Goal: Task Accomplishment & Management: Use online tool/utility

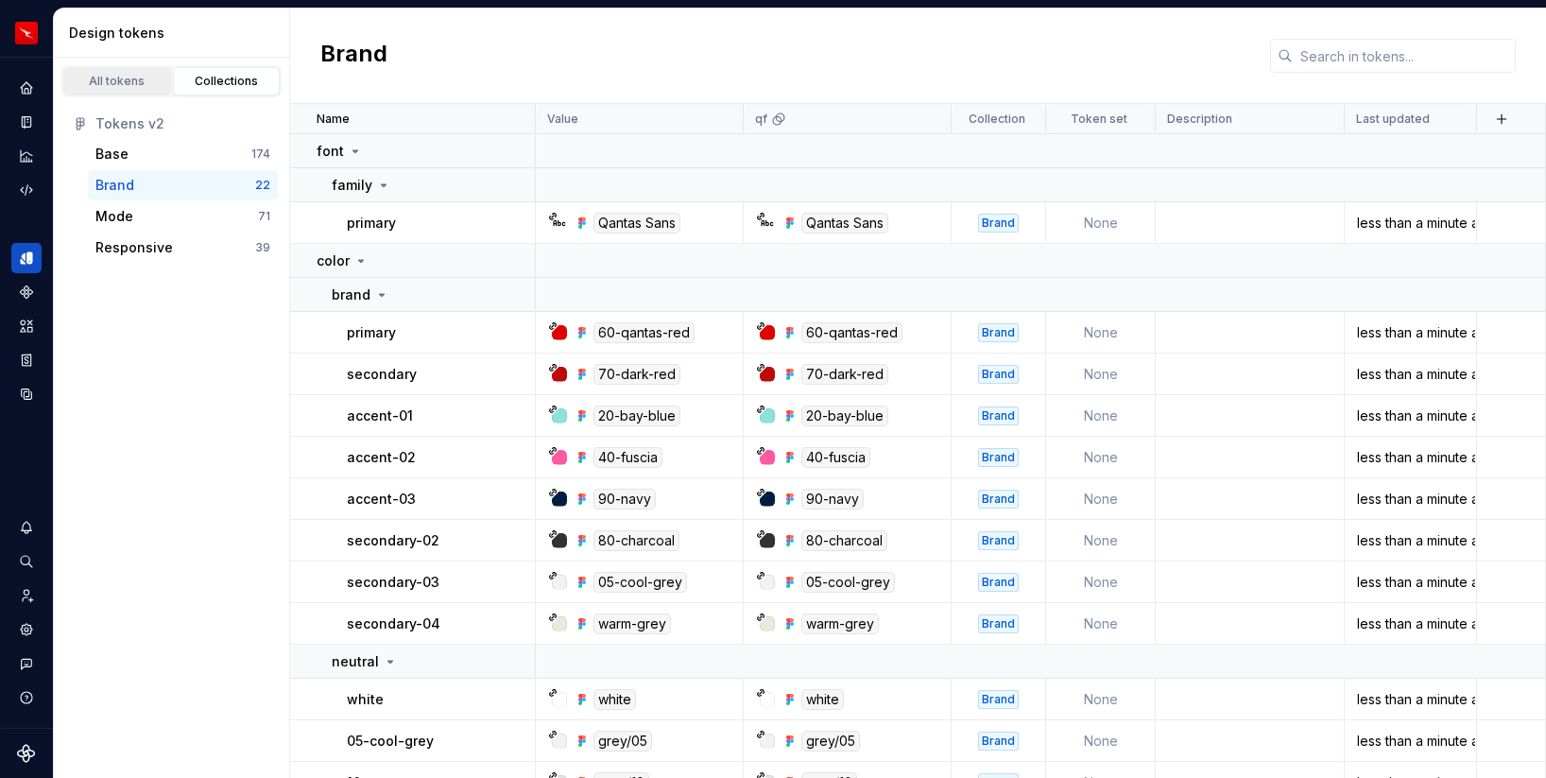
click at [129, 72] on link "All tokens" at bounding box center [117, 81] width 108 height 28
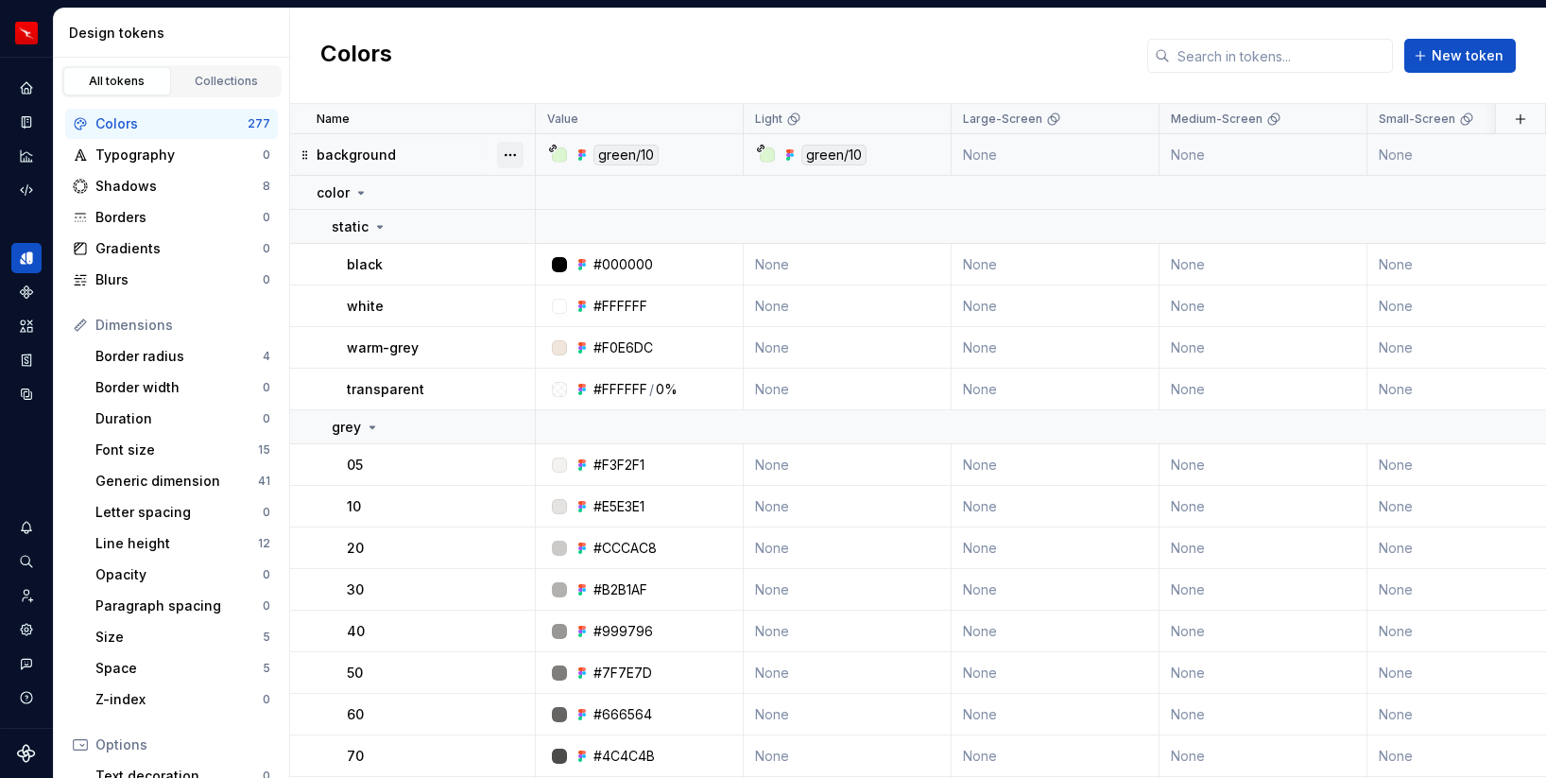
click at [512, 154] on button "button" at bounding box center [510, 155] width 26 height 26
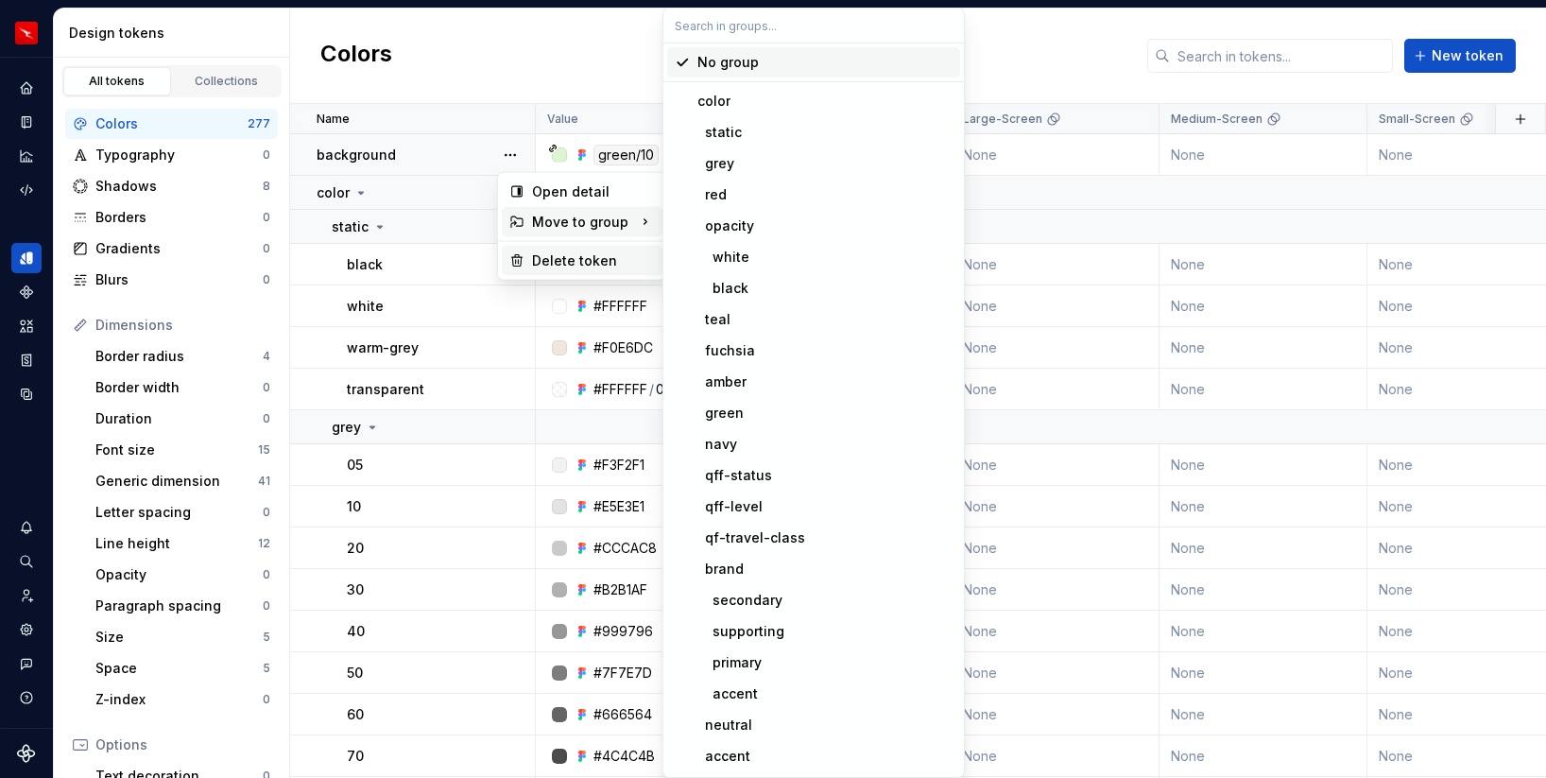
click at [548, 259] on div "Delete token" at bounding box center [593, 260] width 123 height 19
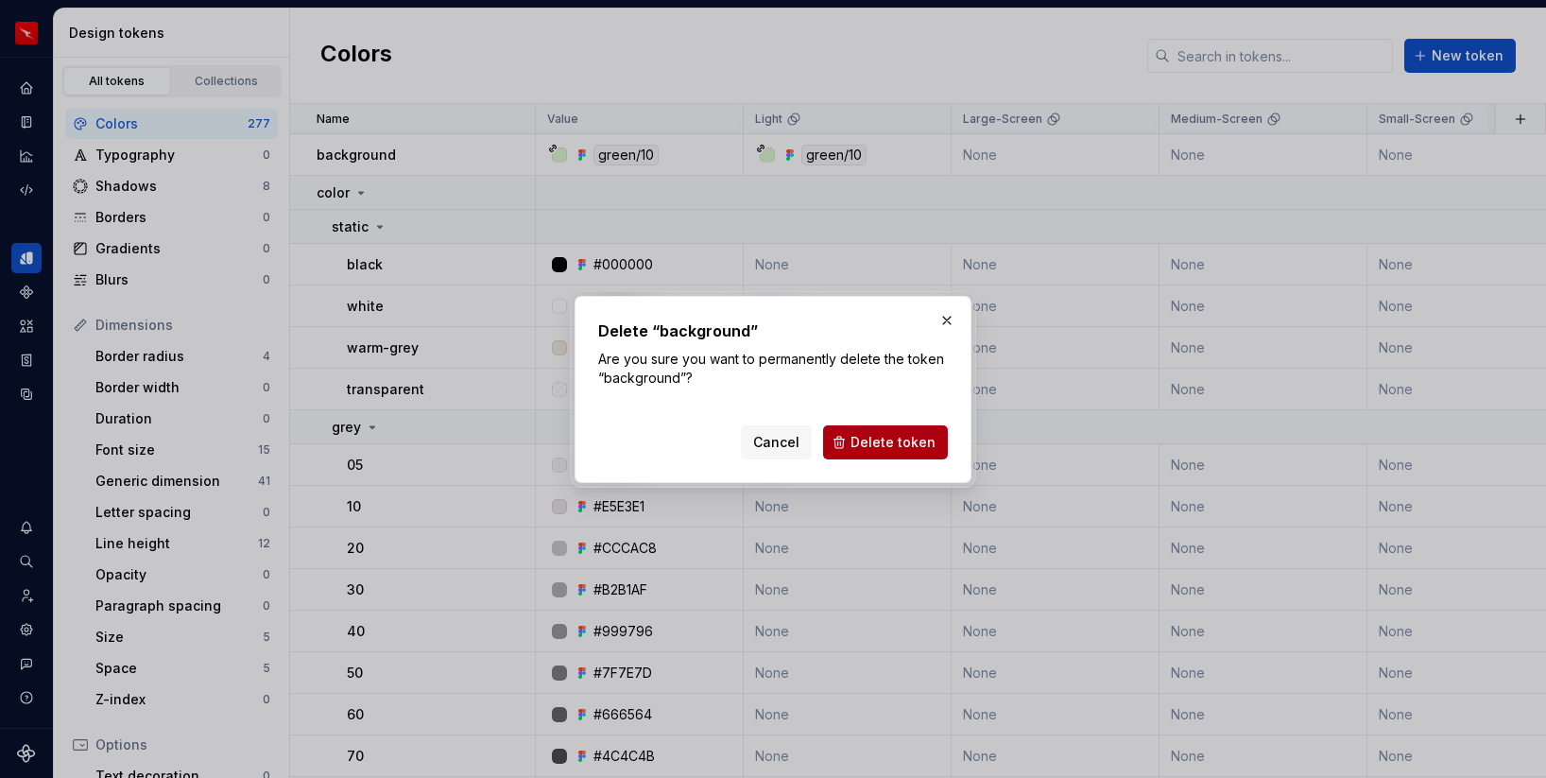
click at [869, 435] on span "Delete token" at bounding box center [893, 442] width 85 height 19
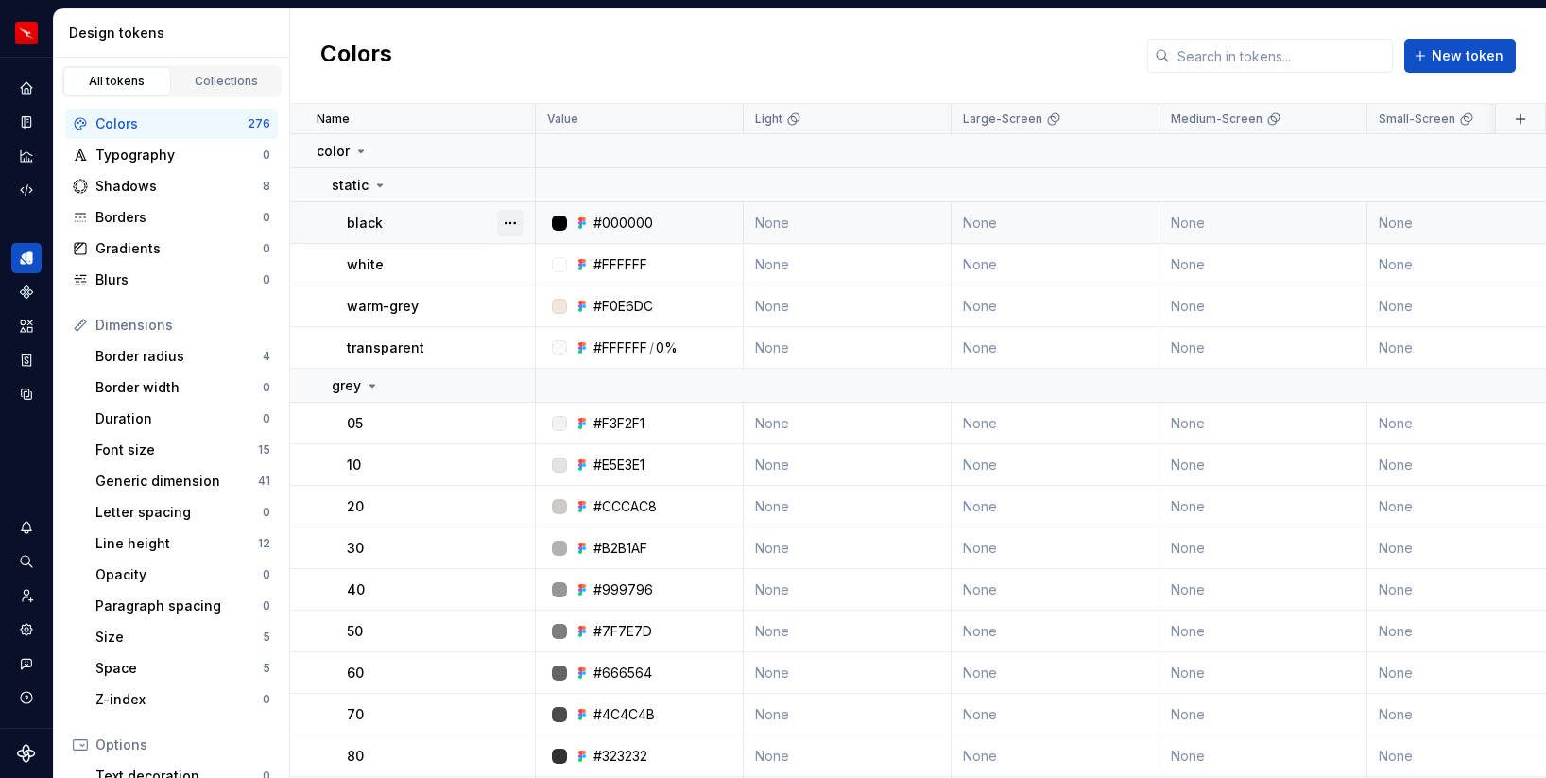
click at [509, 217] on button "button" at bounding box center [510, 223] width 26 height 26
click at [510, 188] on button "button" at bounding box center [510, 185] width 26 height 26
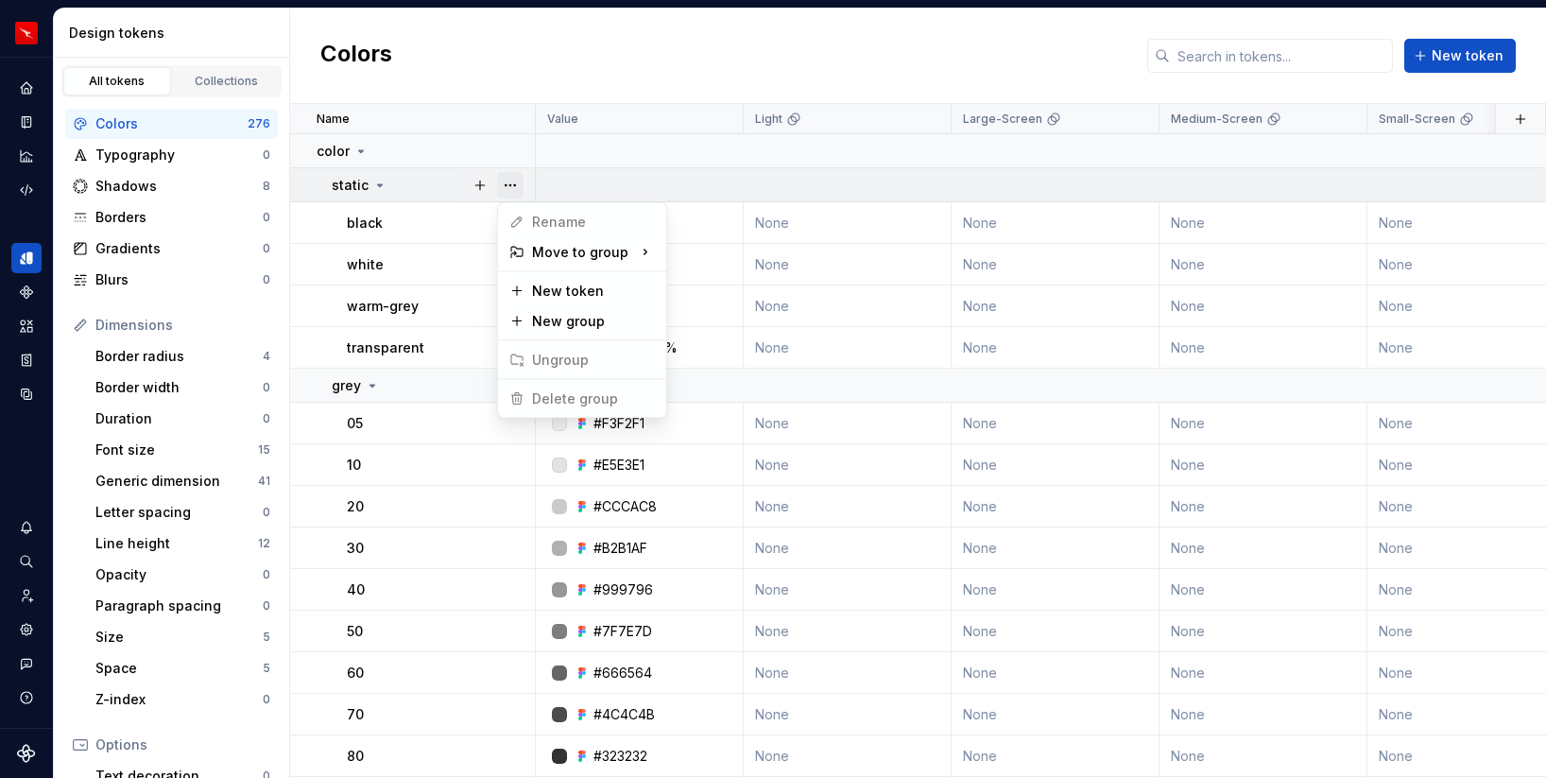
click at [510, 188] on button "button" at bounding box center [510, 185] width 26 height 26
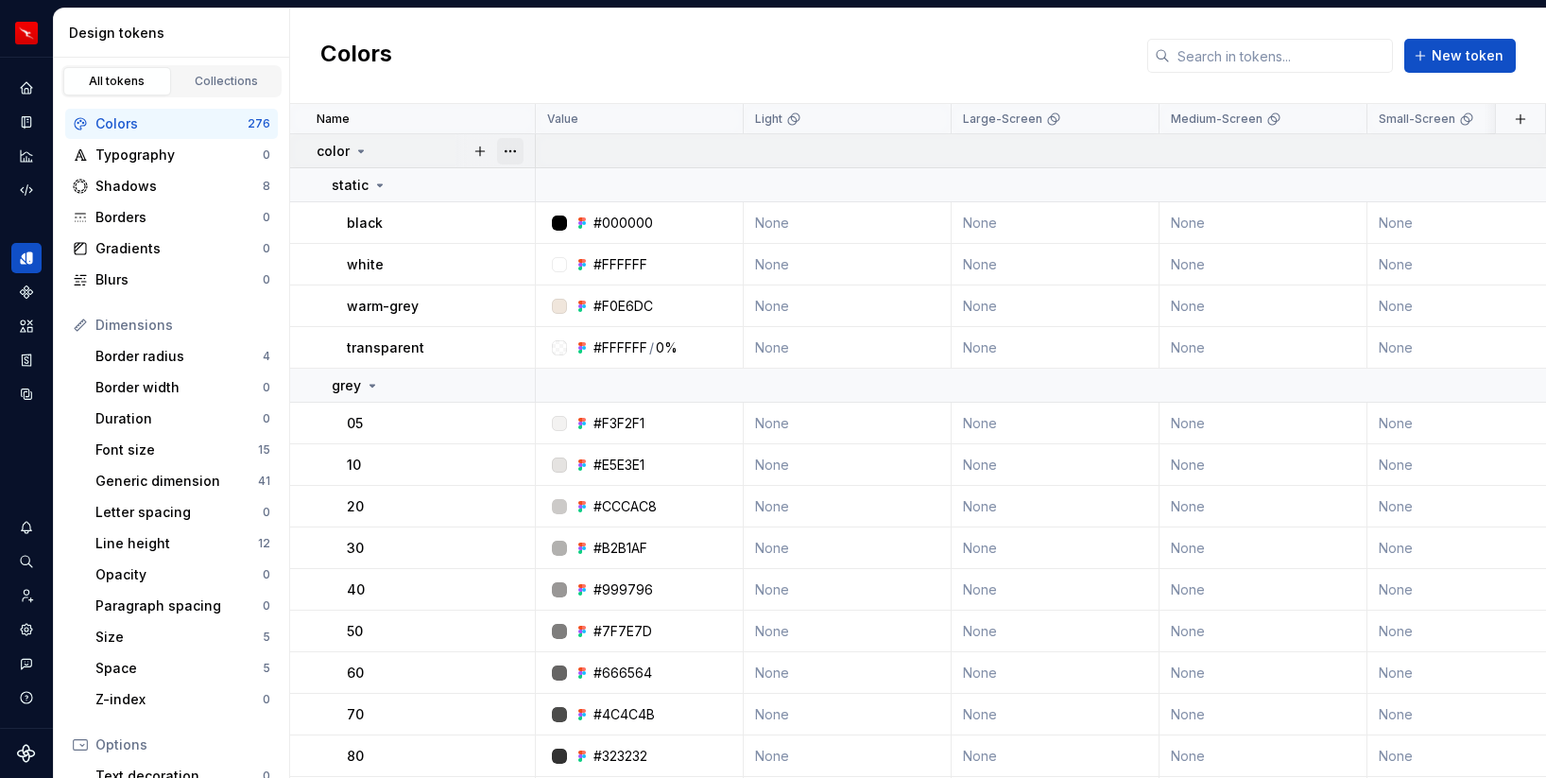
click at [506, 152] on button "button" at bounding box center [510, 151] width 26 height 26
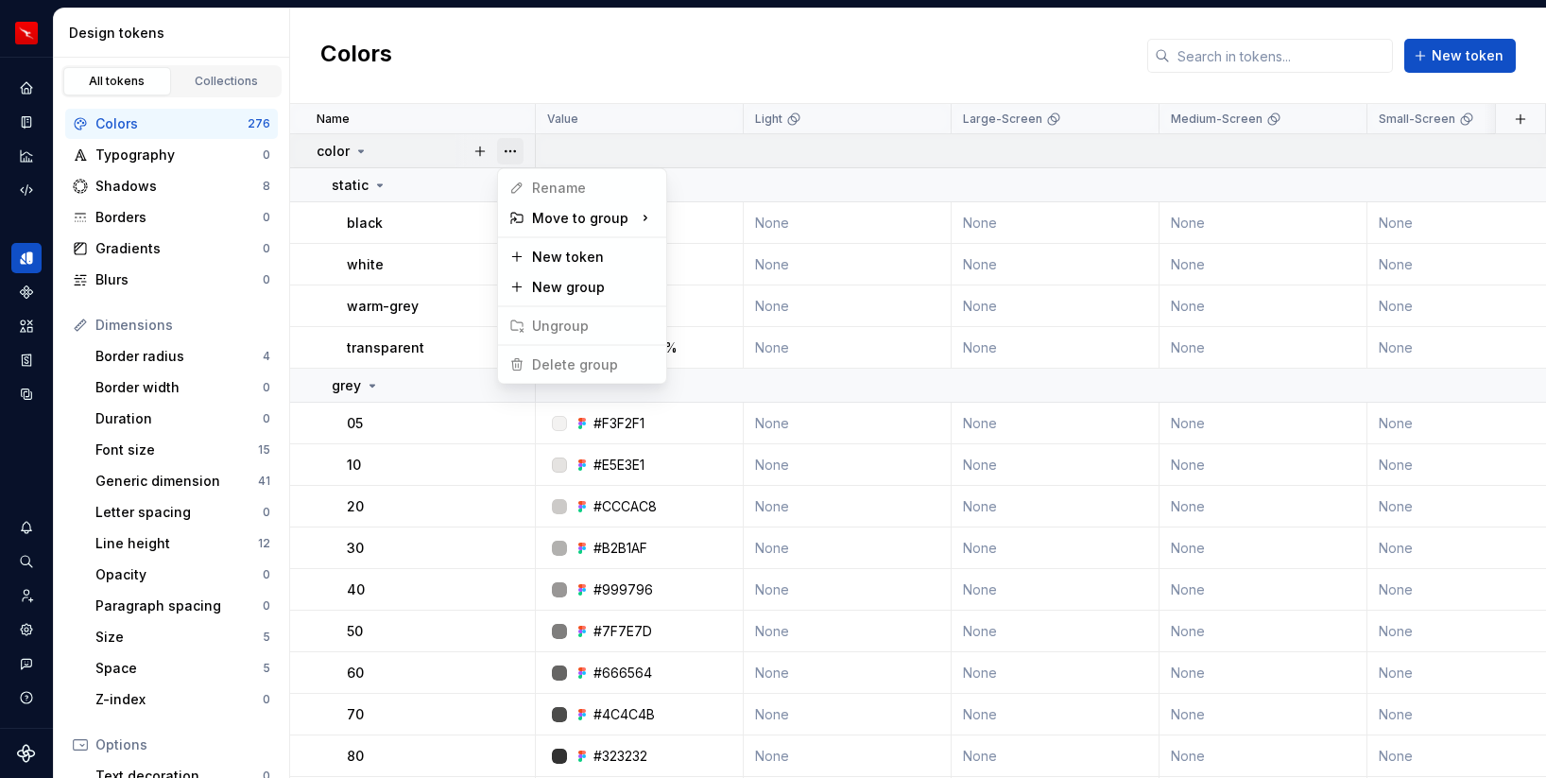
click at [506, 152] on button "button" at bounding box center [510, 151] width 26 height 26
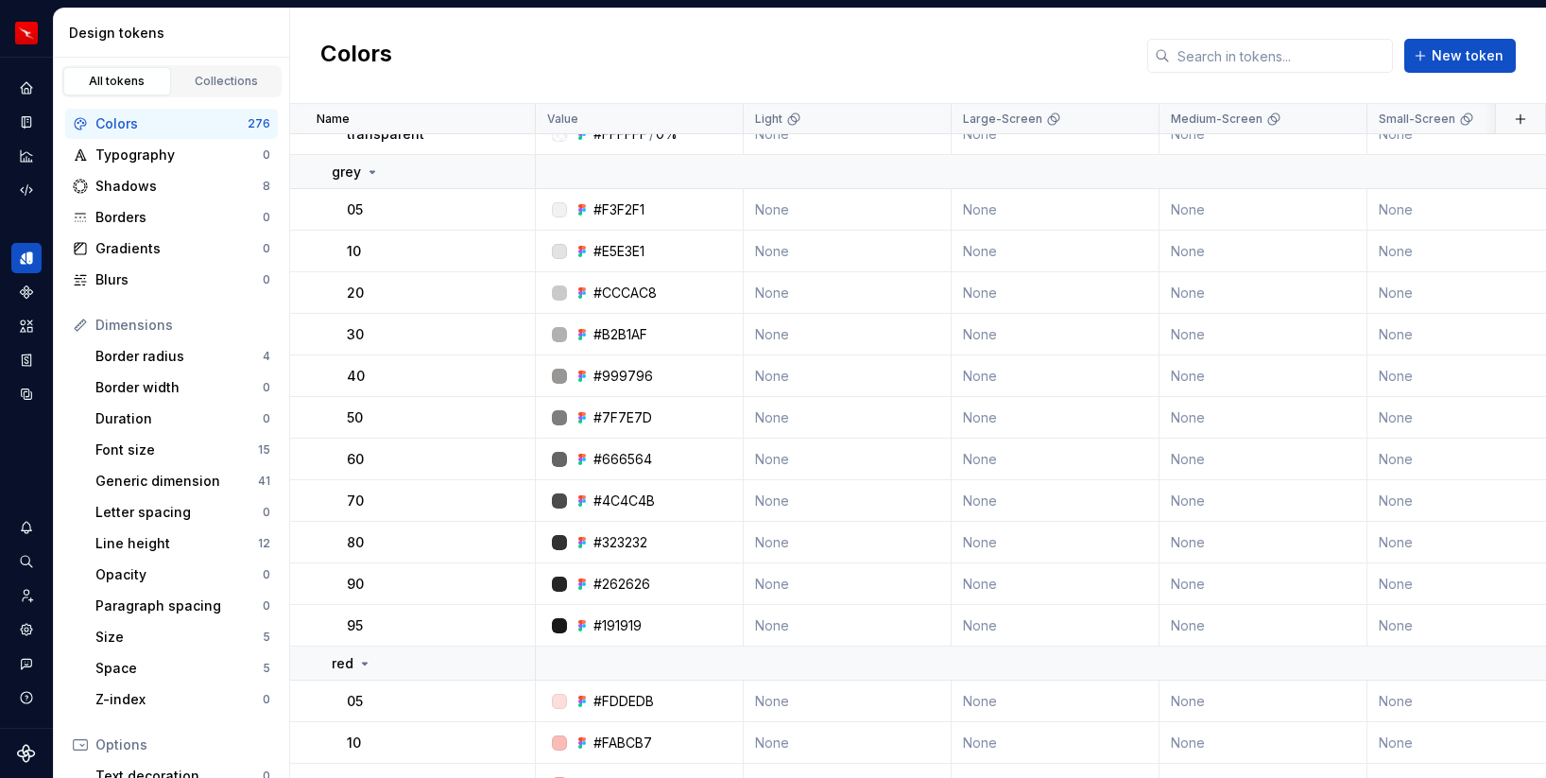
scroll to position [216, 0]
click at [511, 166] on button "button" at bounding box center [510, 170] width 26 height 26
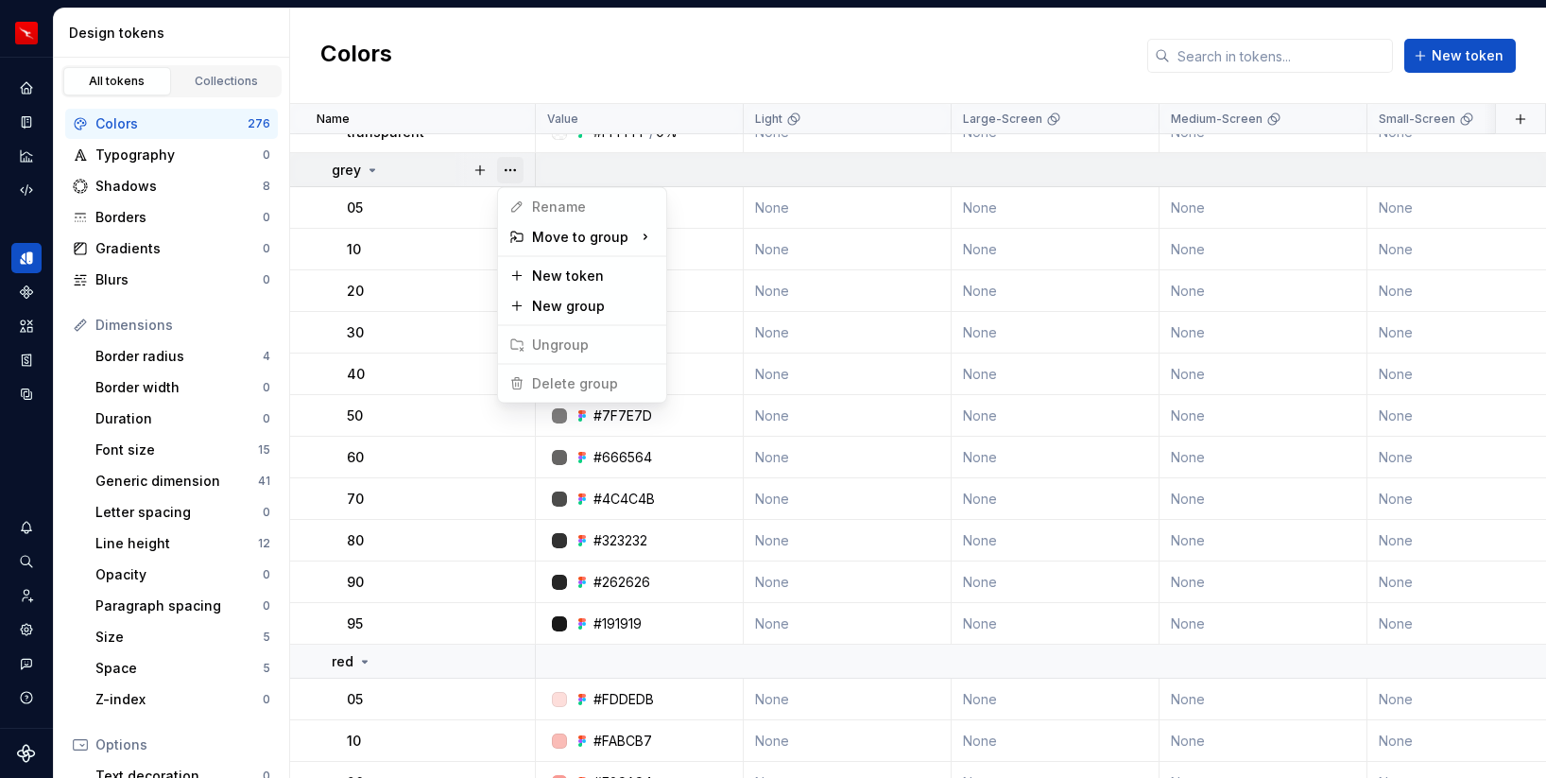
click at [511, 166] on button "button" at bounding box center [510, 170] width 26 height 26
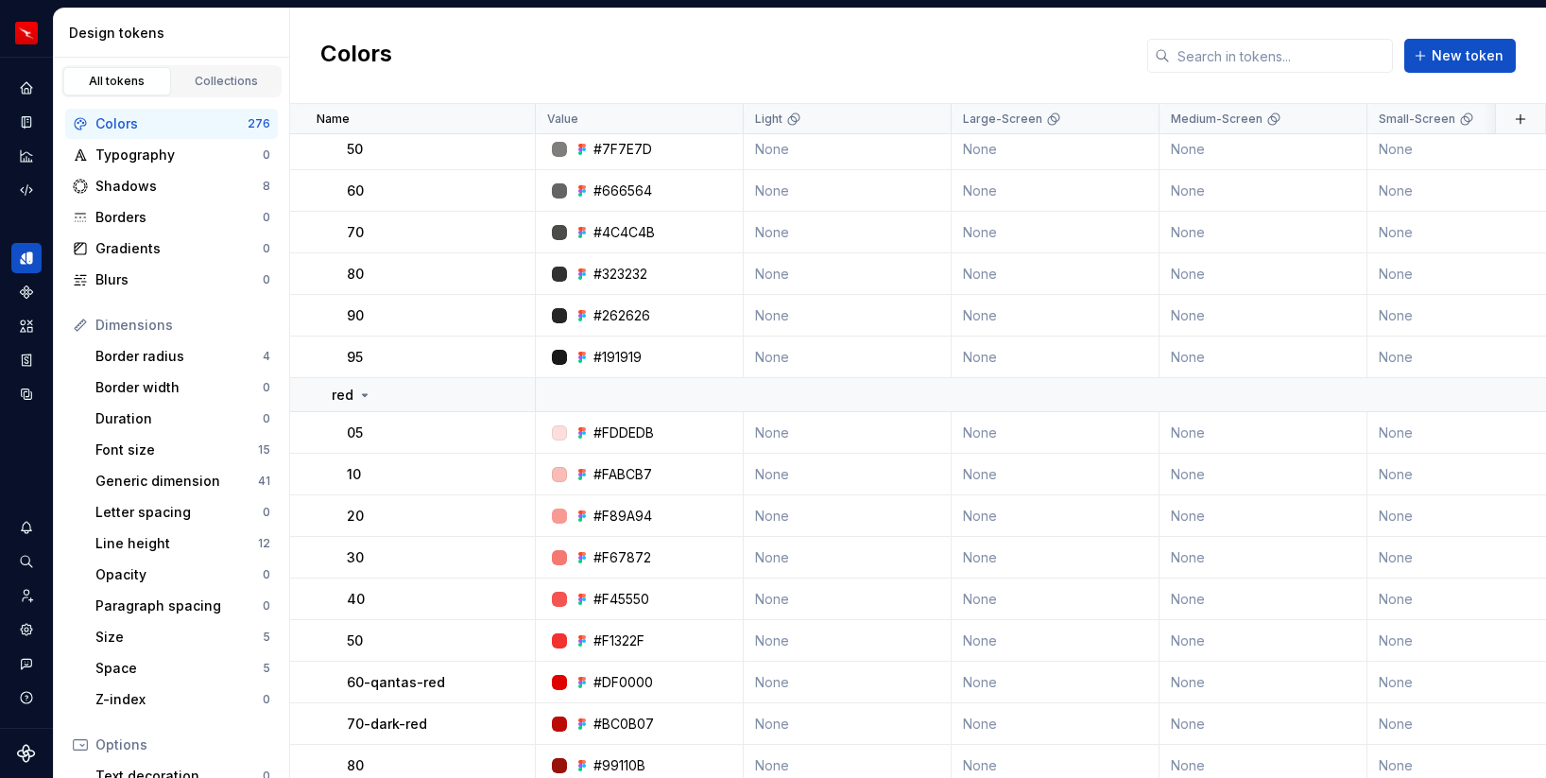
scroll to position [604, 0]
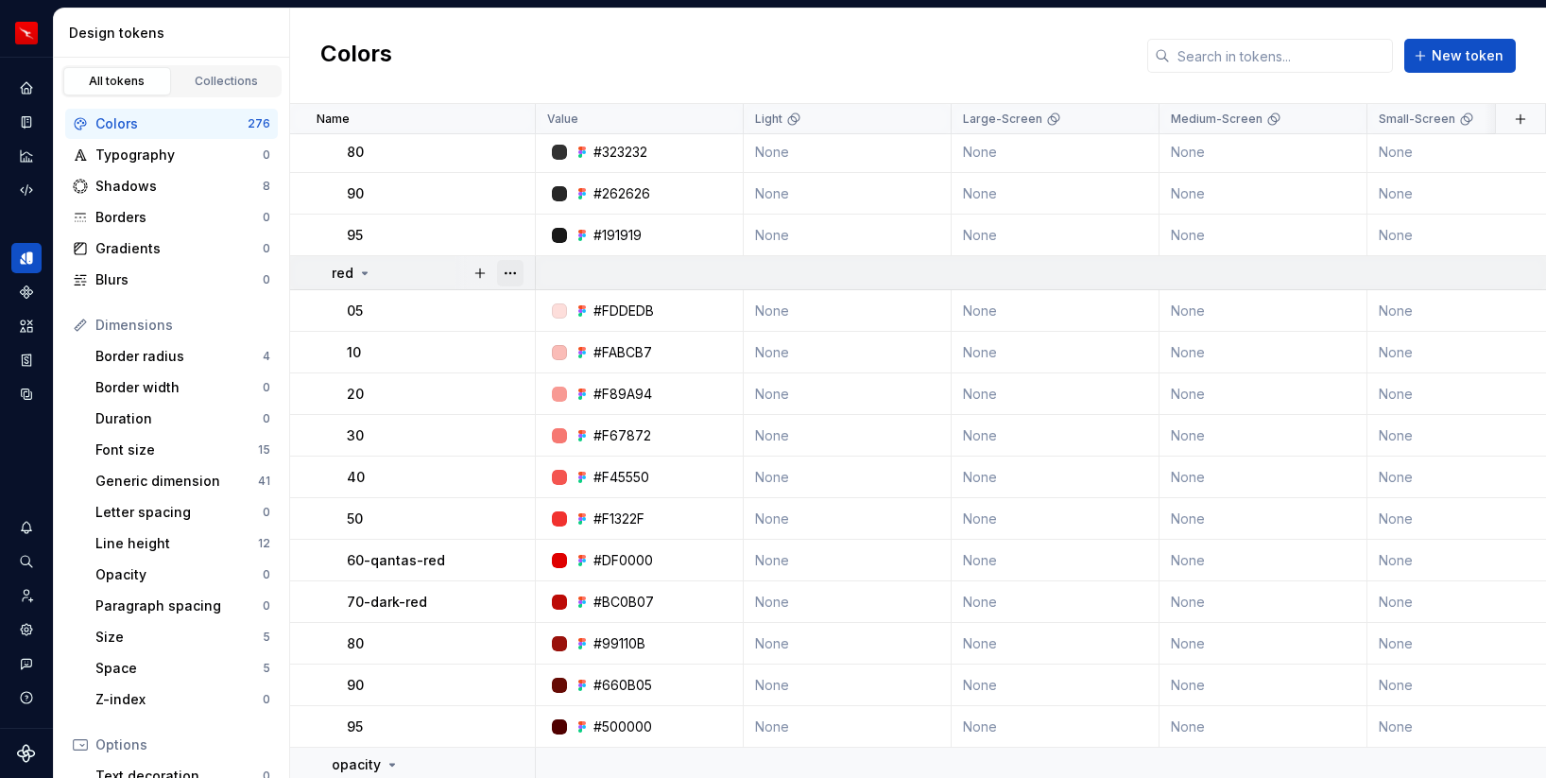
click at [515, 280] on button "button" at bounding box center [510, 273] width 26 height 26
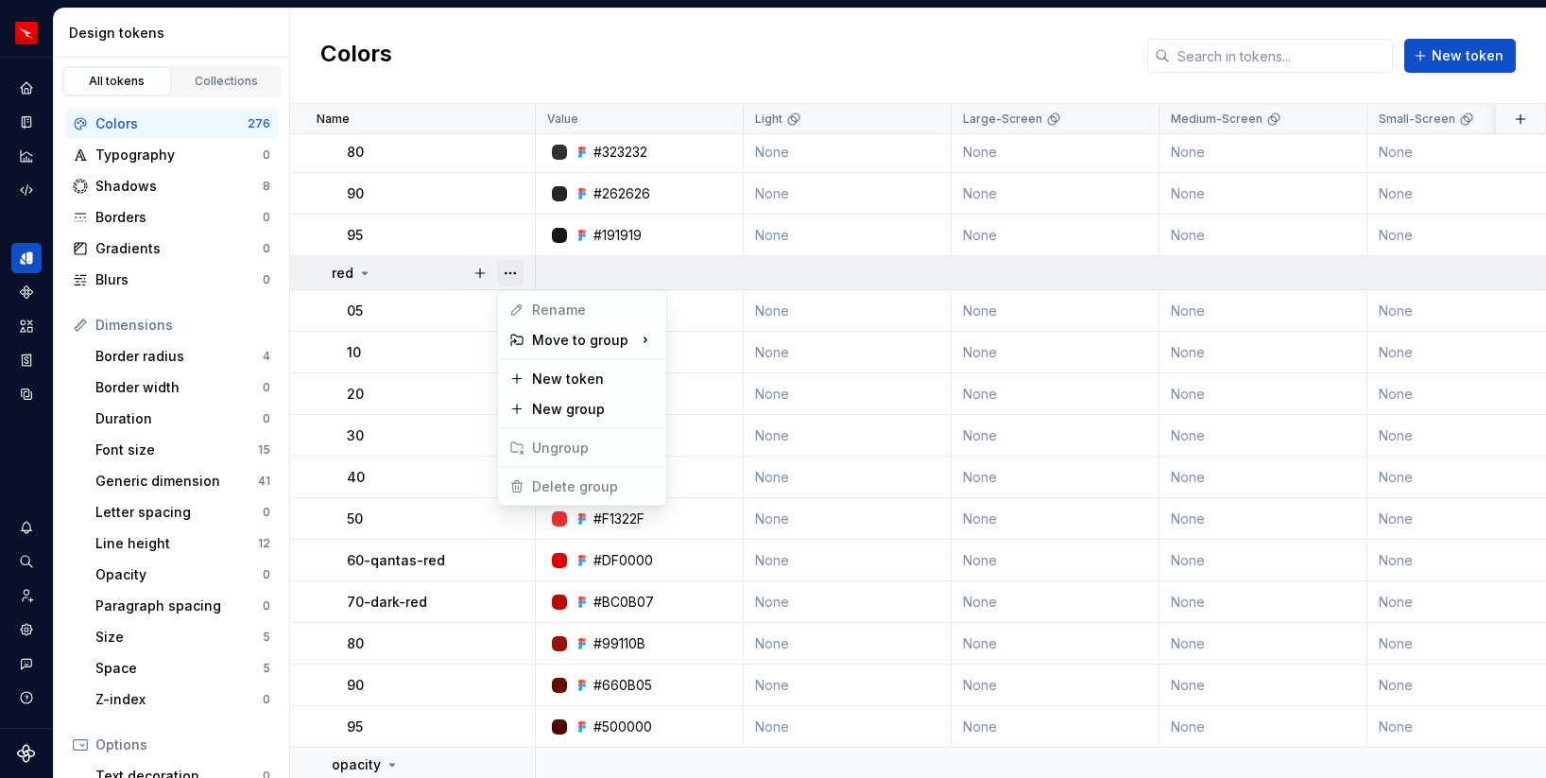
click at [515, 280] on button "button" at bounding box center [510, 273] width 26 height 26
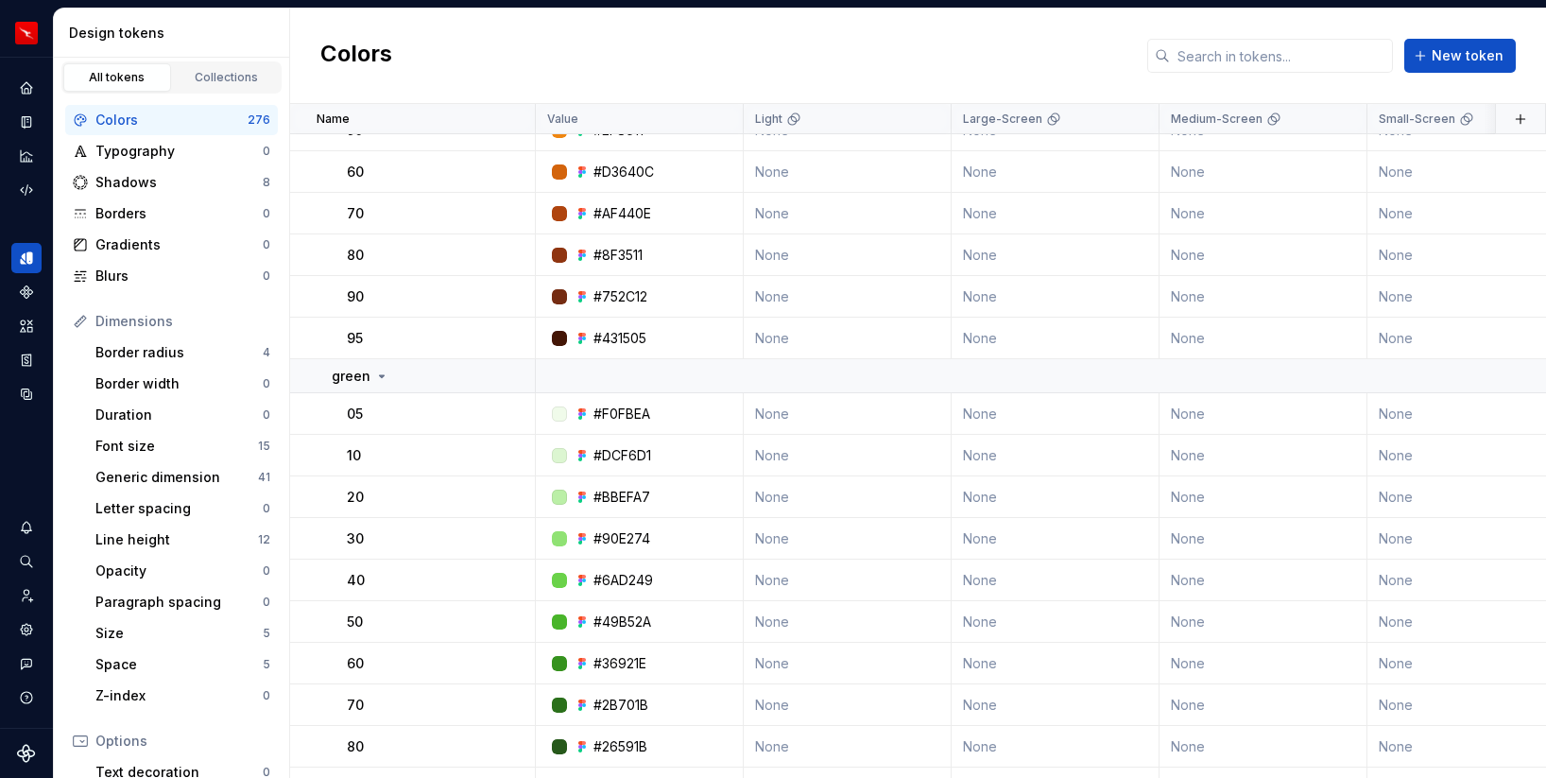
scroll to position [0, 0]
click at [142, 118] on div "Colors" at bounding box center [171, 123] width 152 height 19
click at [243, 72] on link "Collections" at bounding box center [227, 81] width 108 height 28
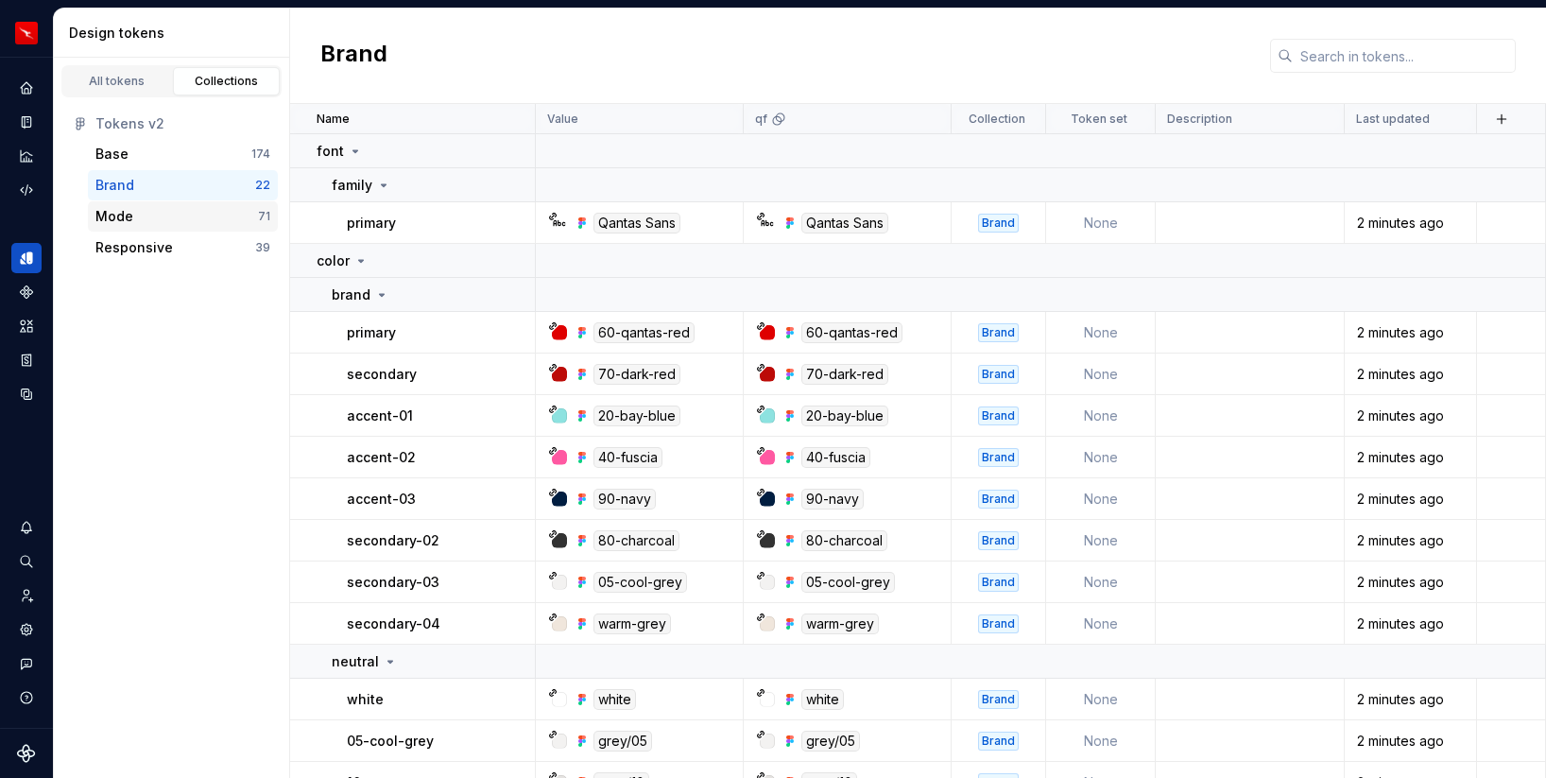
click at [164, 219] on div "Mode" at bounding box center [176, 216] width 163 height 19
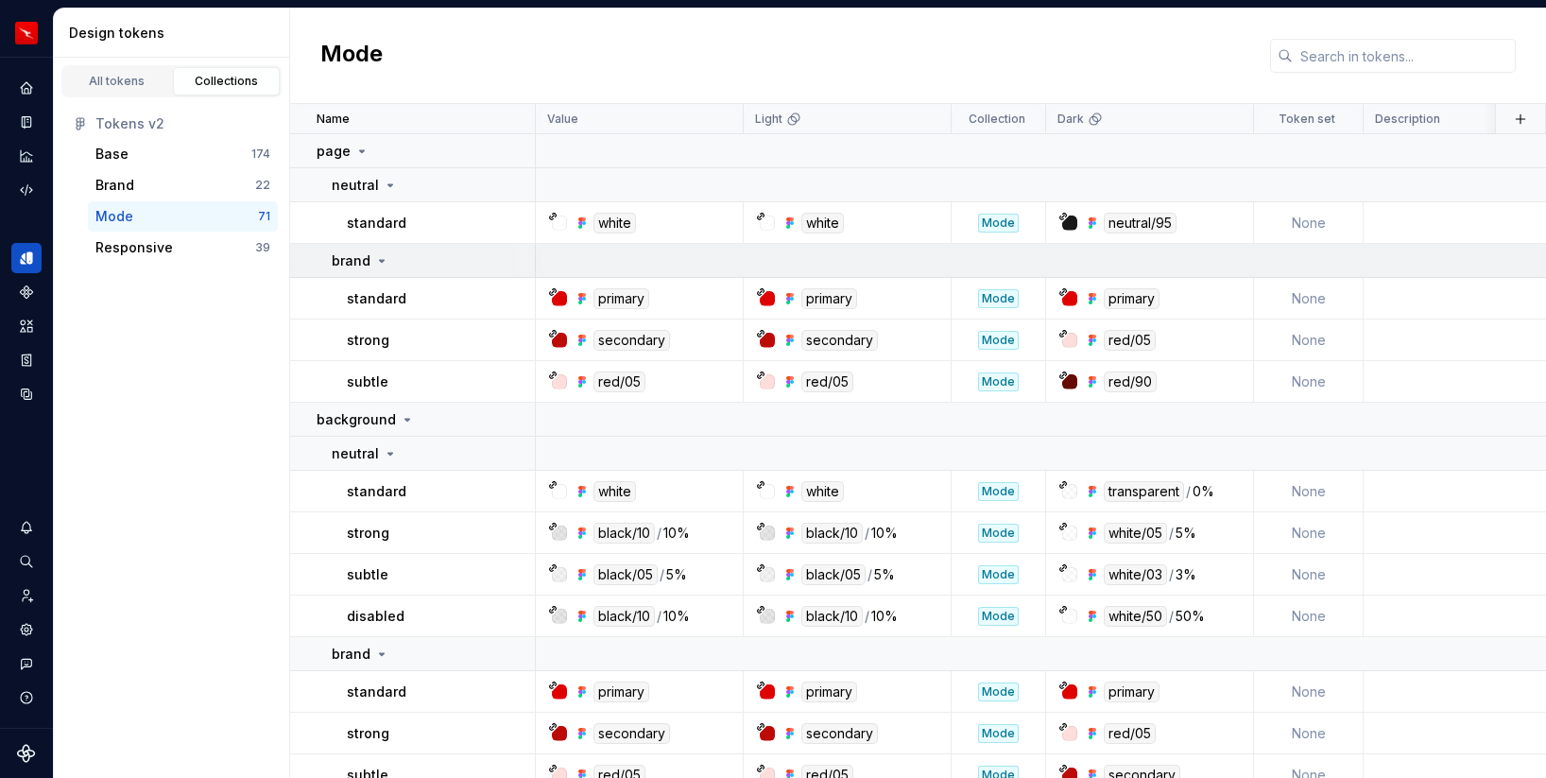
click at [380, 265] on icon at bounding box center [381, 260] width 15 height 15
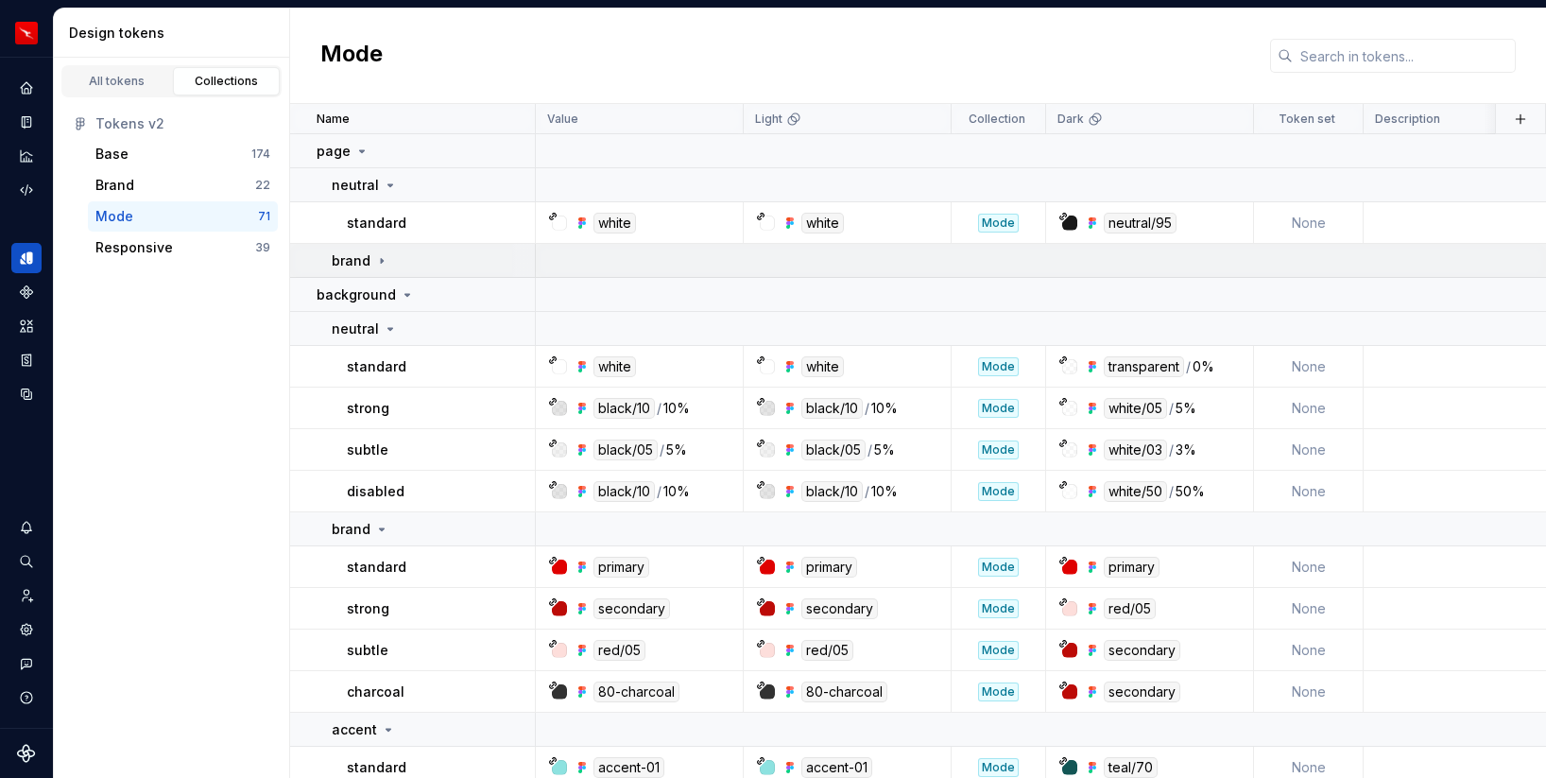
click at [380, 265] on icon at bounding box center [381, 260] width 15 height 15
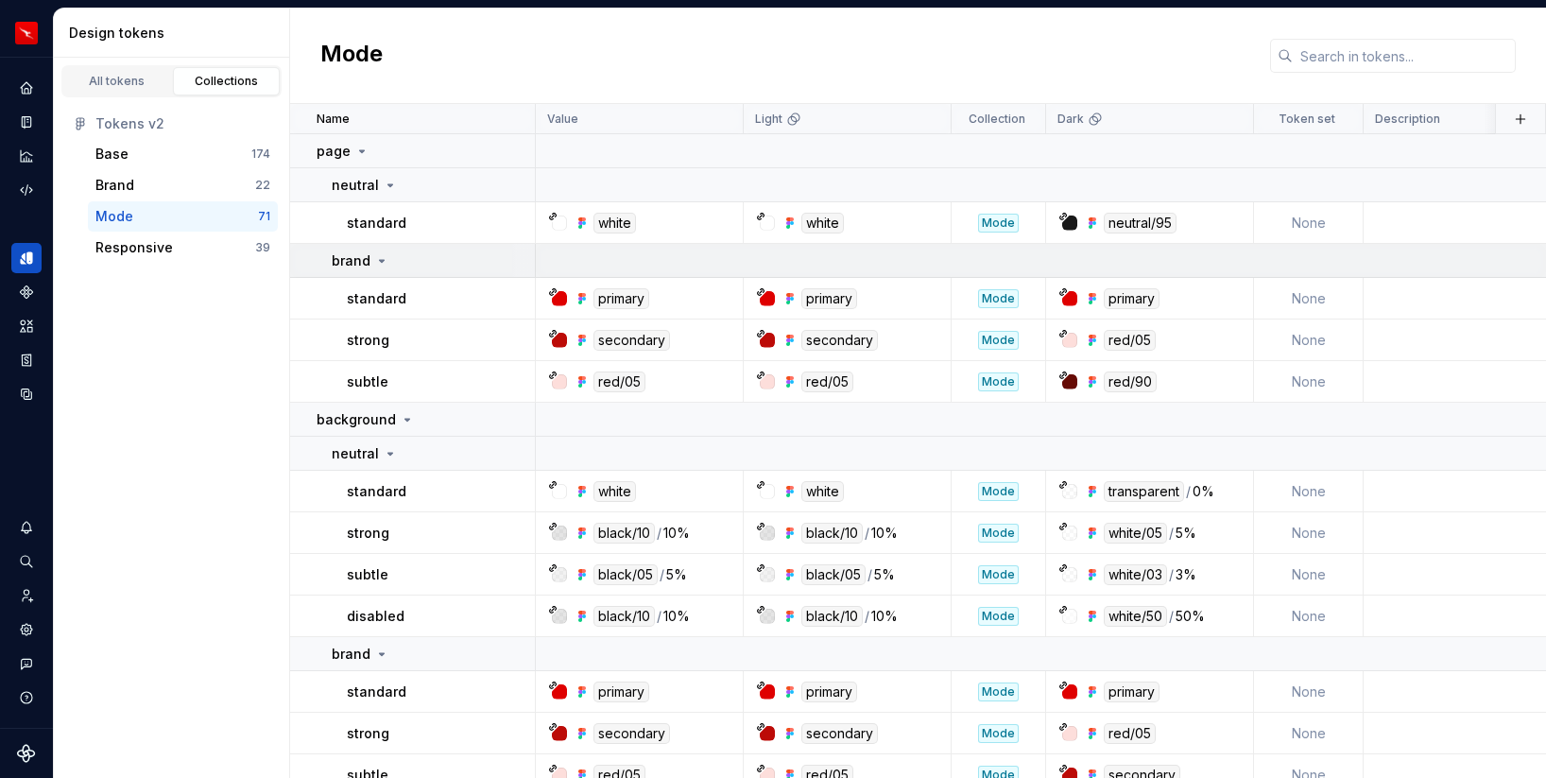
click at [380, 265] on icon at bounding box center [381, 260] width 15 height 15
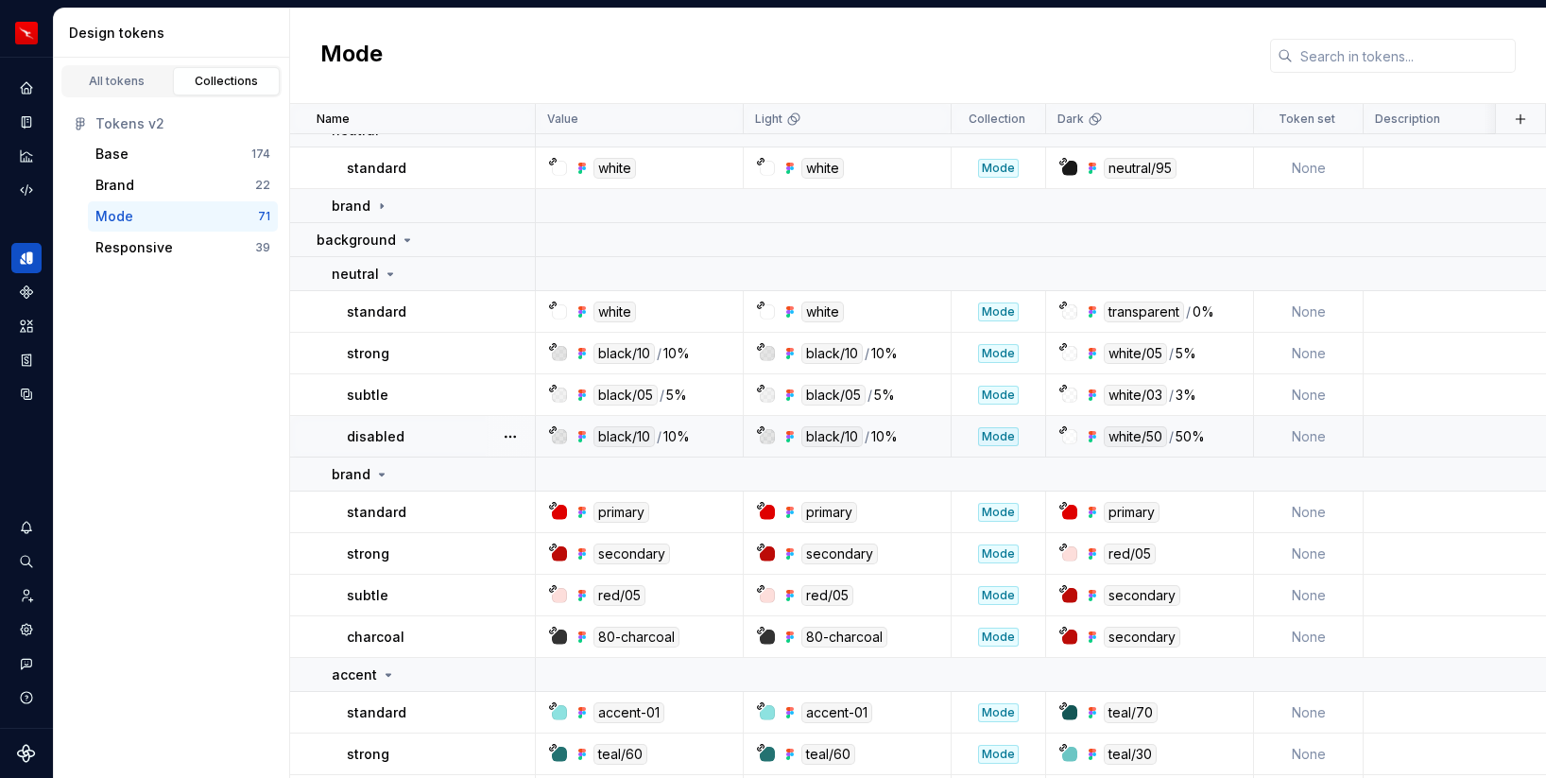
scroll to position [57, 0]
click at [400, 243] on icon at bounding box center [407, 238] width 15 height 15
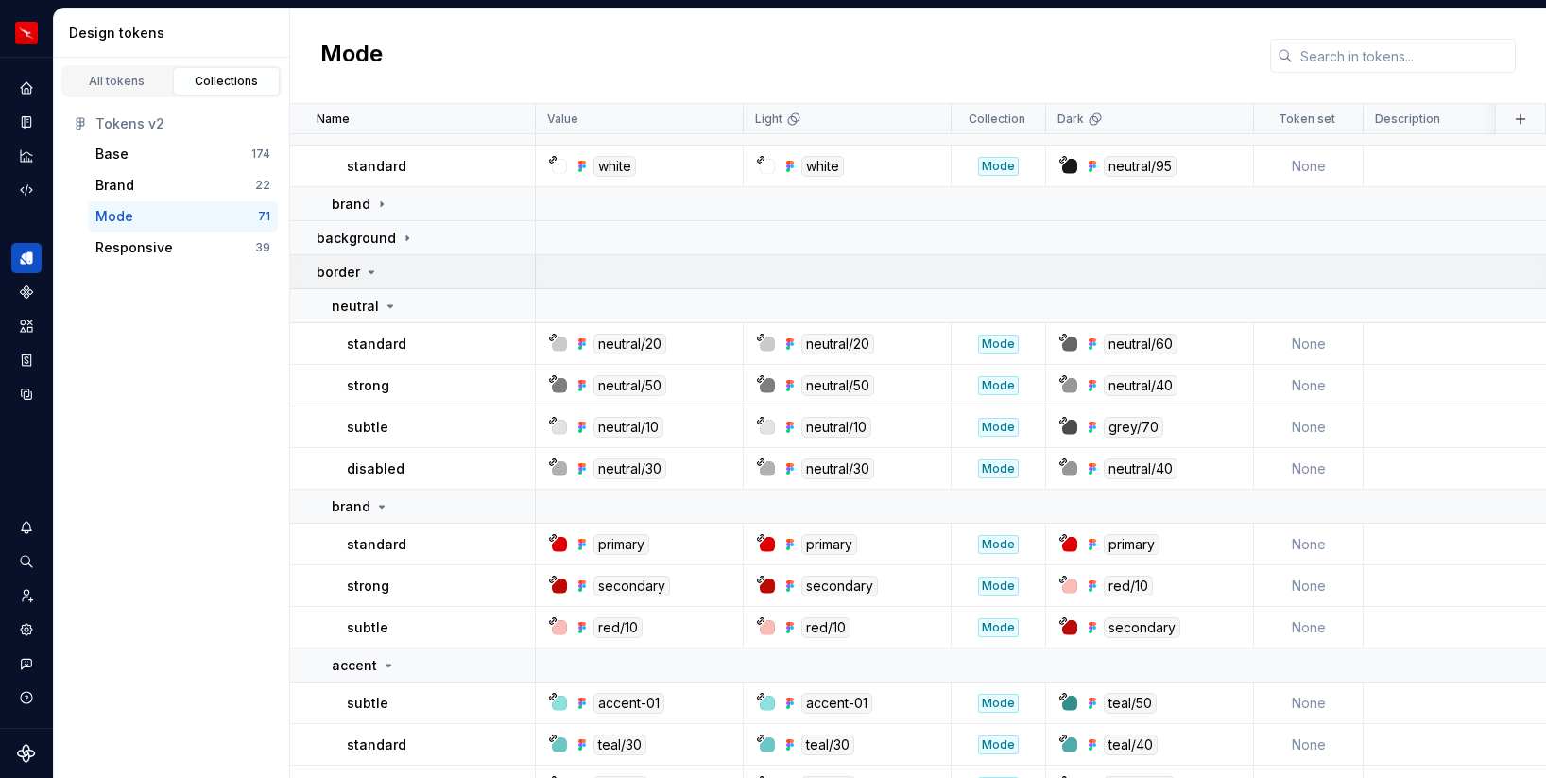
click at [372, 272] on icon at bounding box center [371, 272] width 15 height 15
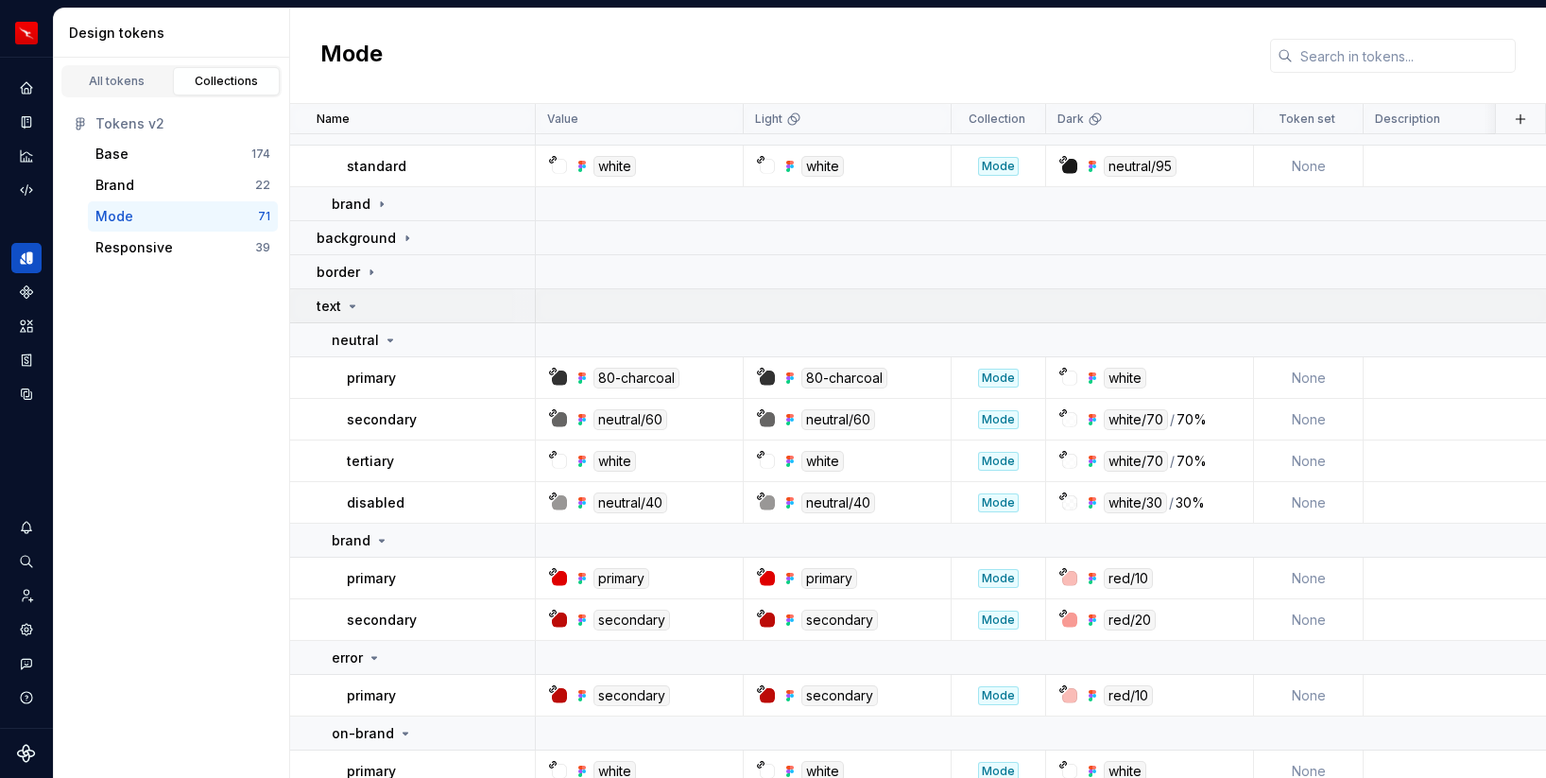
click at [353, 303] on icon at bounding box center [352, 306] width 15 height 15
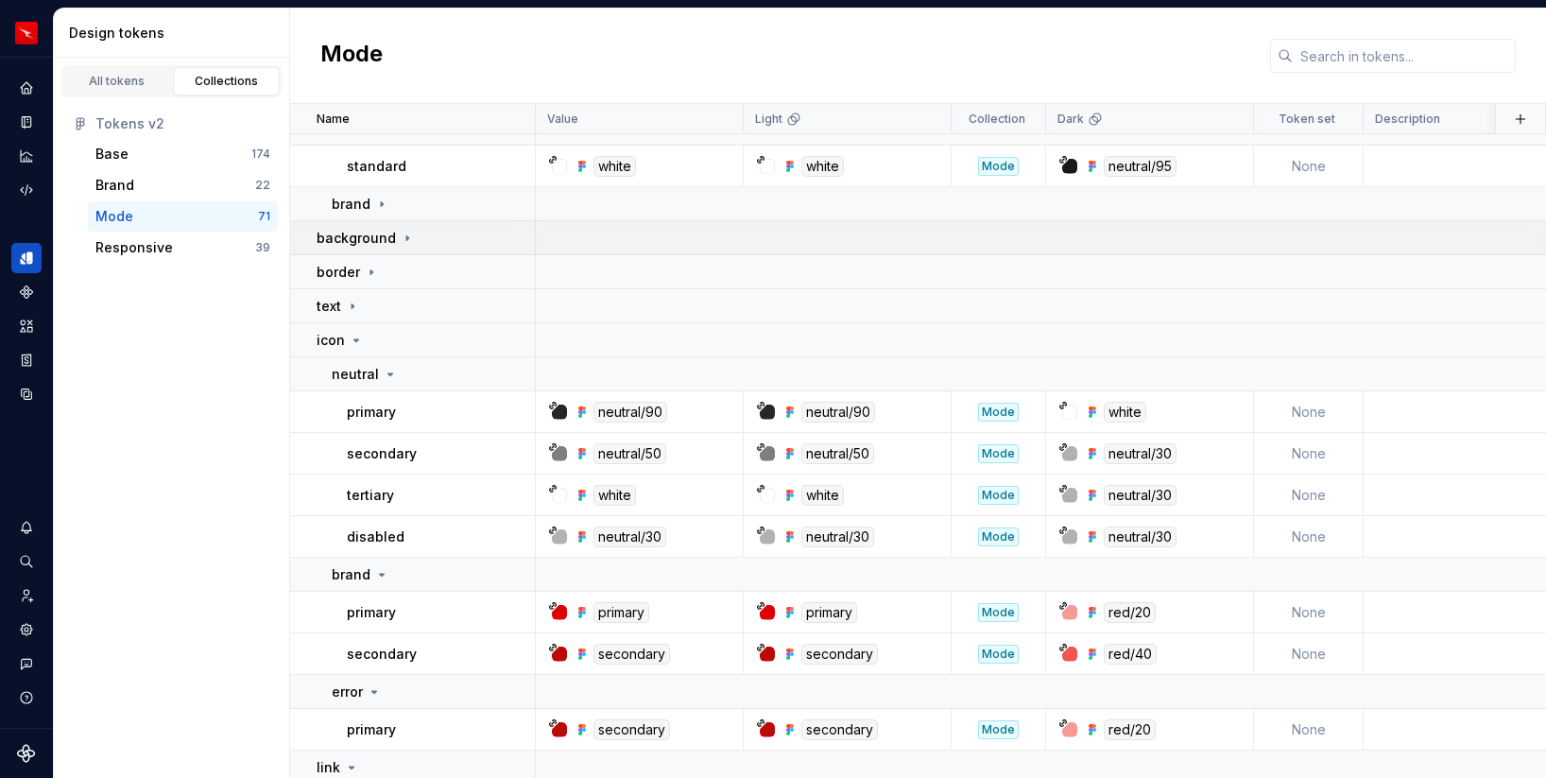
click at [406, 236] on icon at bounding box center [407, 237] width 2 height 5
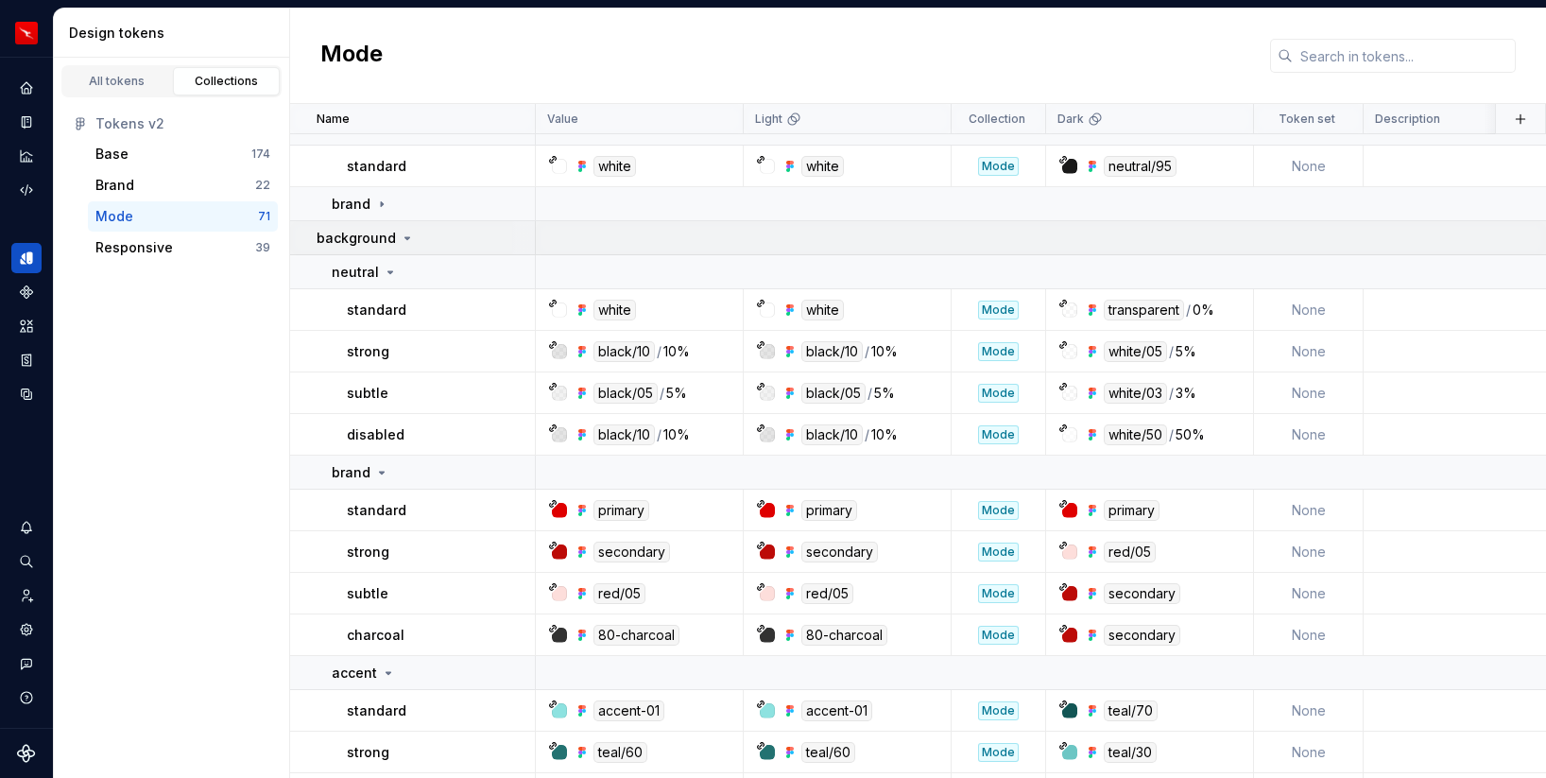
click at [400, 233] on icon at bounding box center [407, 238] width 15 height 15
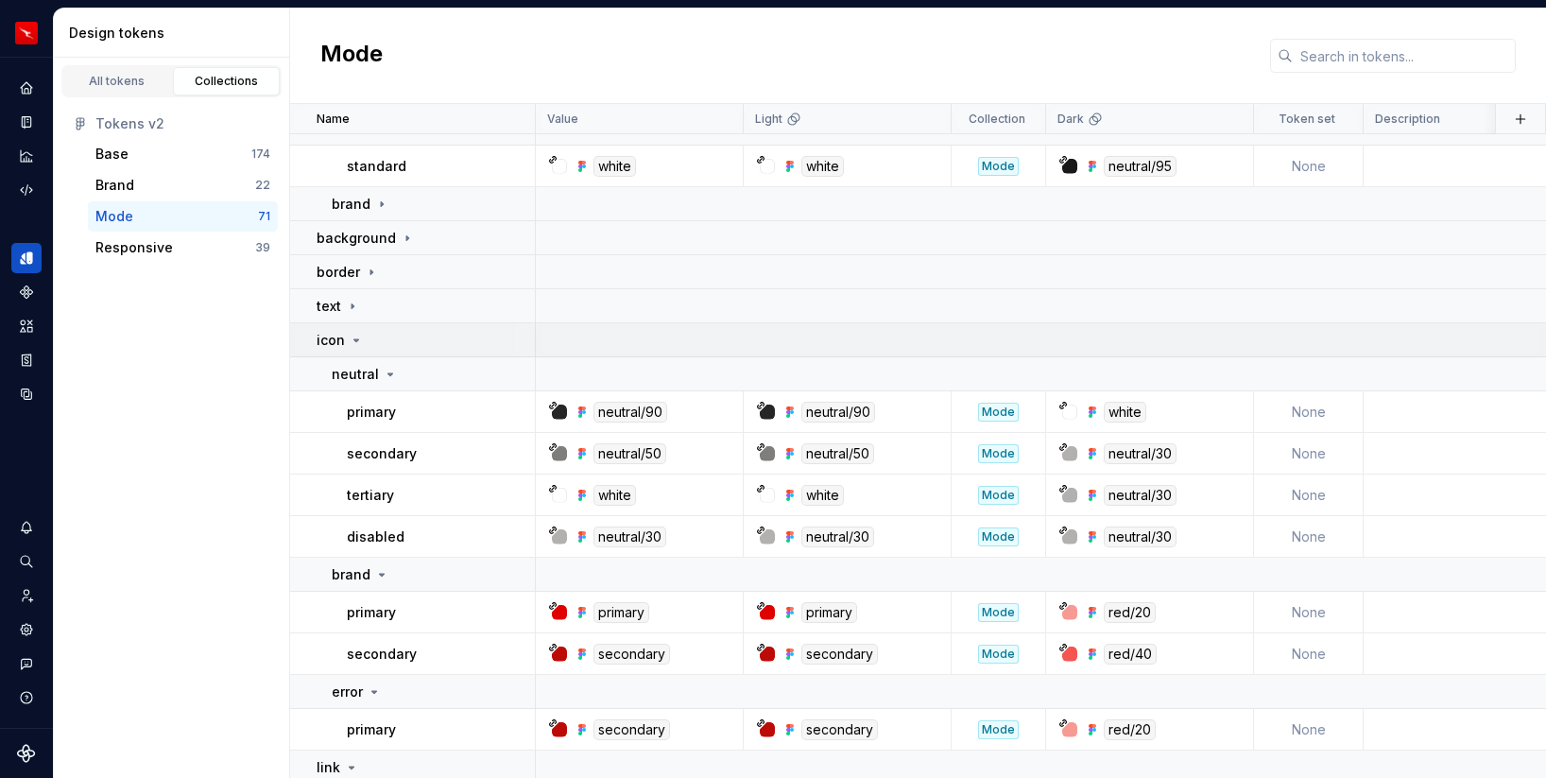
click at [356, 337] on icon at bounding box center [356, 340] width 15 height 15
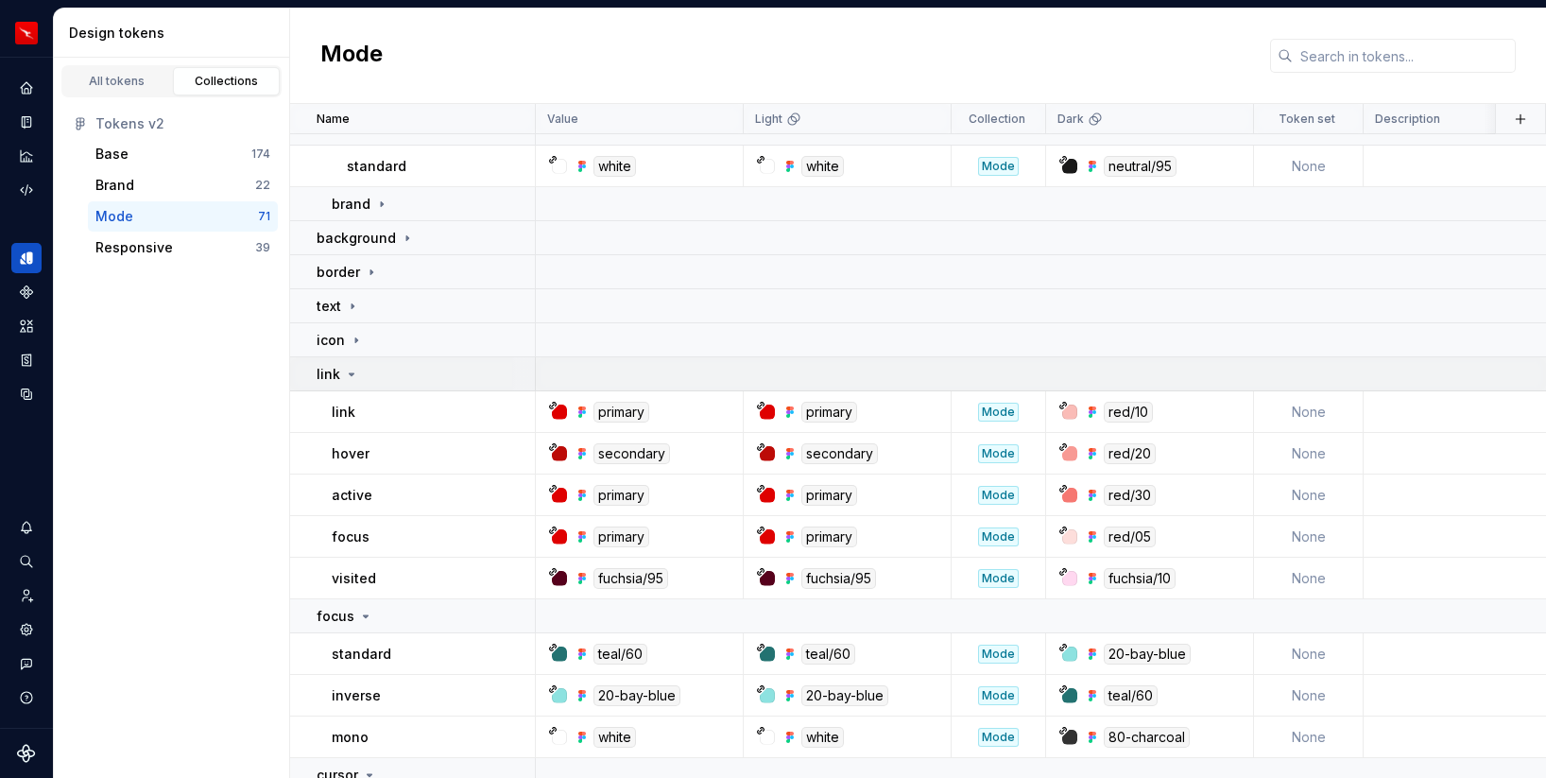
click at [352, 375] on icon at bounding box center [351, 374] width 15 height 15
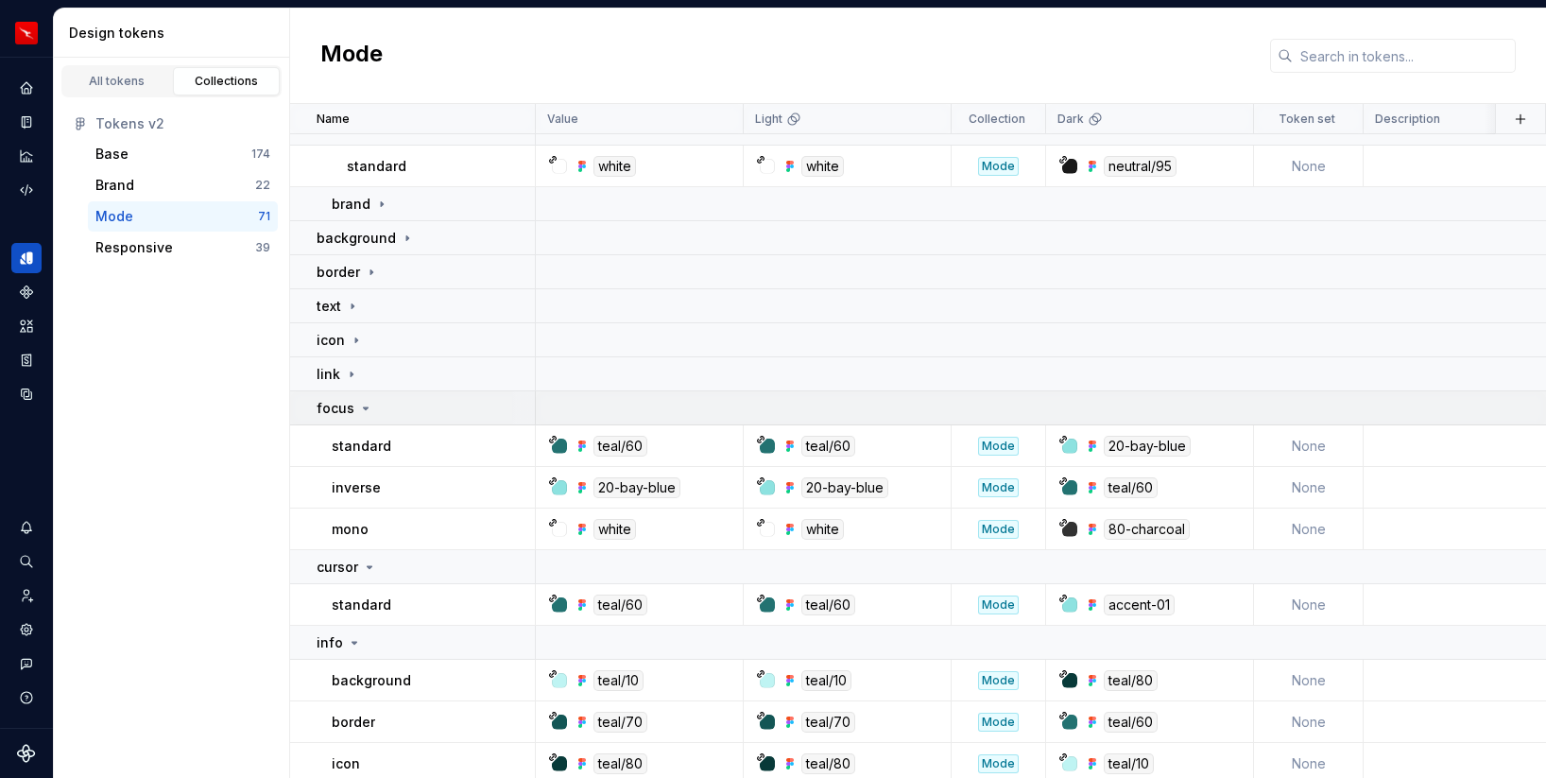
click at [364, 401] on icon at bounding box center [365, 408] width 15 height 15
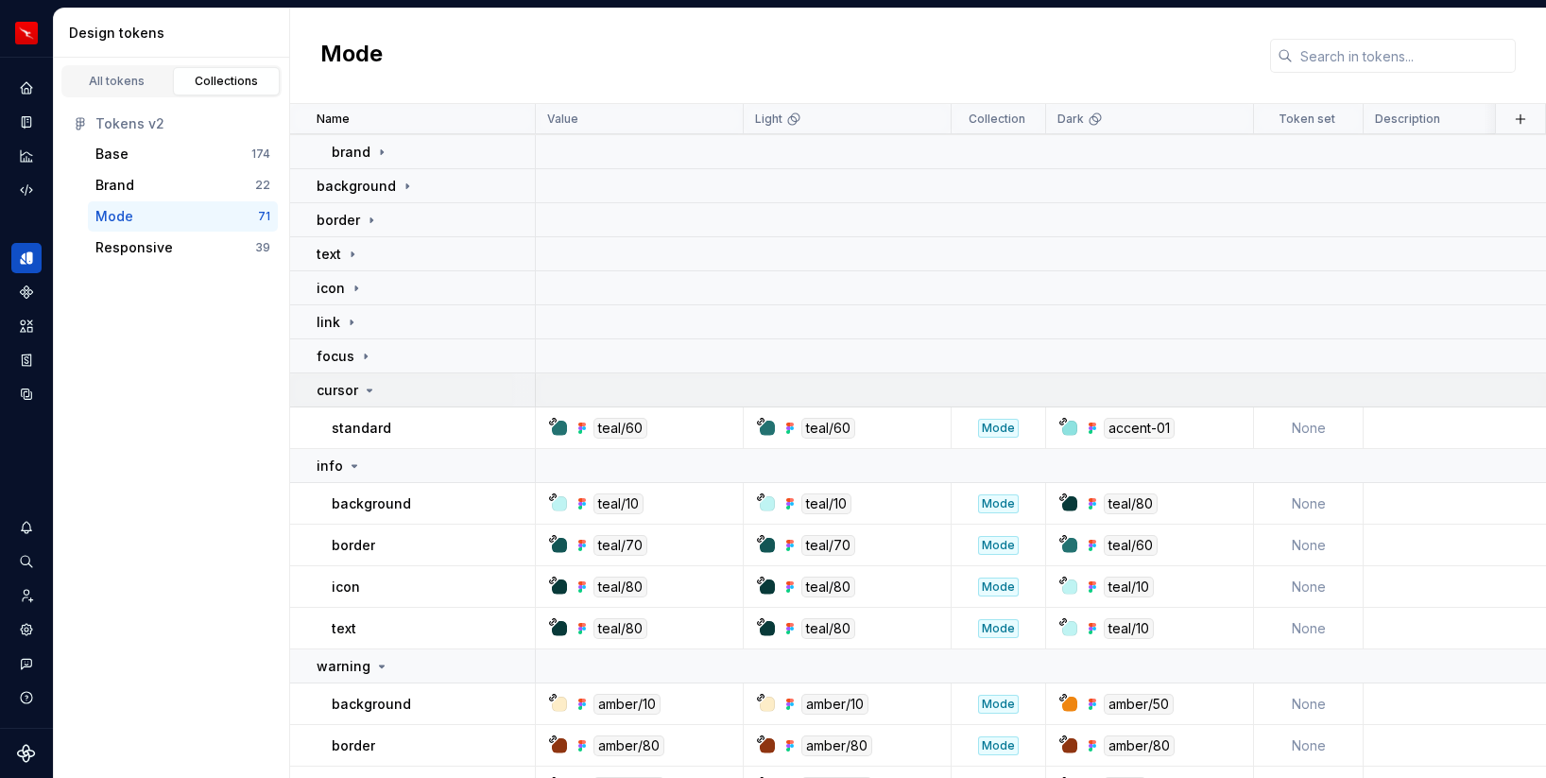
scroll to position [140, 0]
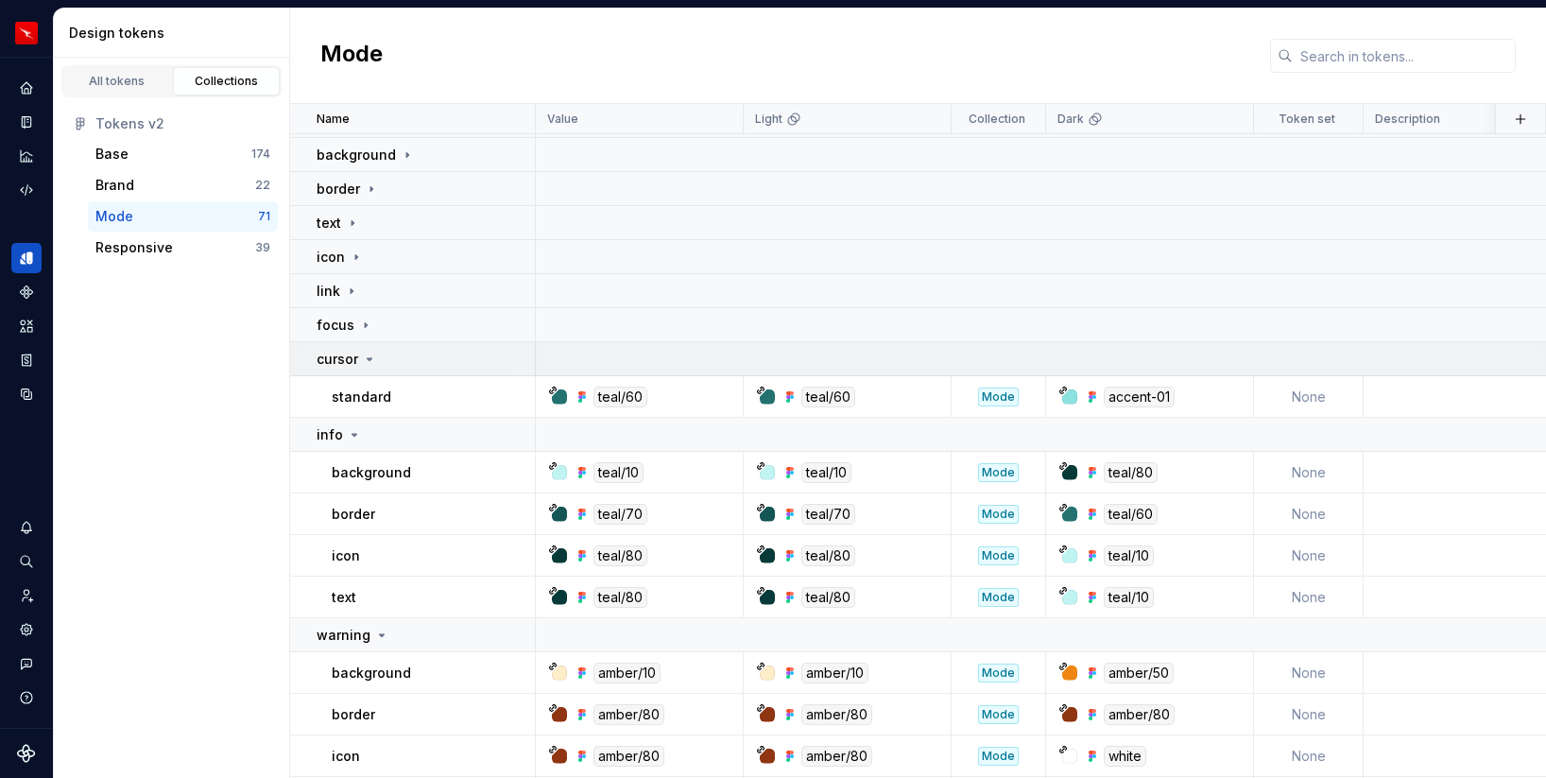
click at [367, 356] on icon at bounding box center [369, 359] width 15 height 15
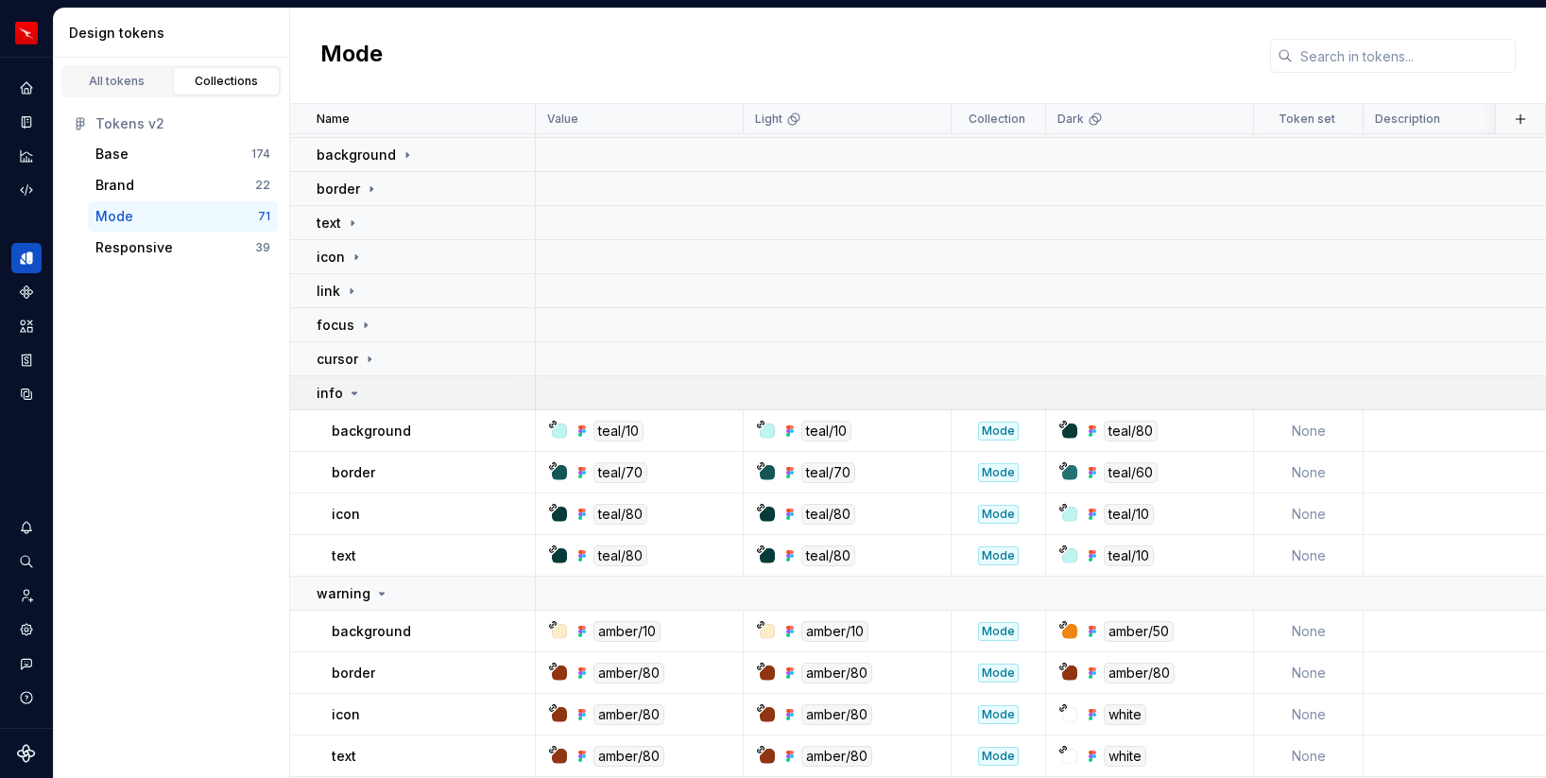
click at [354, 393] on icon at bounding box center [354, 393] width 15 height 15
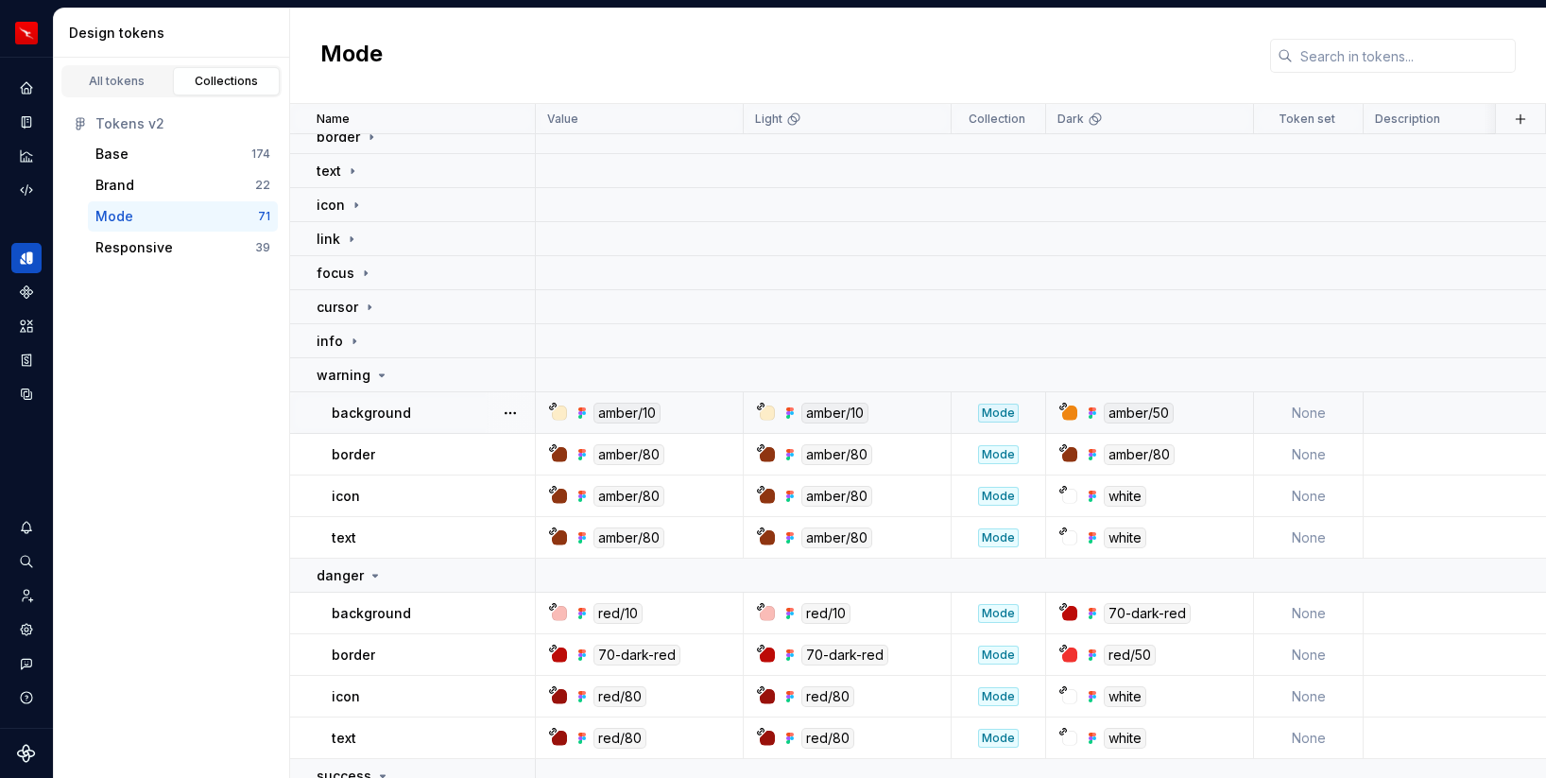
scroll to position [215, 0]
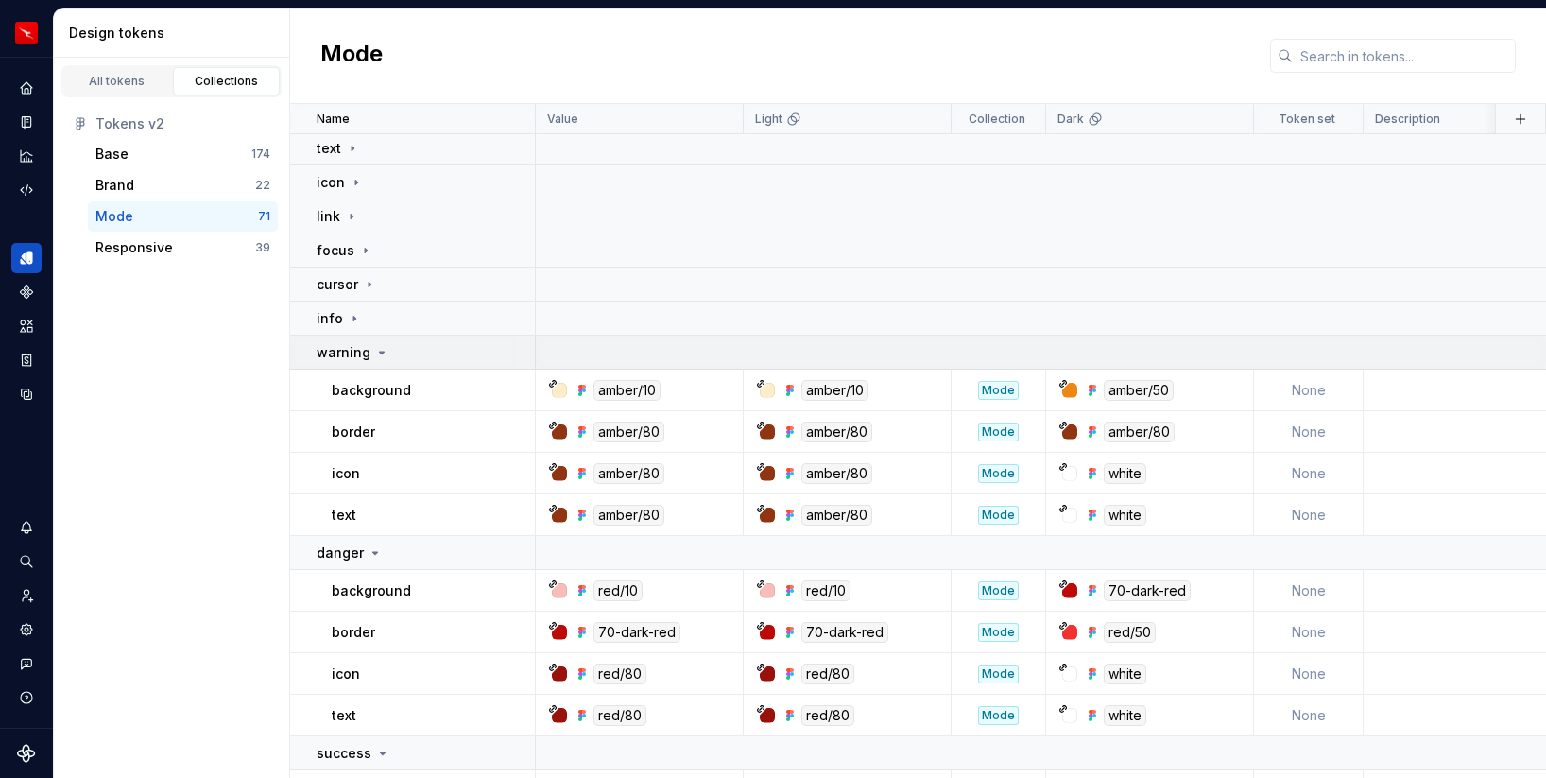
click at [385, 353] on icon at bounding box center [381, 352] width 15 height 15
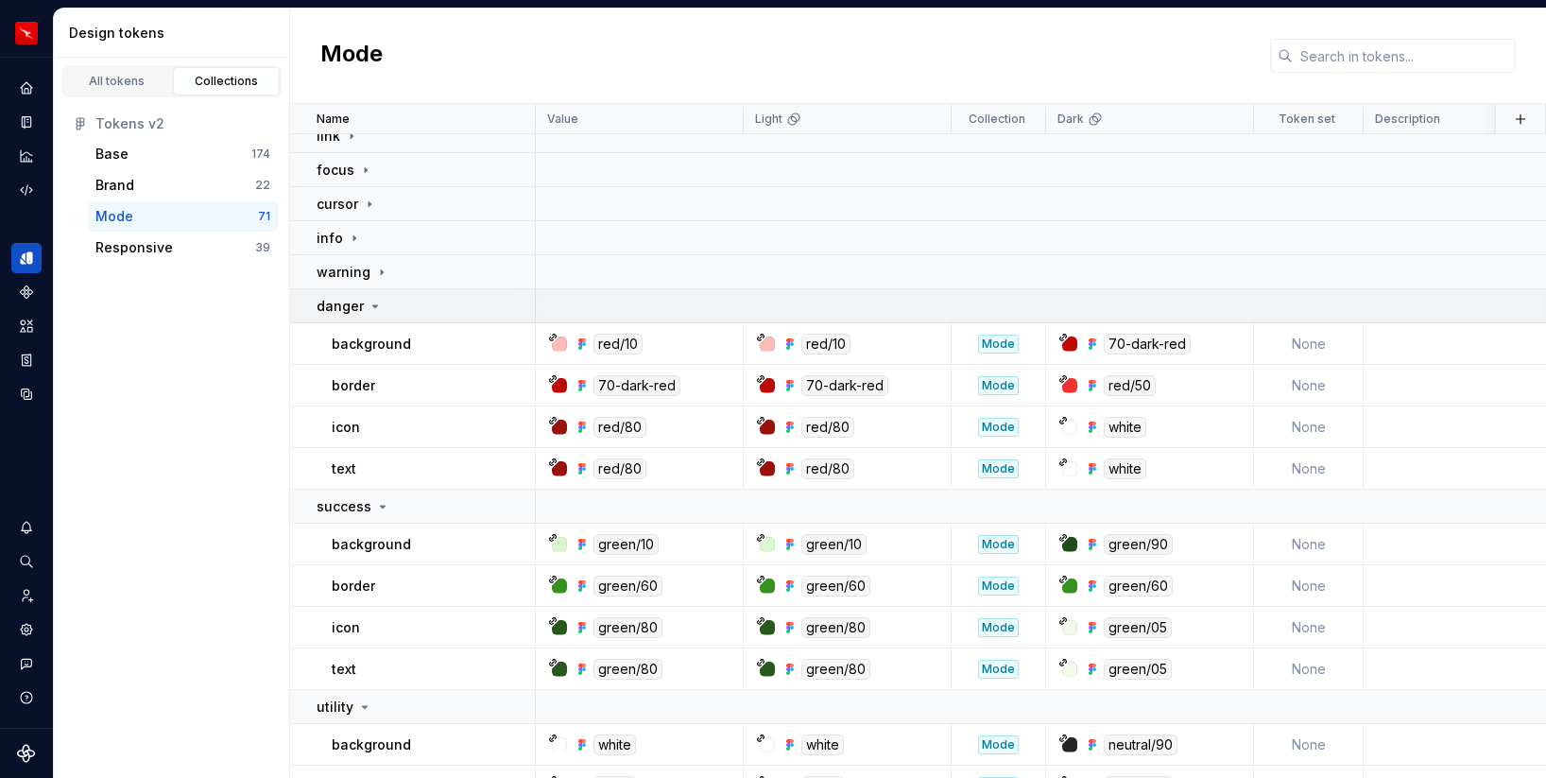
click at [380, 303] on icon at bounding box center [375, 306] width 15 height 15
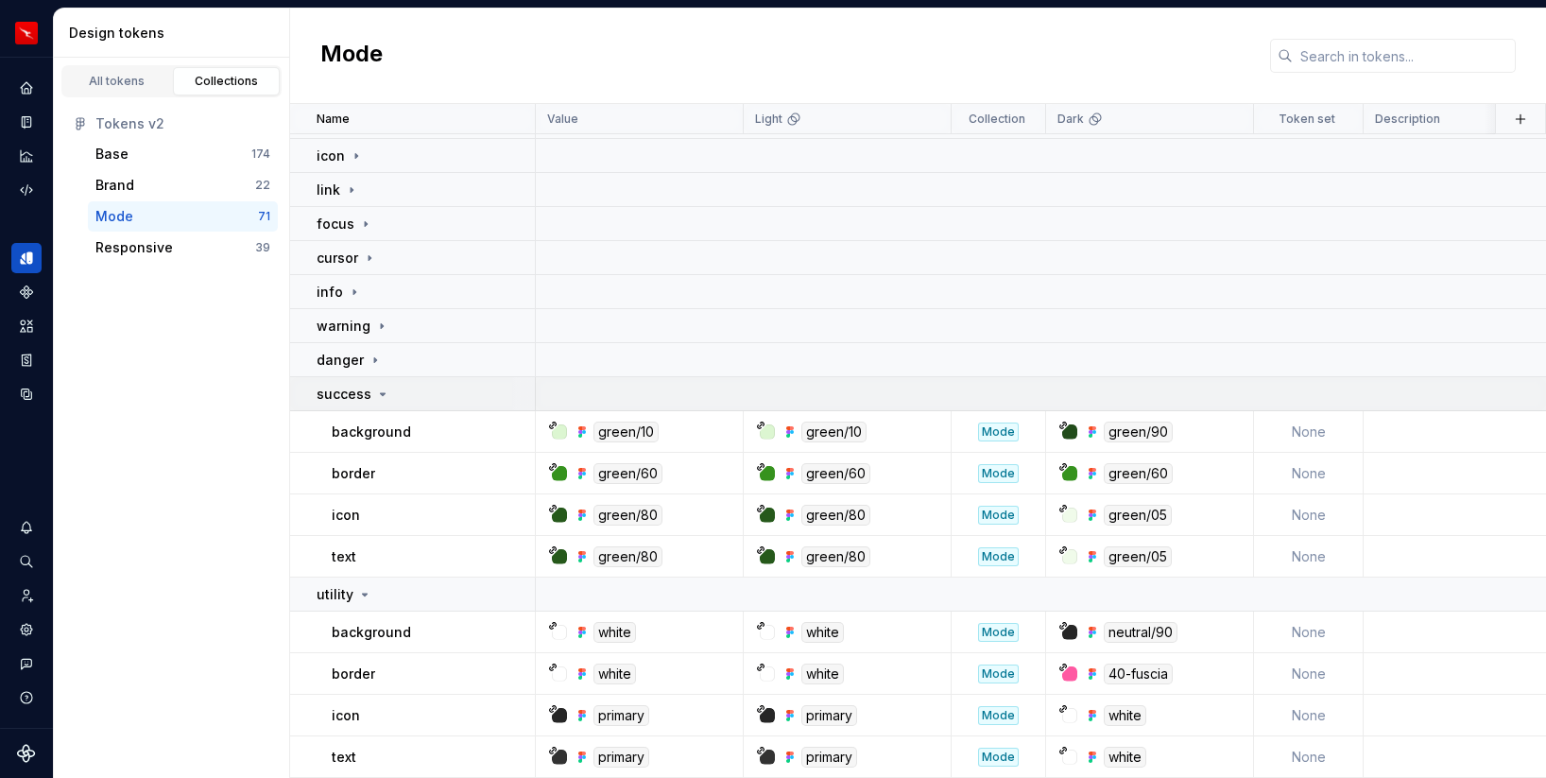
click at [375, 393] on icon at bounding box center [382, 394] width 15 height 15
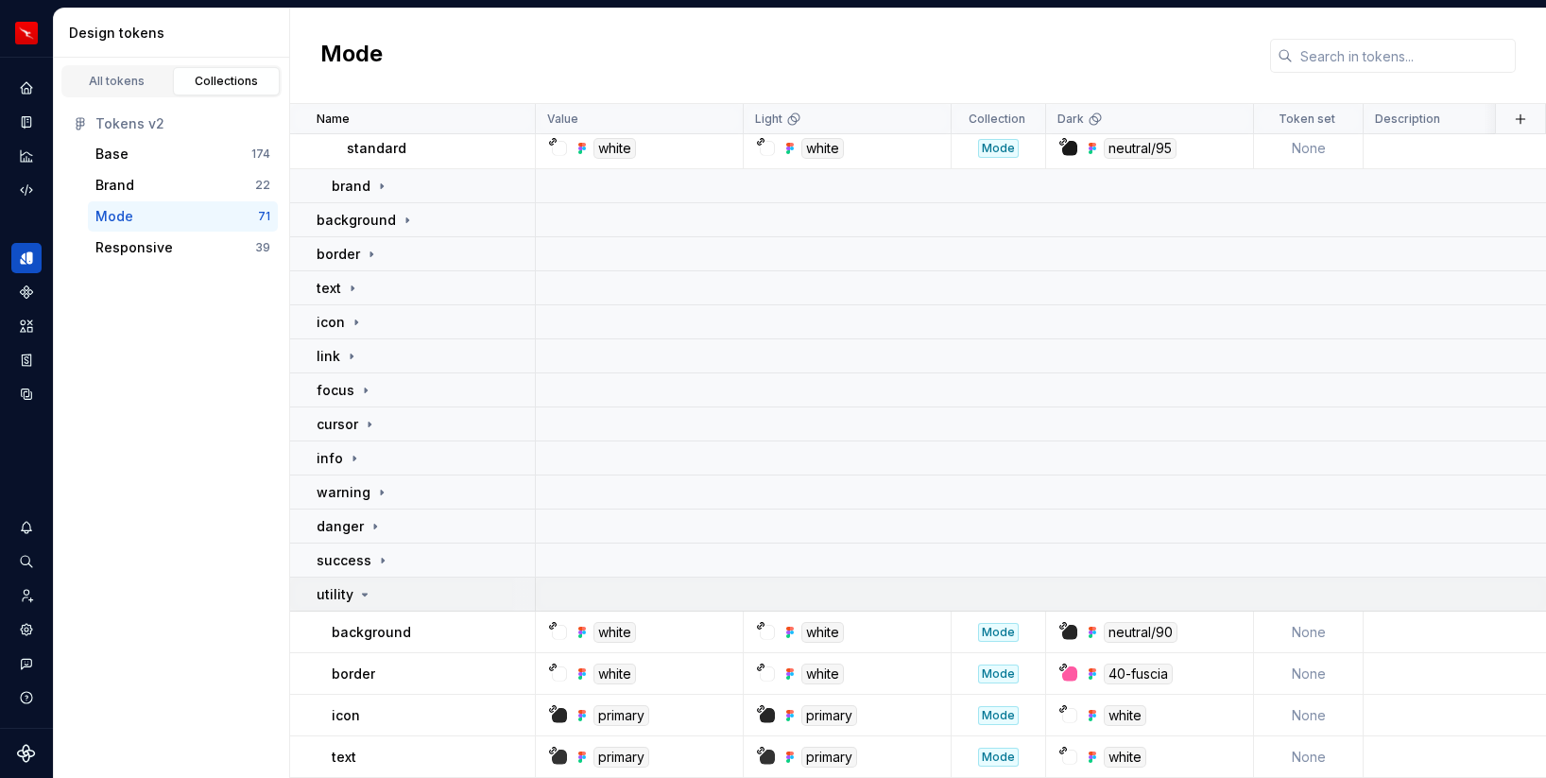
click at [364, 591] on icon at bounding box center [364, 594] width 15 height 15
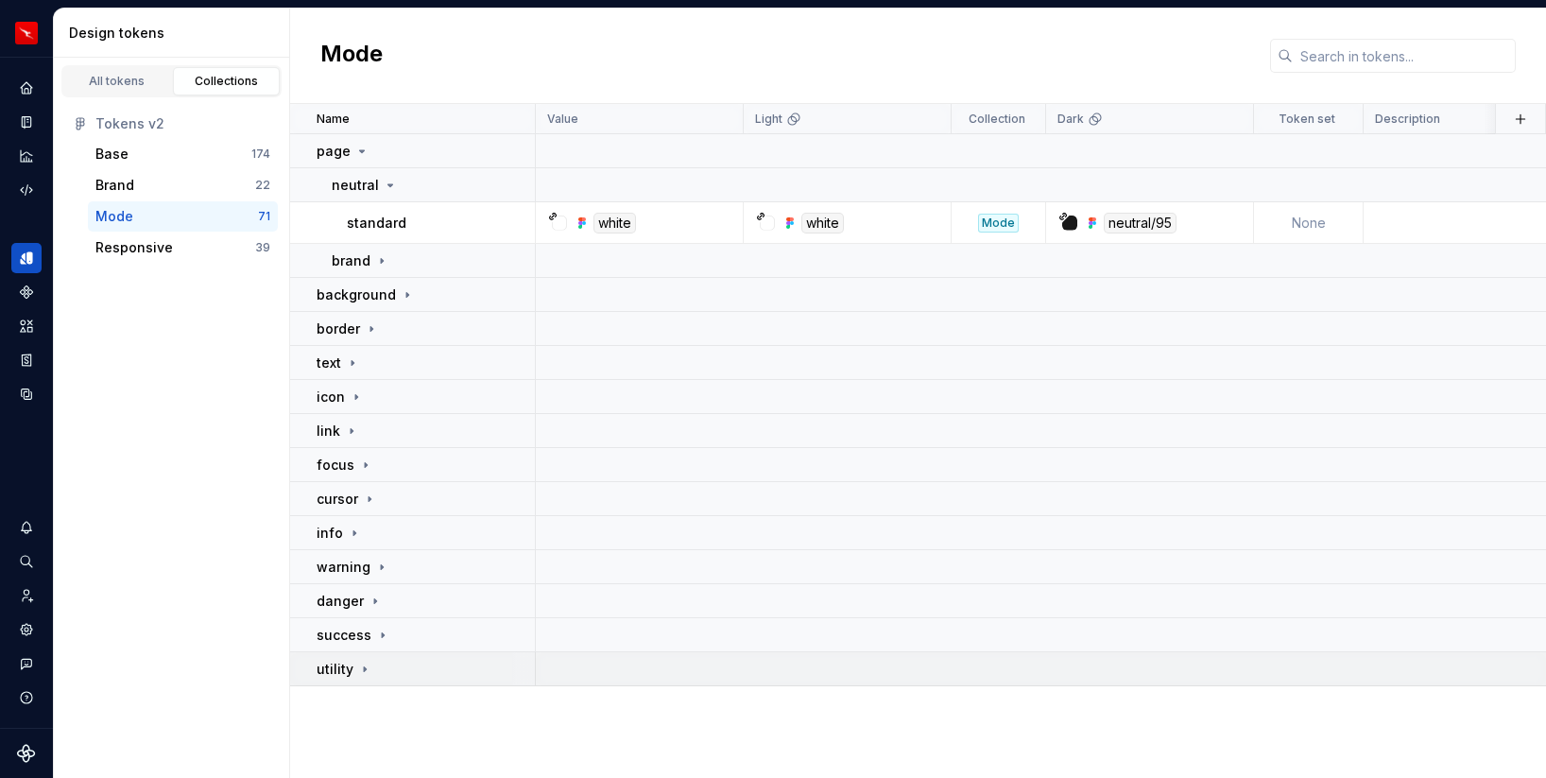
scroll to position [0, 0]
click at [404, 289] on icon at bounding box center [407, 294] width 15 height 15
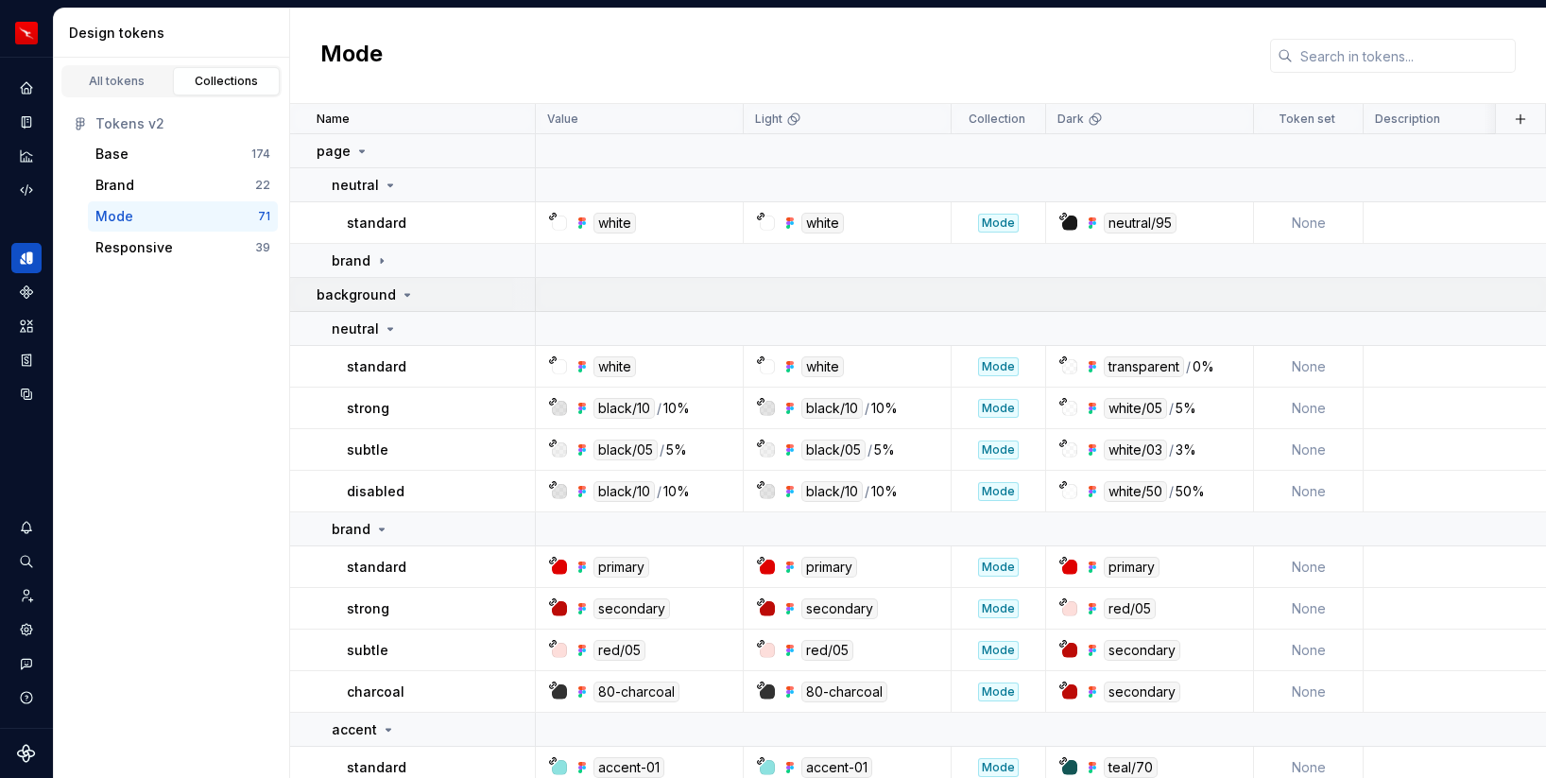
click at [400, 301] on icon at bounding box center [407, 294] width 15 height 15
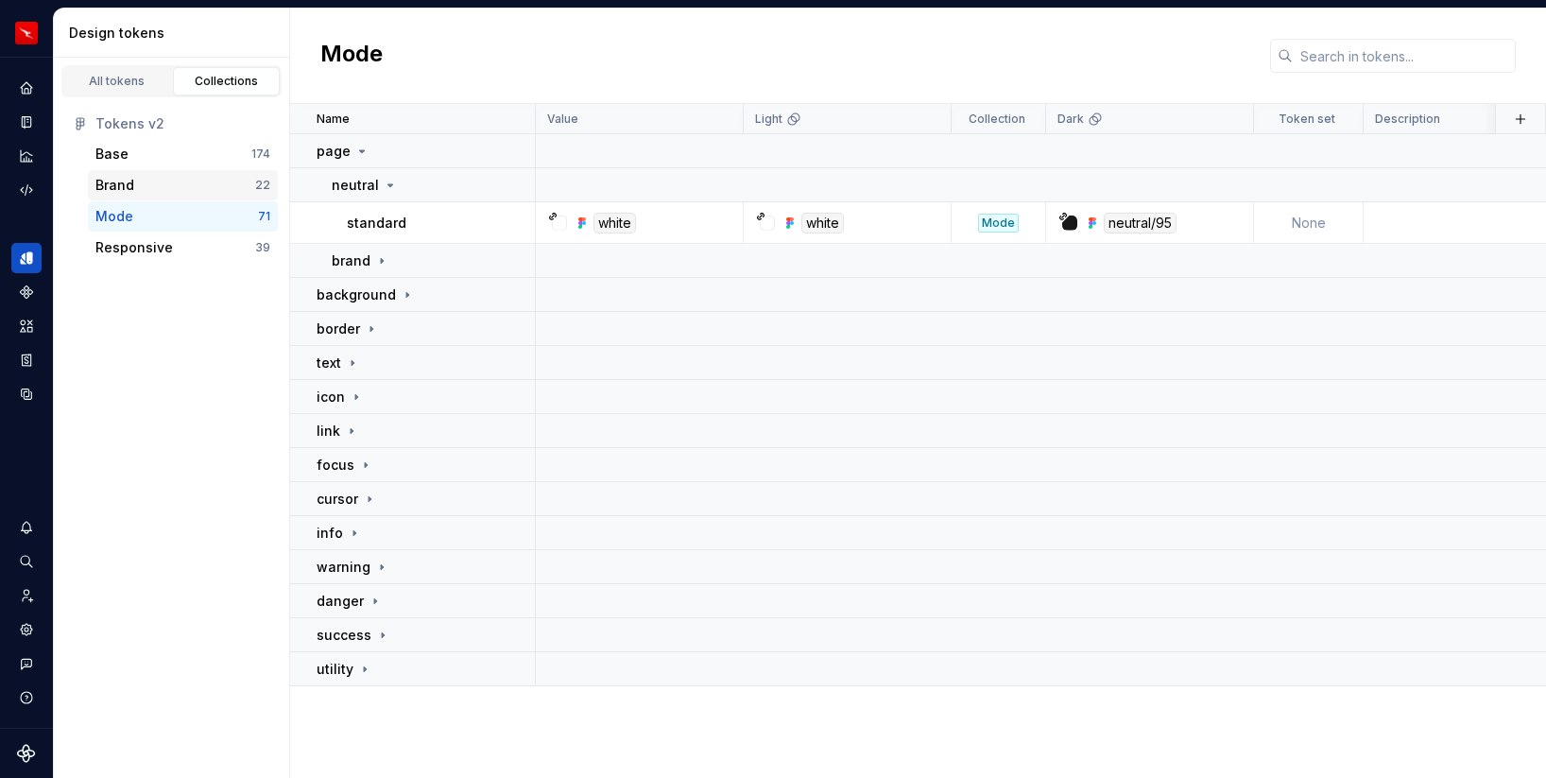
click at [160, 197] on div "Brand 22" at bounding box center [183, 185] width 190 height 30
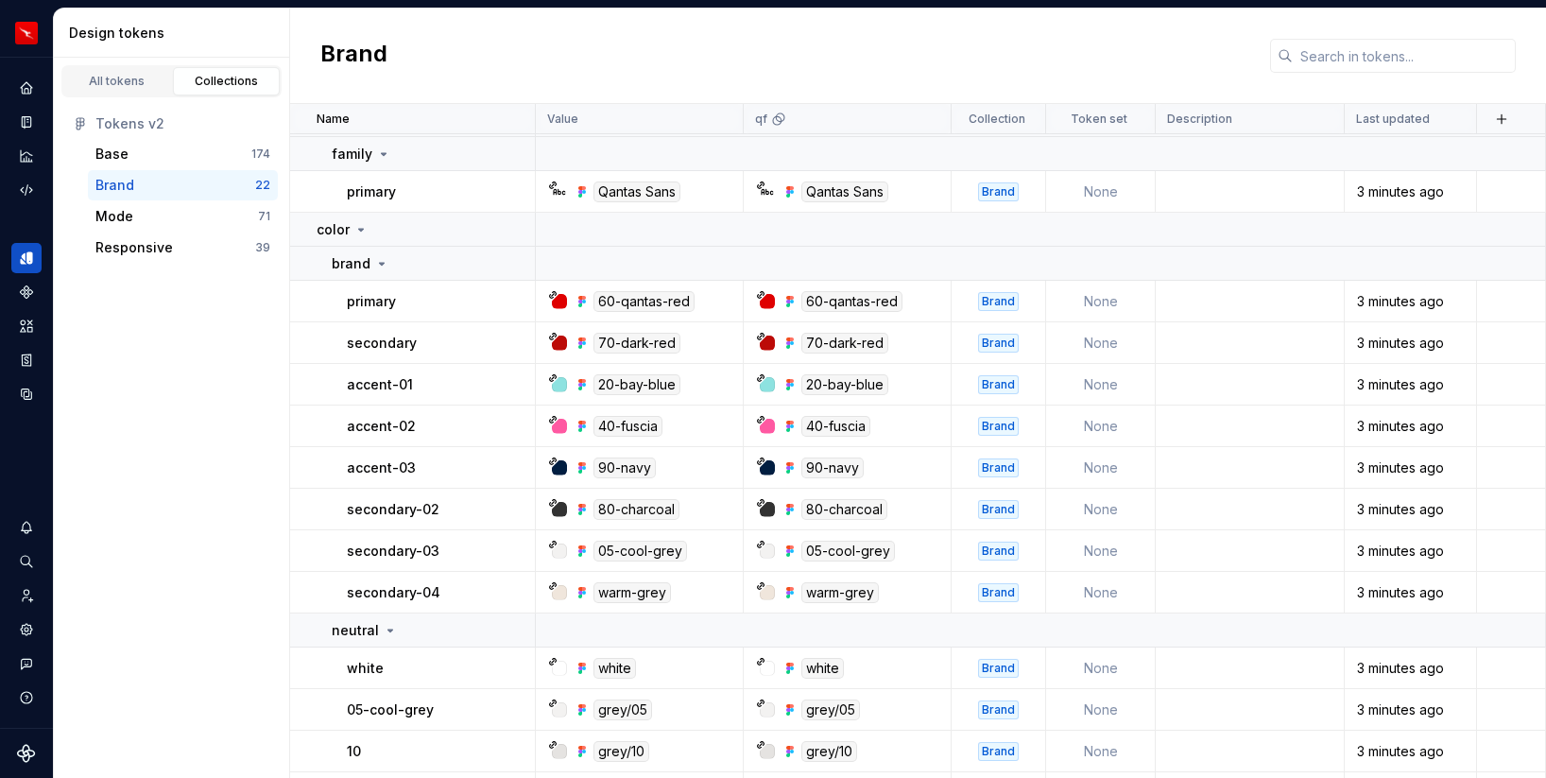
scroll to position [14, 0]
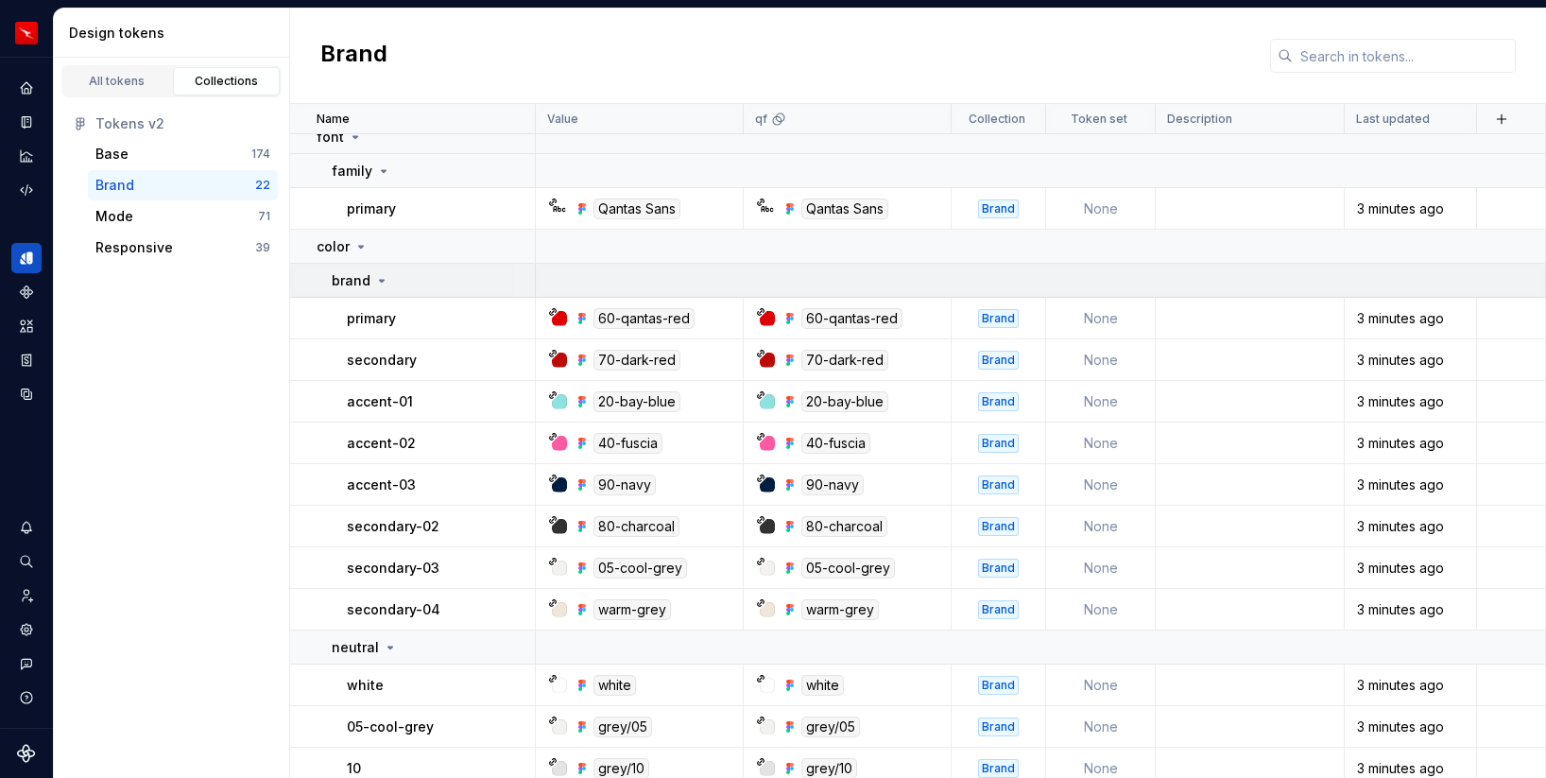
click at [384, 281] on icon at bounding box center [381, 280] width 15 height 15
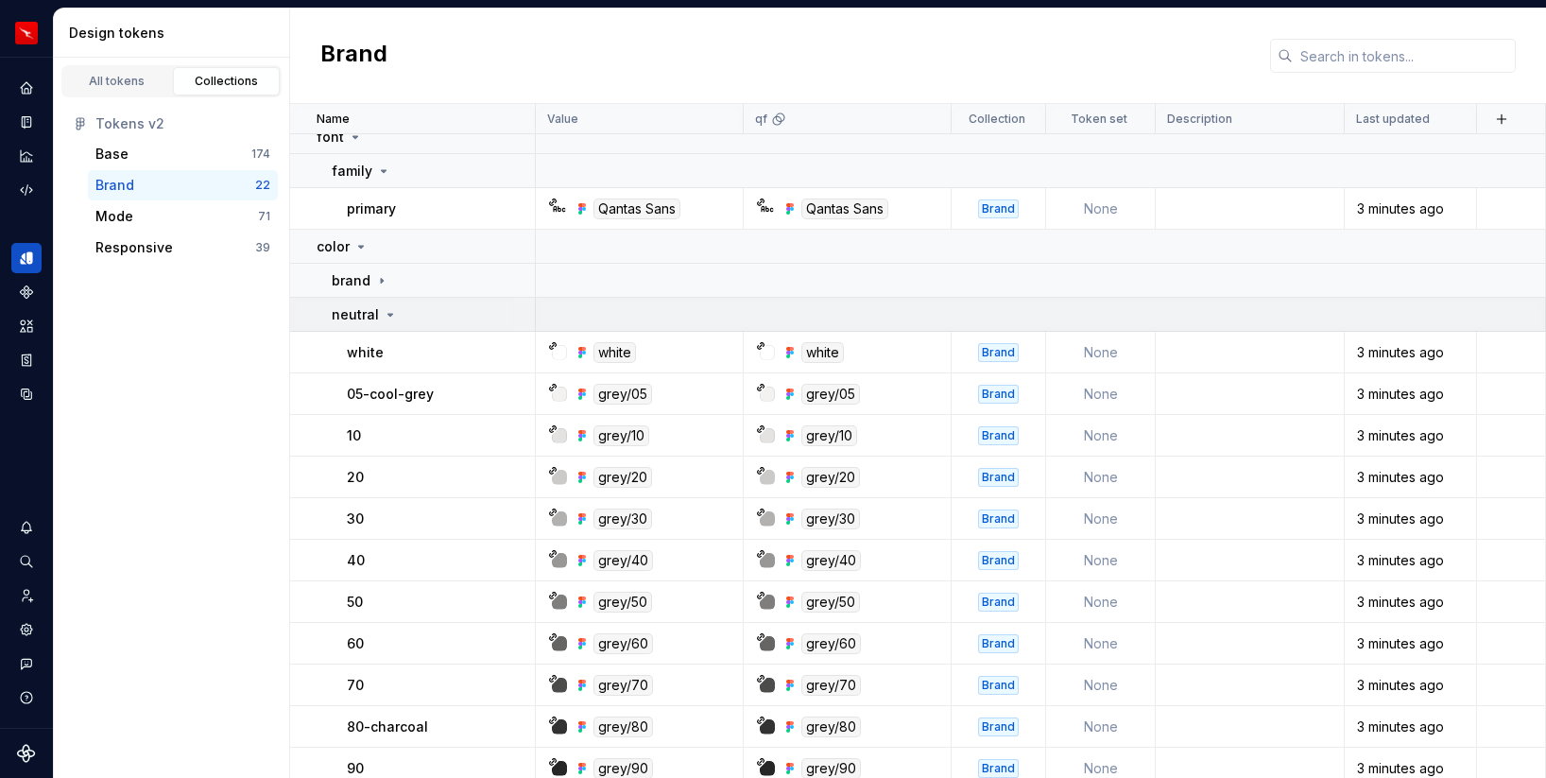
click at [384, 311] on icon at bounding box center [390, 314] width 15 height 15
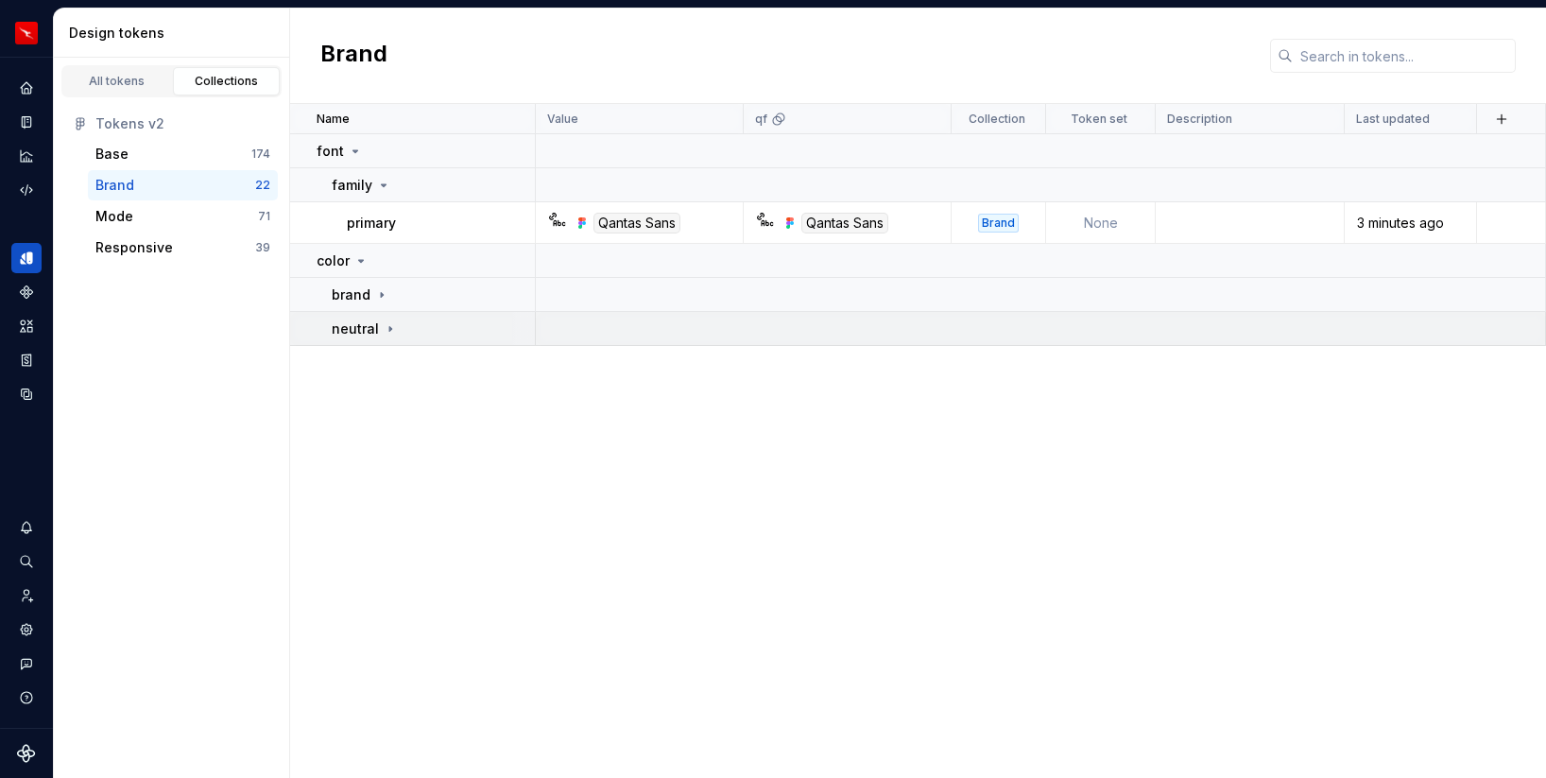
click at [383, 331] on icon at bounding box center [390, 328] width 15 height 15
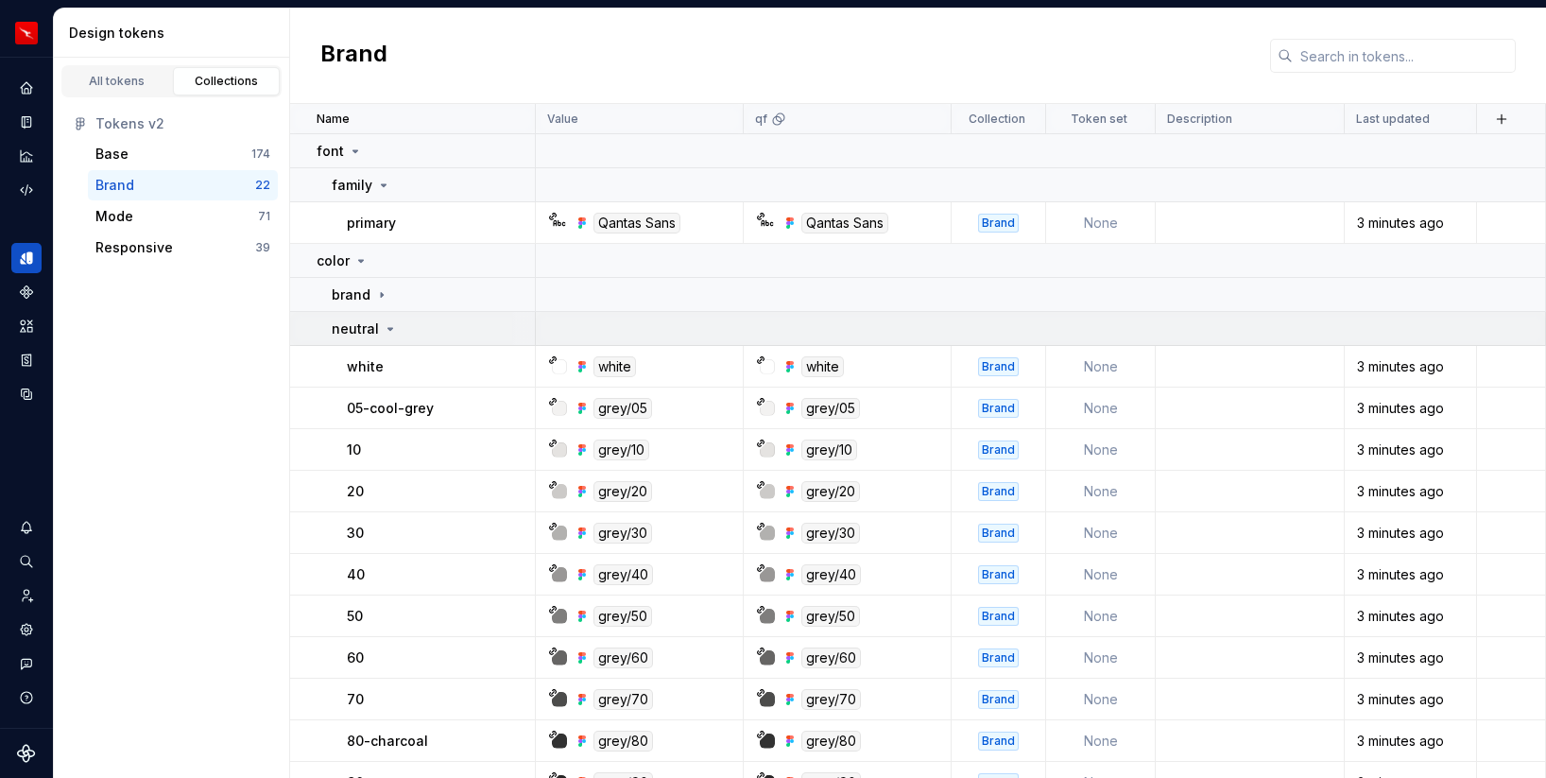
click at [394, 331] on div "neutral" at bounding box center [433, 328] width 202 height 19
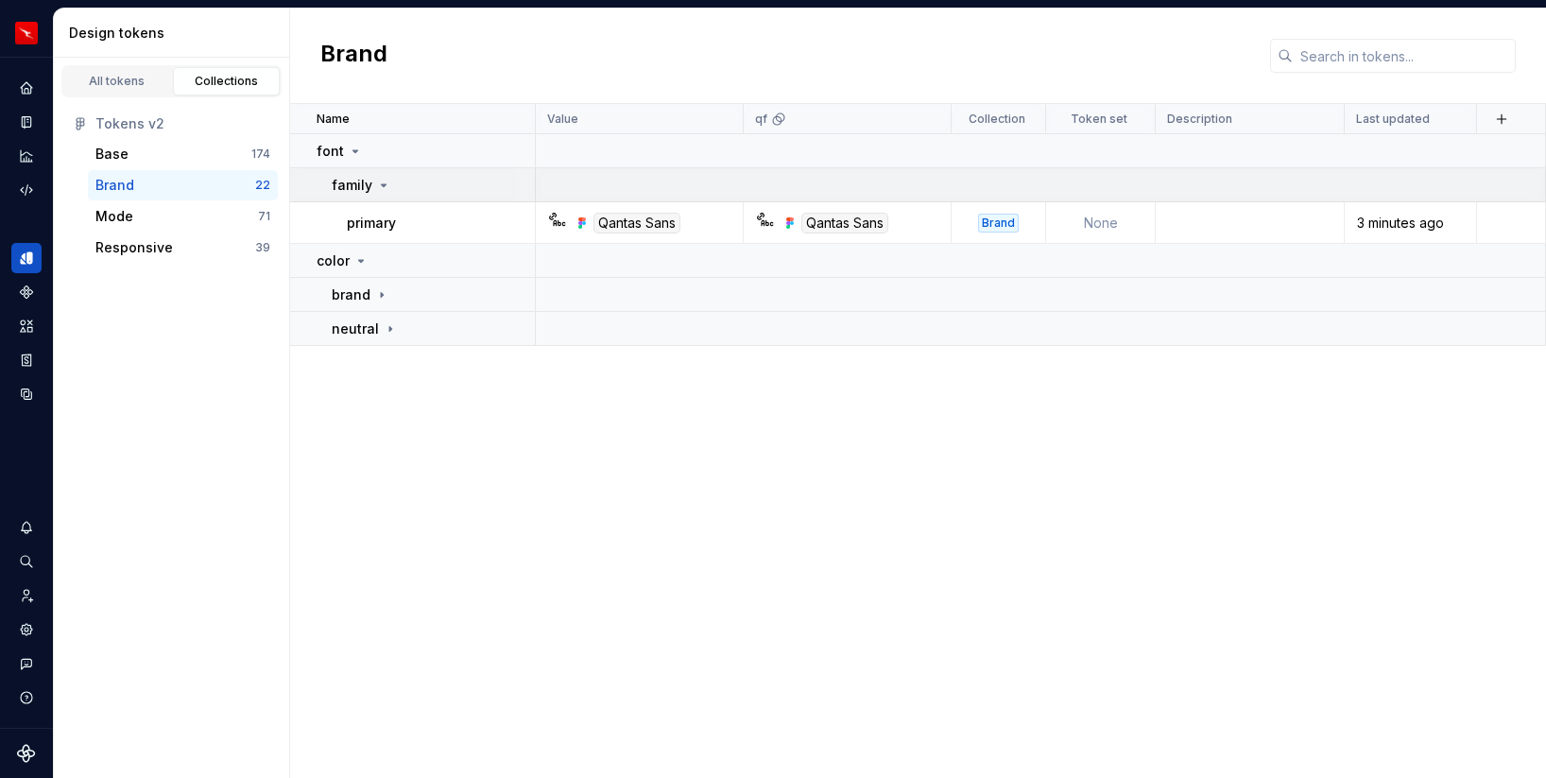
click at [385, 179] on icon at bounding box center [383, 185] width 15 height 15
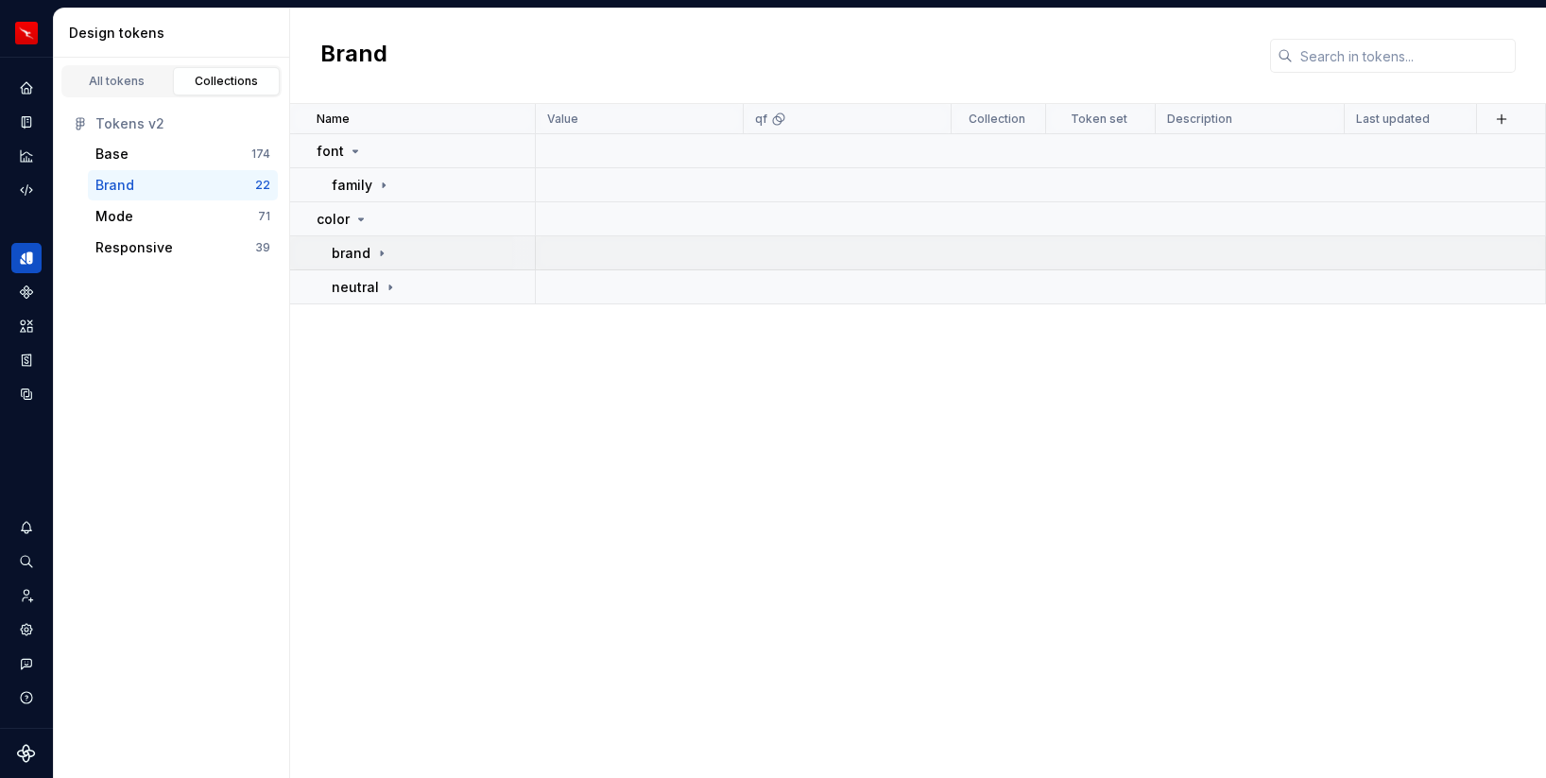
click at [374, 256] on icon at bounding box center [381, 253] width 15 height 15
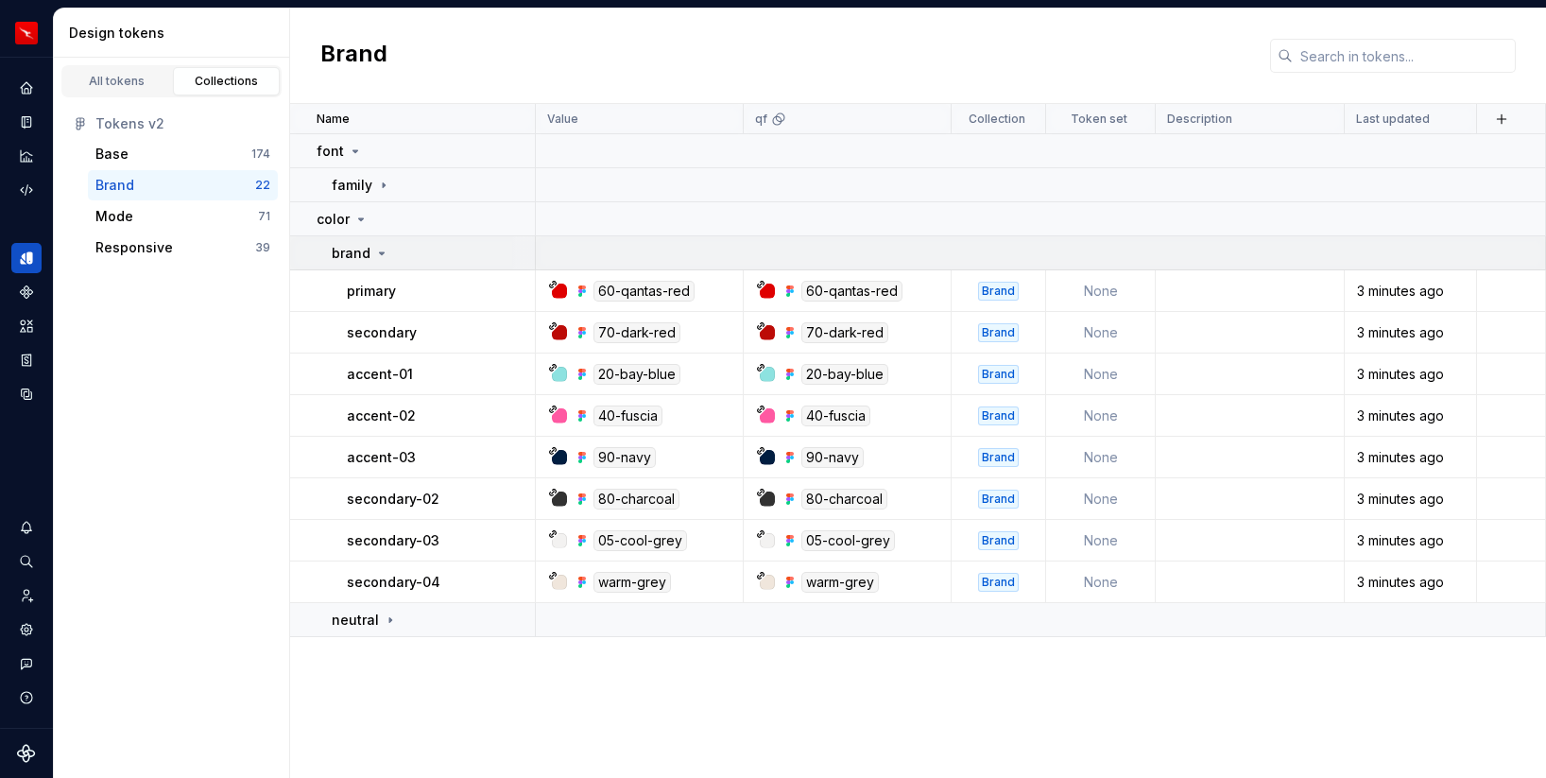
click at [374, 256] on icon at bounding box center [381, 253] width 15 height 15
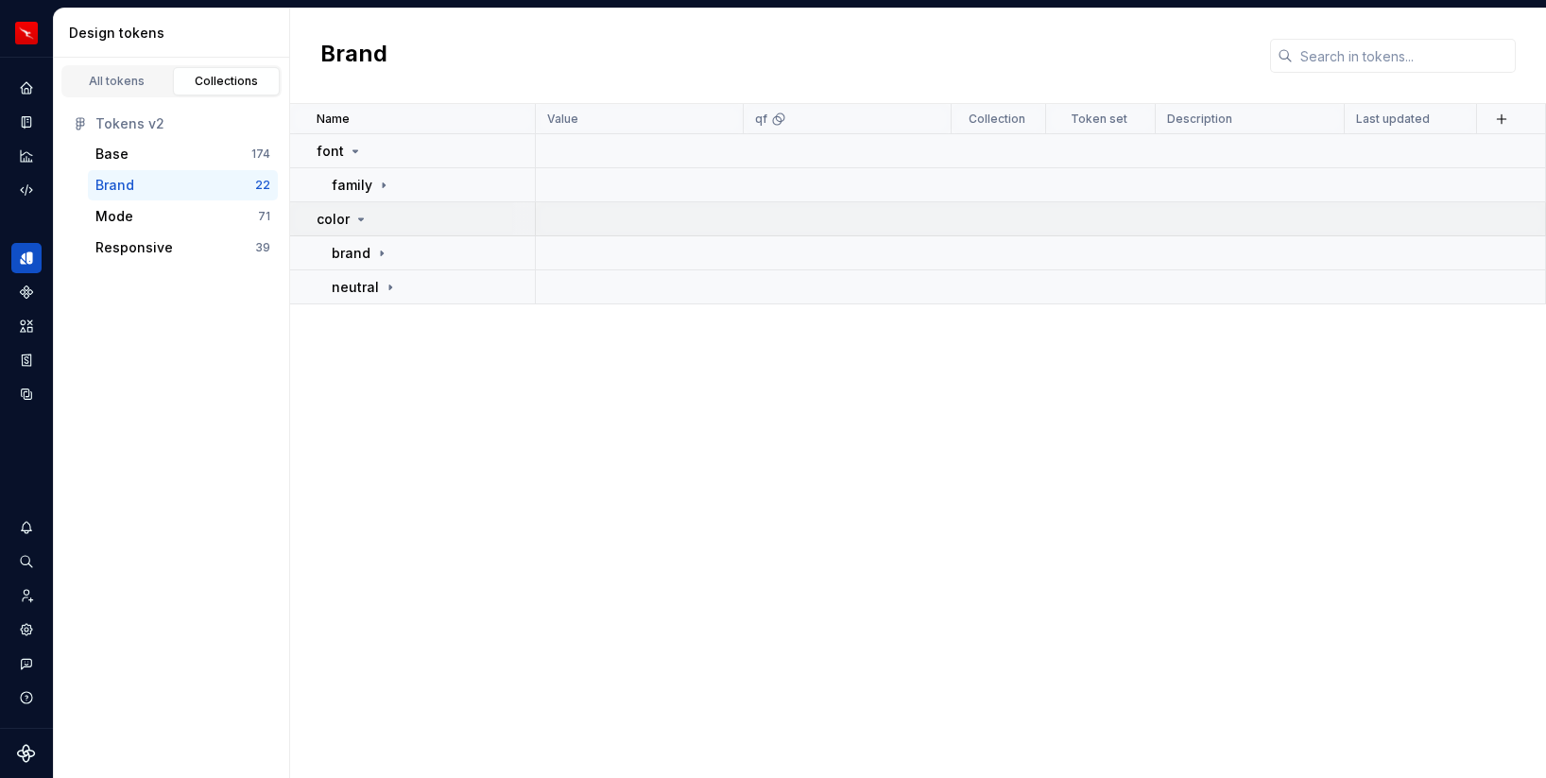
click at [359, 216] on icon at bounding box center [361, 219] width 15 height 15
click at [356, 148] on icon at bounding box center [355, 151] width 15 height 15
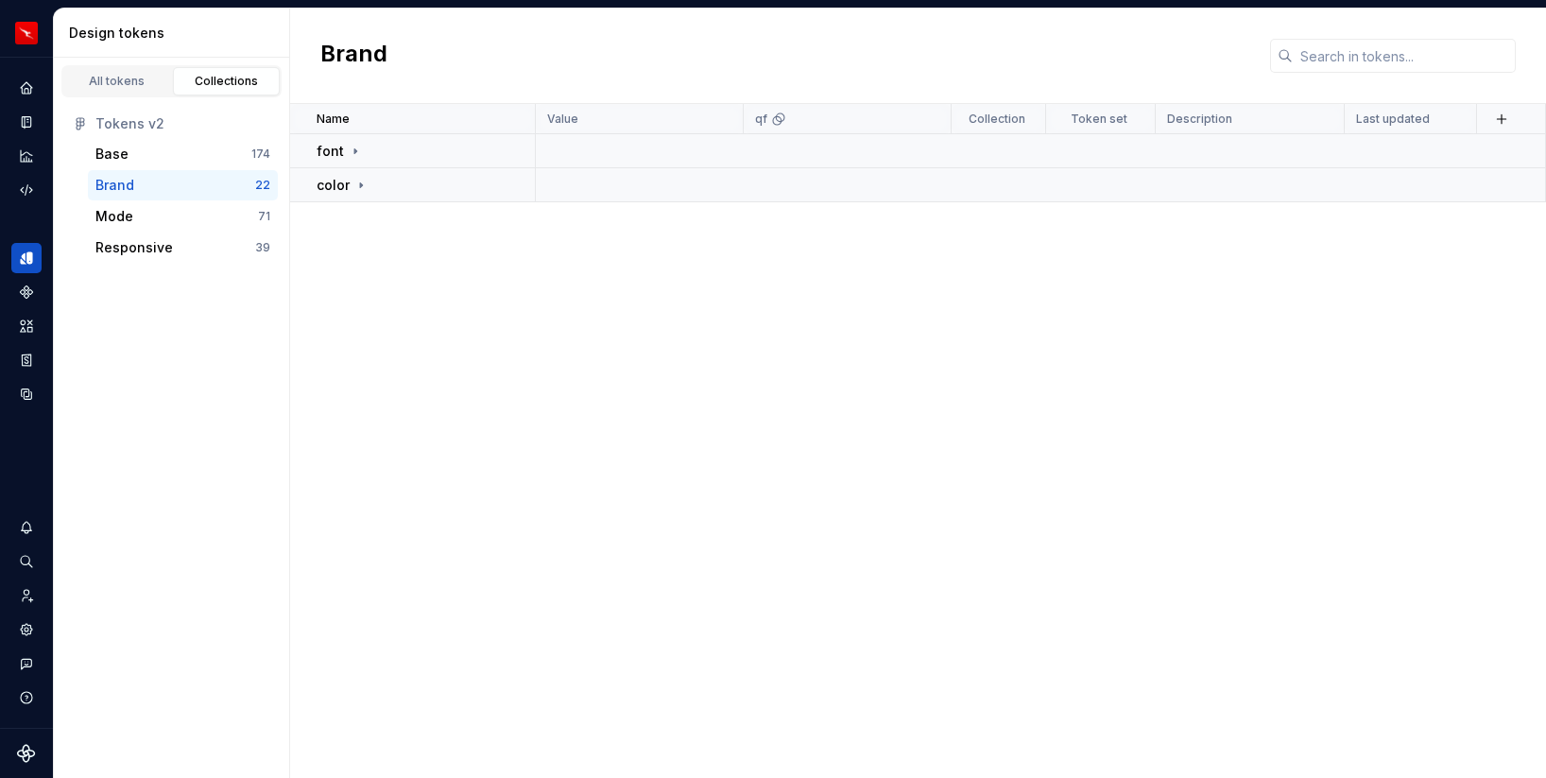
click at [415, 261] on div "Name Value qf Collection Token set Description Last updated font color" at bounding box center [918, 441] width 1256 height 674
click at [222, 214] on div "Mode" at bounding box center [176, 216] width 163 height 19
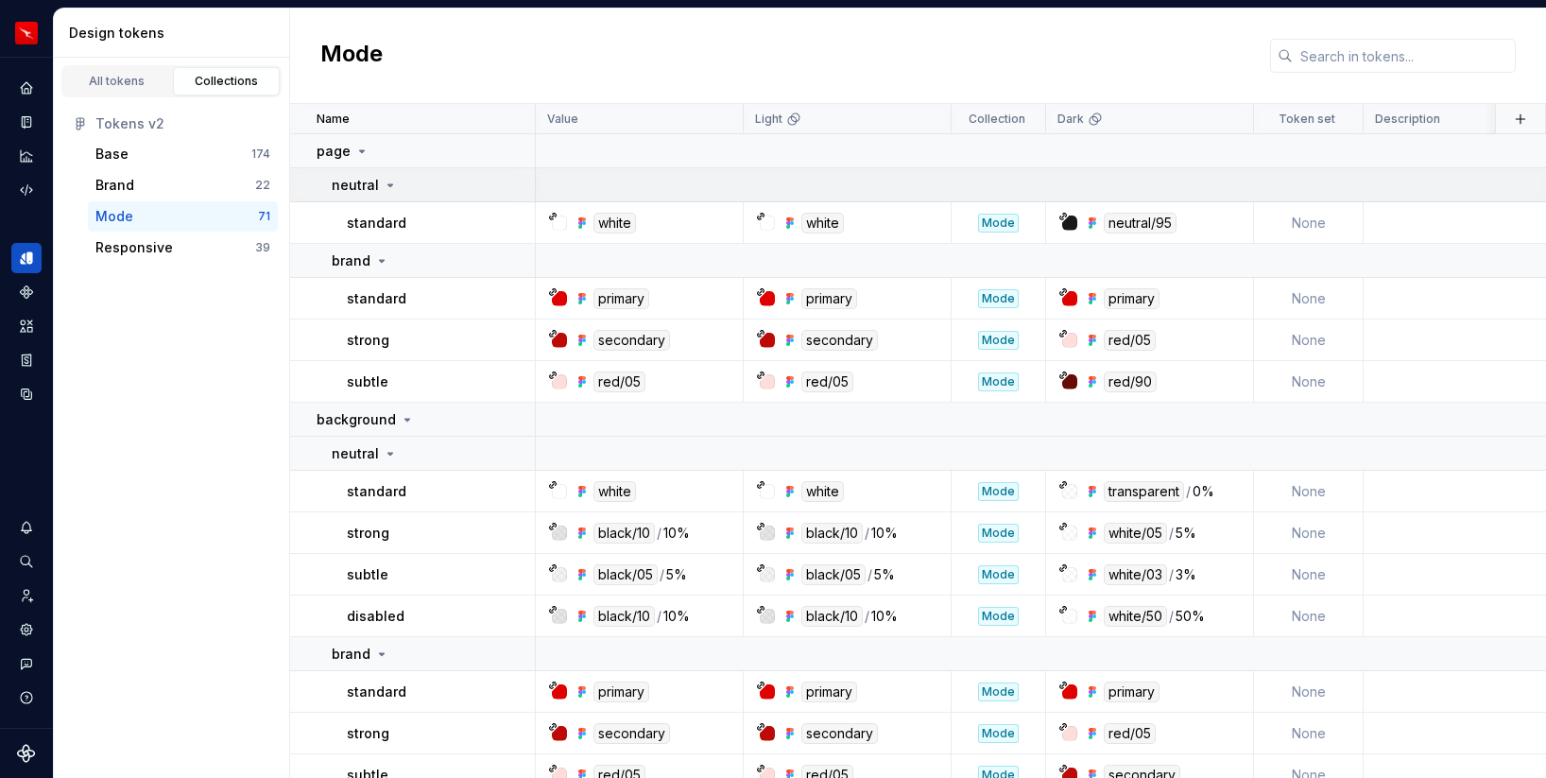
click at [392, 188] on icon at bounding box center [390, 185] width 15 height 15
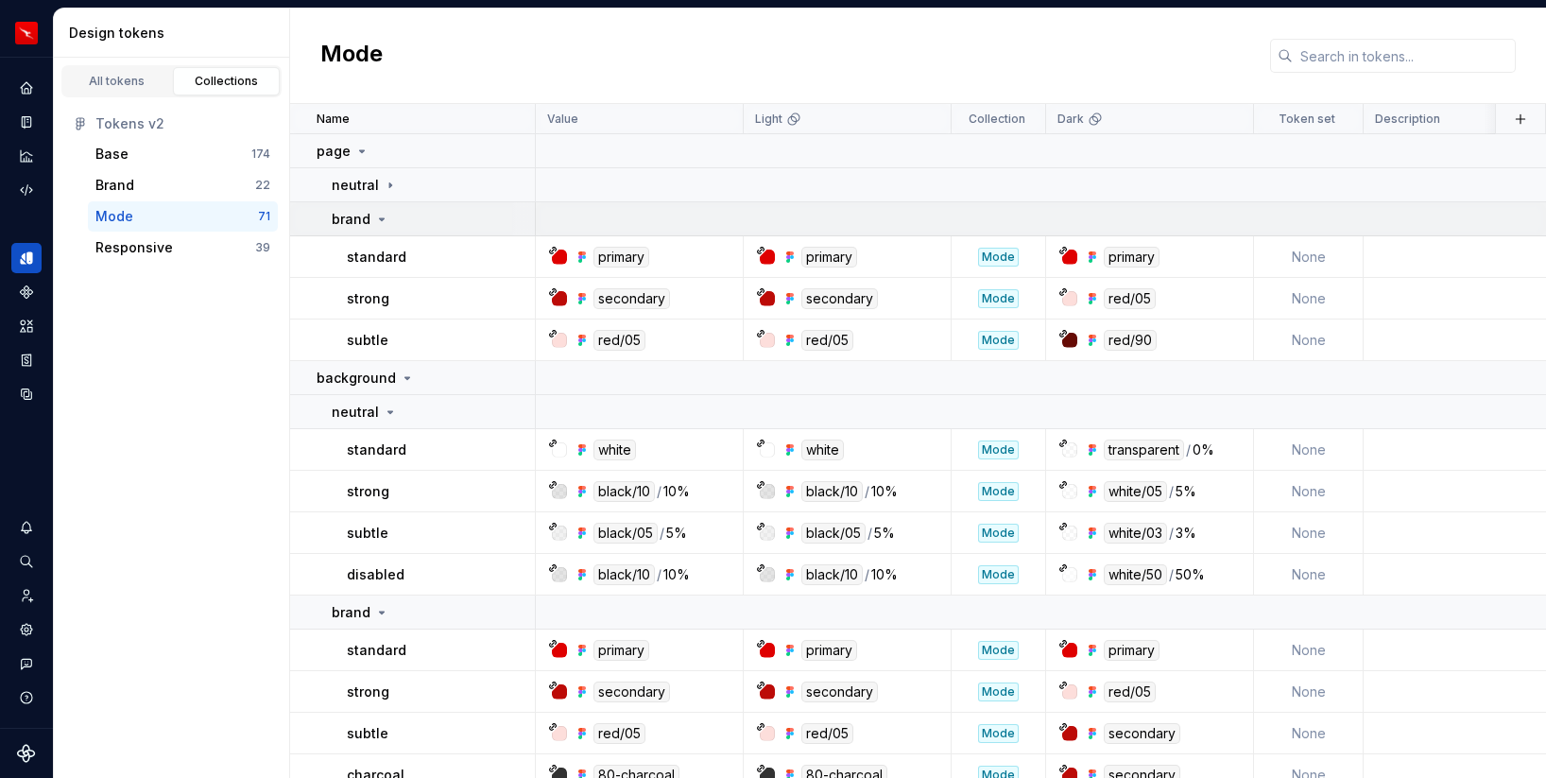
click at [381, 212] on icon at bounding box center [381, 219] width 15 height 15
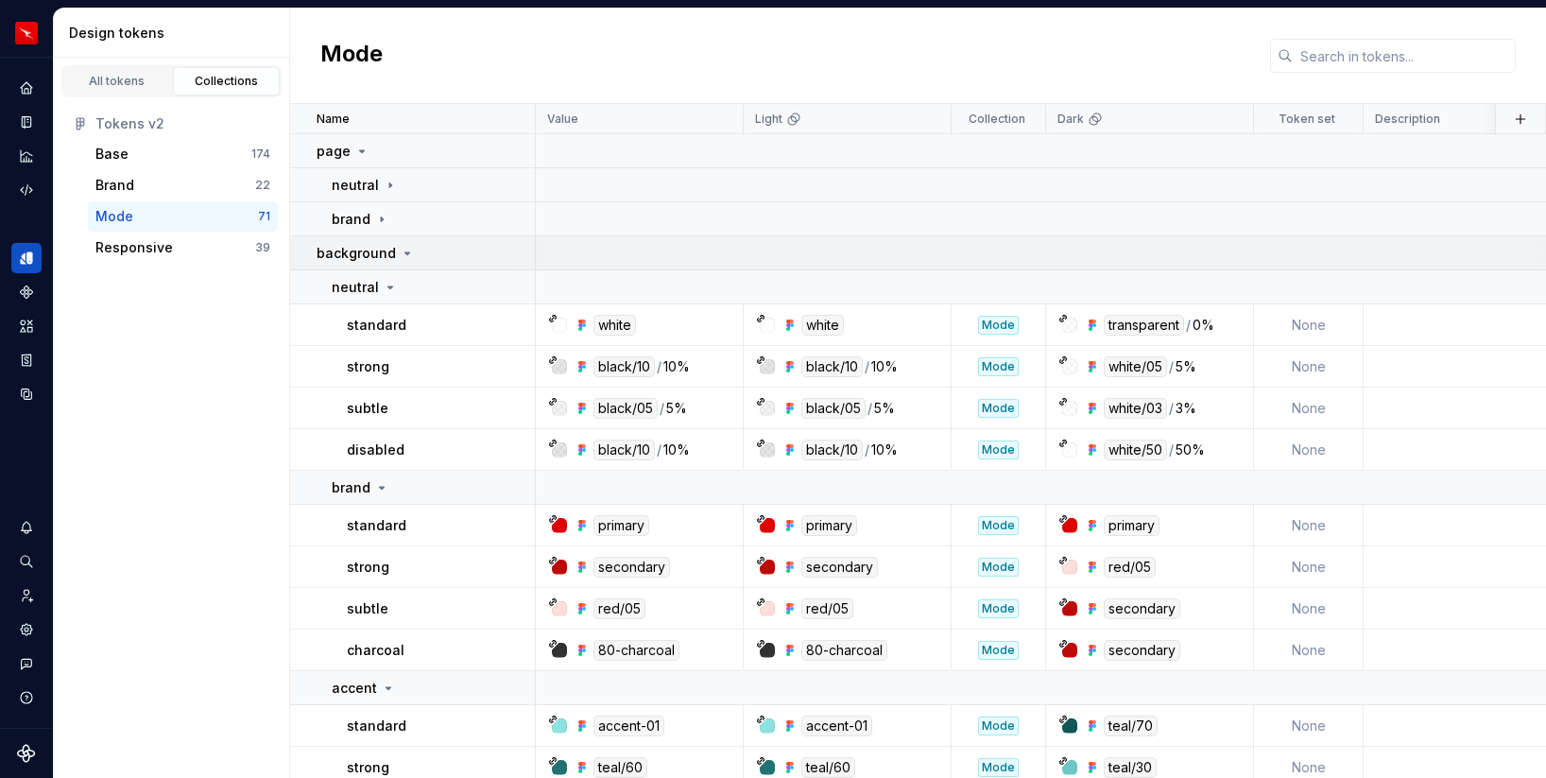
click at [400, 256] on icon at bounding box center [407, 253] width 15 height 15
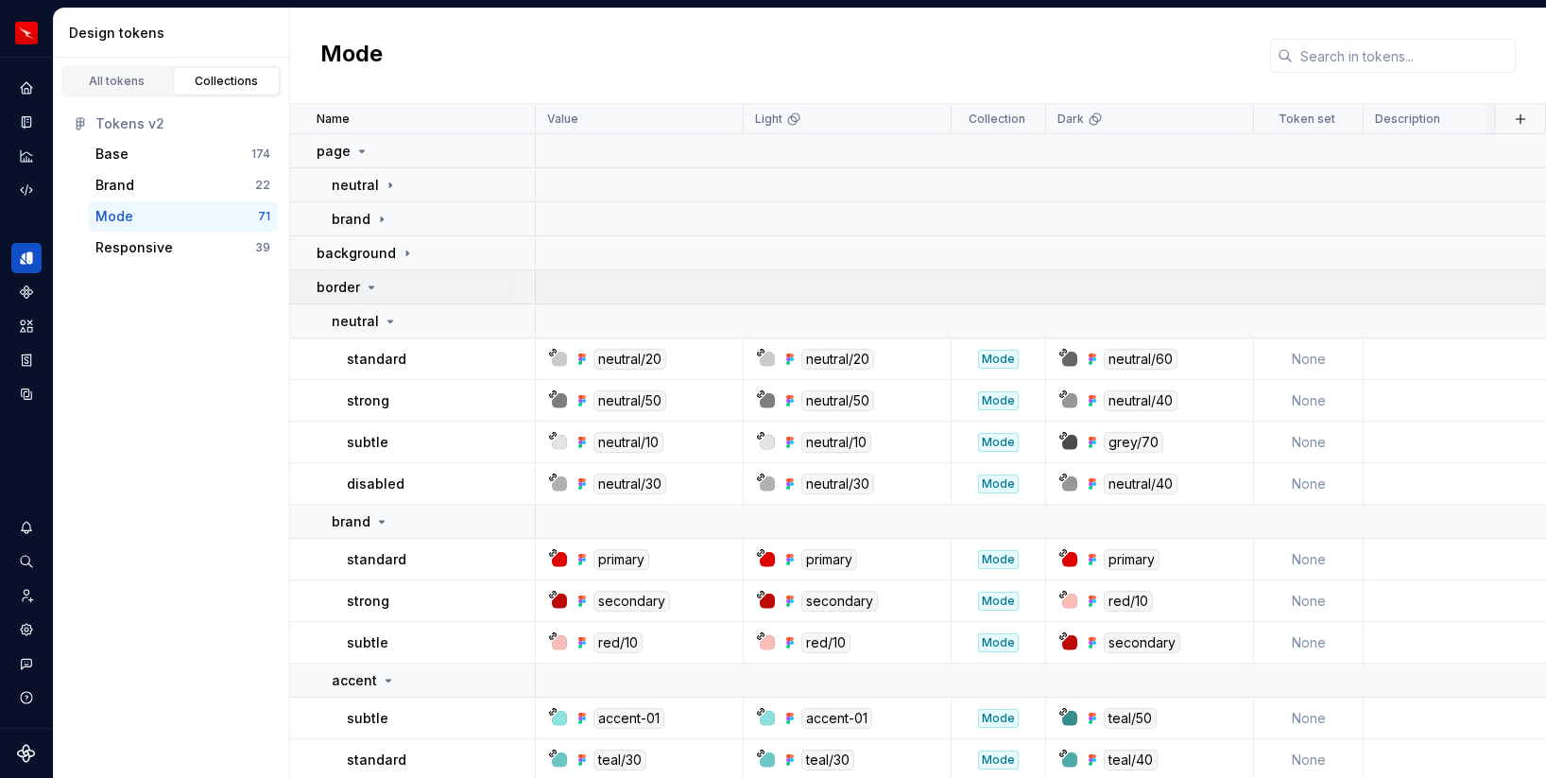
click at [380, 287] on div "border" at bounding box center [425, 287] width 217 height 19
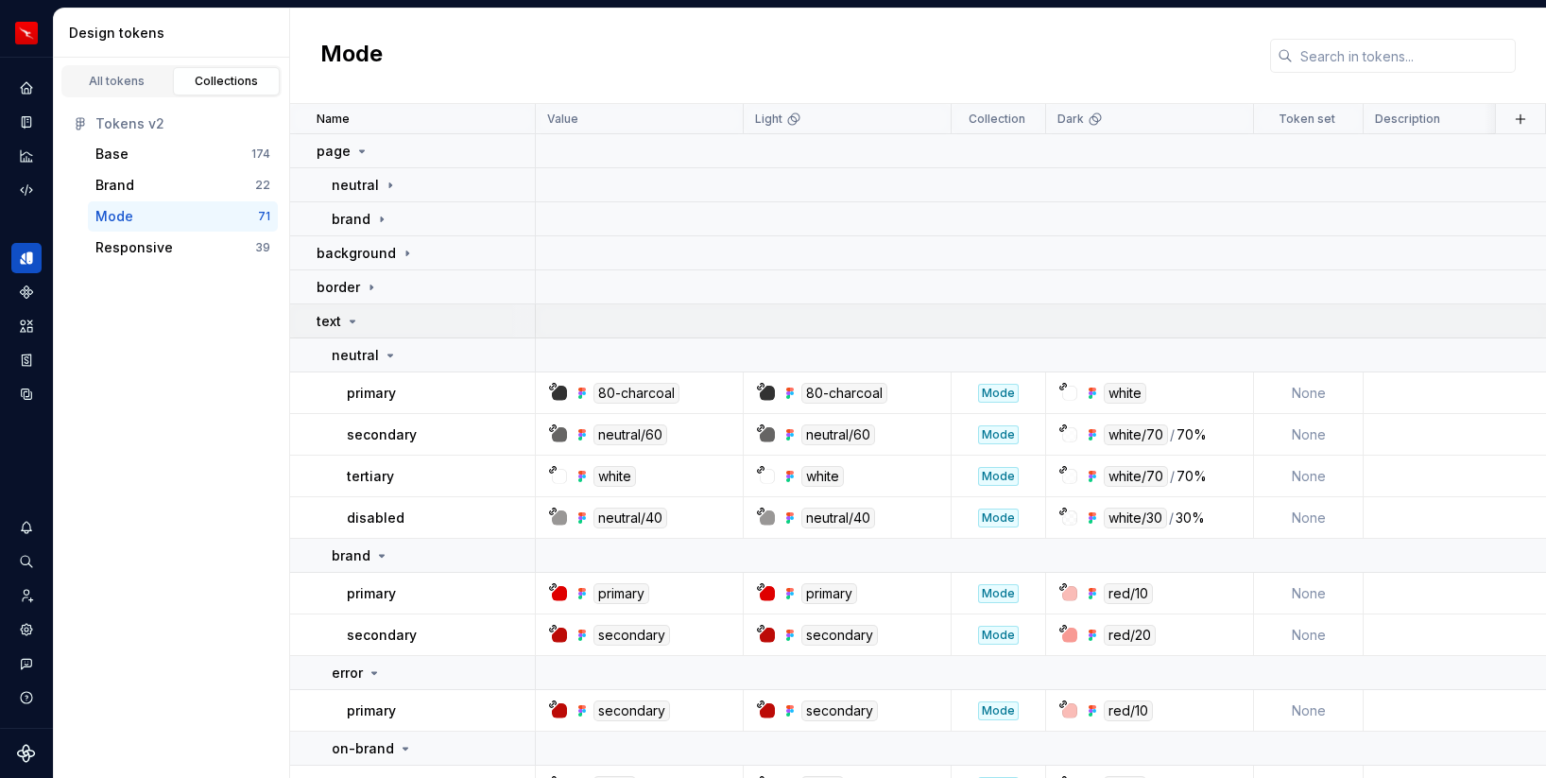
click at [347, 319] on icon at bounding box center [352, 321] width 15 height 15
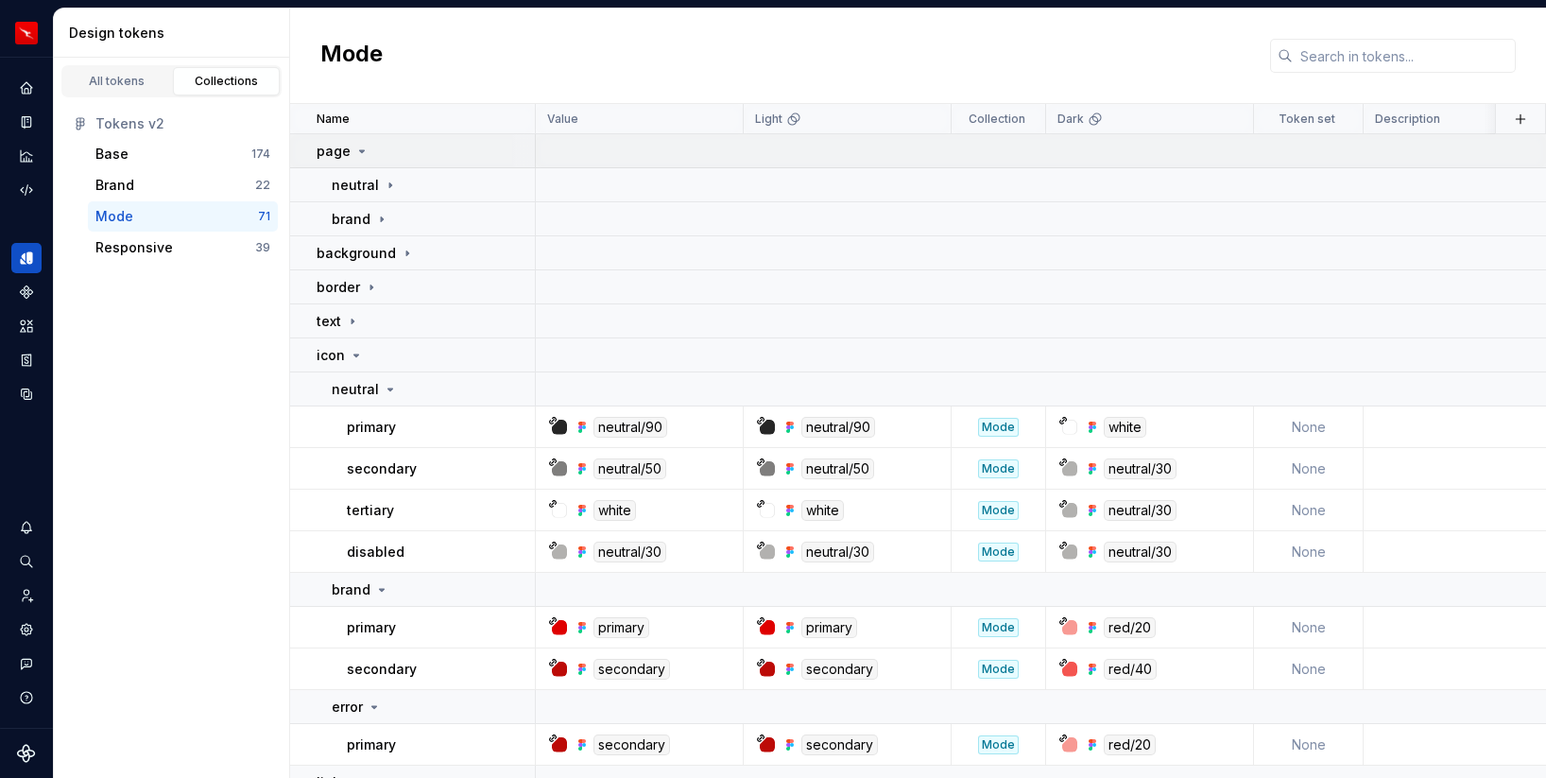
click at [359, 146] on icon at bounding box center [361, 151] width 15 height 15
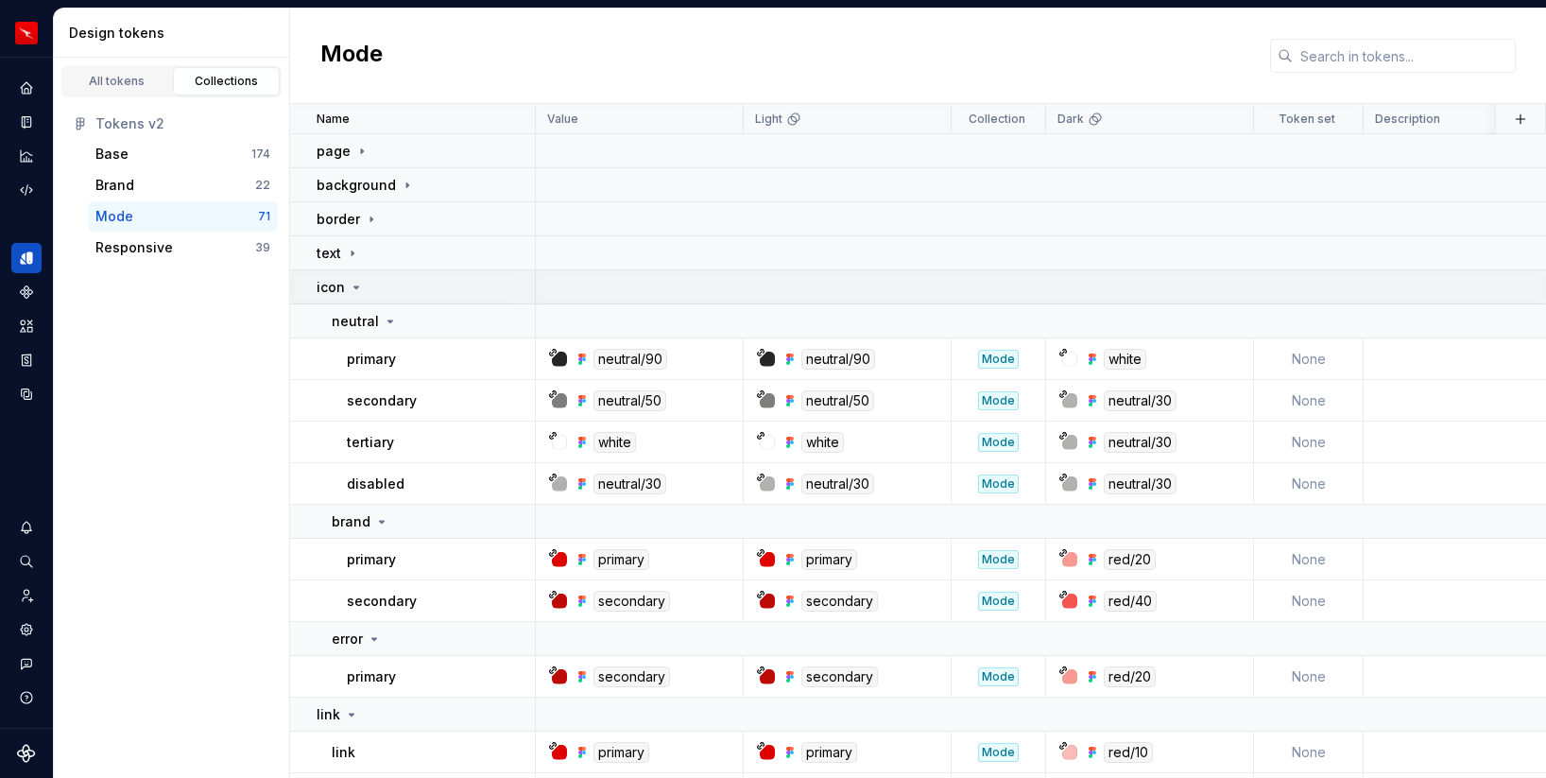
click at [355, 289] on icon at bounding box center [356, 287] width 15 height 15
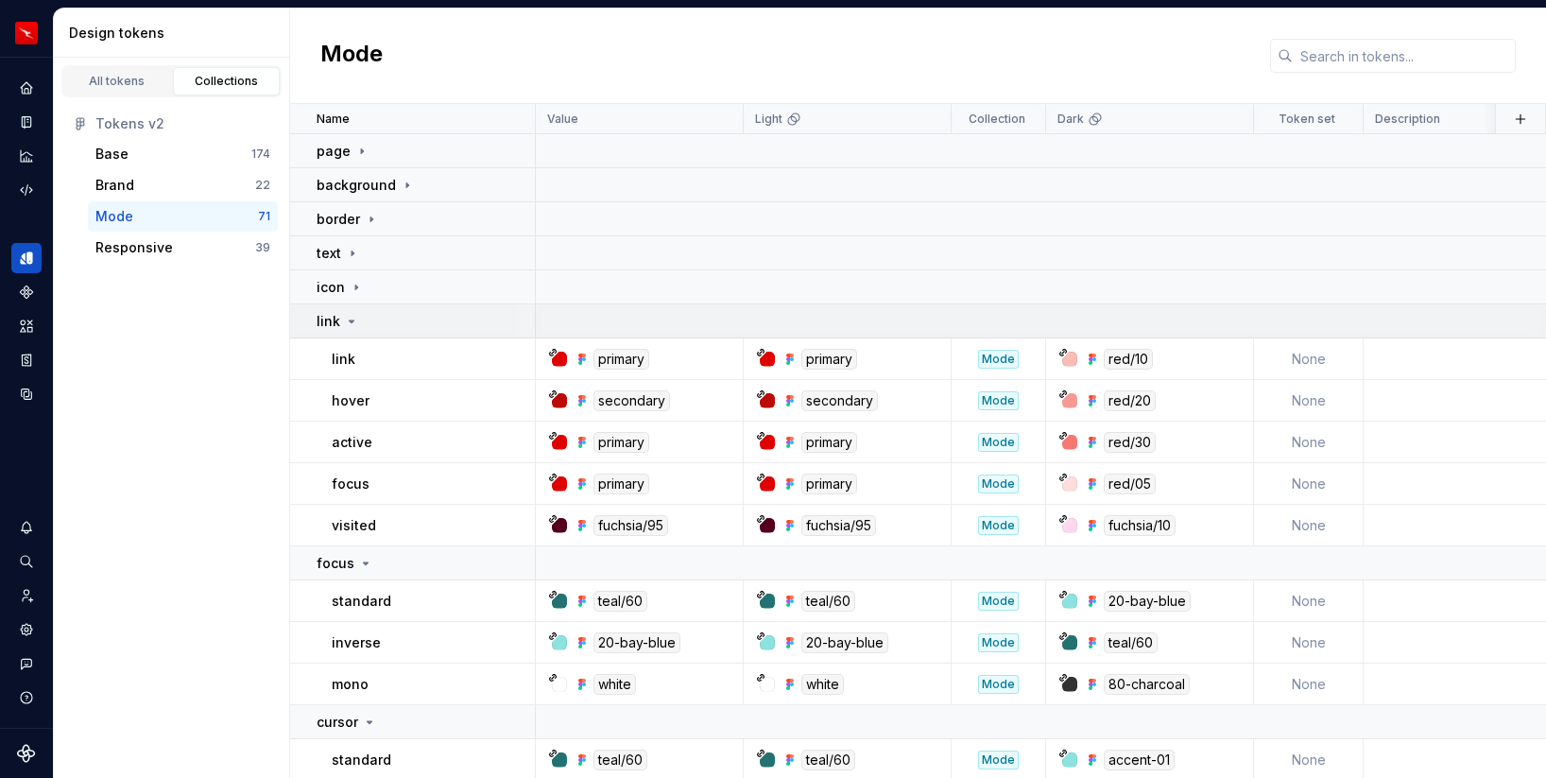
click at [353, 319] on icon at bounding box center [351, 321] width 15 height 15
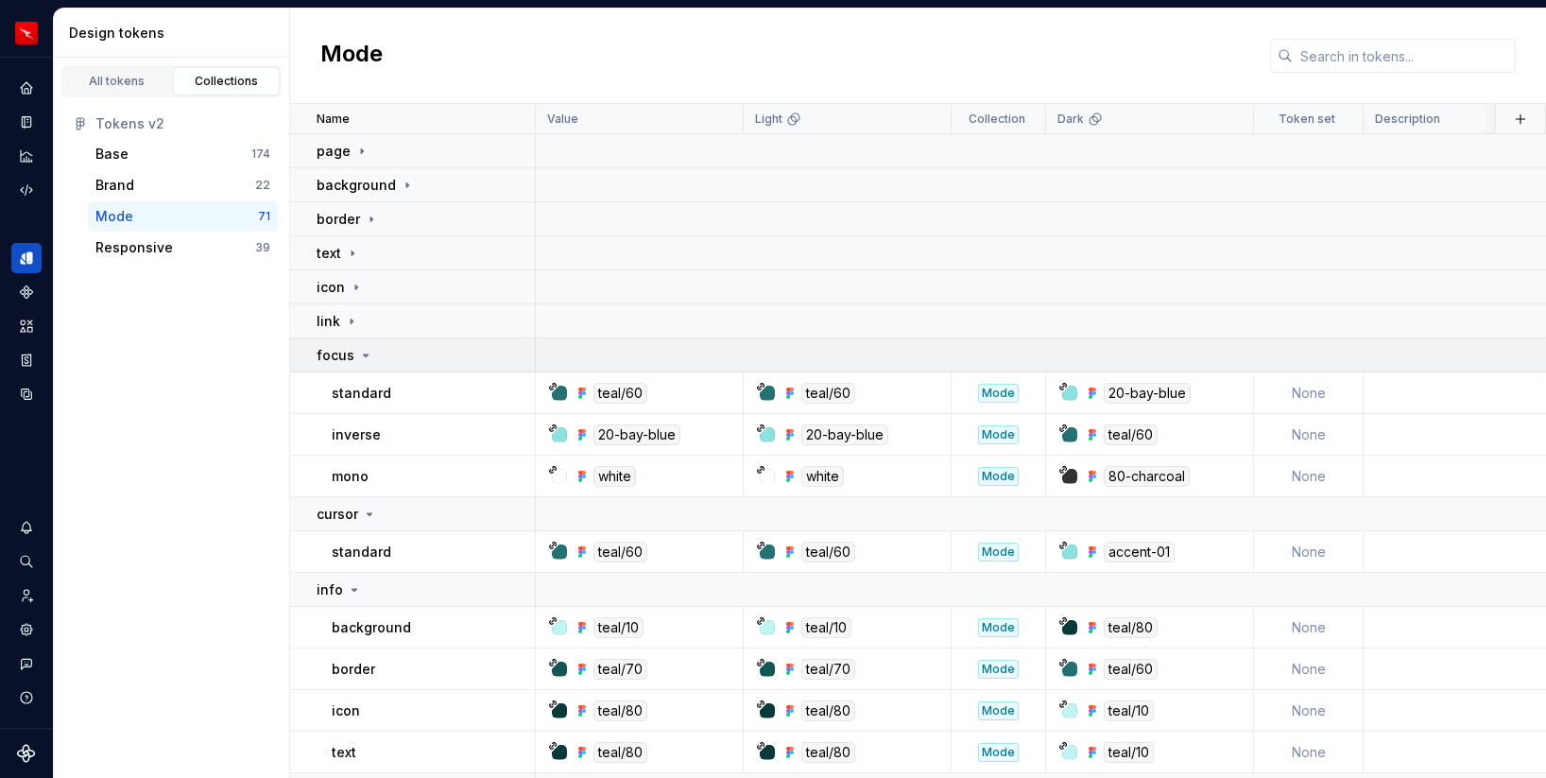
click at [361, 359] on icon at bounding box center [365, 355] width 15 height 15
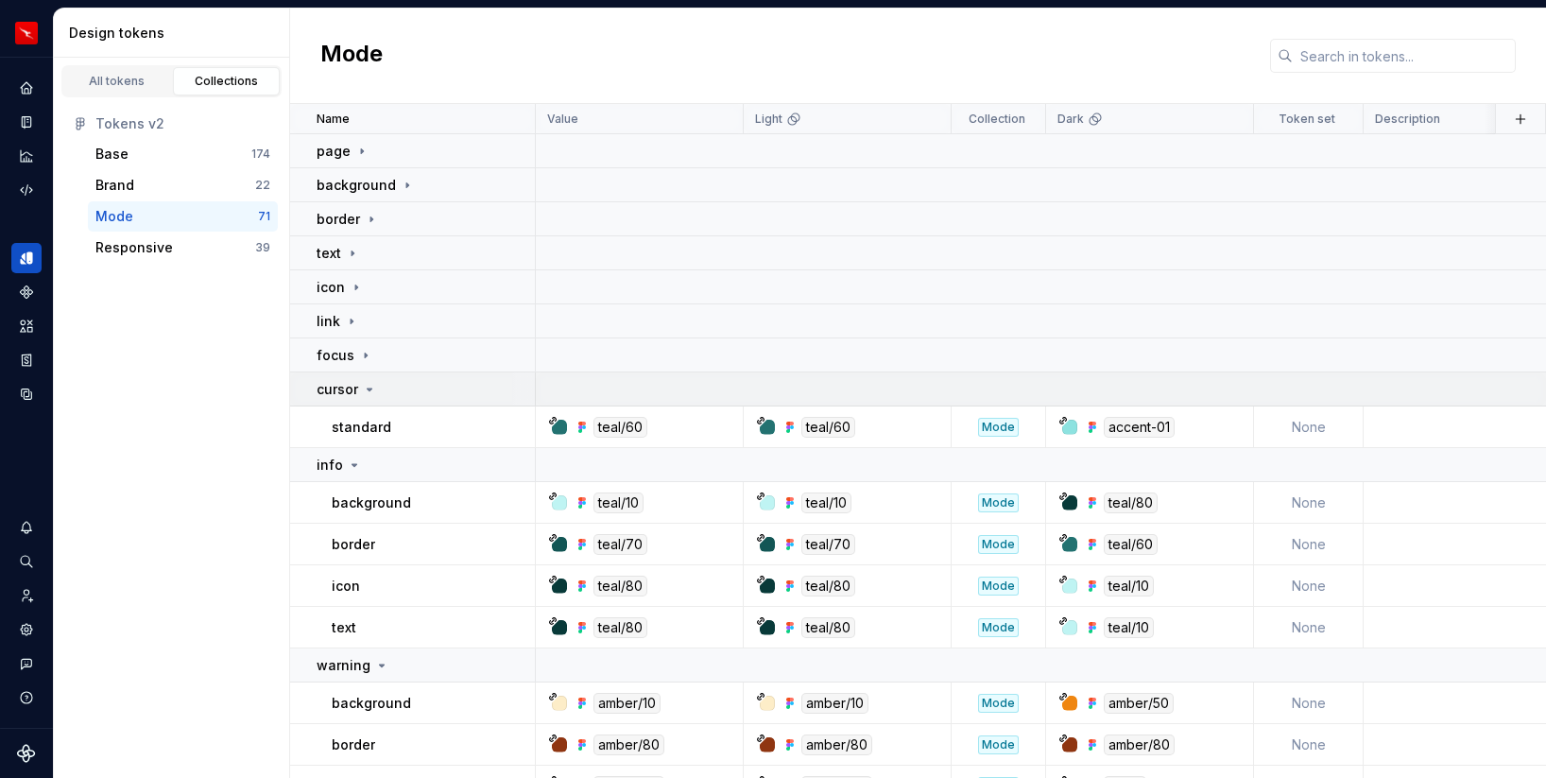
click at [370, 390] on icon at bounding box center [369, 389] width 15 height 15
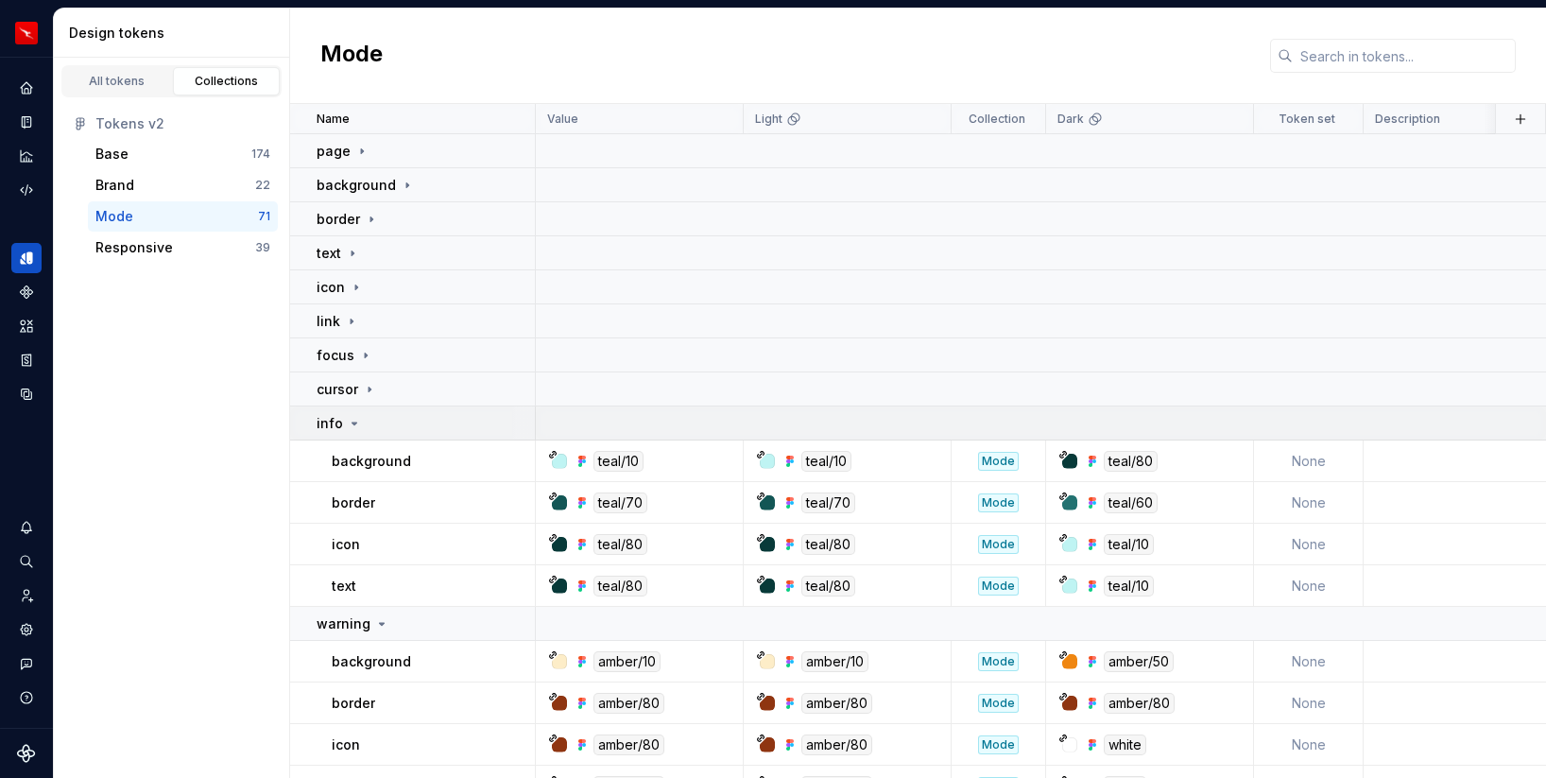
click at [355, 423] on icon at bounding box center [354, 423] width 15 height 15
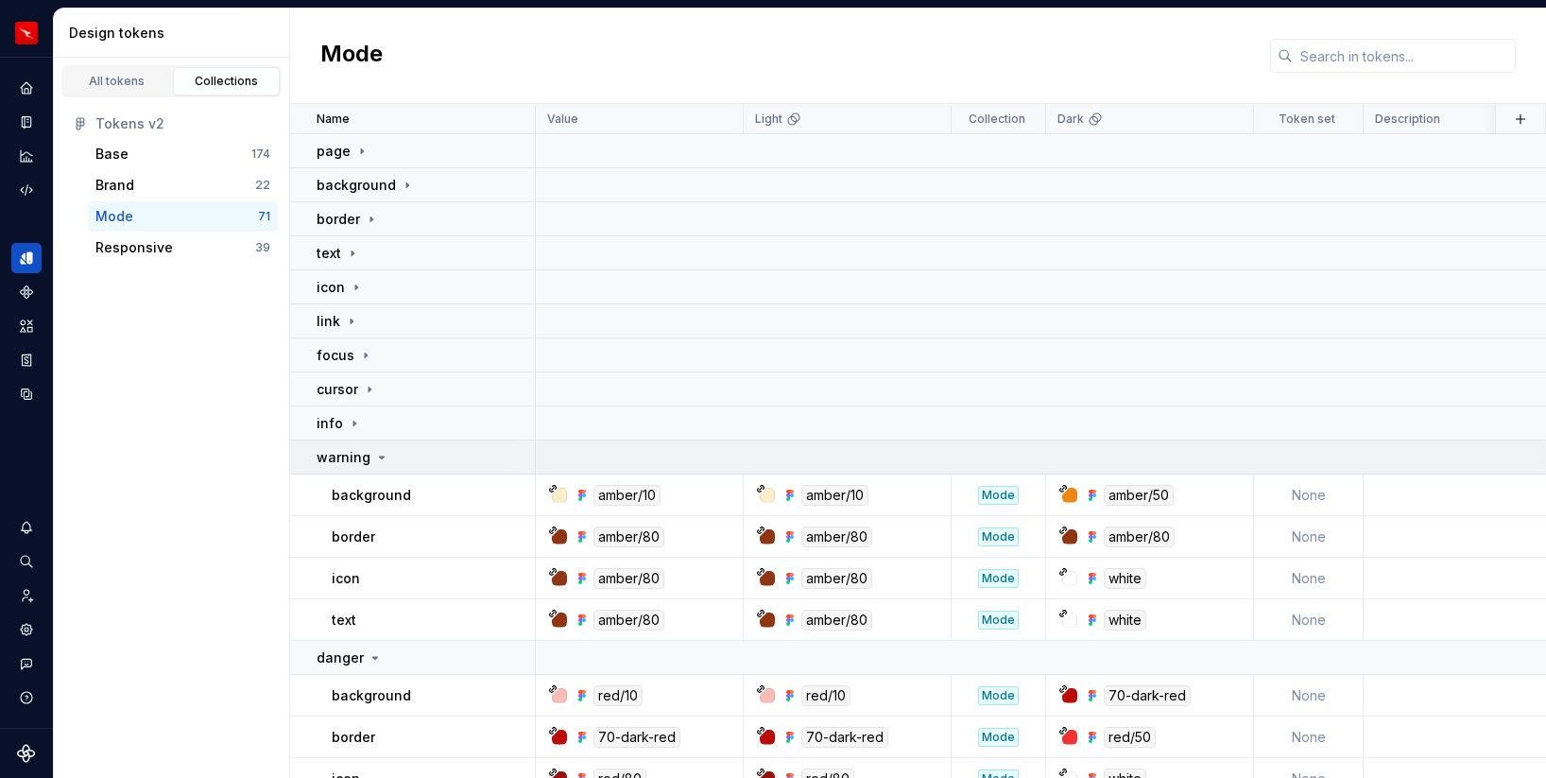
click at [382, 457] on icon at bounding box center [381, 457] width 15 height 15
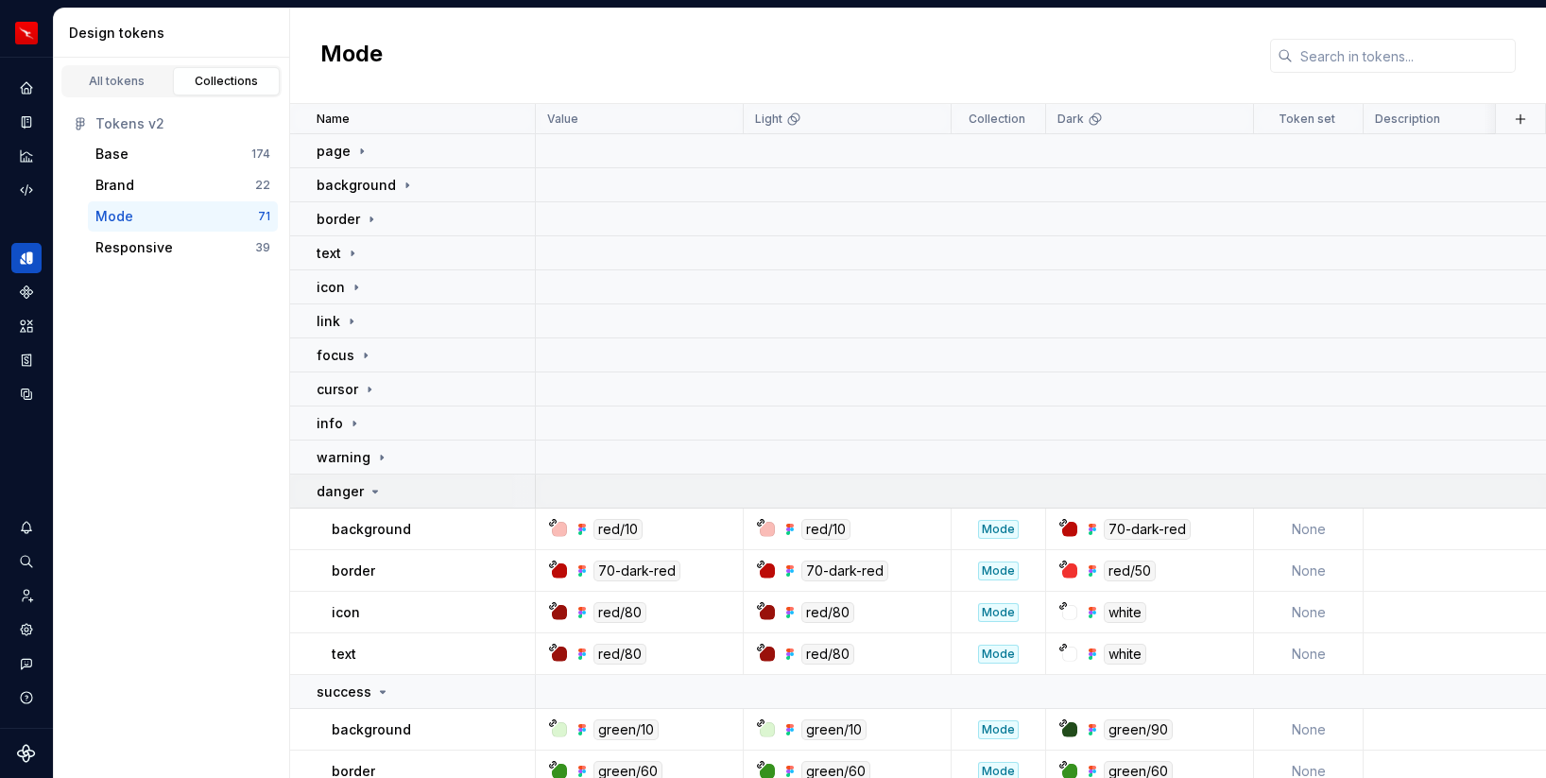
click at [374, 488] on icon at bounding box center [375, 491] width 15 height 15
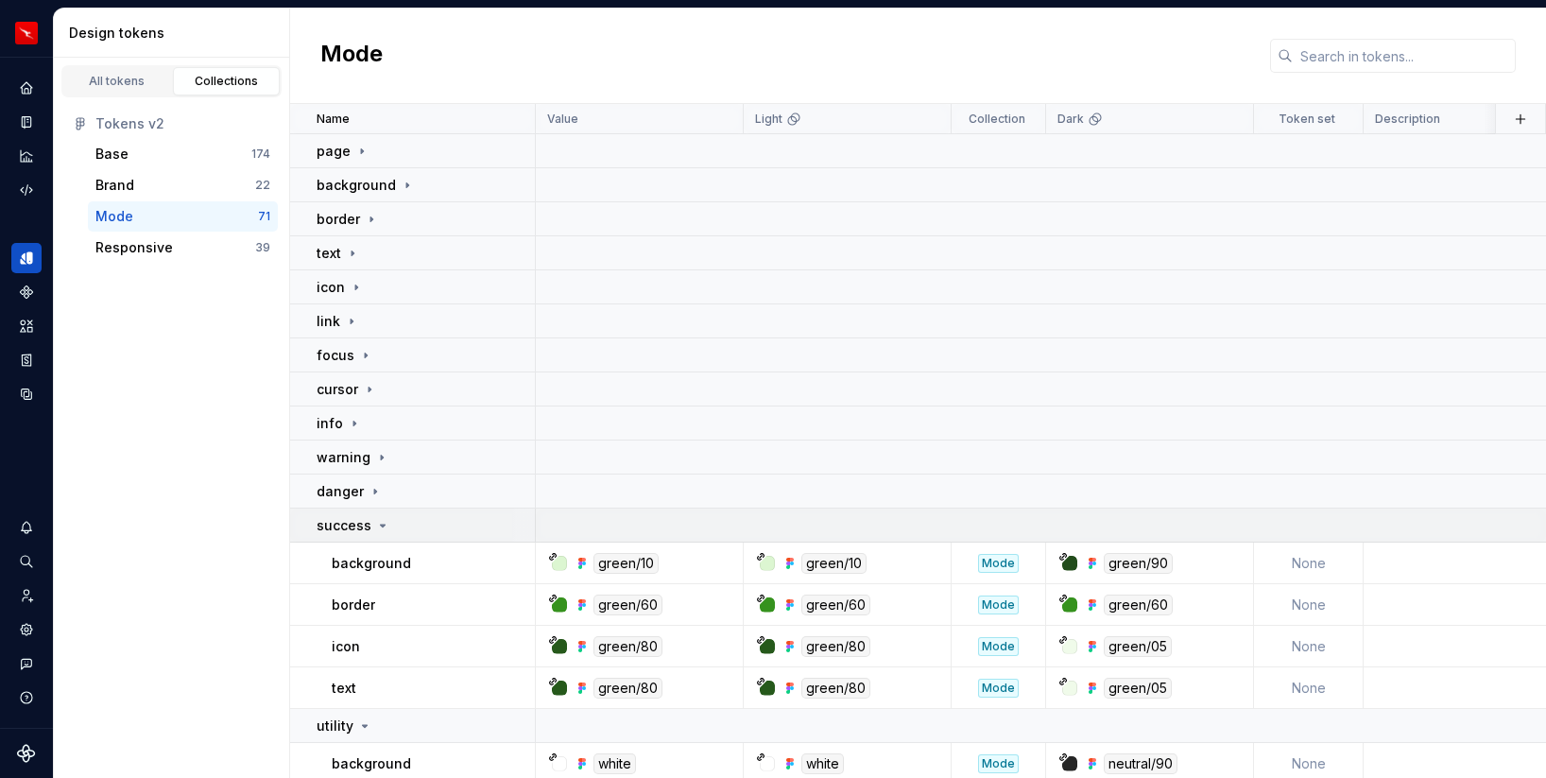
click at [381, 527] on icon at bounding box center [382, 525] width 15 height 15
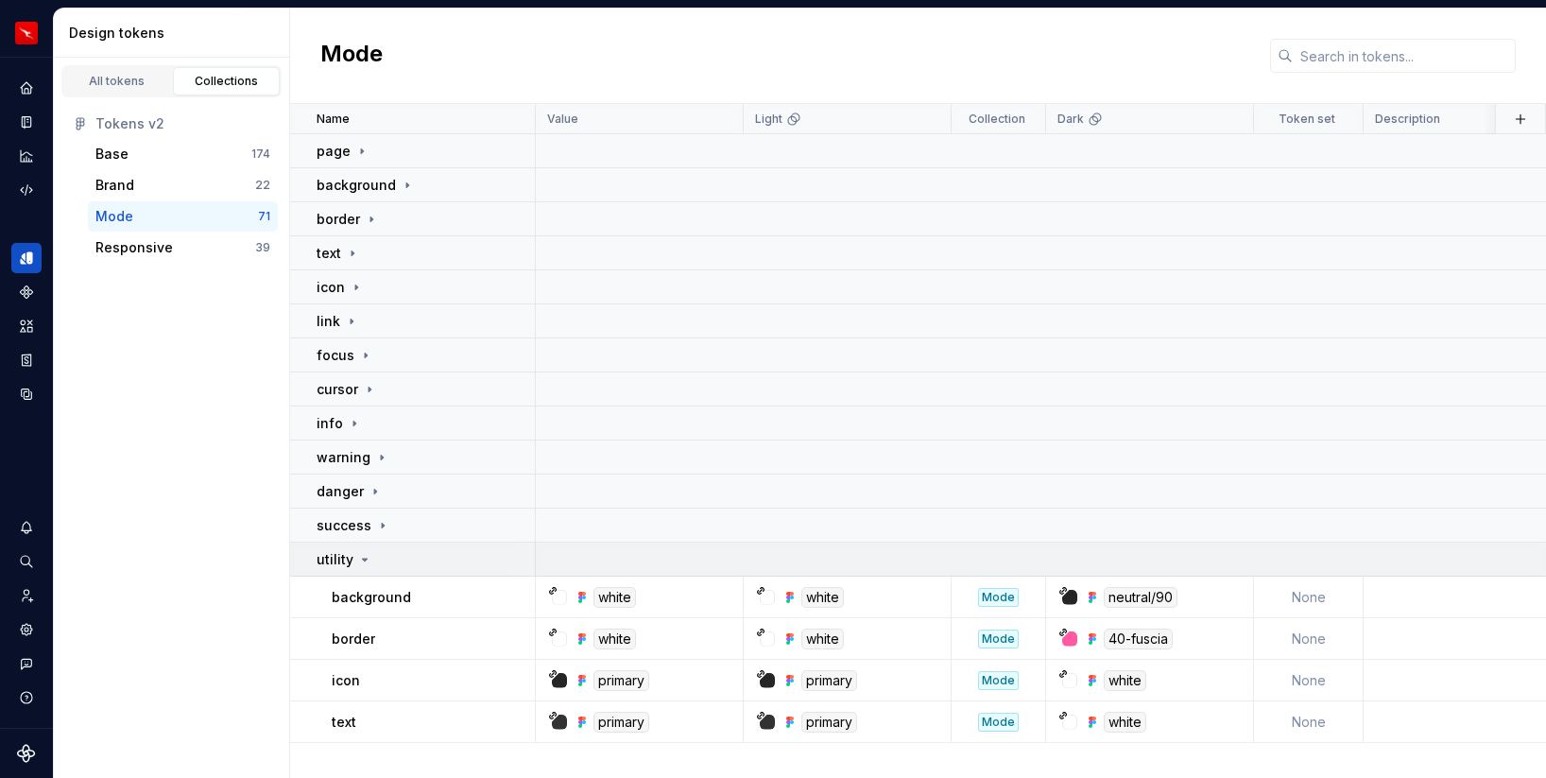
click at [363, 562] on icon at bounding box center [364, 559] width 15 height 15
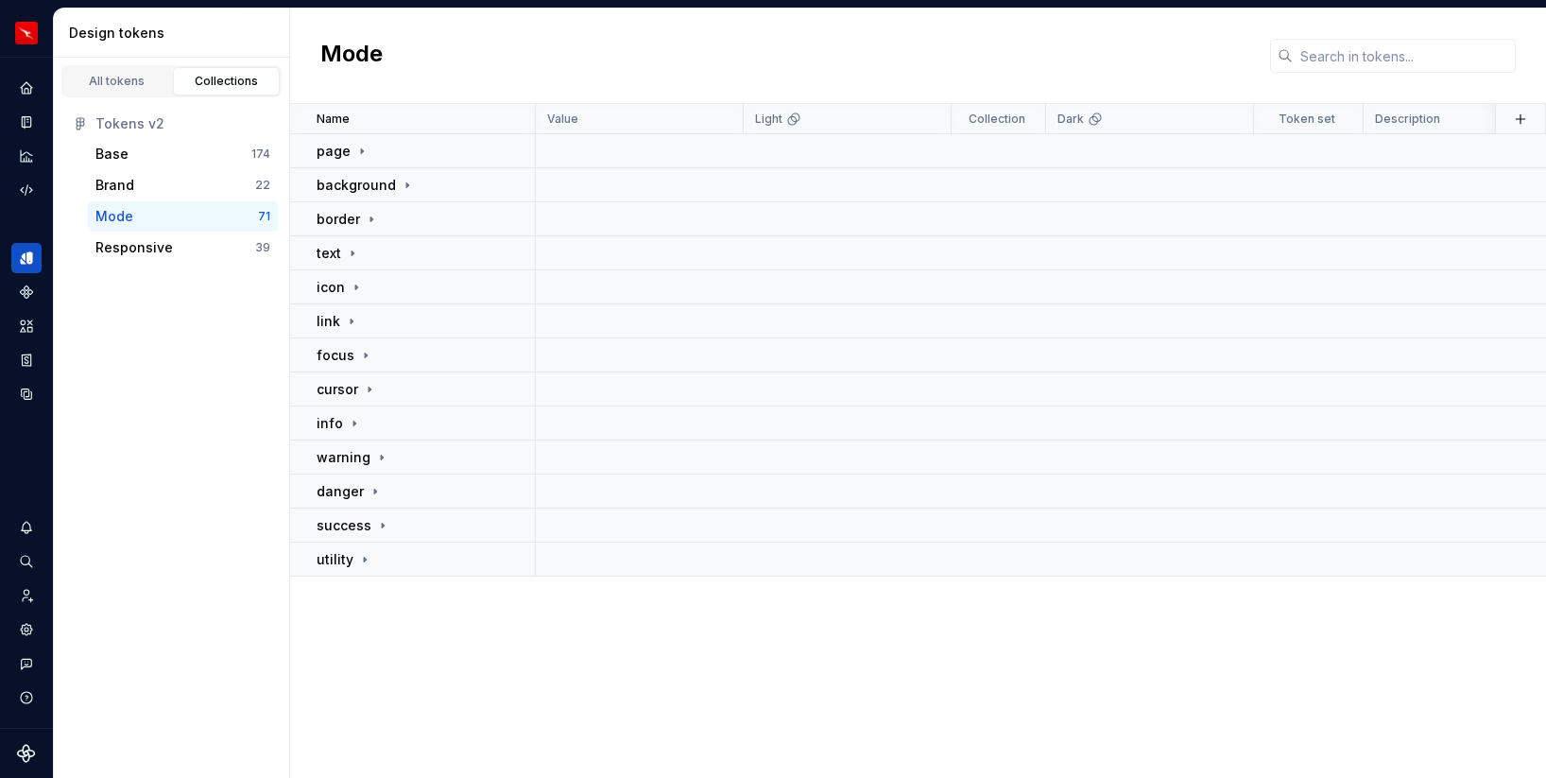
click at [407, 627] on div "Name Value Light Collection Dark Token set Description Last updated page backgr…" at bounding box center [918, 441] width 1256 height 674
click at [190, 238] on div "Responsive" at bounding box center [175, 247] width 160 height 19
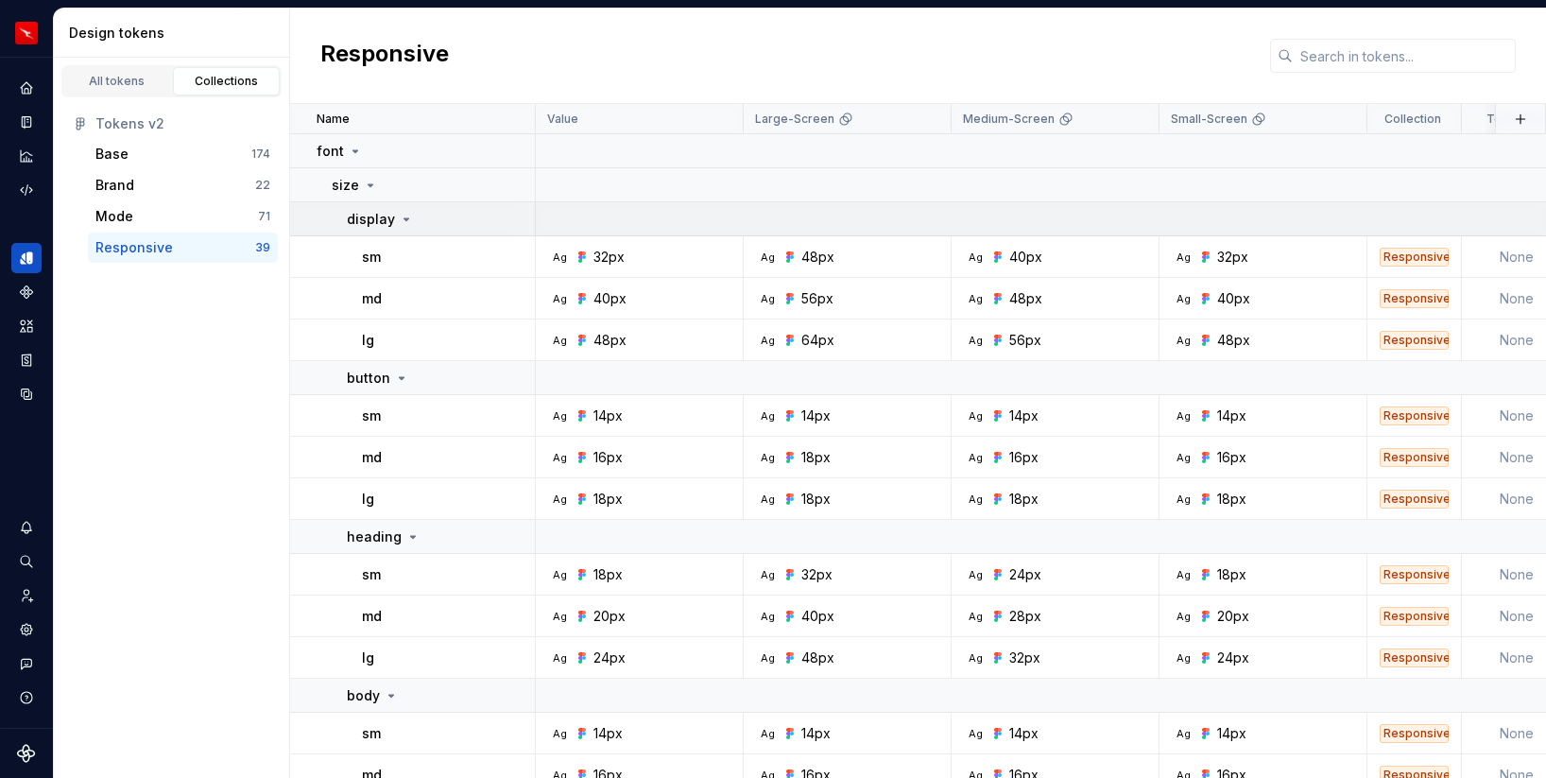
click at [404, 214] on icon at bounding box center [406, 219] width 15 height 15
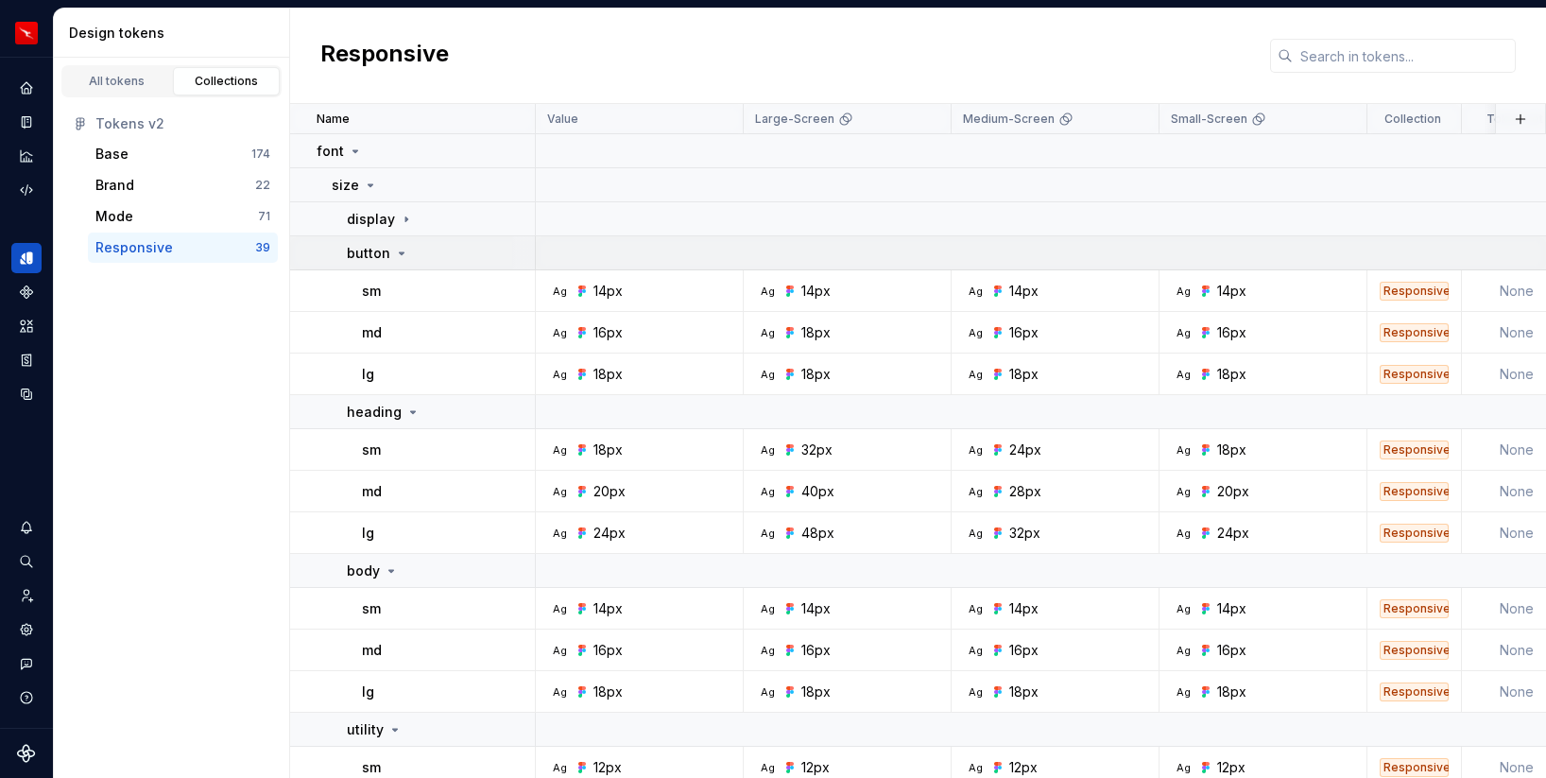
click at [401, 249] on icon at bounding box center [401, 253] width 15 height 15
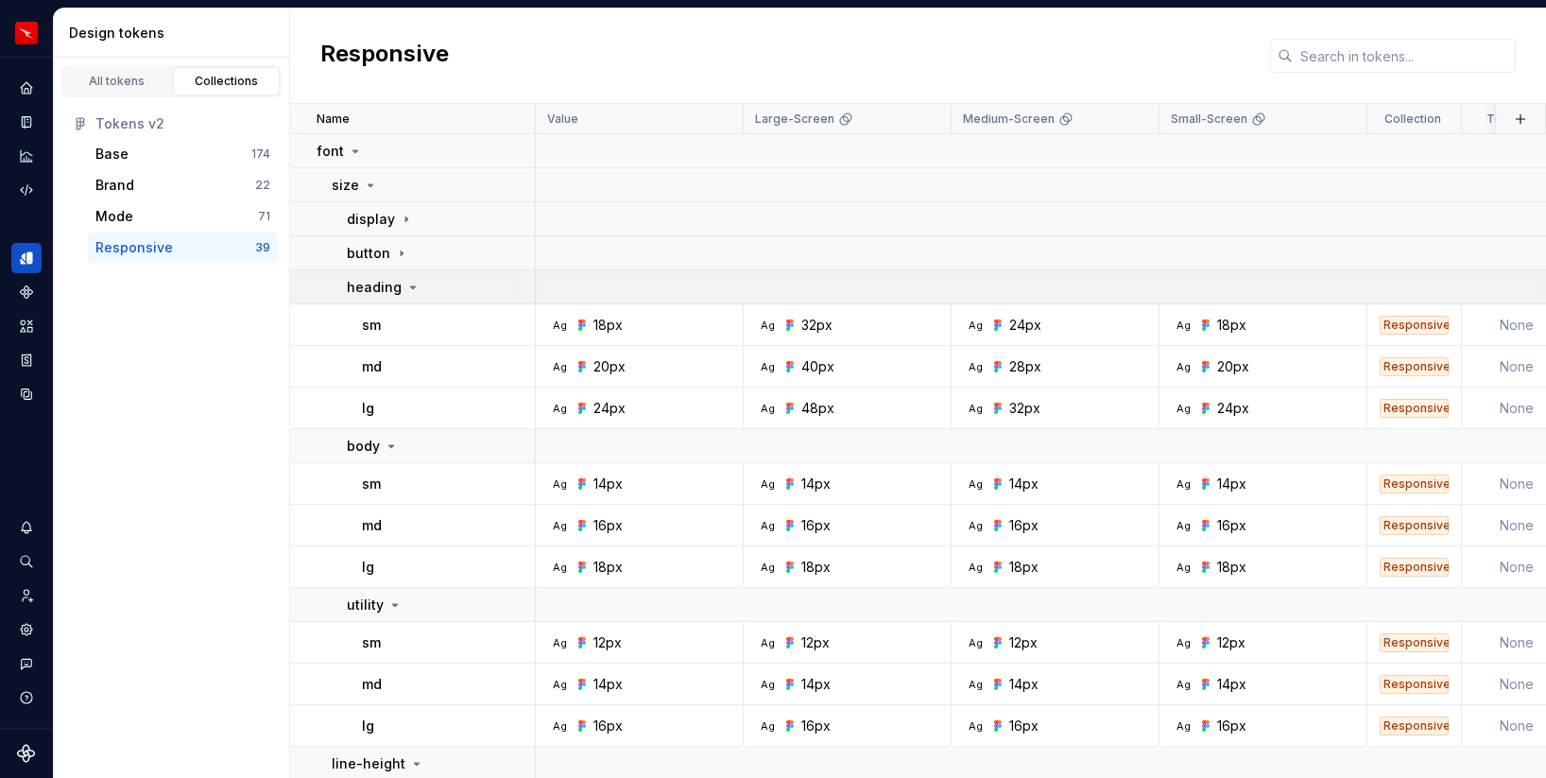
click at [411, 286] on icon at bounding box center [413, 287] width 5 height 2
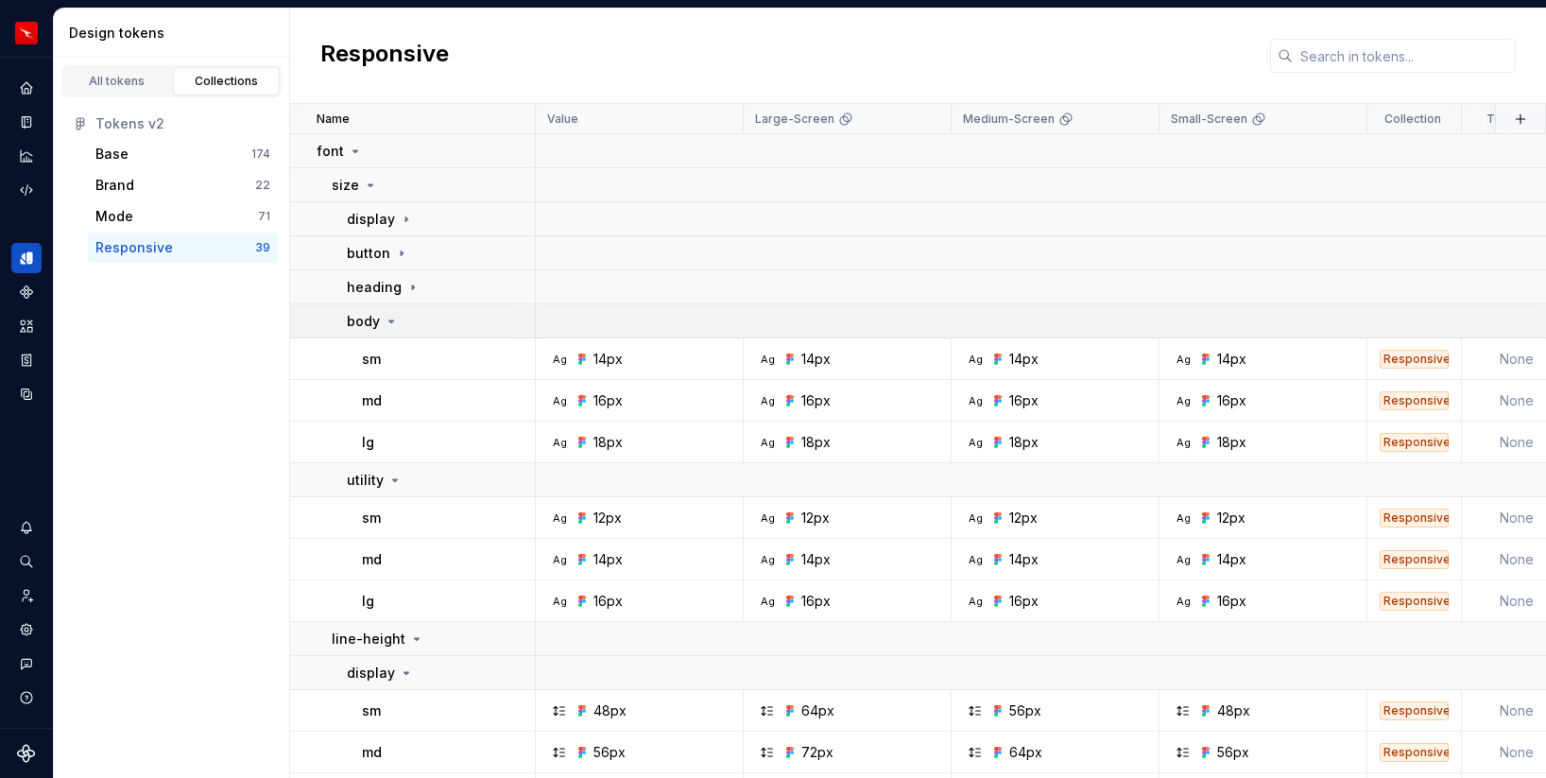
click at [395, 320] on icon at bounding box center [391, 321] width 15 height 15
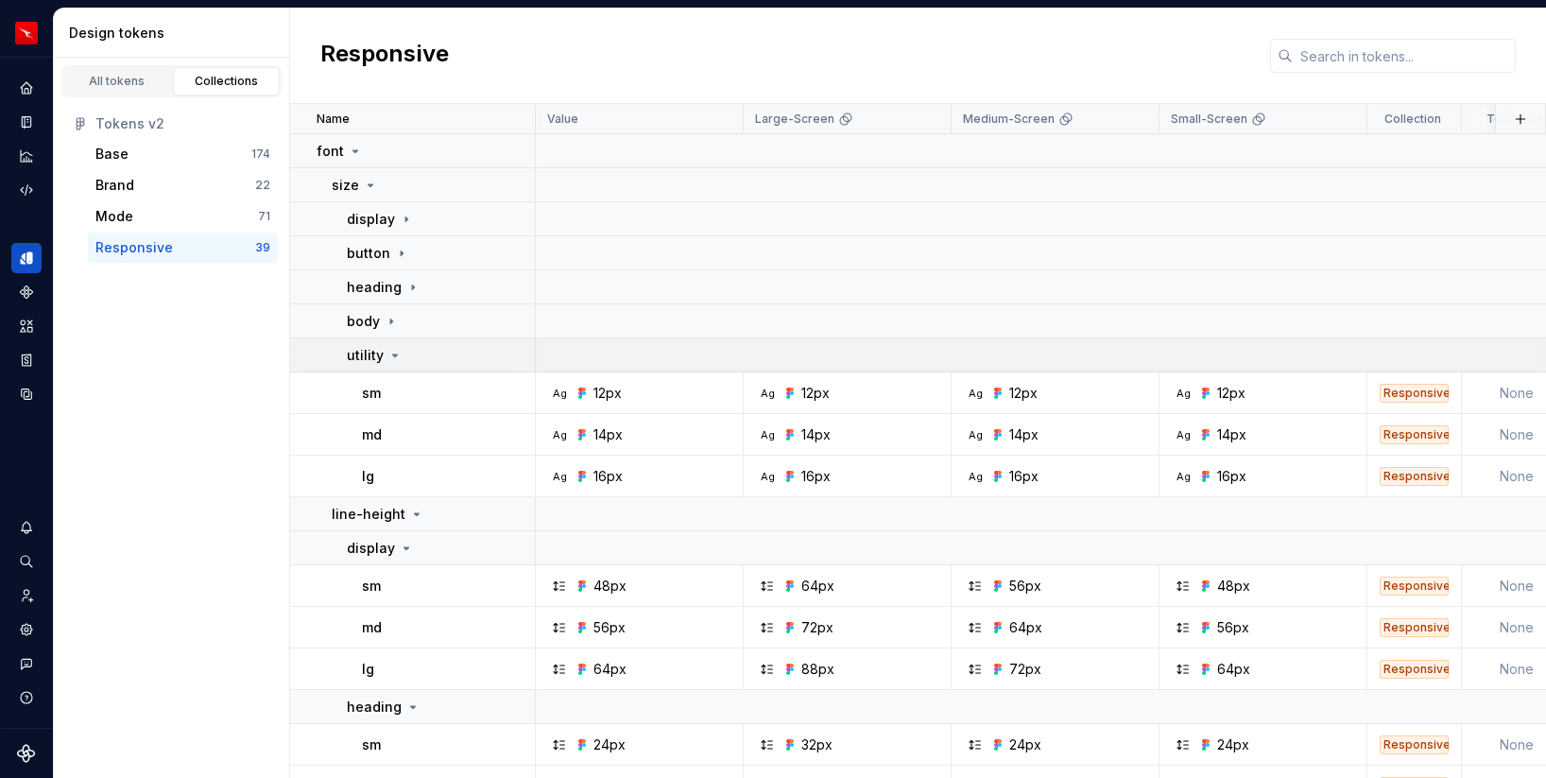
click at [394, 359] on icon at bounding box center [395, 355] width 15 height 15
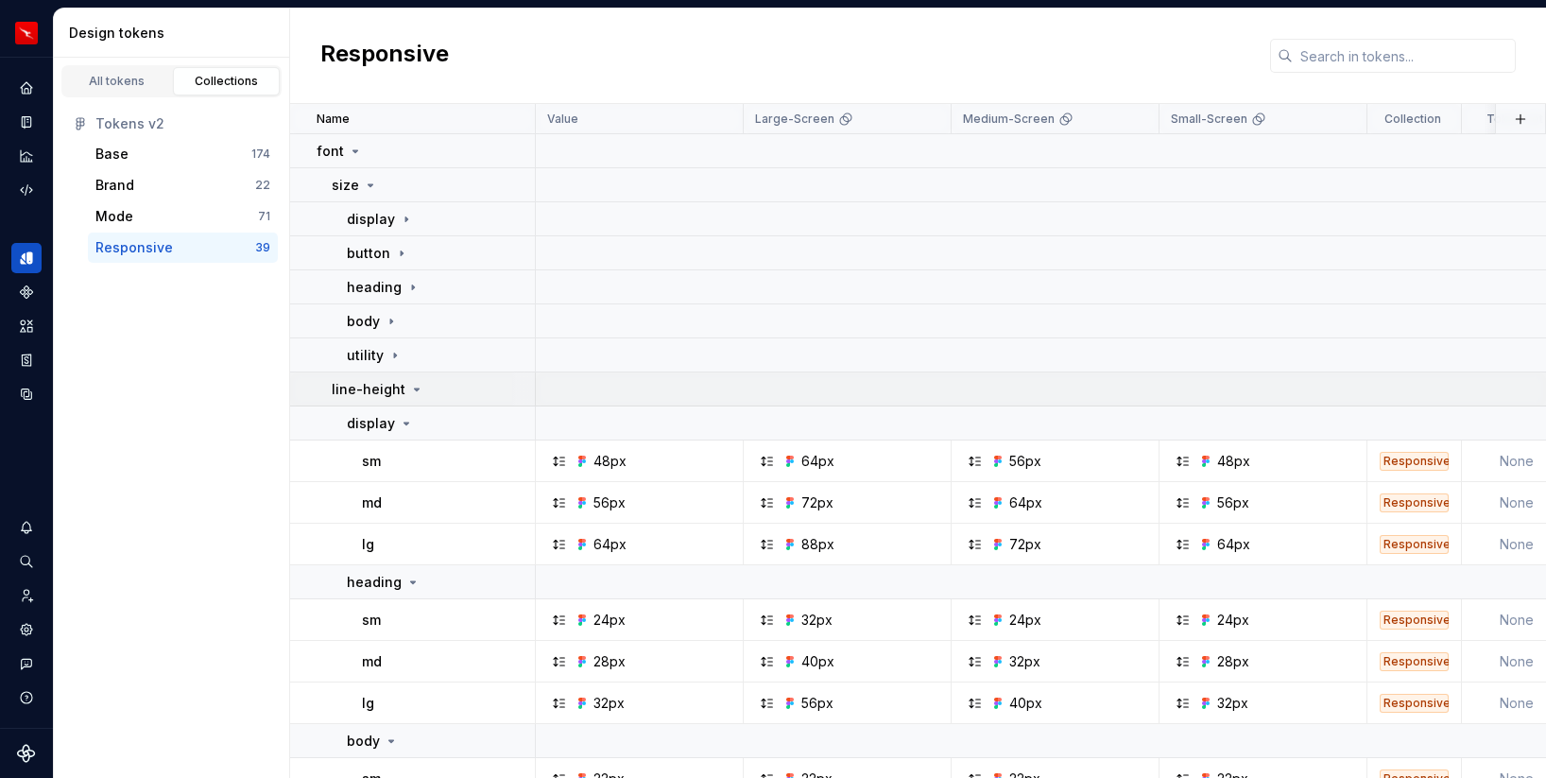
click at [411, 390] on icon at bounding box center [416, 389] width 15 height 15
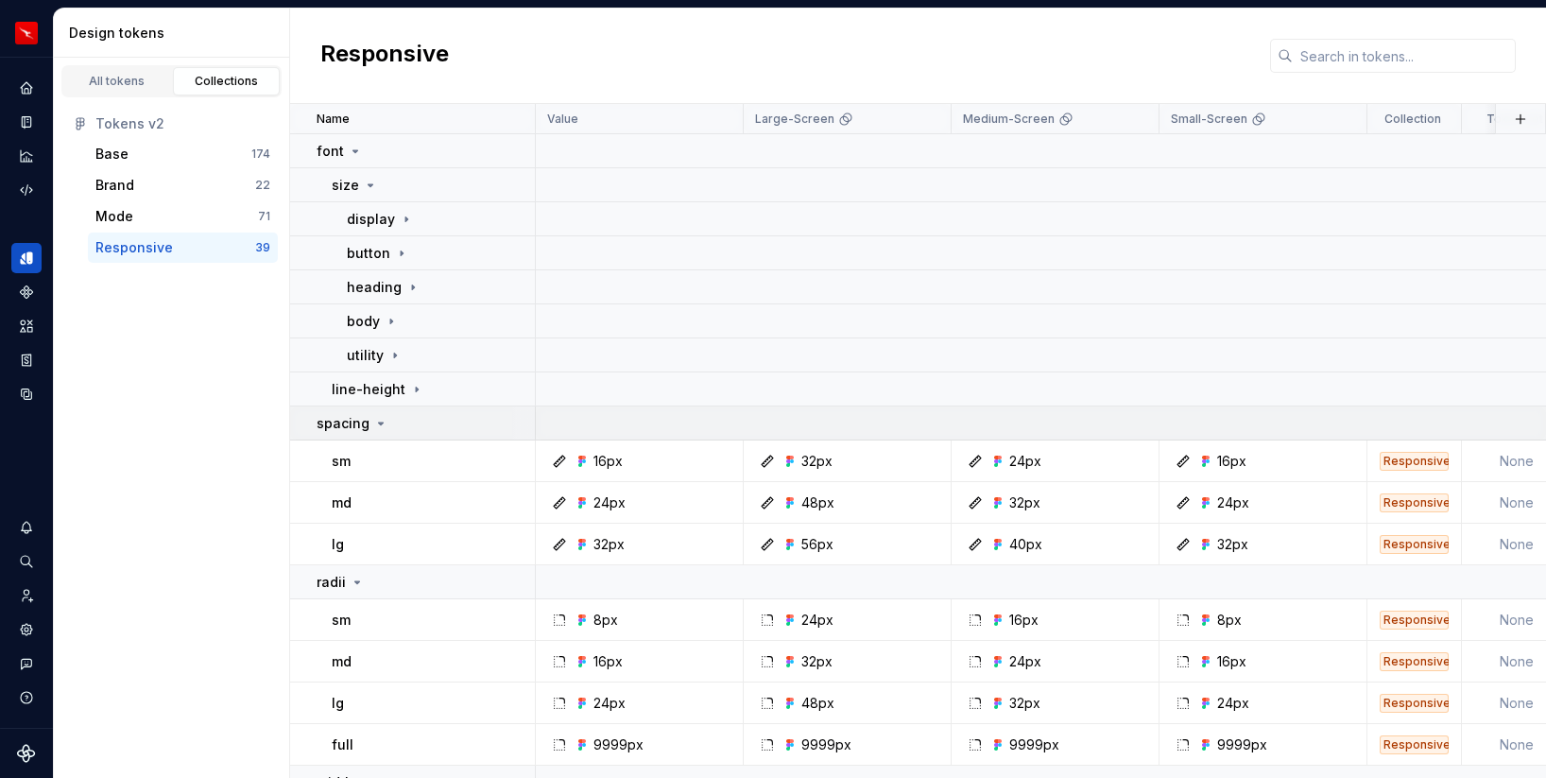
click at [377, 420] on icon at bounding box center [380, 423] width 15 height 15
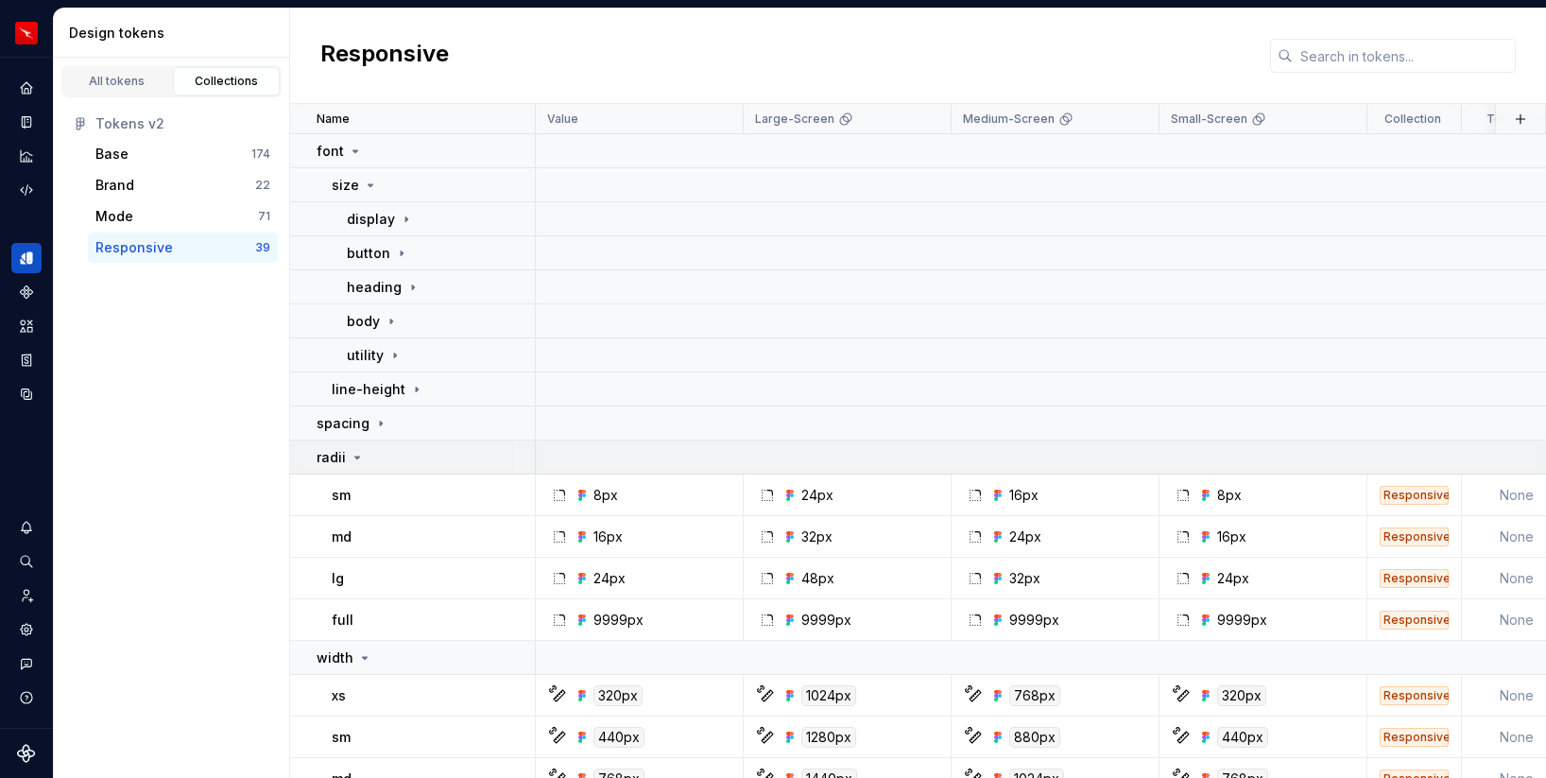
click at [358, 457] on icon at bounding box center [357, 457] width 15 height 15
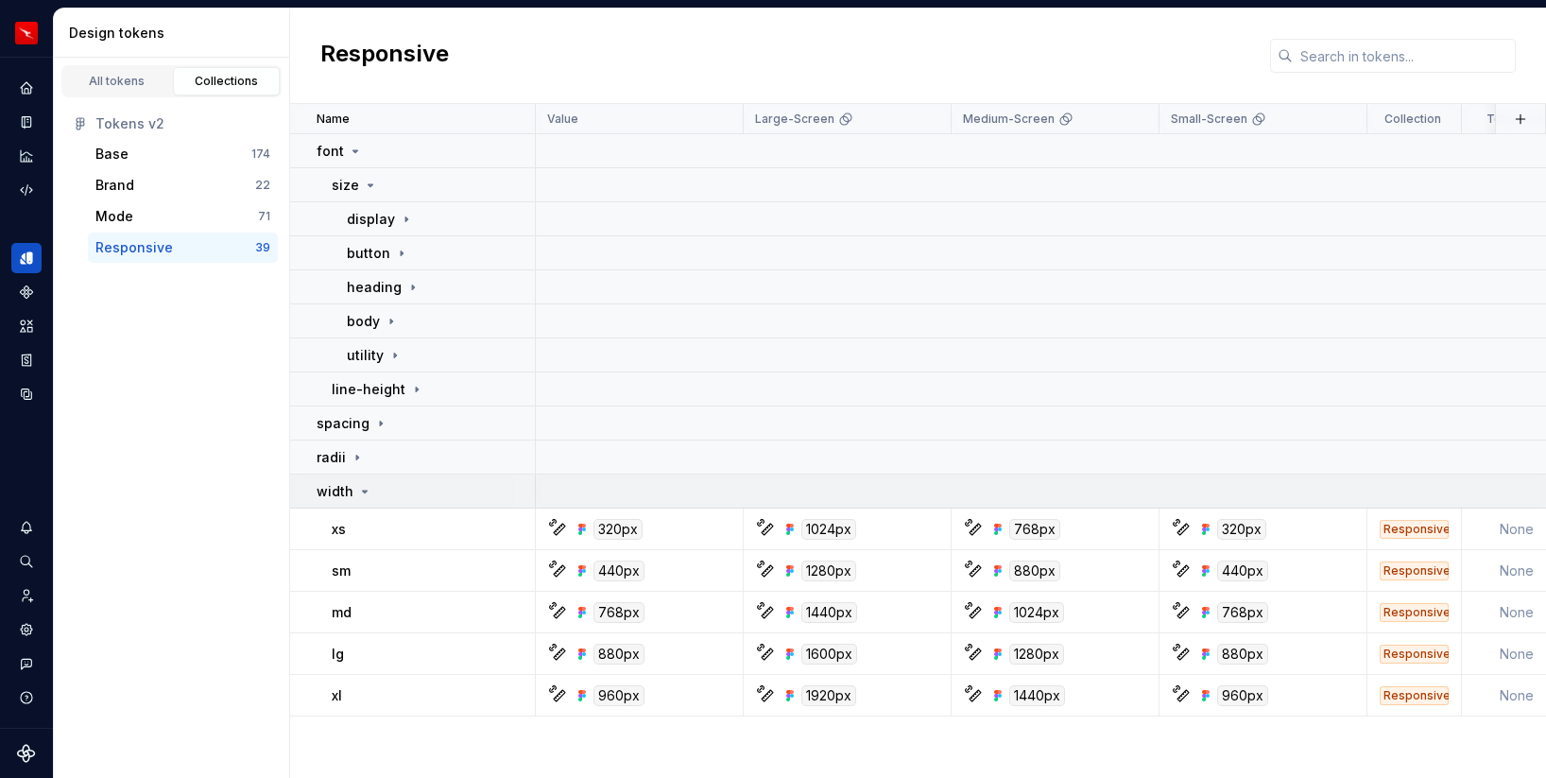
click at [363, 491] on icon at bounding box center [365, 492] width 5 height 2
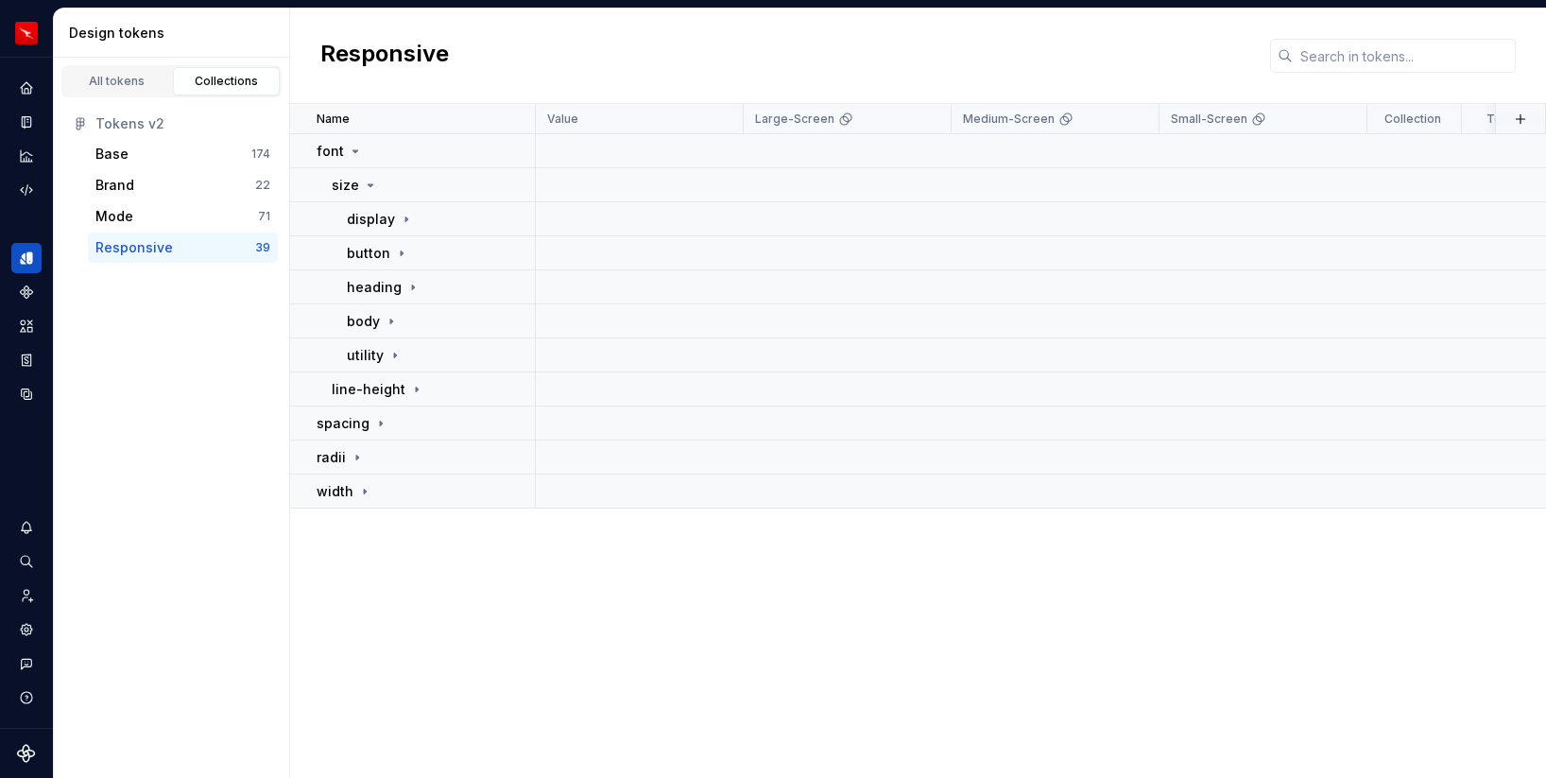
click at [406, 548] on div "Name Value Large-Screen Medium-Screen Small-Screen Collection Token set Descrip…" at bounding box center [918, 441] width 1256 height 674
click at [186, 152] on div "Base" at bounding box center [173, 154] width 156 height 19
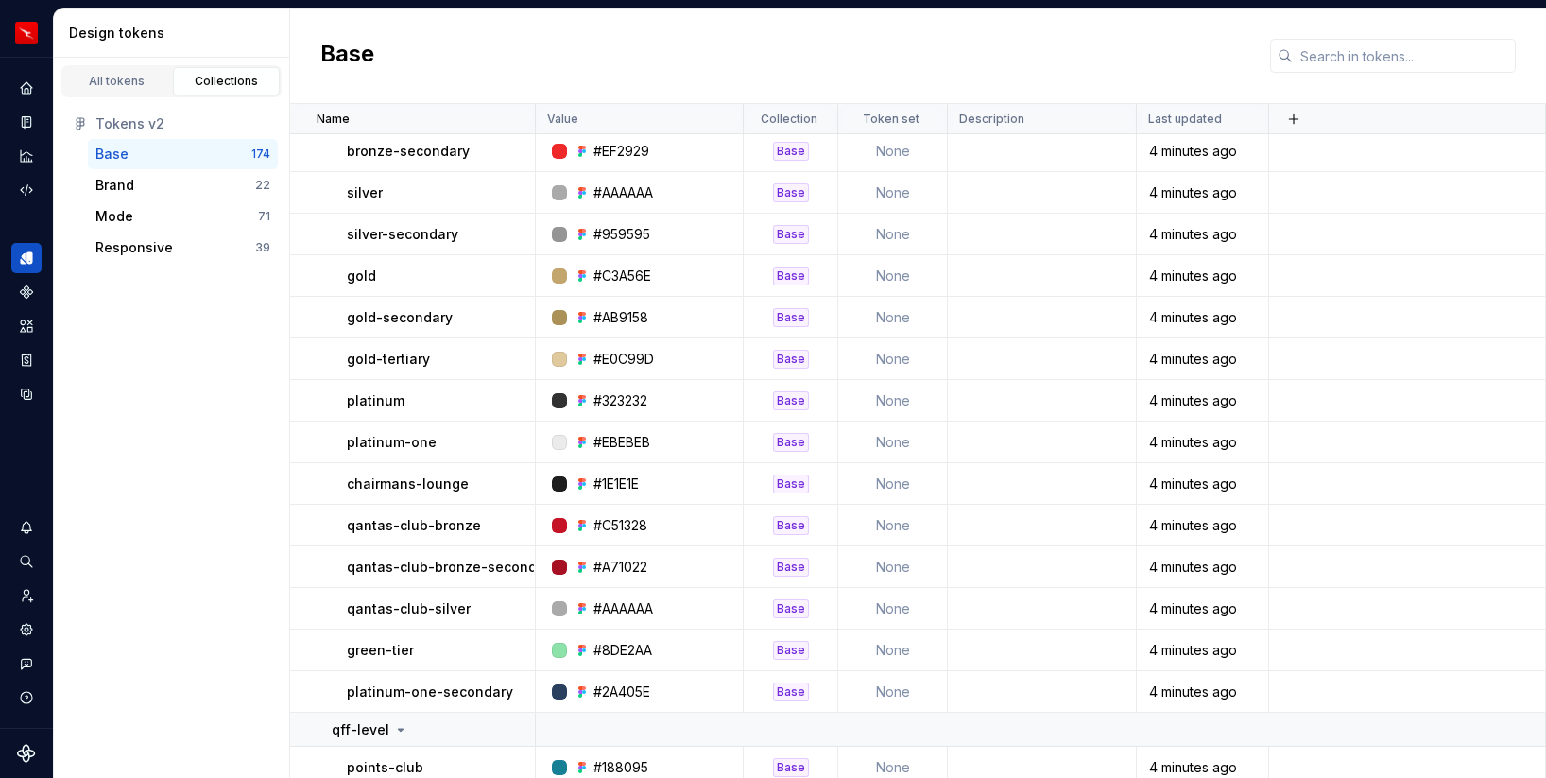
scroll to position [4998, 0]
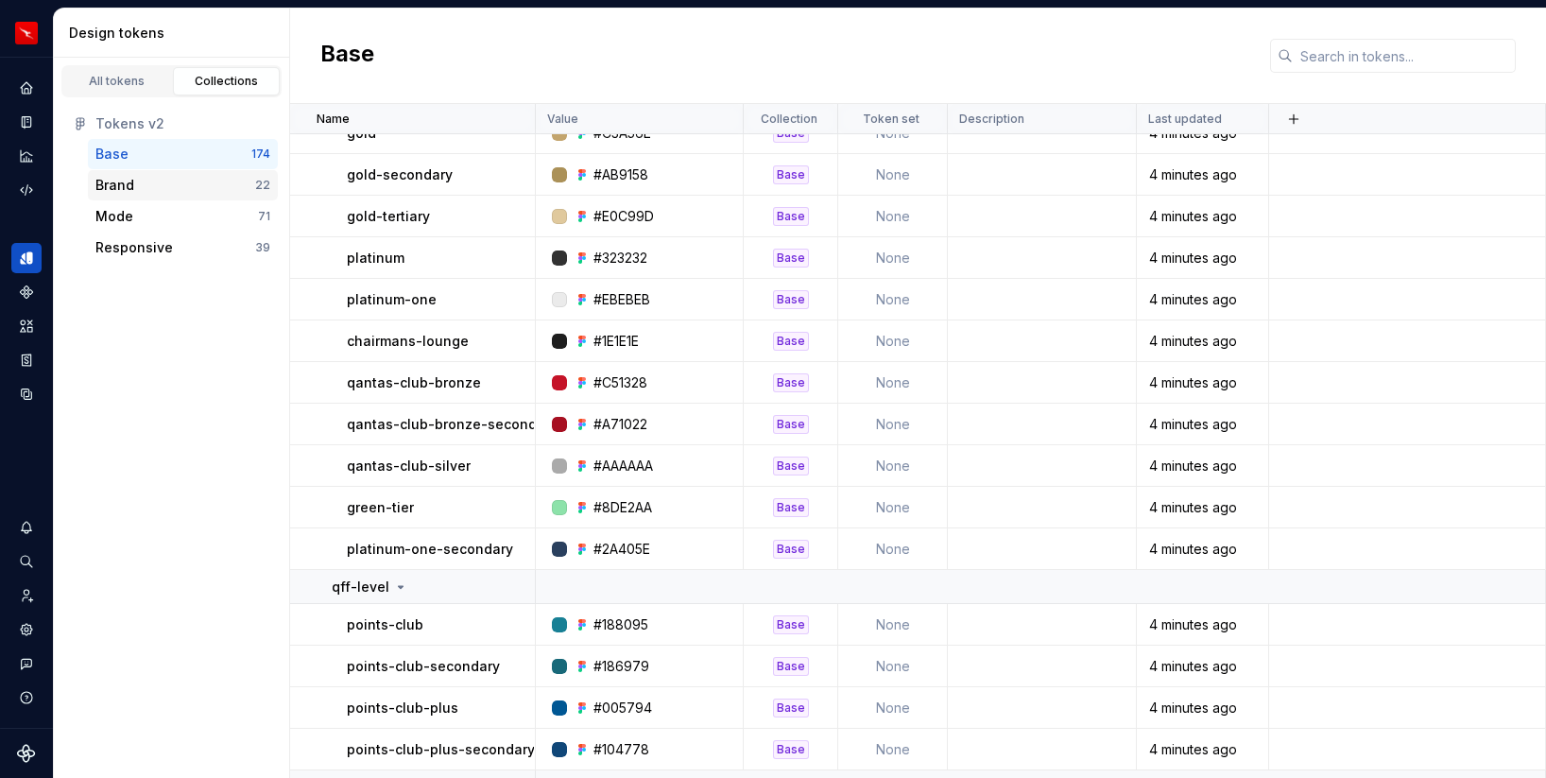
click at [203, 183] on div "Brand" at bounding box center [175, 185] width 160 height 19
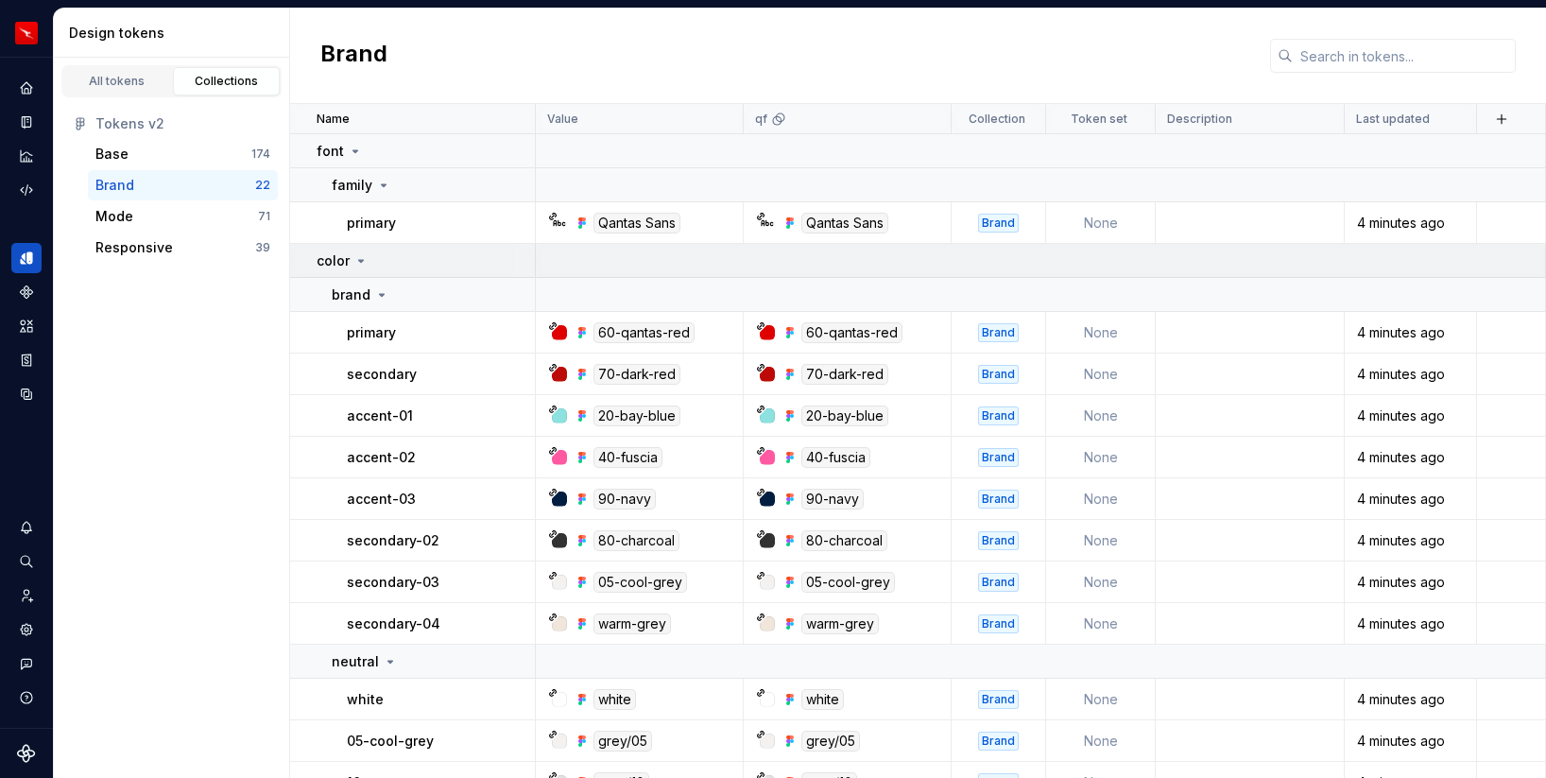
click at [356, 255] on icon at bounding box center [361, 260] width 15 height 15
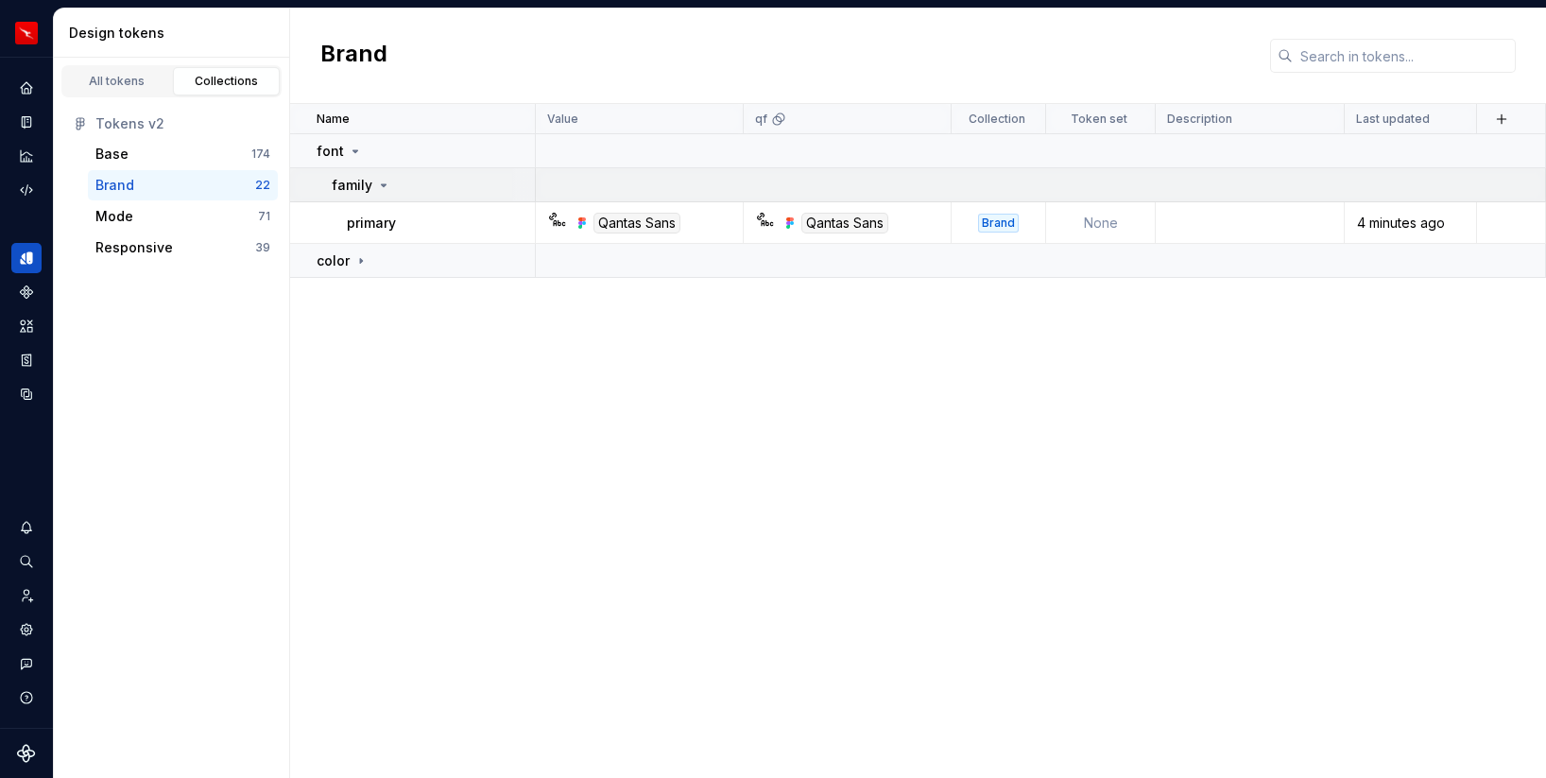
click at [381, 189] on icon at bounding box center [383, 185] width 15 height 15
click at [354, 148] on icon at bounding box center [355, 151] width 15 height 15
click at [401, 285] on div "Name Value qf Collection Token set Description Last updated font color" at bounding box center [918, 441] width 1256 height 674
click at [43, 58] on button "Expand sidebar" at bounding box center [39, 57] width 26 height 26
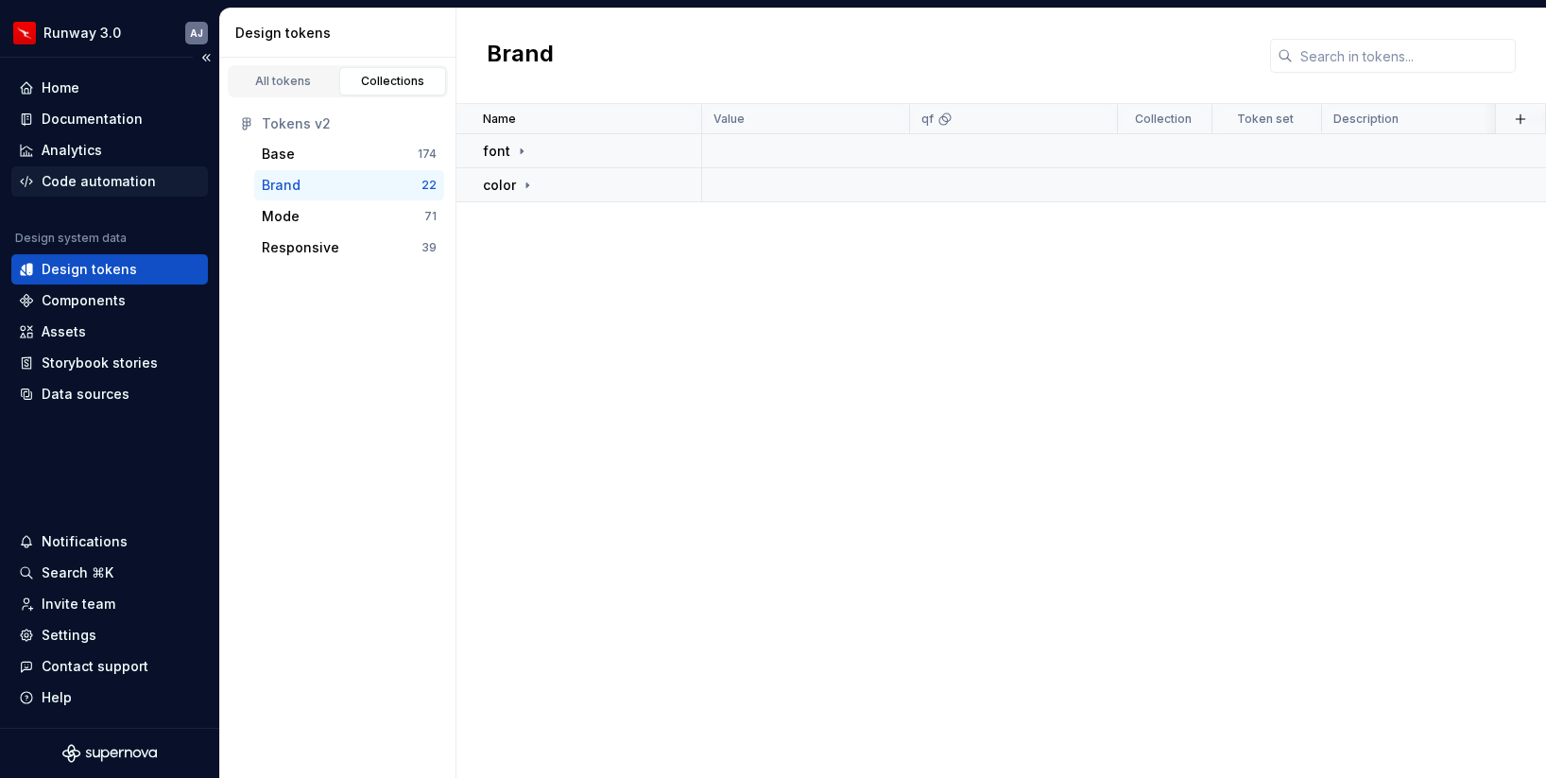
click at [82, 181] on div "Code automation" at bounding box center [99, 181] width 114 height 19
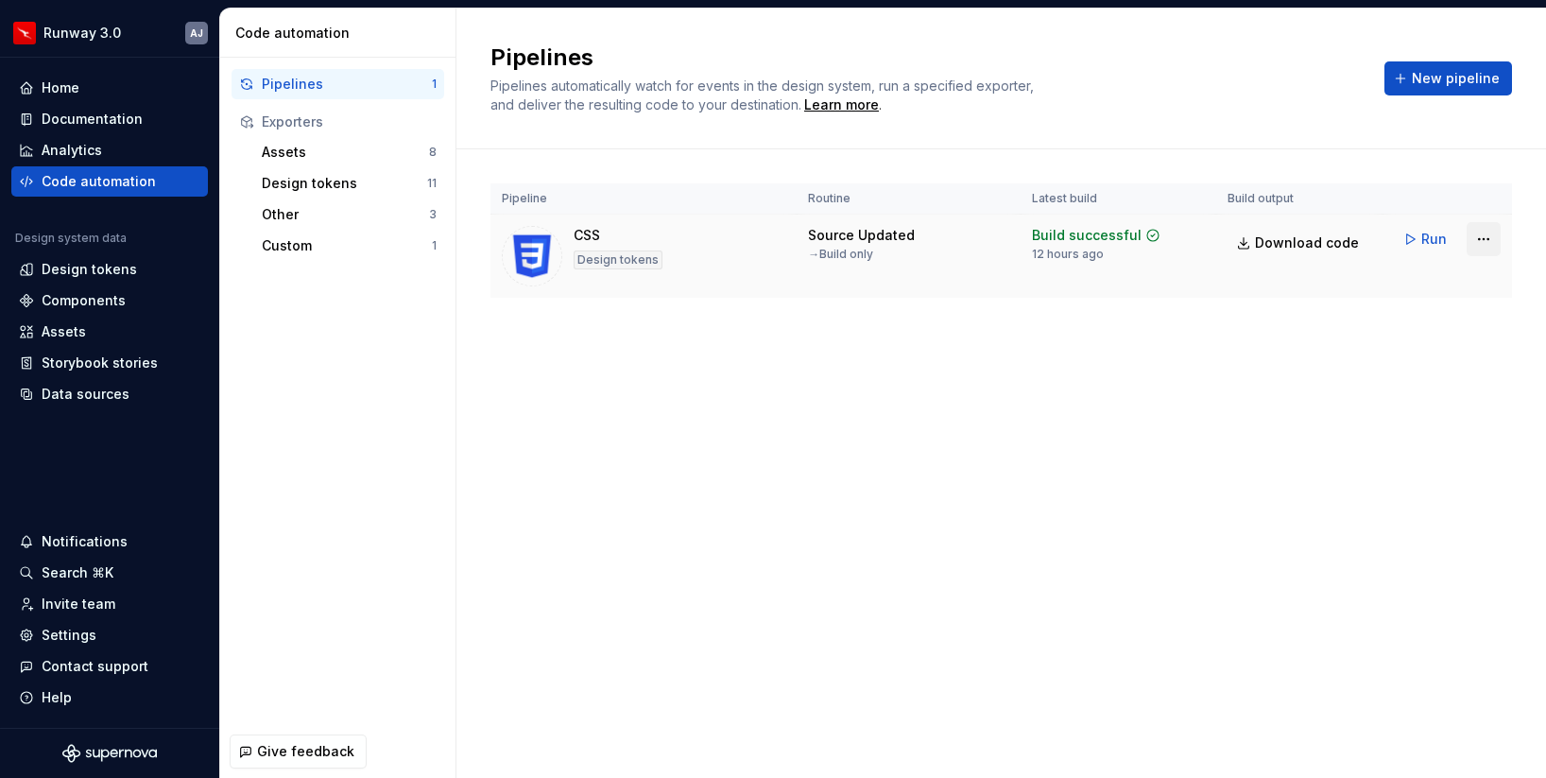
click at [1485, 234] on html "Runway 3.0 AJ Home Documentation Analytics Code automation Design system data D…" at bounding box center [773, 389] width 1546 height 778
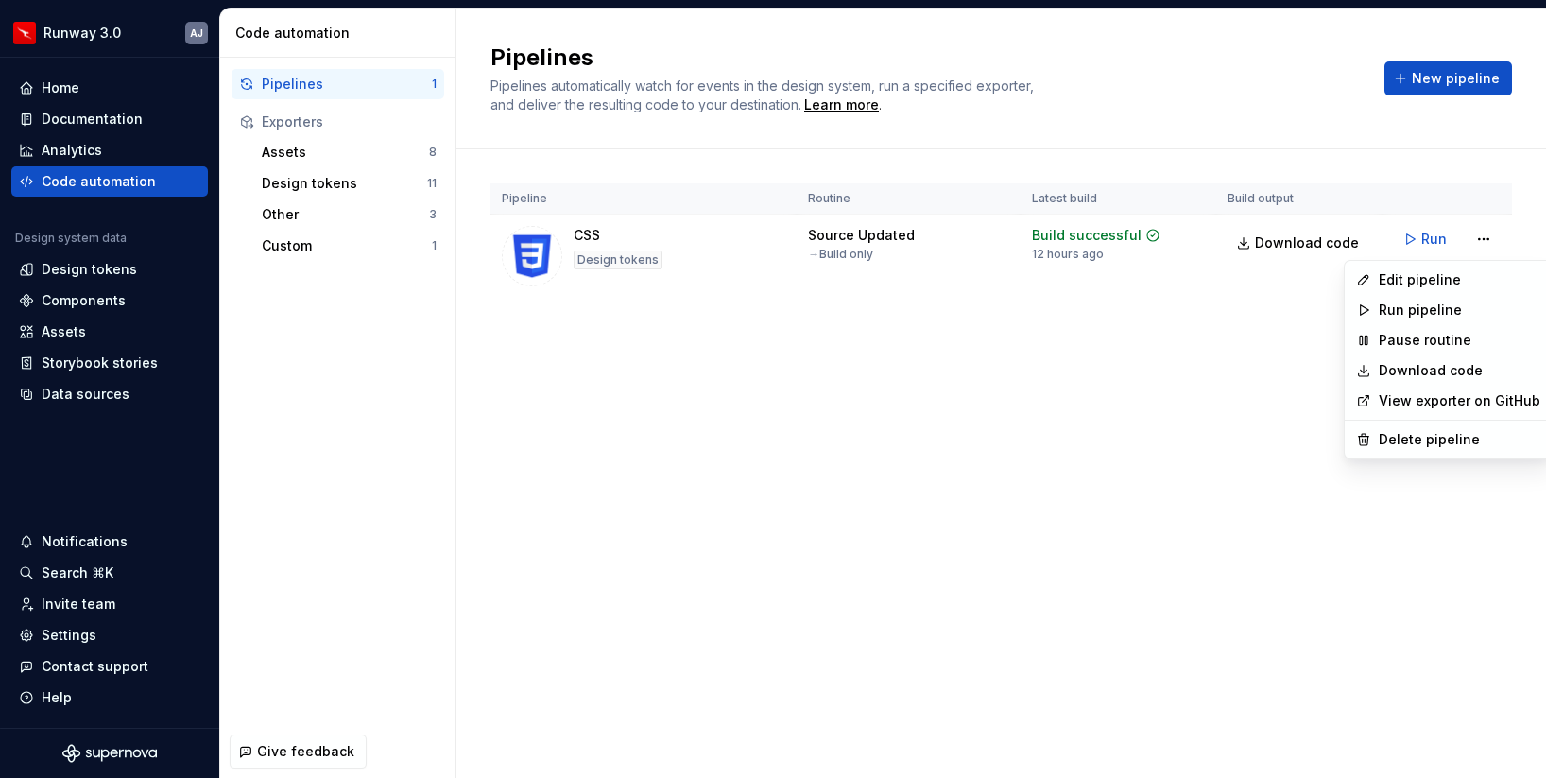
click at [1184, 292] on html "Runway 3.0 AJ Home Documentation Analytics Code automation Design system data D…" at bounding box center [773, 389] width 1546 height 778
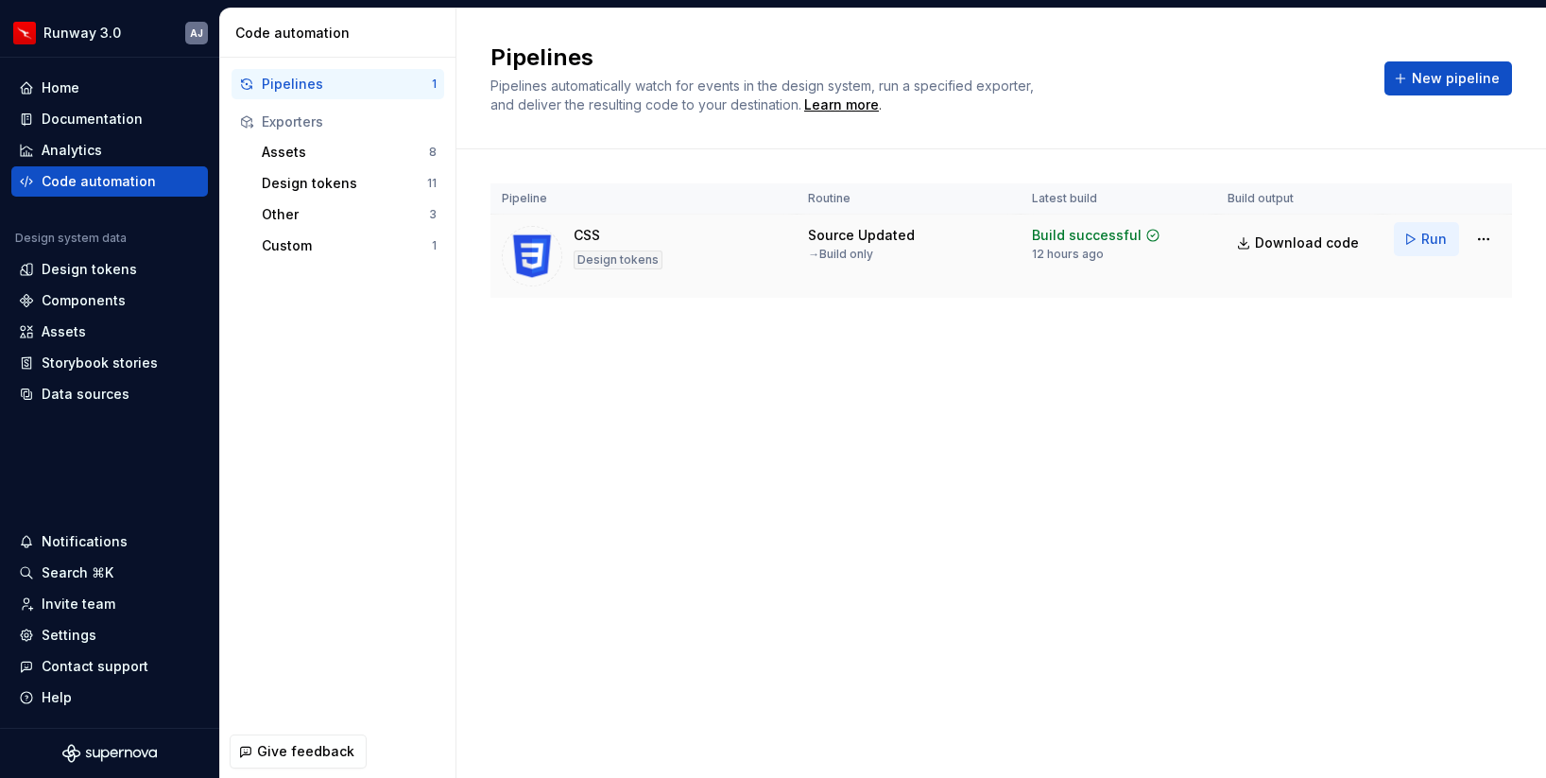
click at [1430, 243] on span "Run" at bounding box center [1435, 239] width 26 height 19
click at [1487, 233] on html "Runway 3.0 AJ Home Documentation Analytics Code automation Design system data D…" at bounding box center [773, 389] width 1546 height 778
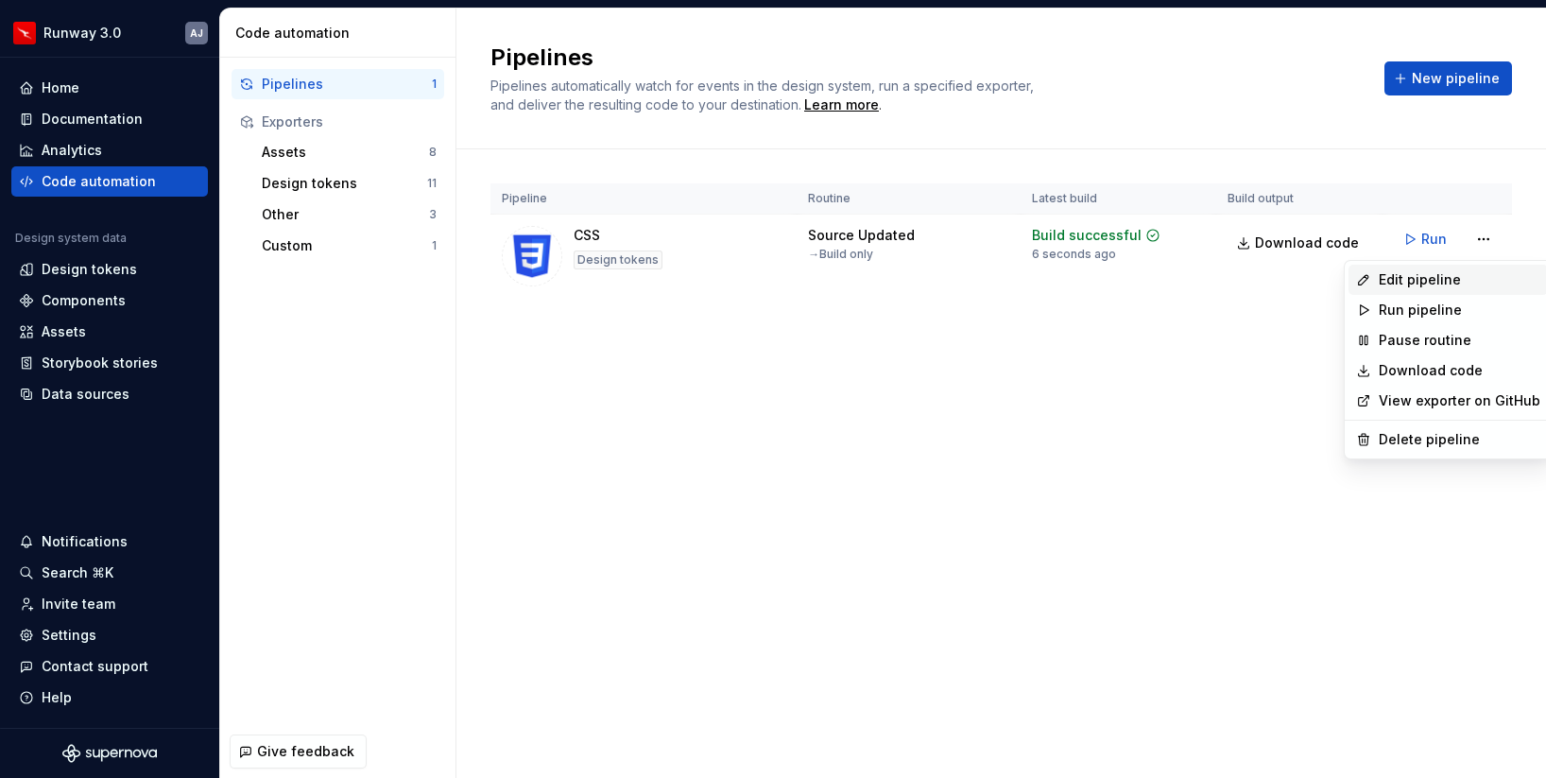
click at [1415, 285] on div "Edit pipeline" at bounding box center [1460, 279] width 162 height 19
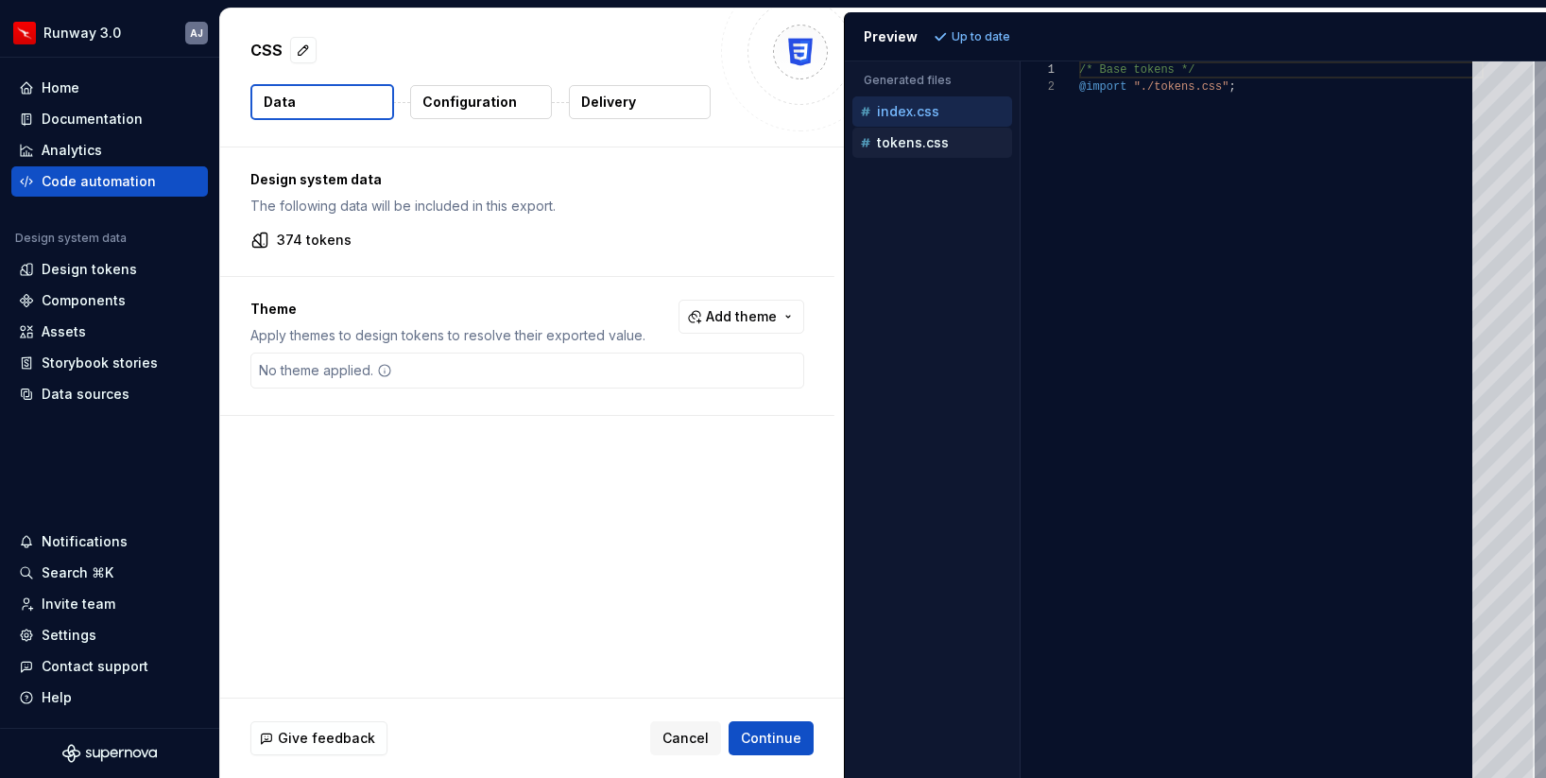
click at [923, 147] on p "tokens.css" at bounding box center [913, 142] width 72 height 15
type textarea "**********"
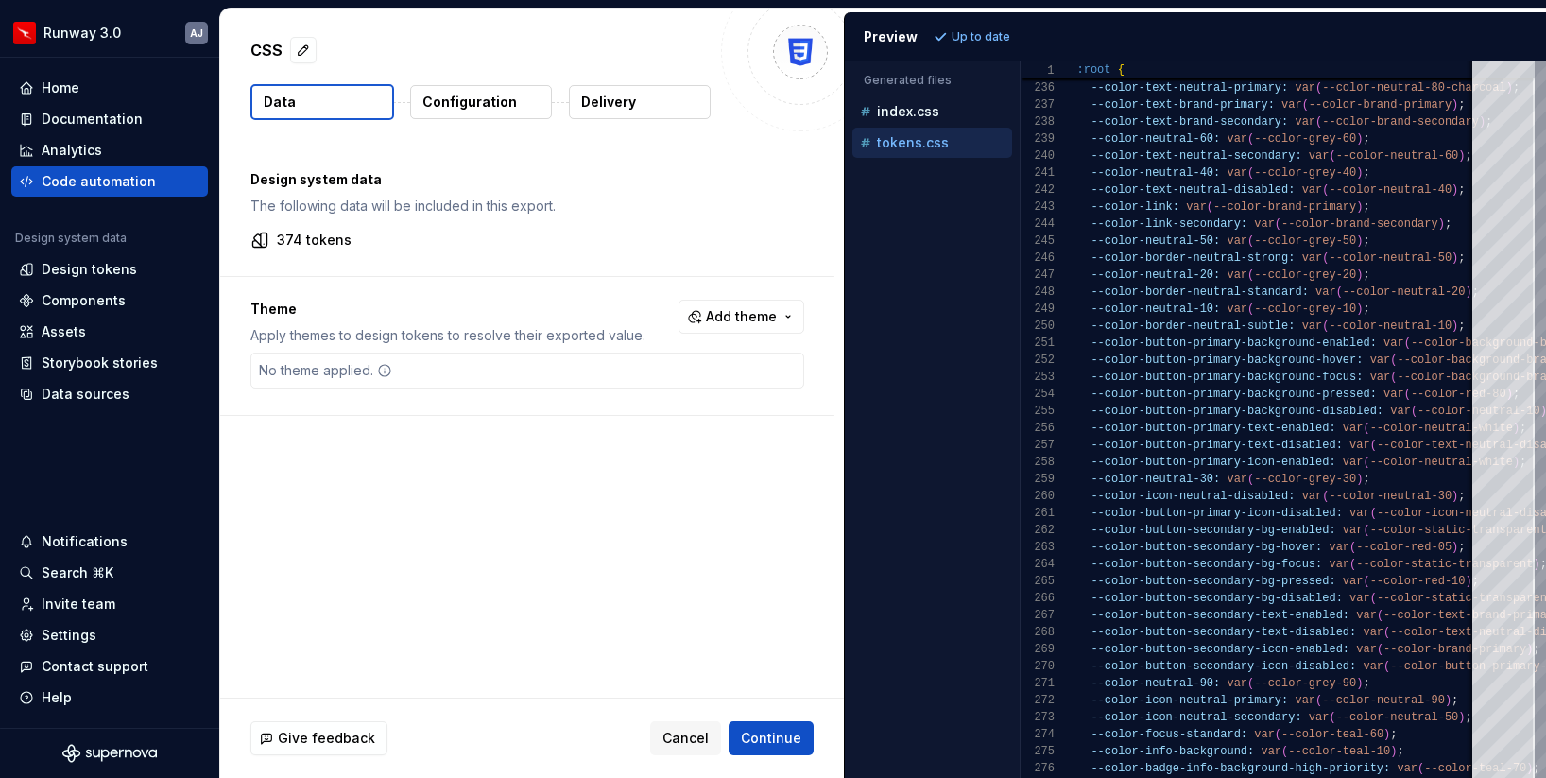
click at [803, 57] on img at bounding box center [801, 52] width 38 height 38
click at [301, 52] on button "button" at bounding box center [303, 50] width 26 height 26
click at [469, 471] on div "Design system data The following data will be included in this export. 374 toke…" at bounding box center [532, 422] width 624 height 550
click at [104, 388] on div "Data sources" at bounding box center [86, 394] width 88 height 19
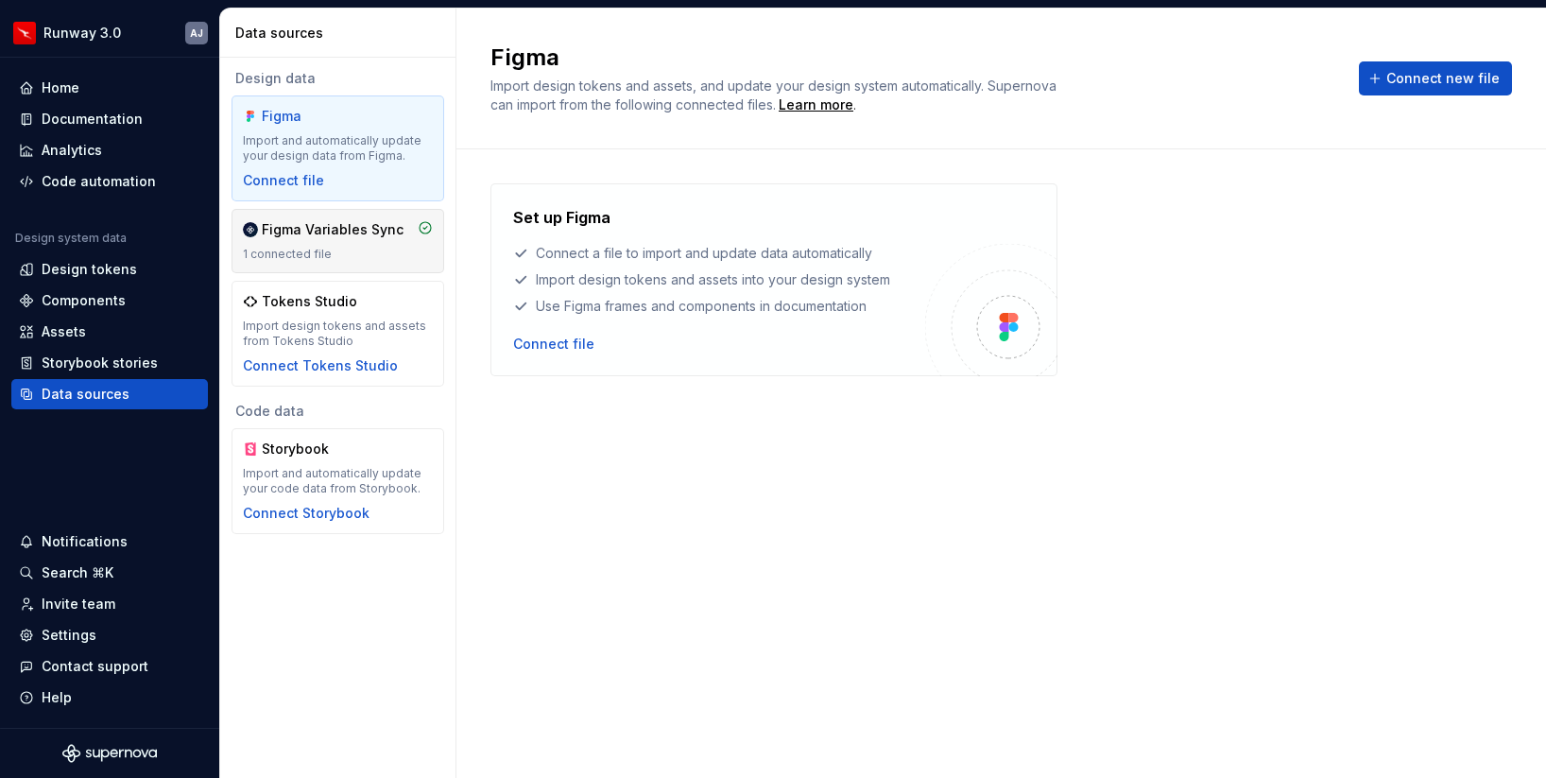
click at [363, 253] on div "1 connected file" at bounding box center [338, 254] width 190 height 15
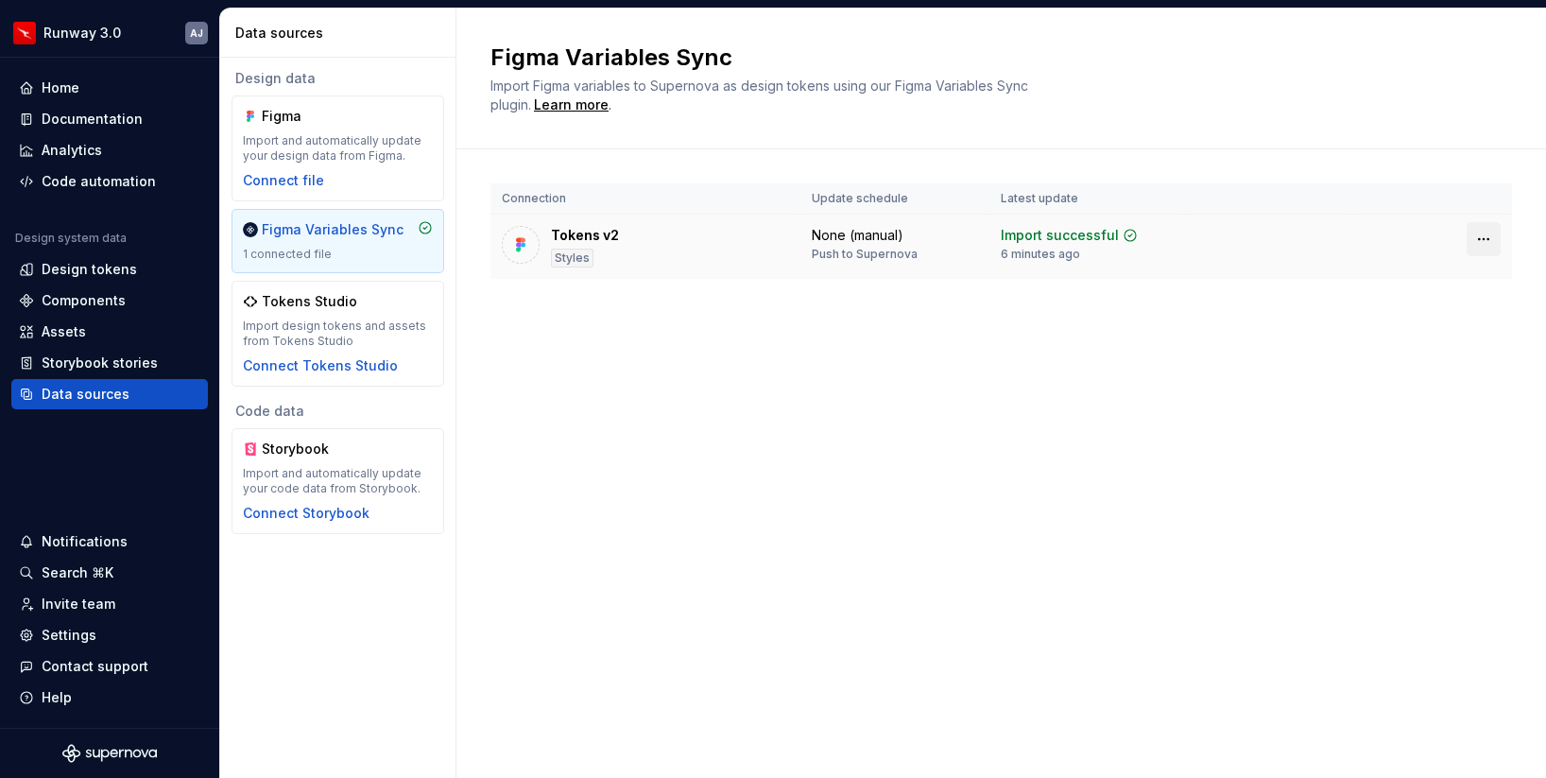
click at [1484, 241] on html "Runway 3.0 AJ Home Documentation Analytics Code automation Design system data D…" at bounding box center [773, 389] width 1546 height 778
click at [1264, 389] on html "Runway 3.0 AJ Home Documentation Analytics Code automation Design system data D…" at bounding box center [773, 389] width 1546 height 778
click at [1018, 239] on div "Import successful" at bounding box center [1060, 235] width 118 height 19
click at [833, 243] on div "None (manual)" at bounding box center [858, 235] width 92 height 19
click at [578, 233] on div "Tokens v2" at bounding box center [585, 235] width 68 height 19
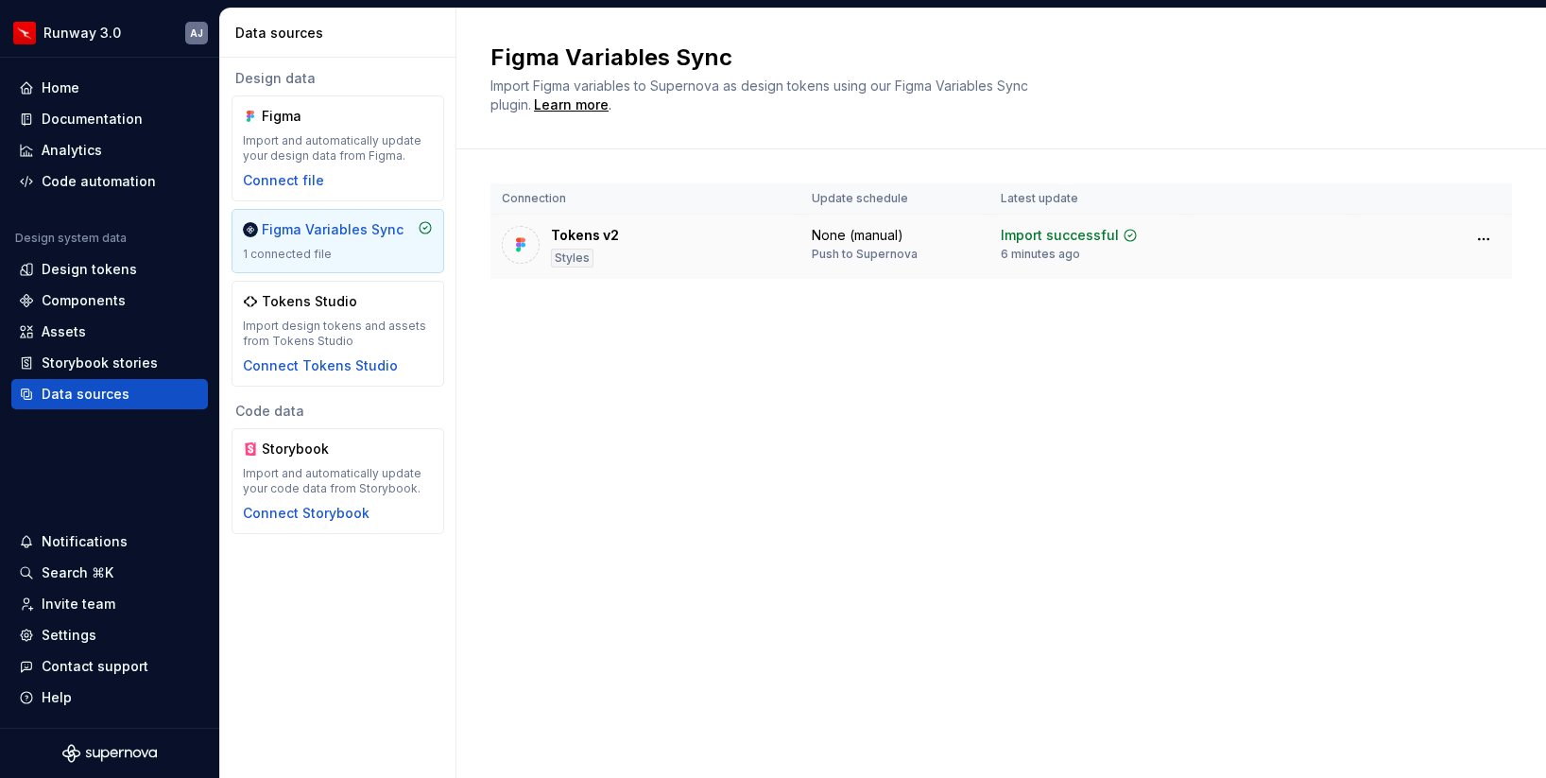
click at [575, 263] on div "Styles" at bounding box center [572, 258] width 43 height 19
click at [101, 187] on div "Code automation" at bounding box center [99, 181] width 114 height 19
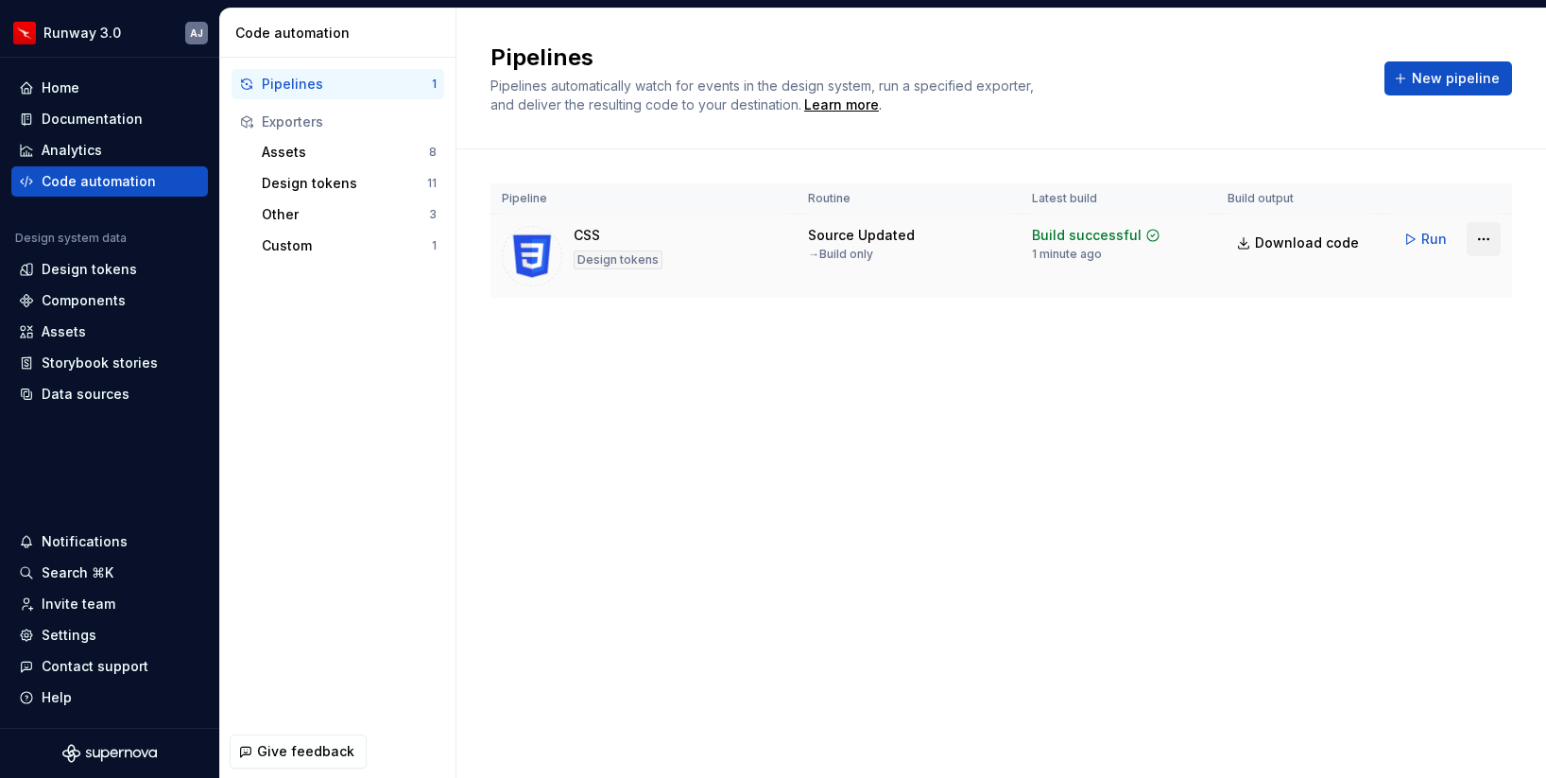
click at [1489, 238] on html "Runway 3.0 AJ Home Documentation Analytics Code automation Design system data D…" at bounding box center [773, 389] width 1546 height 778
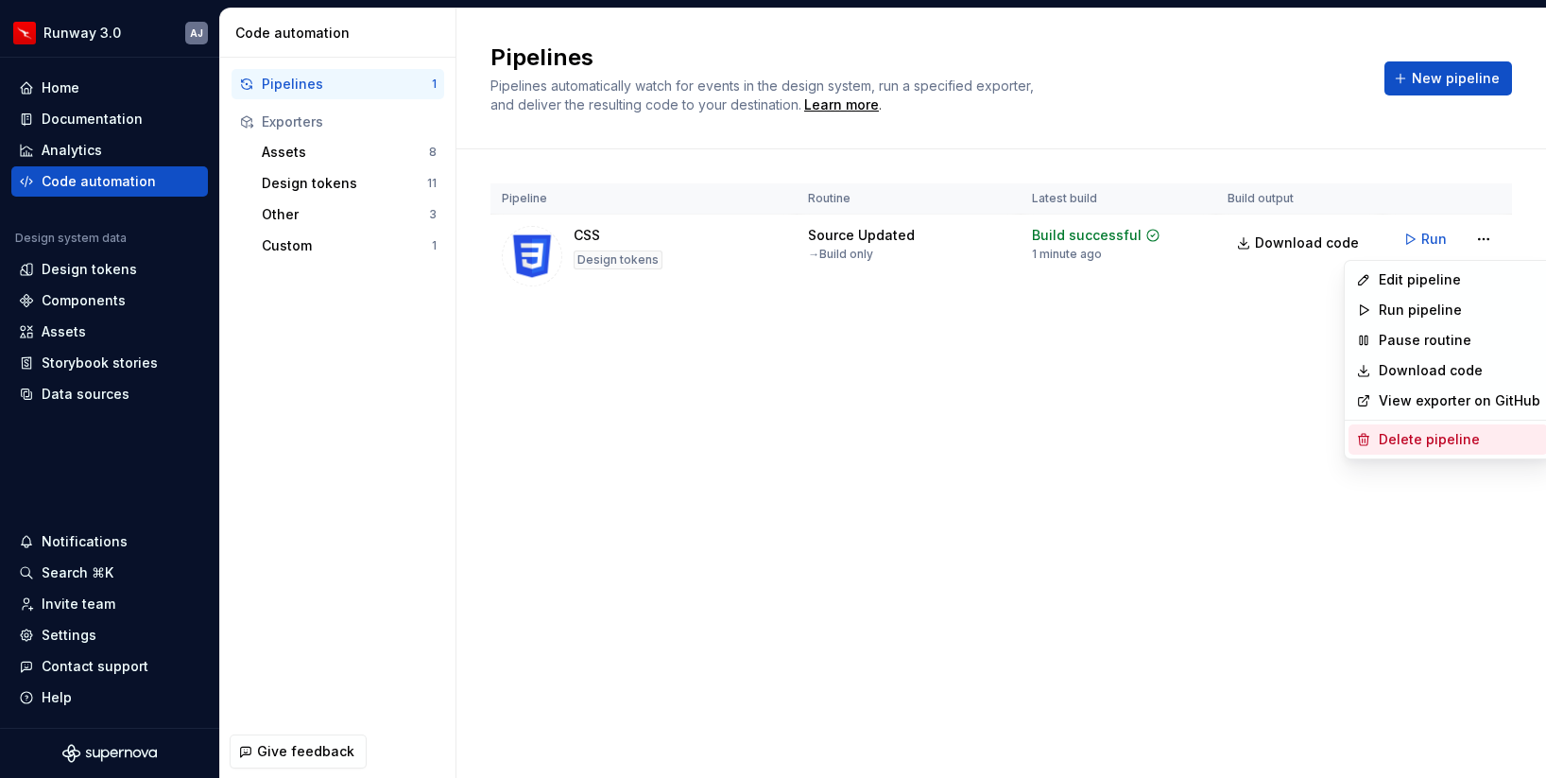
click at [1430, 438] on div "Delete pipeline" at bounding box center [1460, 439] width 162 height 19
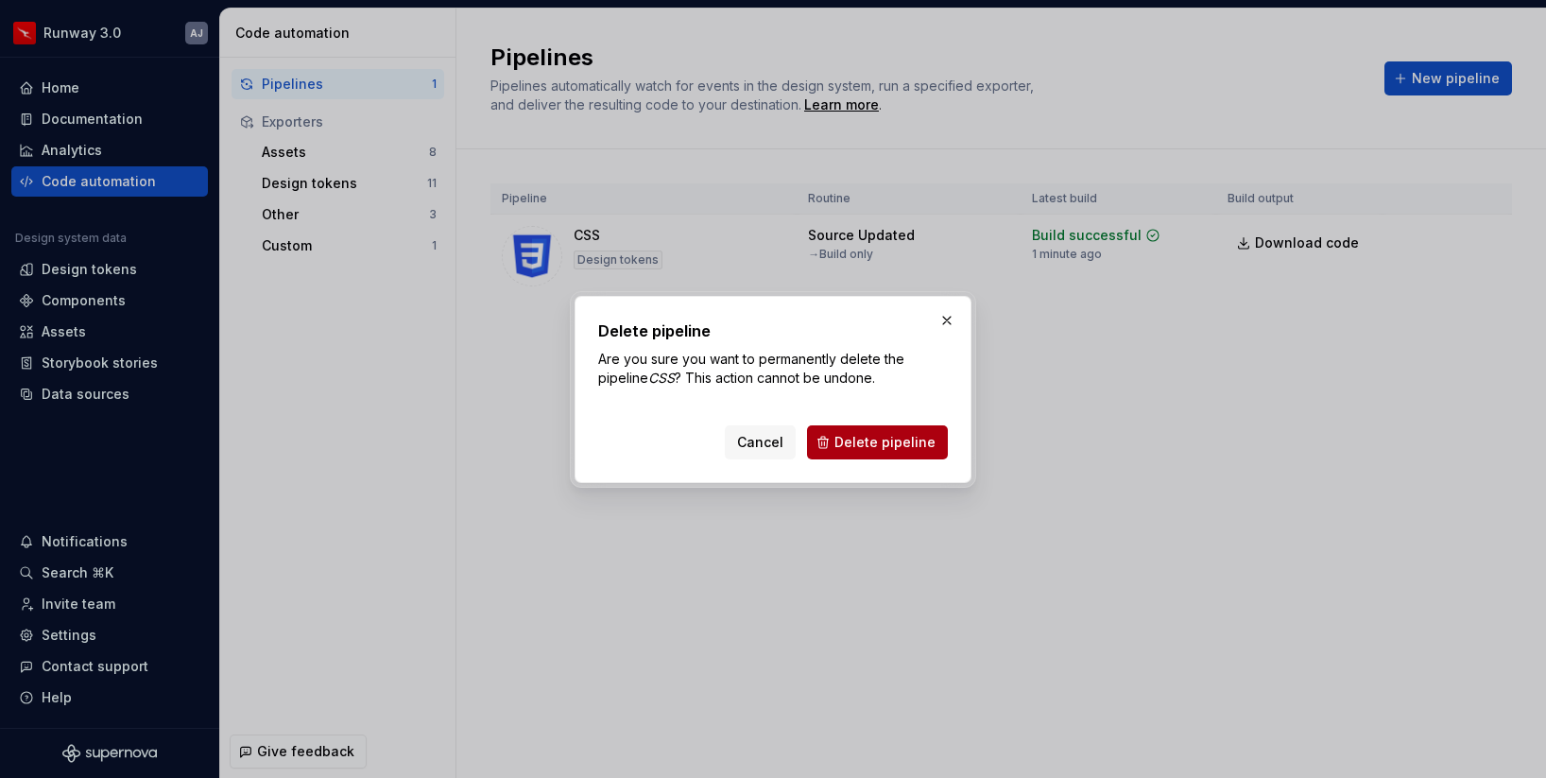
click at [915, 436] on span "Delete pipeline" at bounding box center [885, 442] width 101 height 19
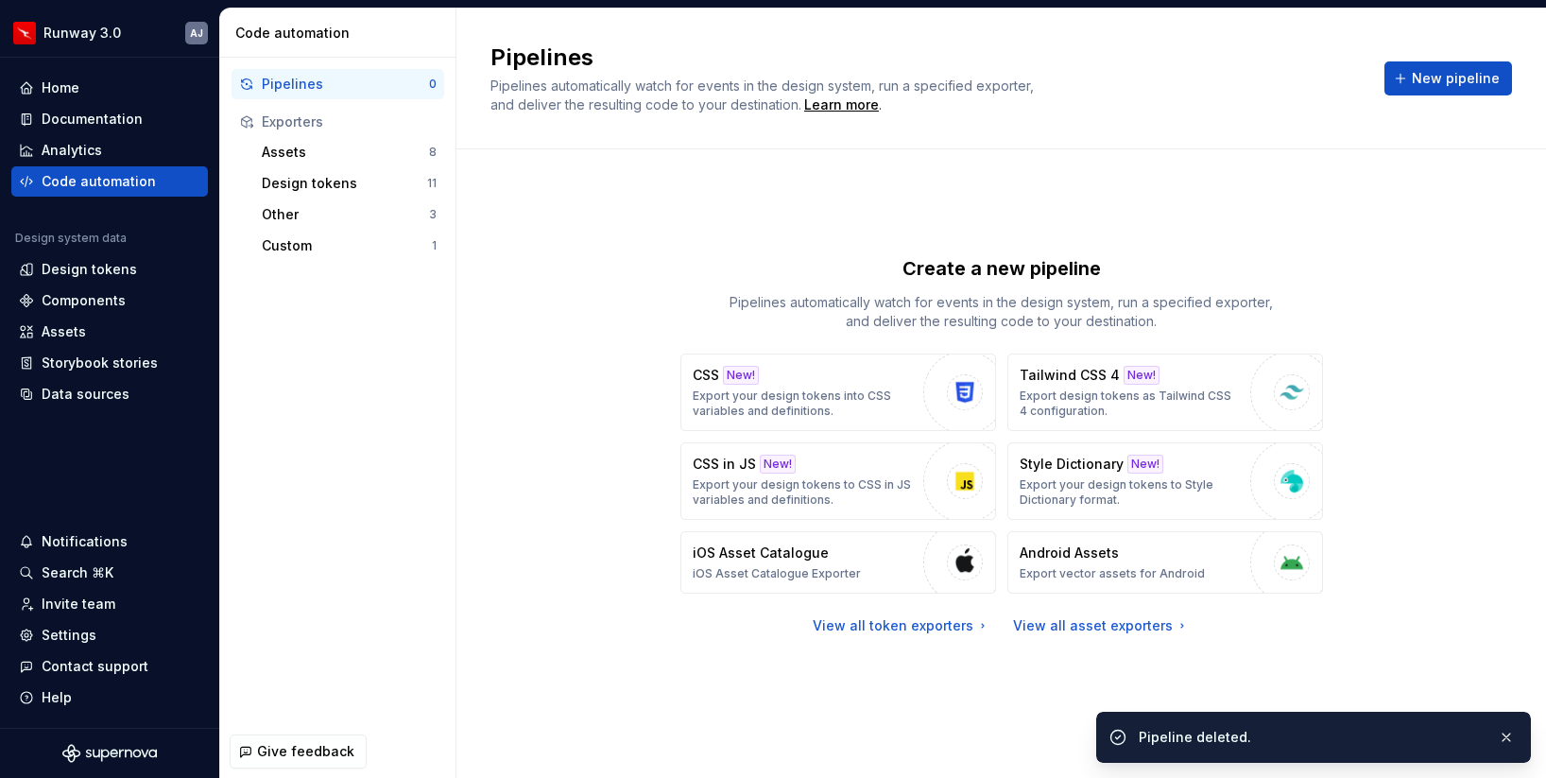
click at [730, 285] on div "Create a new pipeline Pipelines automatically watch for events in the design sy…" at bounding box center [1002, 293] width 643 height 76
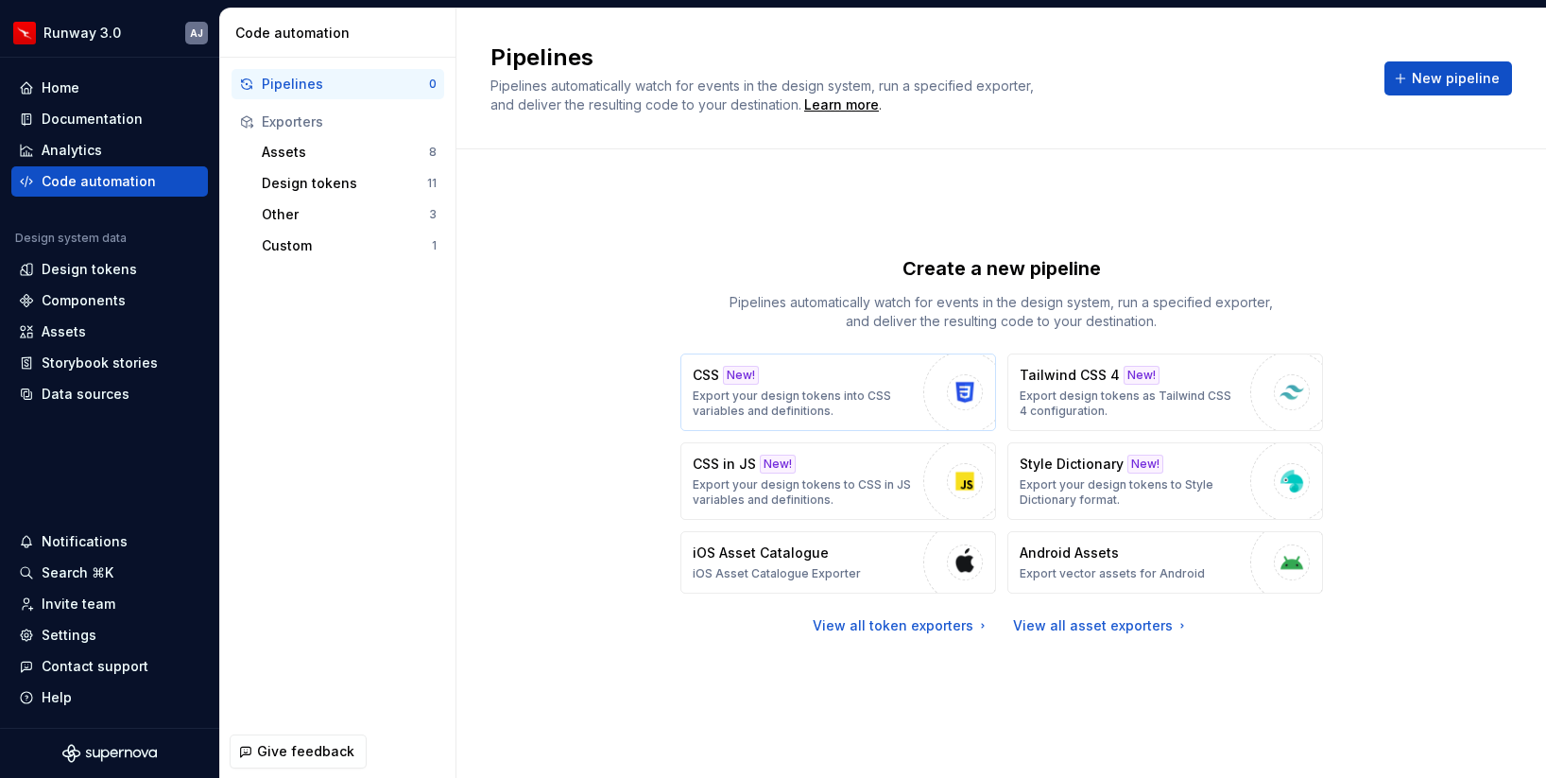
click at [859, 390] on p "Export your design tokens into CSS variables and definitions." at bounding box center [803, 403] width 221 height 30
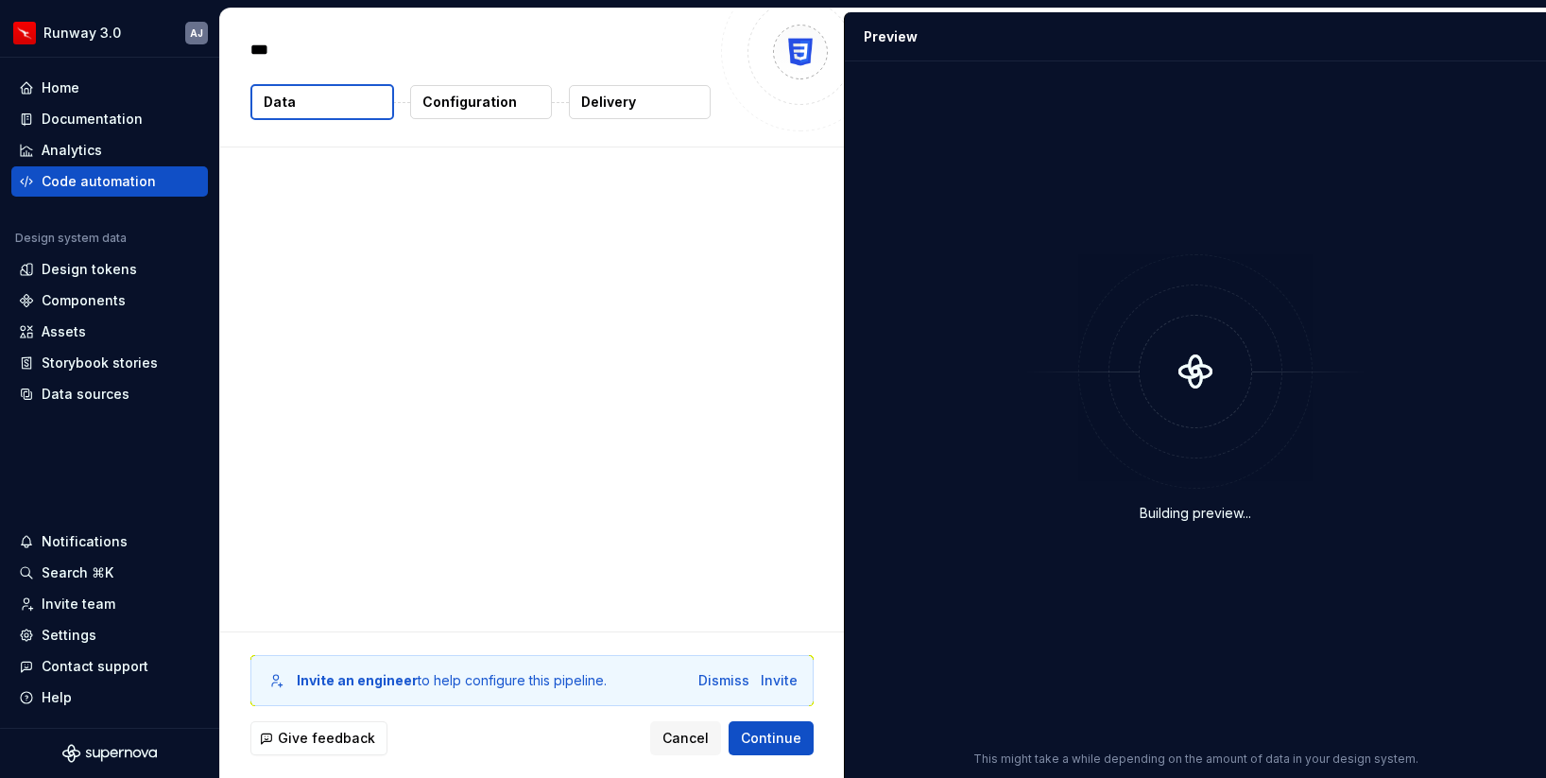
type textarea "*"
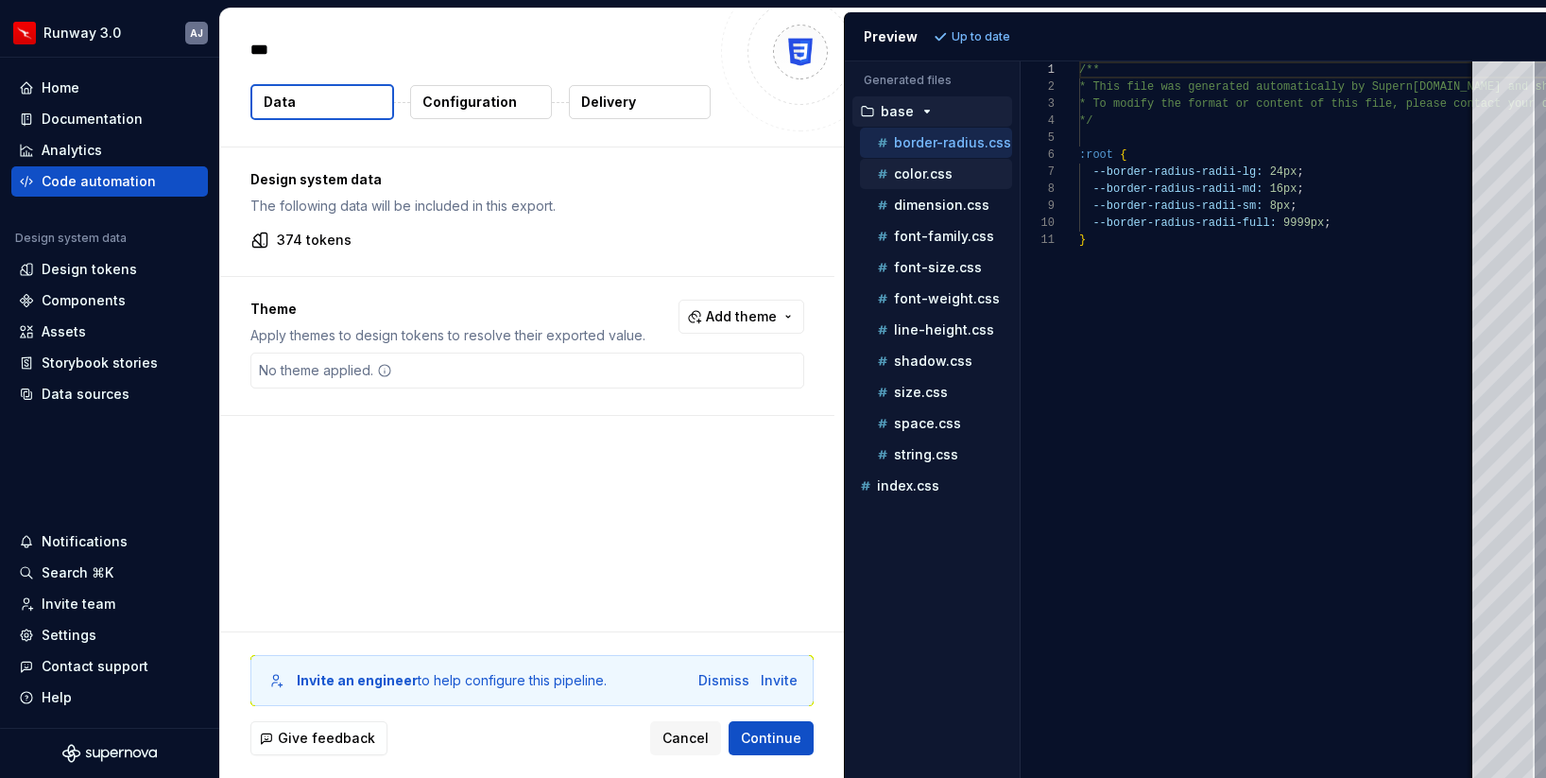
click at [924, 180] on p "color.css" at bounding box center [923, 173] width 59 height 15
type textarea "**********"
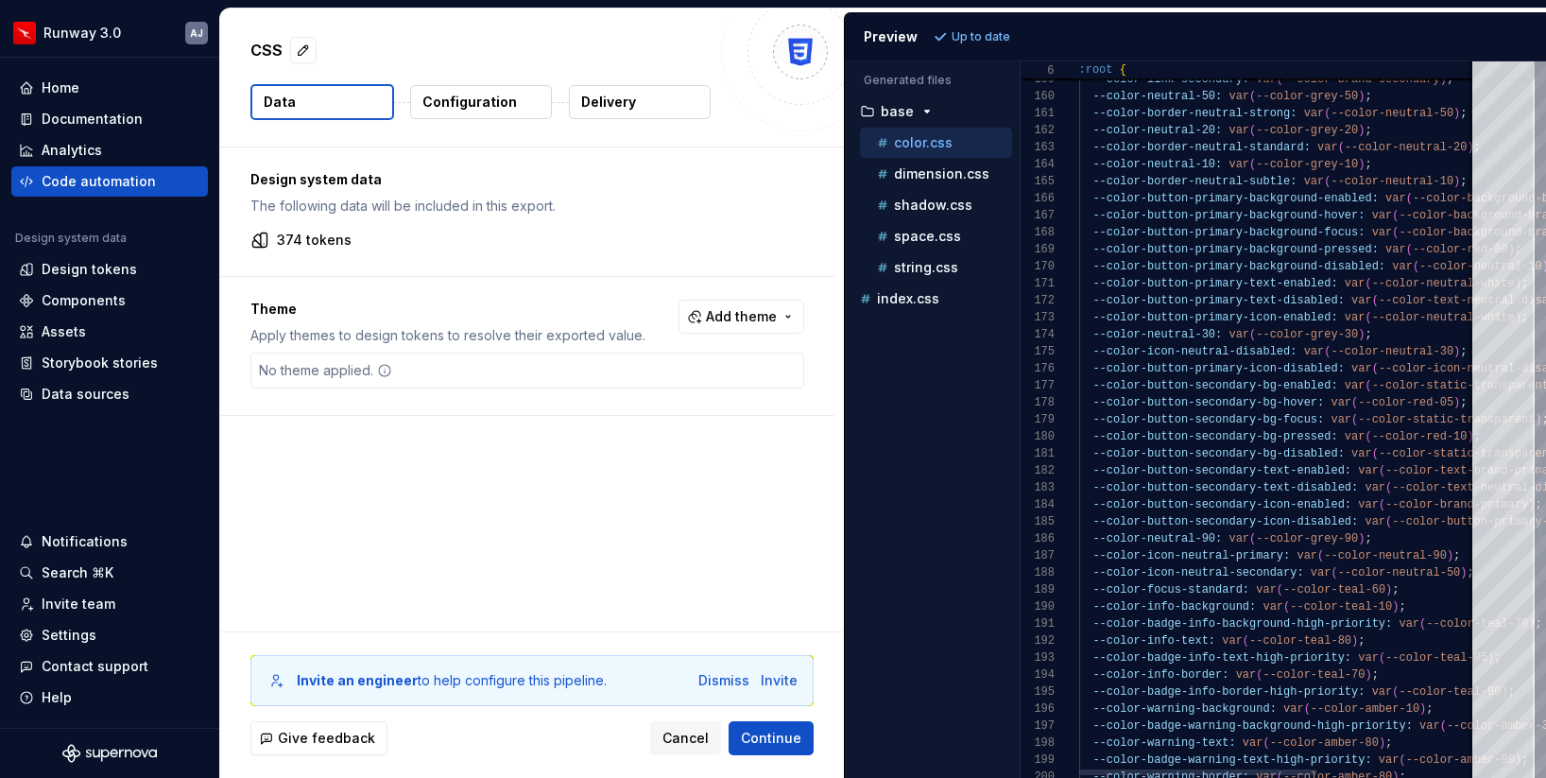
type textarea "**********"
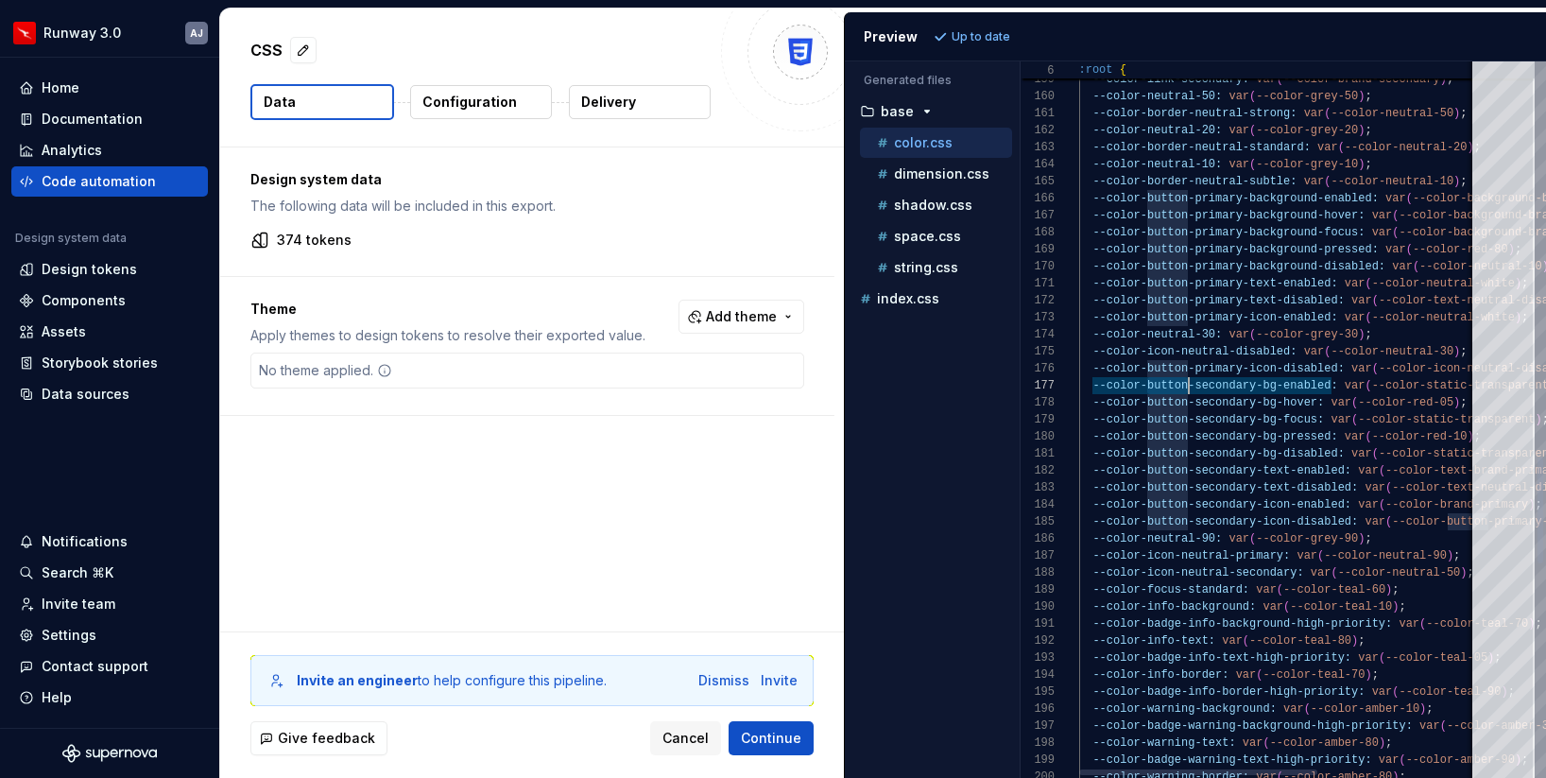
scroll to position [102, 110]
click at [484, 89] on button "Configuration" at bounding box center [481, 102] width 142 height 34
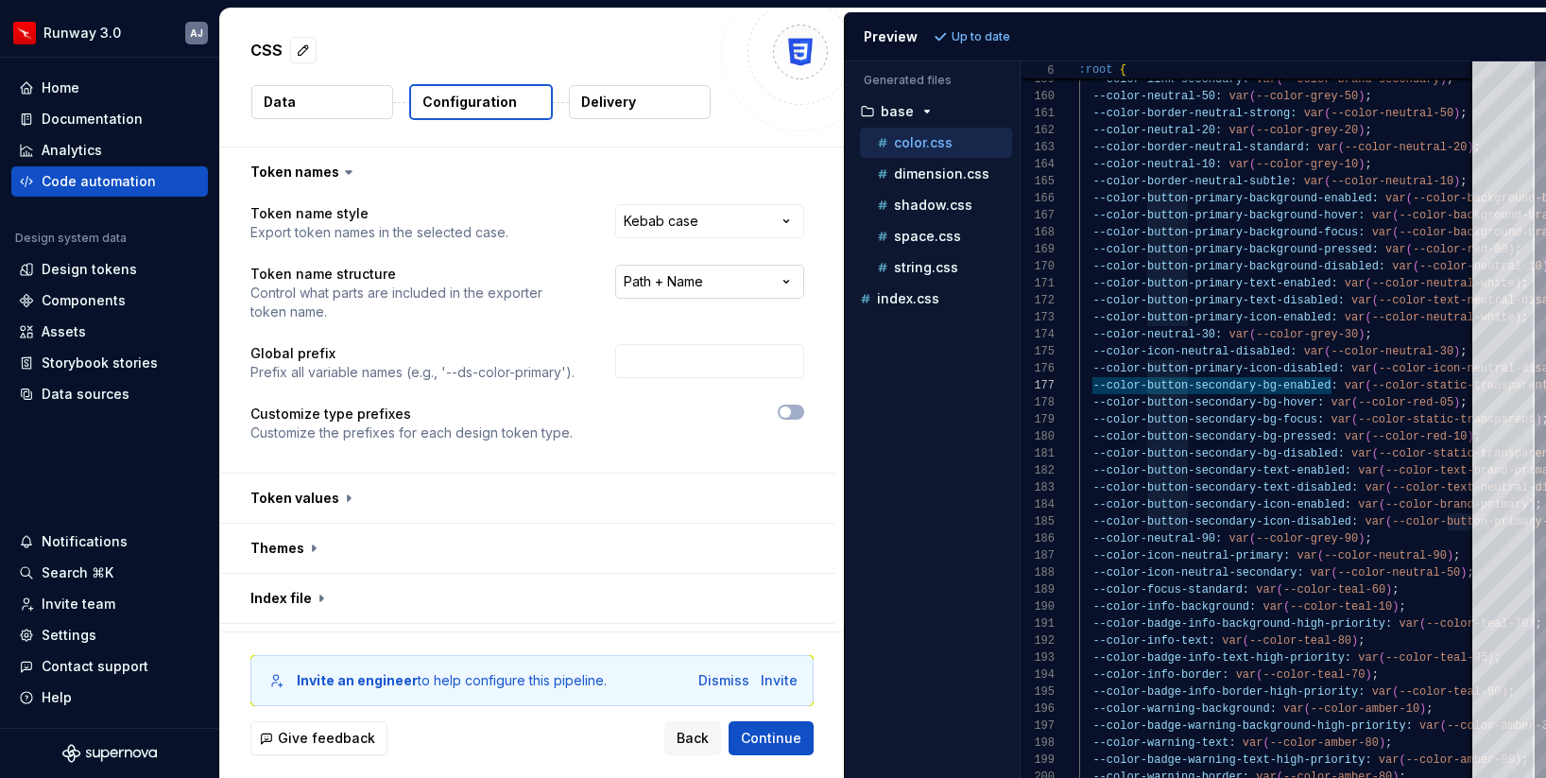
click at [669, 281] on html "**********" at bounding box center [773, 389] width 1546 height 778
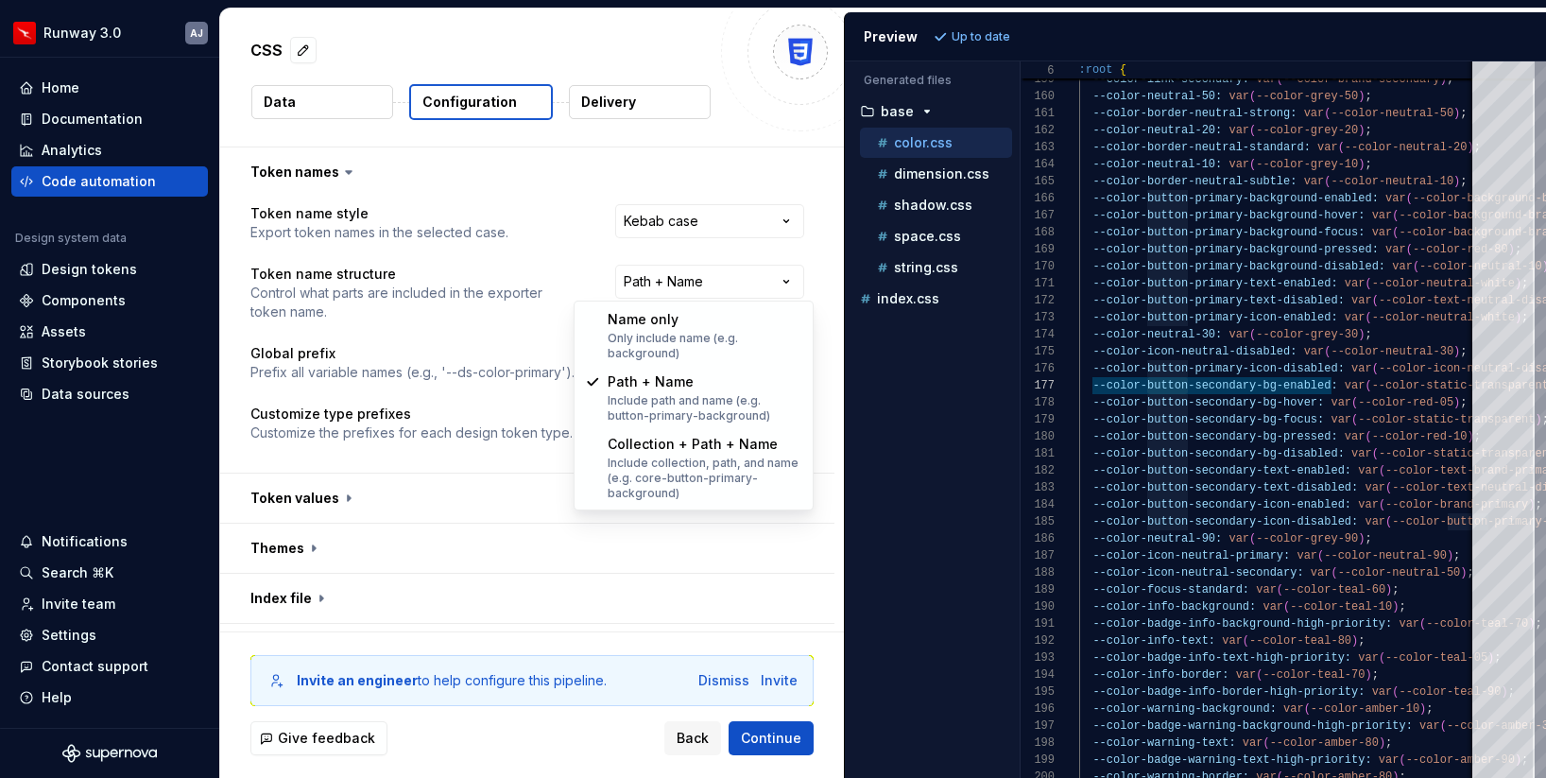
select select "********"
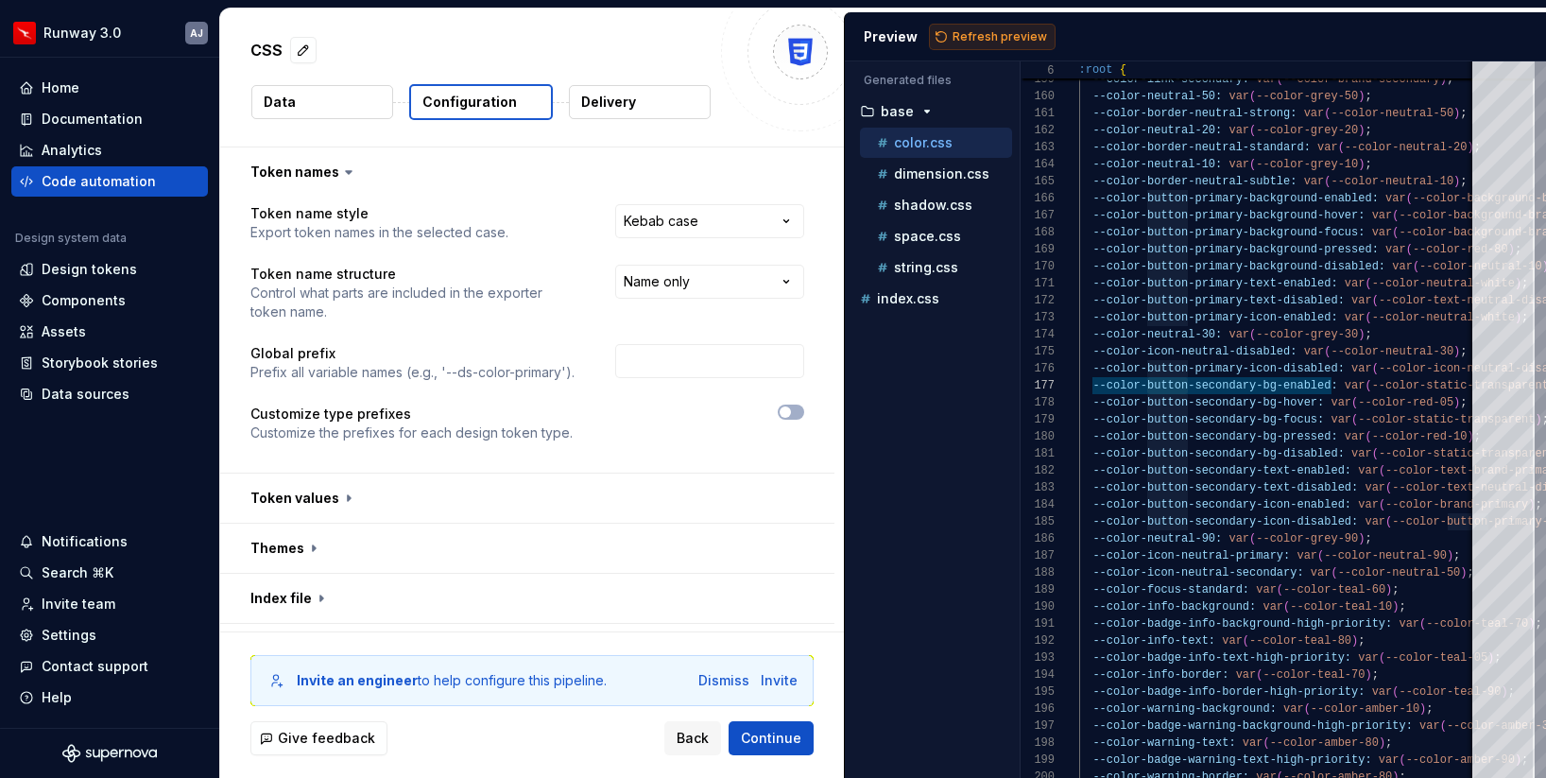
click at [974, 34] on span "Refresh preview" at bounding box center [1000, 36] width 95 height 15
type textarea "**********"
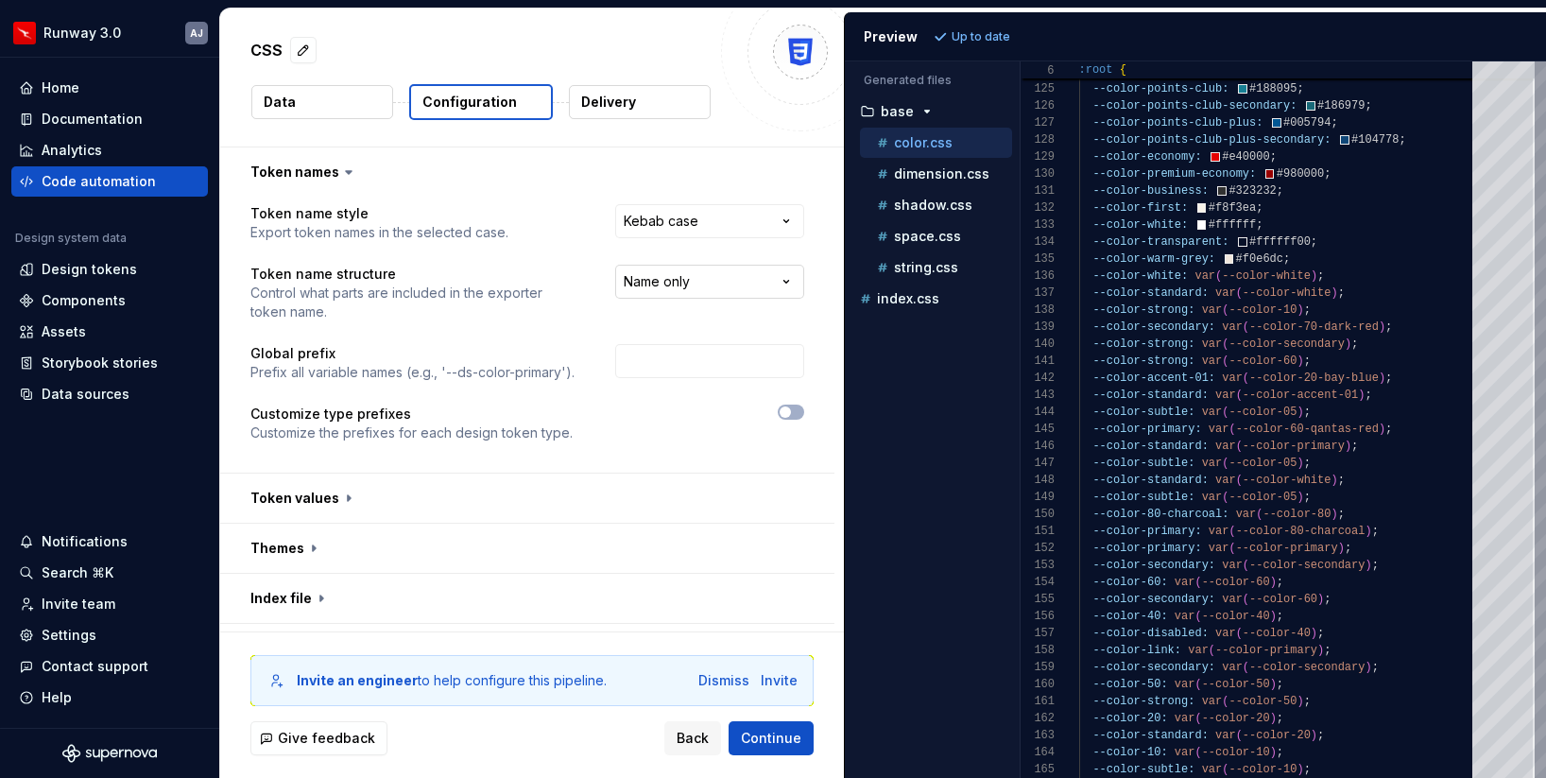
click at [709, 275] on html "**********" at bounding box center [773, 389] width 1546 height 778
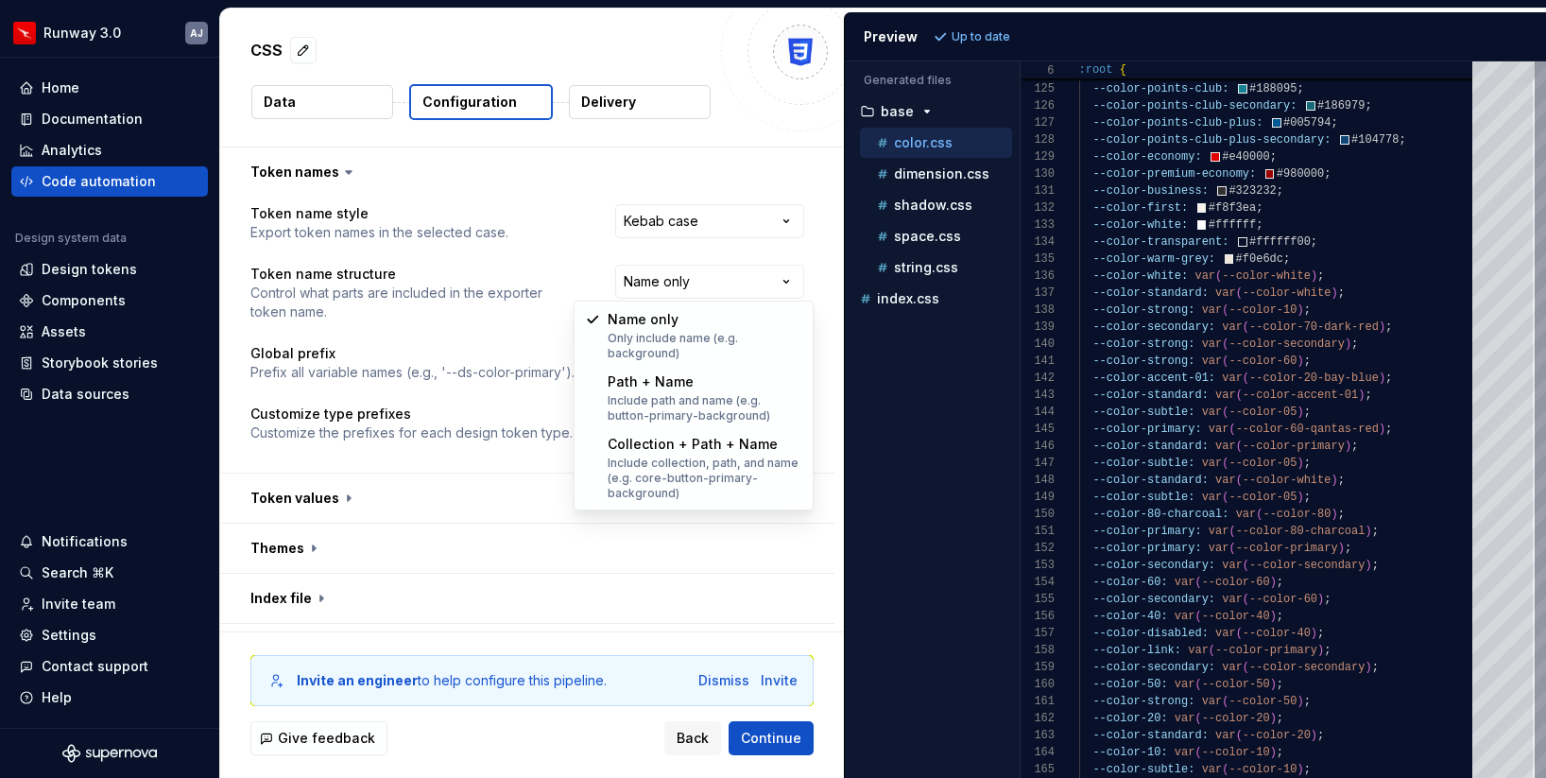
select select "**********"
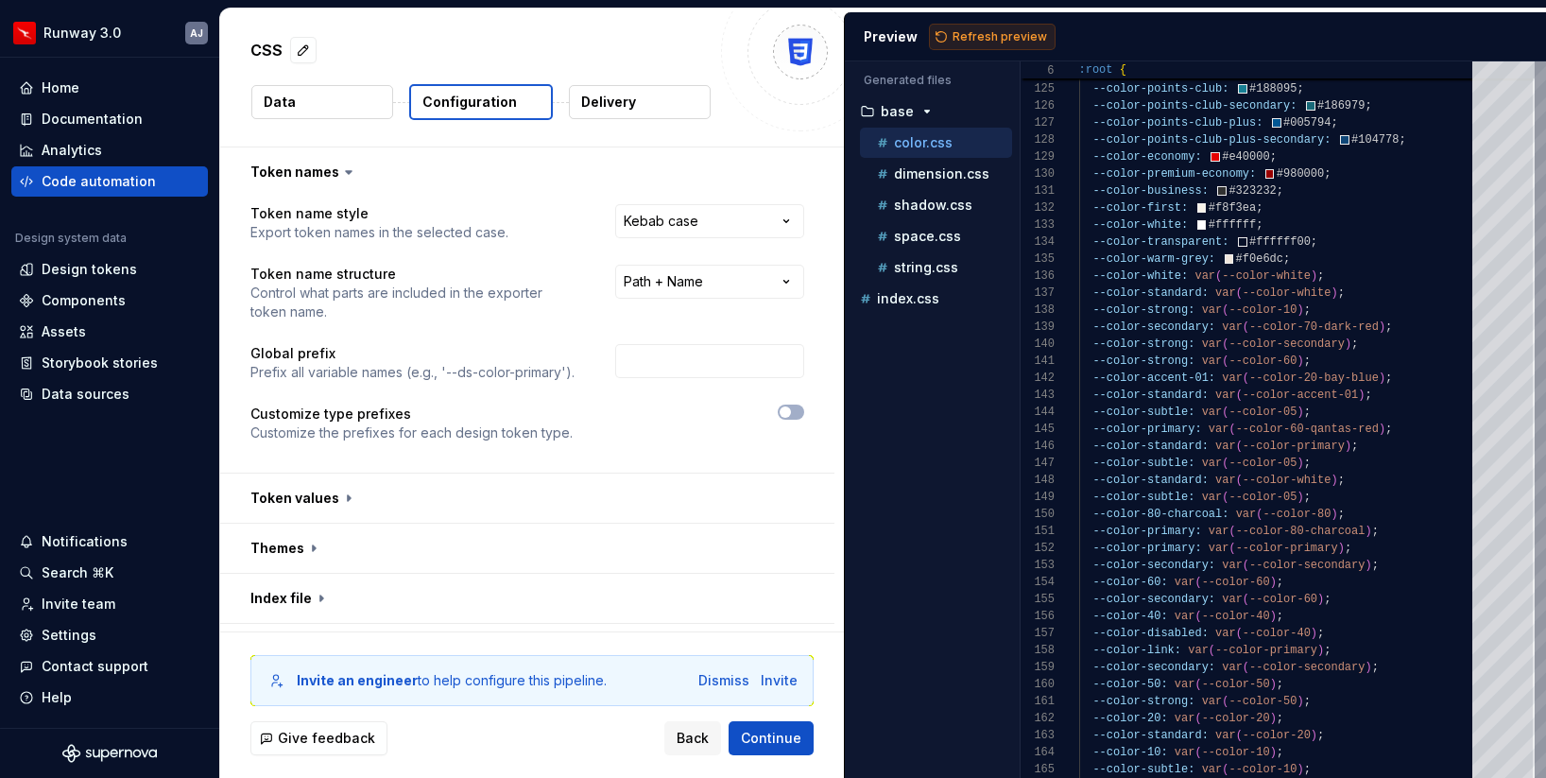
click at [992, 40] on span "Refresh preview" at bounding box center [1000, 36] width 95 height 15
click at [921, 115] on icon "button" at bounding box center [927, 111] width 15 height 15
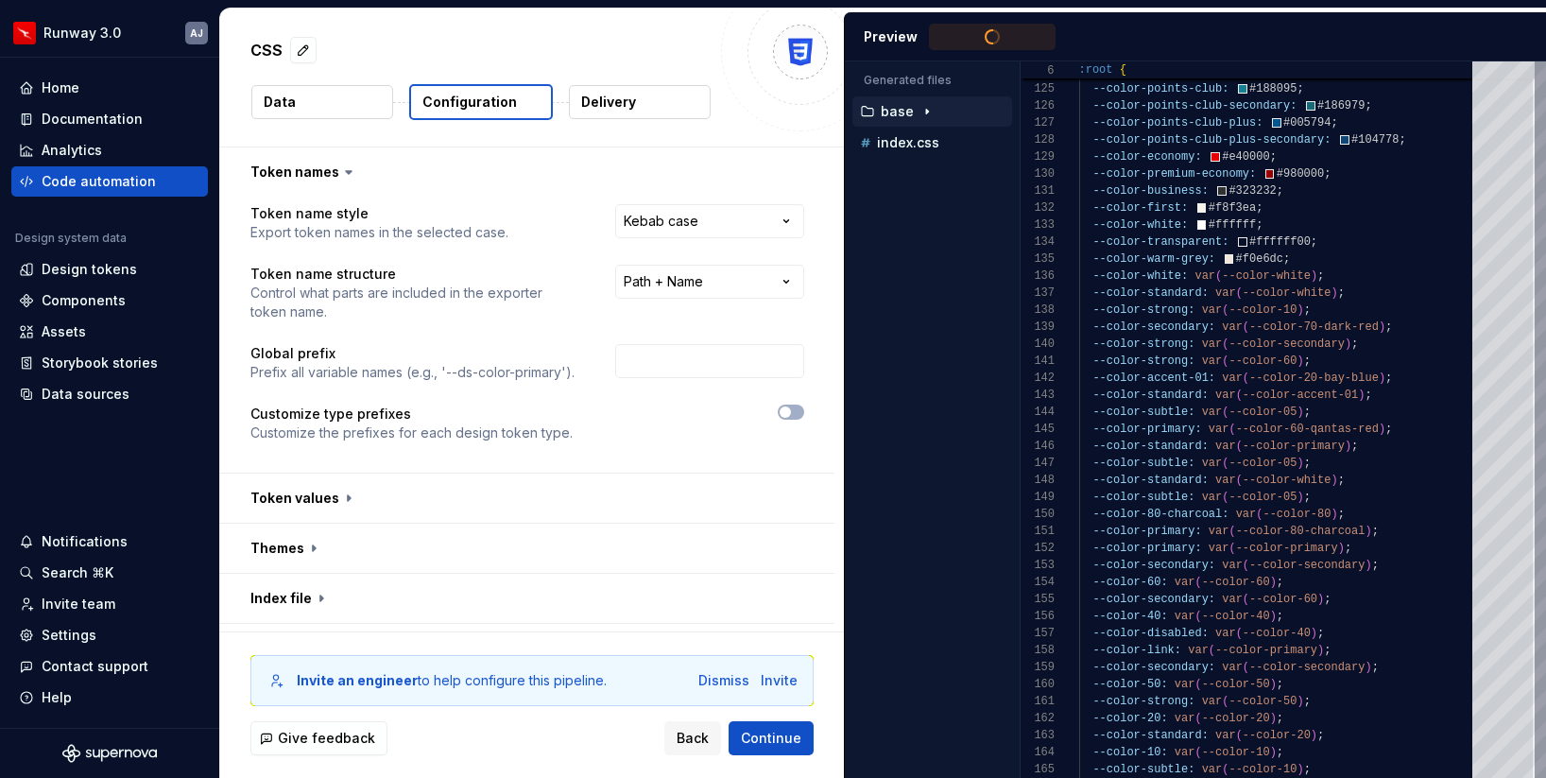
type textarea "**********"
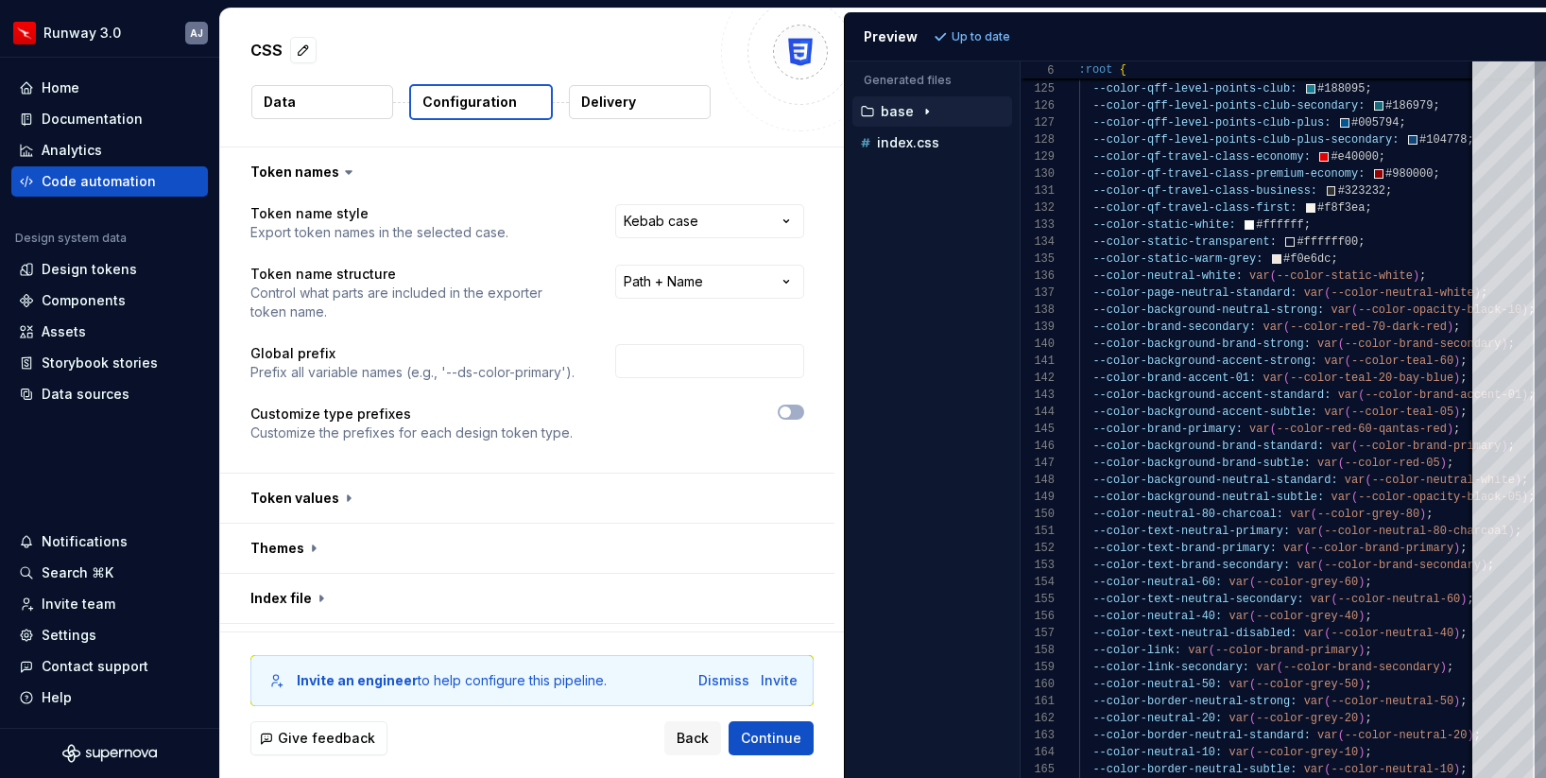
click at [799, 423] on div at bounding box center [706, 424] width 198 height 38
click at [791, 415] on span "button" at bounding box center [785, 411] width 11 height 11
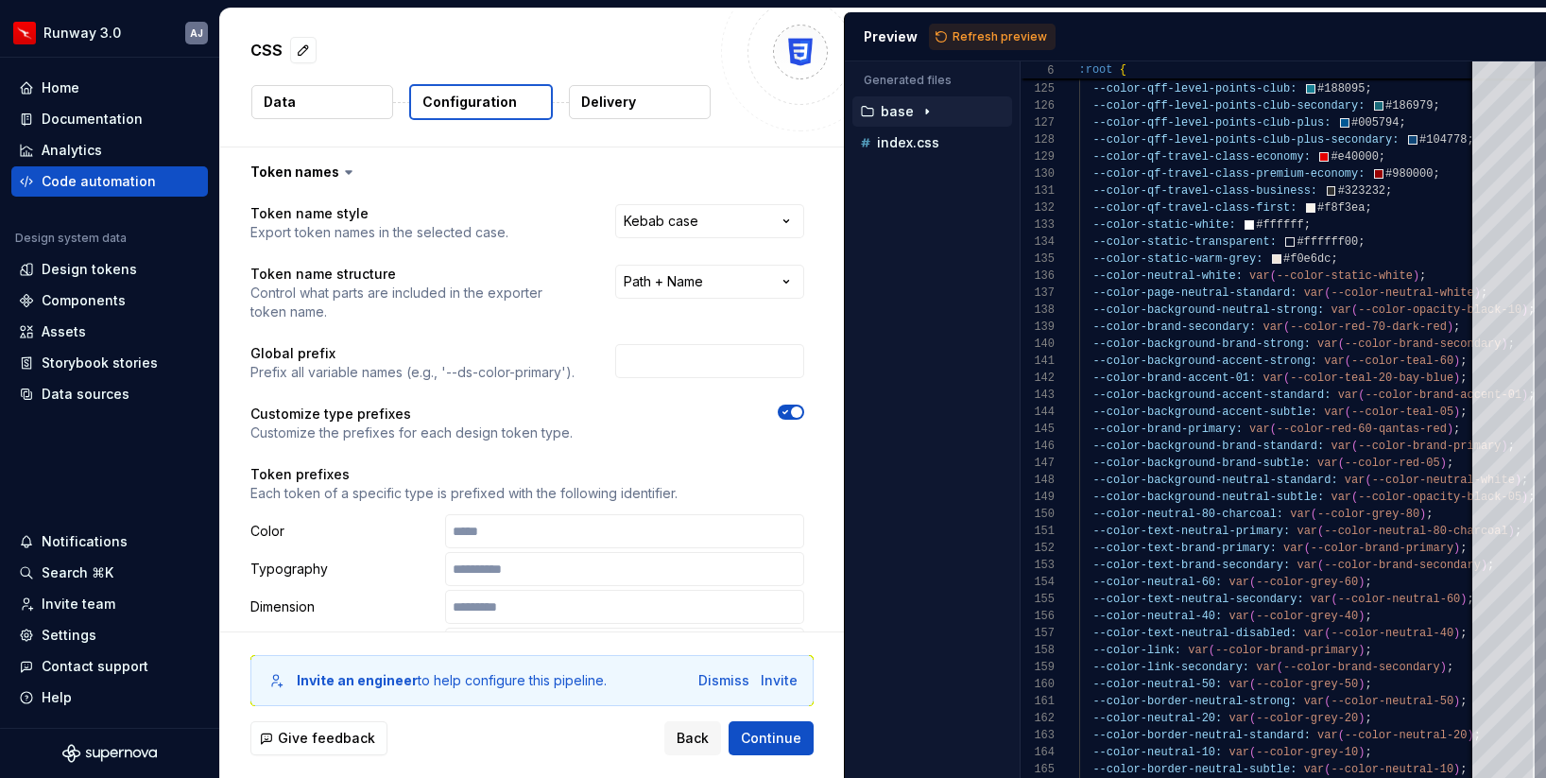
click at [793, 415] on icon "button" at bounding box center [785, 411] width 15 height 11
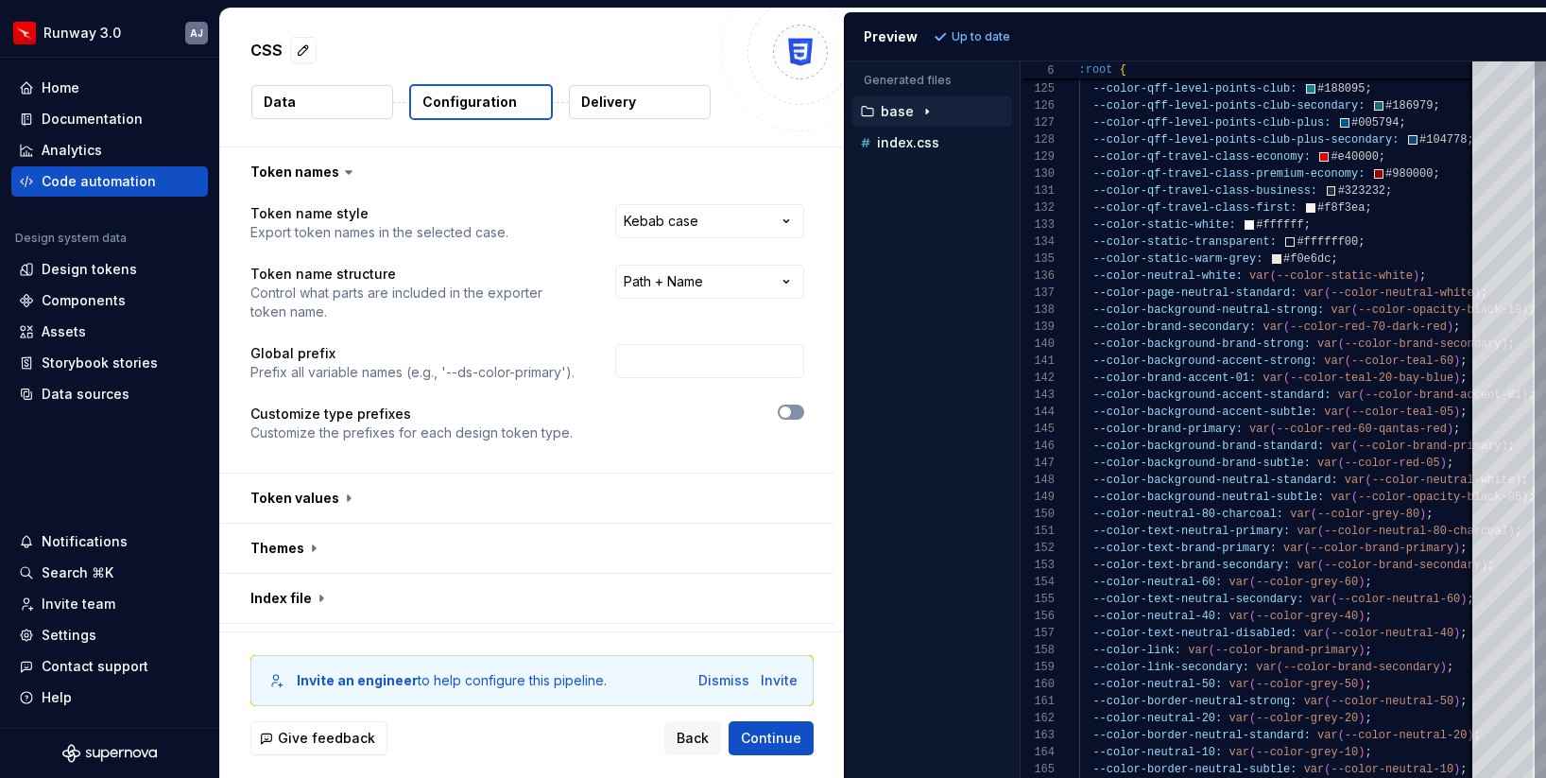
click at [791, 415] on span "button" at bounding box center [785, 411] width 11 height 11
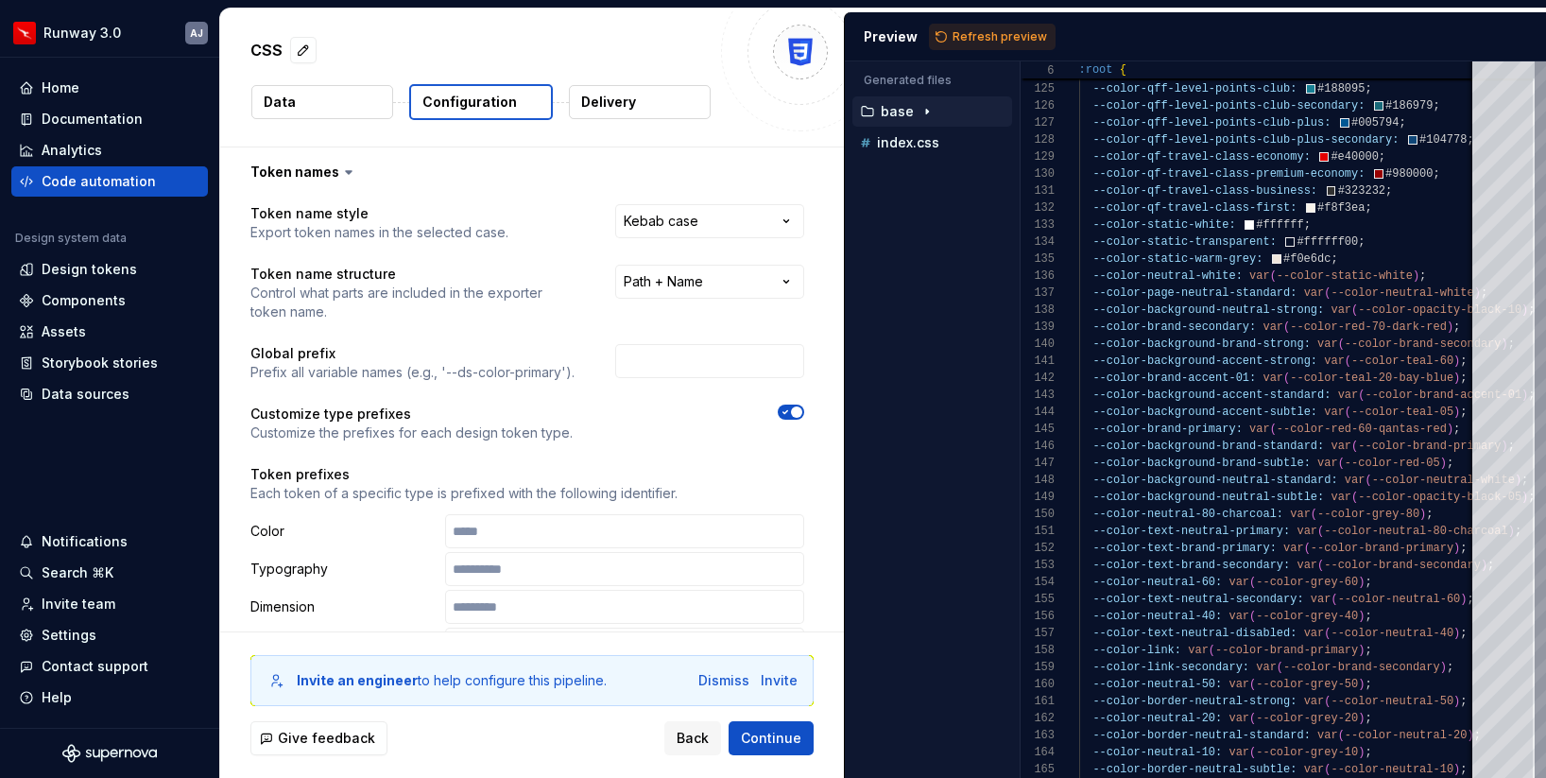
click at [793, 415] on icon "button" at bounding box center [785, 411] width 15 height 11
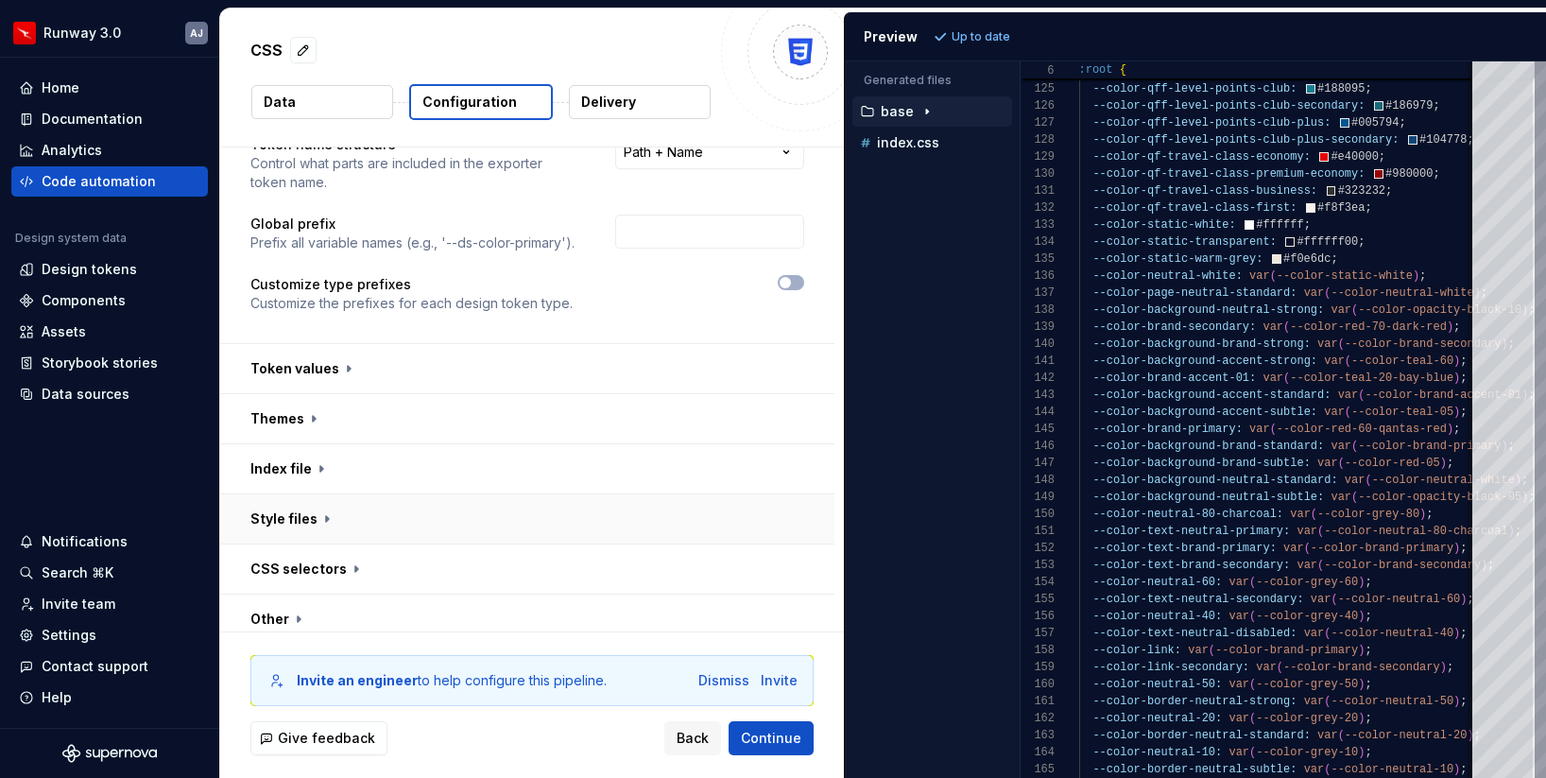
scroll to position [193, 0]
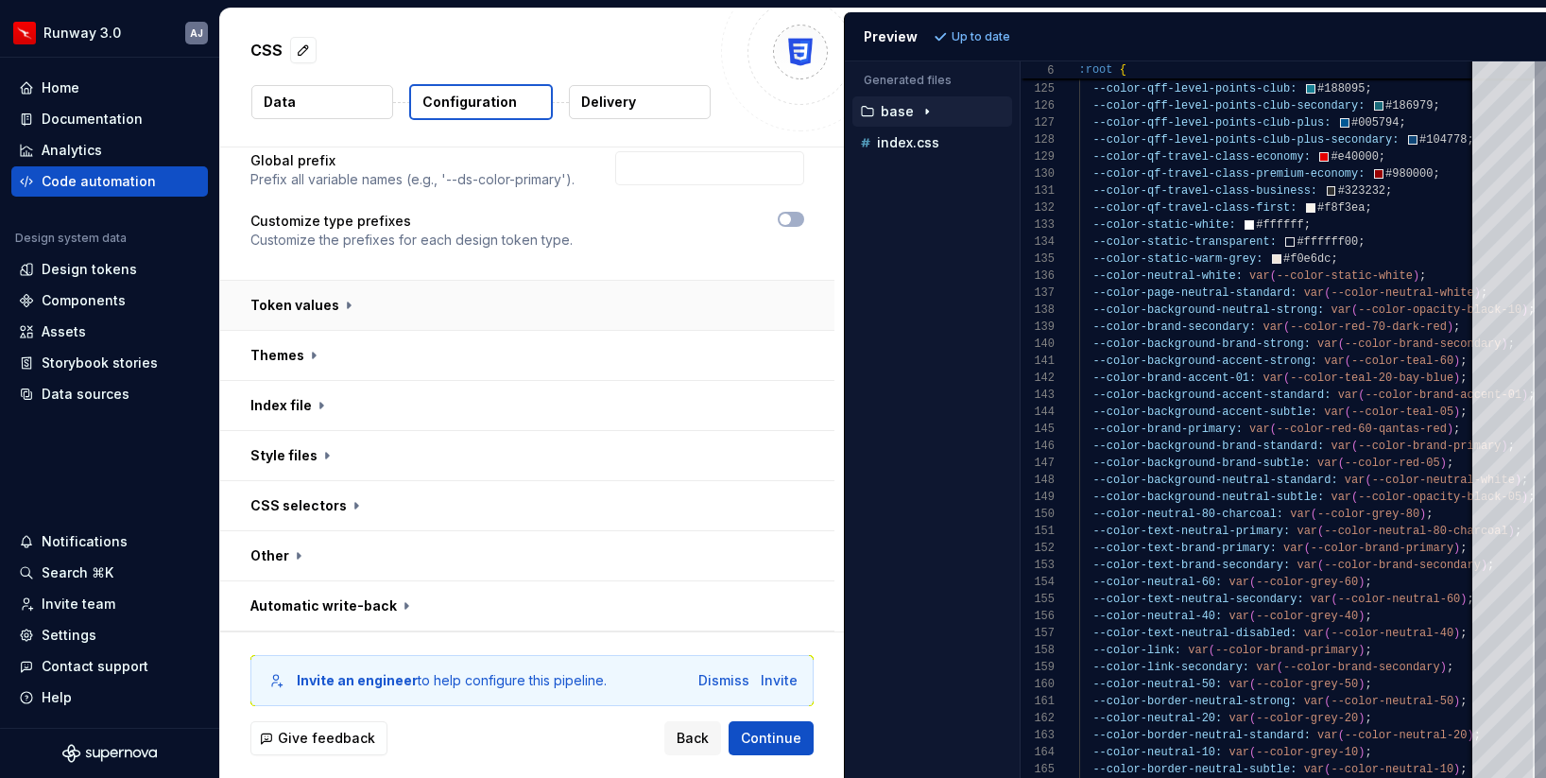
click at [742, 304] on button "button" at bounding box center [527, 305] width 614 height 49
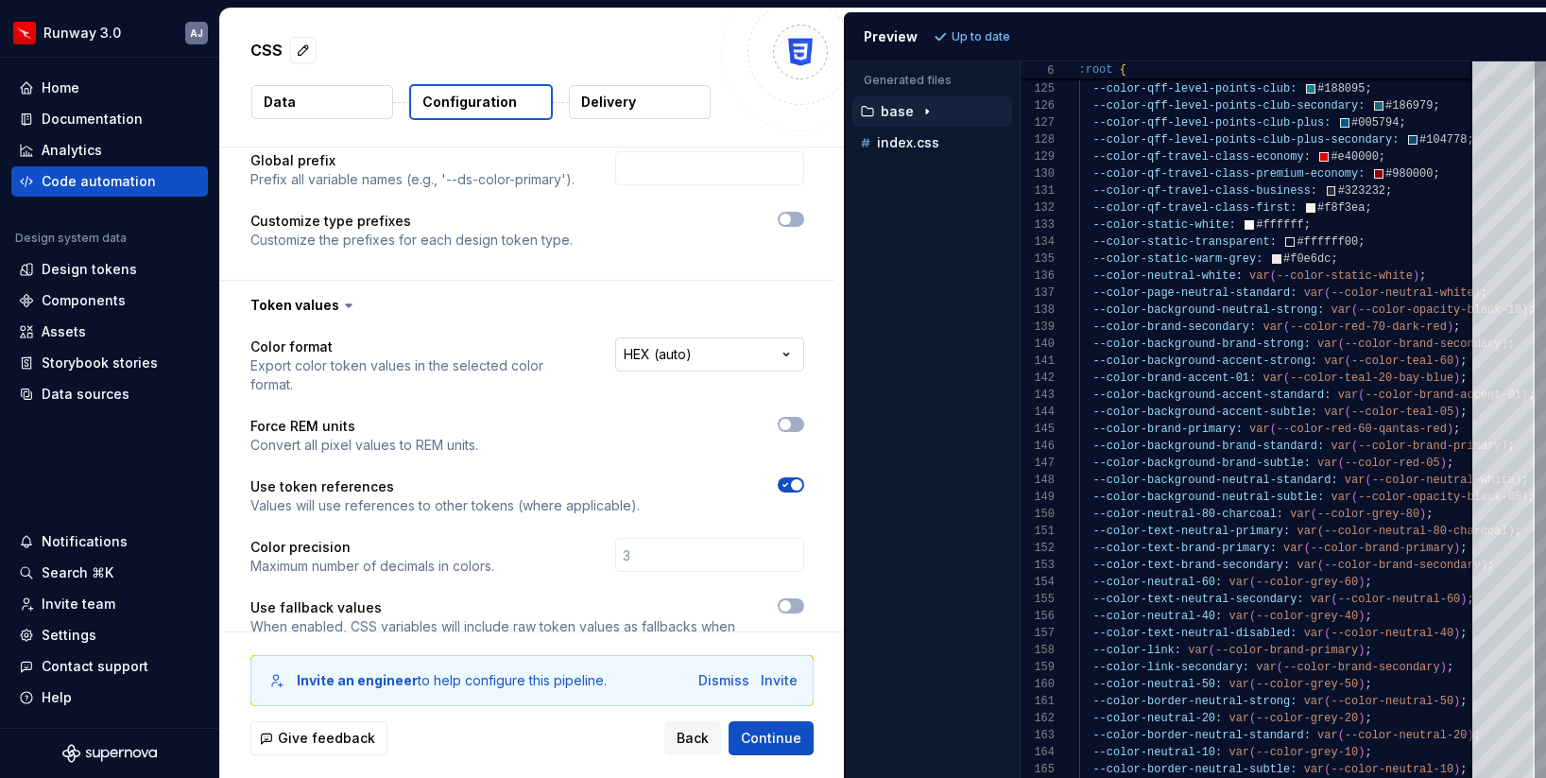
click at [752, 366] on html "**********" at bounding box center [773, 389] width 1546 height 778
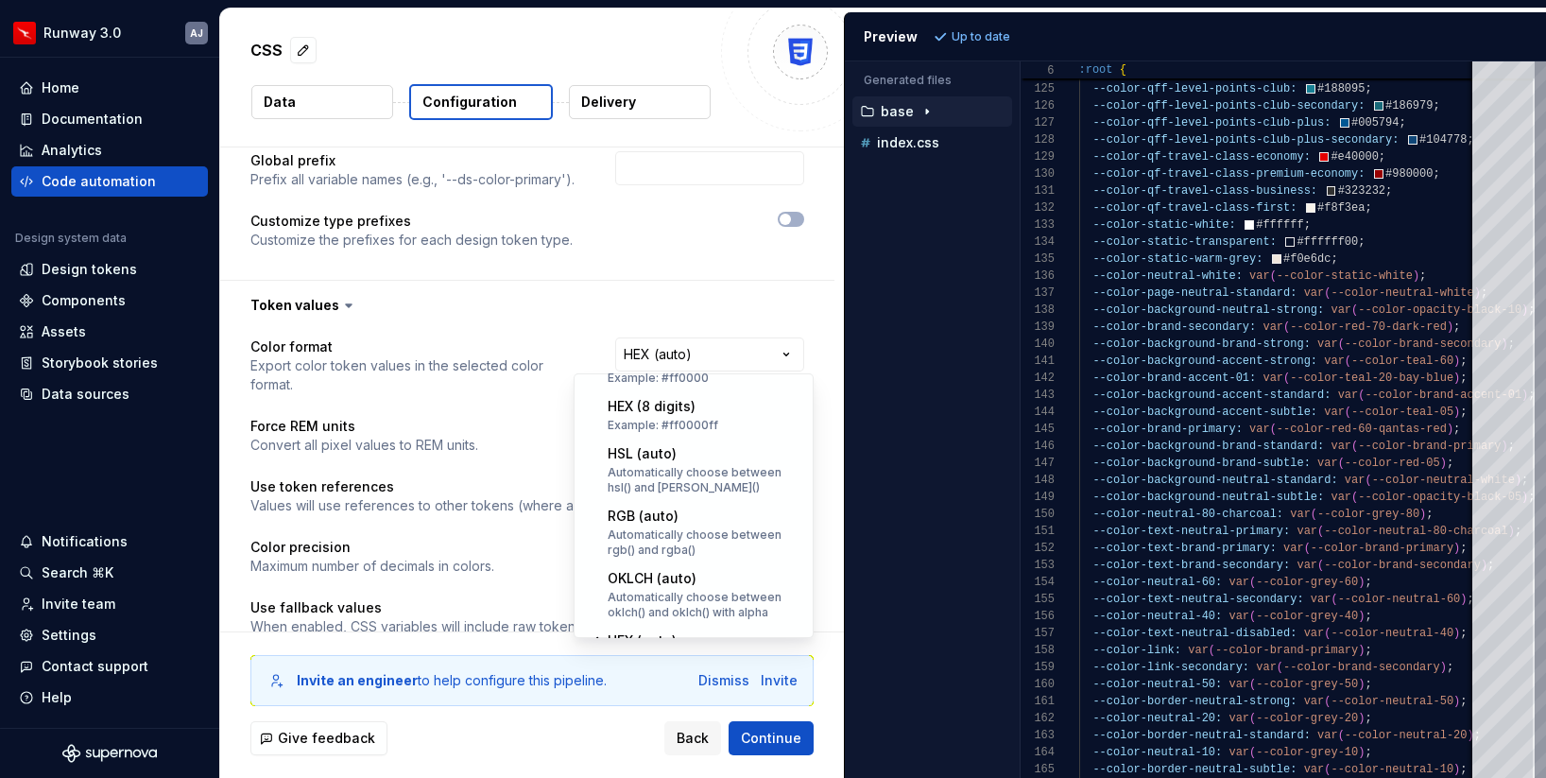
scroll to position [371, 0]
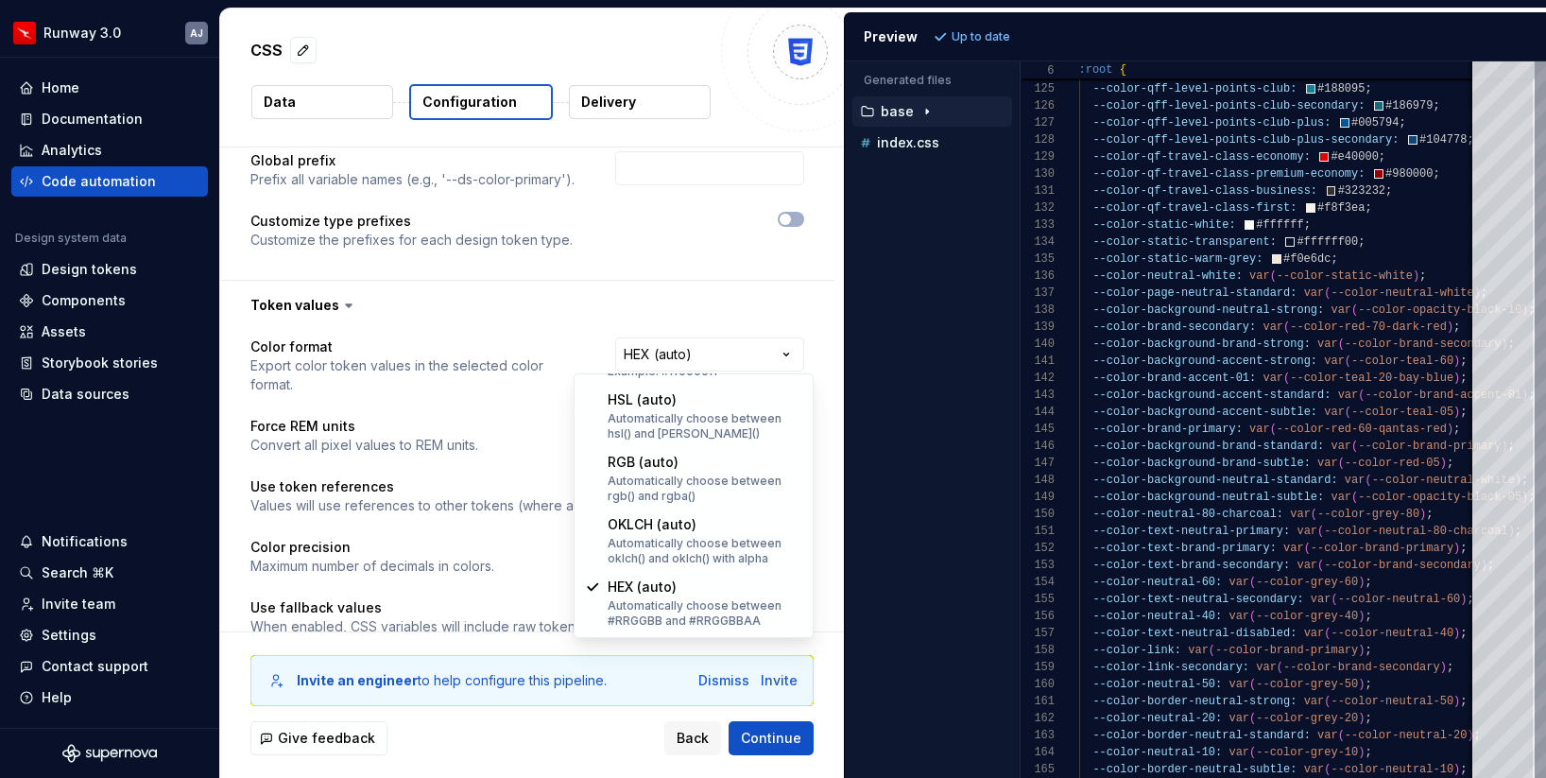
click at [767, 302] on html "**********" at bounding box center [773, 389] width 1546 height 778
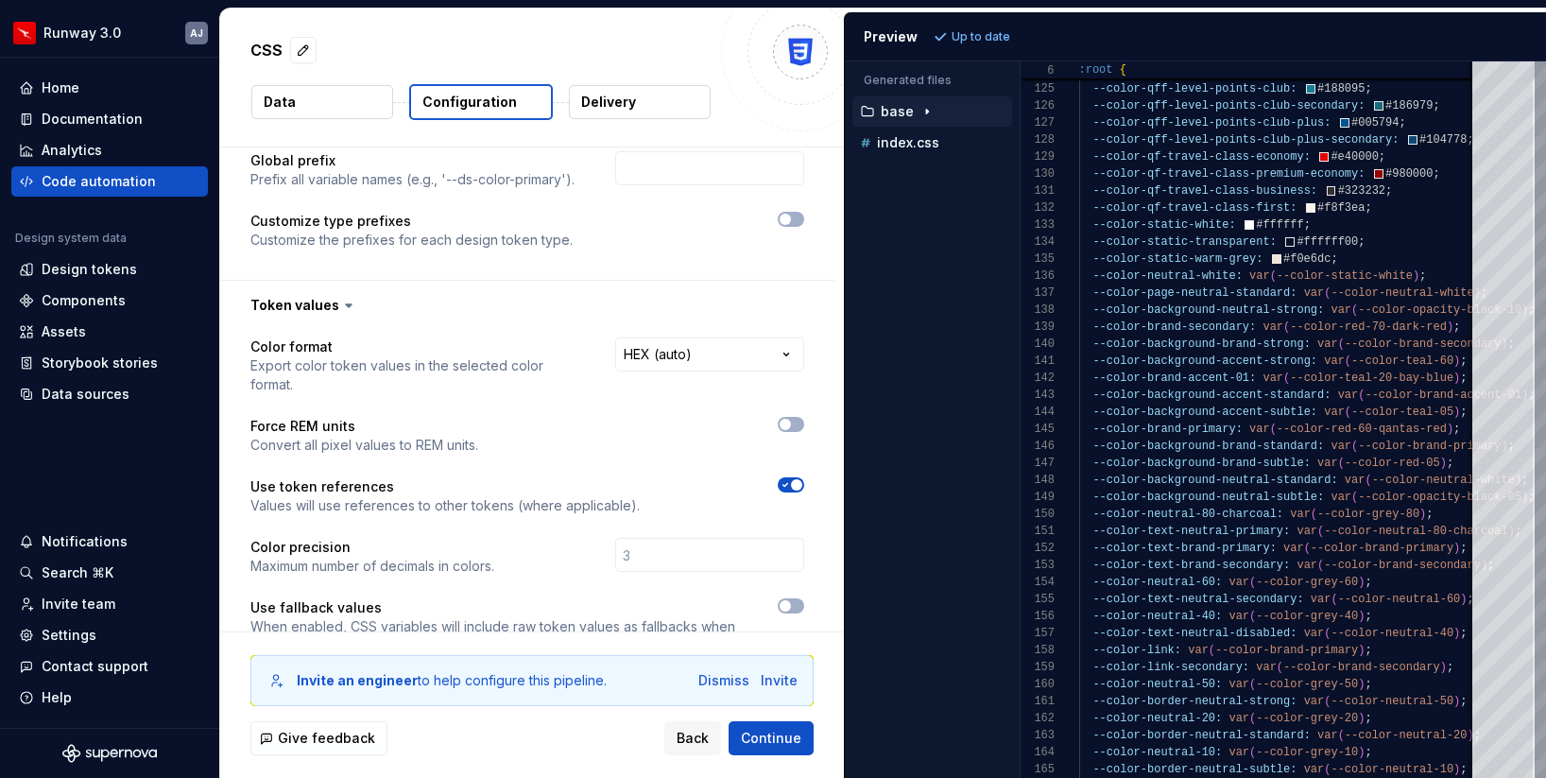
click at [798, 395] on div "**********" at bounding box center [527, 507] width 554 height 340
click at [793, 419] on icon "button" at bounding box center [785, 424] width 15 height 11
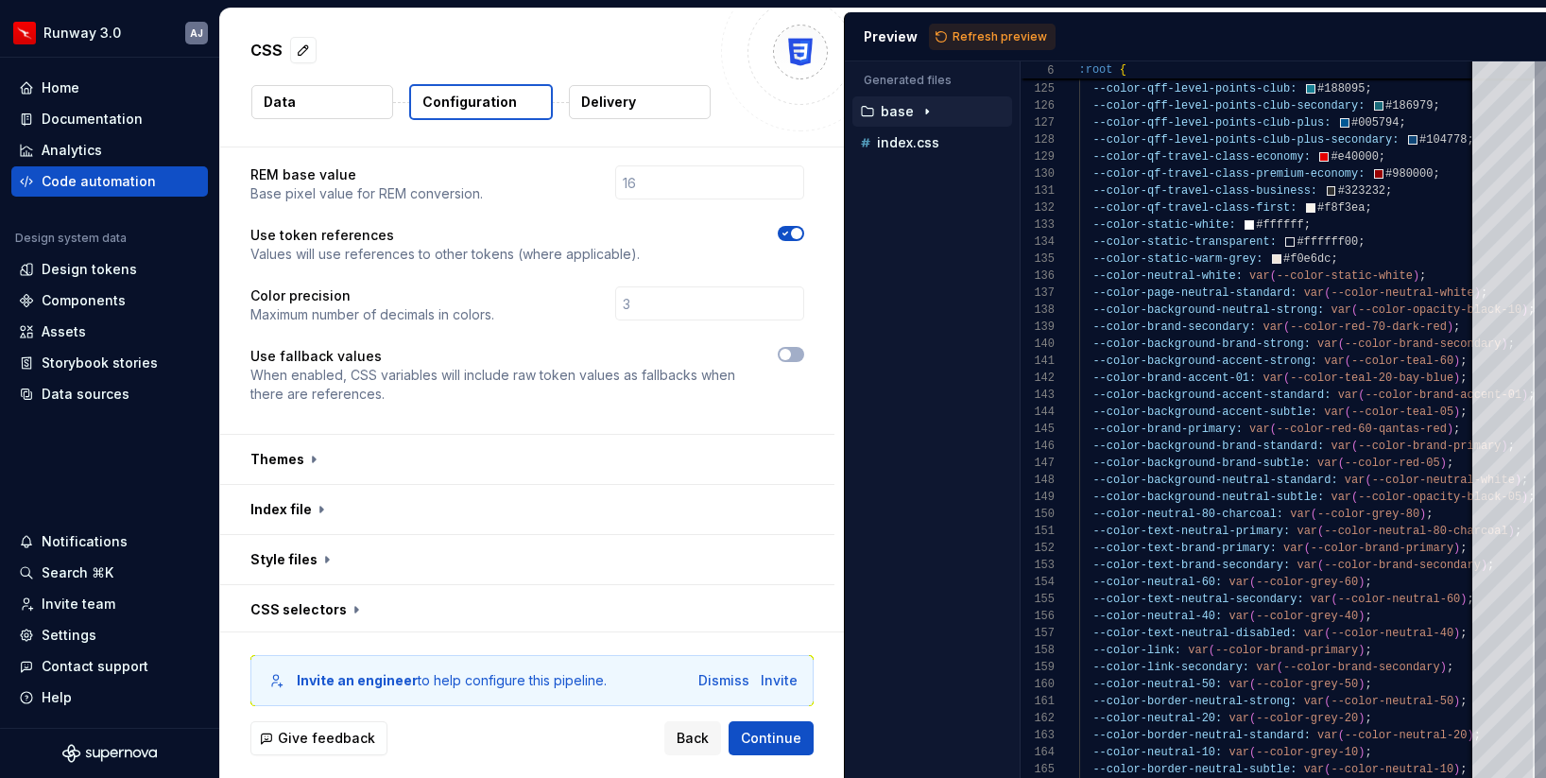
scroll to position [590, 0]
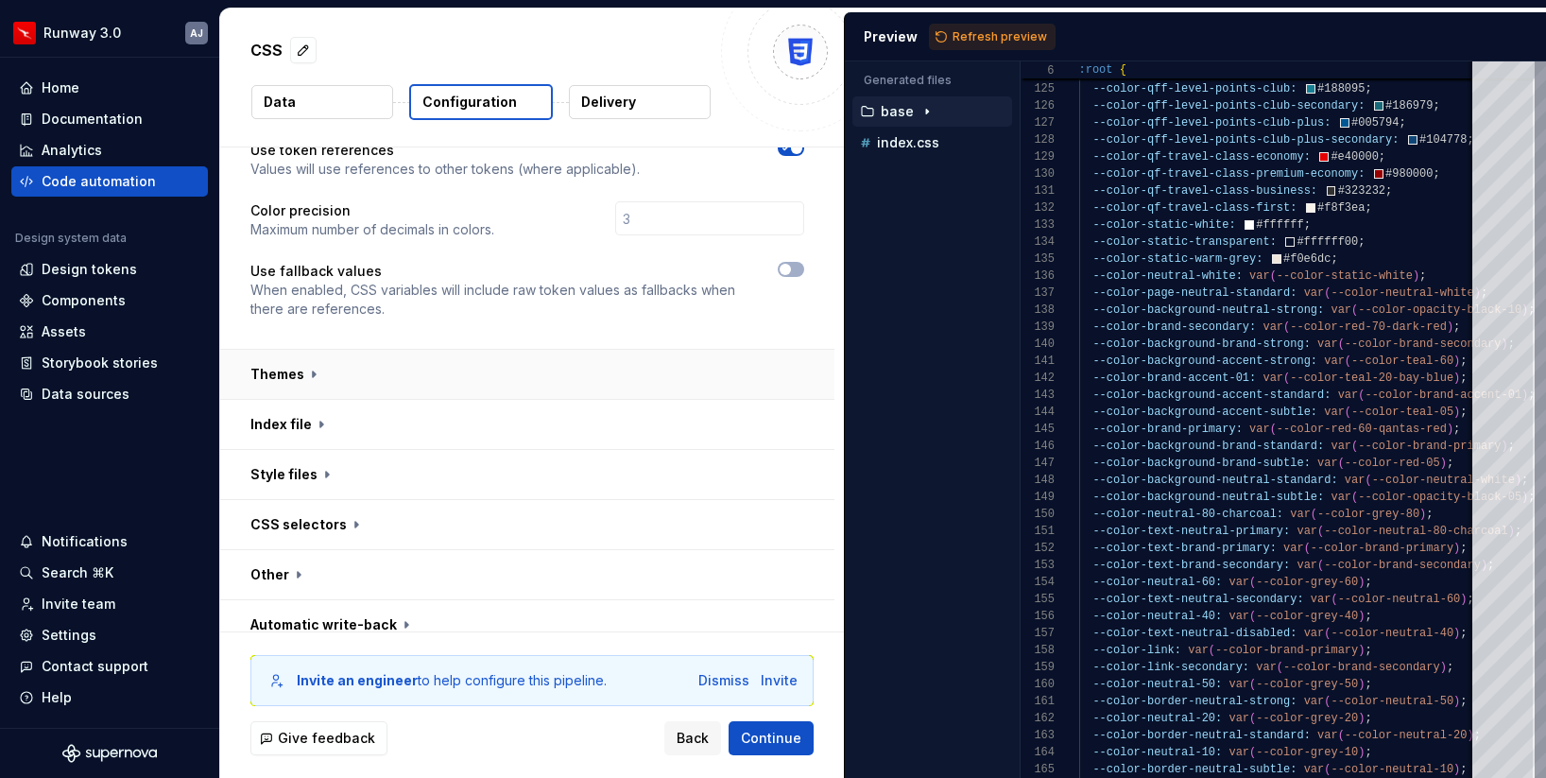
click at [492, 350] on button "button" at bounding box center [527, 374] width 614 height 49
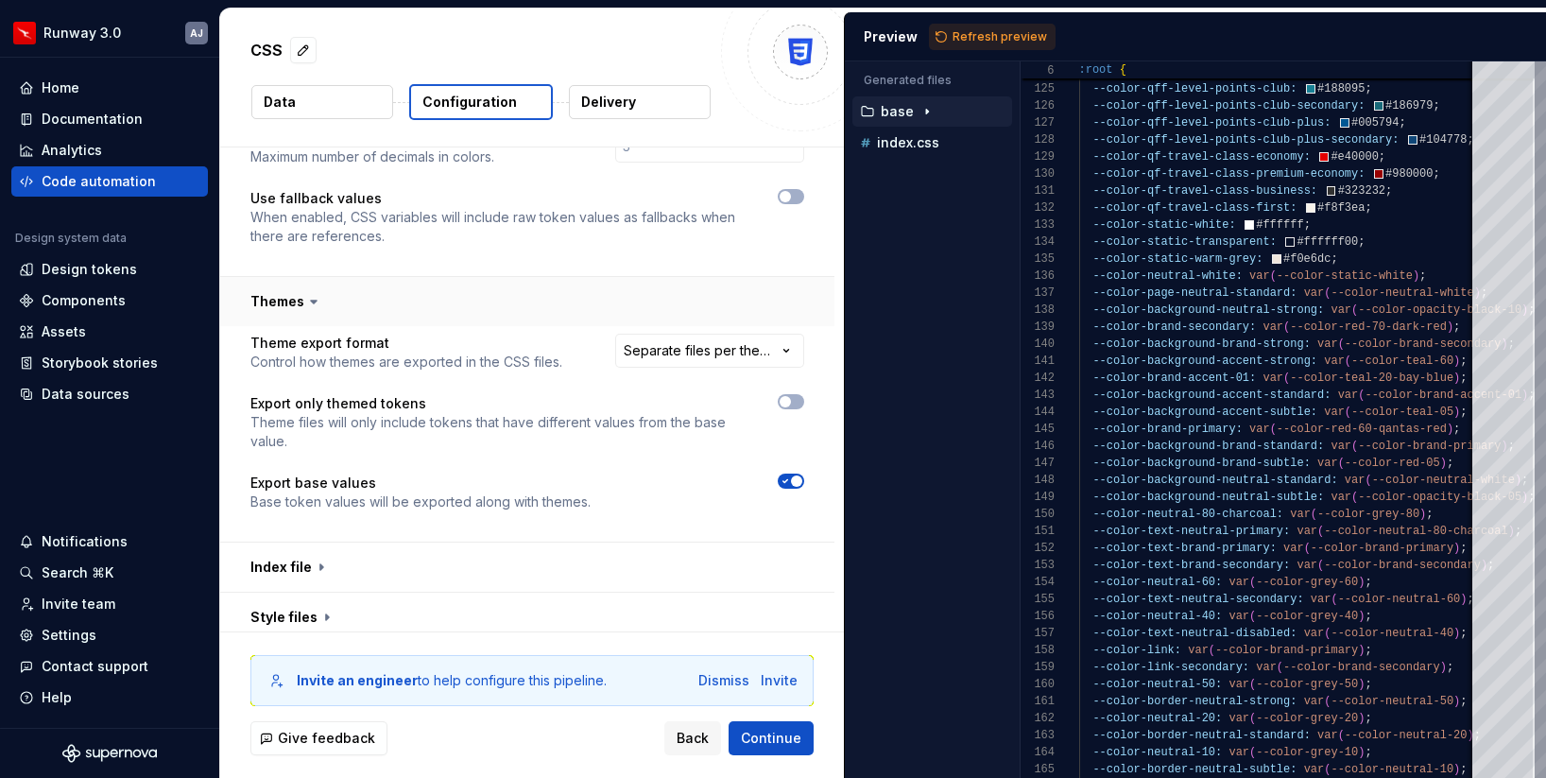
scroll to position [669, 0]
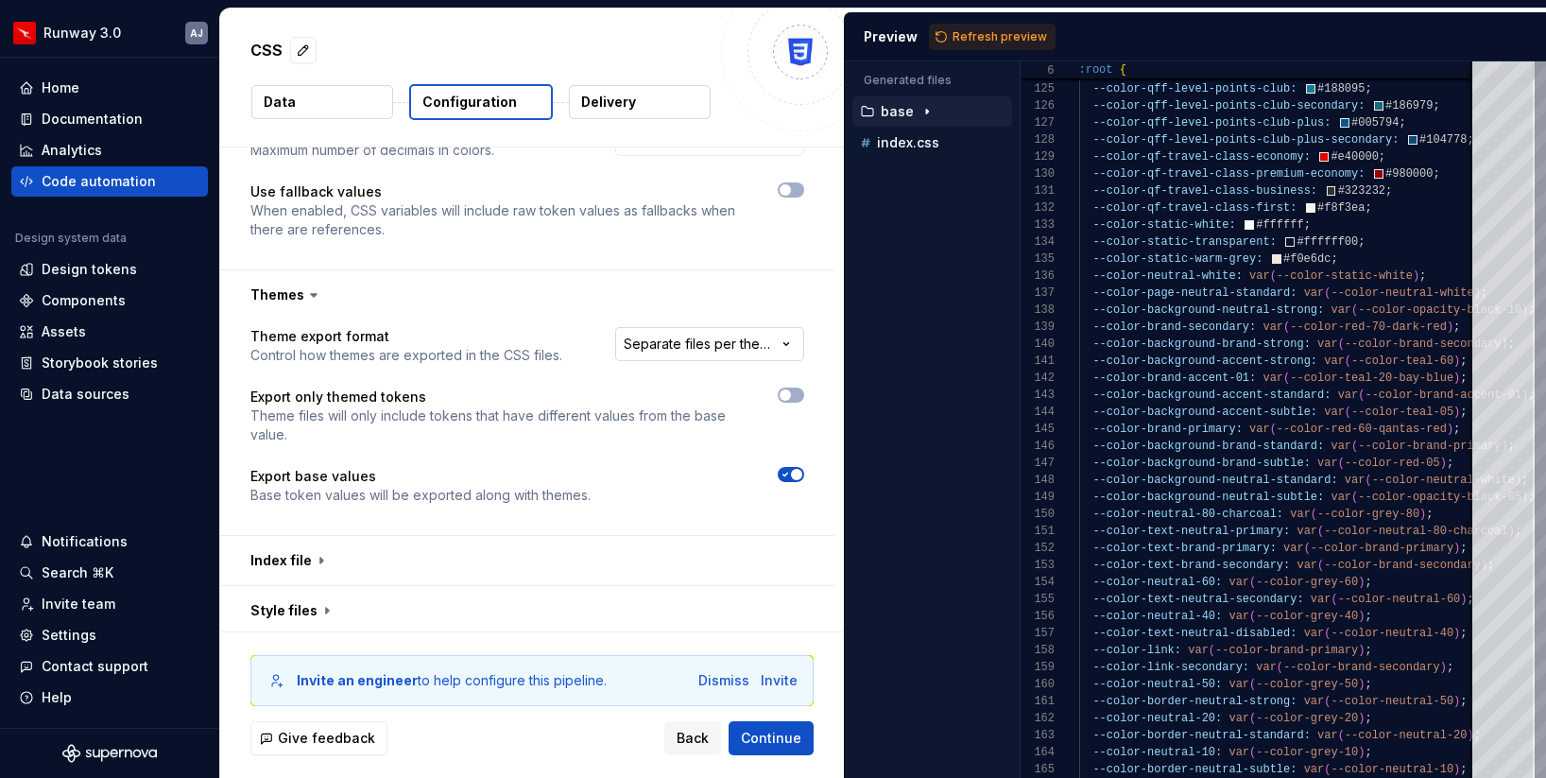
click at [682, 329] on html "**********" at bounding box center [773, 389] width 1546 height 778
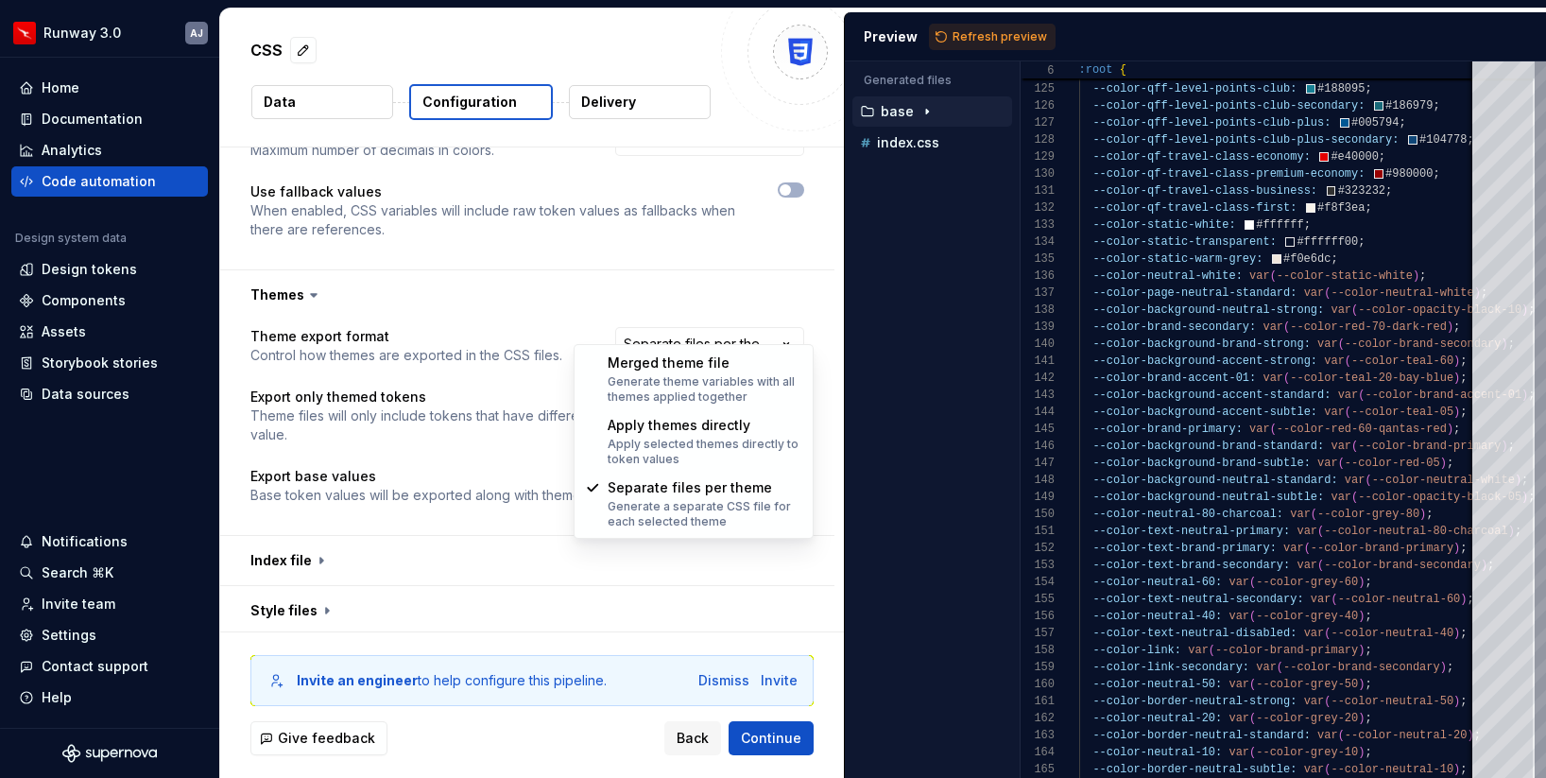
select select "**********"
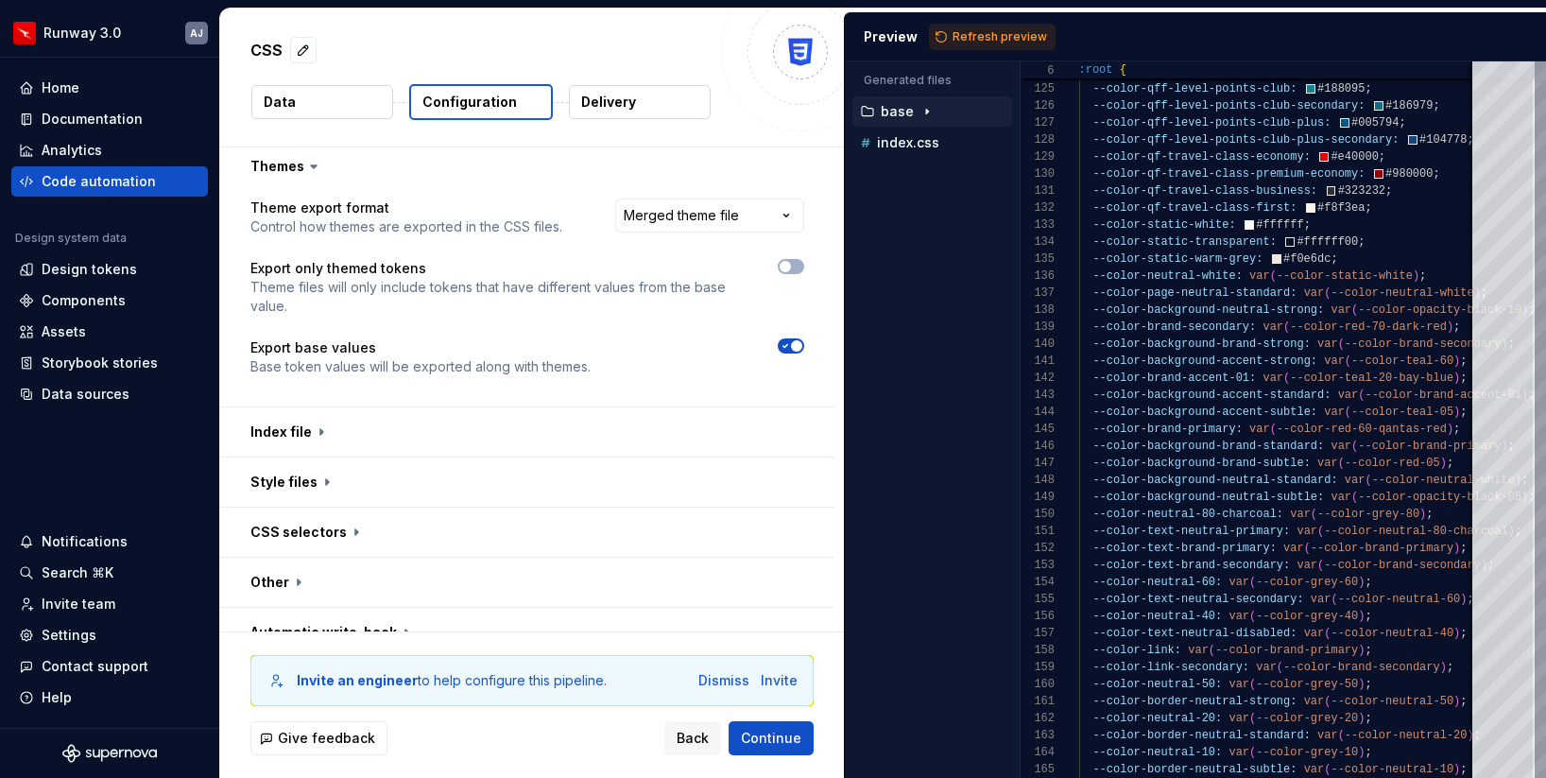
scroll to position [805, 0]
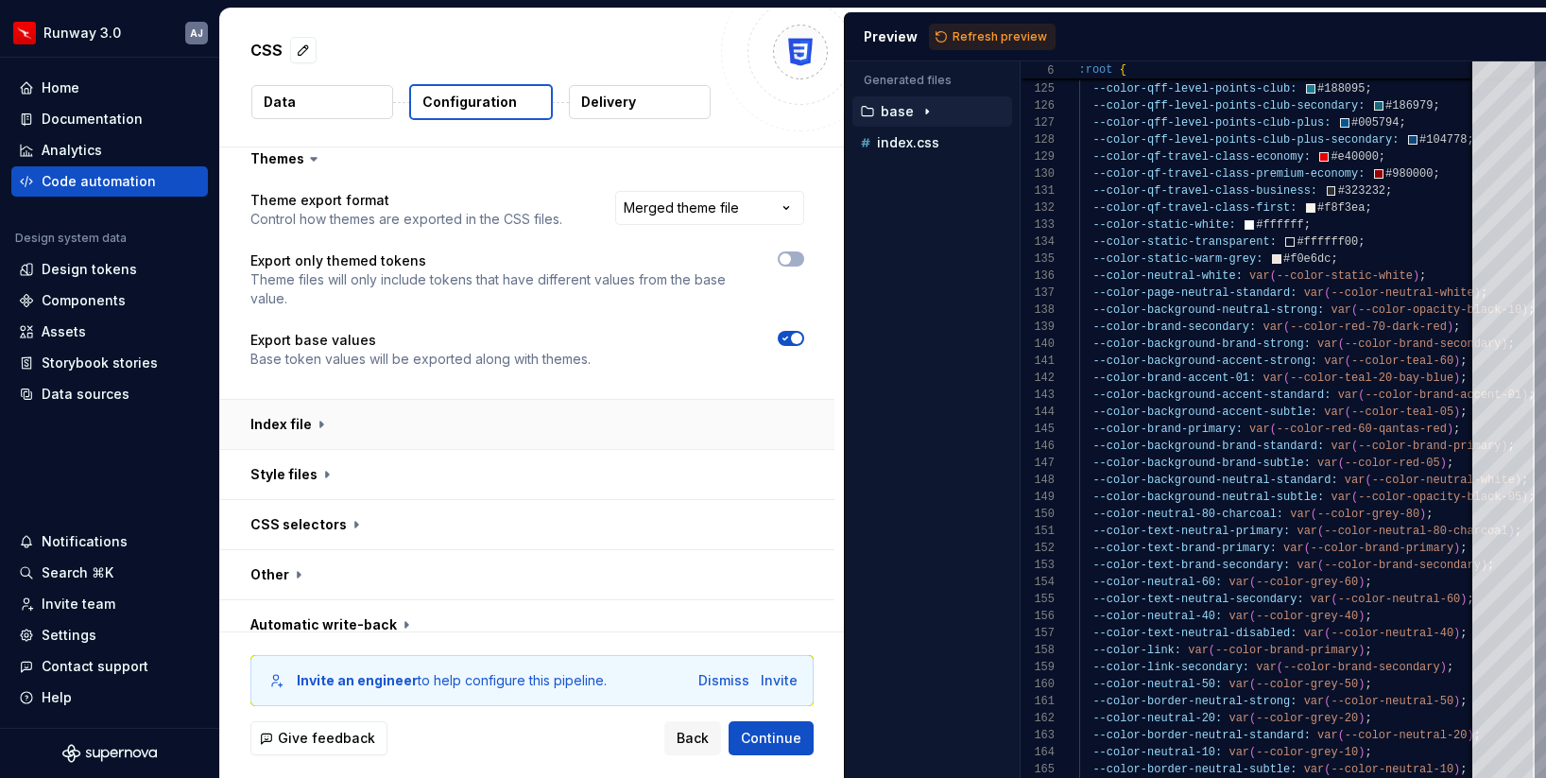
click at [682, 400] on button "button" at bounding box center [527, 424] width 614 height 49
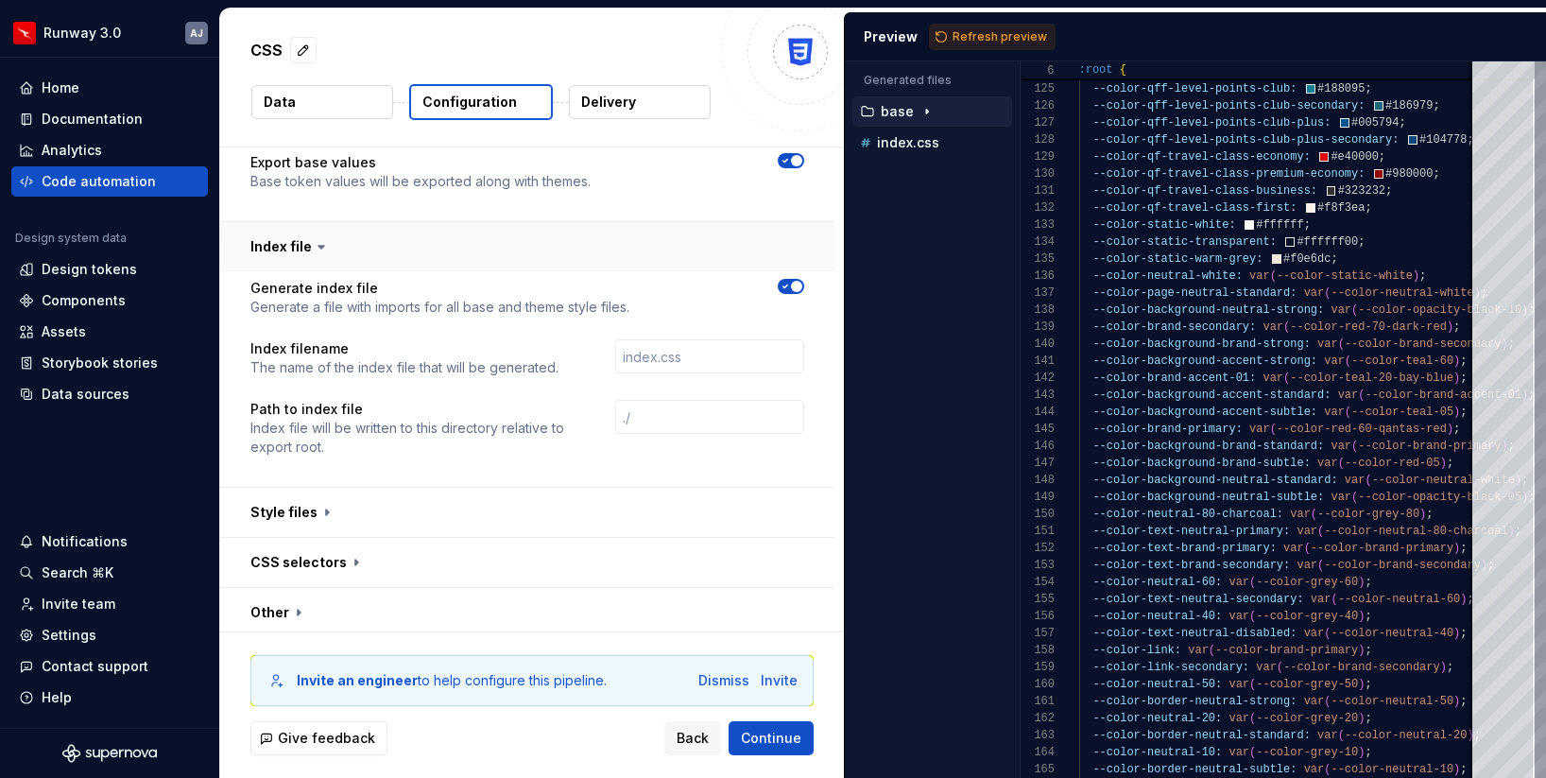
scroll to position [1021, 0]
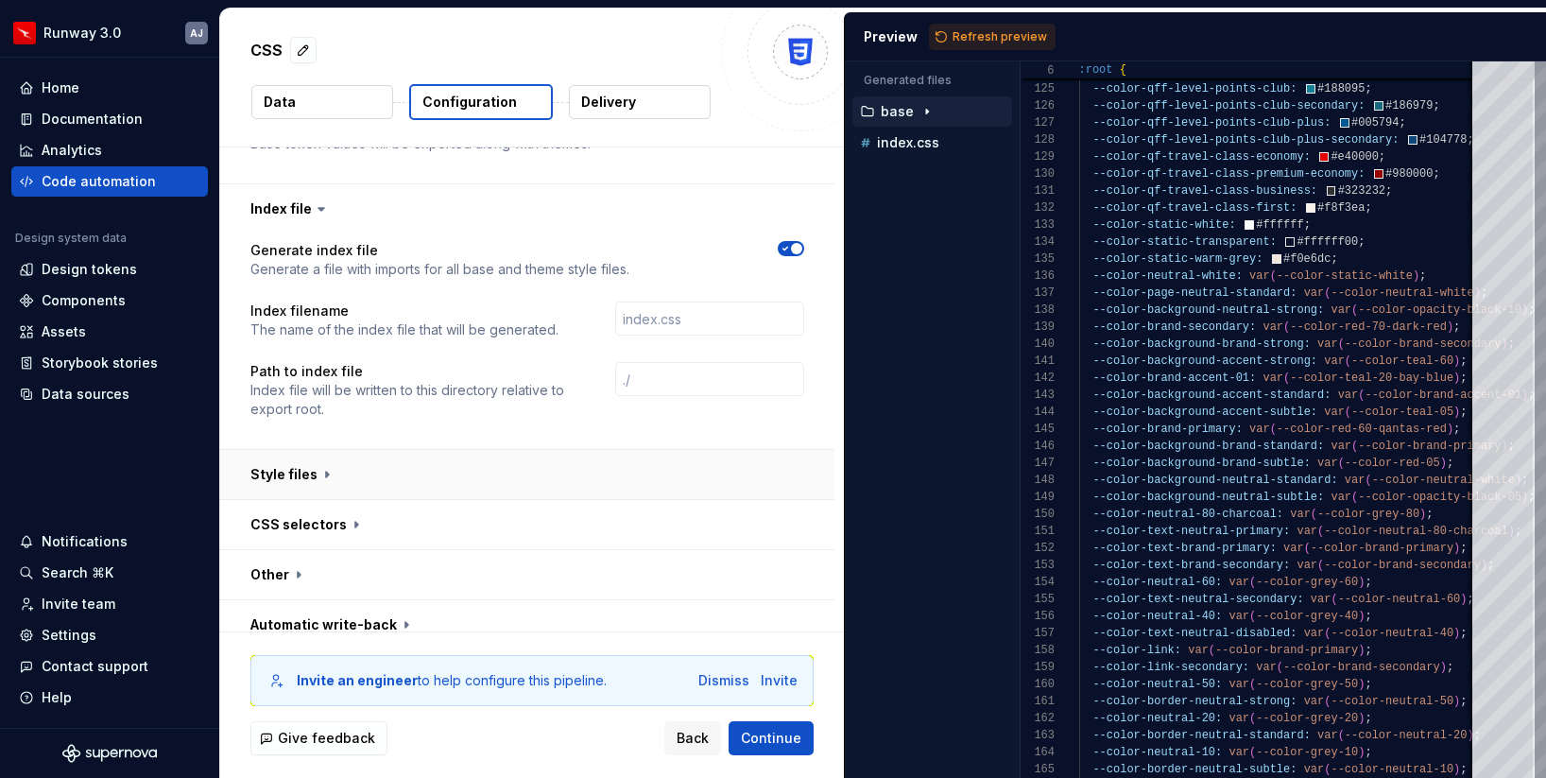
click at [655, 450] on button "button" at bounding box center [527, 474] width 614 height 49
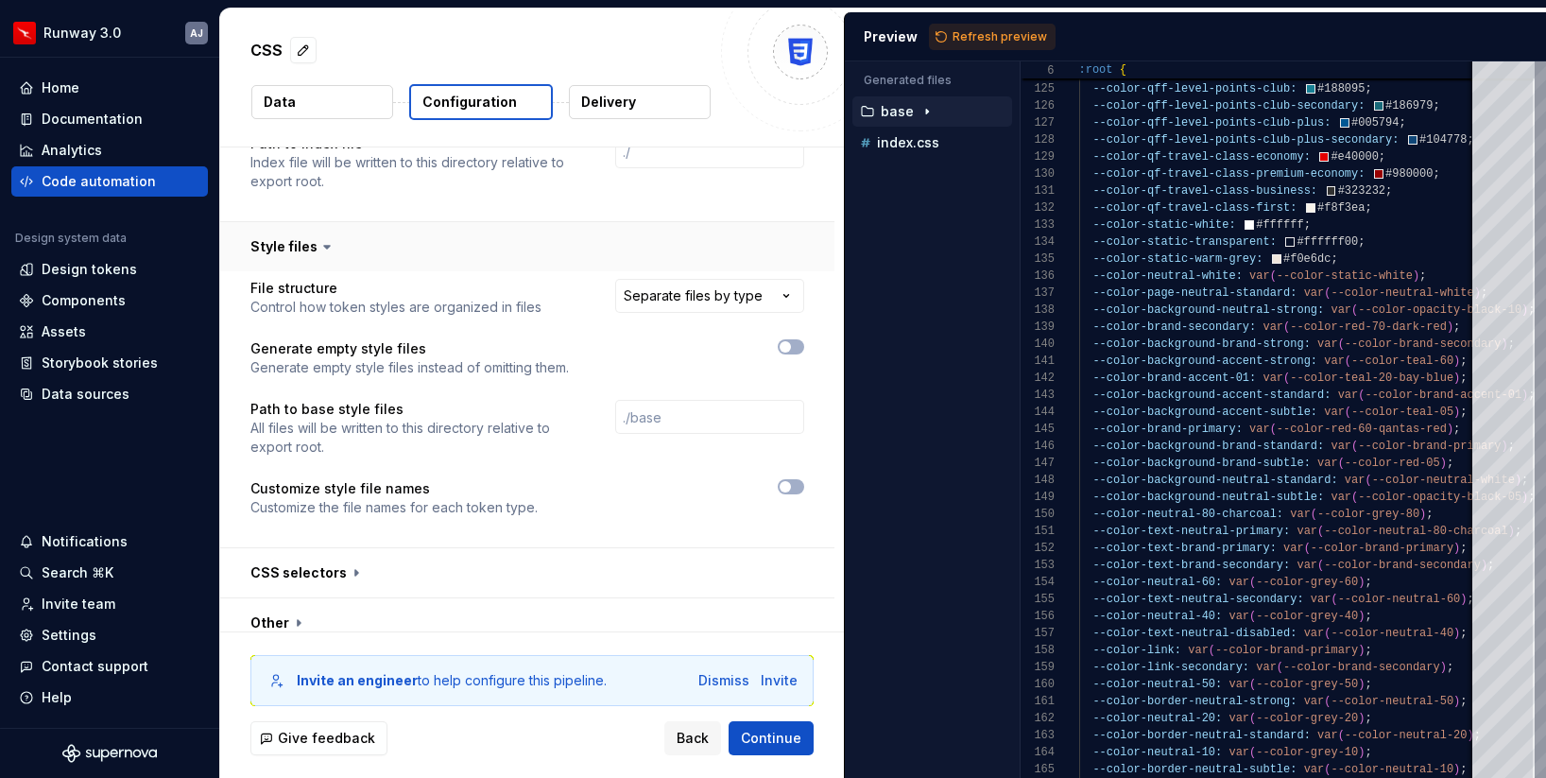
scroll to position [1251, 0]
click at [680, 276] on html "**********" at bounding box center [773, 389] width 1546 height 778
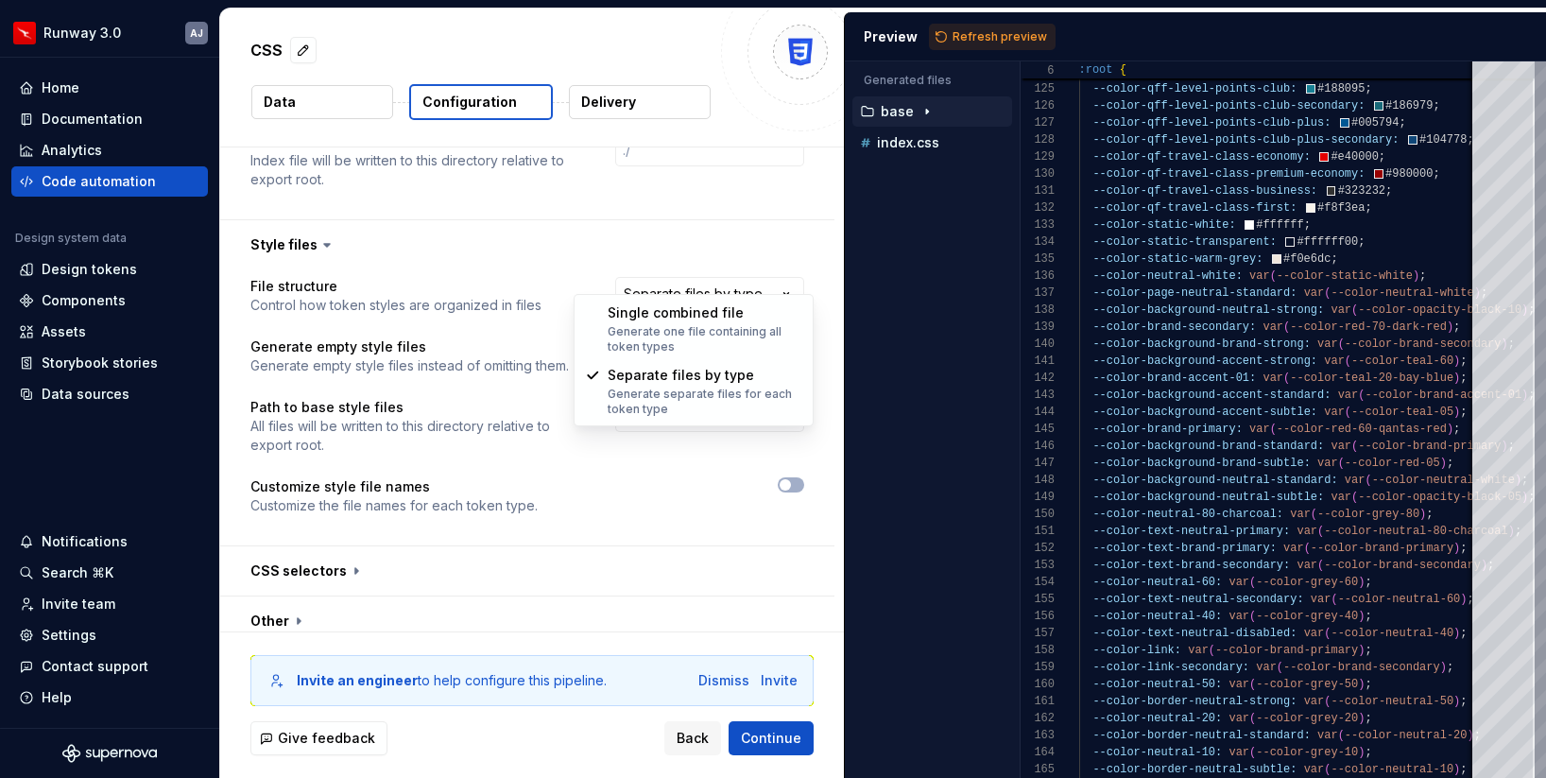
select select "**********"
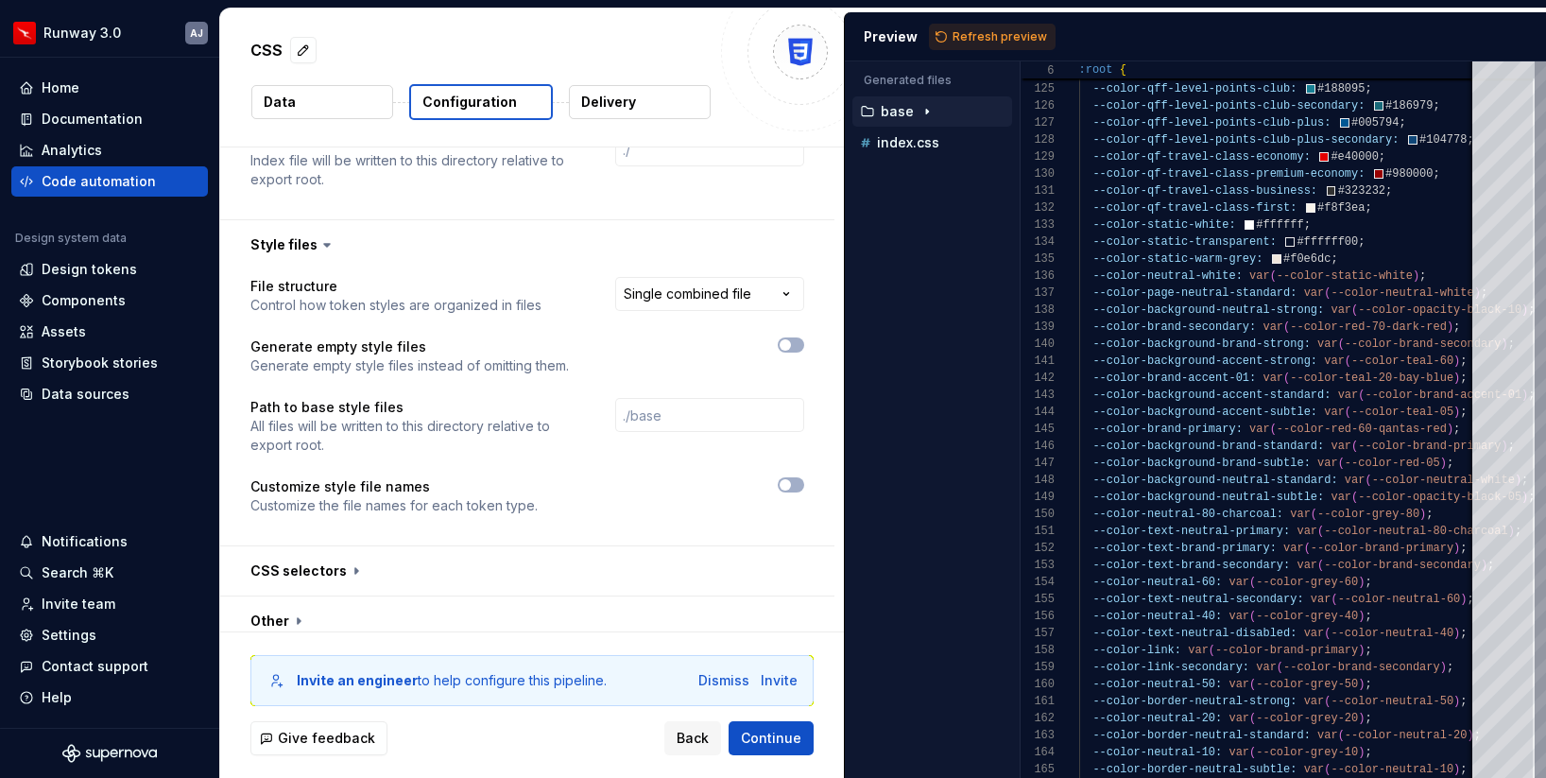
scroll to position [1297, 0]
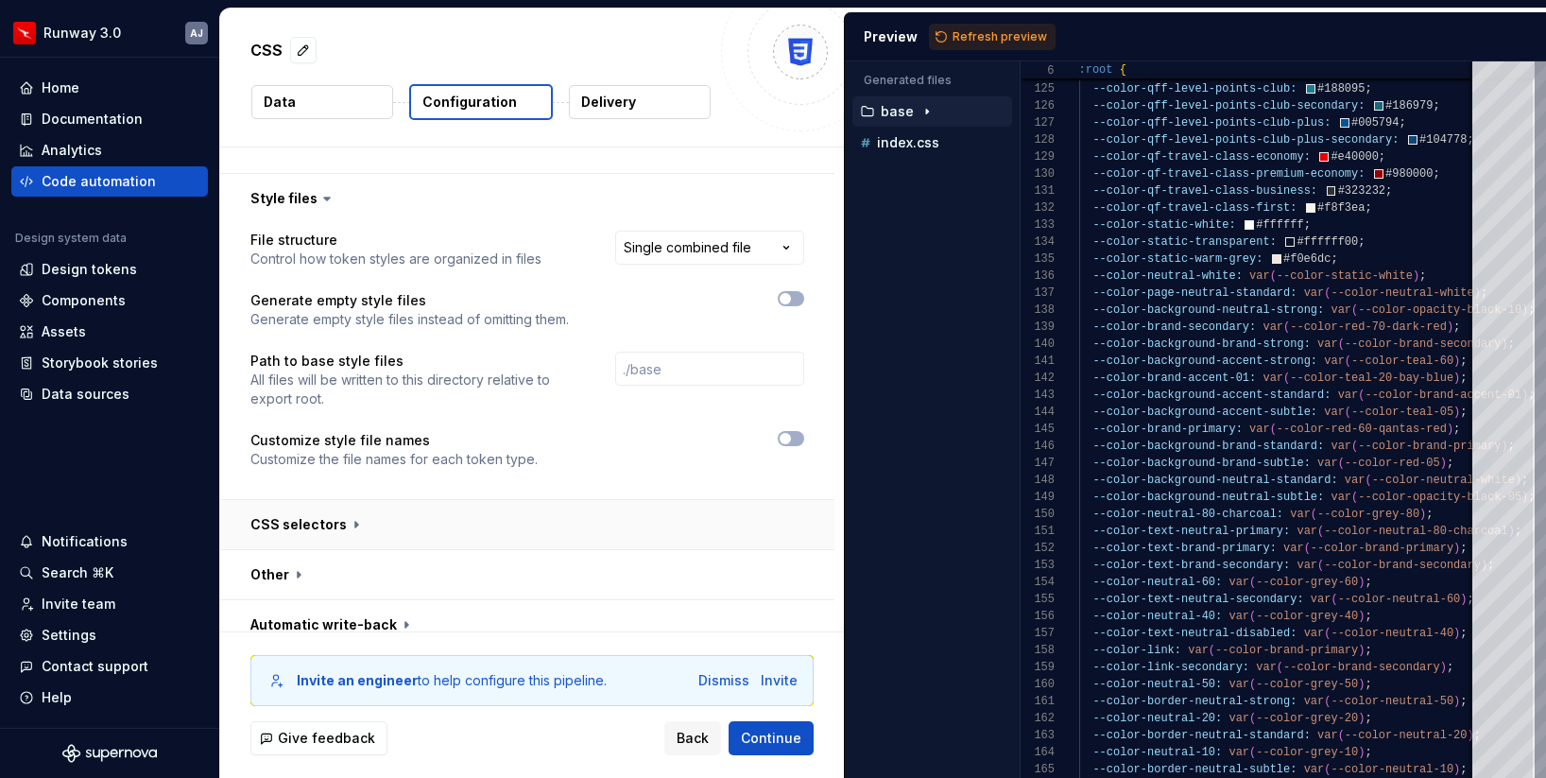
click at [605, 500] on button "button" at bounding box center [527, 524] width 614 height 49
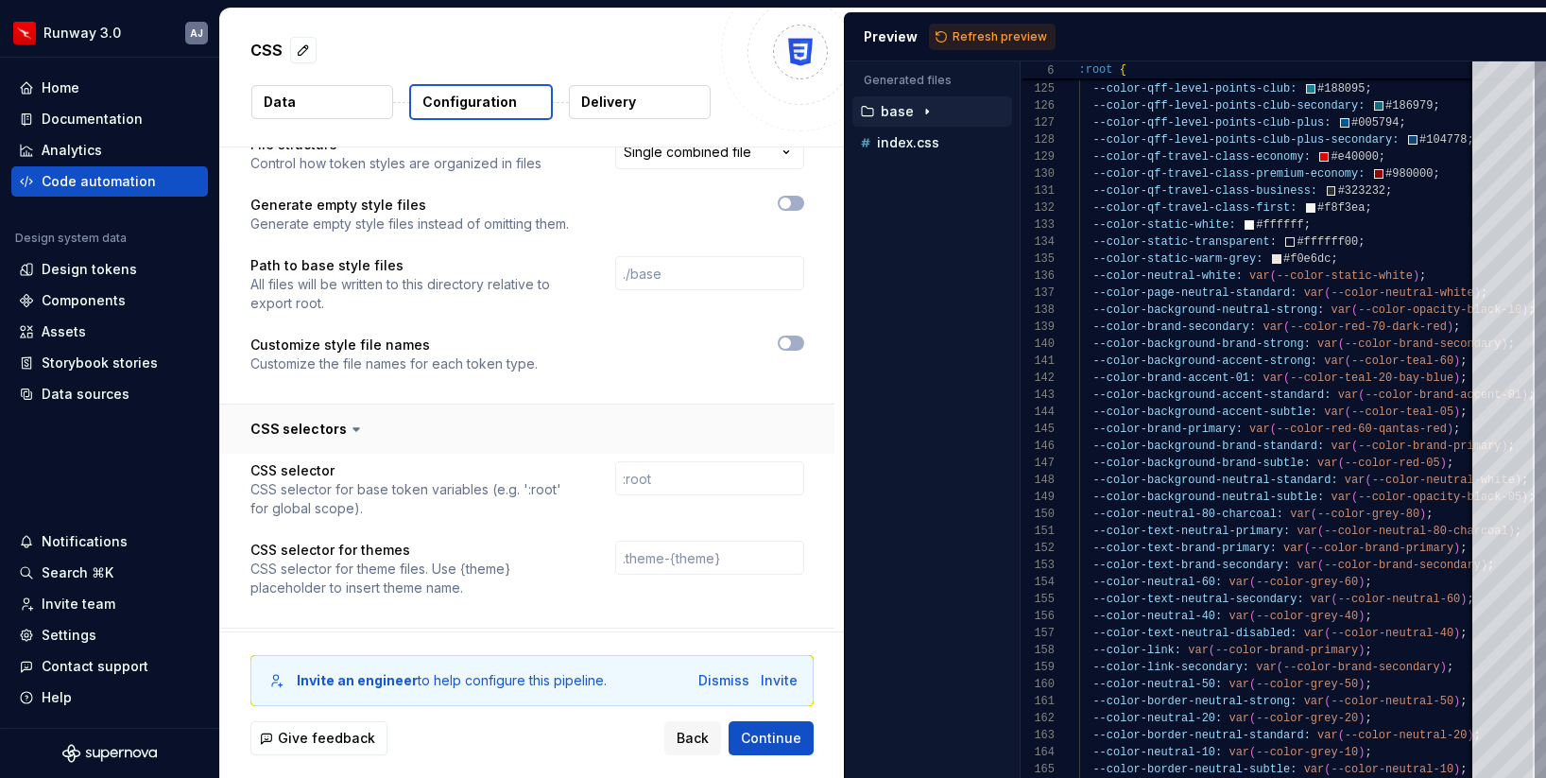
scroll to position [1471, 0]
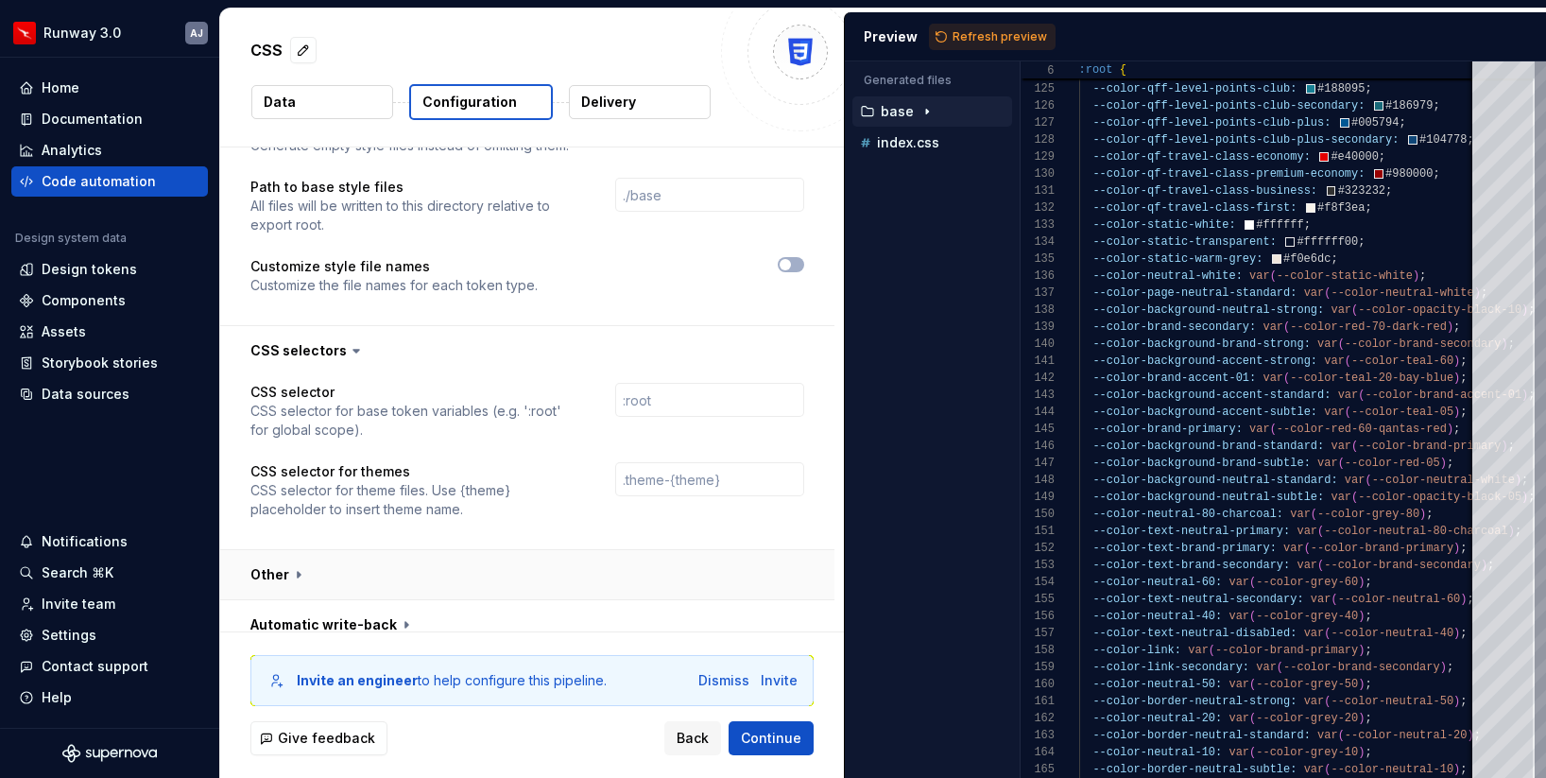
click at [587, 559] on button "button" at bounding box center [527, 574] width 614 height 49
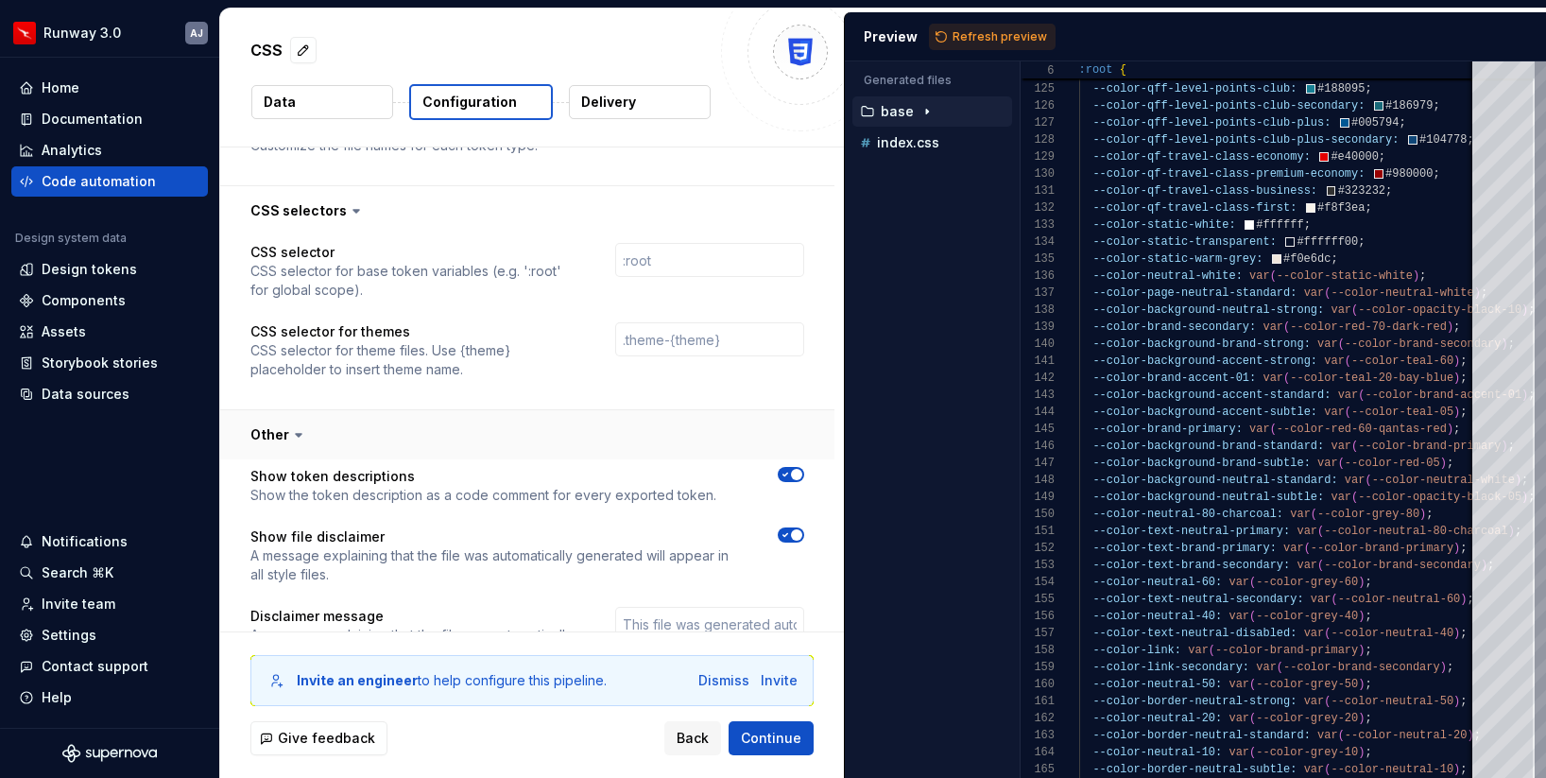
scroll to position [1766, 0]
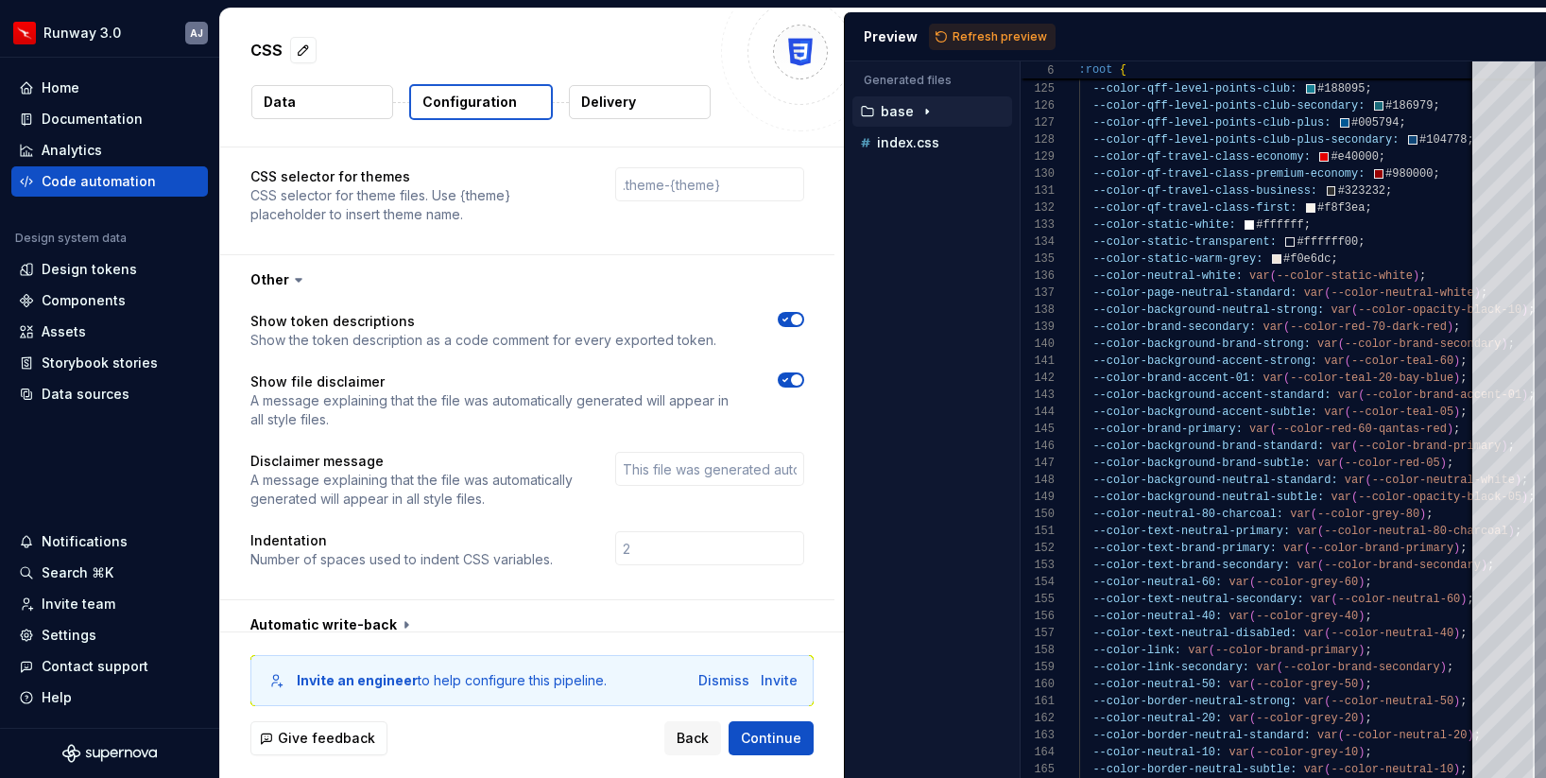
click at [793, 374] on icon "button" at bounding box center [785, 379] width 15 height 11
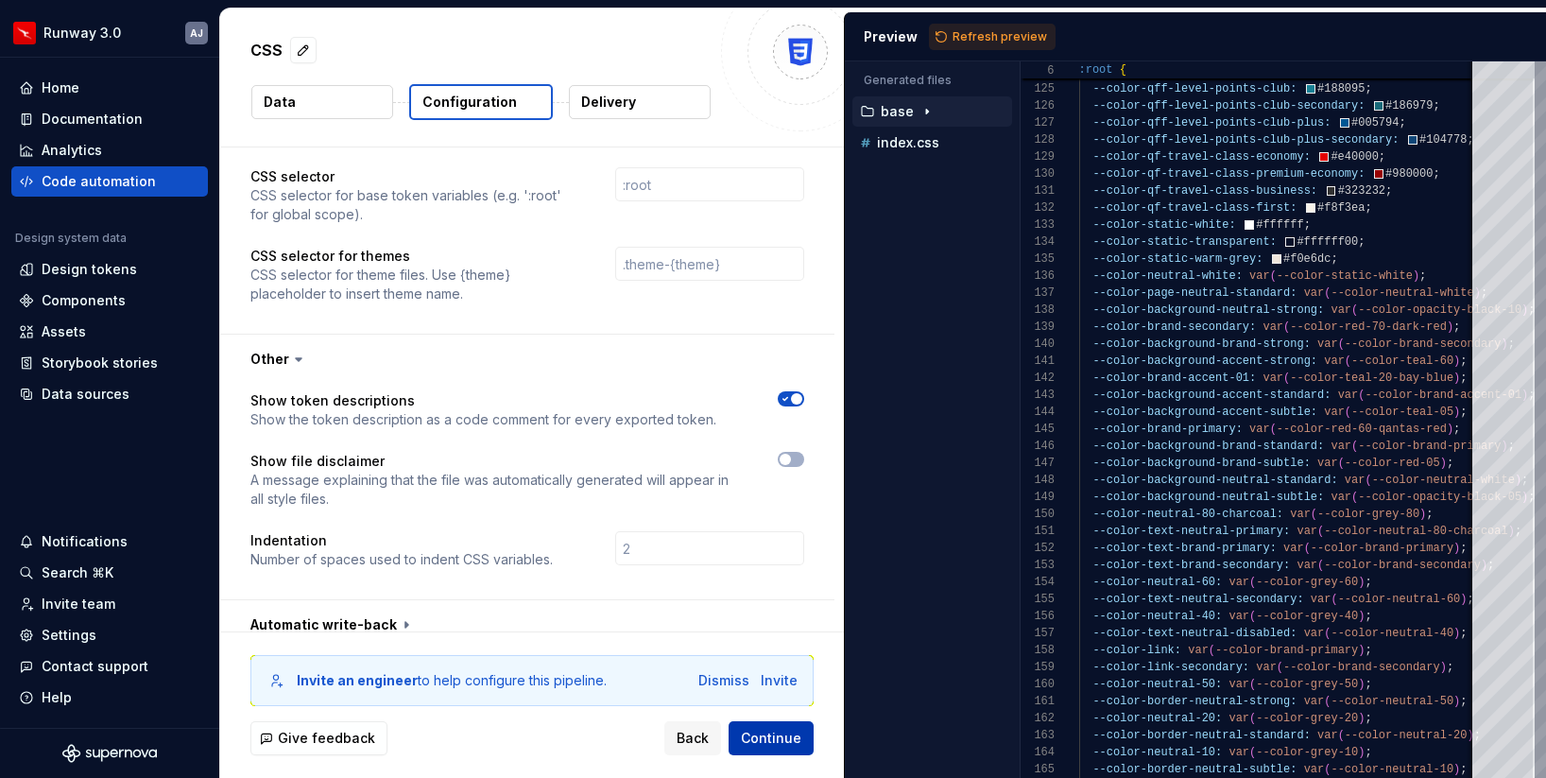
click at [776, 738] on span "Continue" at bounding box center [771, 738] width 60 height 19
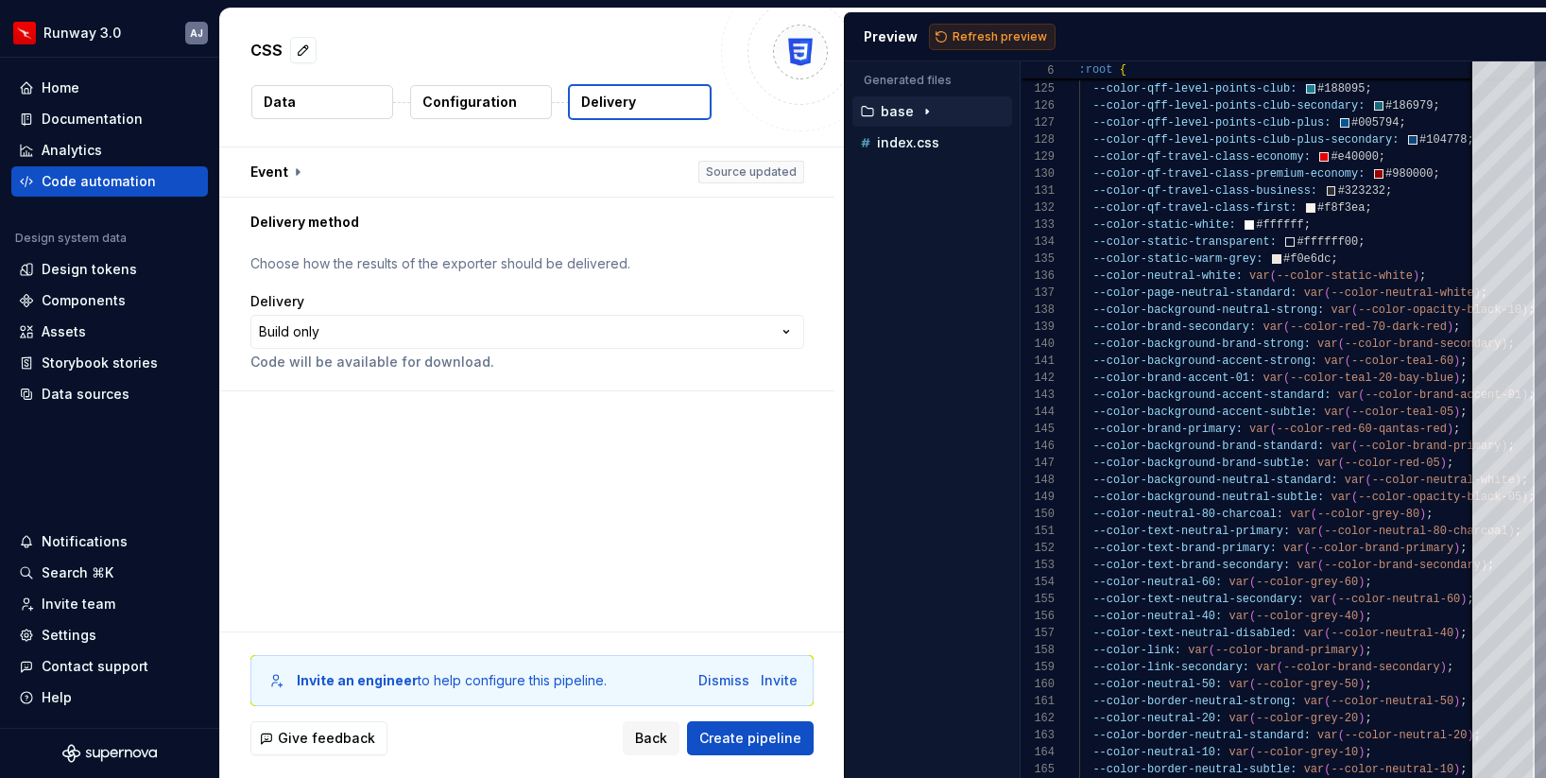
click at [997, 29] on span "Refresh preview" at bounding box center [1000, 36] width 95 height 15
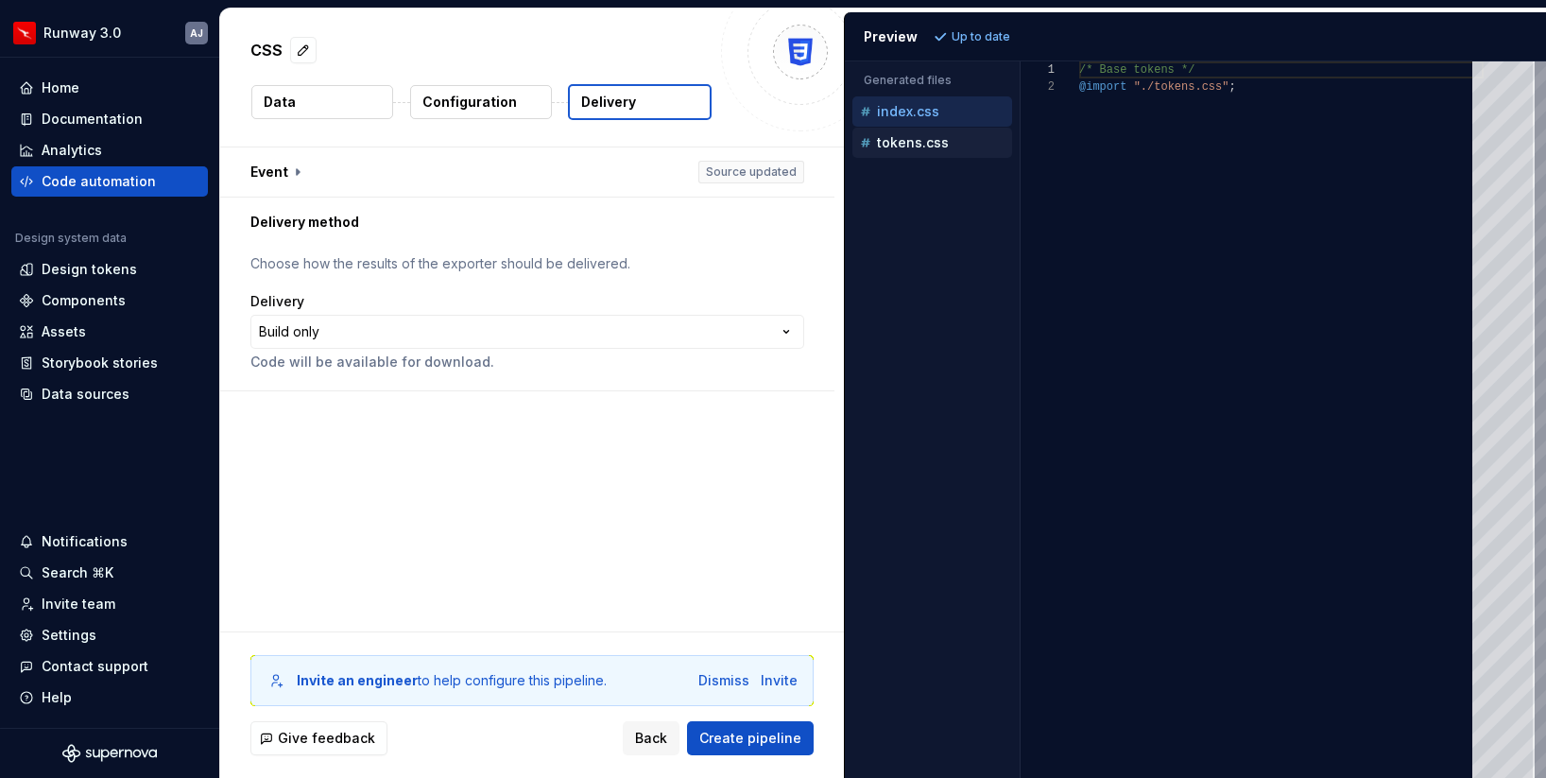
click at [922, 152] on button "tokens.css" at bounding box center [933, 142] width 160 height 21
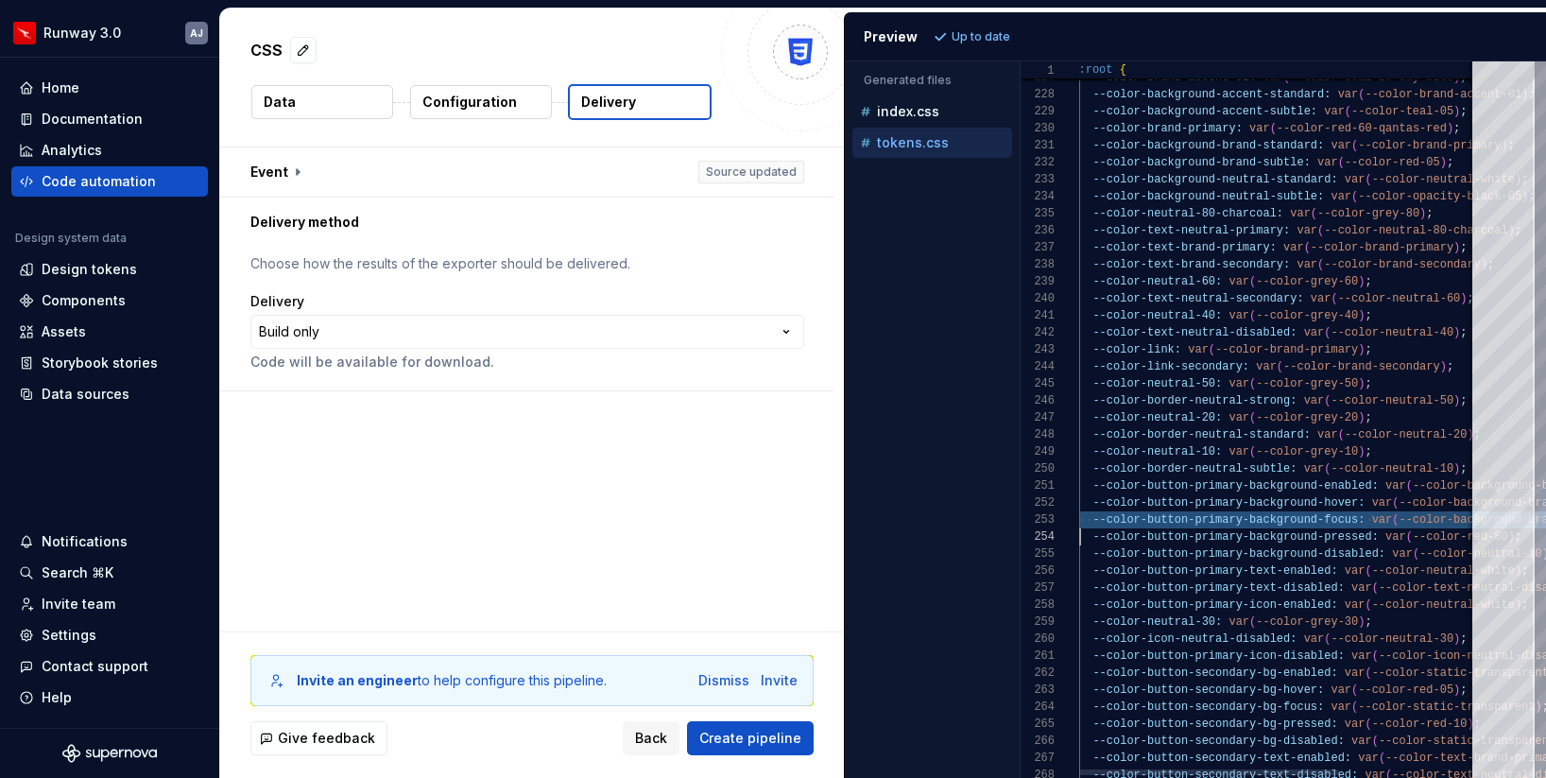
type textarea "**********"
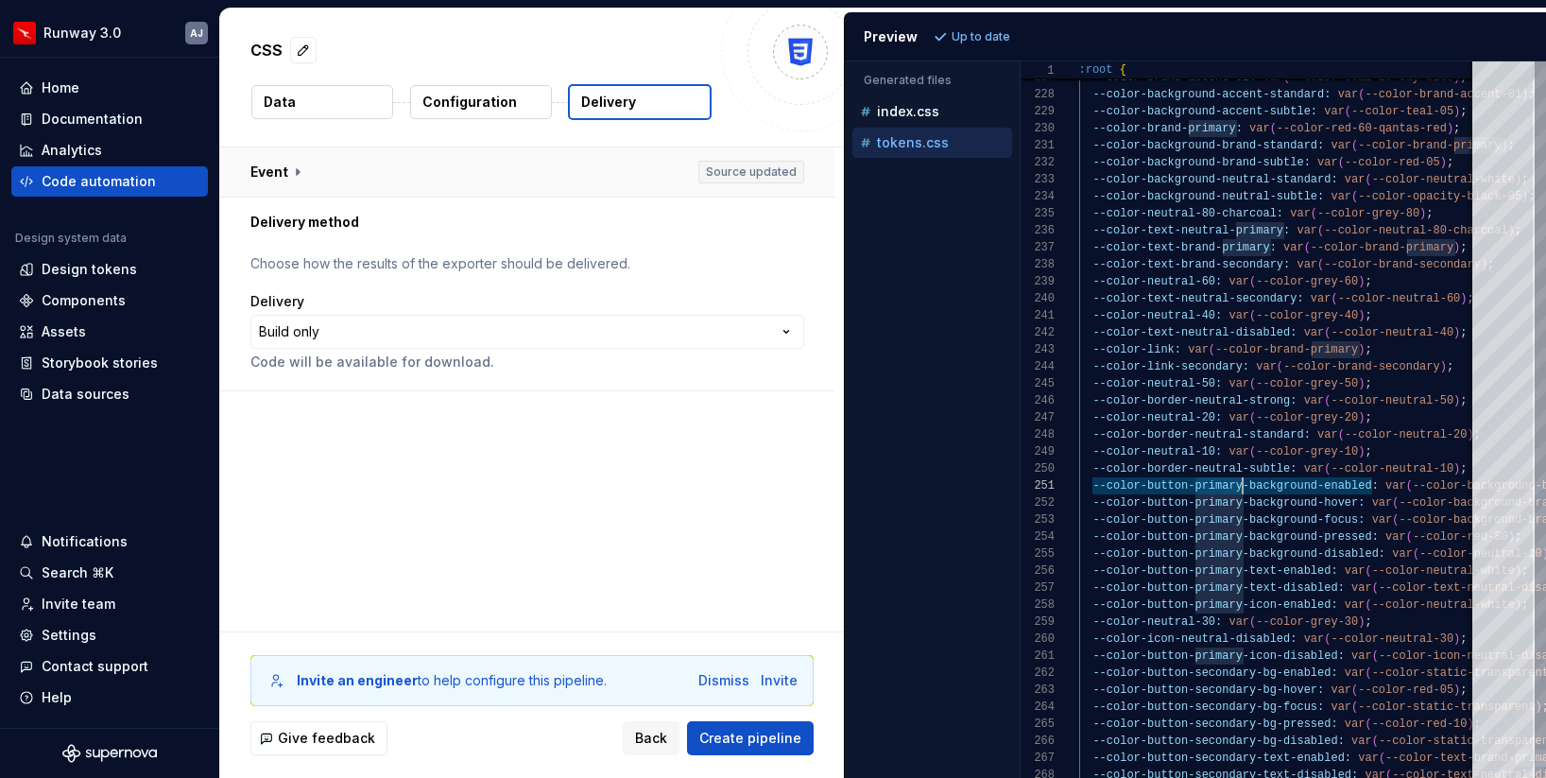
click at [767, 169] on button "button" at bounding box center [527, 171] width 614 height 49
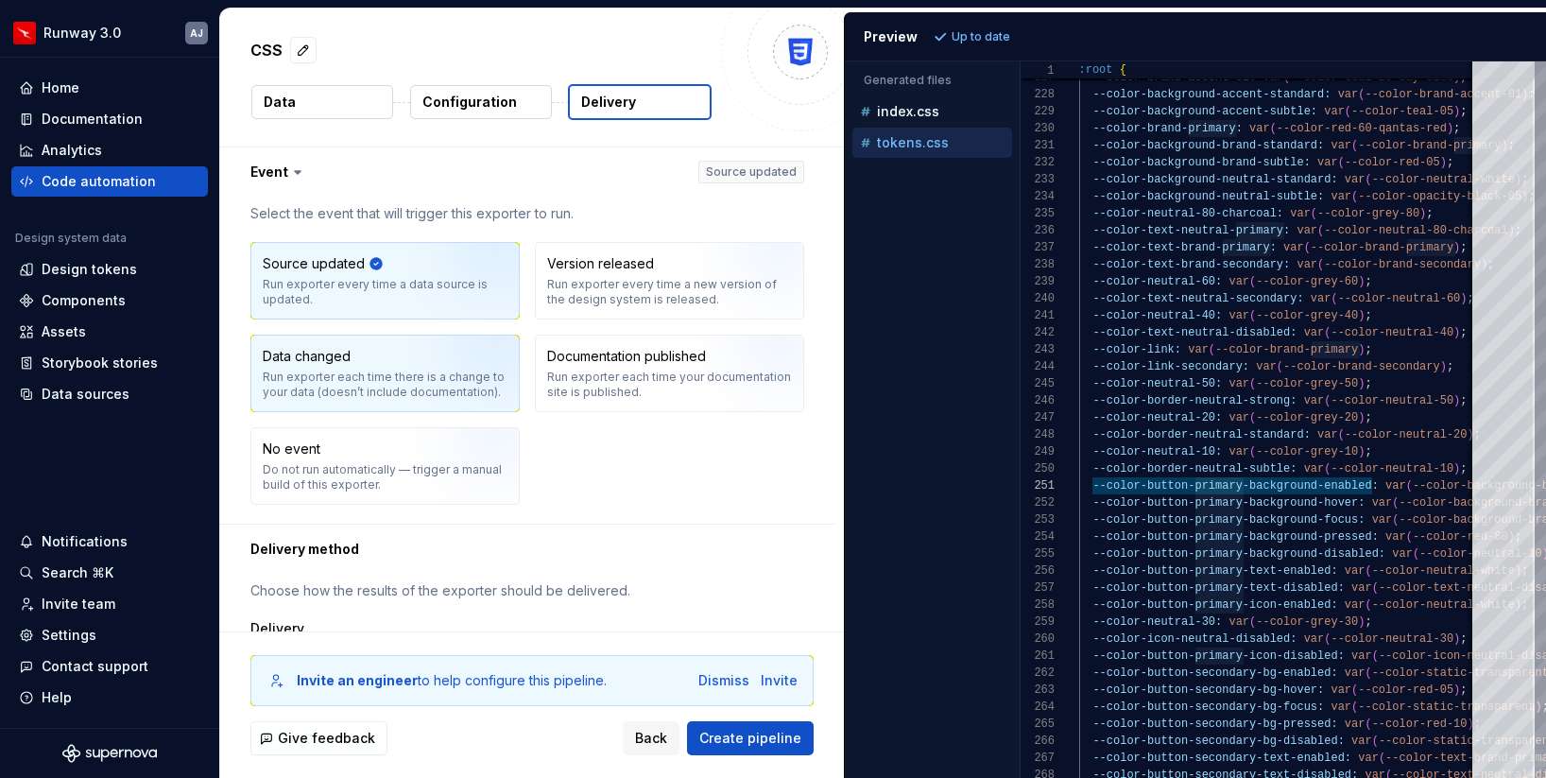
click at [450, 369] on img "button" at bounding box center [473, 380] width 121 height 127
click at [458, 301] on img "button" at bounding box center [473, 287] width 121 height 127
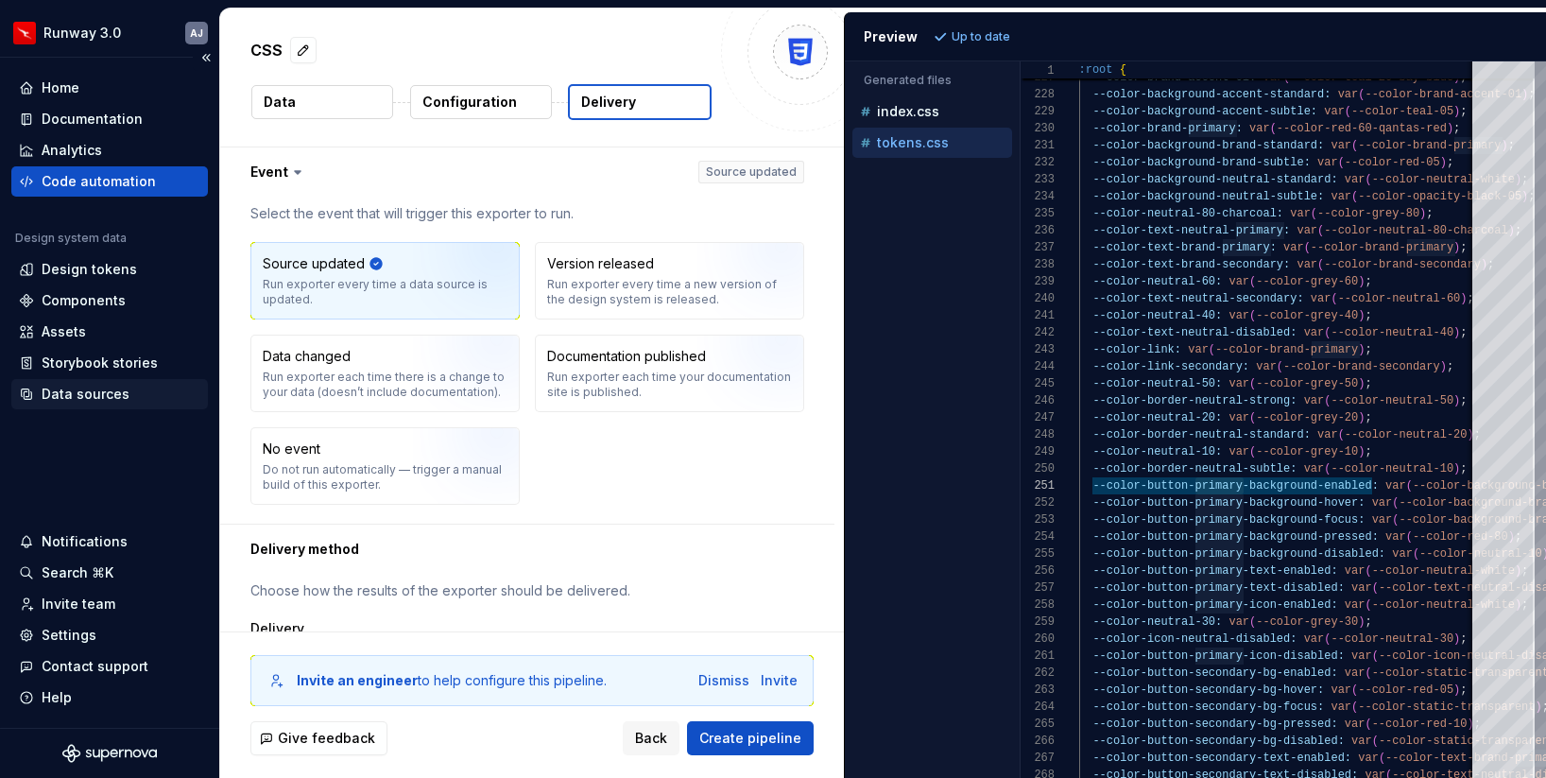
click at [111, 388] on div "Data sources" at bounding box center [86, 394] width 88 height 19
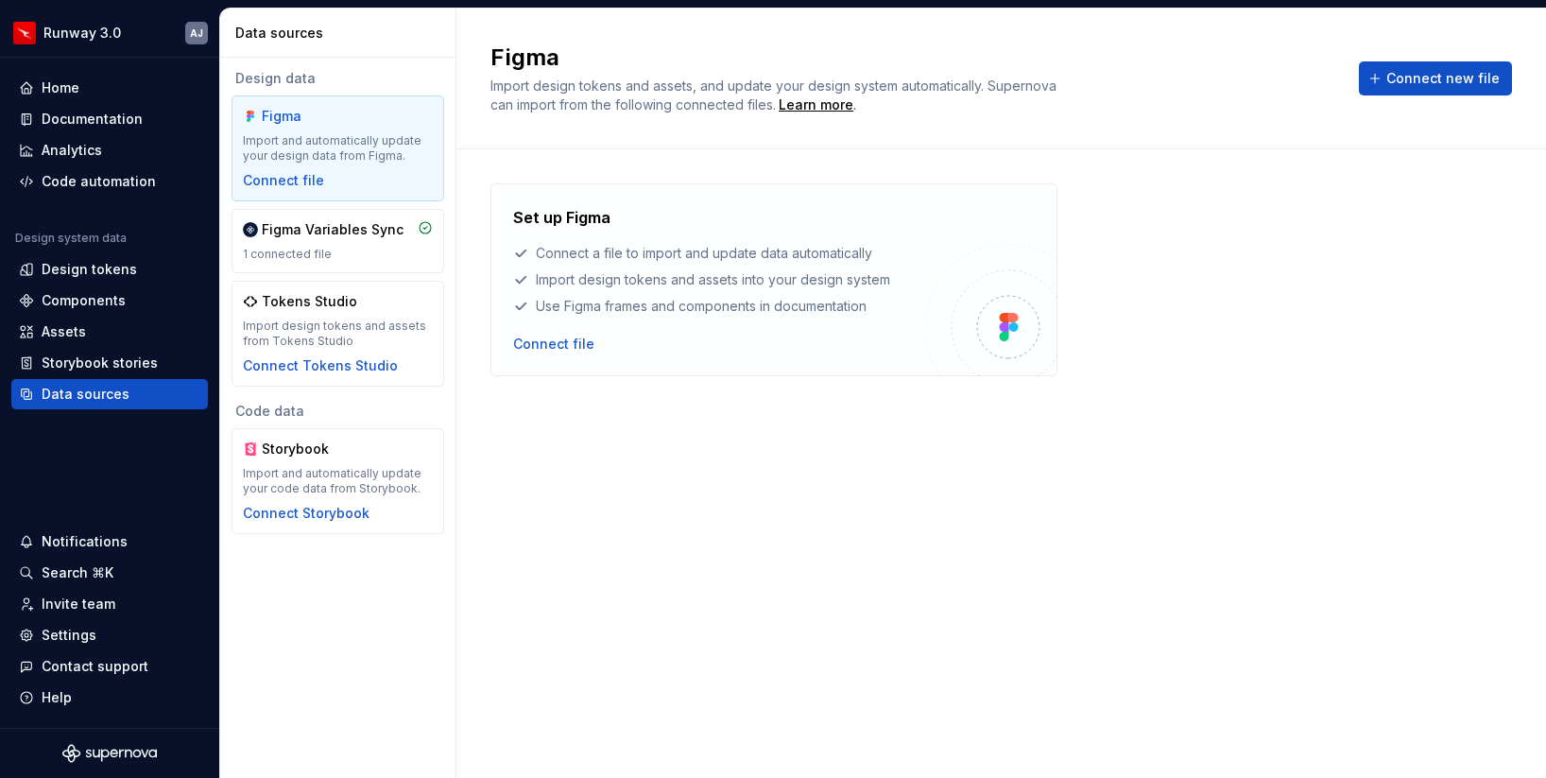
click at [326, 182] on div "Figma Import and automatically update your design data from Figma. Connect file" at bounding box center [338, 148] width 190 height 83
click at [280, 182] on div "Connect file" at bounding box center [283, 180] width 81 height 19
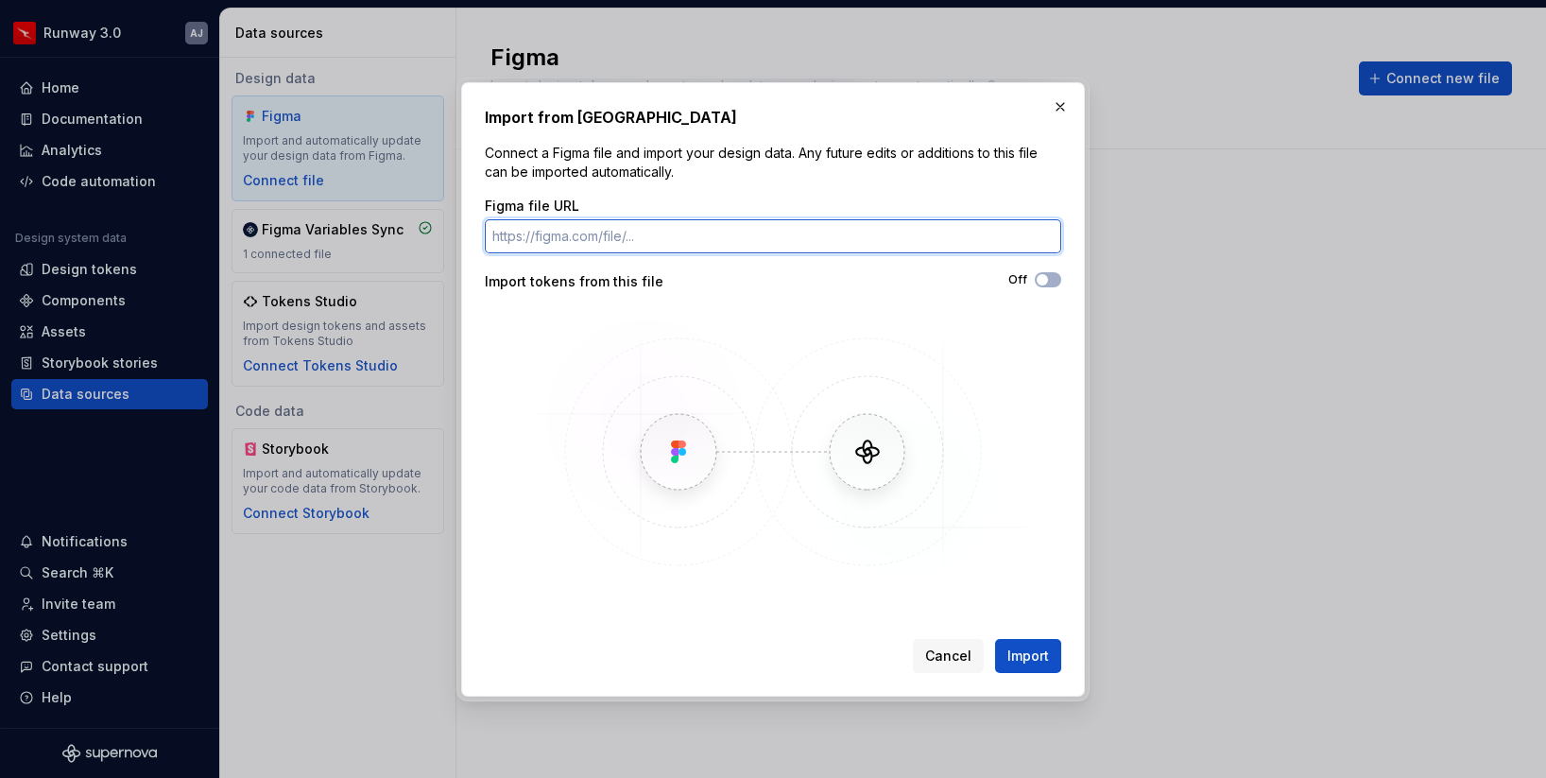
click at [711, 231] on input "Figma file URL" at bounding box center [773, 236] width 577 height 34
paste input "https://www.figma.com/design/OxqIjMKWkKk6C0MalnL25H/Tokens-v2?node-id=18-1769&t…"
type input "https://www.figma.com/design/OxqIjMKWkKk6C0MalnL25H/Tokens-v2?node-id=18-1769&t…"
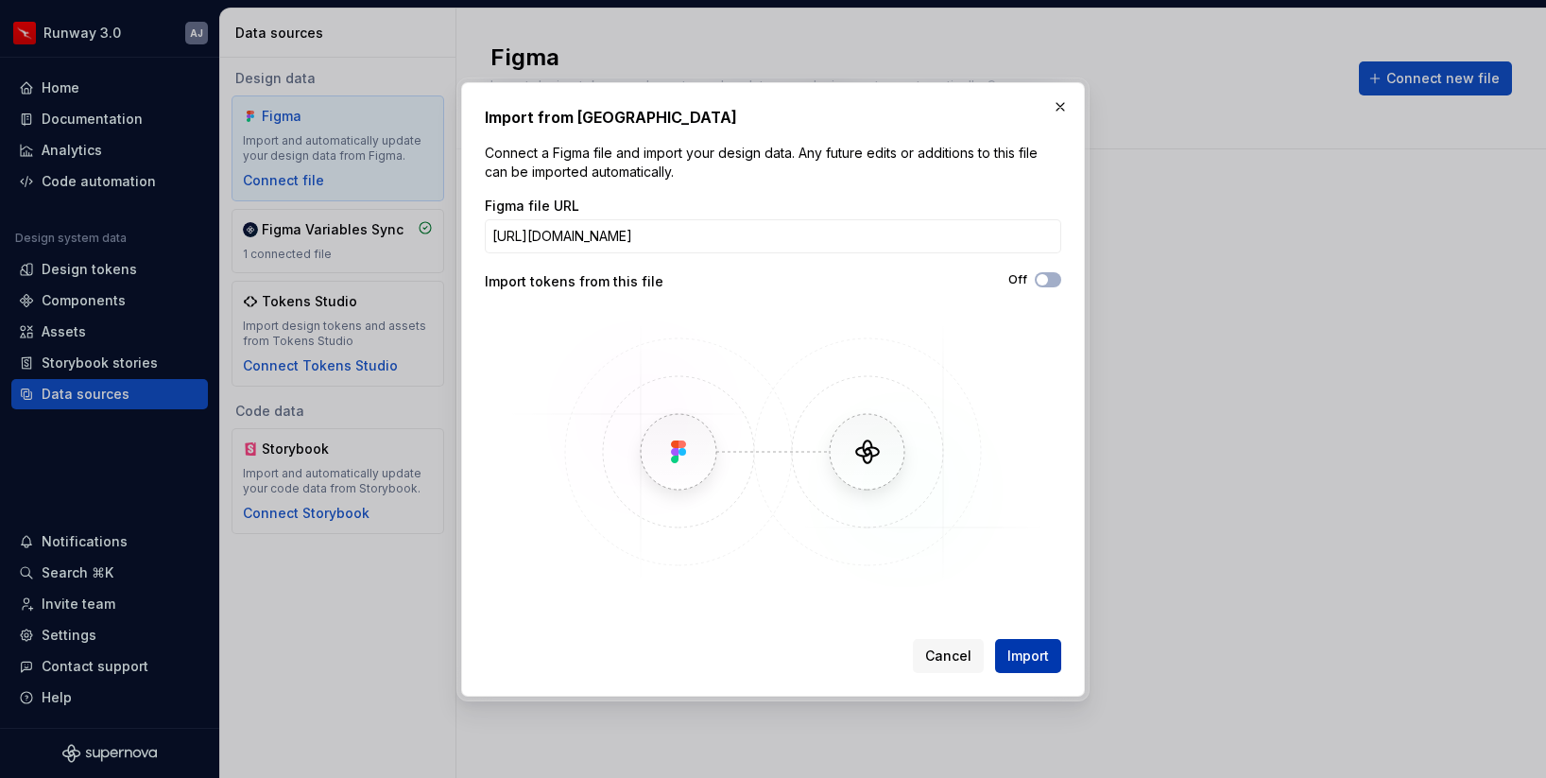
click at [1033, 655] on span "Import" at bounding box center [1029, 656] width 42 height 19
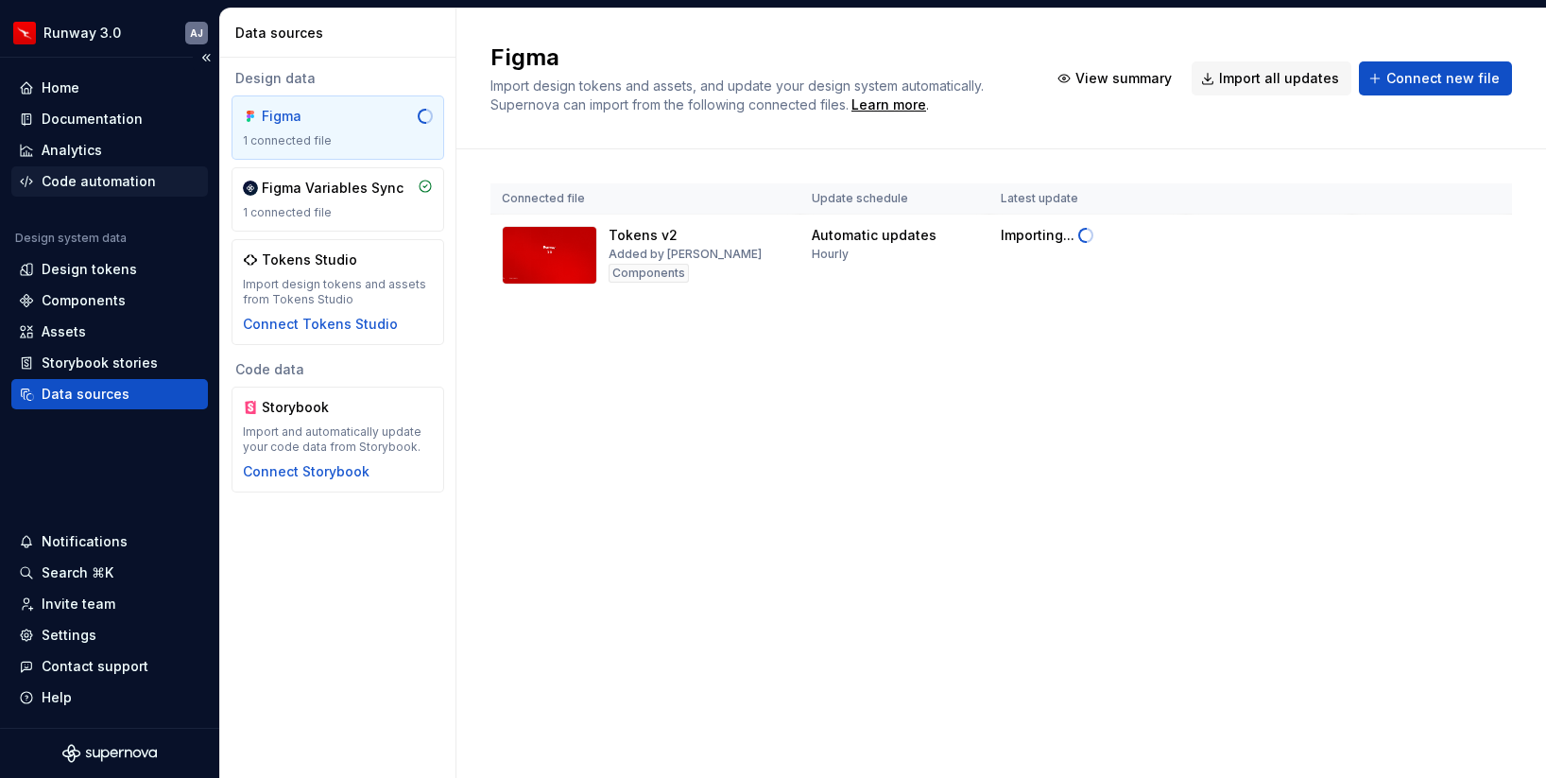
click at [93, 183] on div "Code automation" at bounding box center [99, 181] width 114 height 19
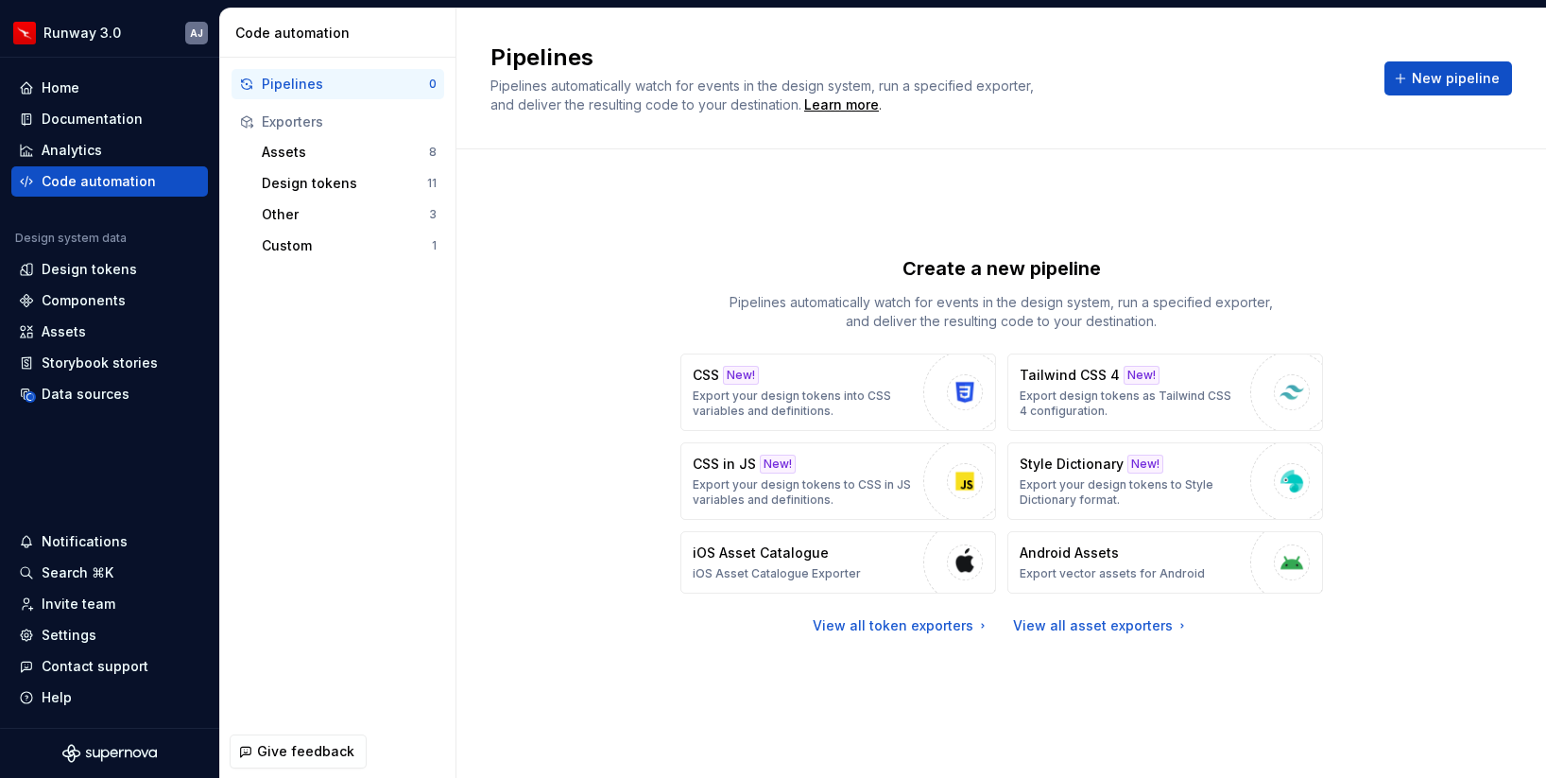
click at [300, 91] on div "Pipelines" at bounding box center [345, 84] width 167 height 19
click at [98, 110] on div "Documentation" at bounding box center [92, 119] width 101 height 19
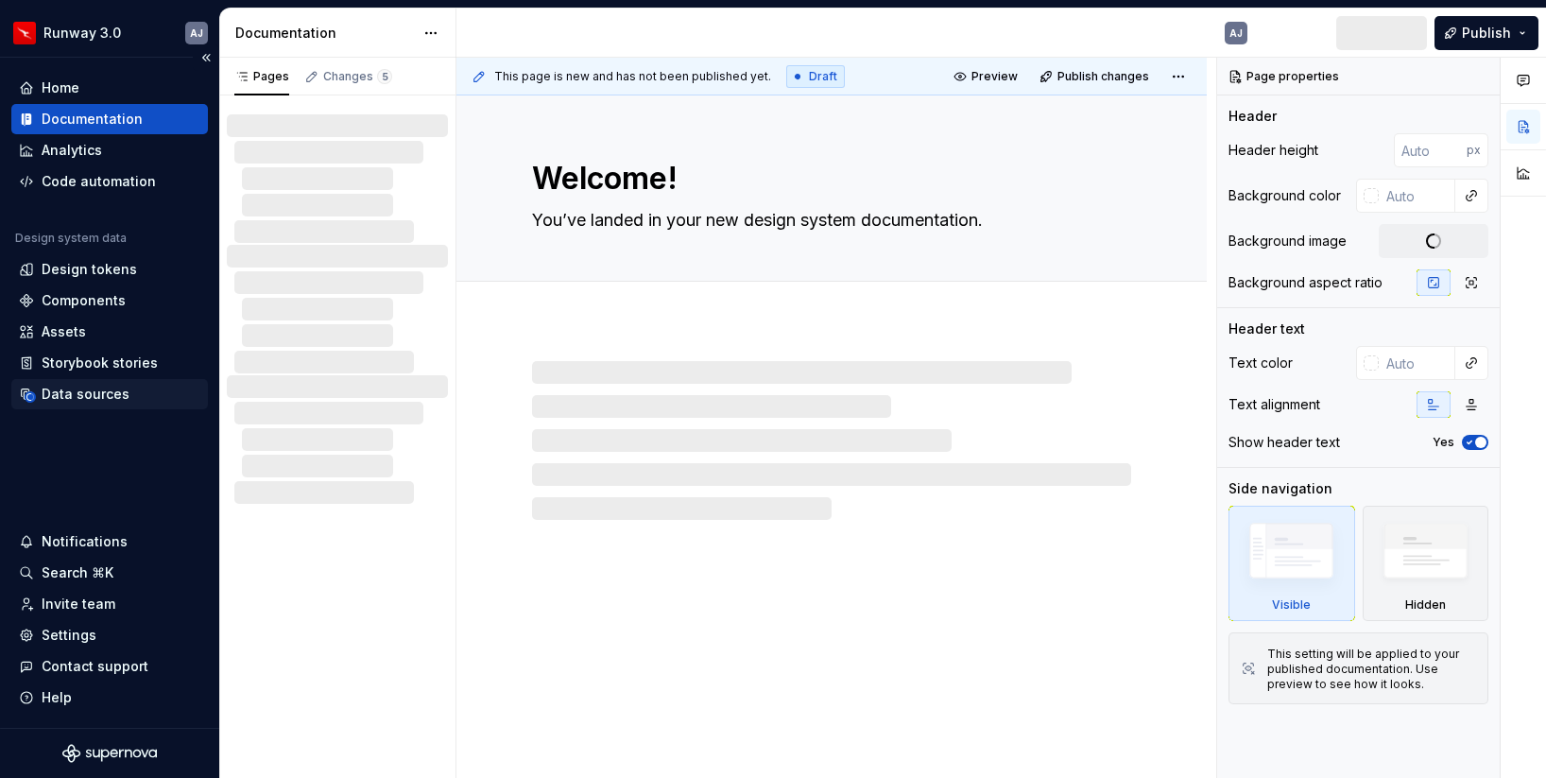
click at [110, 390] on div "Data sources" at bounding box center [86, 394] width 88 height 19
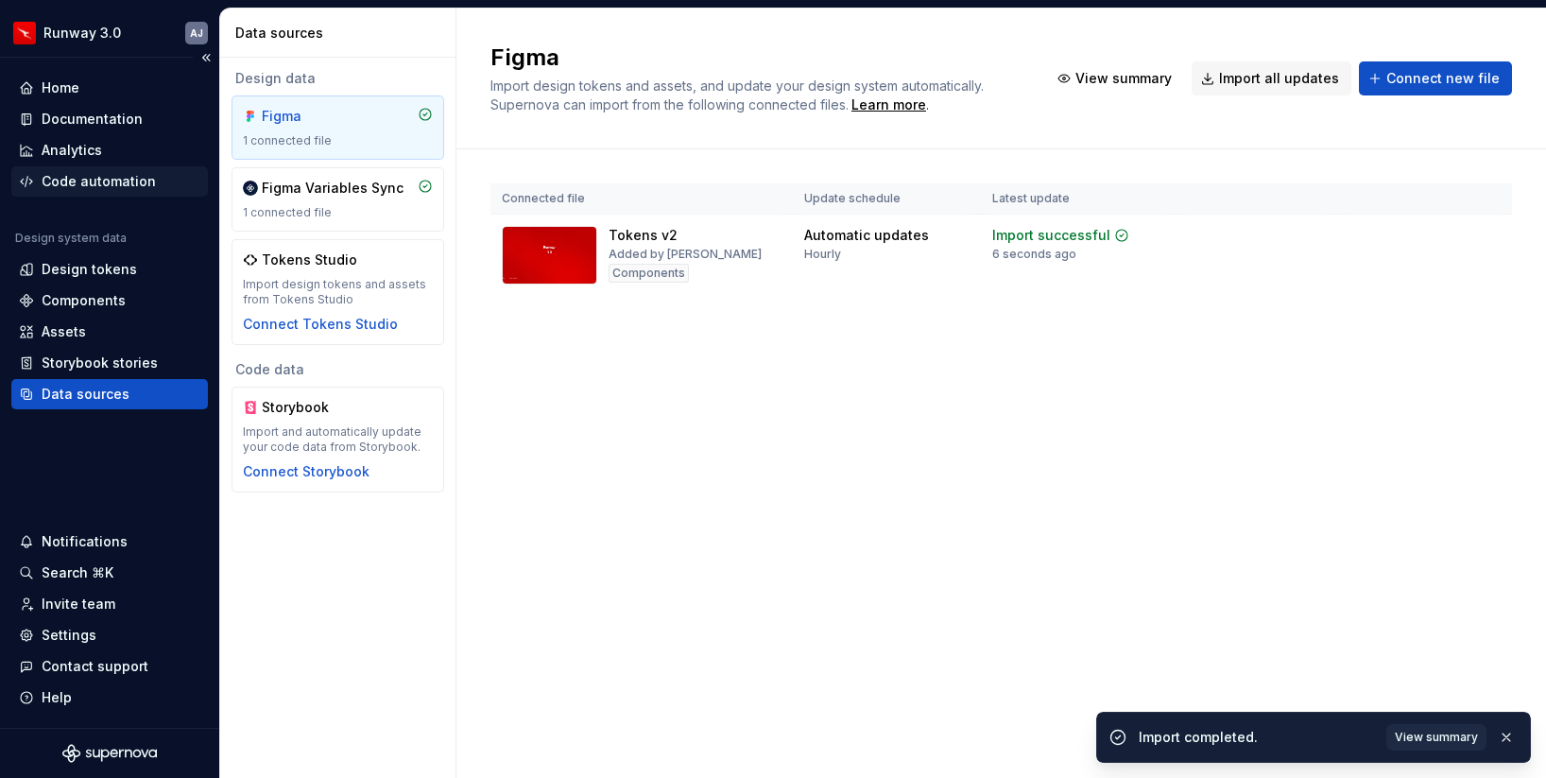
click at [99, 180] on div "Code automation" at bounding box center [99, 181] width 114 height 19
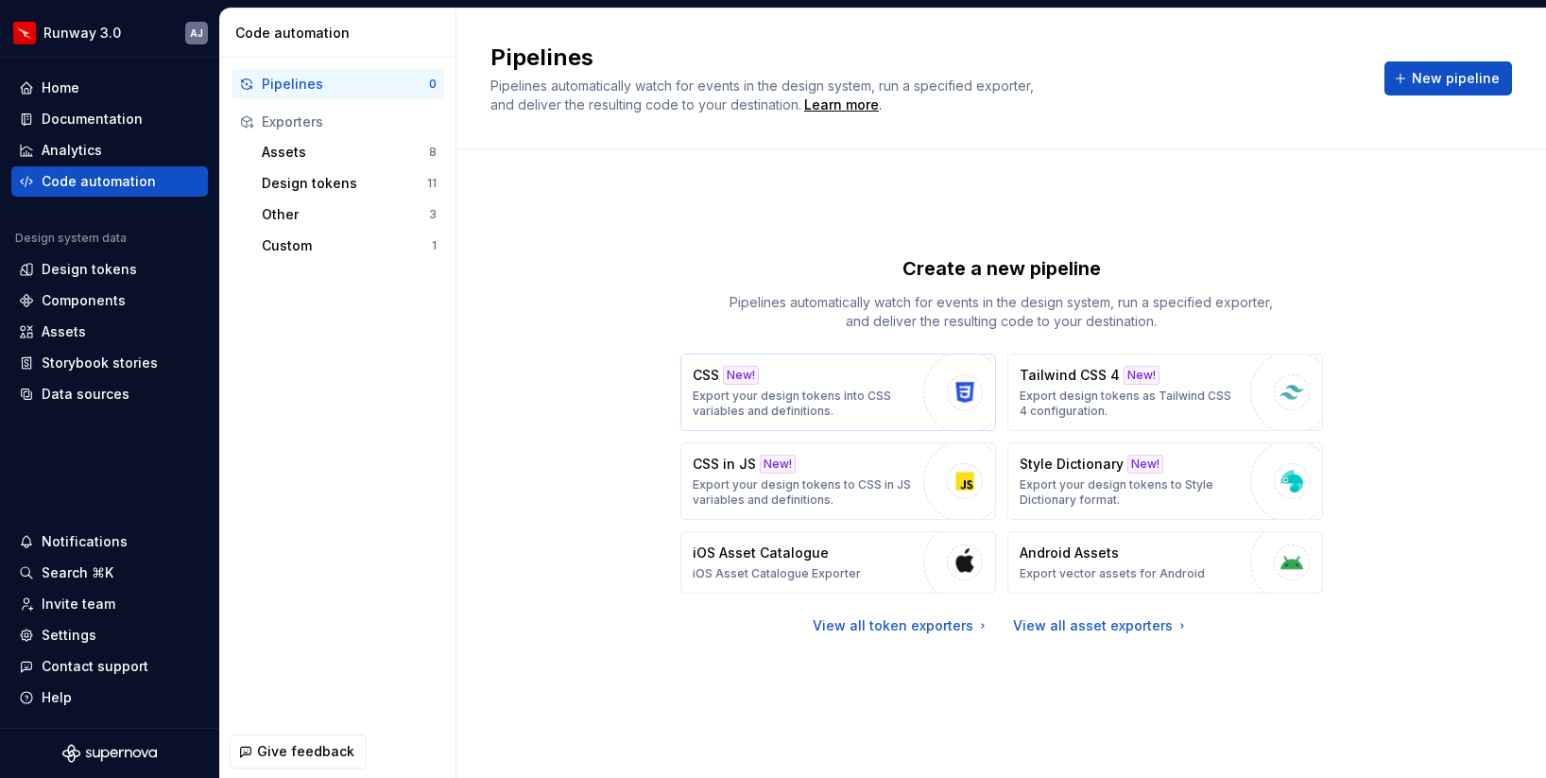
click at [912, 391] on p "Export your design tokens into CSS variables and definitions." at bounding box center [803, 403] width 221 height 30
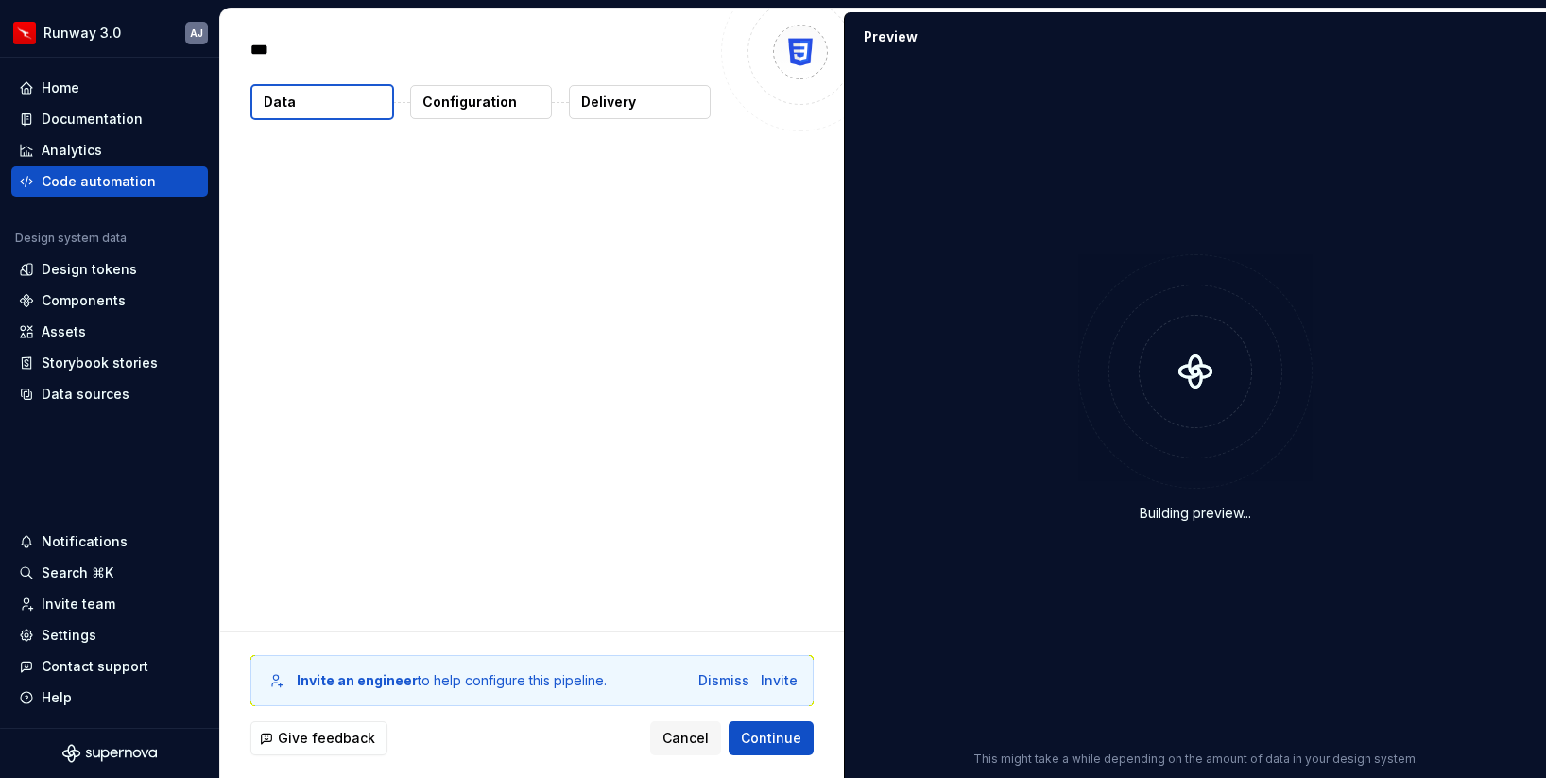
type textarea "*"
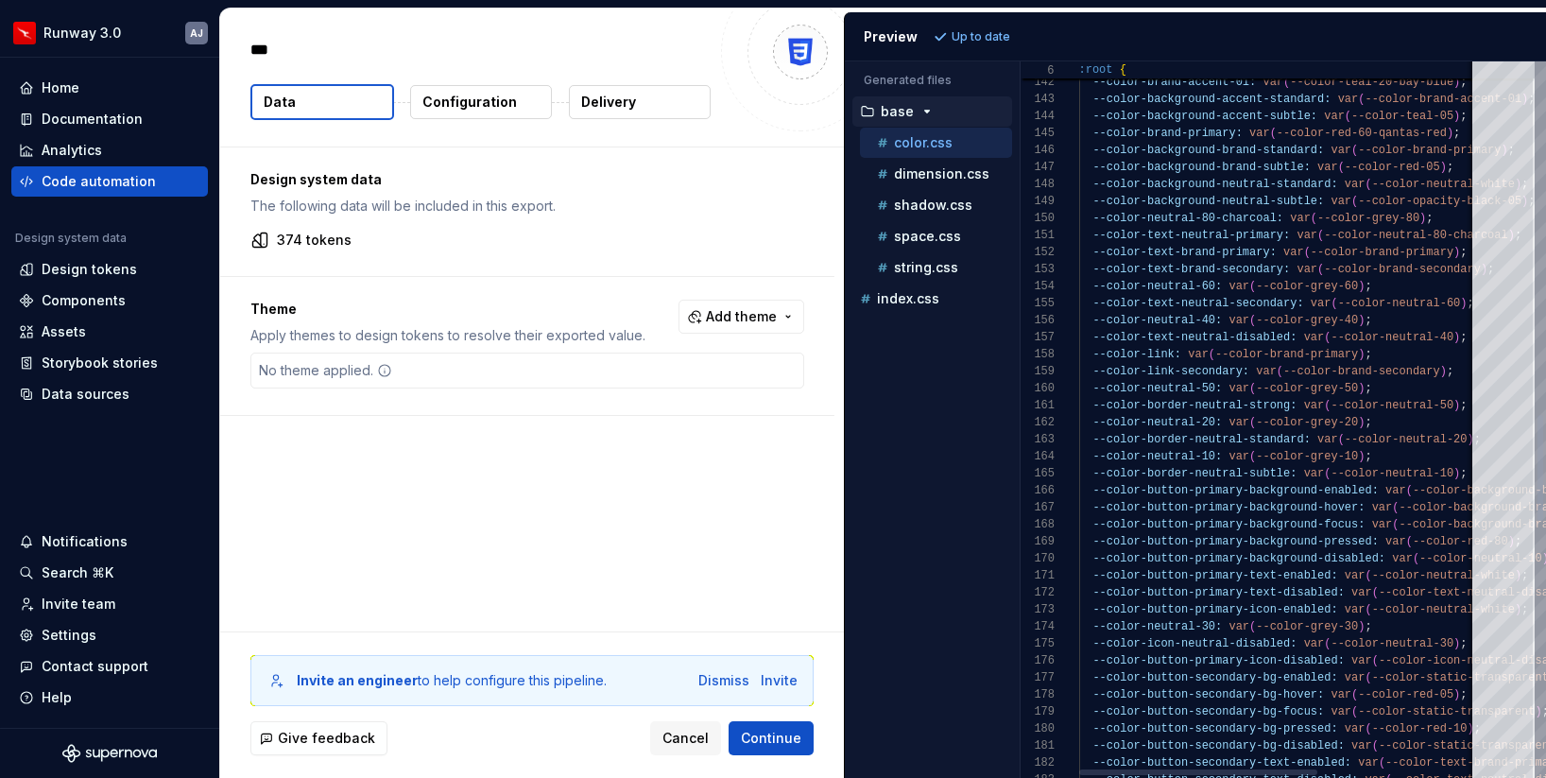
click at [1164, 517] on div "--color-background-accent-strong: var ( --color-teal-60 ) ; --color-brand-accen…" at bounding box center [1412, 96] width 666 height 4843
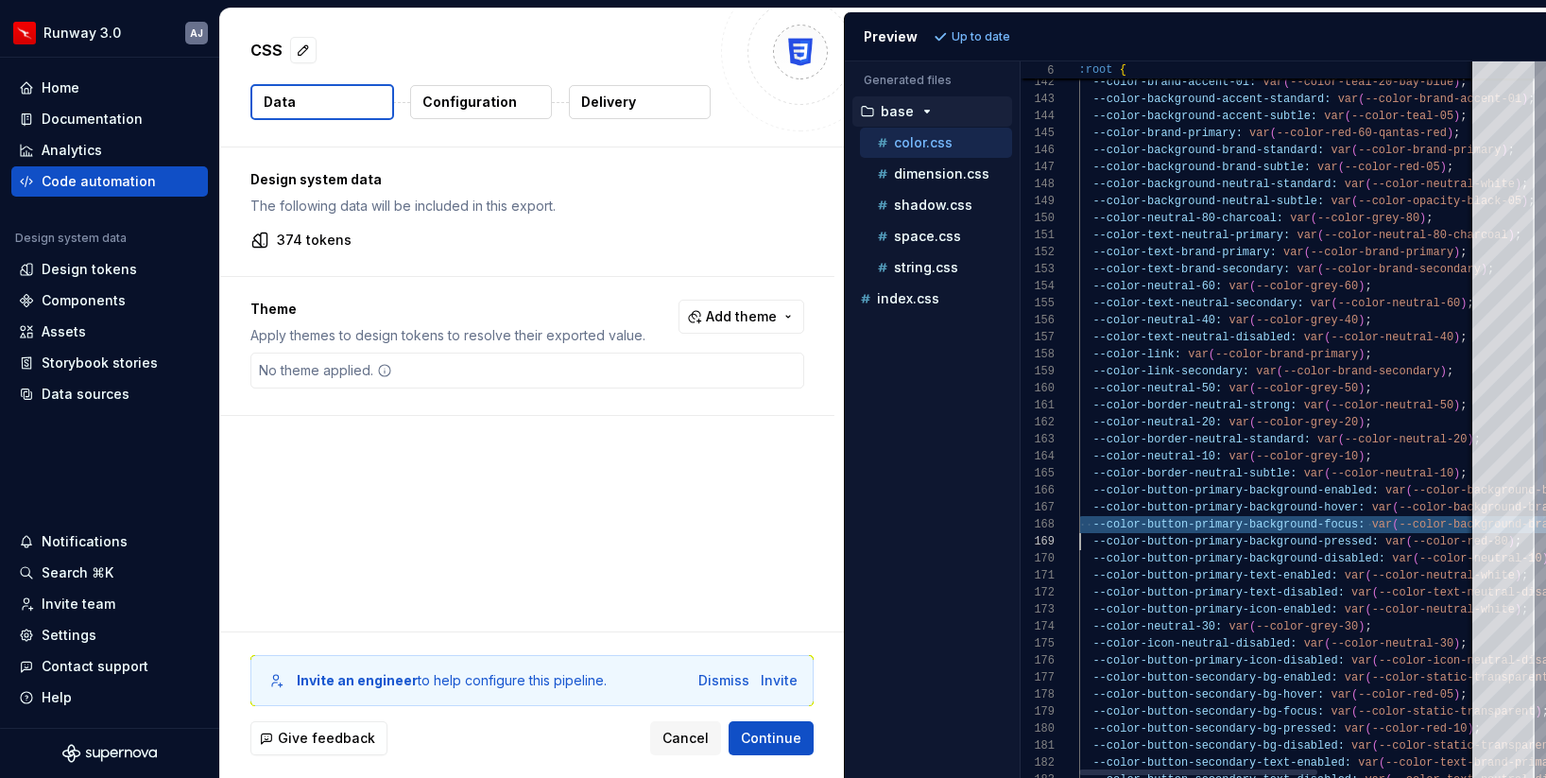
click at [1179, 495] on div "--color-background-accent-strong: var ( --color-teal-60 ) ; --color-brand-accen…" at bounding box center [1412, 96] width 666 height 4843
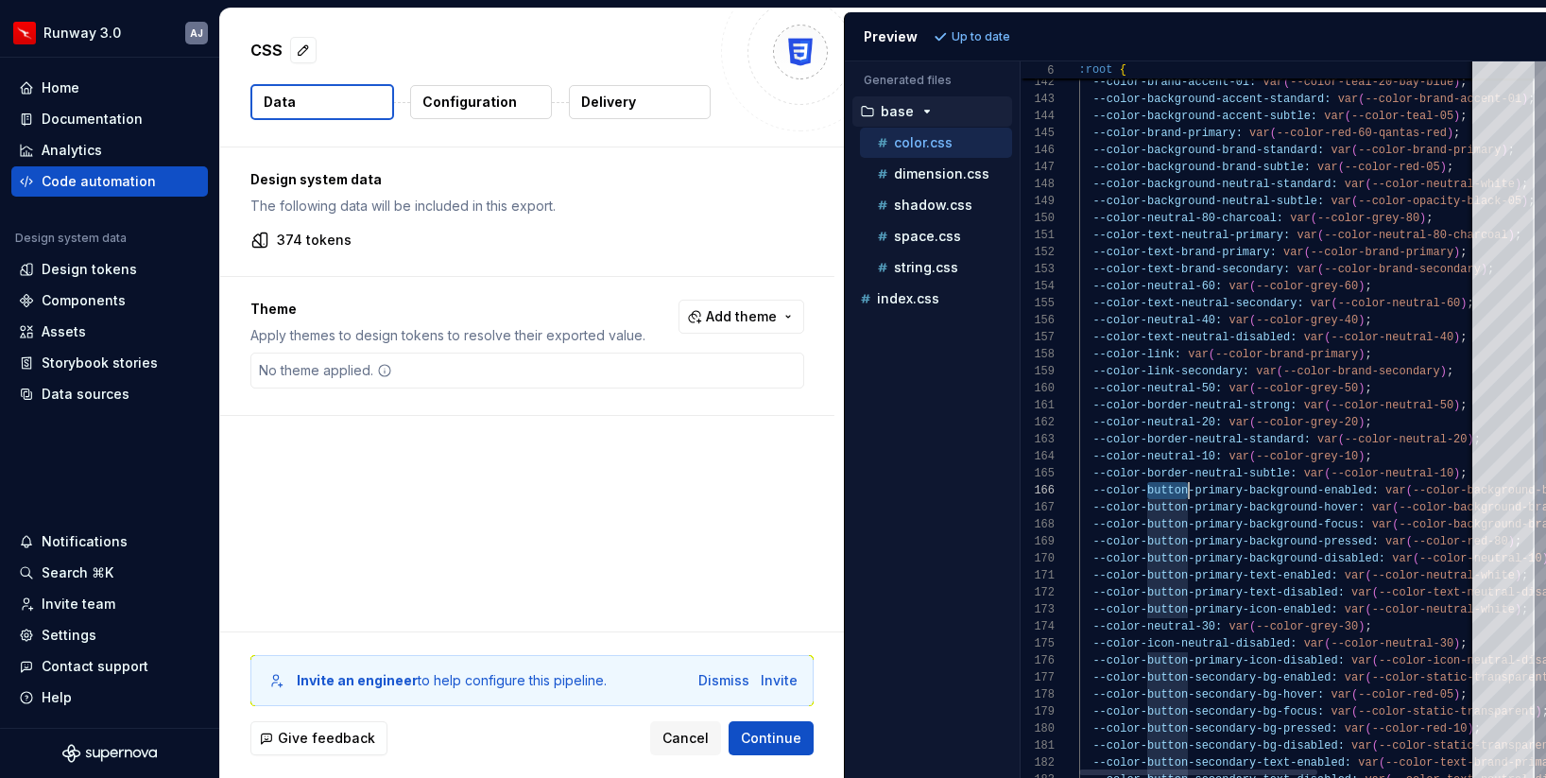
click at [1179, 495] on div "--color-background-accent-strong: var ( --color-teal-60 ) ; --color-brand-accen…" at bounding box center [1412, 96] width 666 height 4843
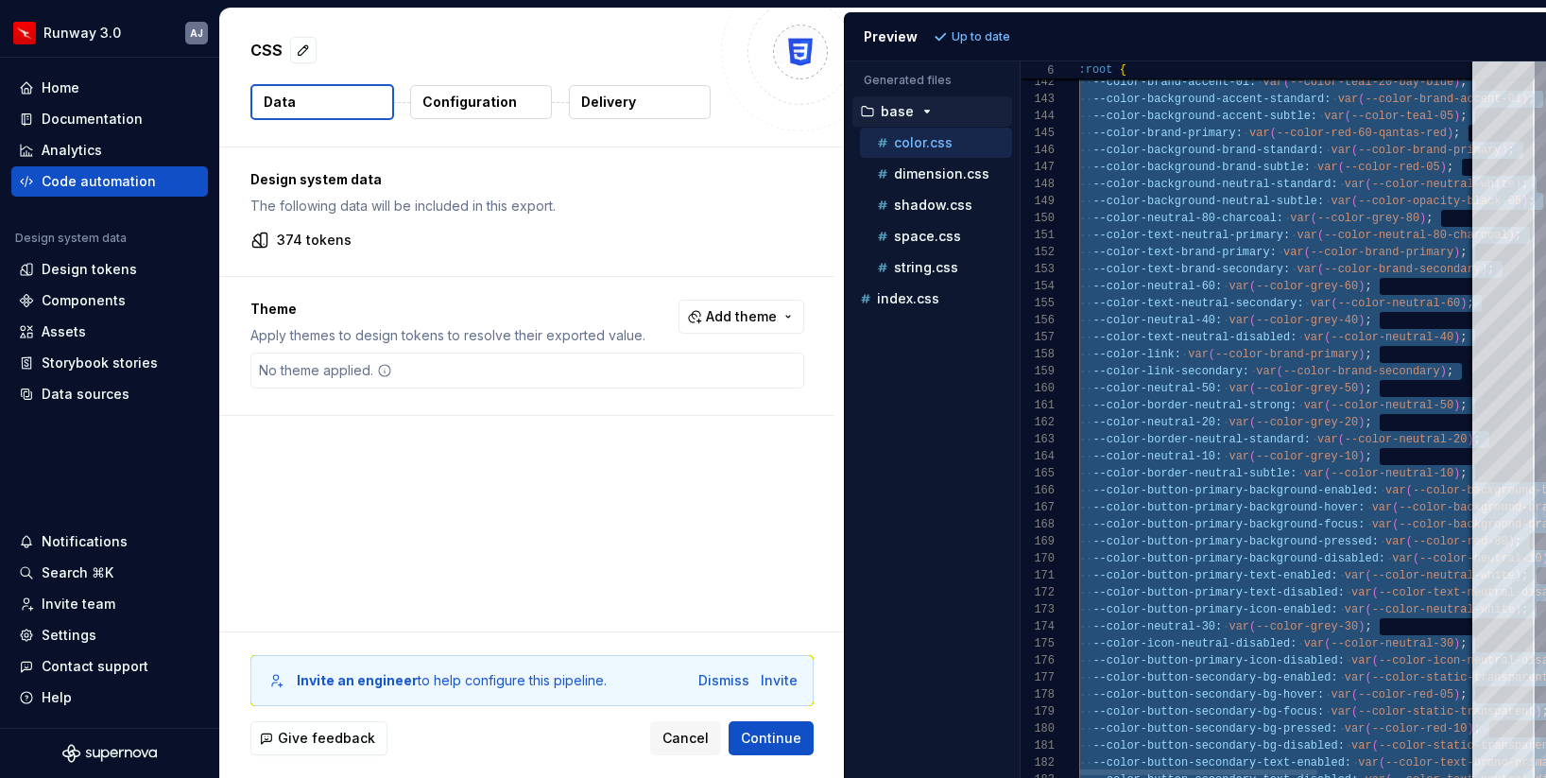
click at [1251, 594] on div "--color-background-accent-strong: var ( --color-teal-60 ) ; --color-brand-accen…" at bounding box center [1412, 96] width 666 height 4843
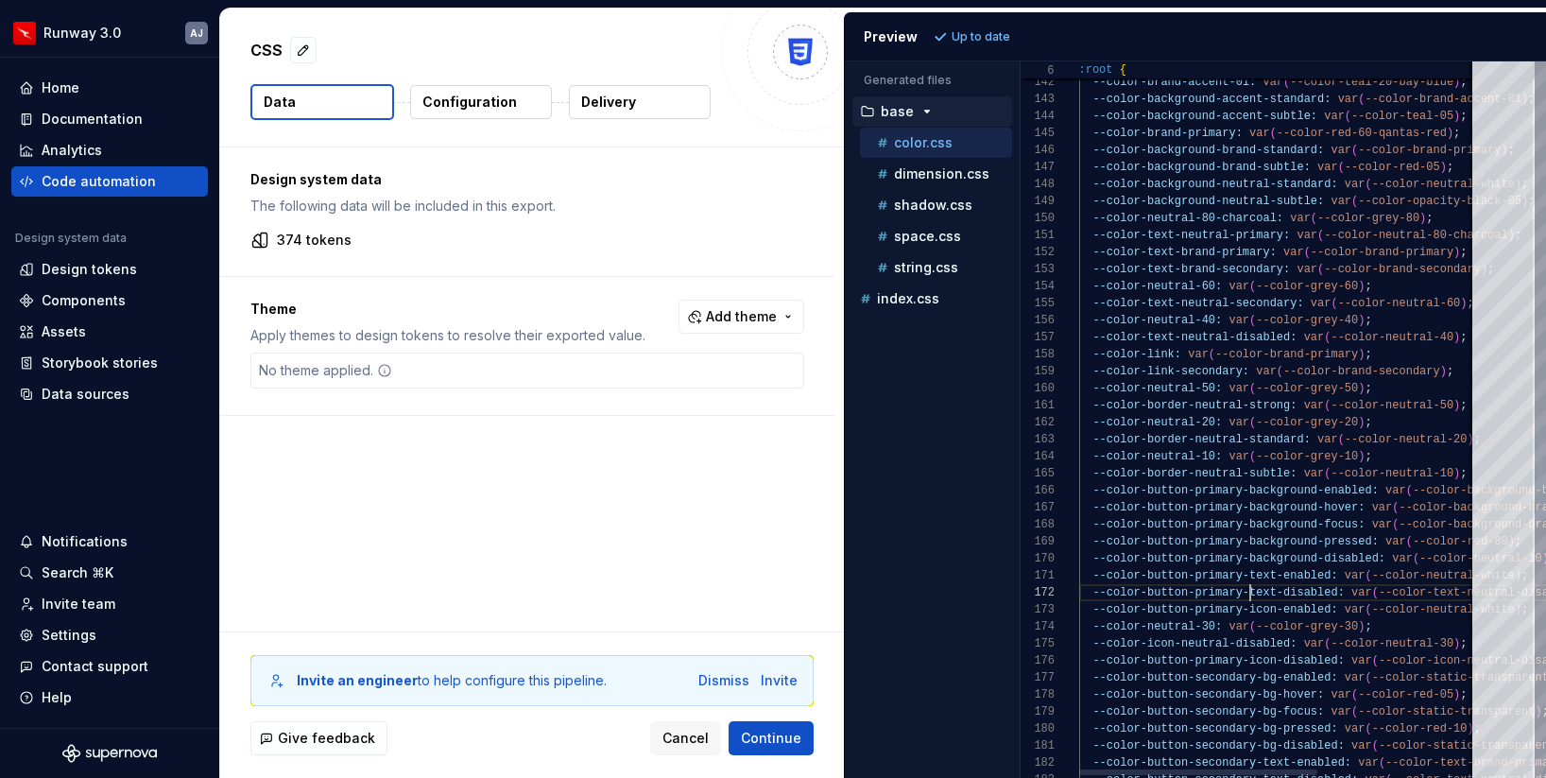
click at [1251, 594] on div "--color-background-accent-strong: var ( --color-teal-60 ) ; --color-brand-accen…" at bounding box center [1412, 96] width 666 height 4843
type textarea "**********"
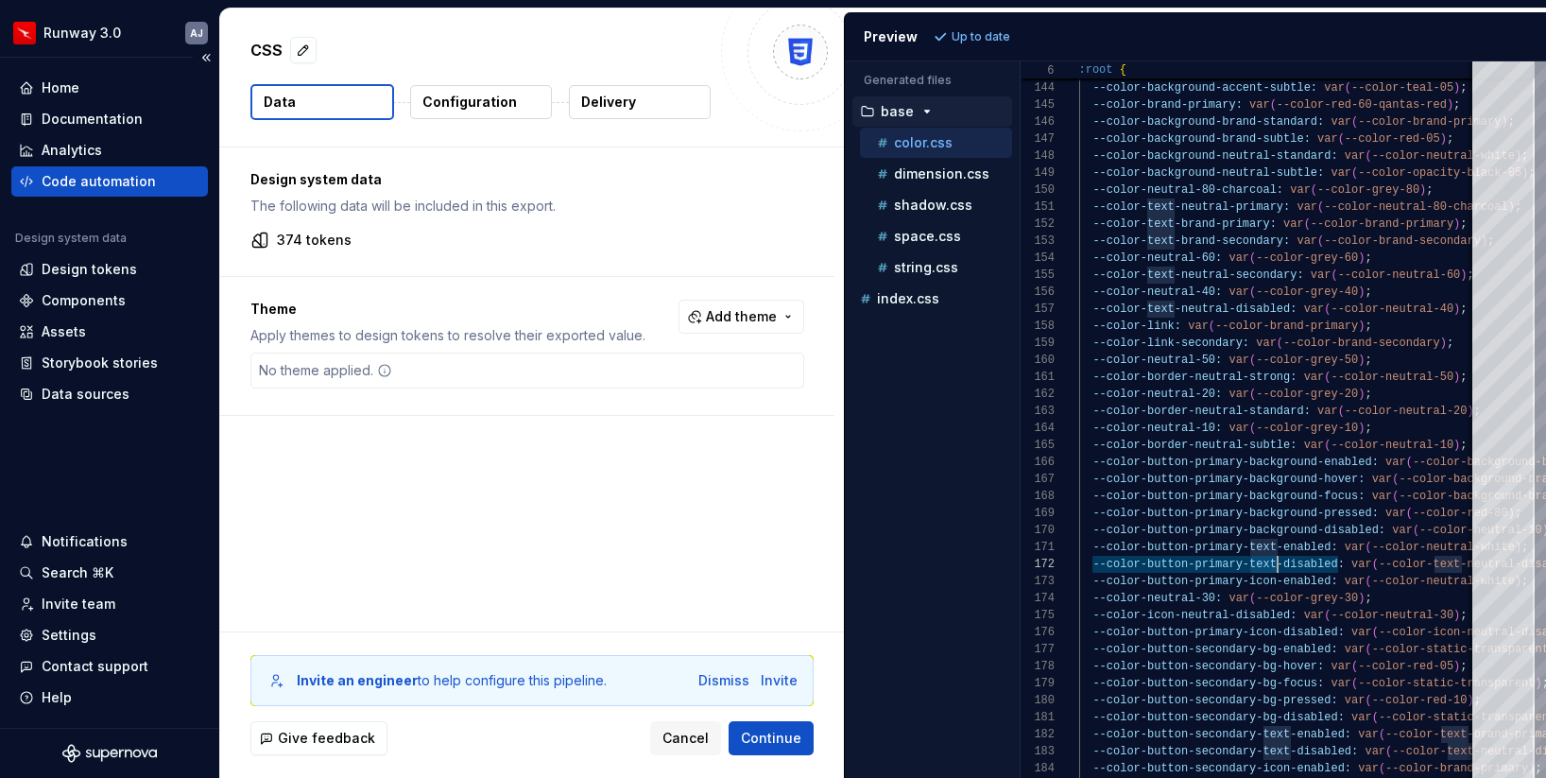
click at [87, 179] on div "Code automation" at bounding box center [99, 181] width 114 height 19
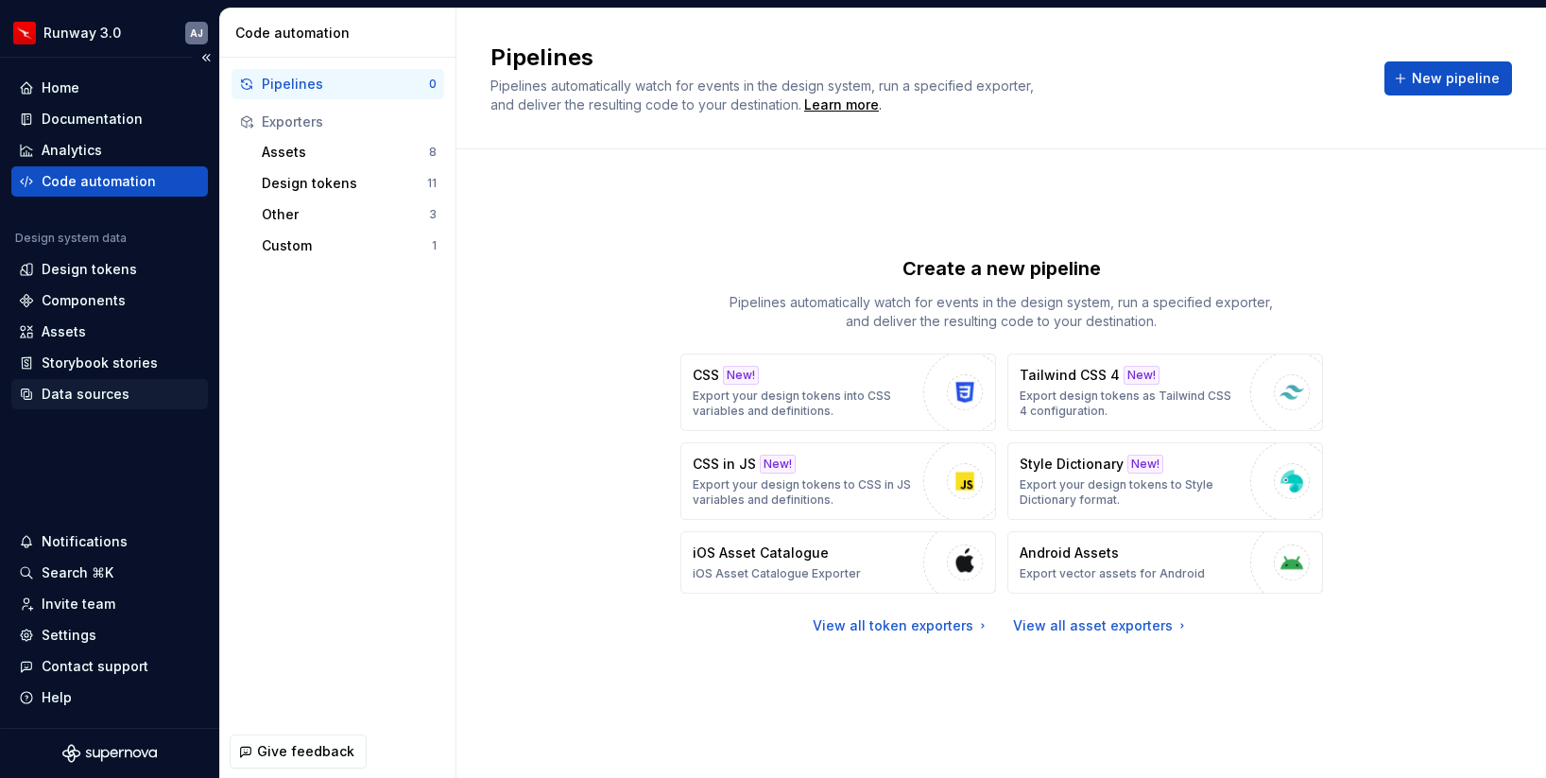
click at [88, 383] on div "Data sources" at bounding box center [109, 394] width 197 height 30
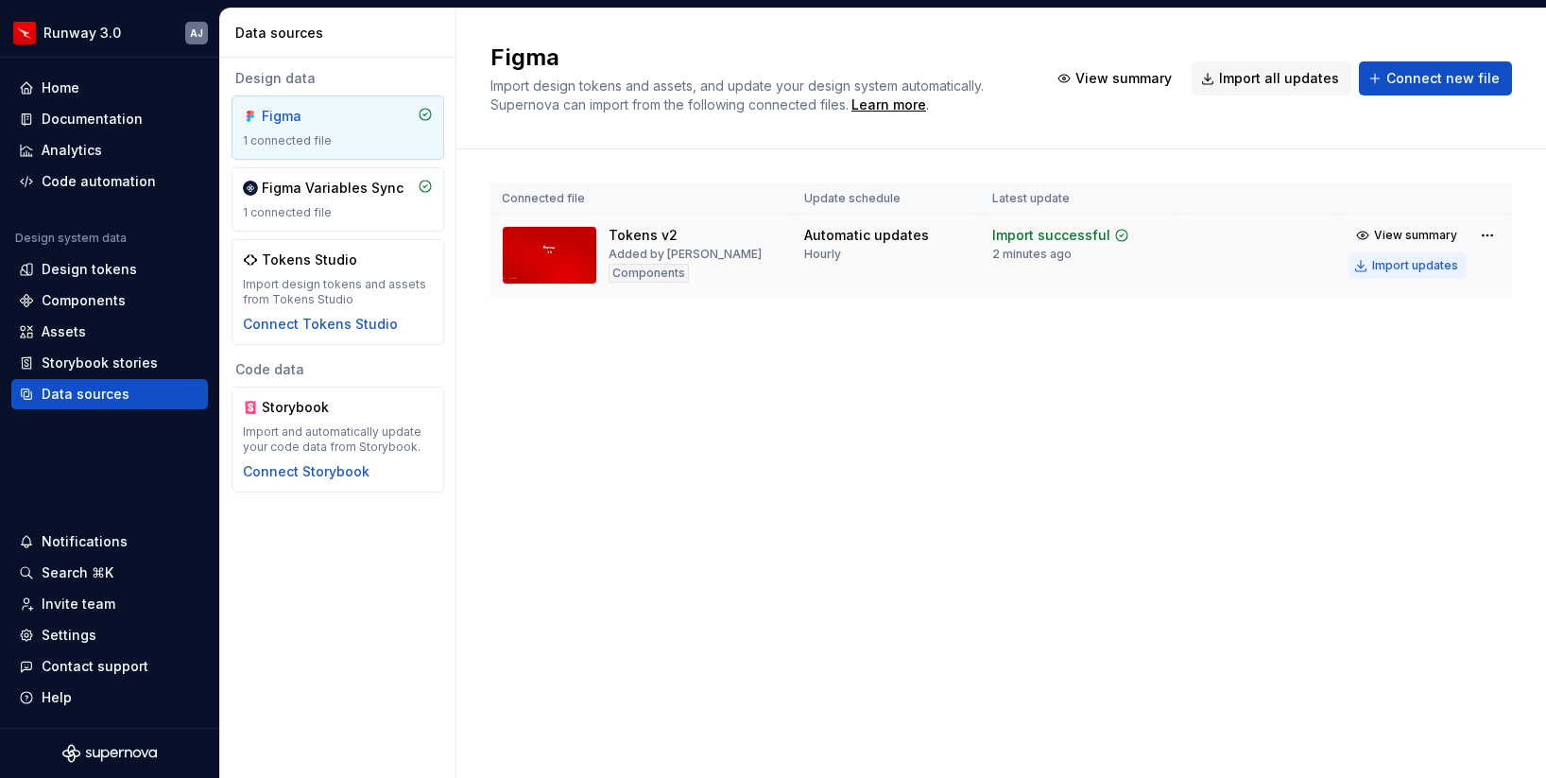
click at [1424, 269] on div "Import updates" at bounding box center [1416, 265] width 86 height 15
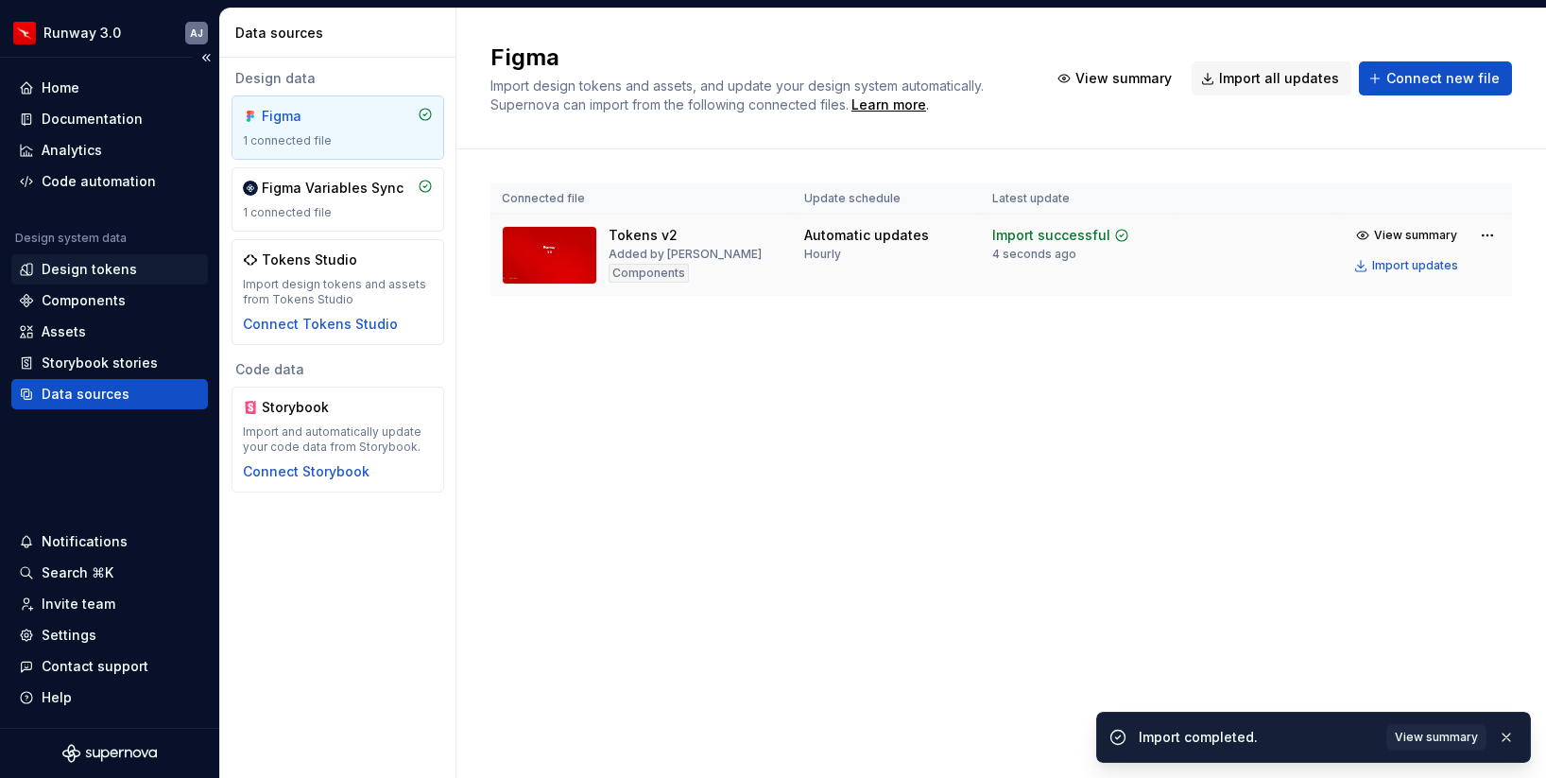
click at [116, 260] on div "Design tokens" at bounding box center [89, 269] width 95 height 19
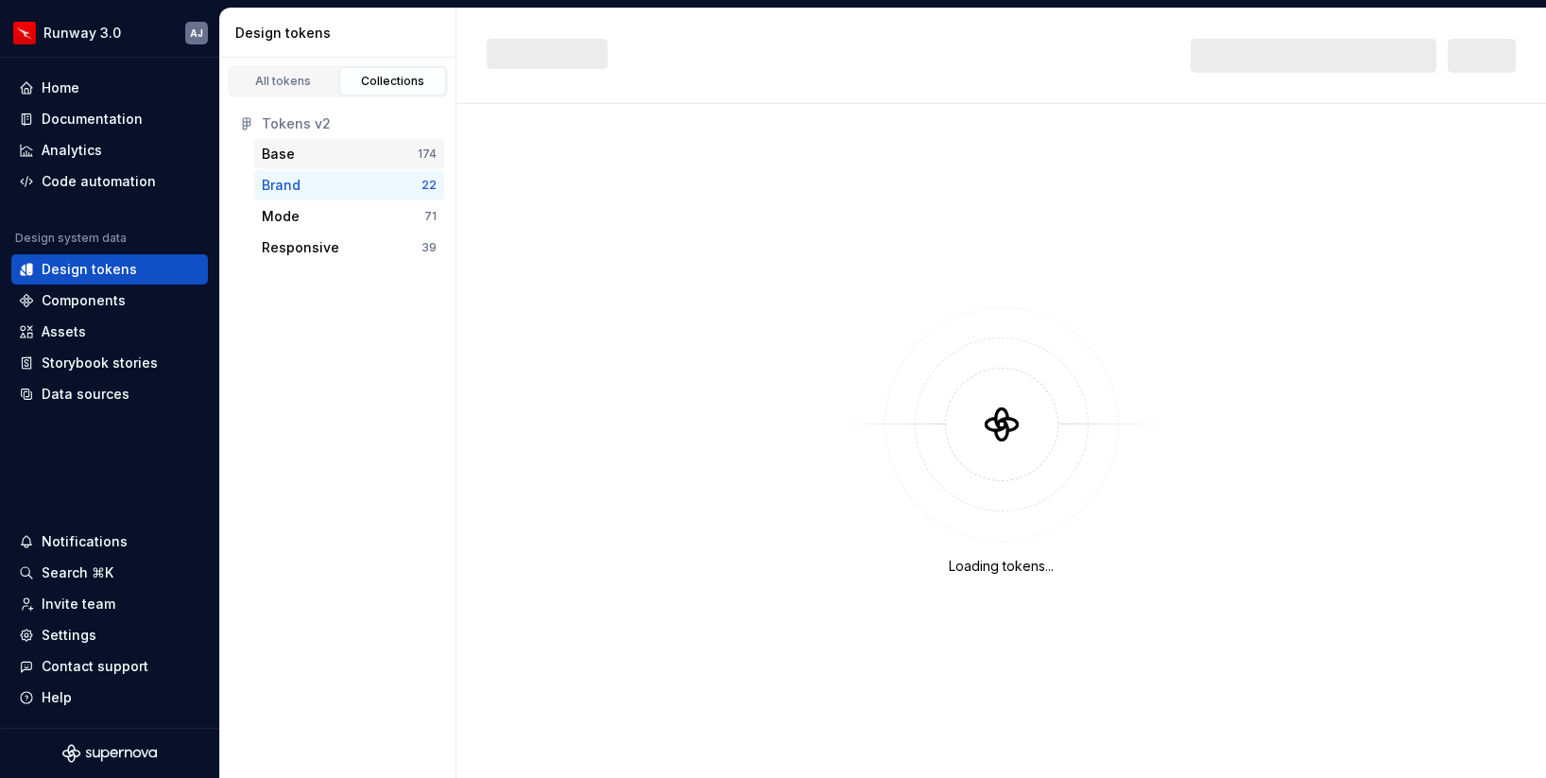
click at [285, 157] on div "Base" at bounding box center [278, 154] width 33 height 19
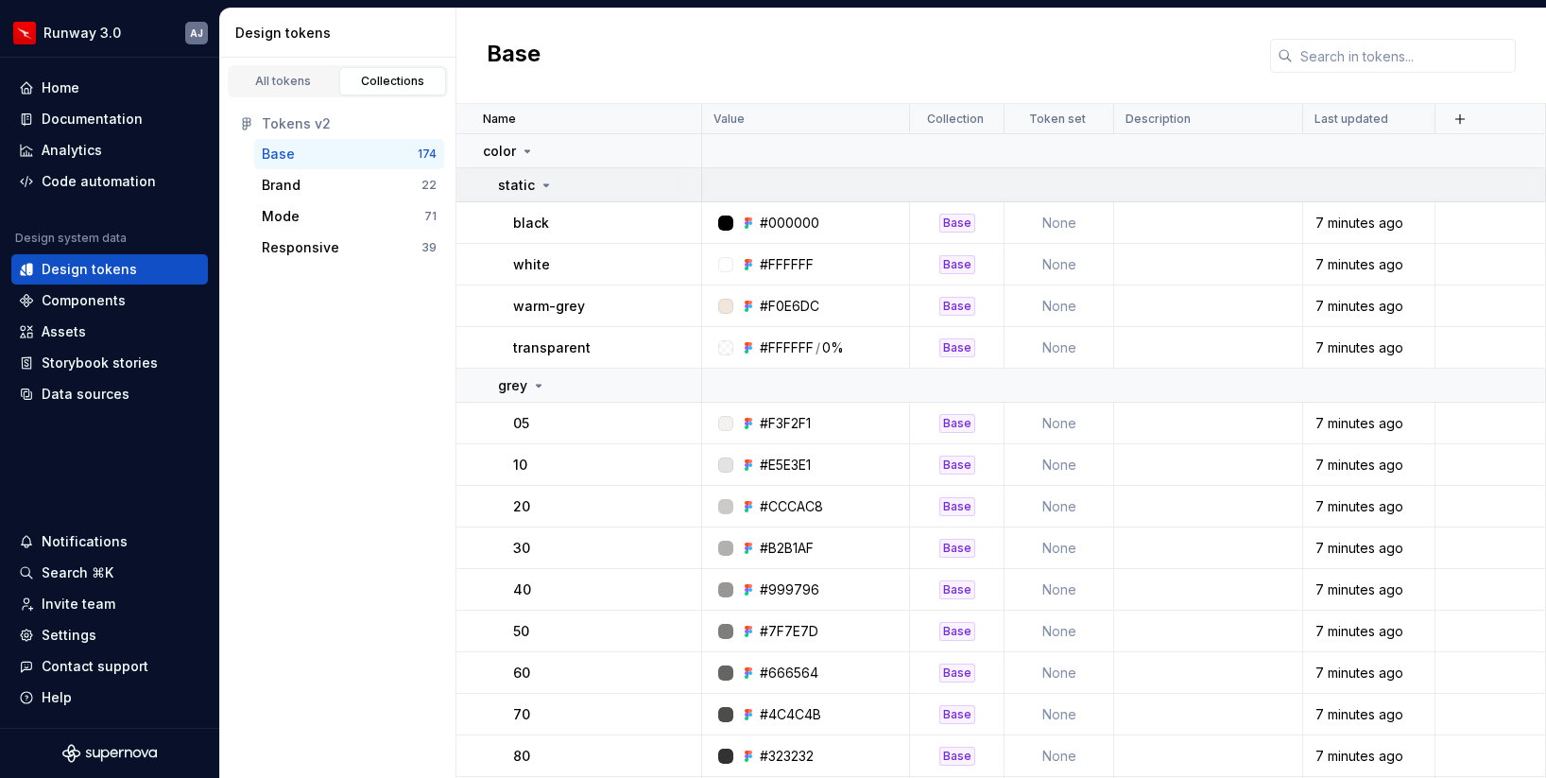
click at [544, 191] on icon at bounding box center [546, 185] width 15 height 15
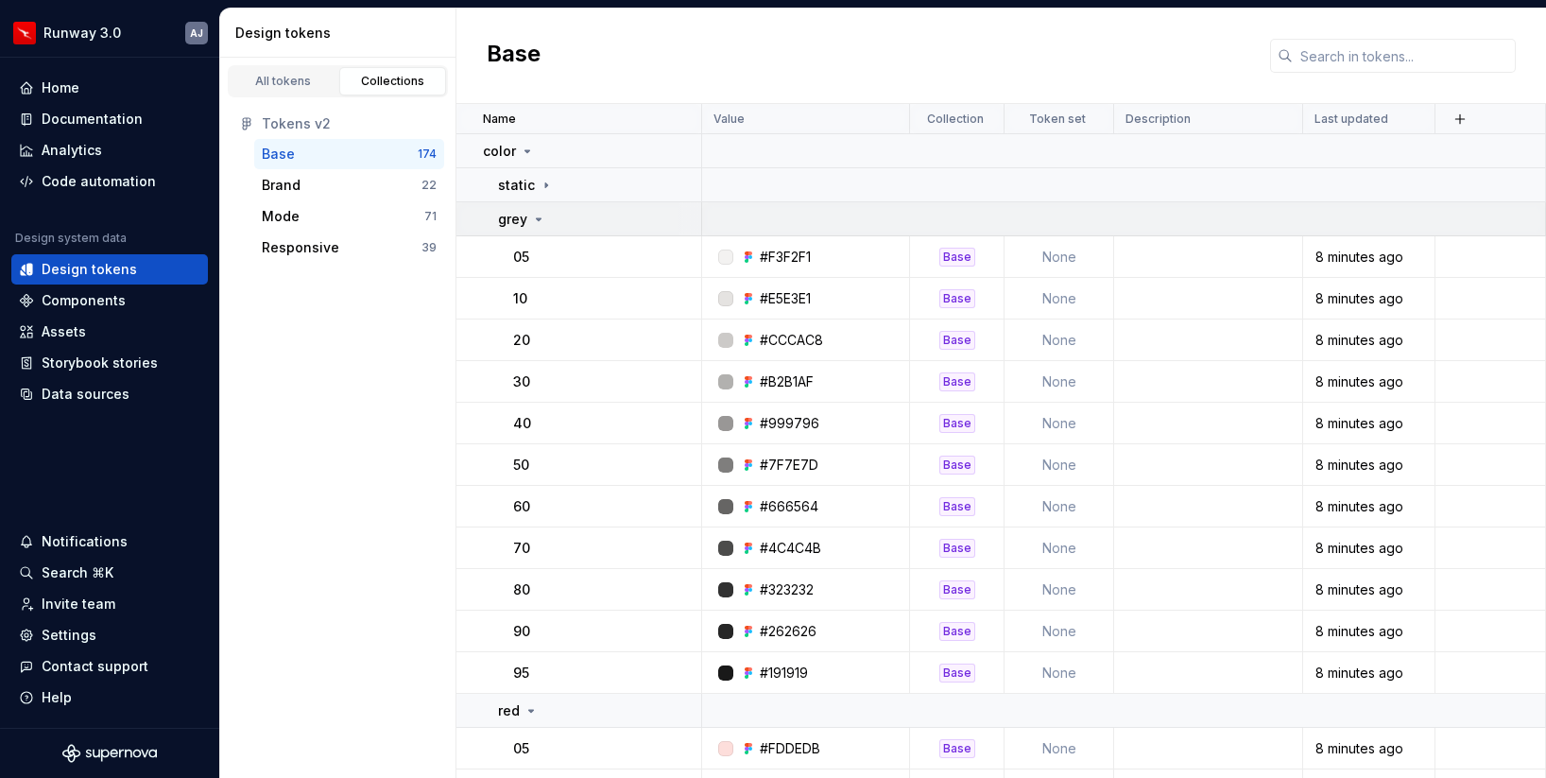
click at [542, 214] on icon at bounding box center [538, 219] width 15 height 15
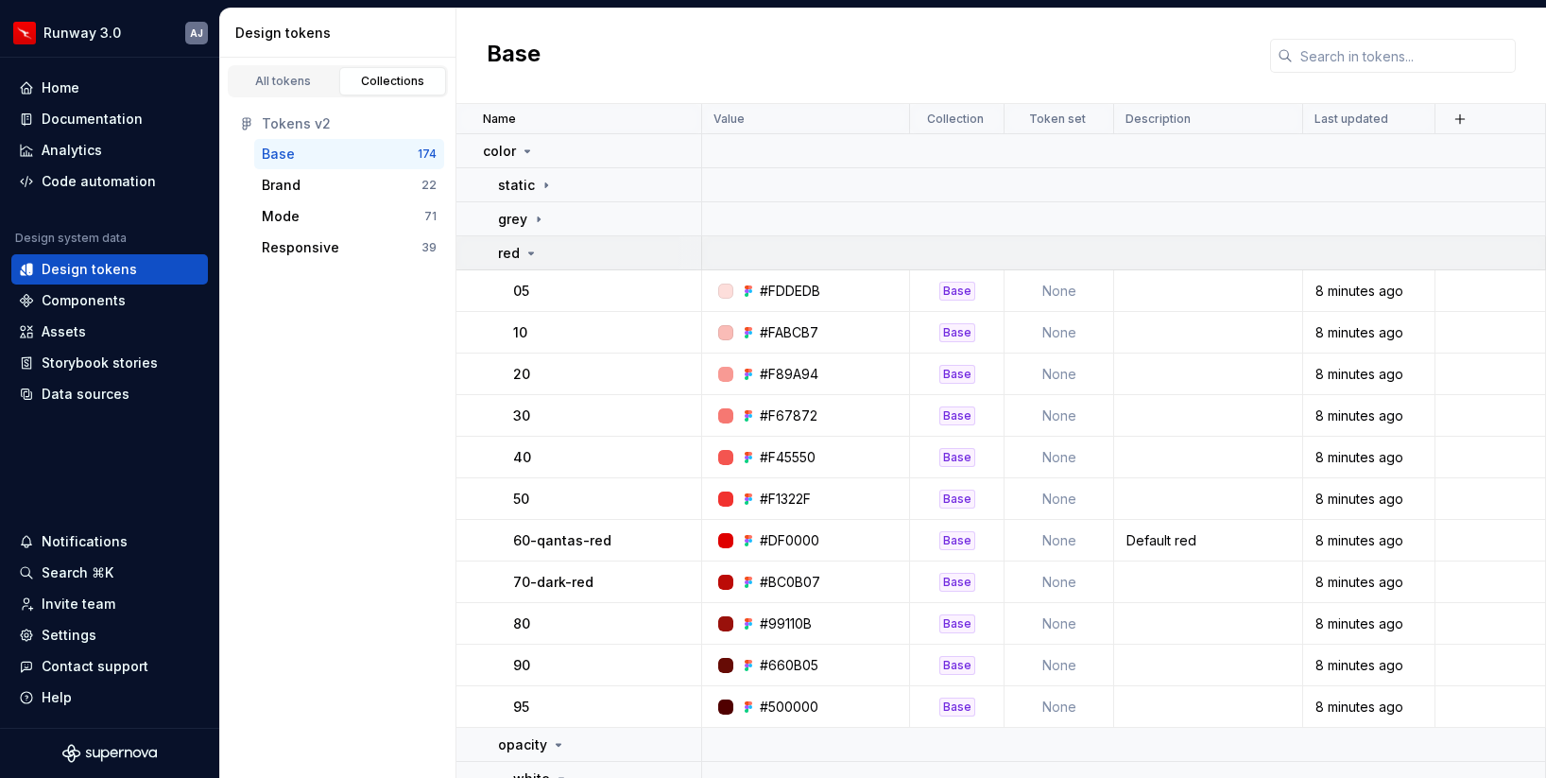
click at [535, 254] on icon at bounding box center [531, 253] width 15 height 15
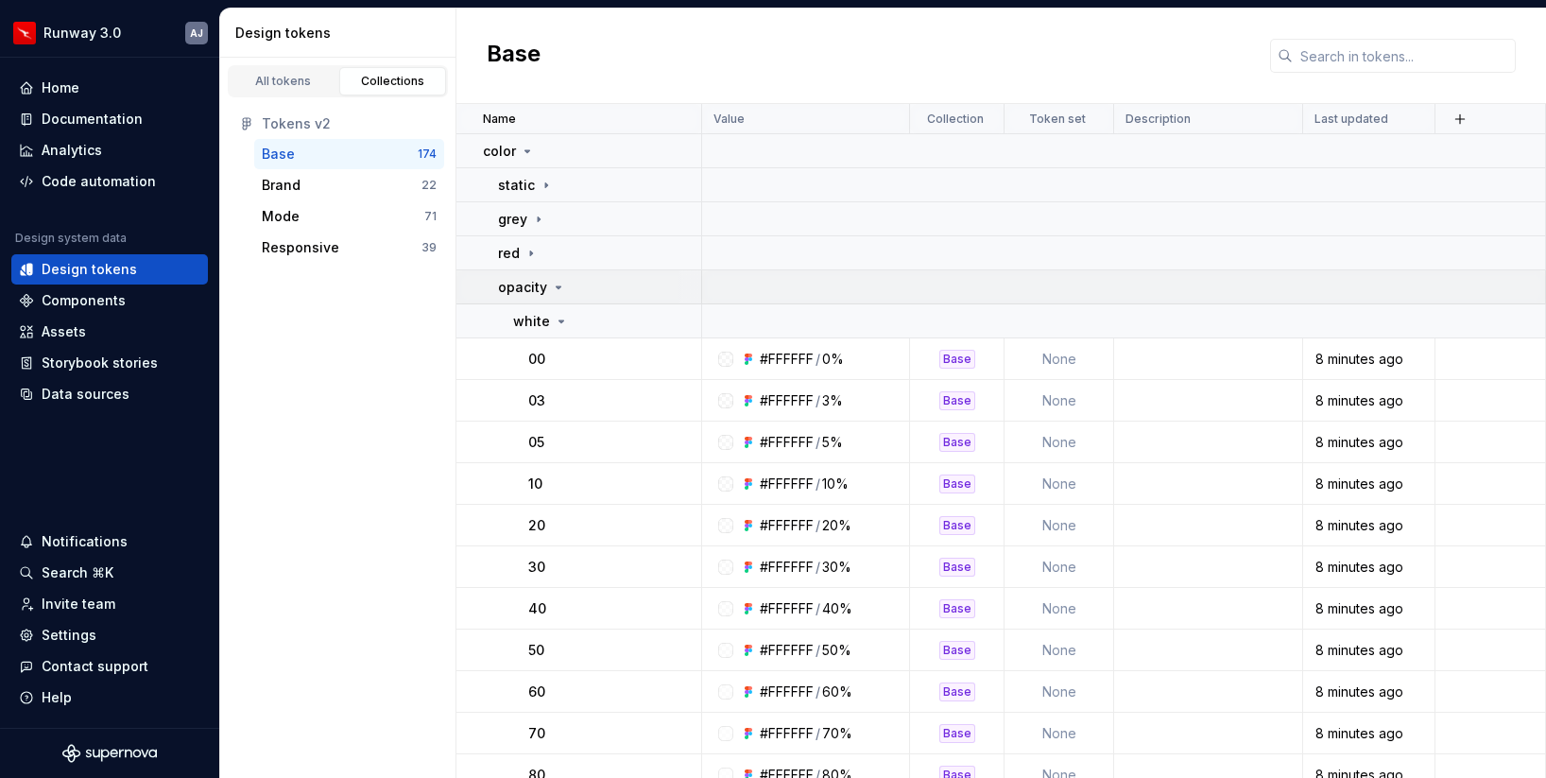
click at [551, 286] on icon at bounding box center [558, 287] width 15 height 15
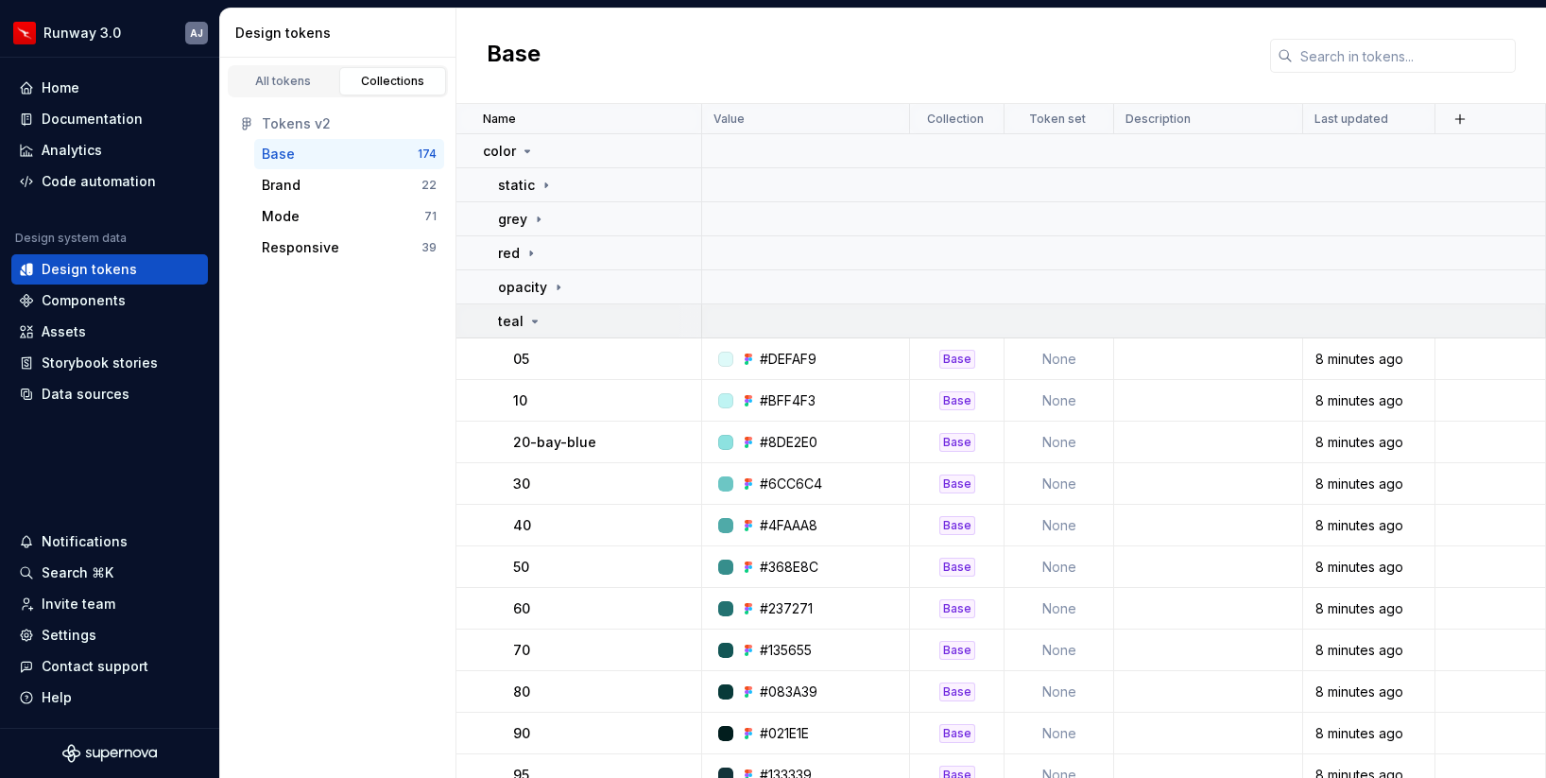
click at [538, 316] on icon at bounding box center [534, 321] width 15 height 15
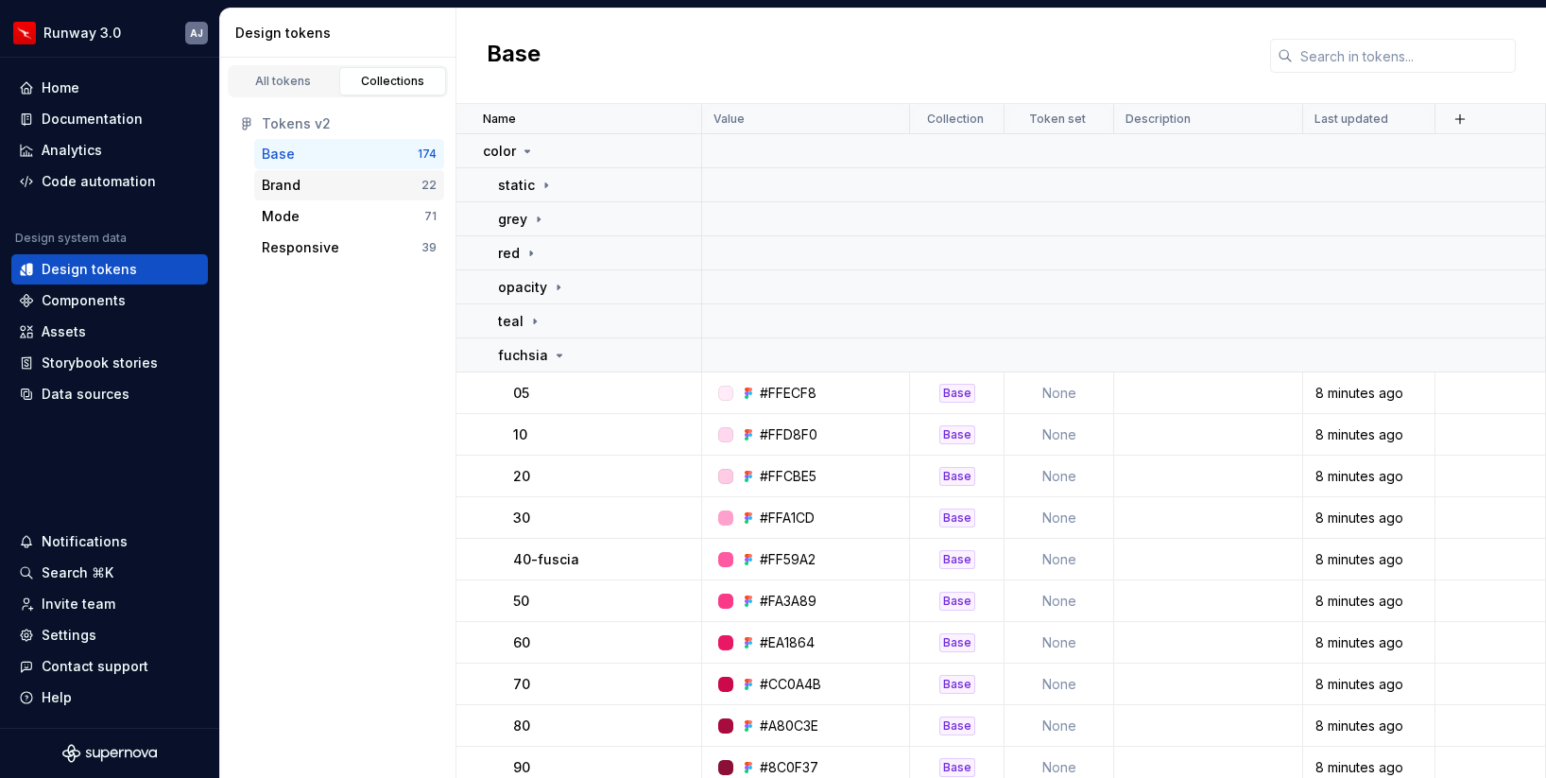
click at [337, 189] on div "Brand" at bounding box center [342, 185] width 160 height 19
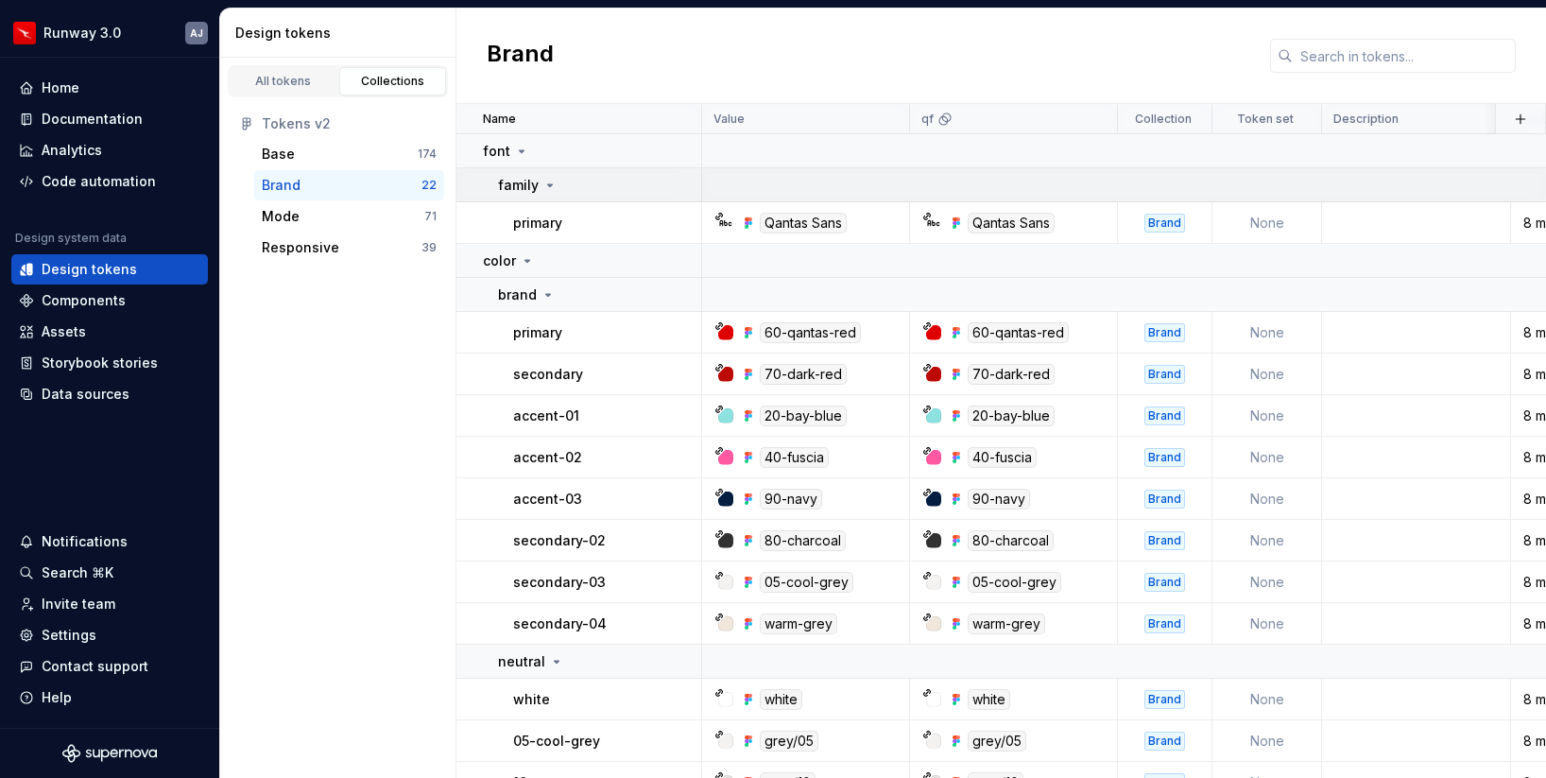
click at [548, 184] on icon at bounding box center [550, 185] width 5 height 2
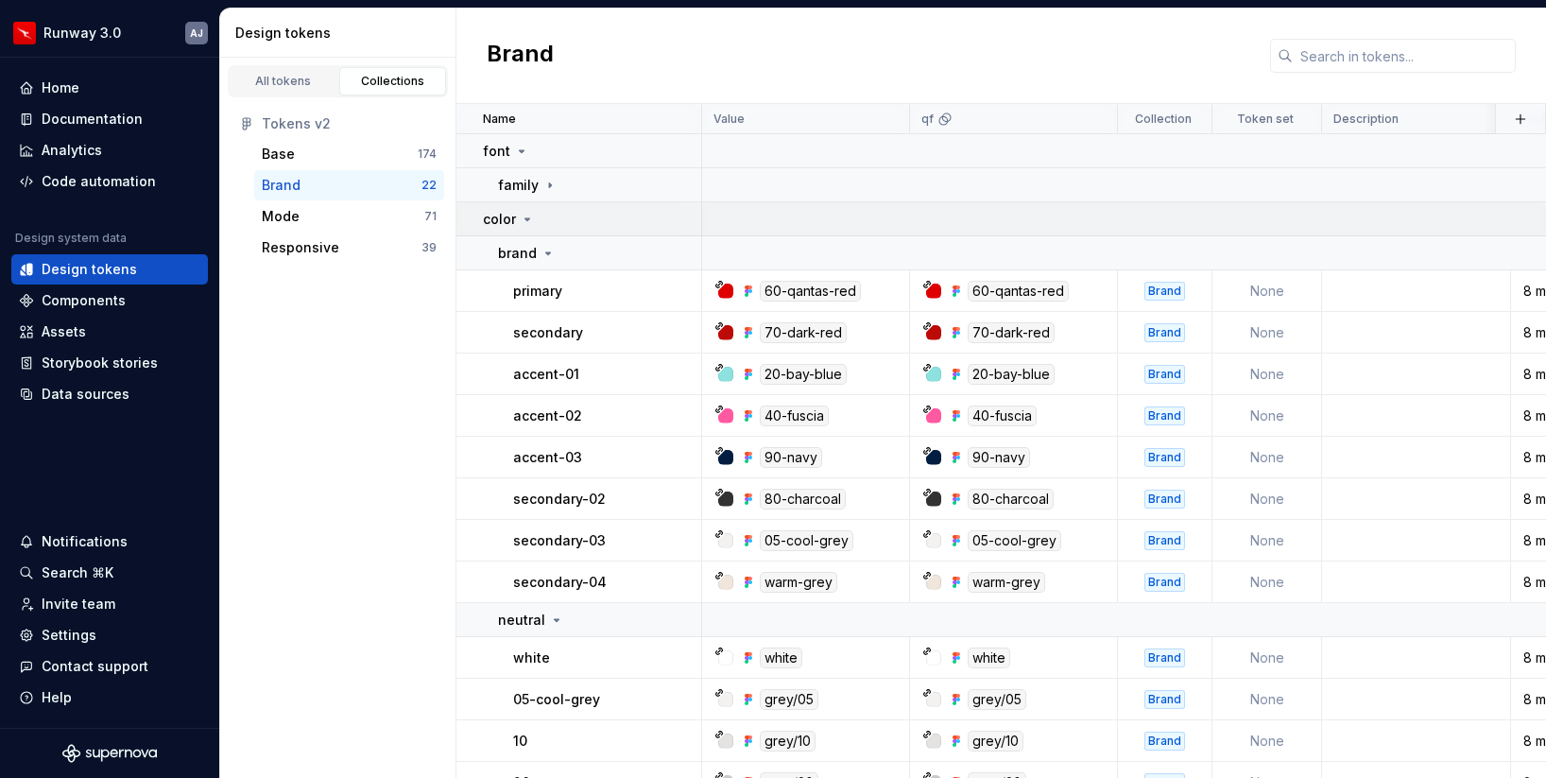
click at [526, 216] on icon at bounding box center [527, 219] width 15 height 15
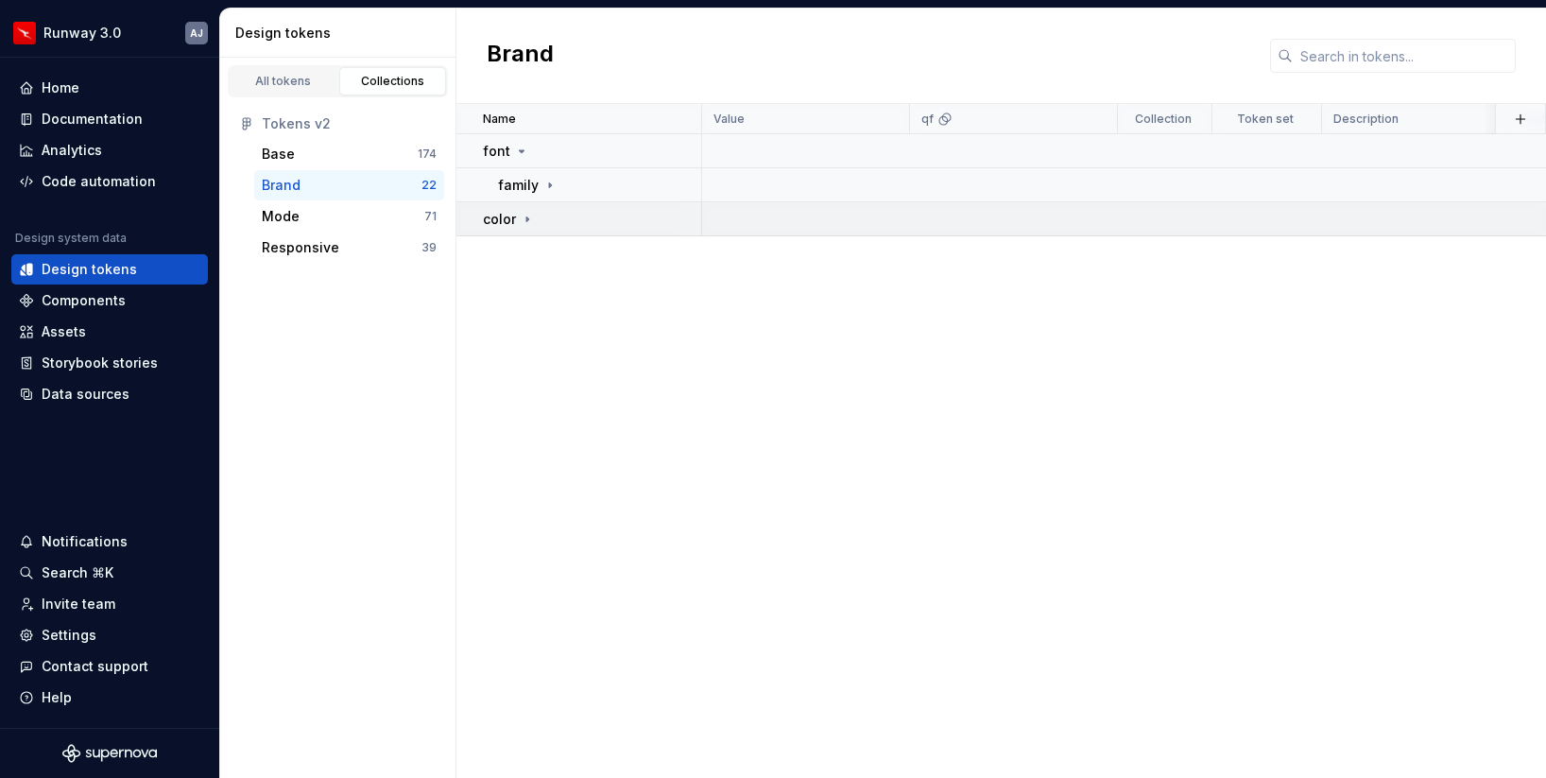
click at [527, 216] on icon at bounding box center [528, 218] width 2 height 5
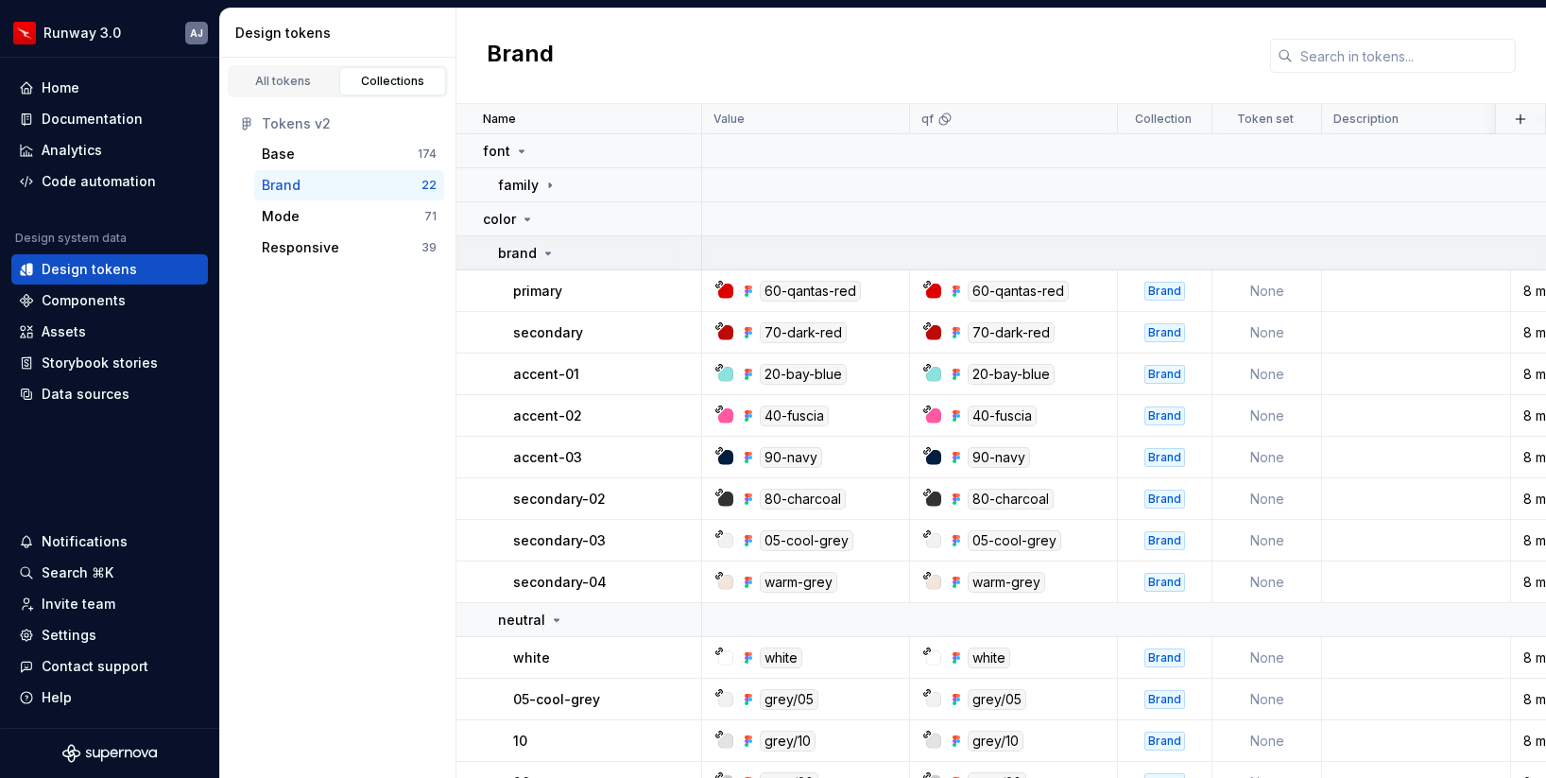
click at [546, 250] on icon at bounding box center [548, 253] width 15 height 15
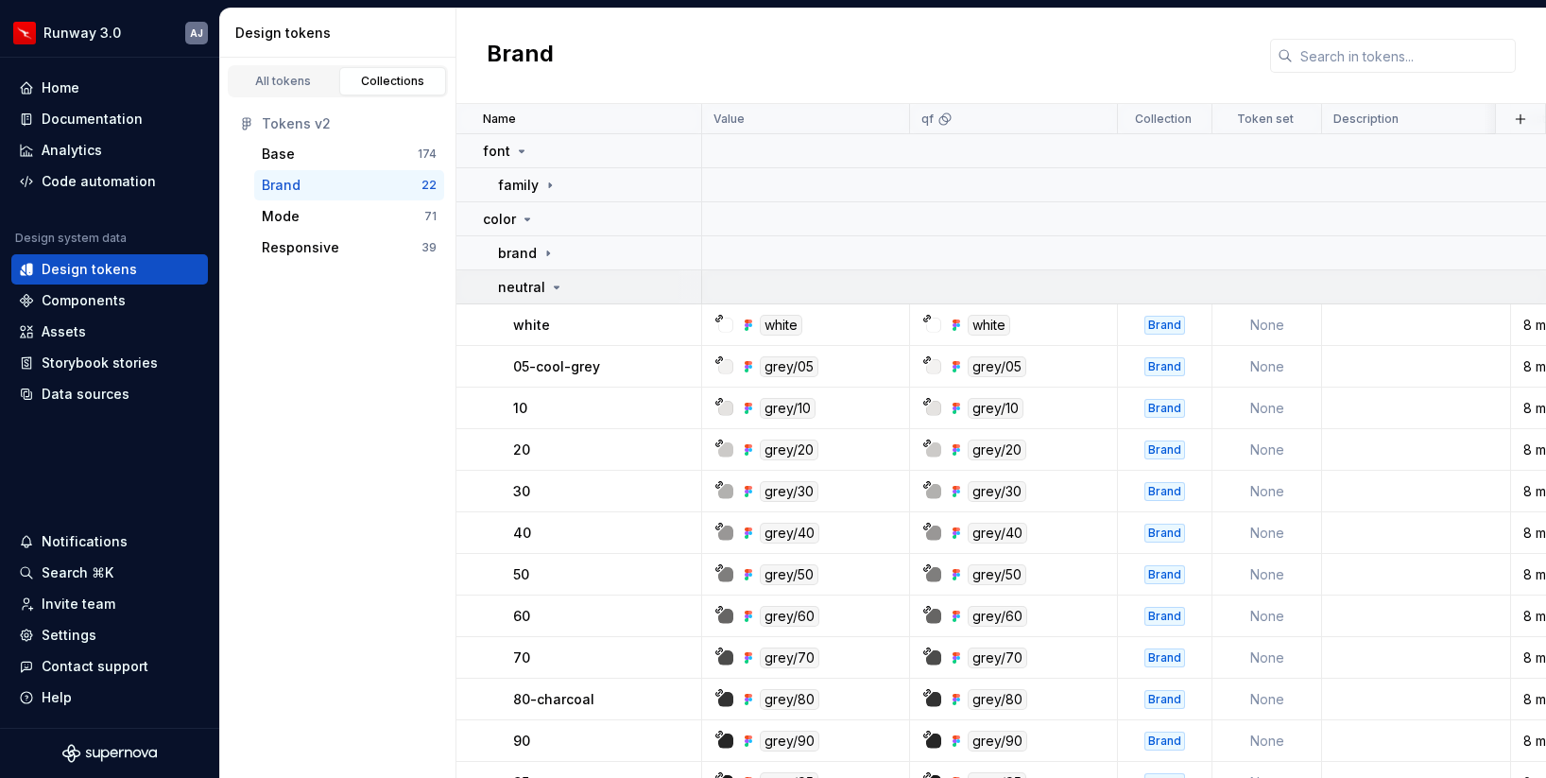
click at [552, 283] on icon at bounding box center [556, 287] width 15 height 15
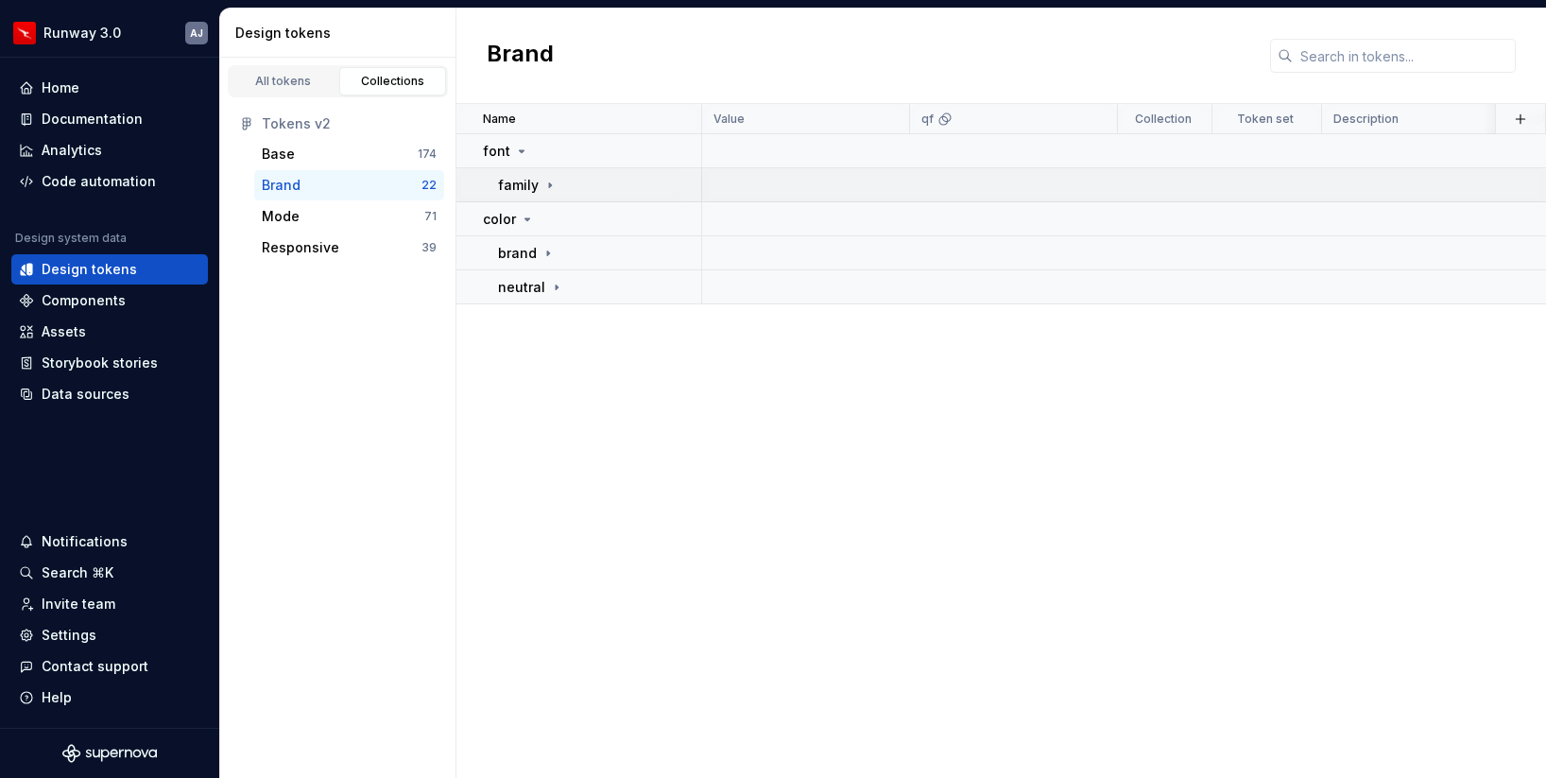
click at [540, 168] on td "family" at bounding box center [580, 185] width 246 height 34
click at [386, 209] on div "Mode" at bounding box center [343, 216] width 163 height 19
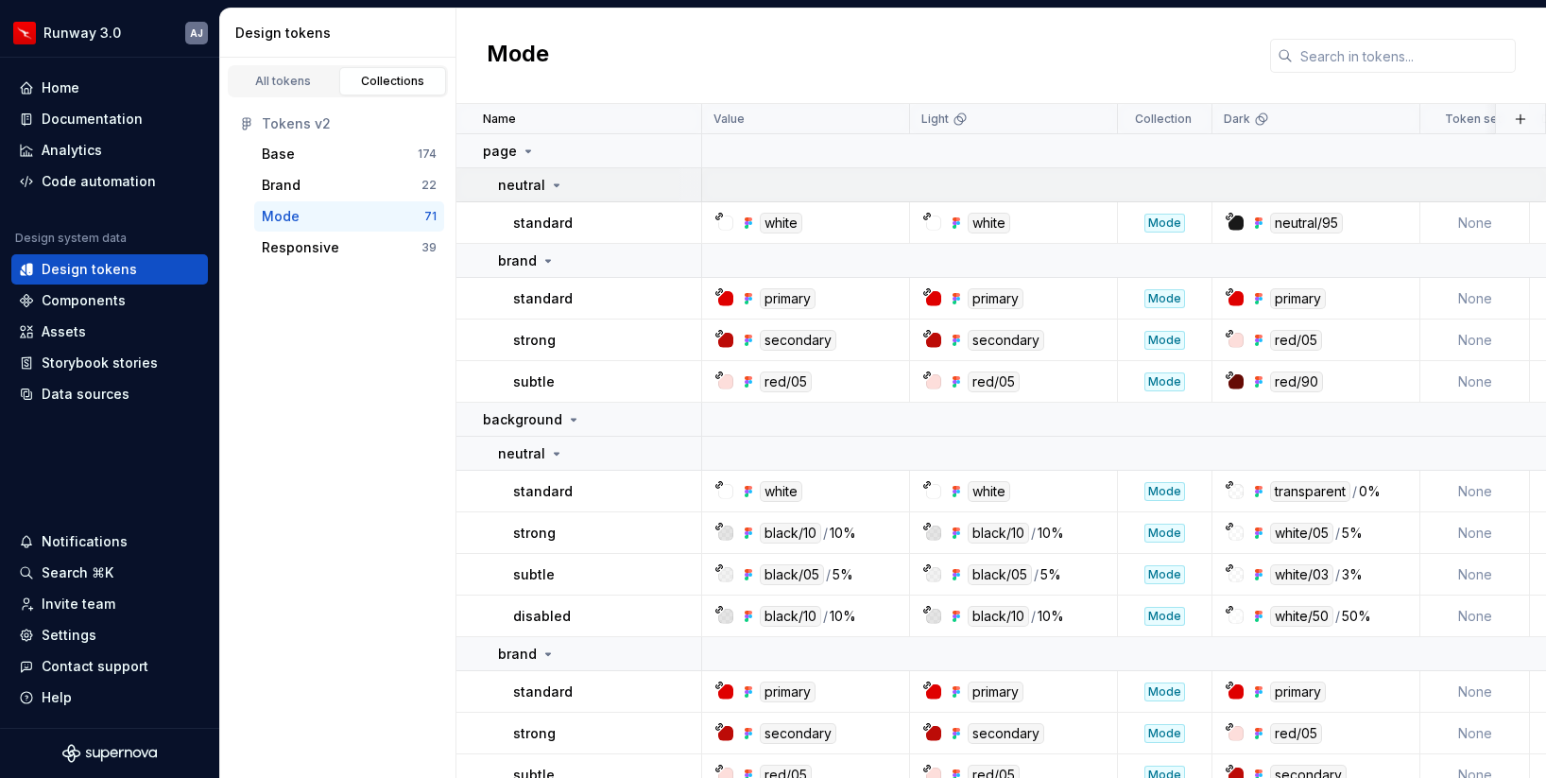
click at [553, 186] on icon at bounding box center [556, 185] width 15 height 15
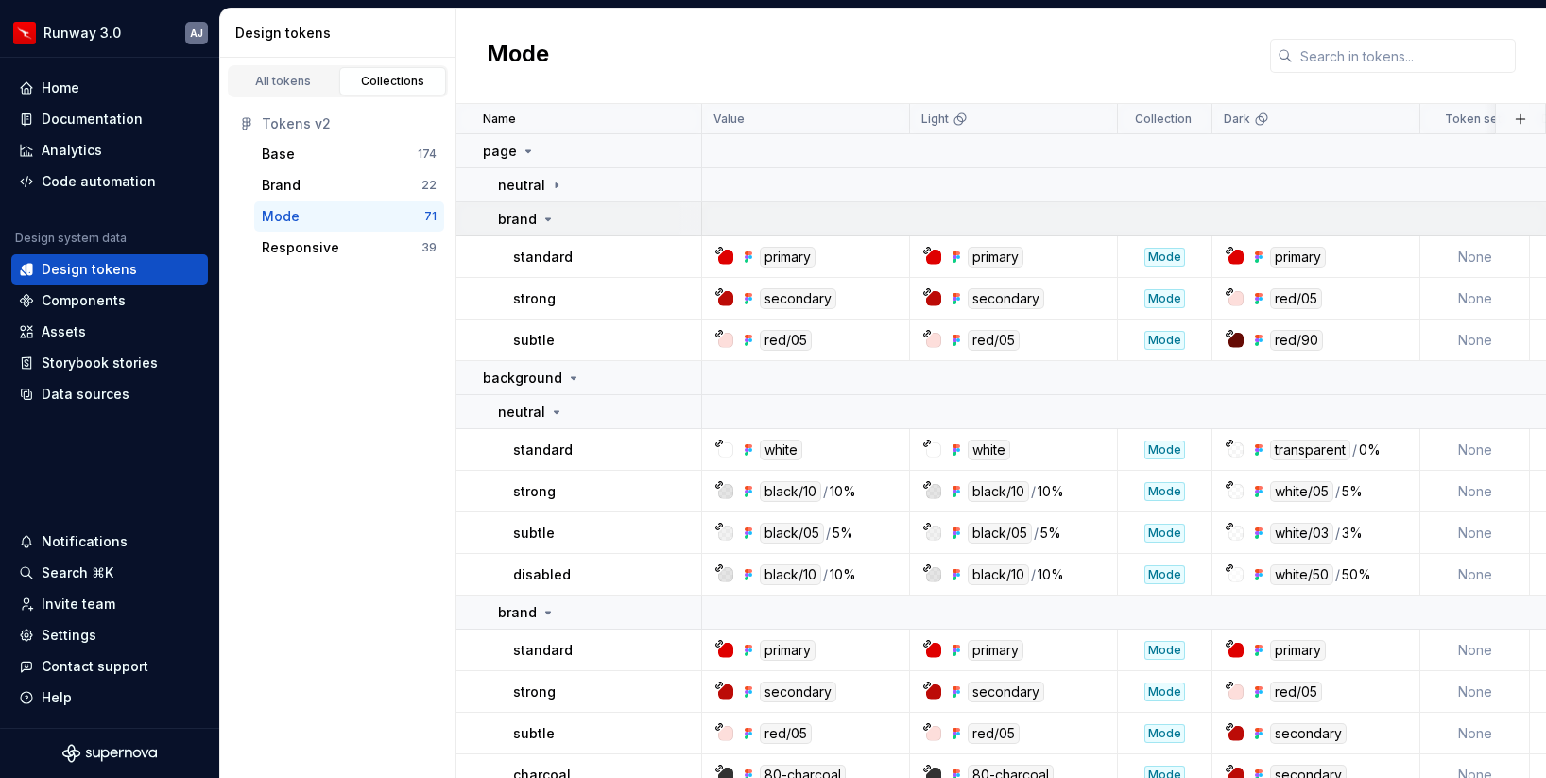
click at [547, 216] on icon at bounding box center [548, 219] width 15 height 15
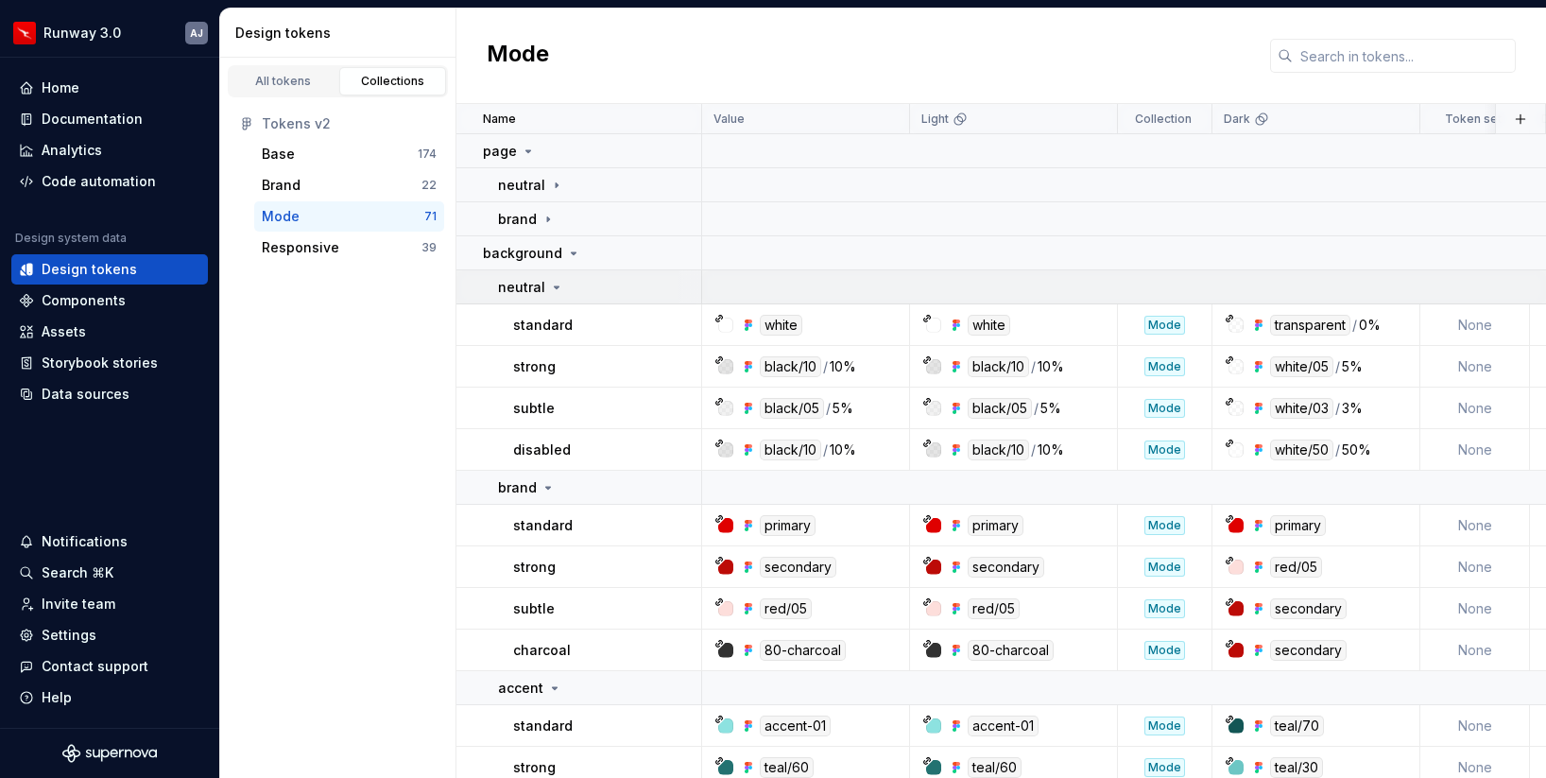
click at [555, 273] on td "neutral" at bounding box center [580, 287] width 246 height 34
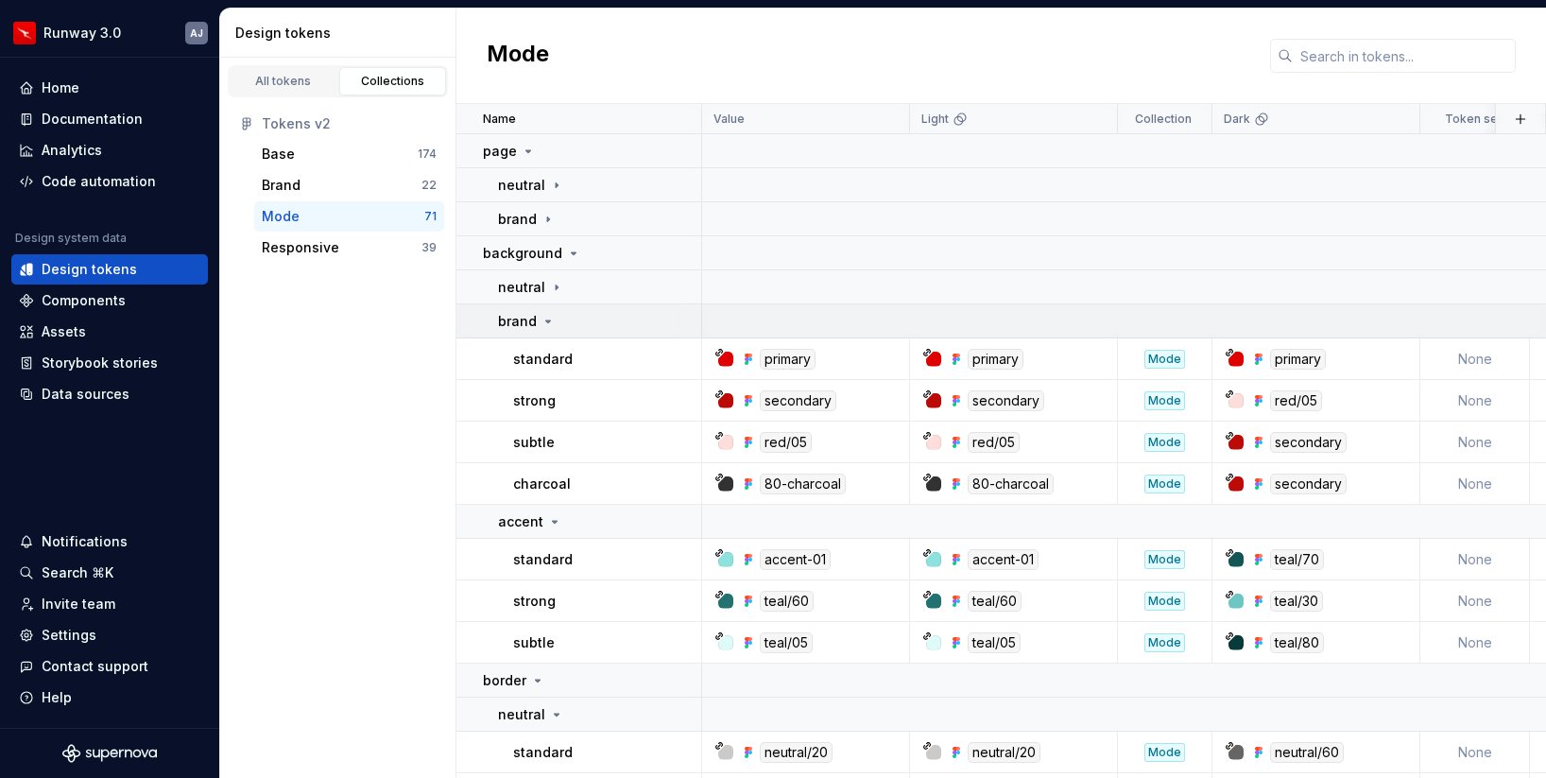
click at [553, 323] on icon at bounding box center [548, 321] width 15 height 15
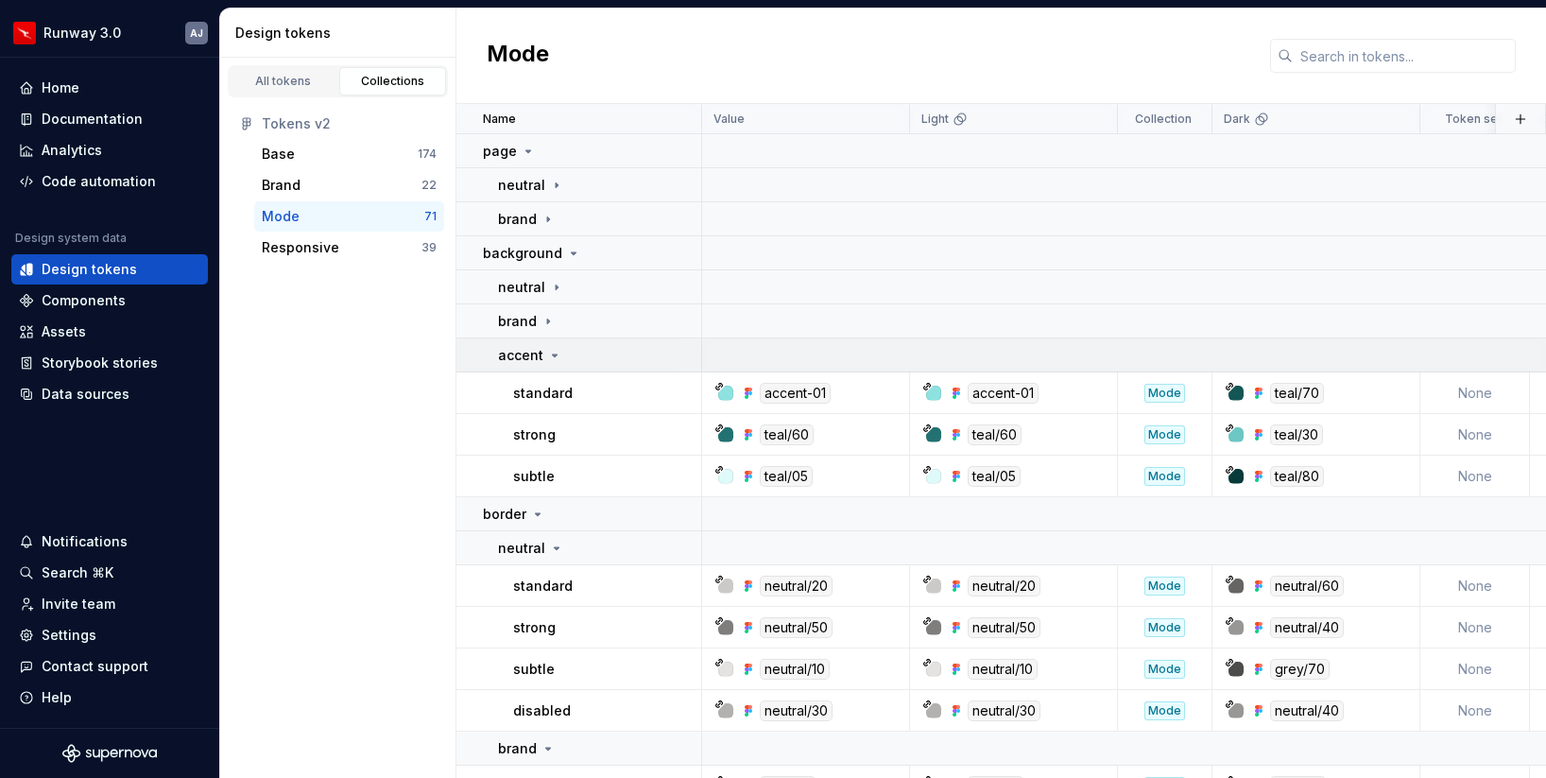
click at [554, 354] on icon at bounding box center [555, 355] width 5 height 2
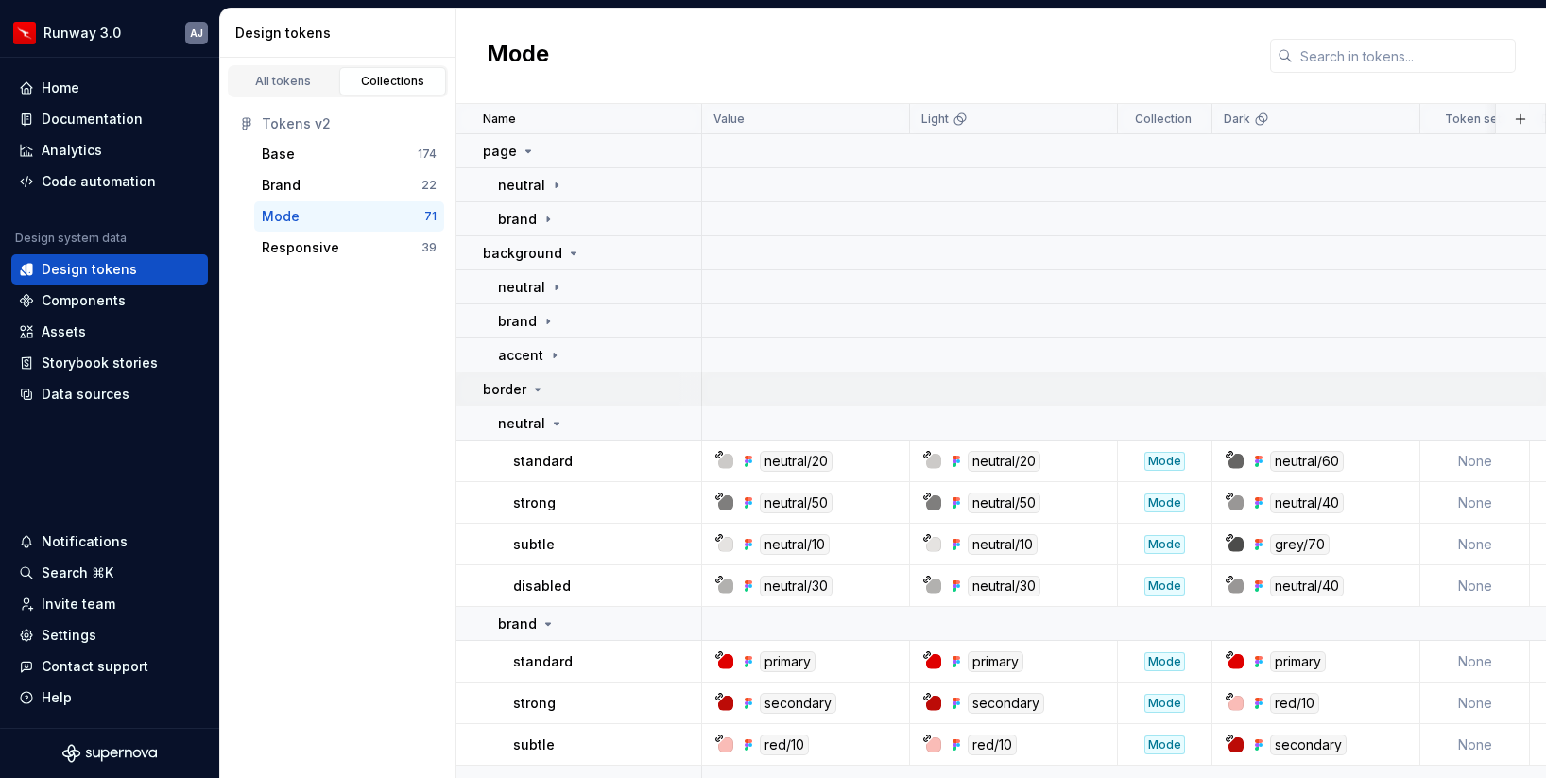
click at [538, 389] on icon at bounding box center [538, 389] width 5 height 2
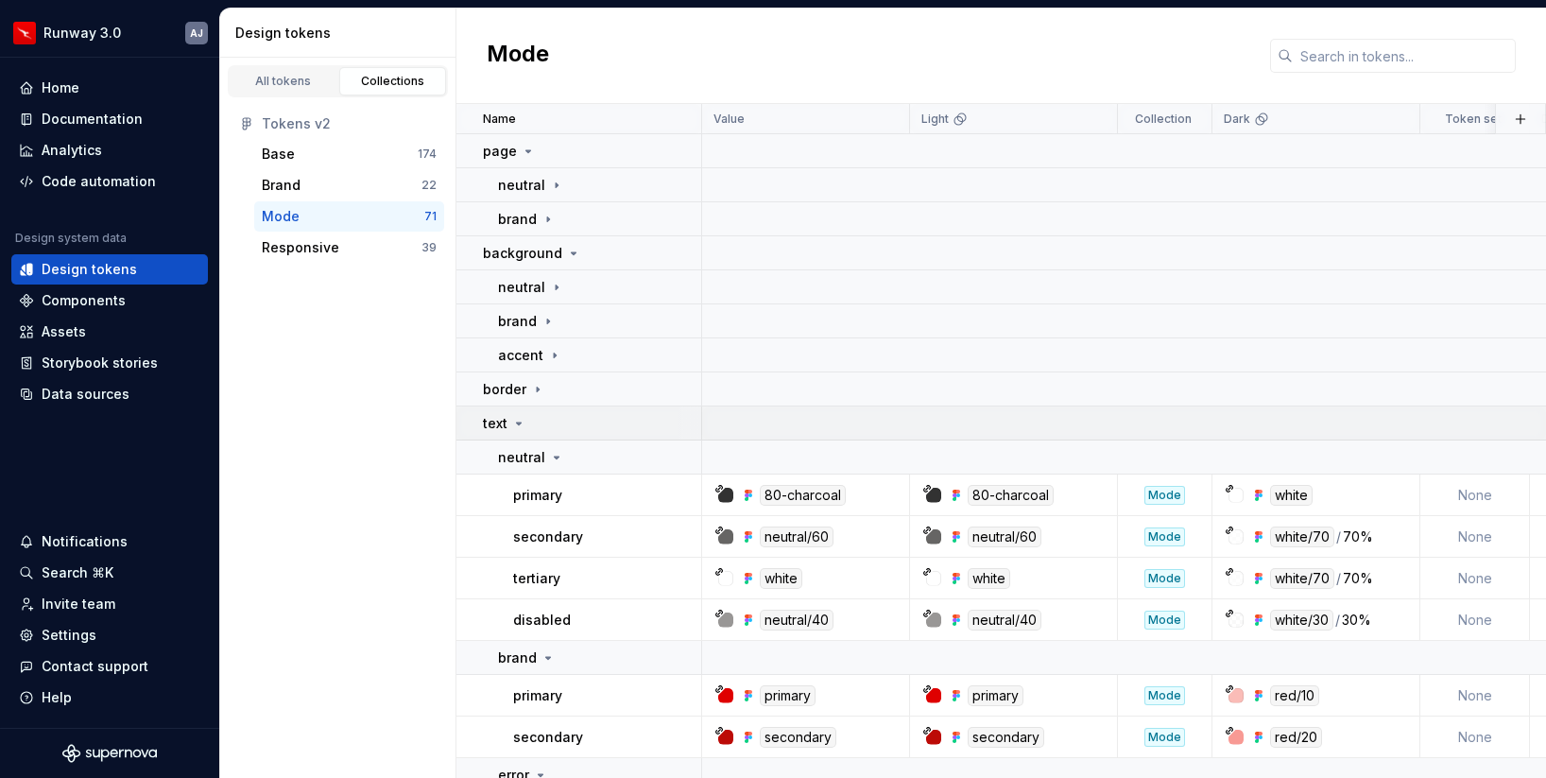
click at [519, 419] on icon at bounding box center [518, 423] width 15 height 15
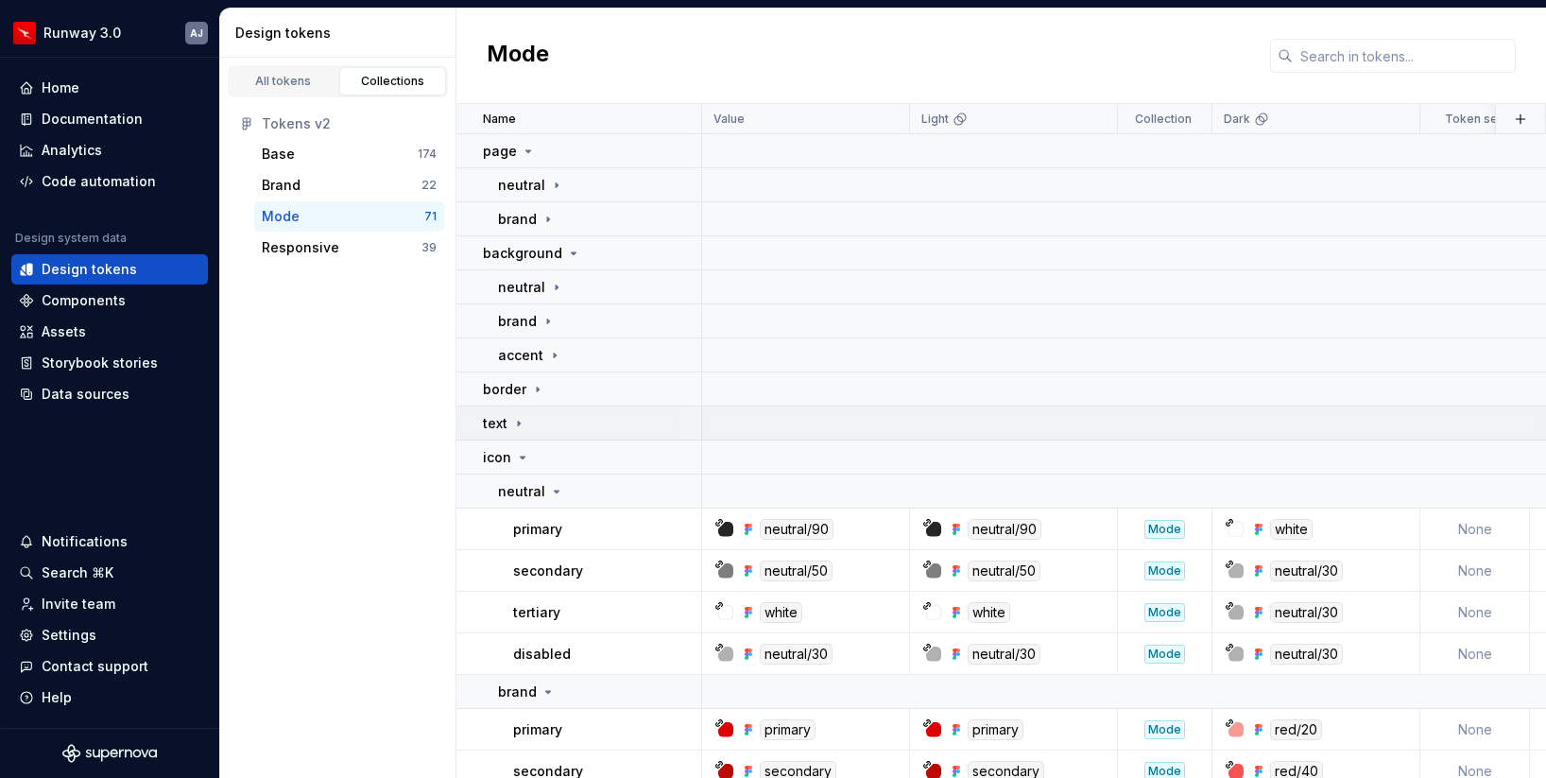
click at [513, 416] on icon at bounding box center [518, 423] width 15 height 15
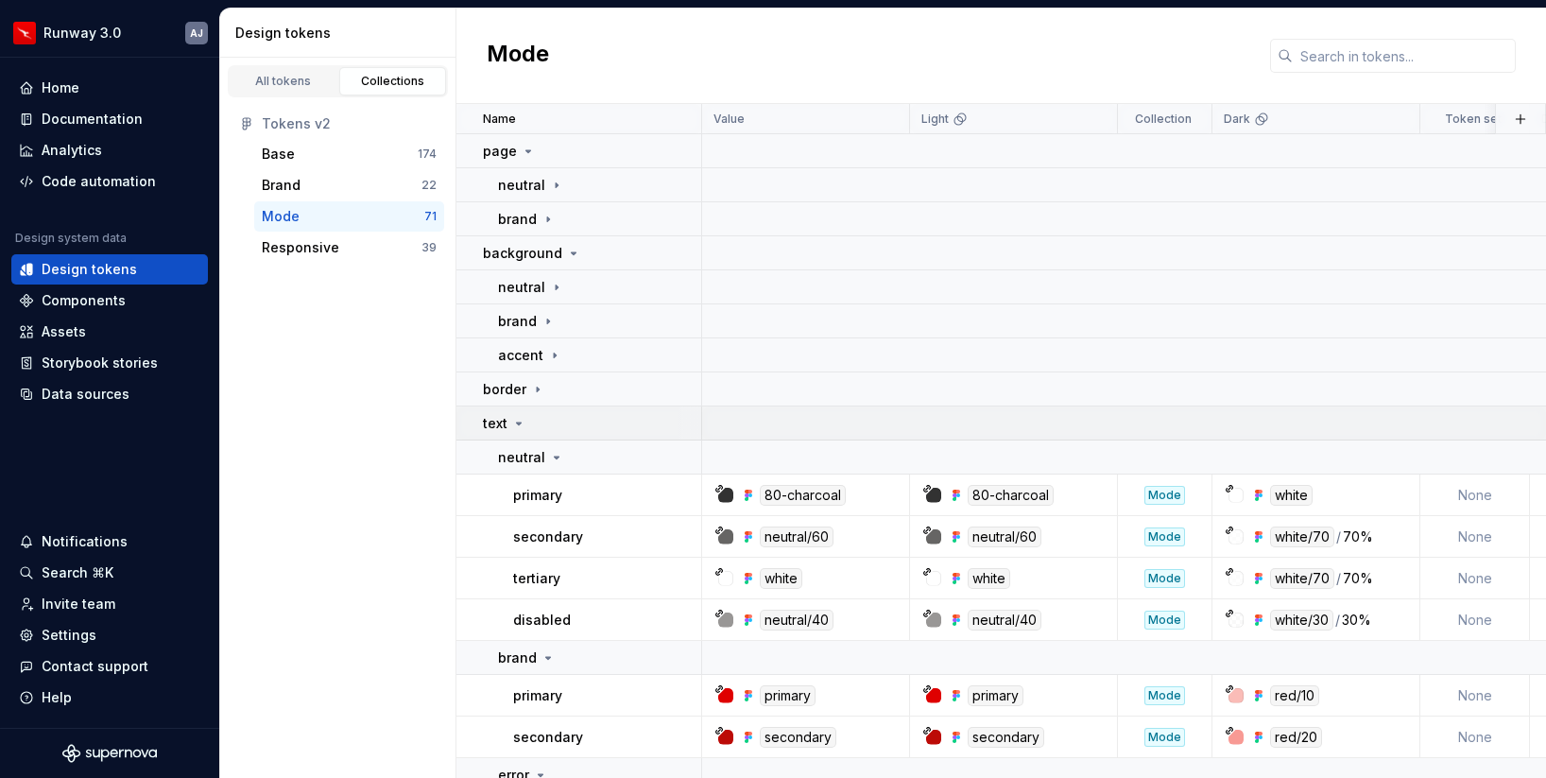
click at [513, 416] on icon at bounding box center [518, 423] width 15 height 15
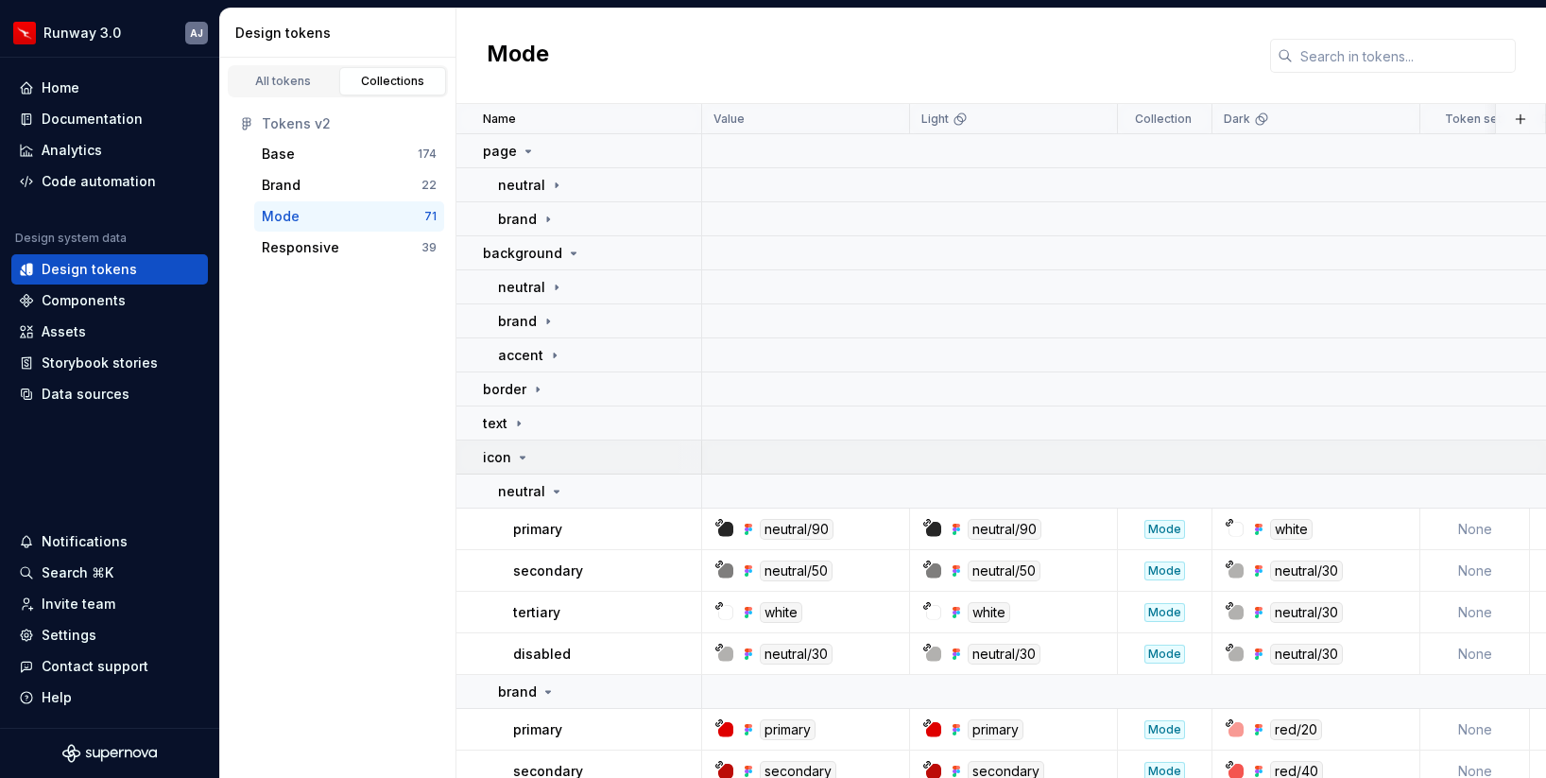
click at [522, 457] on icon at bounding box center [523, 458] width 5 height 2
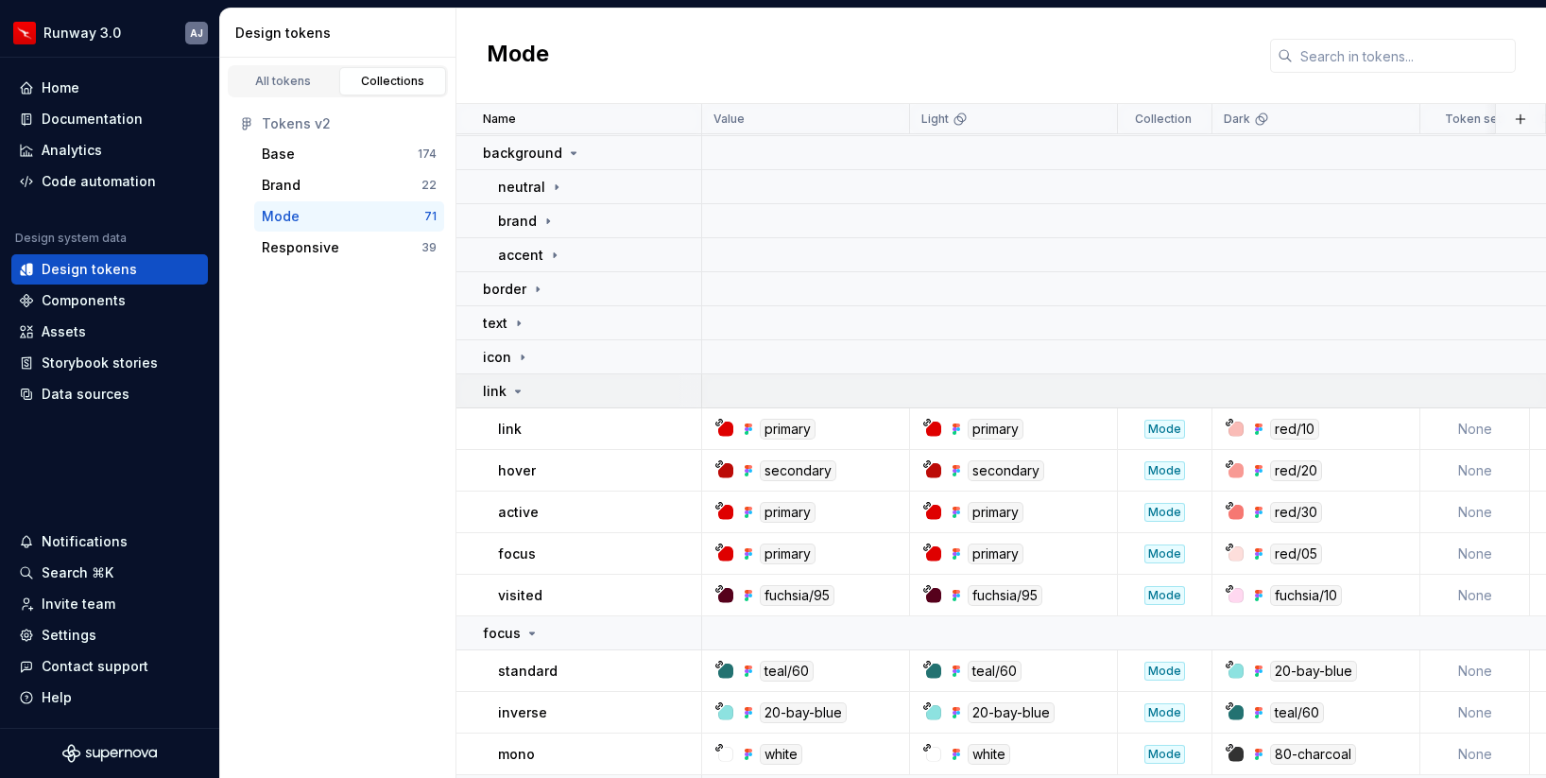
scroll to position [76, 0]
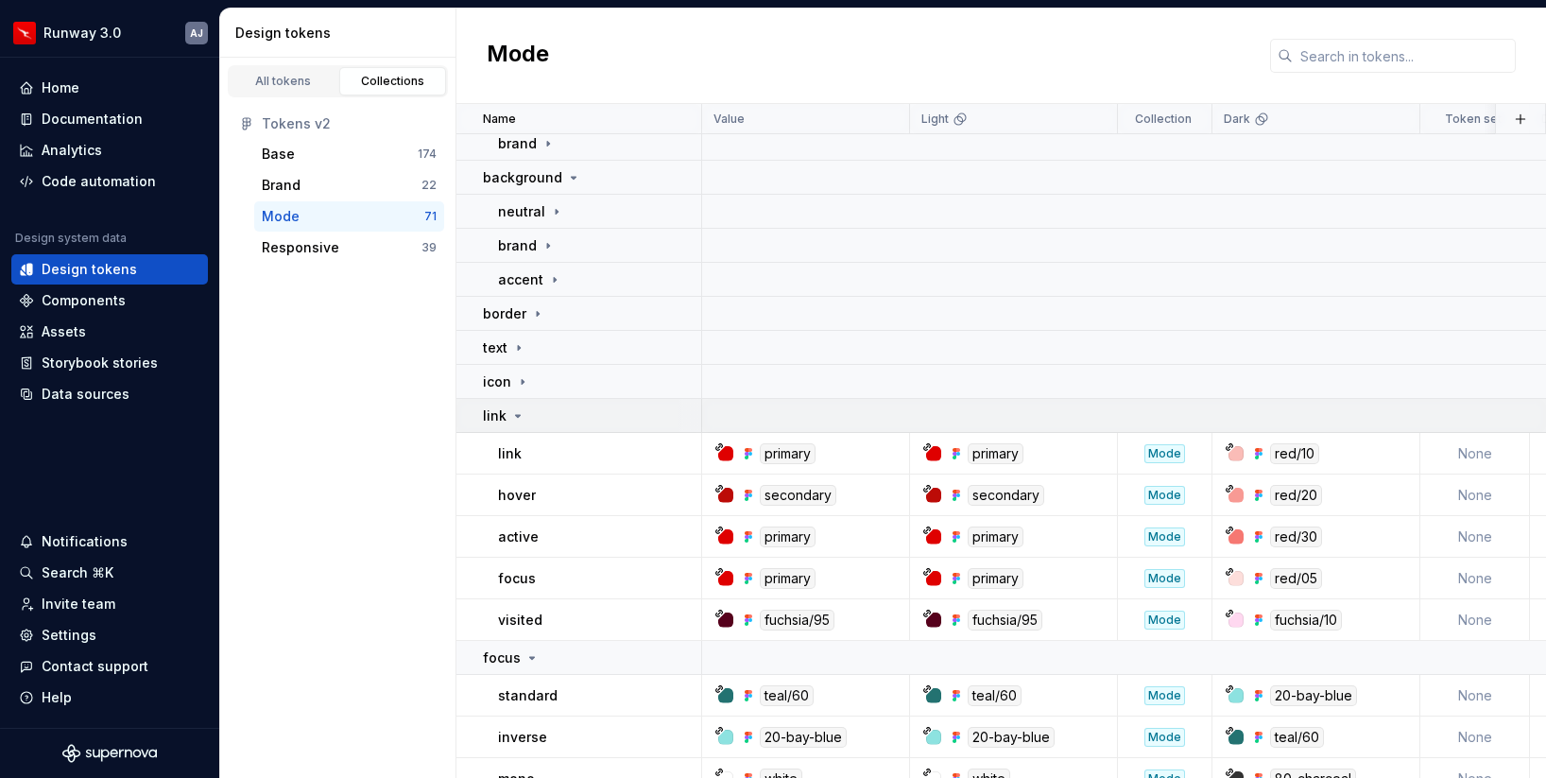
click at [520, 411] on icon at bounding box center [517, 415] width 15 height 15
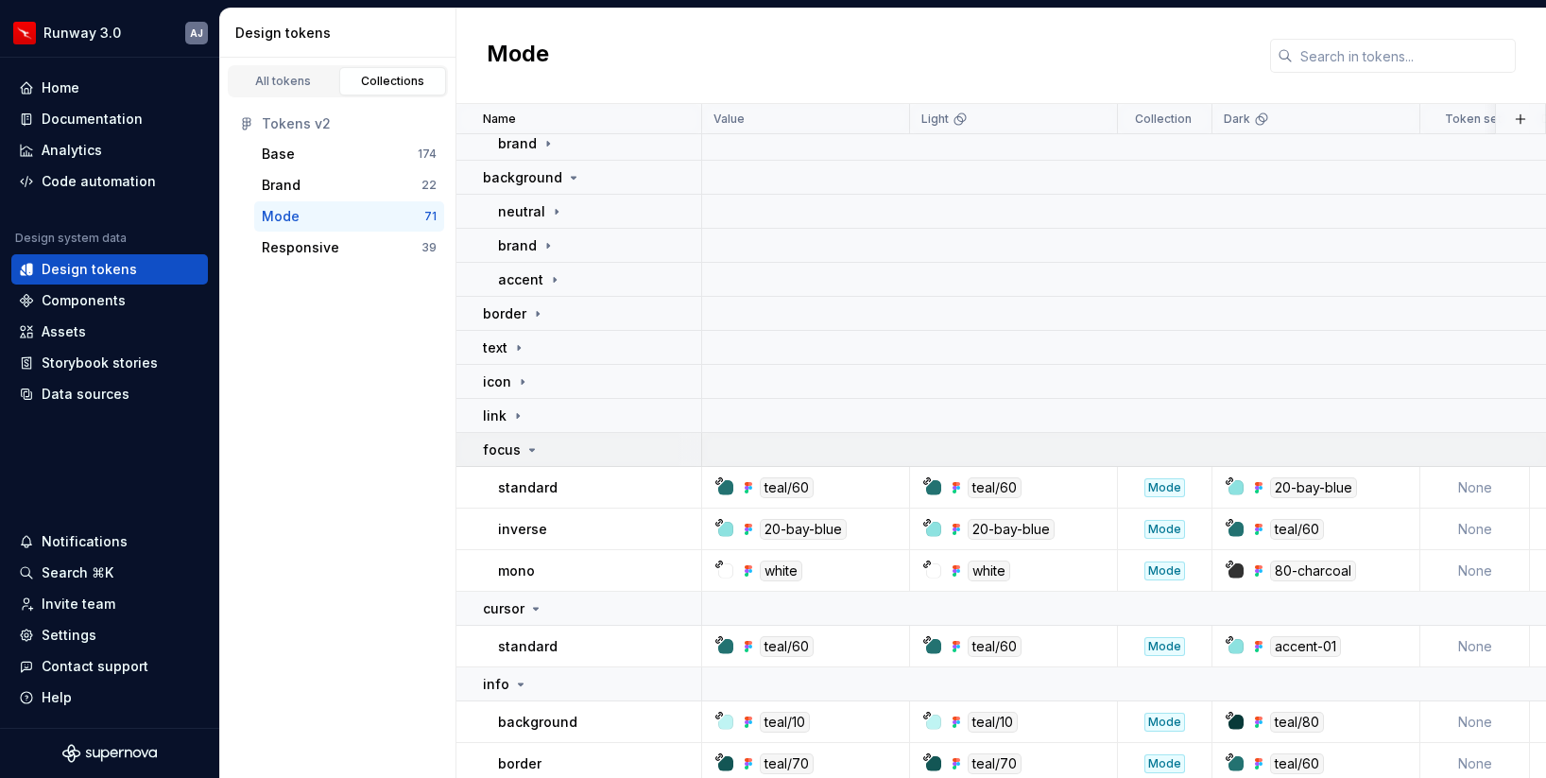
click at [531, 443] on icon at bounding box center [532, 449] width 15 height 15
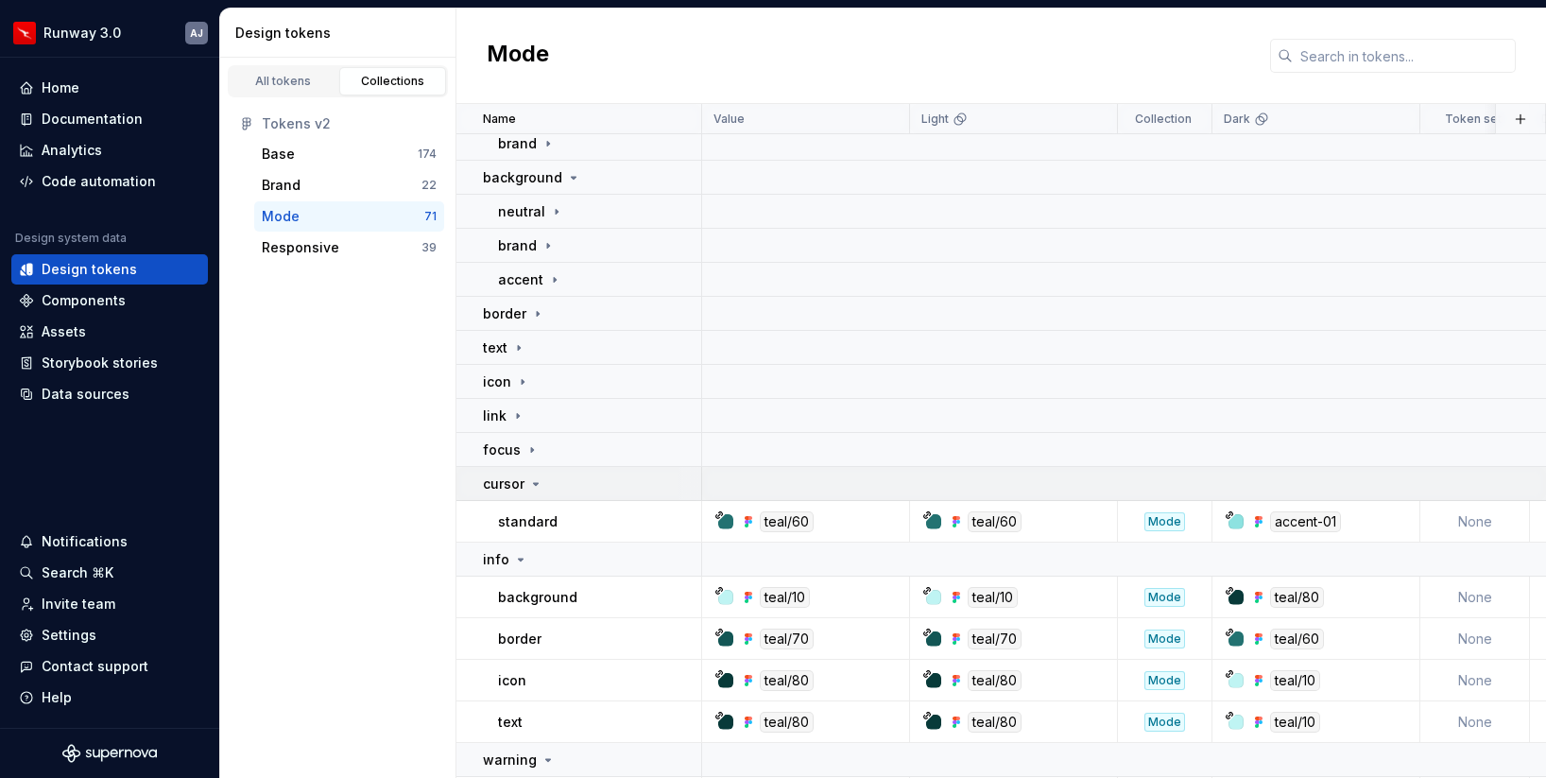
click at [530, 479] on icon at bounding box center [535, 483] width 15 height 15
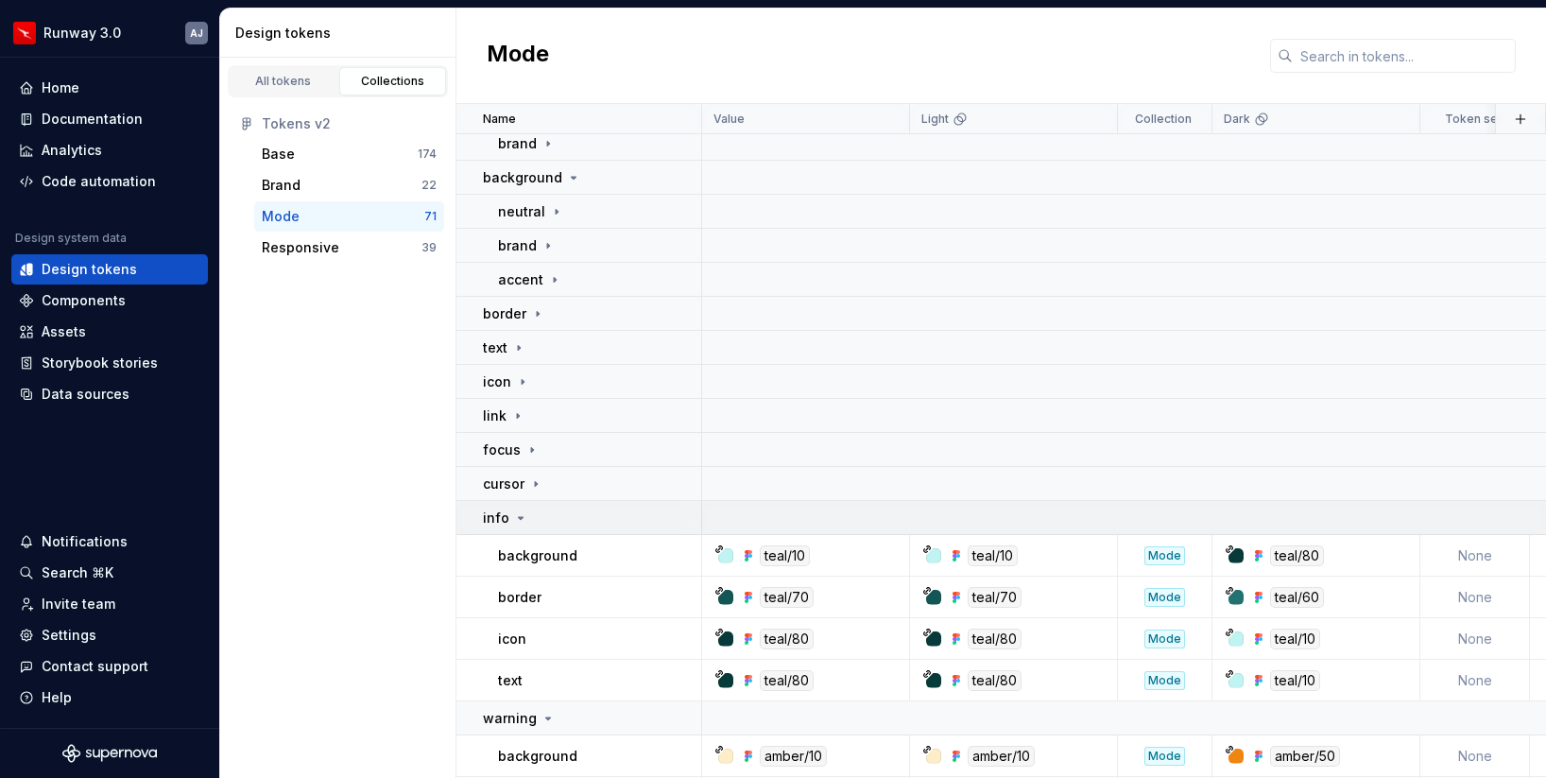
click at [522, 520] on icon at bounding box center [520, 517] width 15 height 15
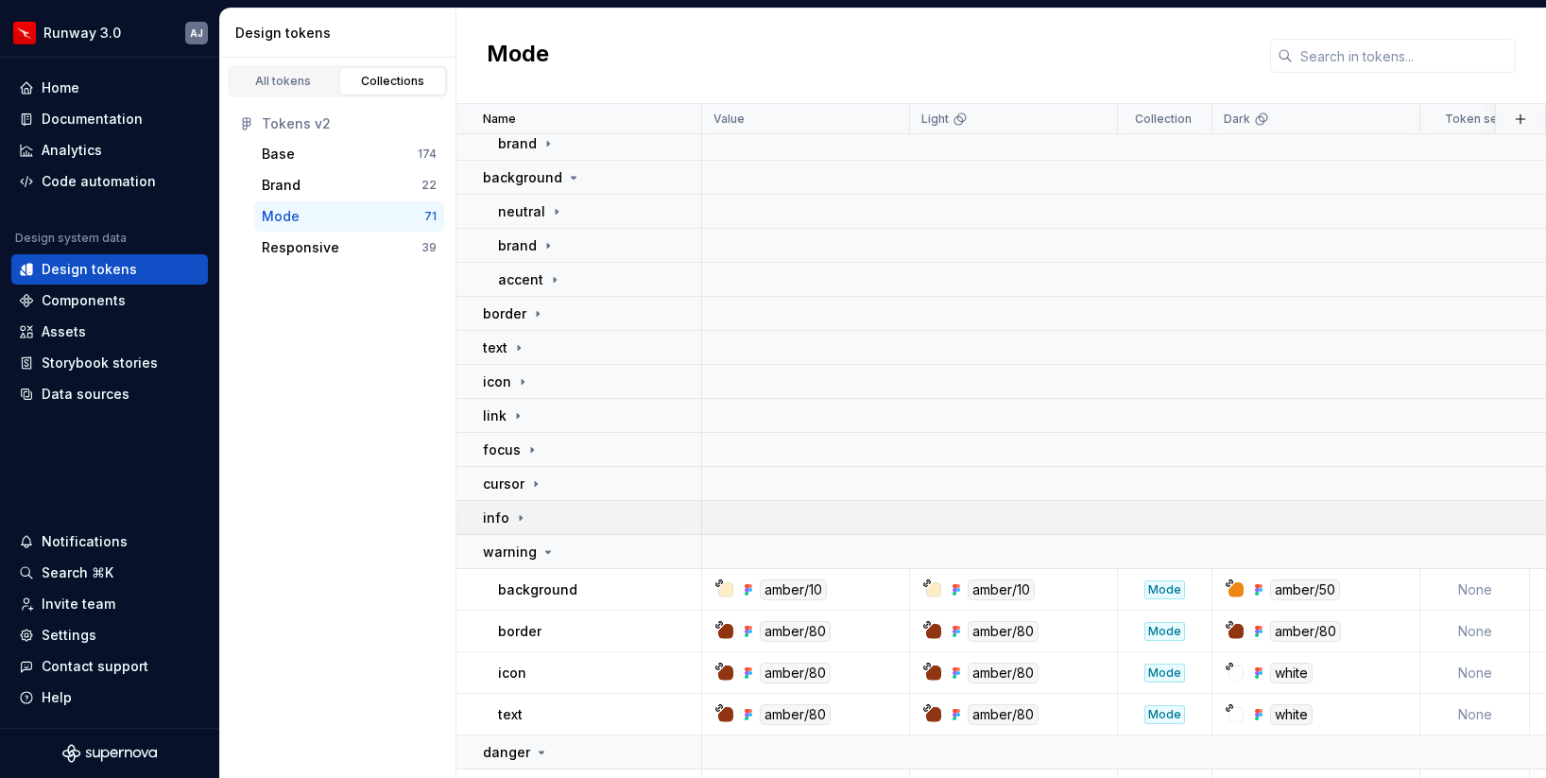
click at [520, 525] on icon at bounding box center [520, 517] width 15 height 15
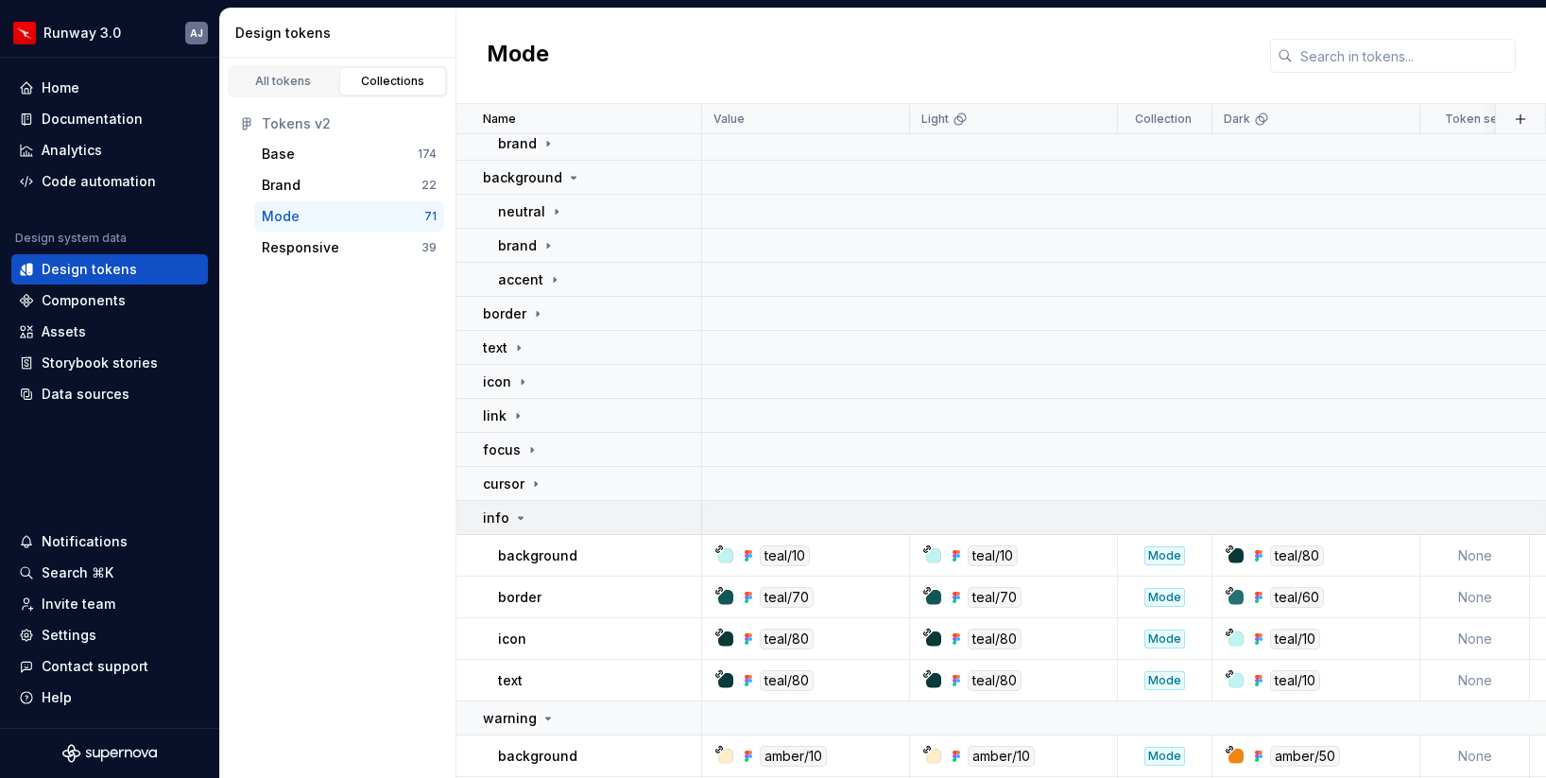
click at [517, 523] on icon at bounding box center [520, 517] width 15 height 15
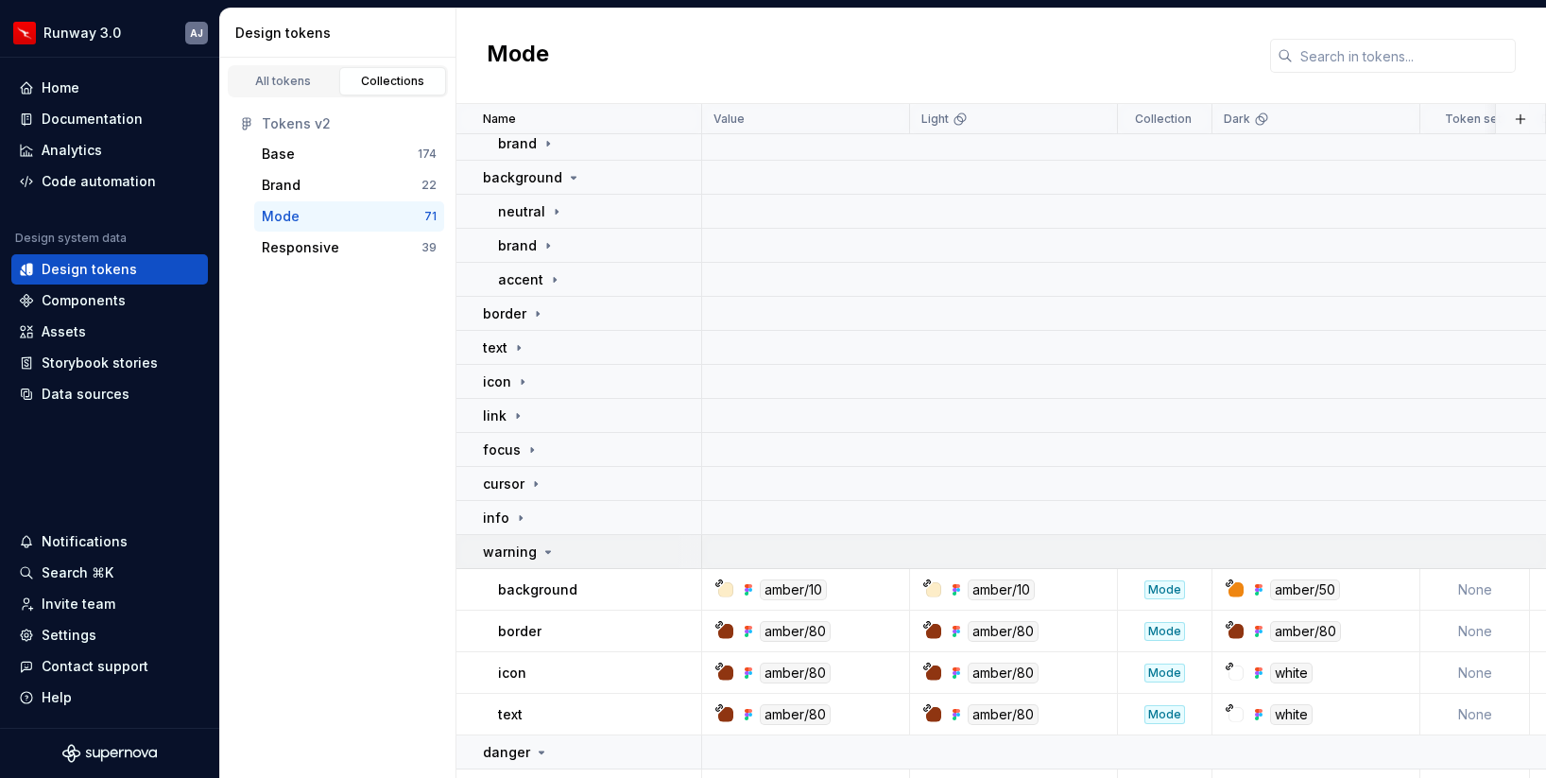
click at [541, 553] on icon at bounding box center [548, 551] width 15 height 15
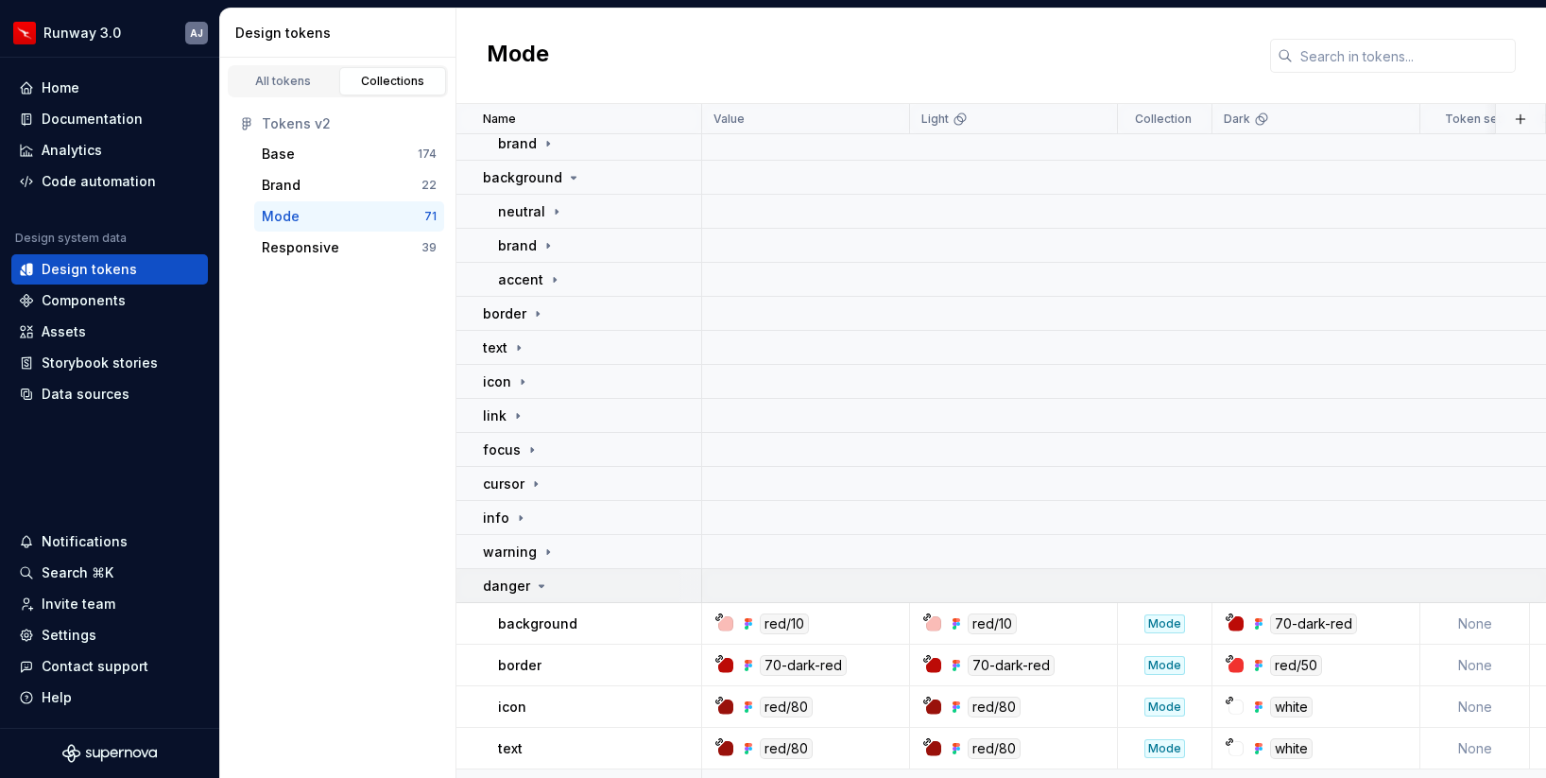
click at [542, 583] on icon at bounding box center [541, 585] width 15 height 15
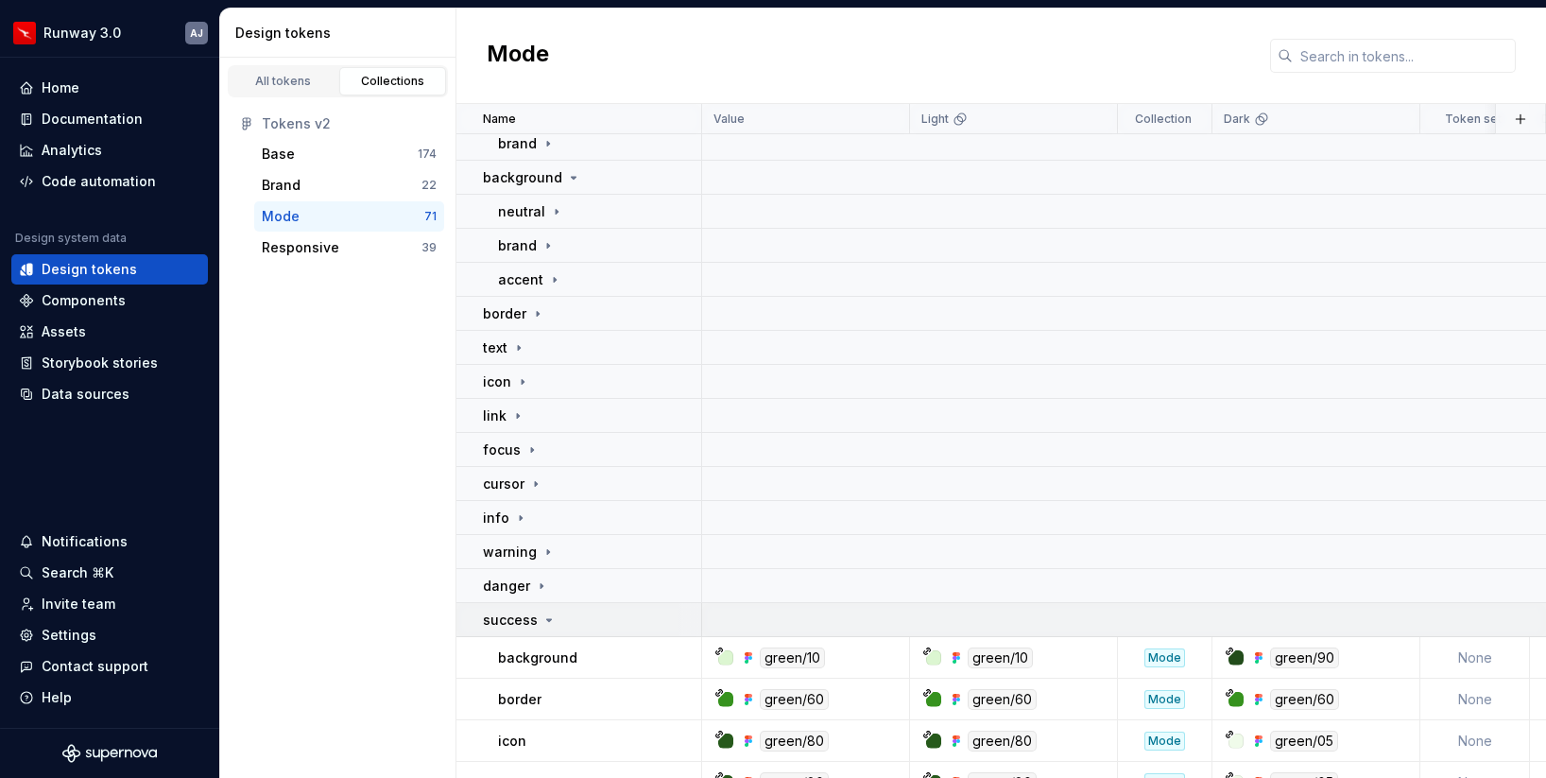
click at [544, 614] on icon at bounding box center [549, 620] width 15 height 15
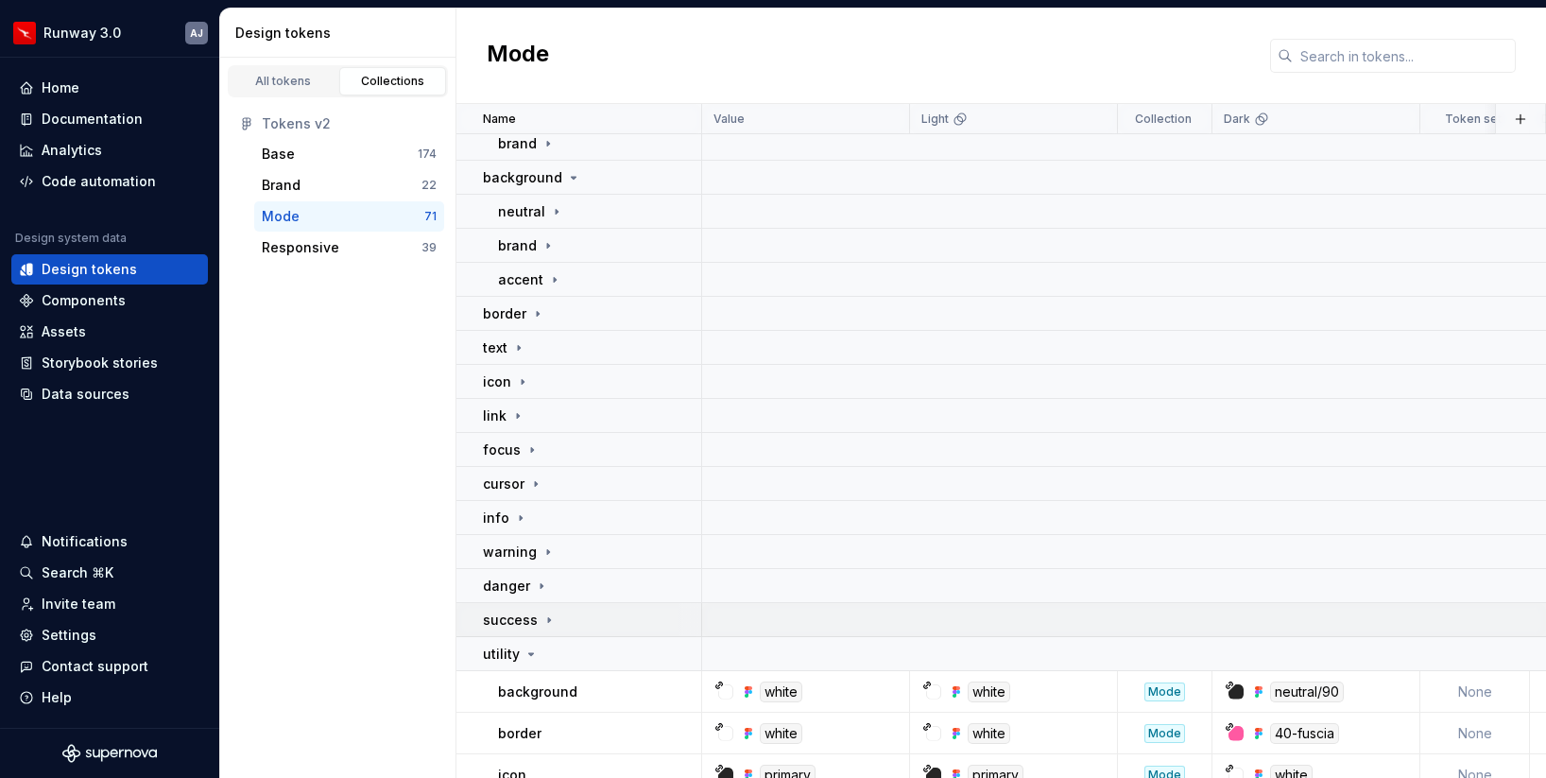
scroll to position [135, 0]
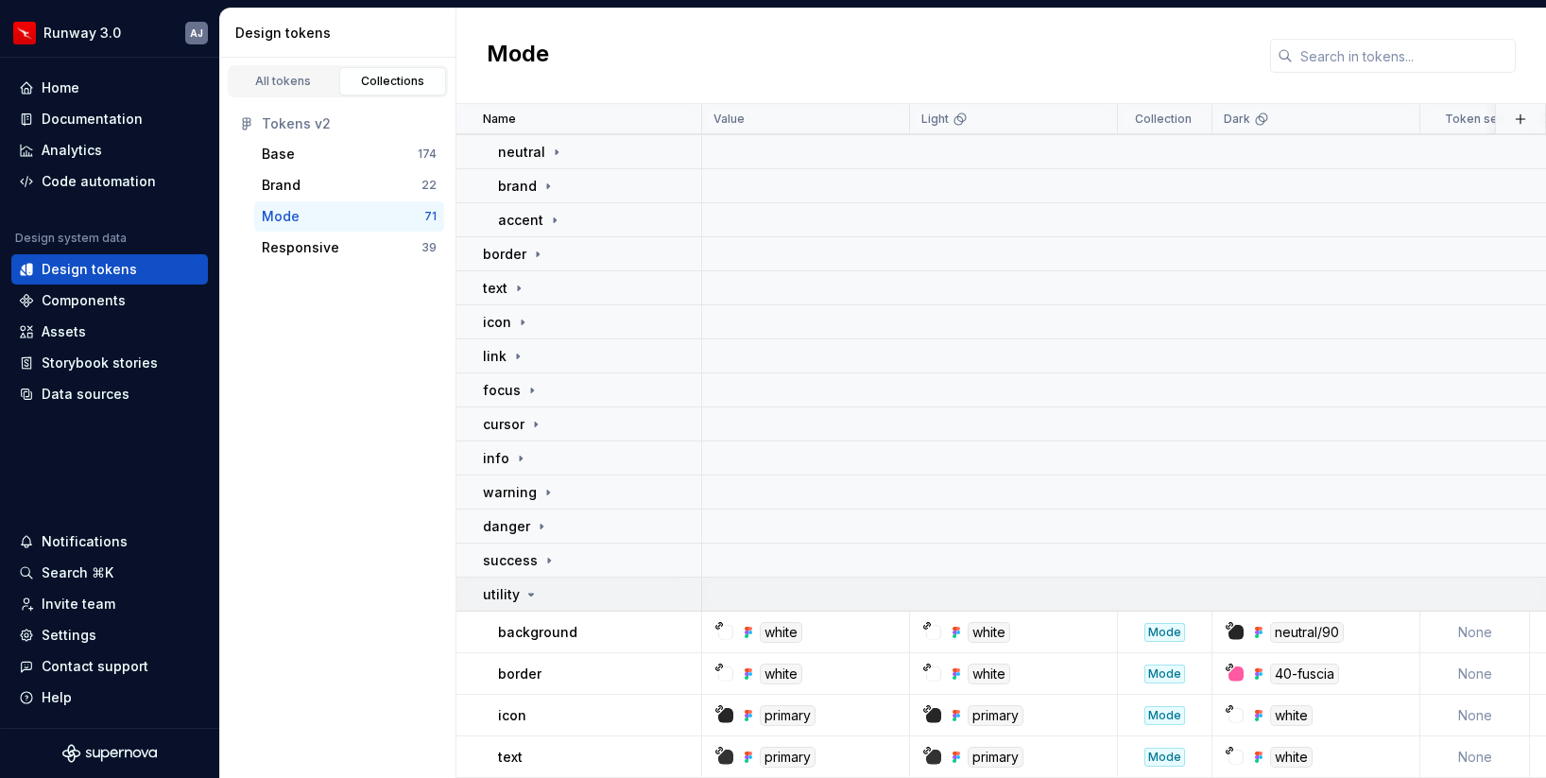
click at [530, 594] on icon at bounding box center [531, 595] width 5 height 2
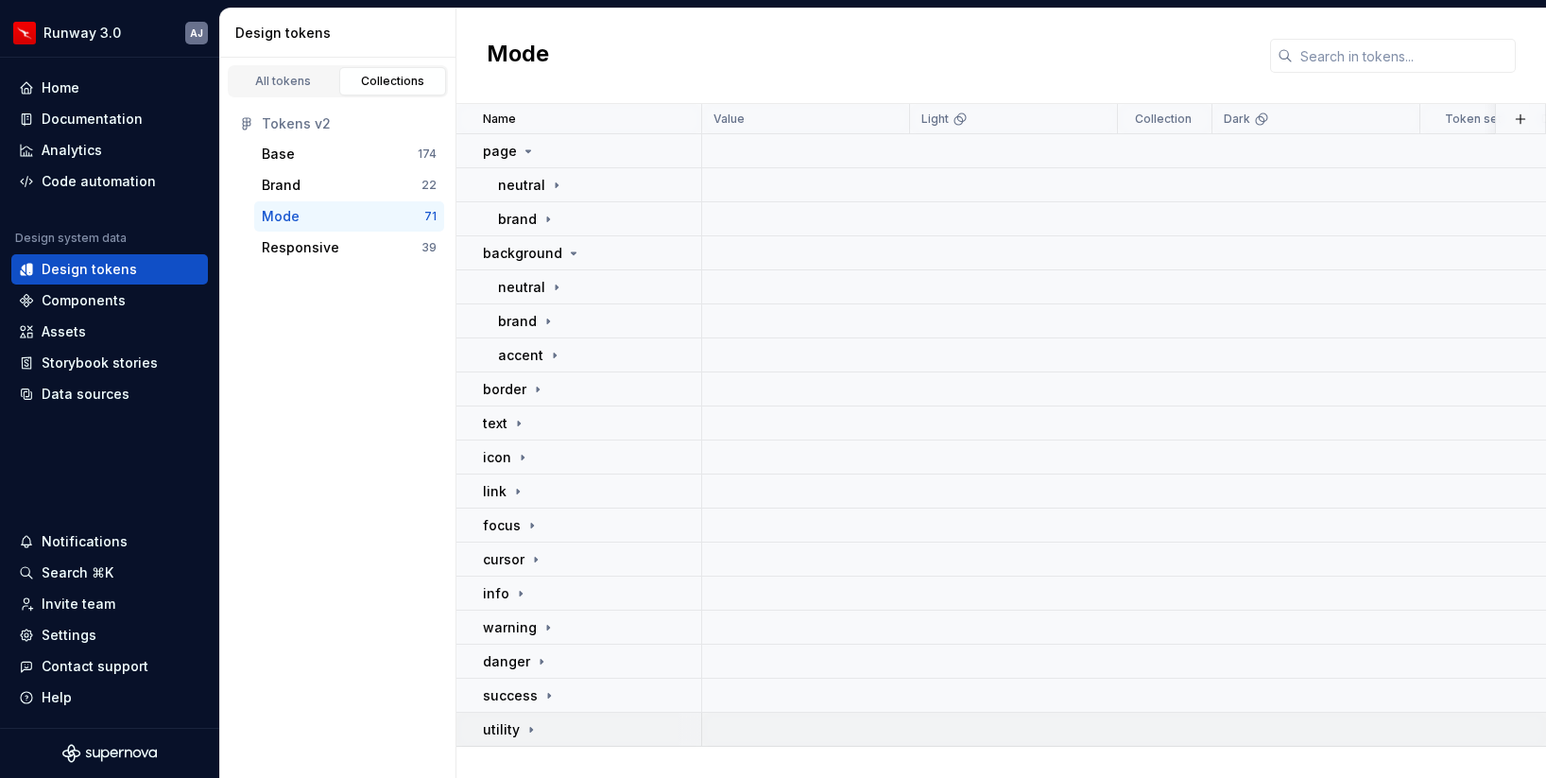
scroll to position [0, 0]
click at [572, 248] on icon at bounding box center [573, 253] width 15 height 15
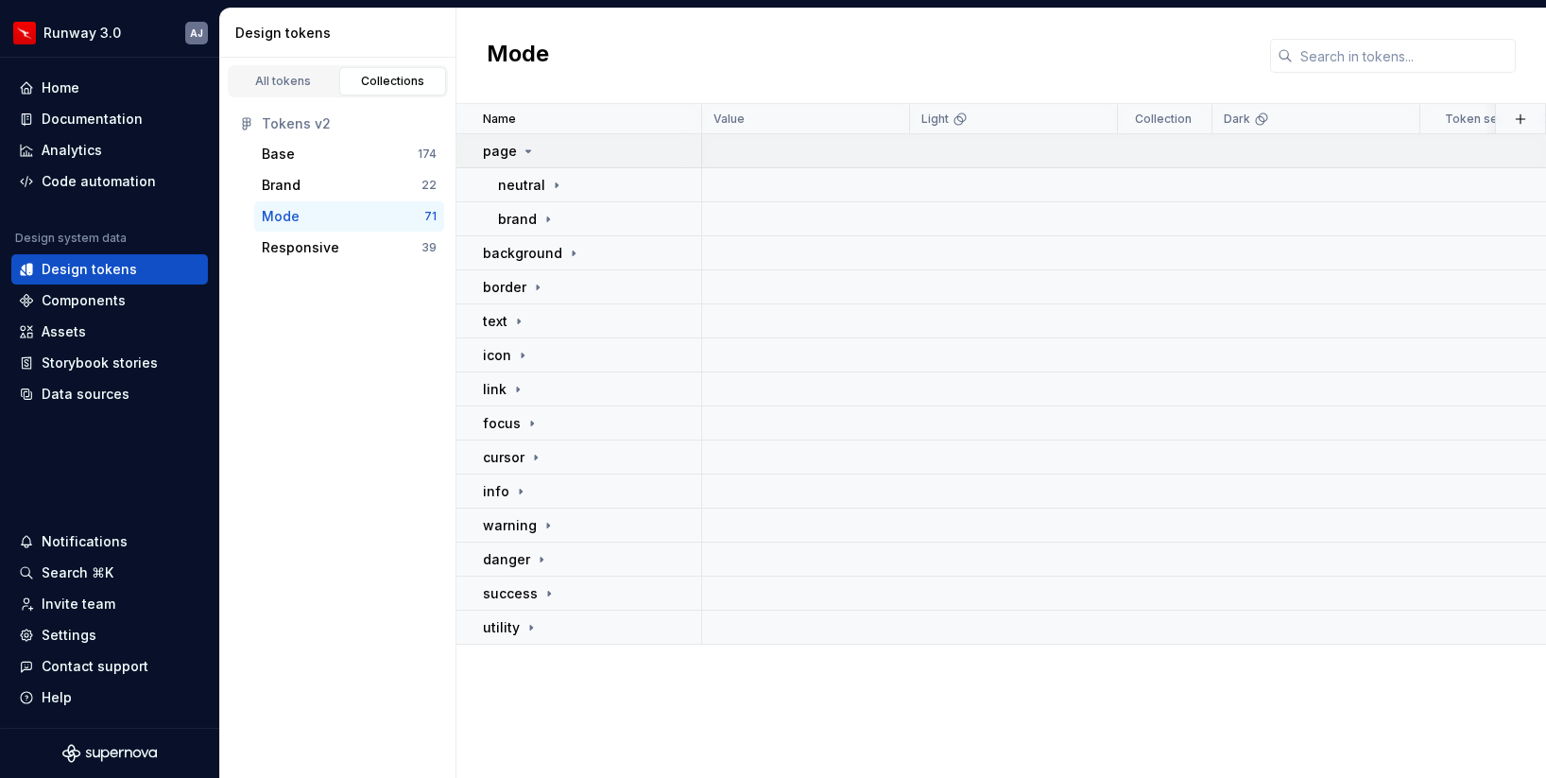
click at [527, 147] on icon at bounding box center [528, 151] width 15 height 15
click at [613, 56] on div "Mode" at bounding box center [1002, 56] width 1090 height 95
click at [283, 71] on link "All tokens" at bounding box center [284, 81] width 108 height 28
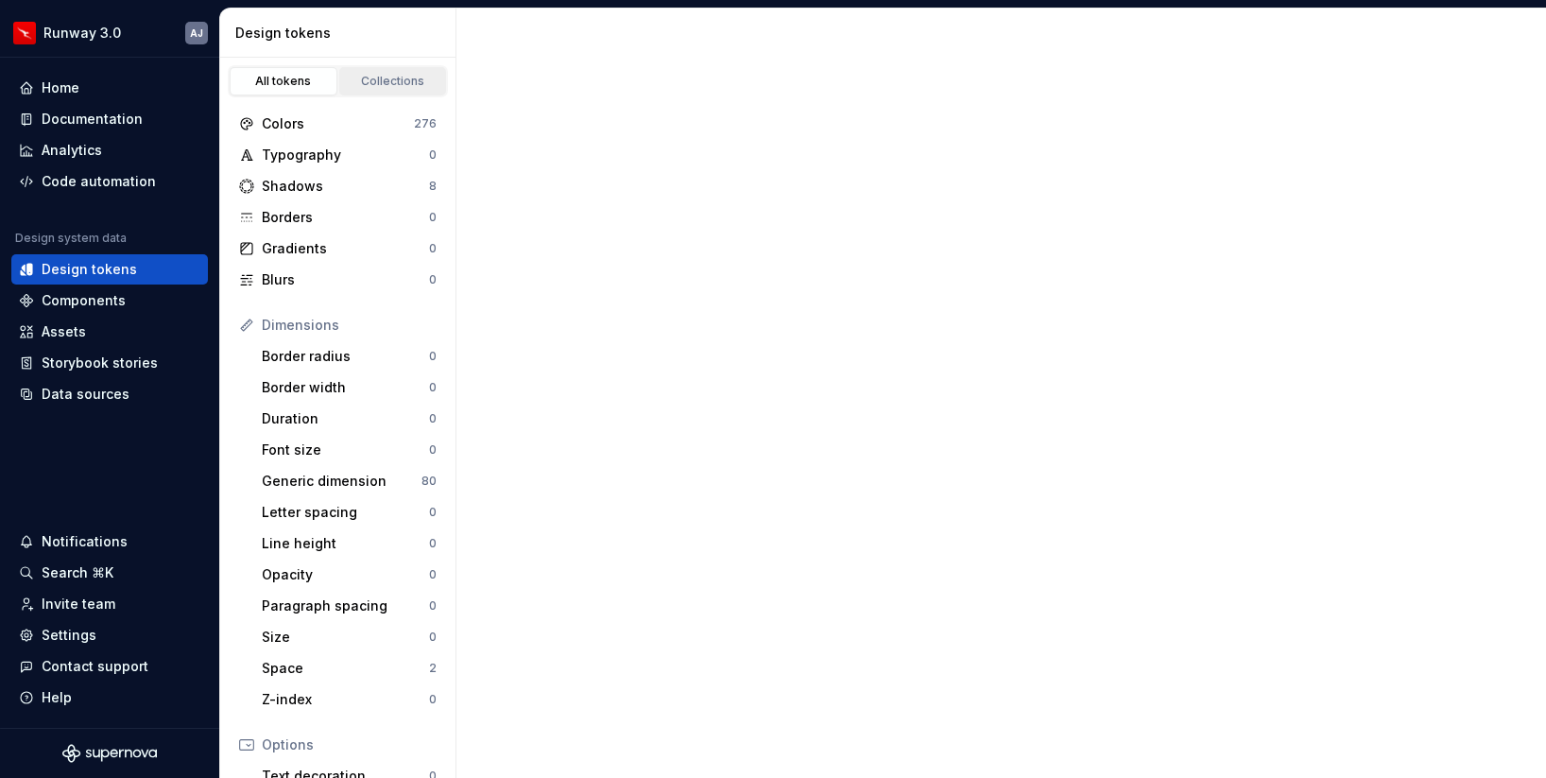
click at [377, 71] on link "Collections" at bounding box center [393, 81] width 108 height 28
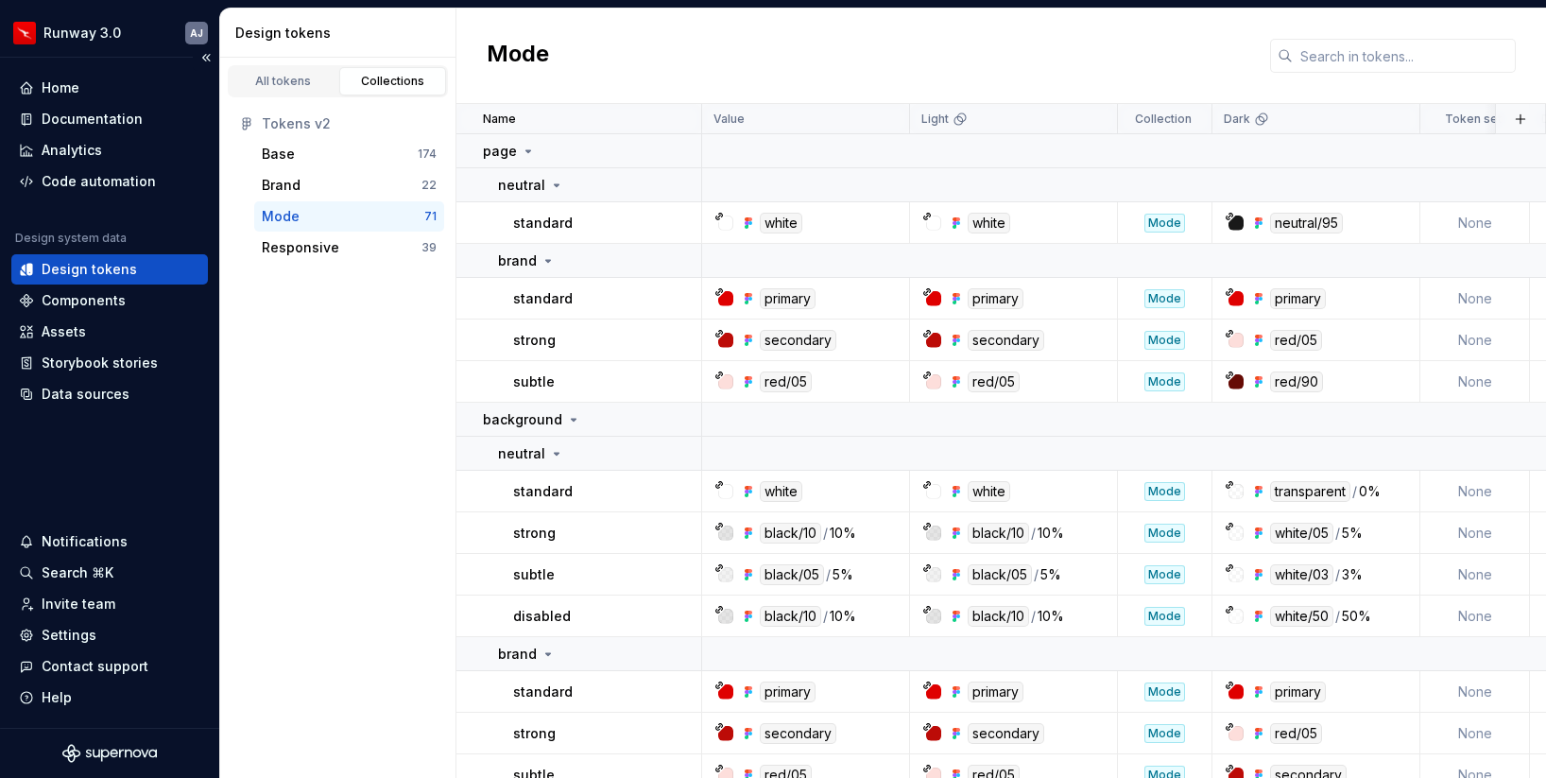
click at [117, 273] on div "Design tokens" at bounding box center [89, 269] width 95 height 19
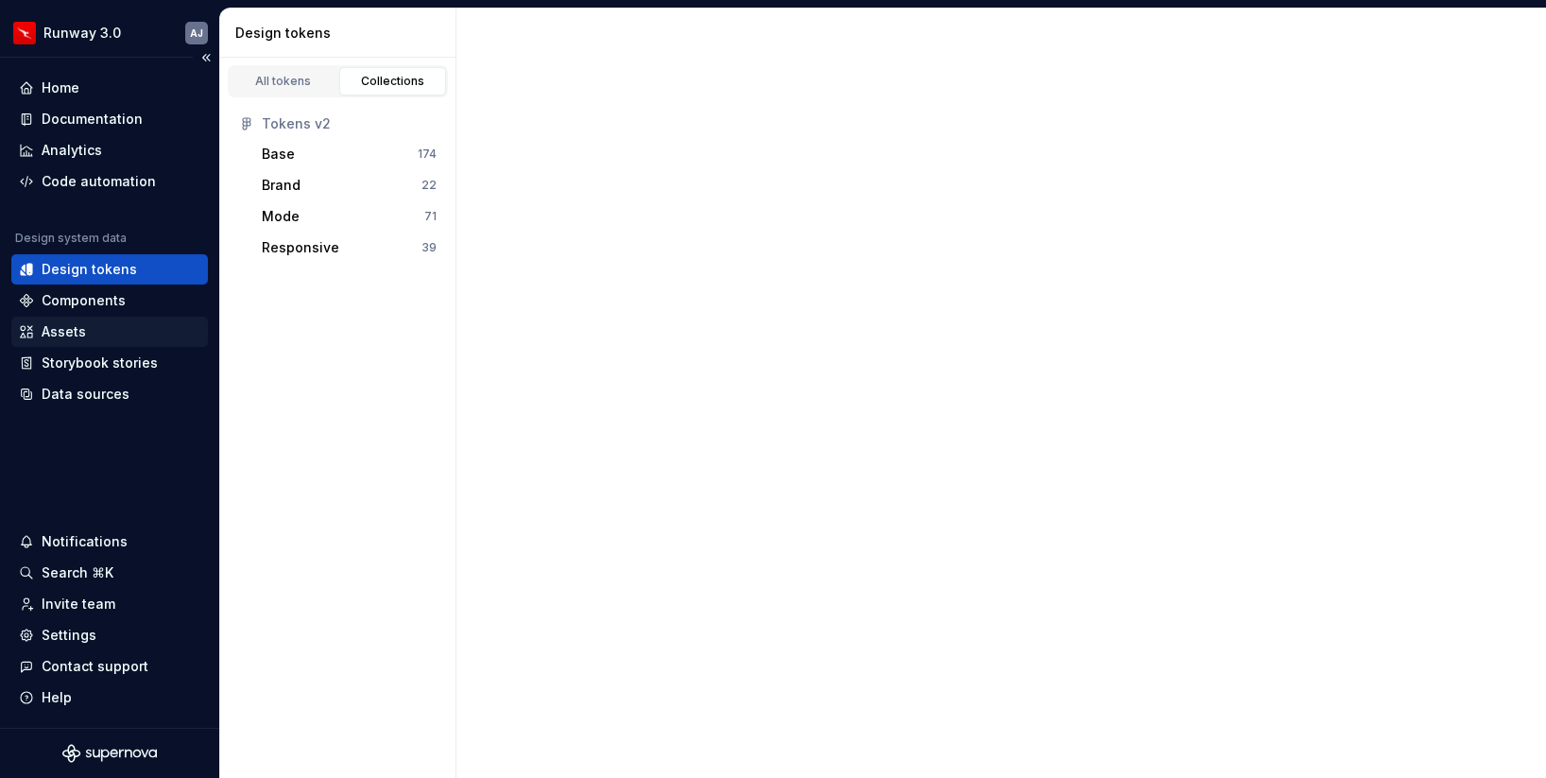
click at [82, 331] on div "Assets" at bounding box center [64, 331] width 44 height 19
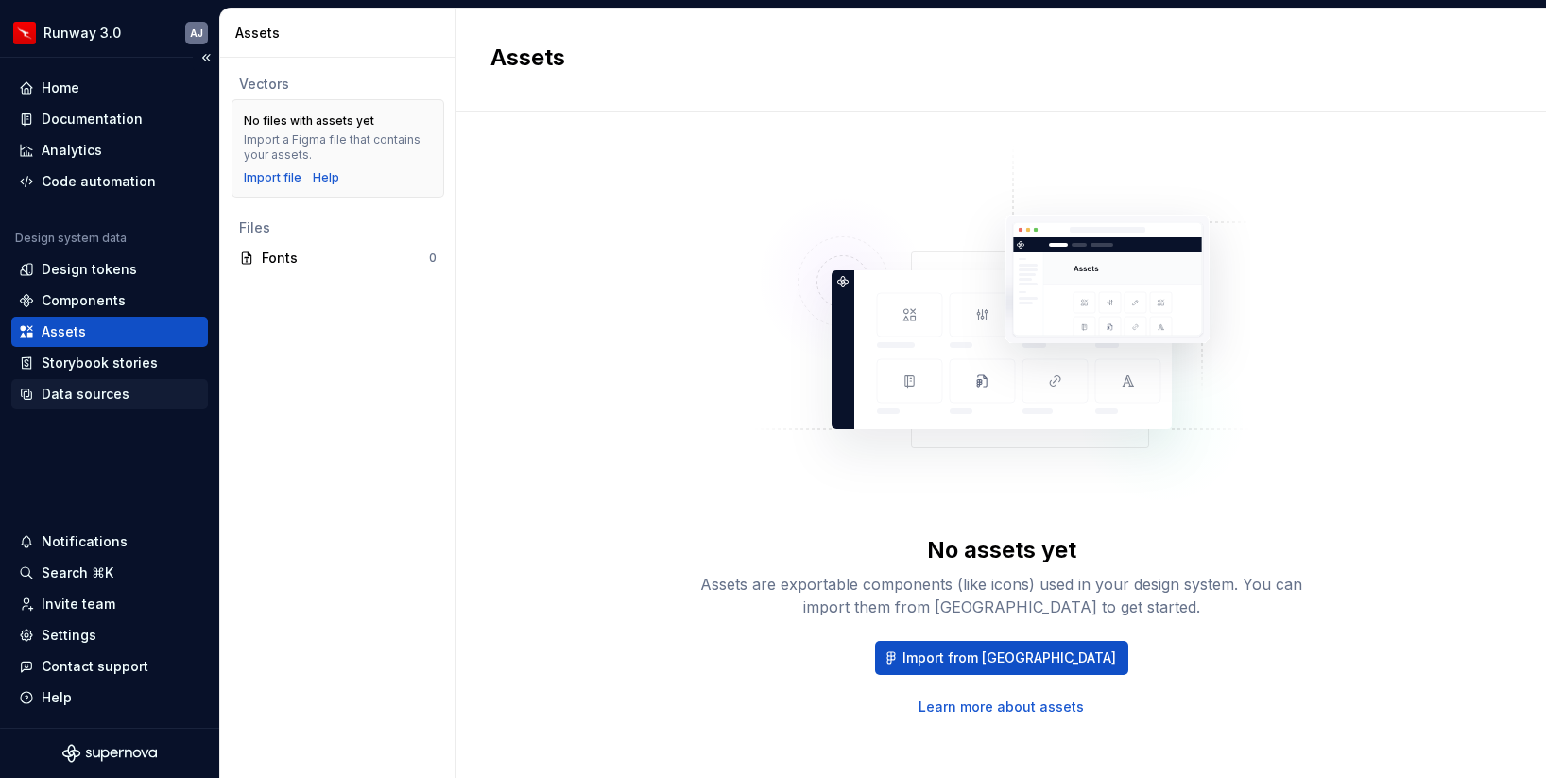
click at [92, 394] on div "Data sources" at bounding box center [86, 394] width 88 height 19
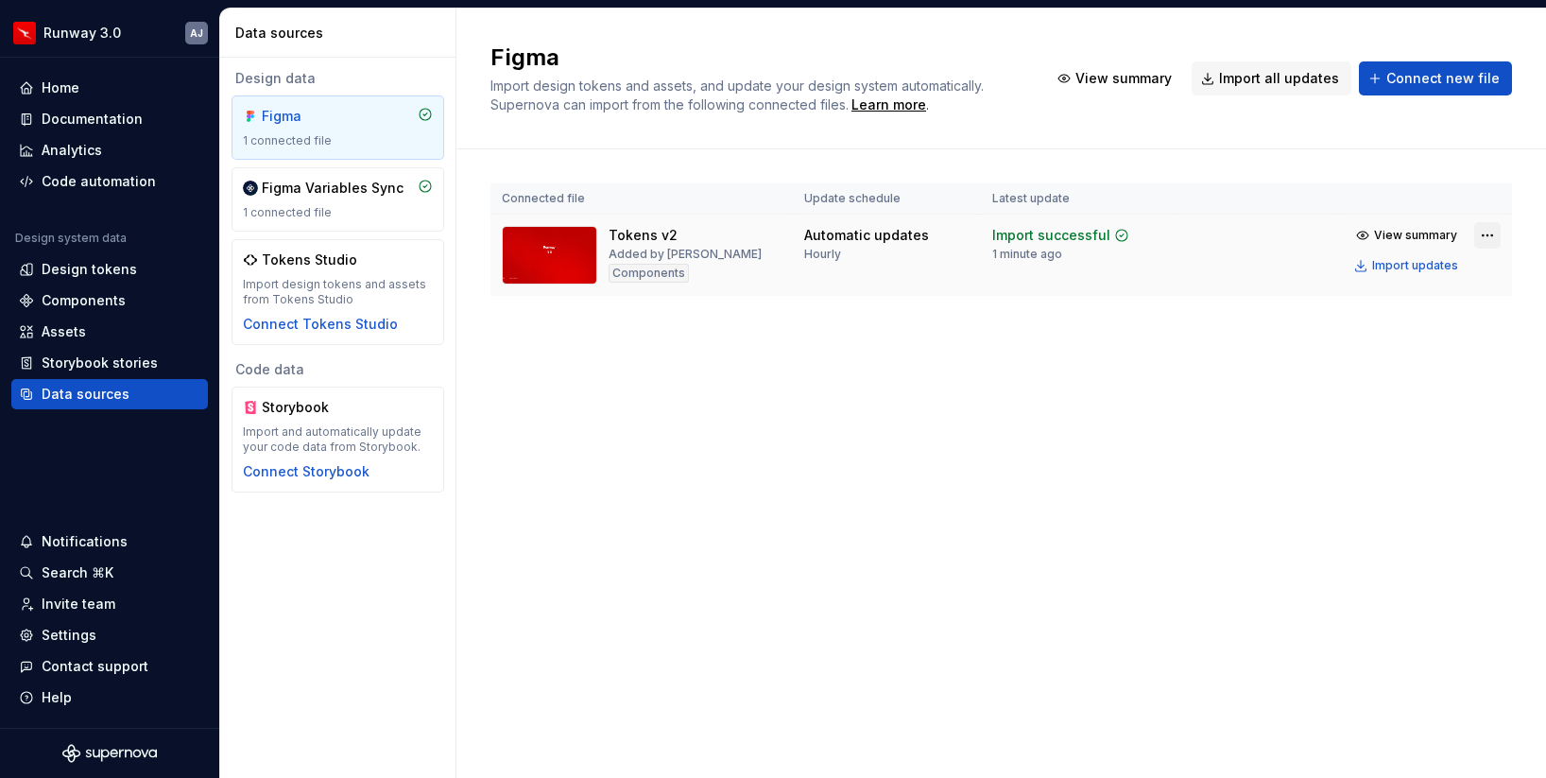
click at [1482, 234] on html "Runway 3.0 AJ Home Documentation Analytics Code automation Design system data D…" at bounding box center [773, 389] width 1546 height 778
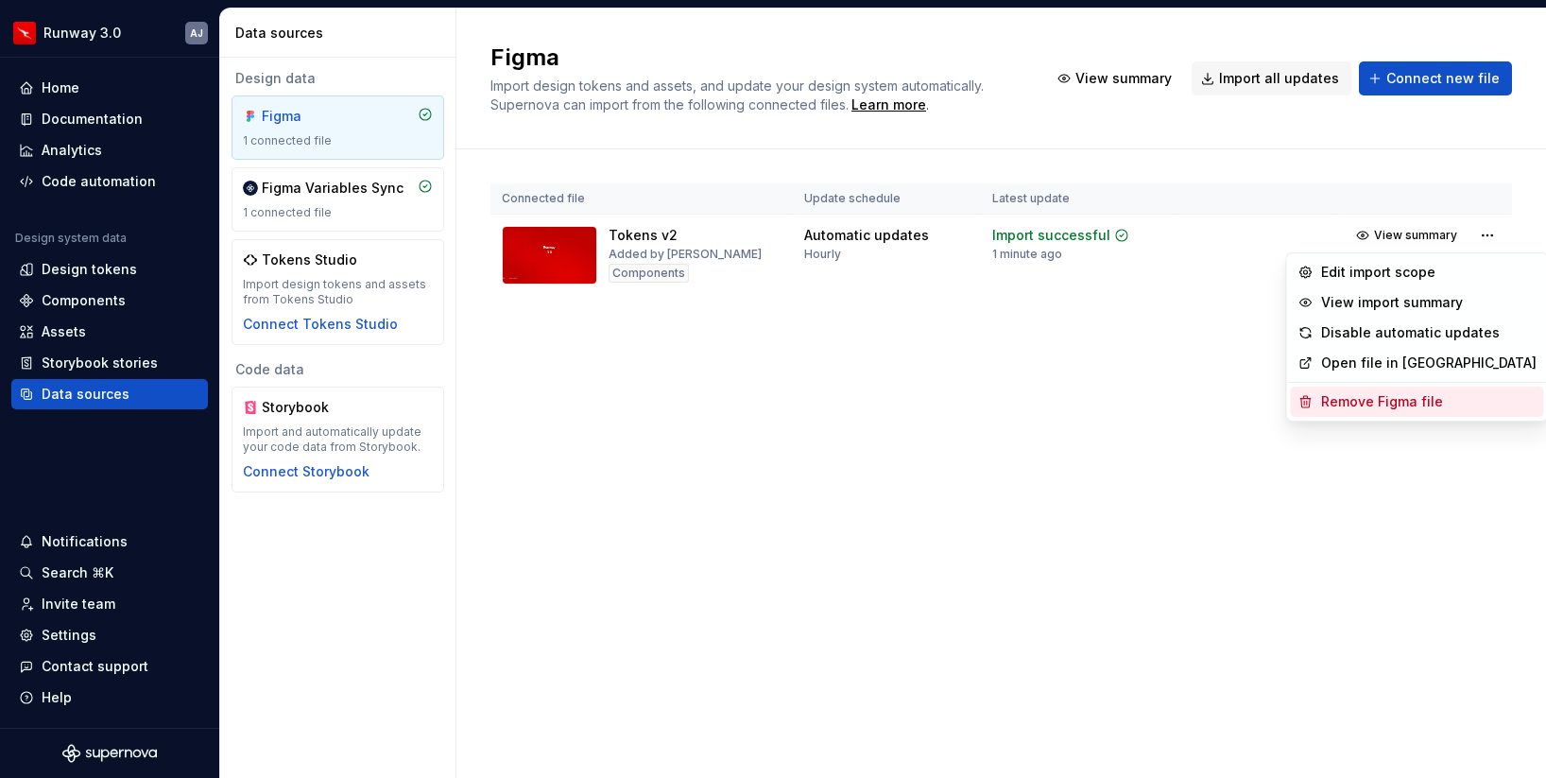
click at [1394, 407] on div "Remove Figma file" at bounding box center [1429, 401] width 216 height 19
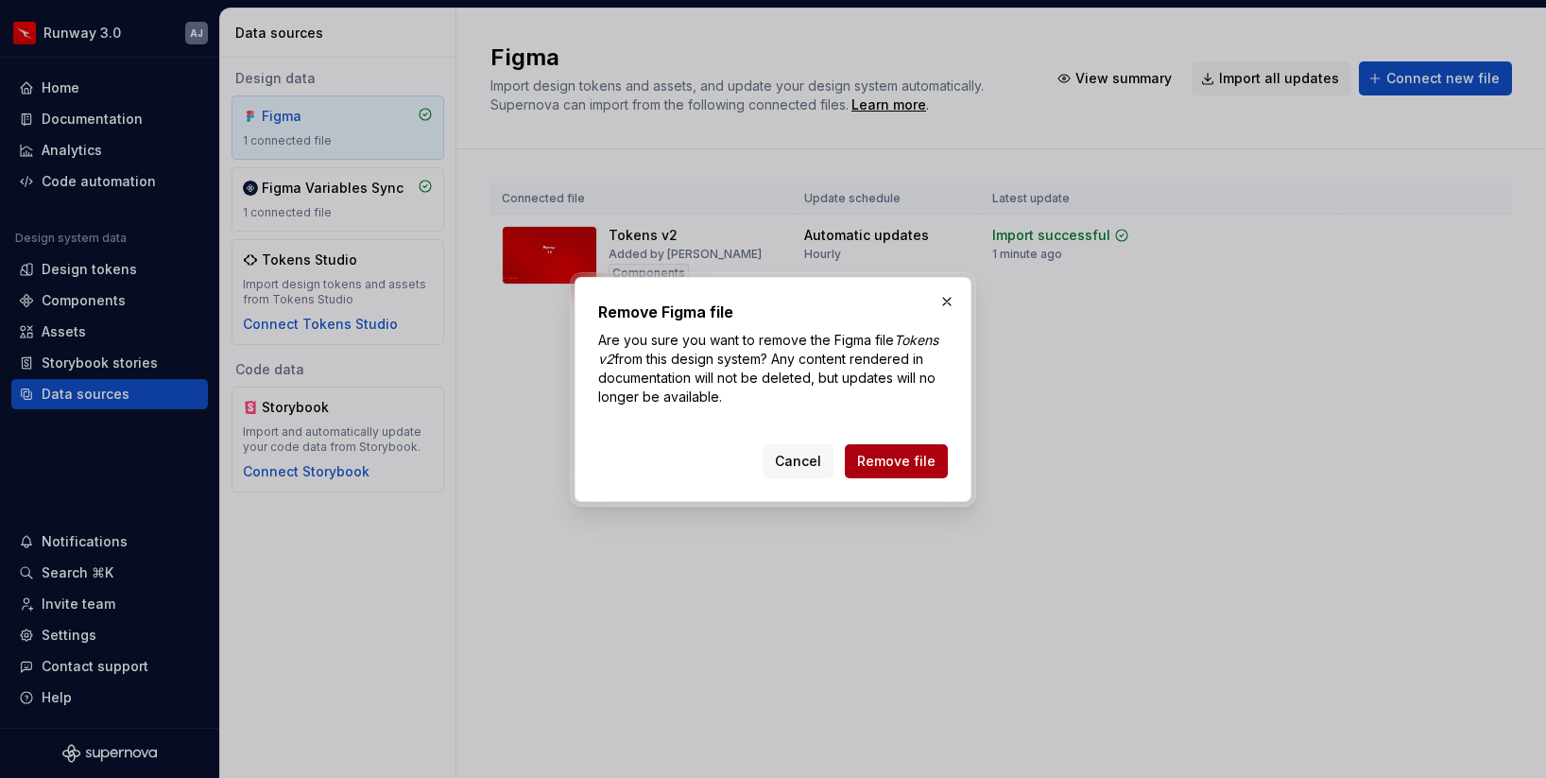
click at [908, 458] on span "Remove file" at bounding box center [896, 461] width 78 height 19
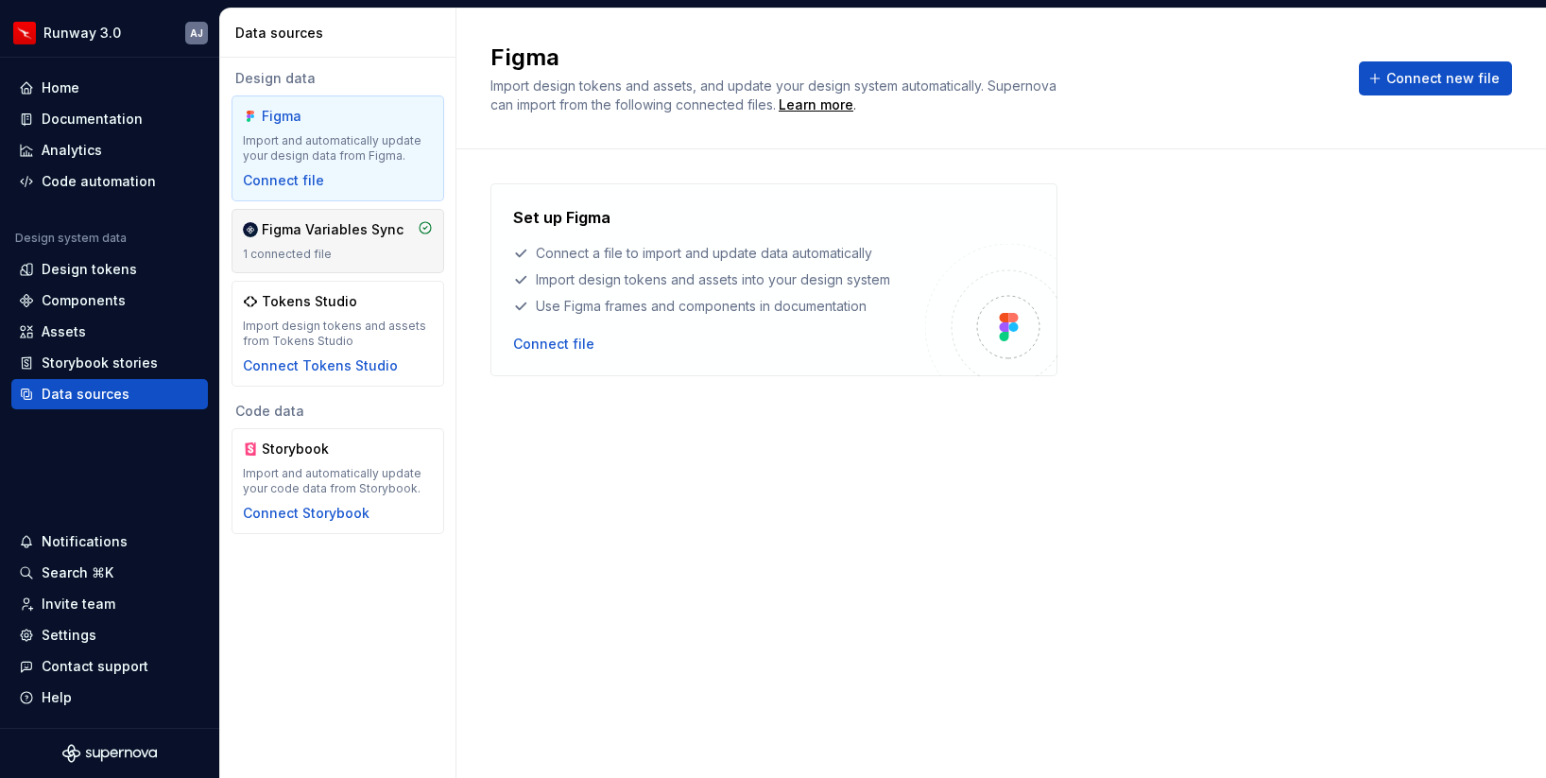
click at [351, 228] on div "Figma Variables Sync" at bounding box center [333, 229] width 142 height 19
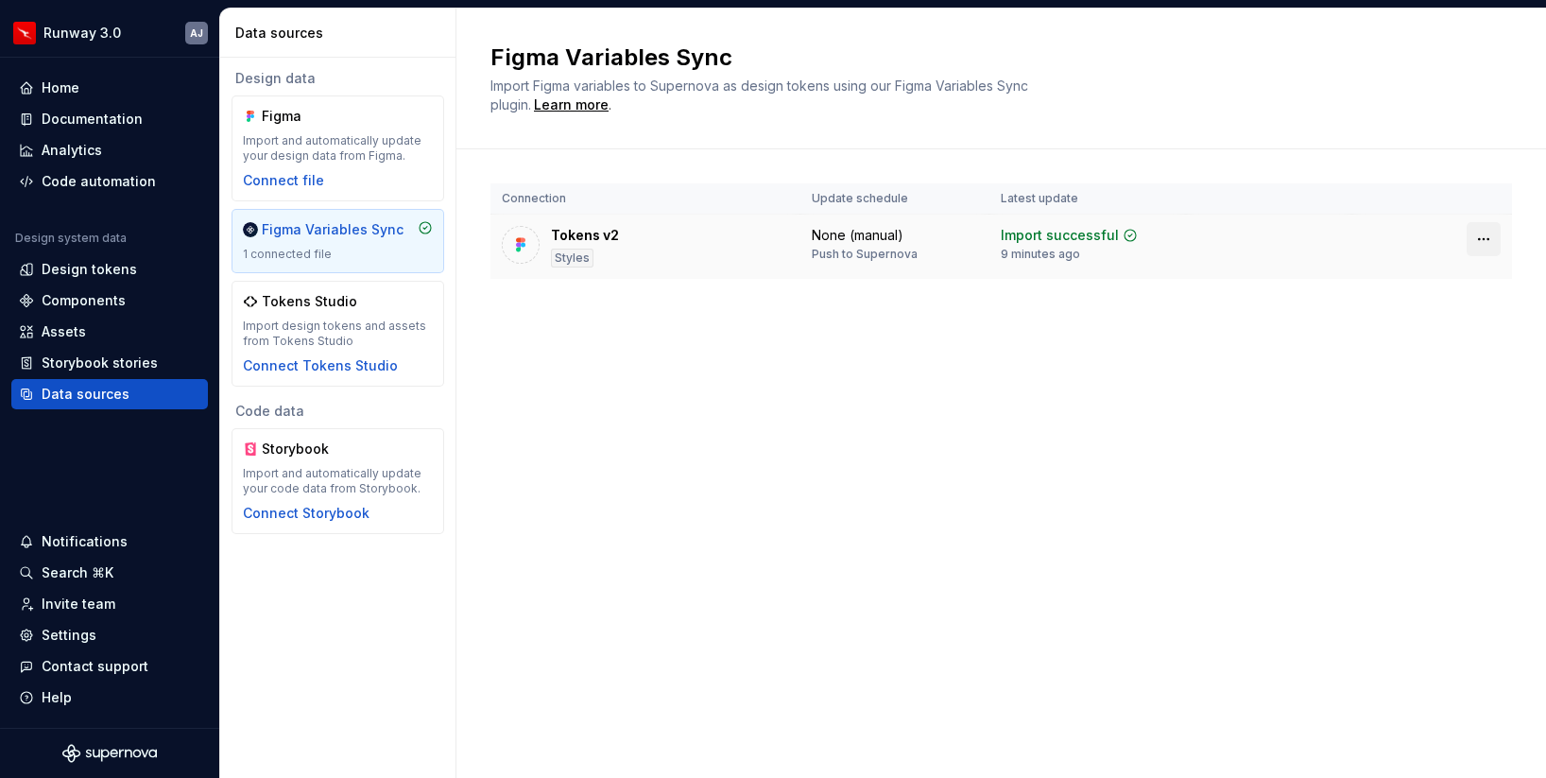
click at [1484, 245] on html "Runway 3.0 AJ Home Documentation Analytics Code automation Design system data D…" at bounding box center [773, 389] width 1546 height 778
click at [1477, 275] on div "Disconnect plugin" at bounding box center [1472, 279] width 123 height 19
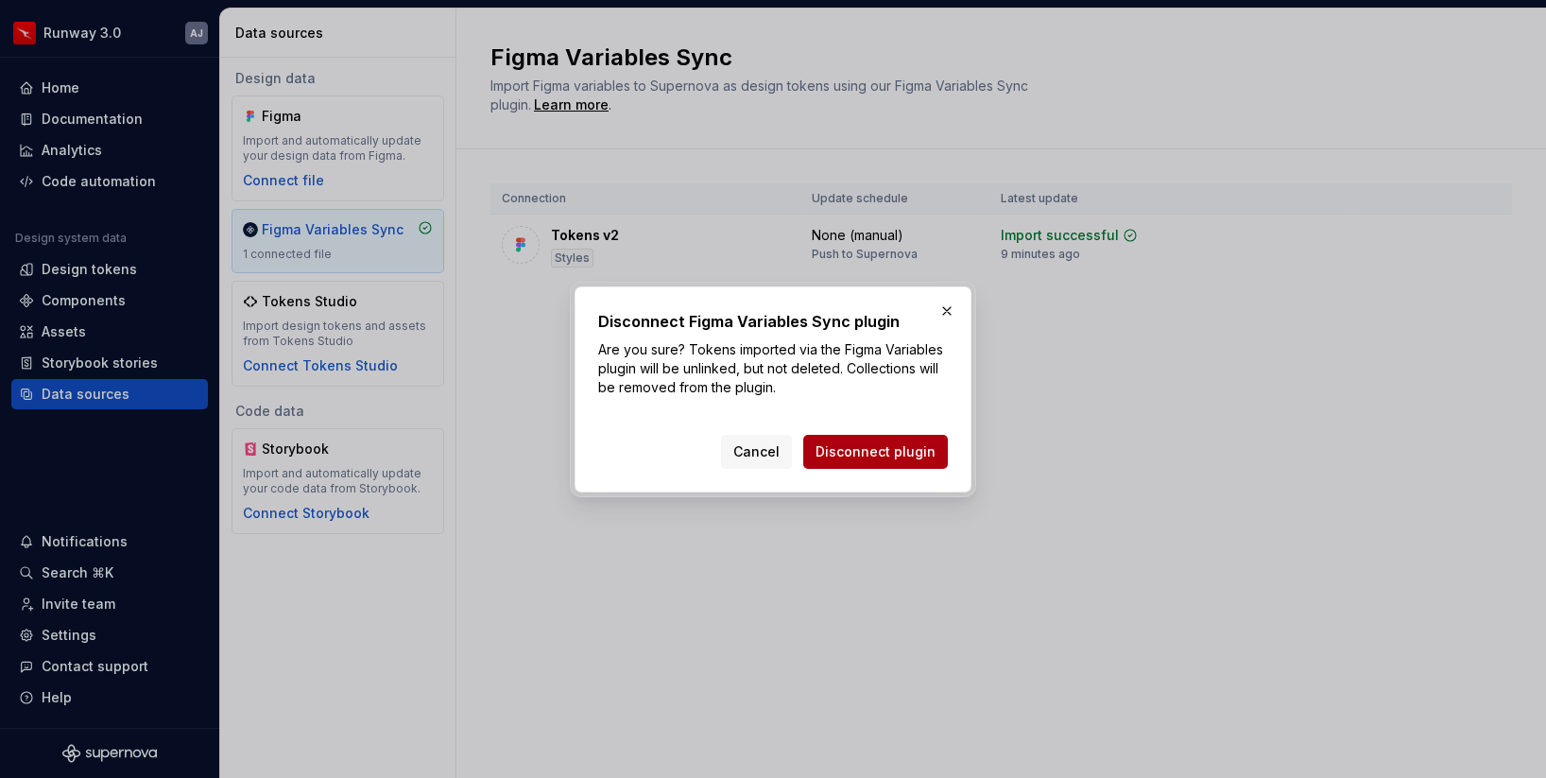
click at [888, 440] on button "Disconnect plugin" at bounding box center [875, 452] width 145 height 34
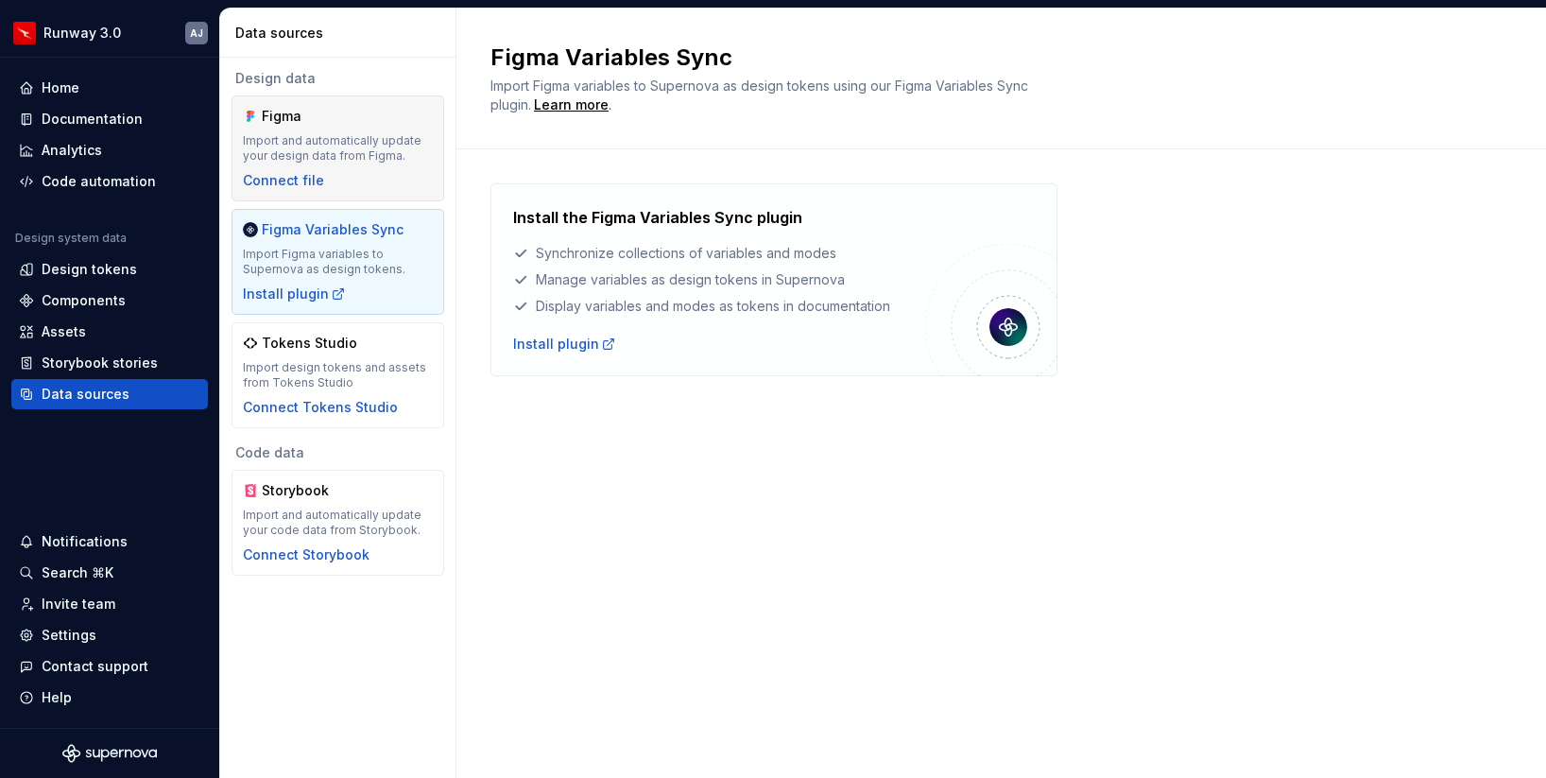
click at [314, 146] on div "Import and automatically update your design data from Figma." at bounding box center [338, 148] width 190 height 30
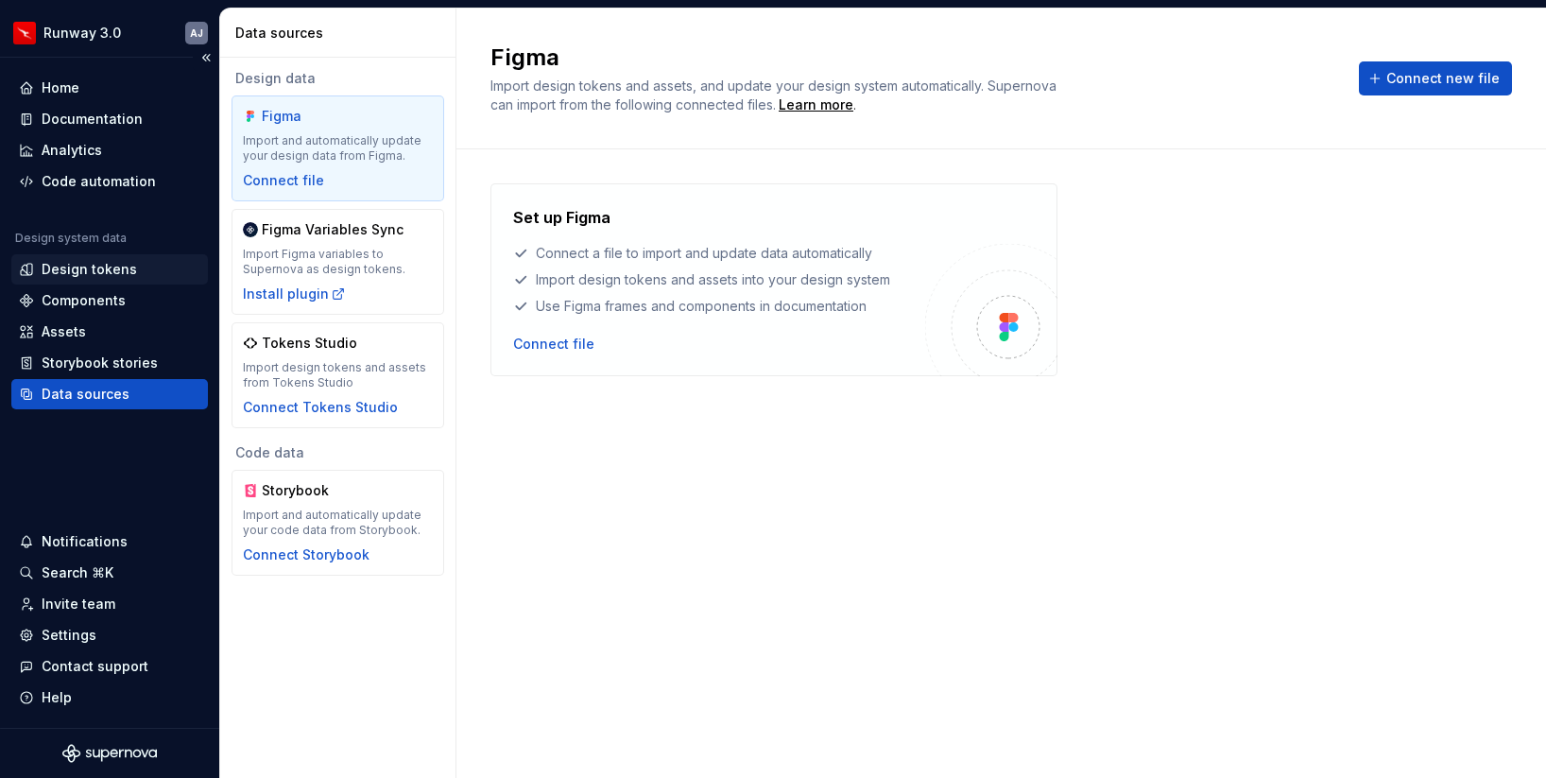
click at [105, 272] on div "Design tokens" at bounding box center [89, 269] width 95 height 19
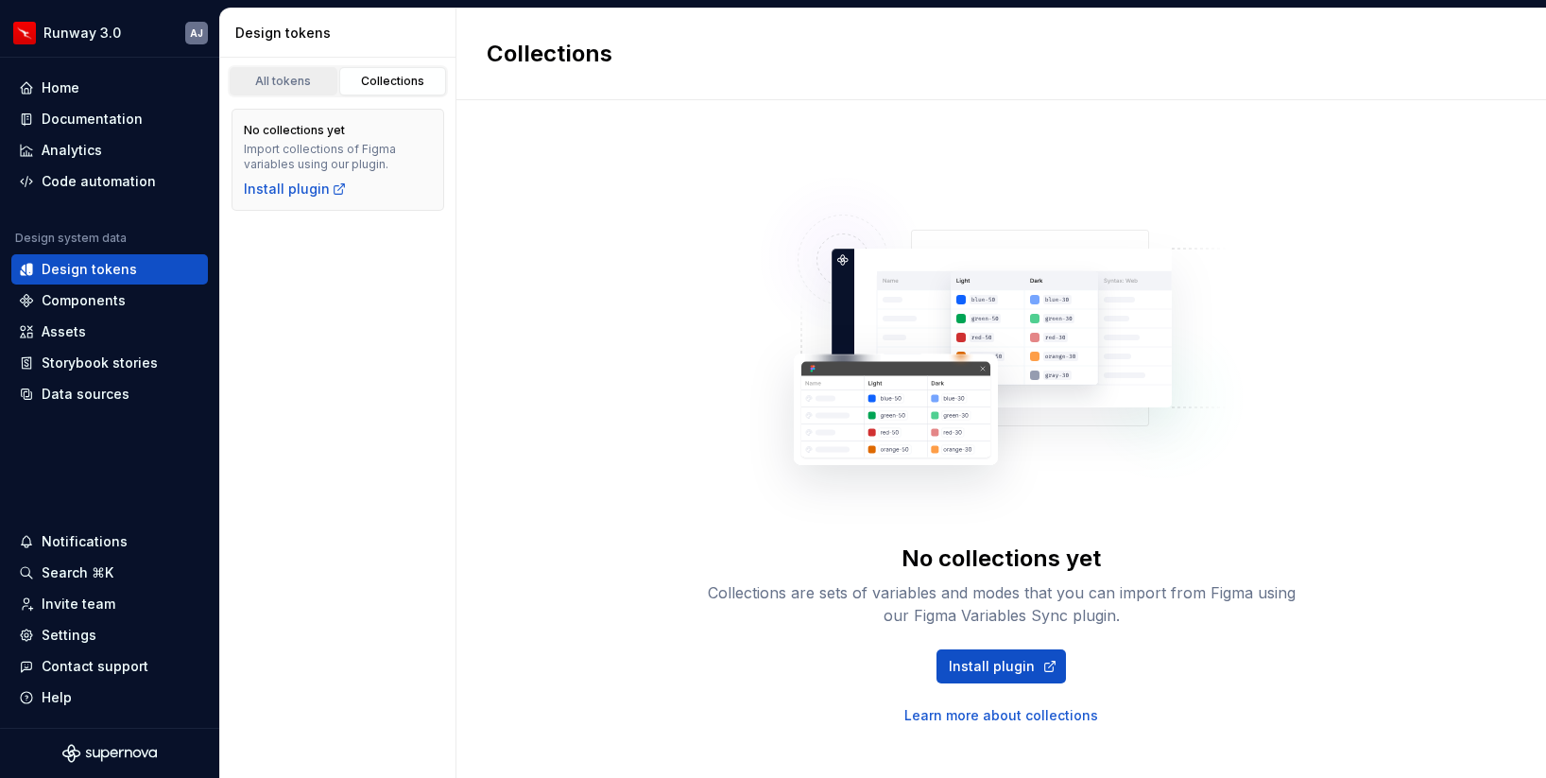
click at [305, 84] on div "All tokens" at bounding box center [283, 81] width 95 height 15
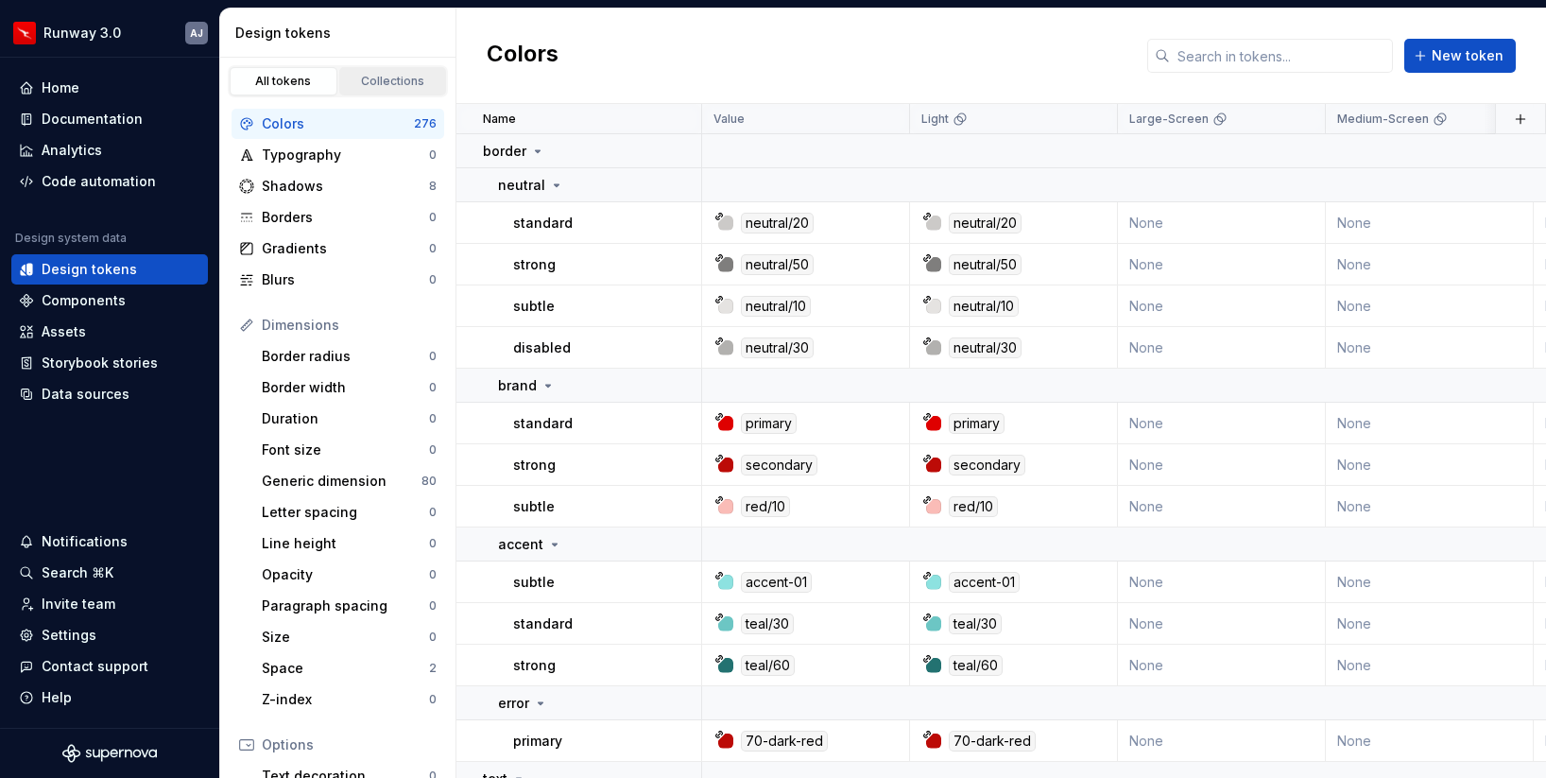
click at [404, 74] on div "Collections" at bounding box center [393, 81] width 95 height 15
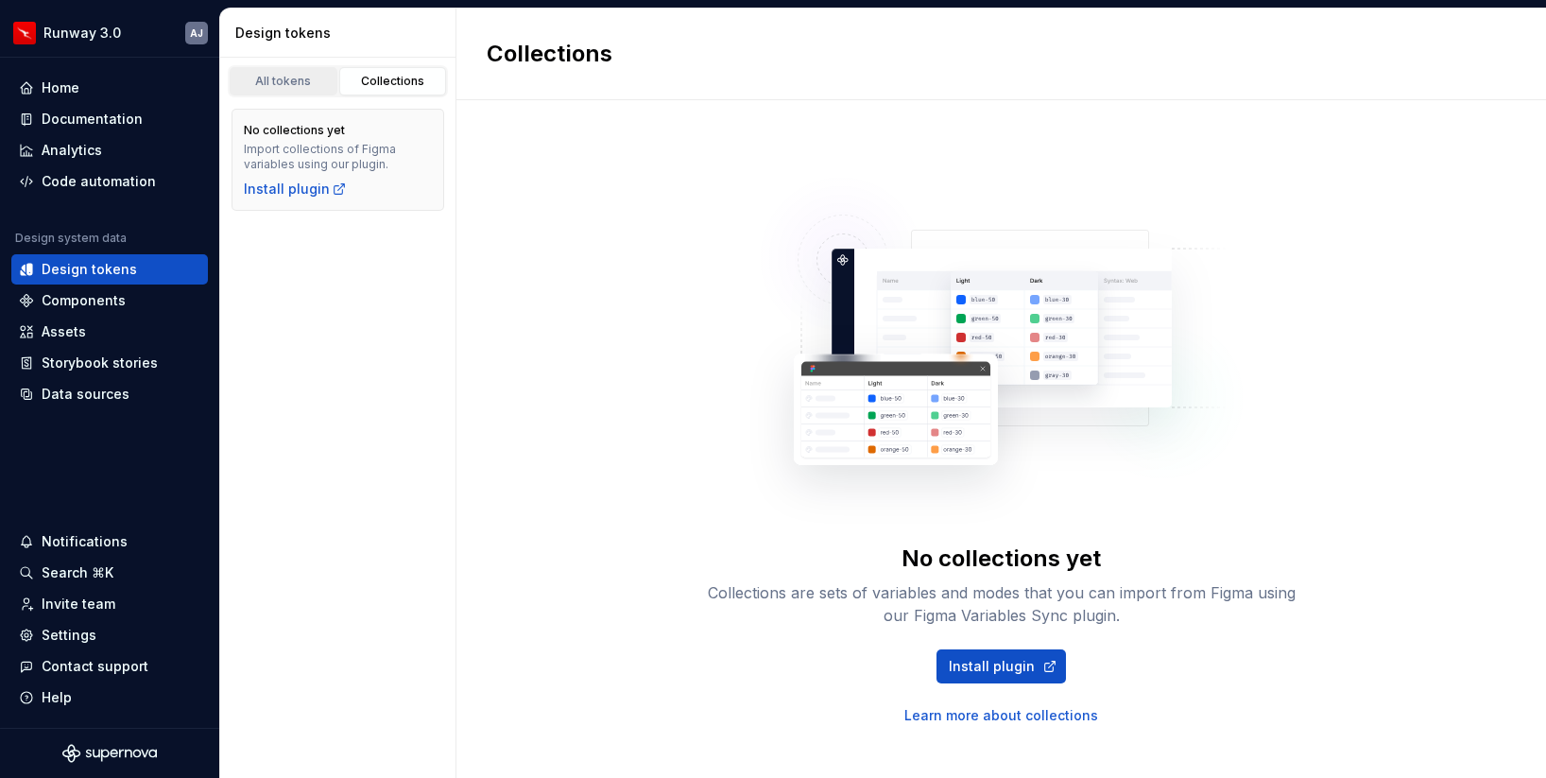
click at [289, 74] on div "All tokens" at bounding box center [283, 81] width 95 height 15
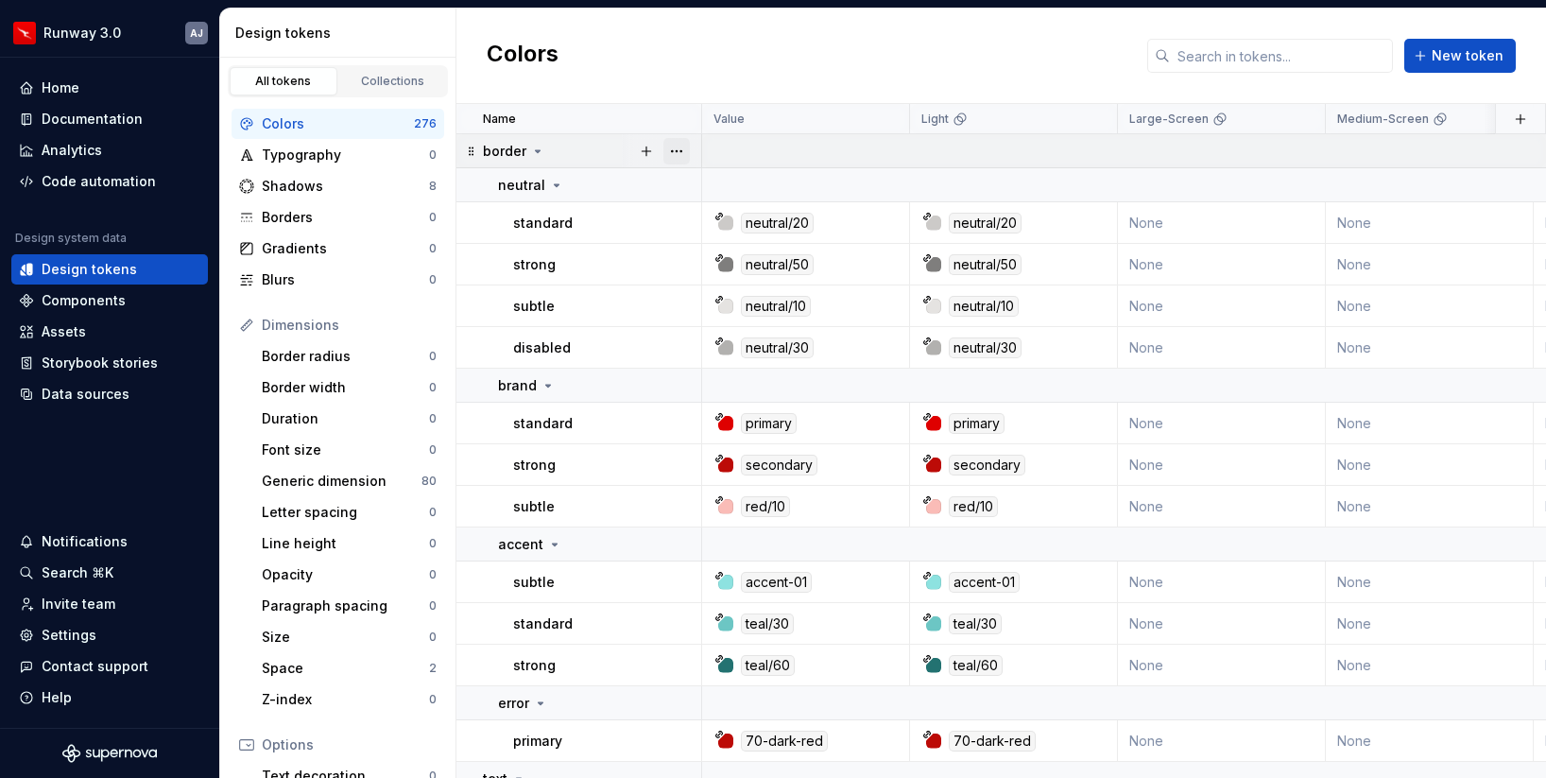
click at [689, 151] on button "button" at bounding box center [677, 151] width 26 height 26
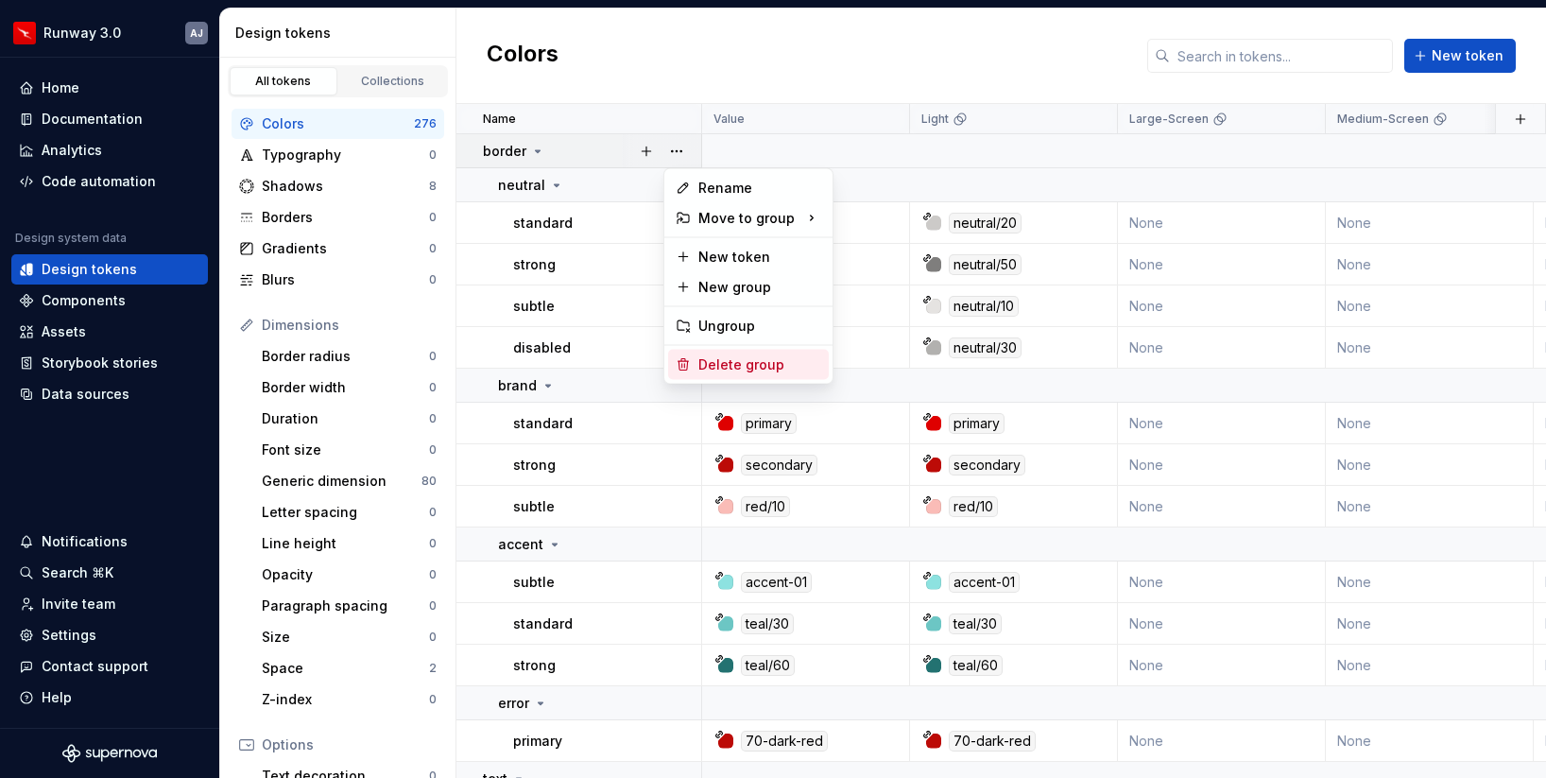
click at [727, 364] on div "Delete group" at bounding box center [760, 364] width 123 height 19
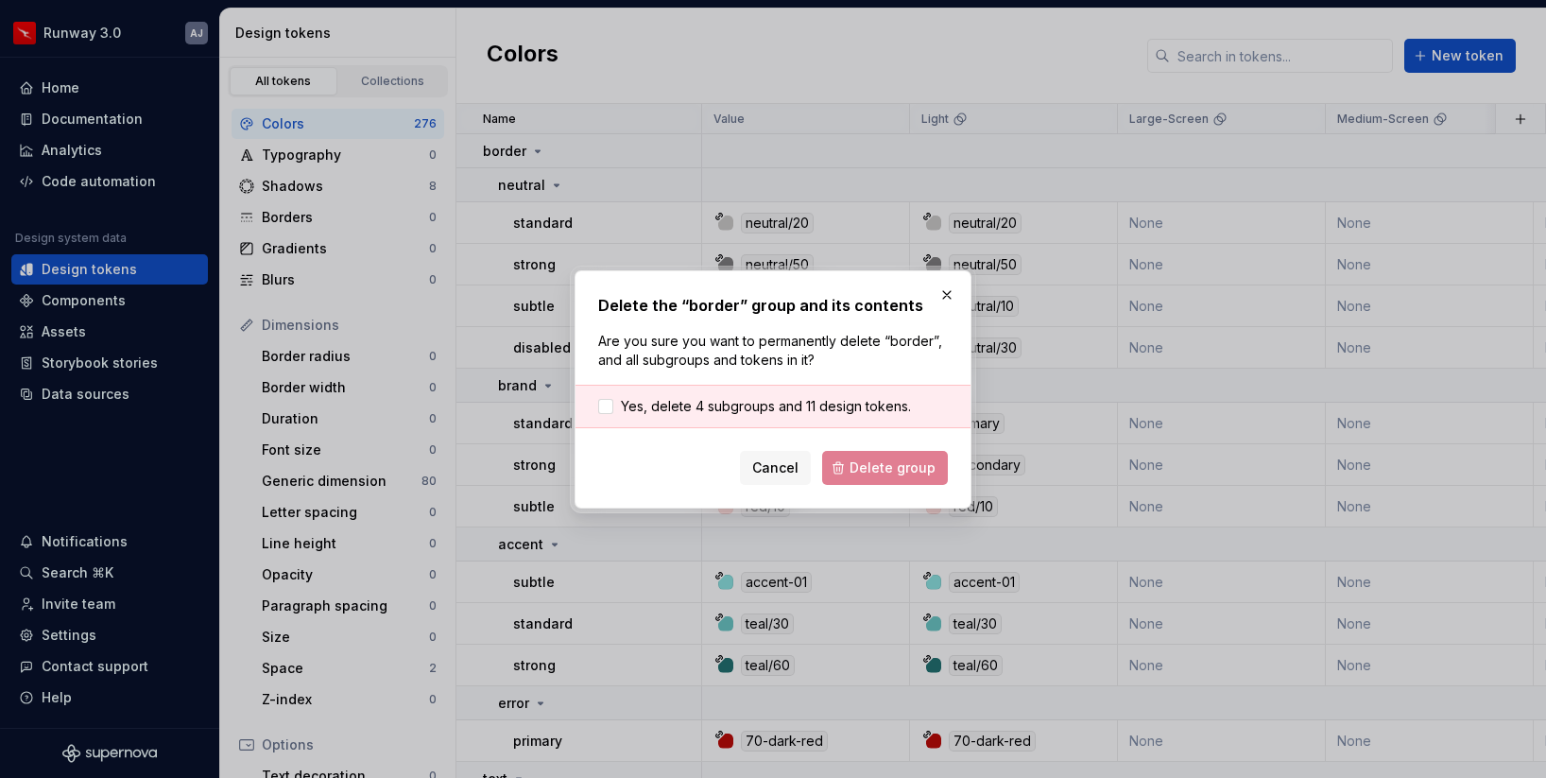
click at [726, 415] on div "Yes, delete 4 subgroups and 11 design tokens." at bounding box center [773, 406] width 395 height 43
click at [770, 406] on span "Yes, delete 4 subgroups and 11 design tokens." at bounding box center [766, 406] width 290 height 19
click at [900, 472] on span "Delete group" at bounding box center [893, 467] width 86 height 19
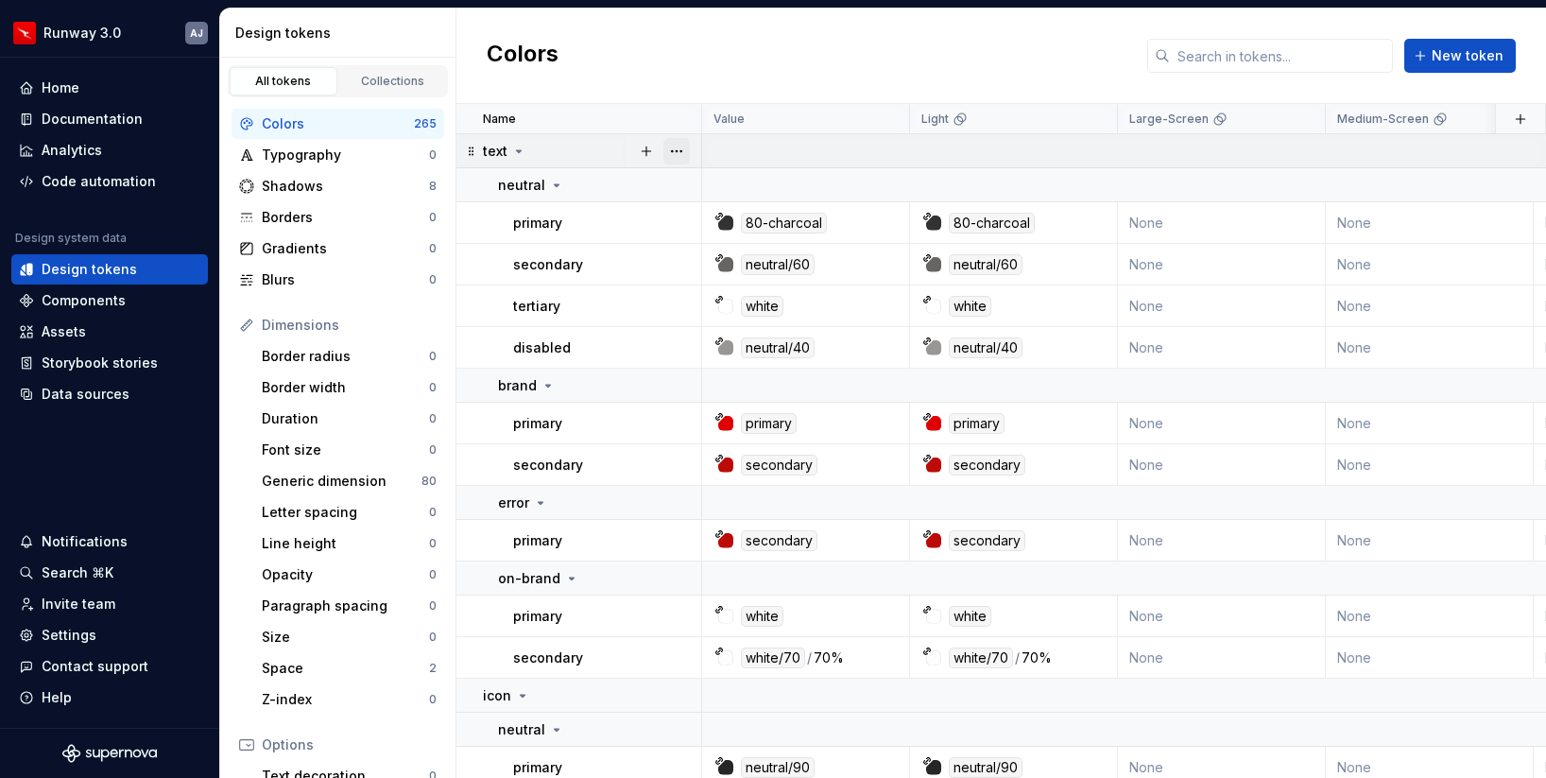
click at [671, 149] on button "button" at bounding box center [677, 151] width 26 height 26
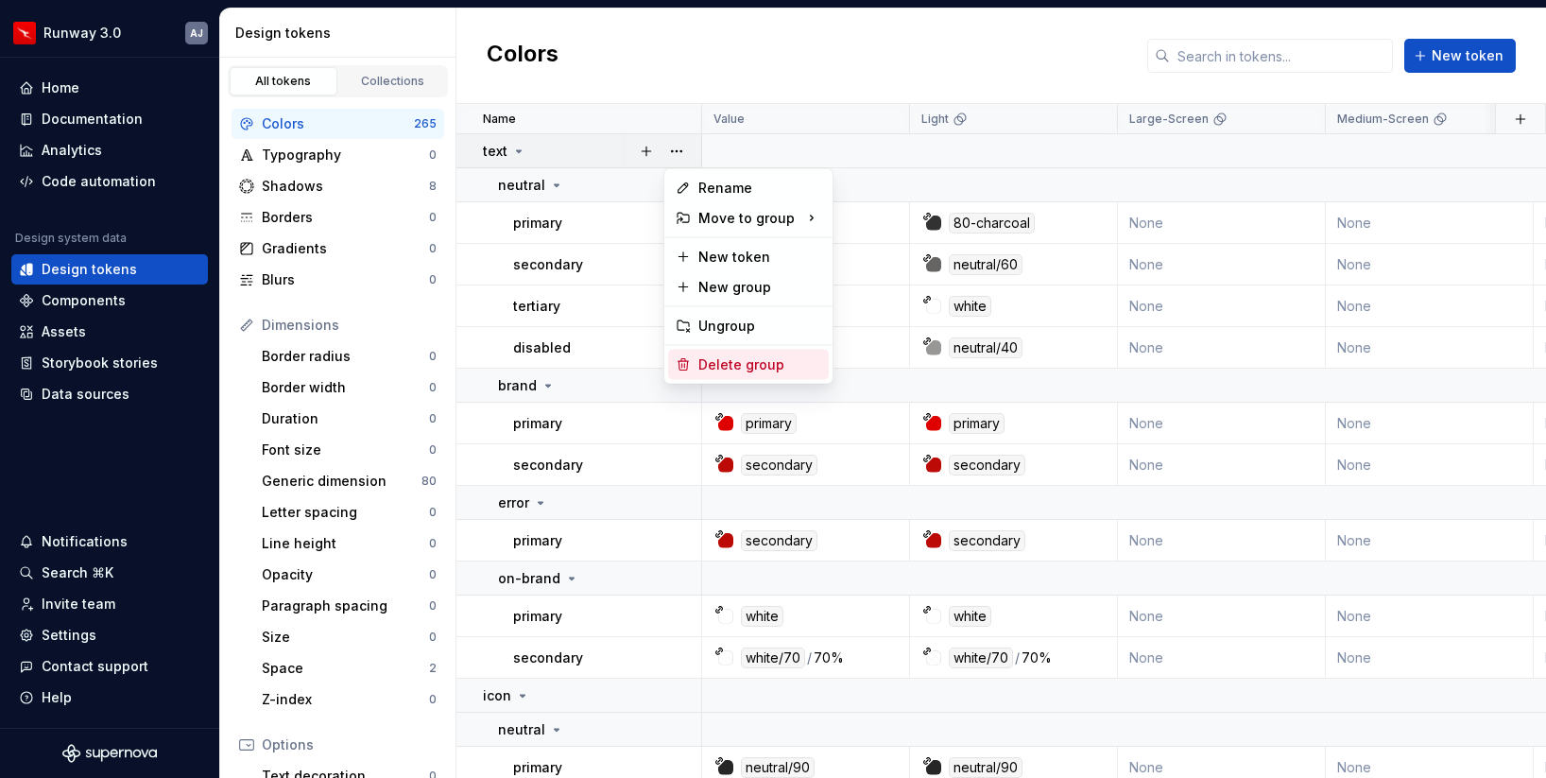
click at [741, 360] on div "Delete group" at bounding box center [760, 364] width 123 height 19
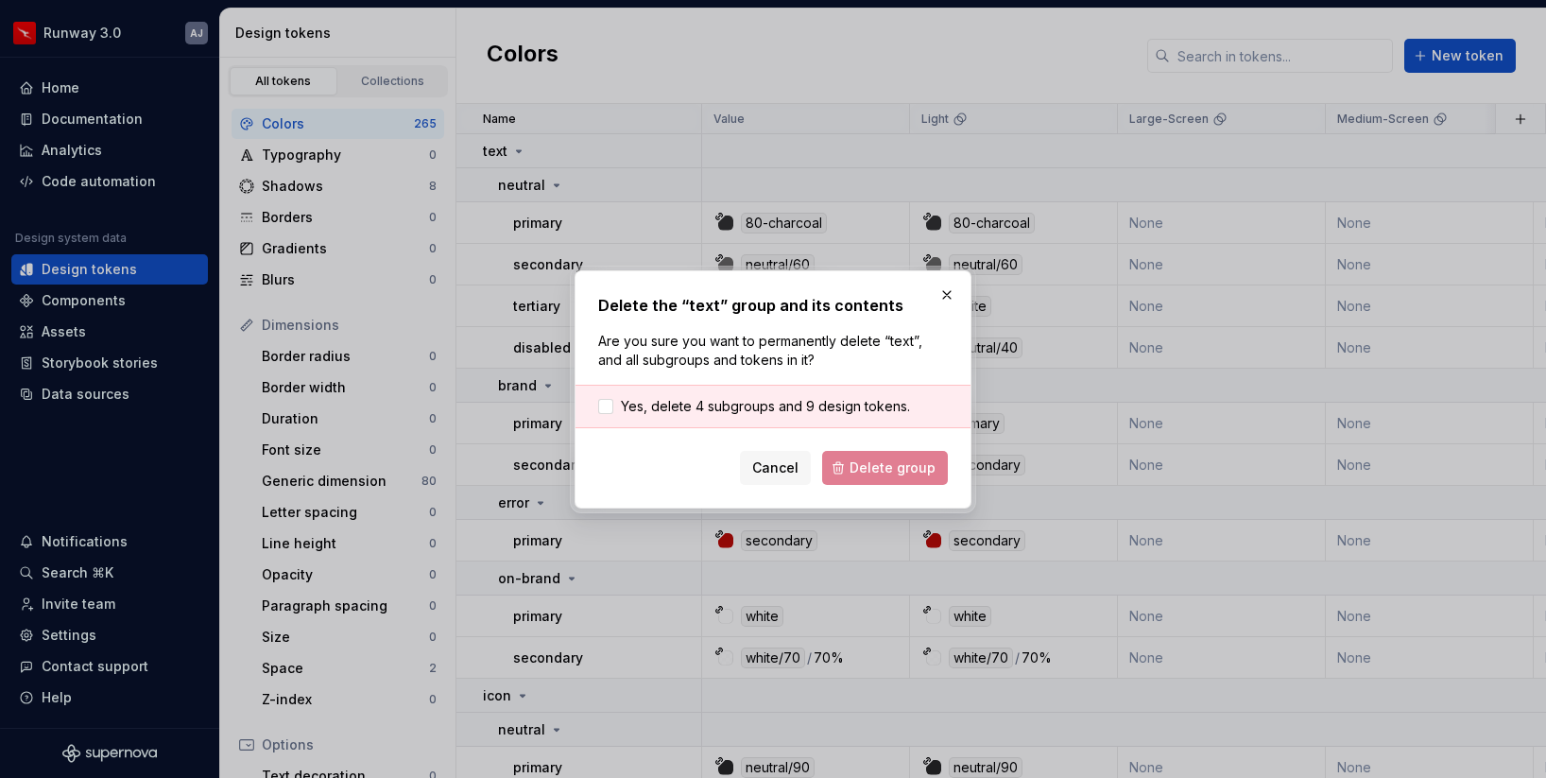
click at [895, 463] on div "Cancel Delete group" at bounding box center [773, 468] width 350 height 34
click at [605, 400] on div at bounding box center [605, 406] width 15 height 15
click at [862, 457] on button "Delete group" at bounding box center [885, 468] width 126 height 34
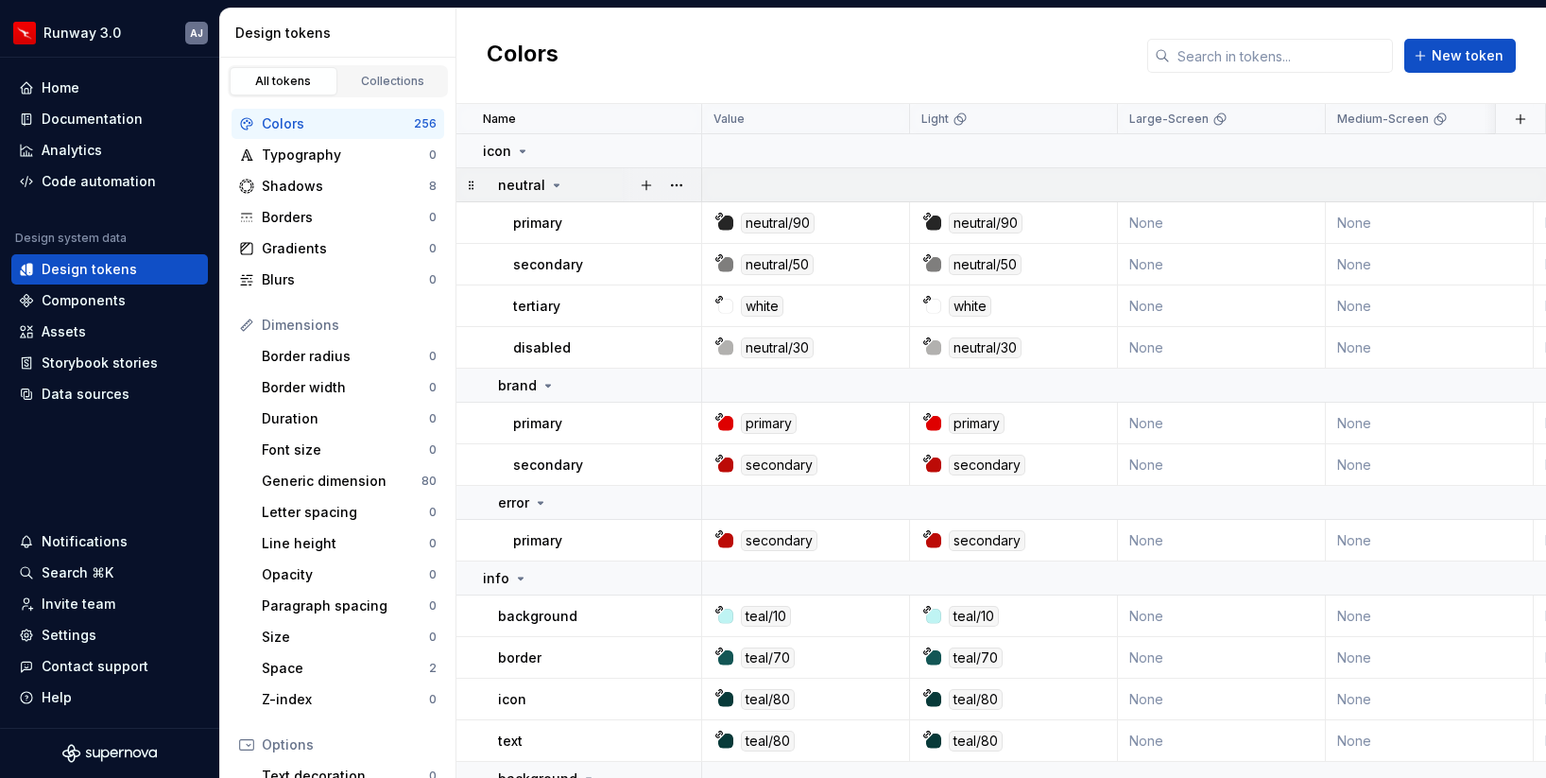
click at [563, 180] on div "neutral" at bounding box center [599, 185] width 202 height 19
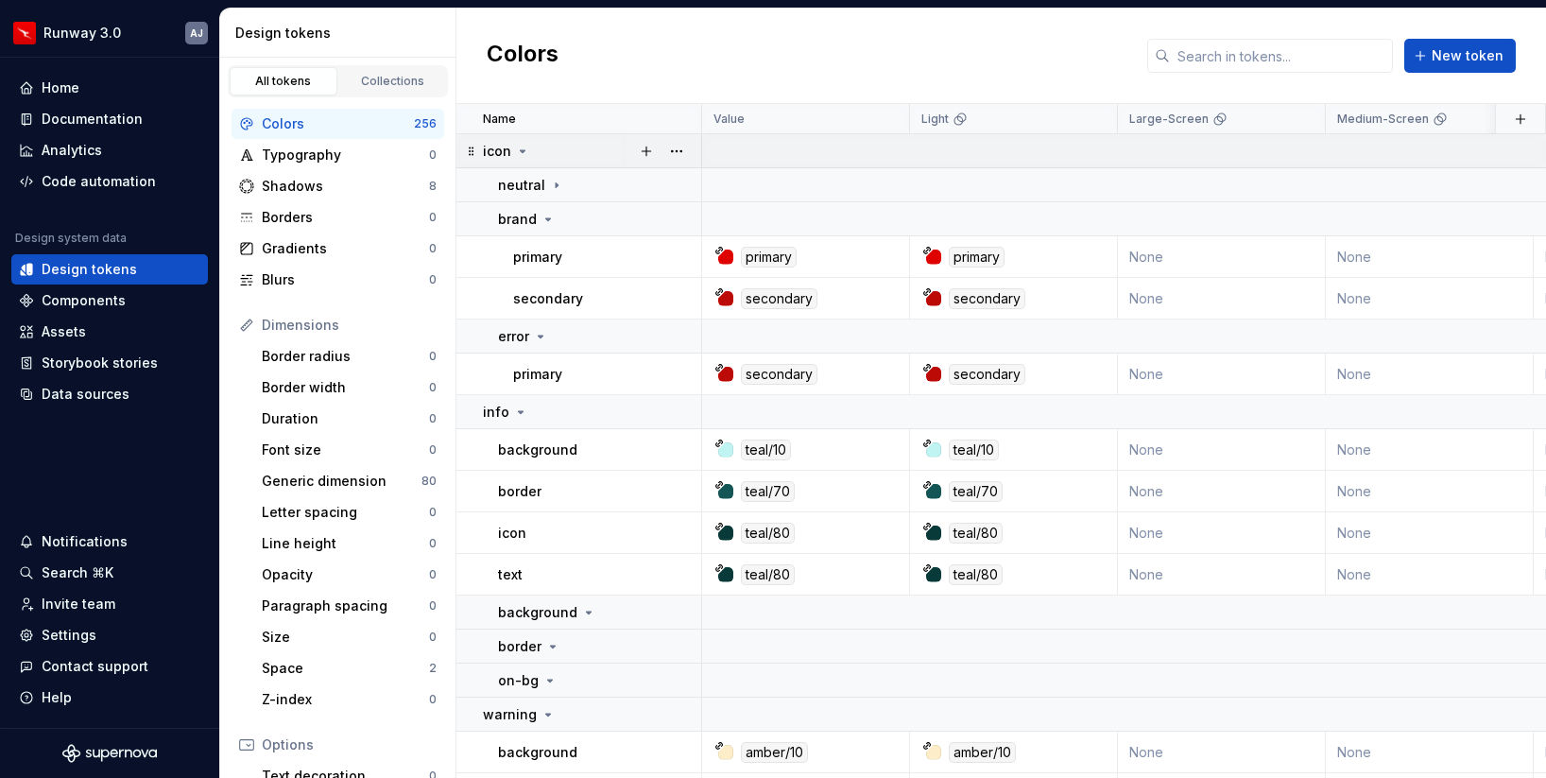
click at [521, 150] on icon at bounding box center [523, 151] width 5 height 2
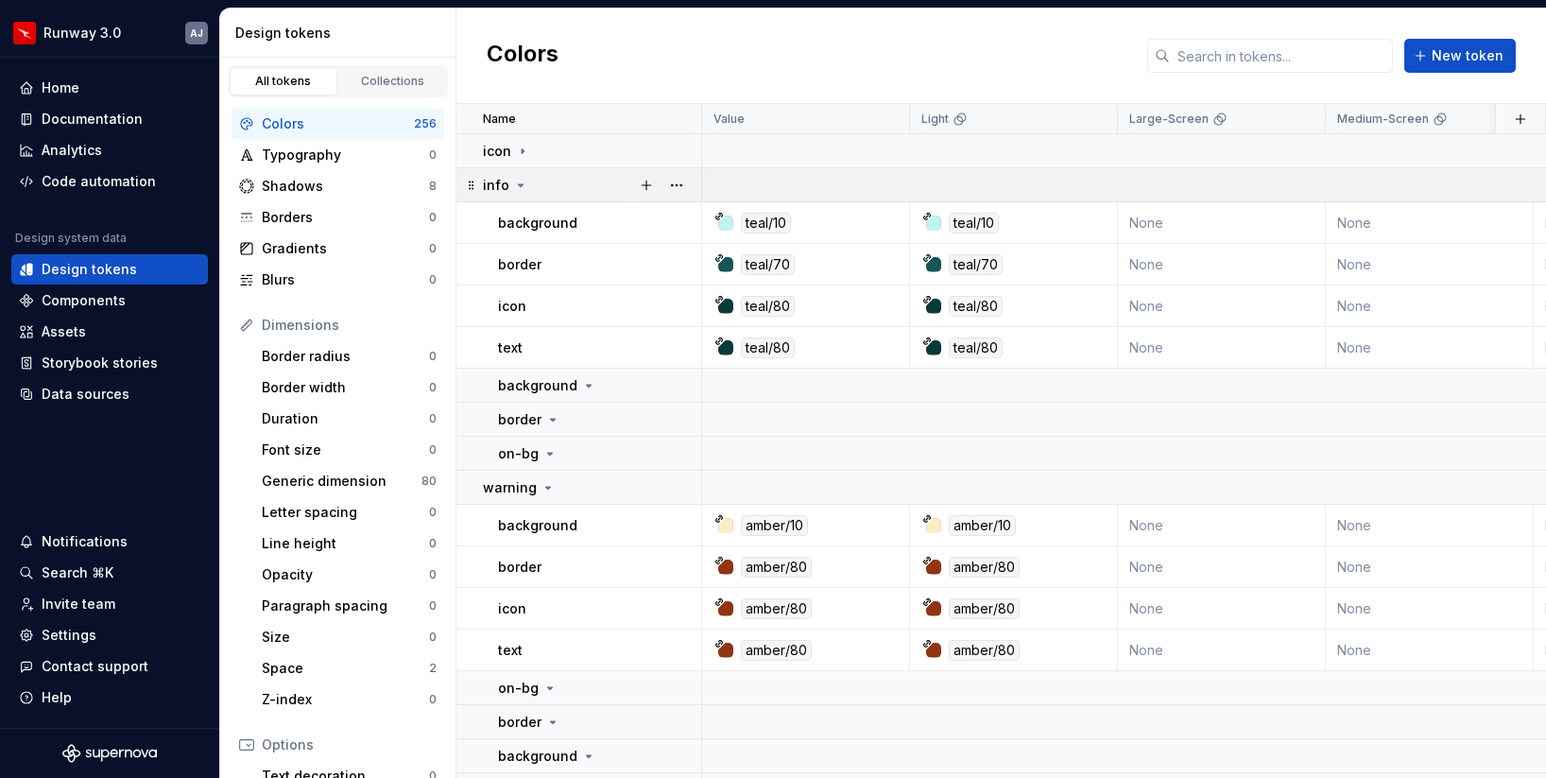
click at [519, 185] on icon at bounding box center [521, 185] width 5 height 2
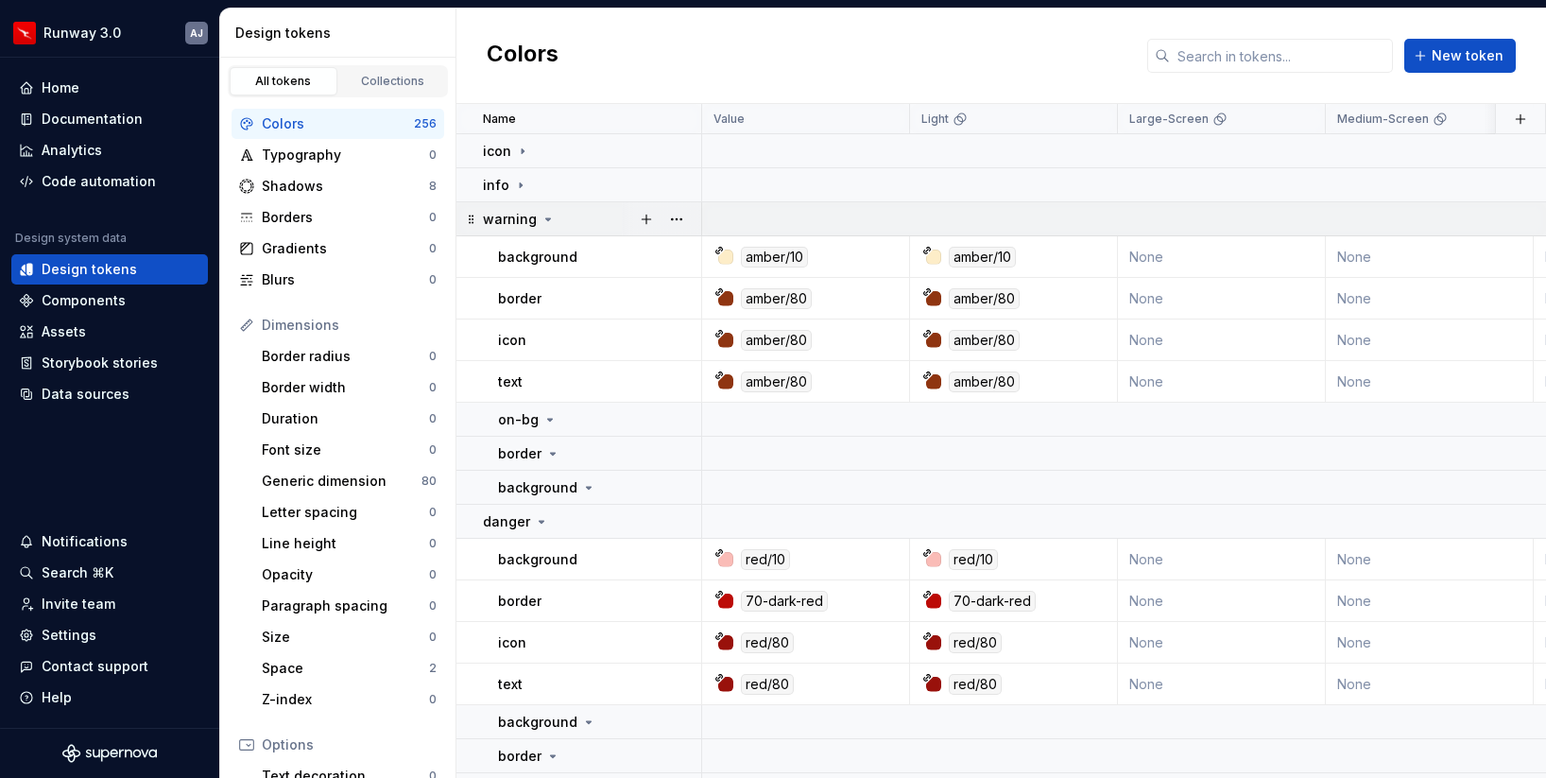
click at [543, 220] on icon at bounding box center [548, 219] width 15 height 15
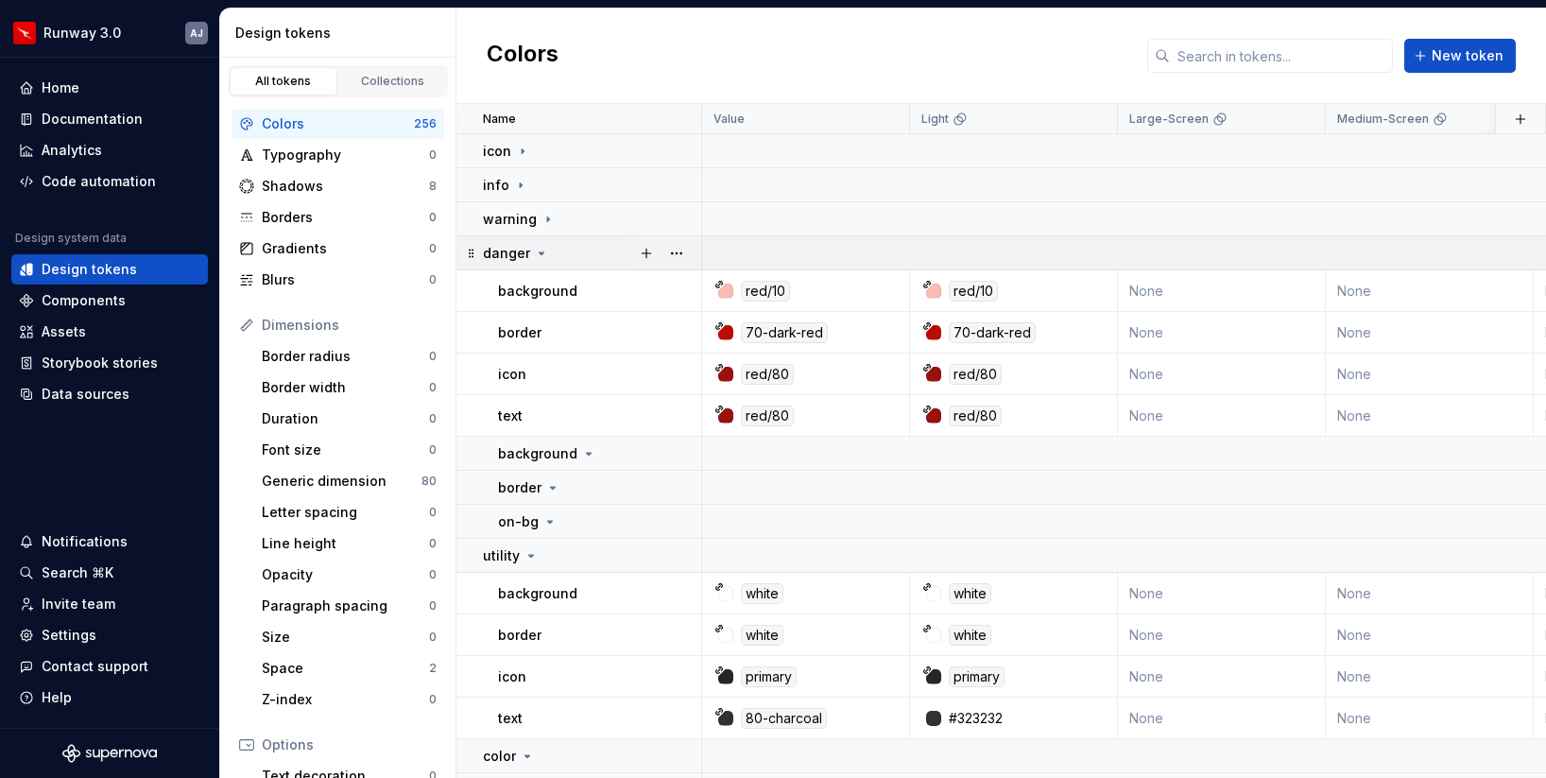
click at [546, 250] on icon at bounding box center [541, 253] width 15 height 15
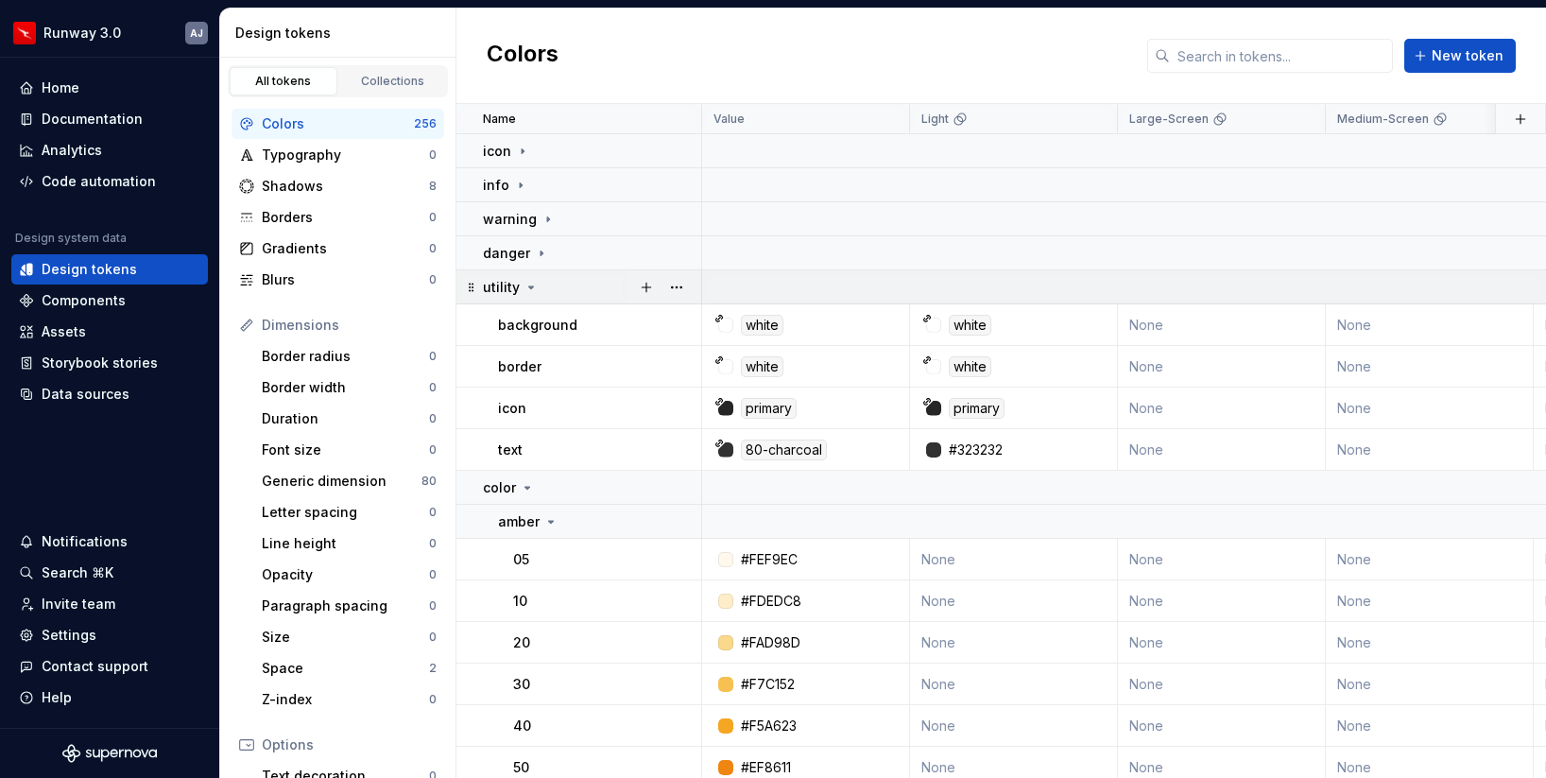
click at [538, 293] on div "utility" at bounding box center [591, 287] width 217 height 19
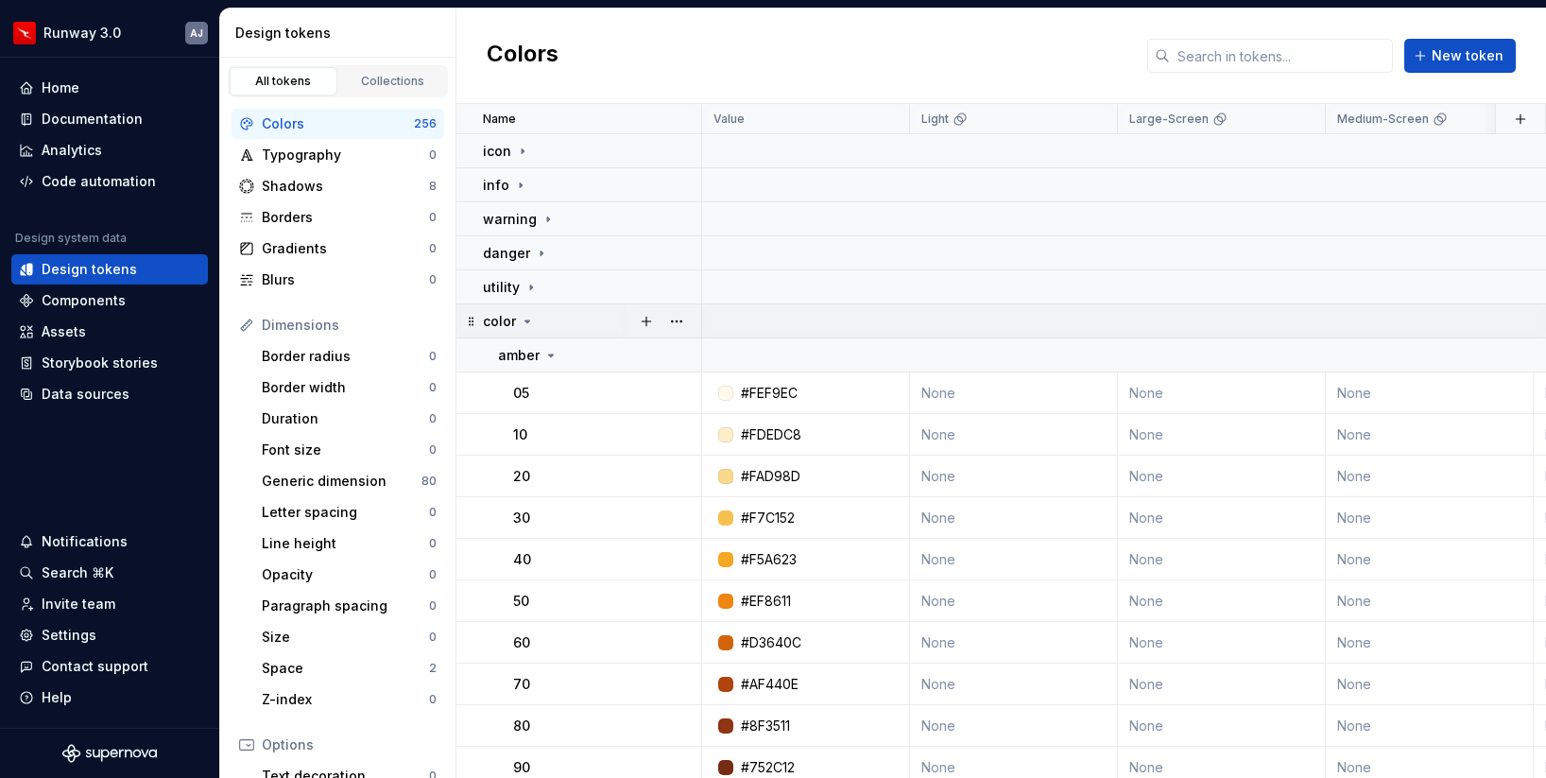
click at [528, 325] on icon at bounding box center [527, 321] width 15 height 15
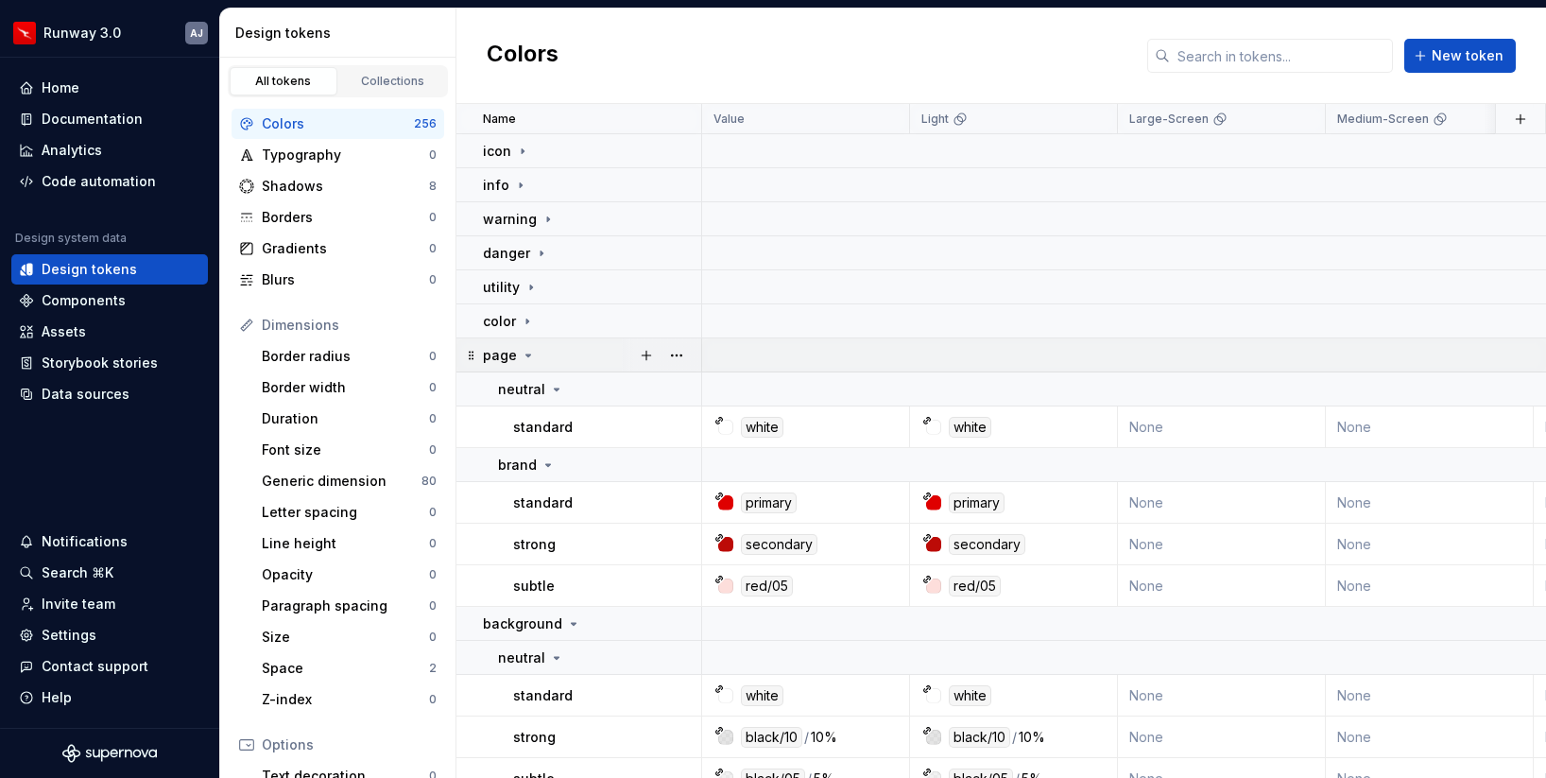
click at [531, 358] on icon at bounding box center [528, 355] width 15 height 15
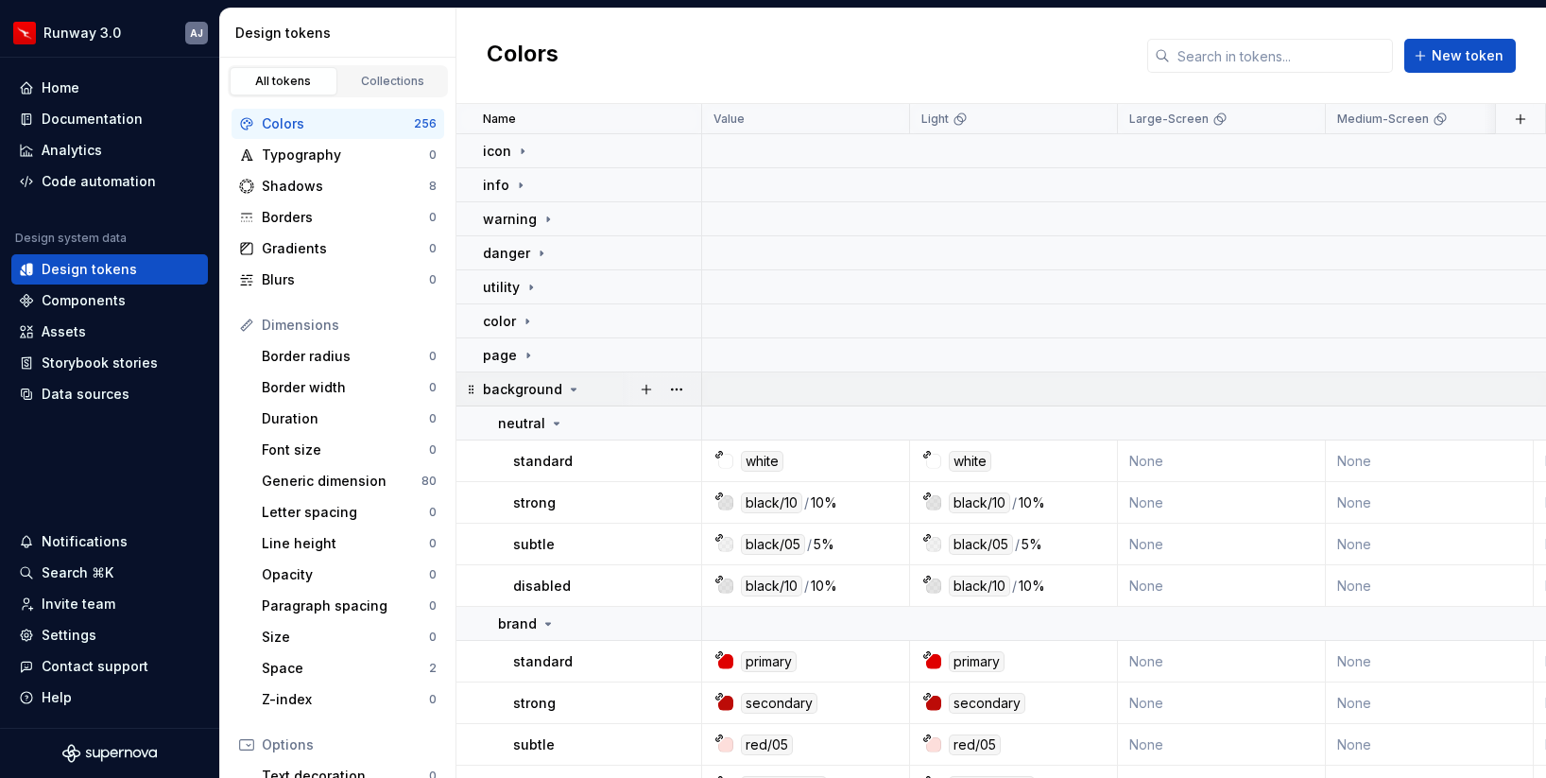
click at [566, 388] on icon at bounding box center [573, 389] width 15 height 15
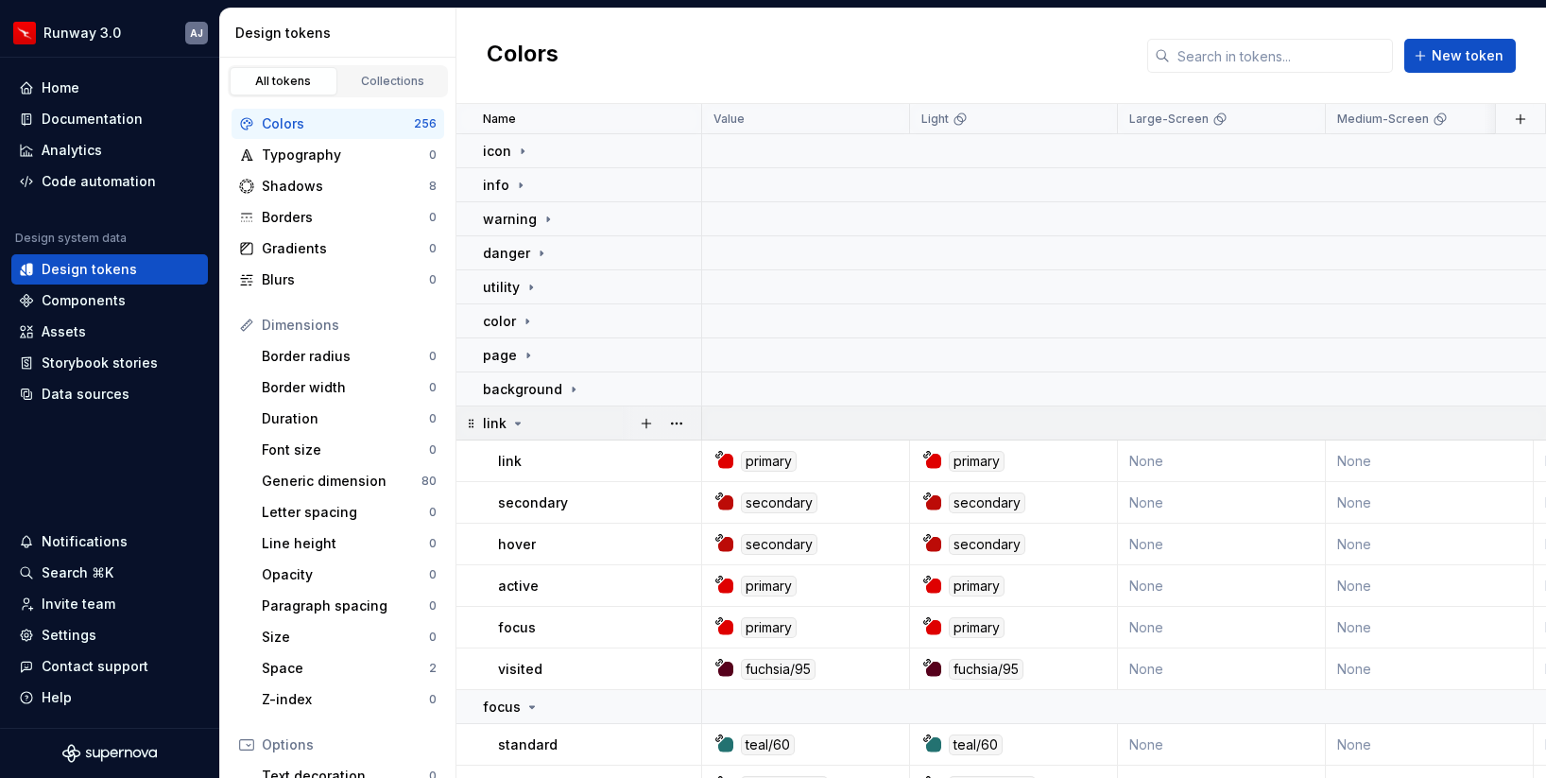
click at [526, 421] on div "link" at bounding box center [591, 423] width 217 height 19
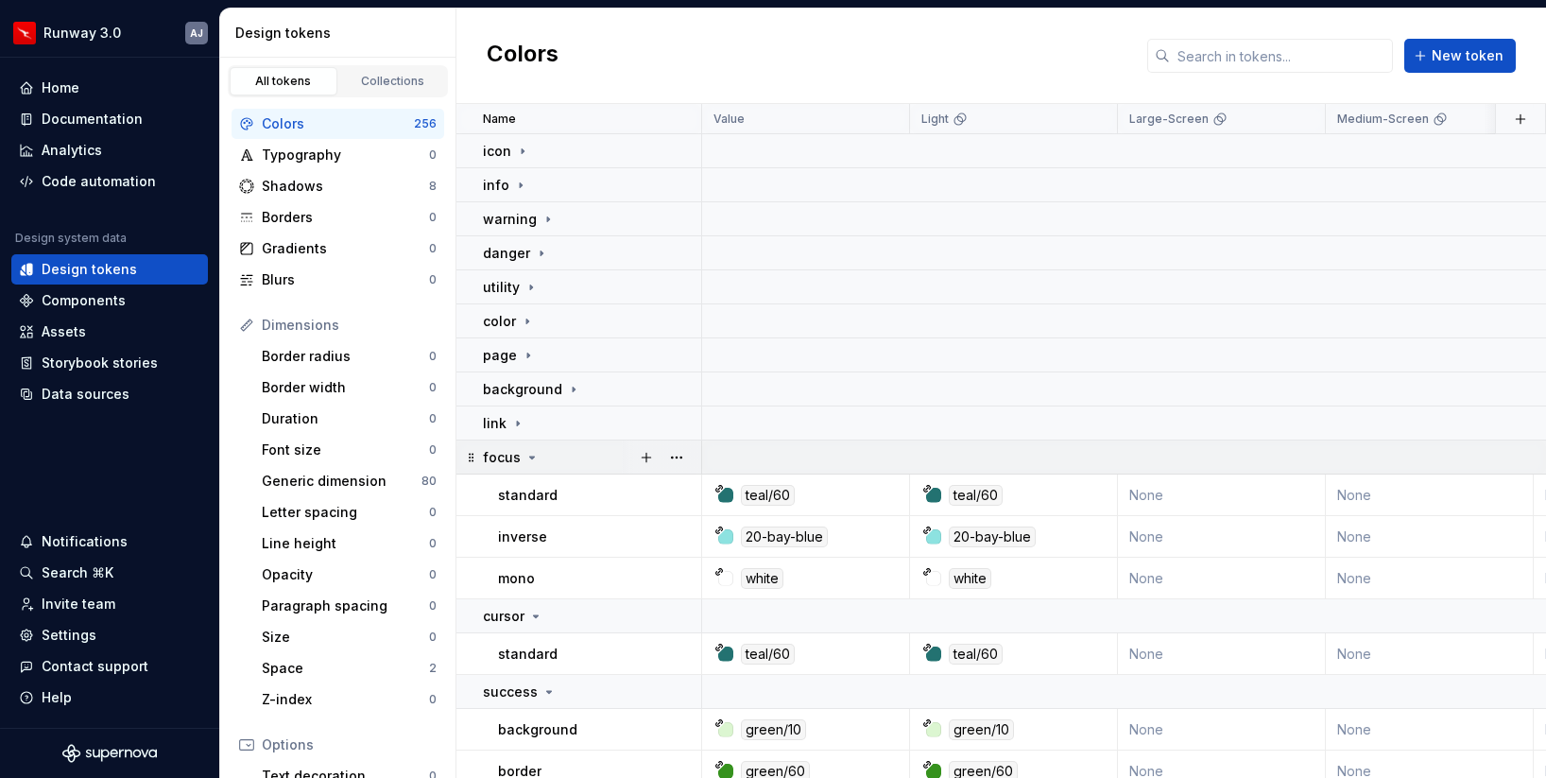
click at [532, 466] on div "focus" at bounding box center [511, 457] width 57 height 19
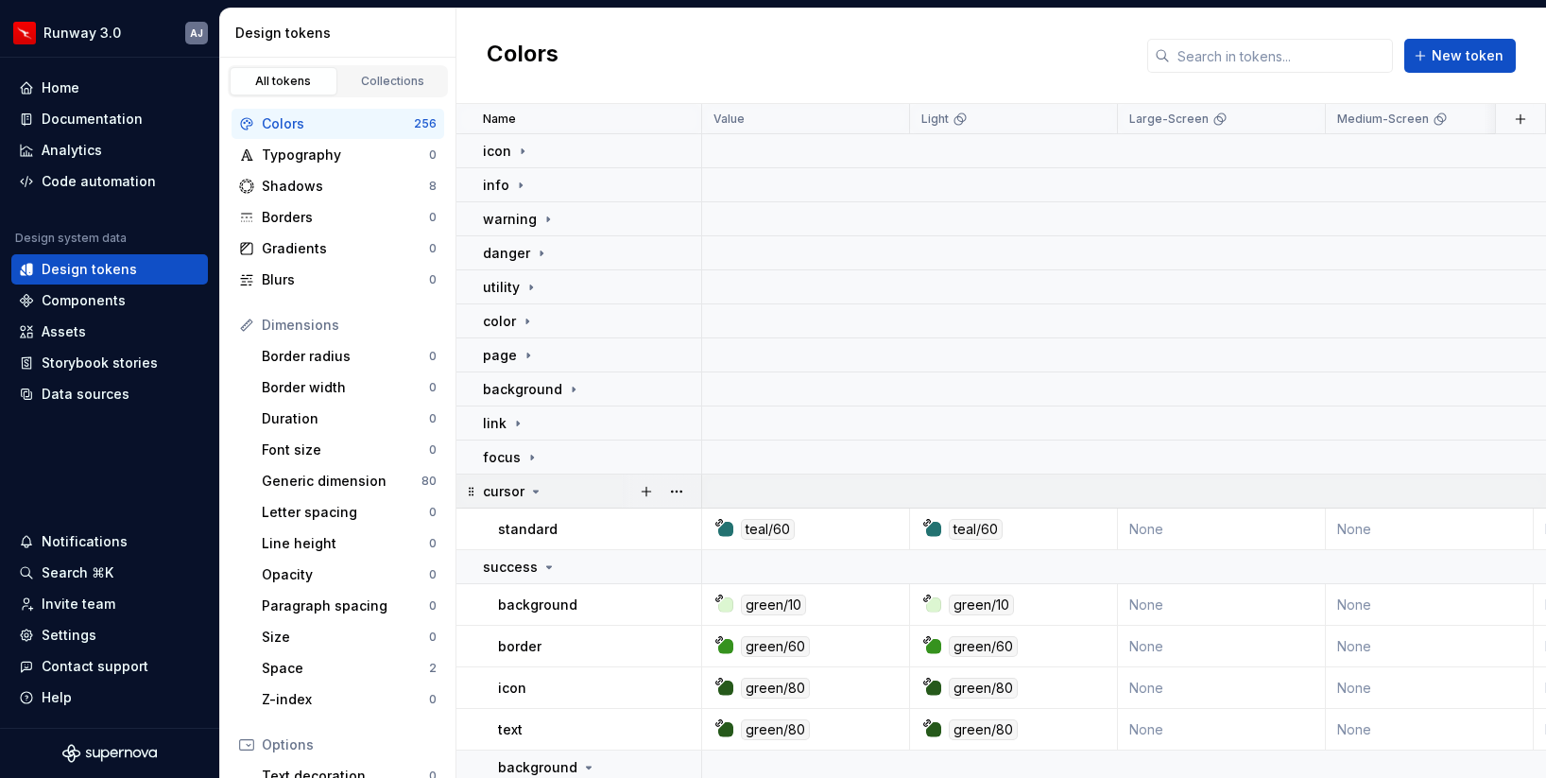
click at [536, 494] on icon at bounding box center [535, 491] width 15 height 15
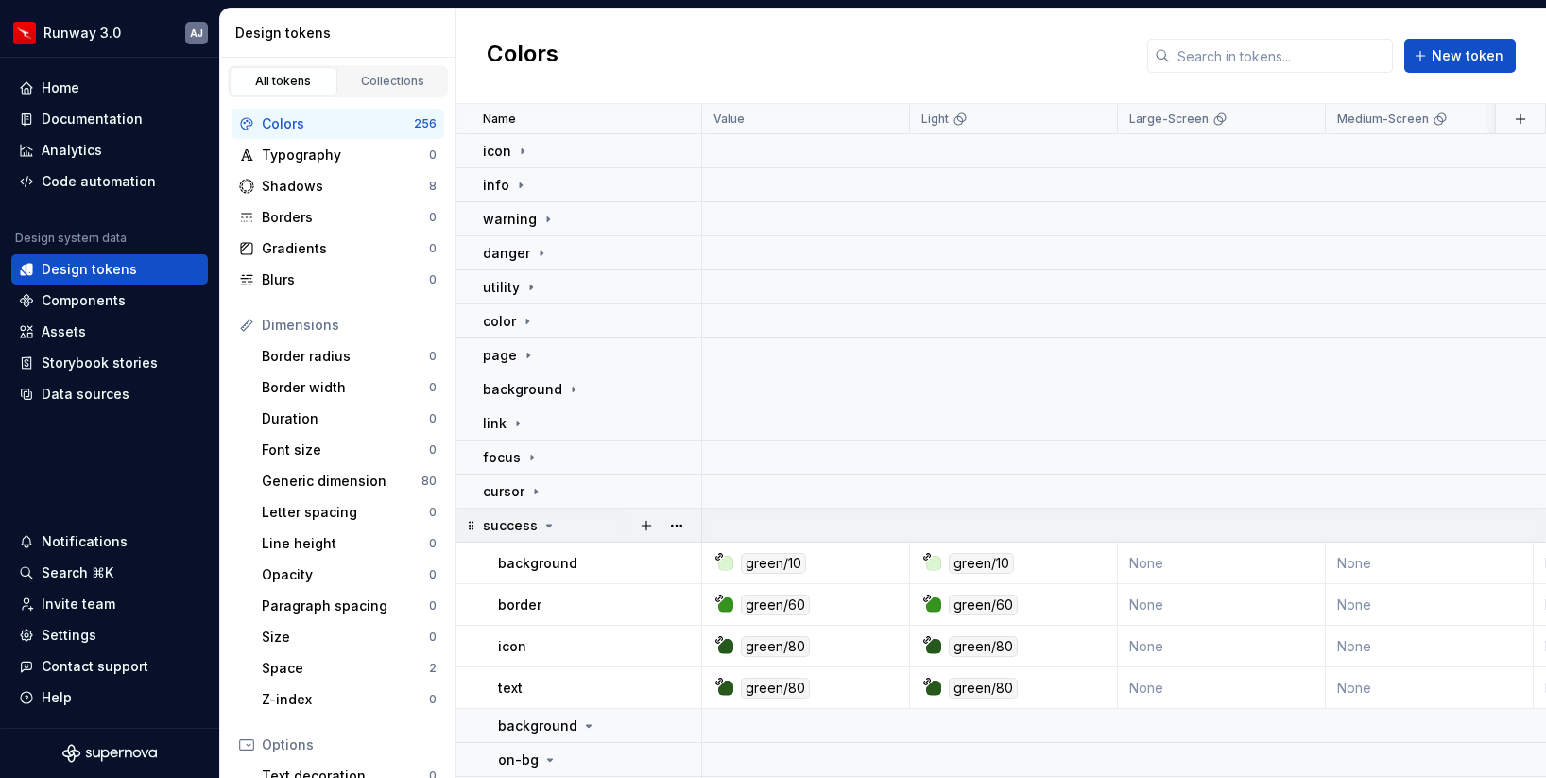
click at [547, 525] on icon at bounding box center [549, 526] width 5 height 2
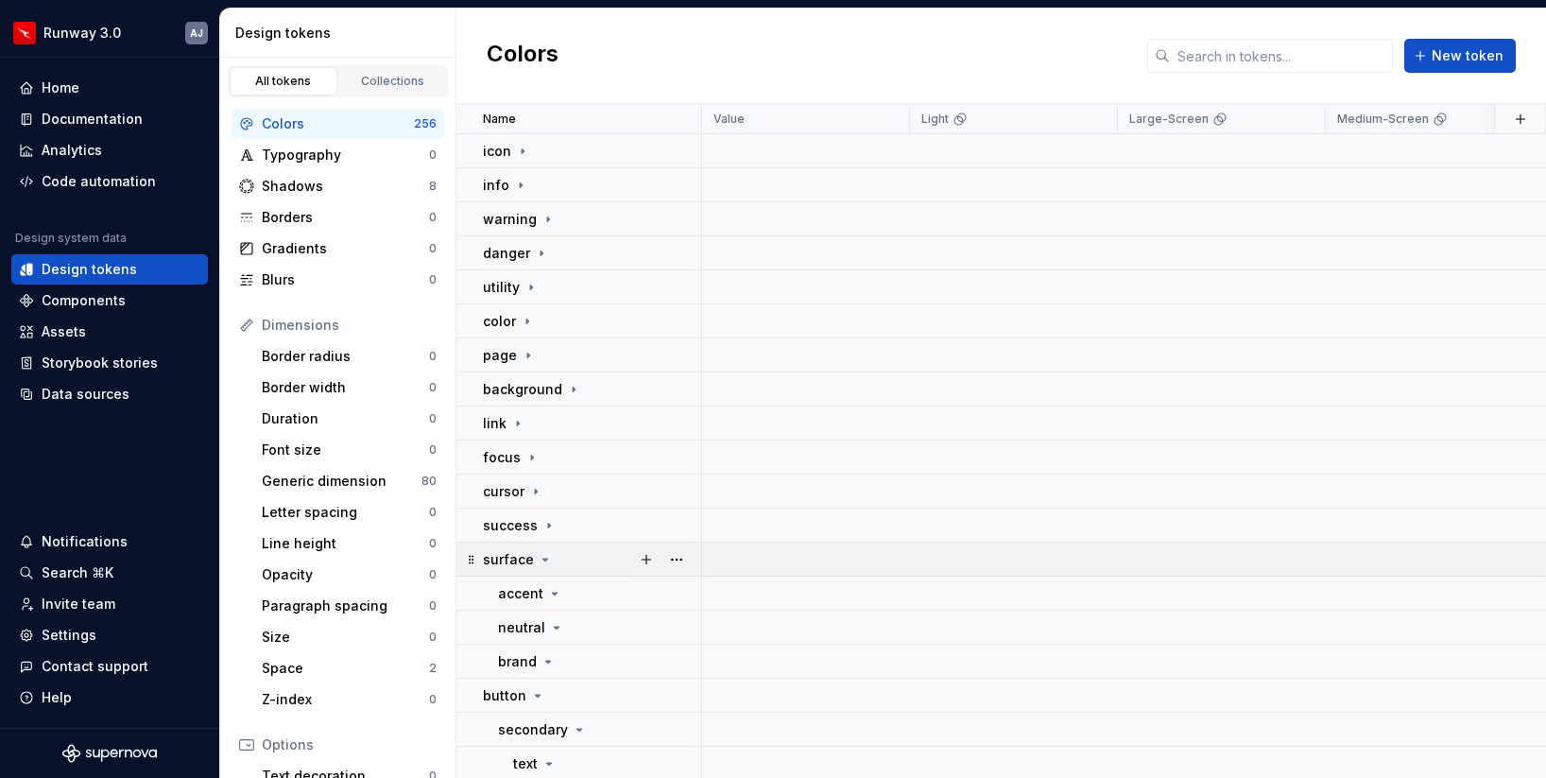
click at [543, 550] on div "surface" at bounding box center [518, 559] width 70 height 19
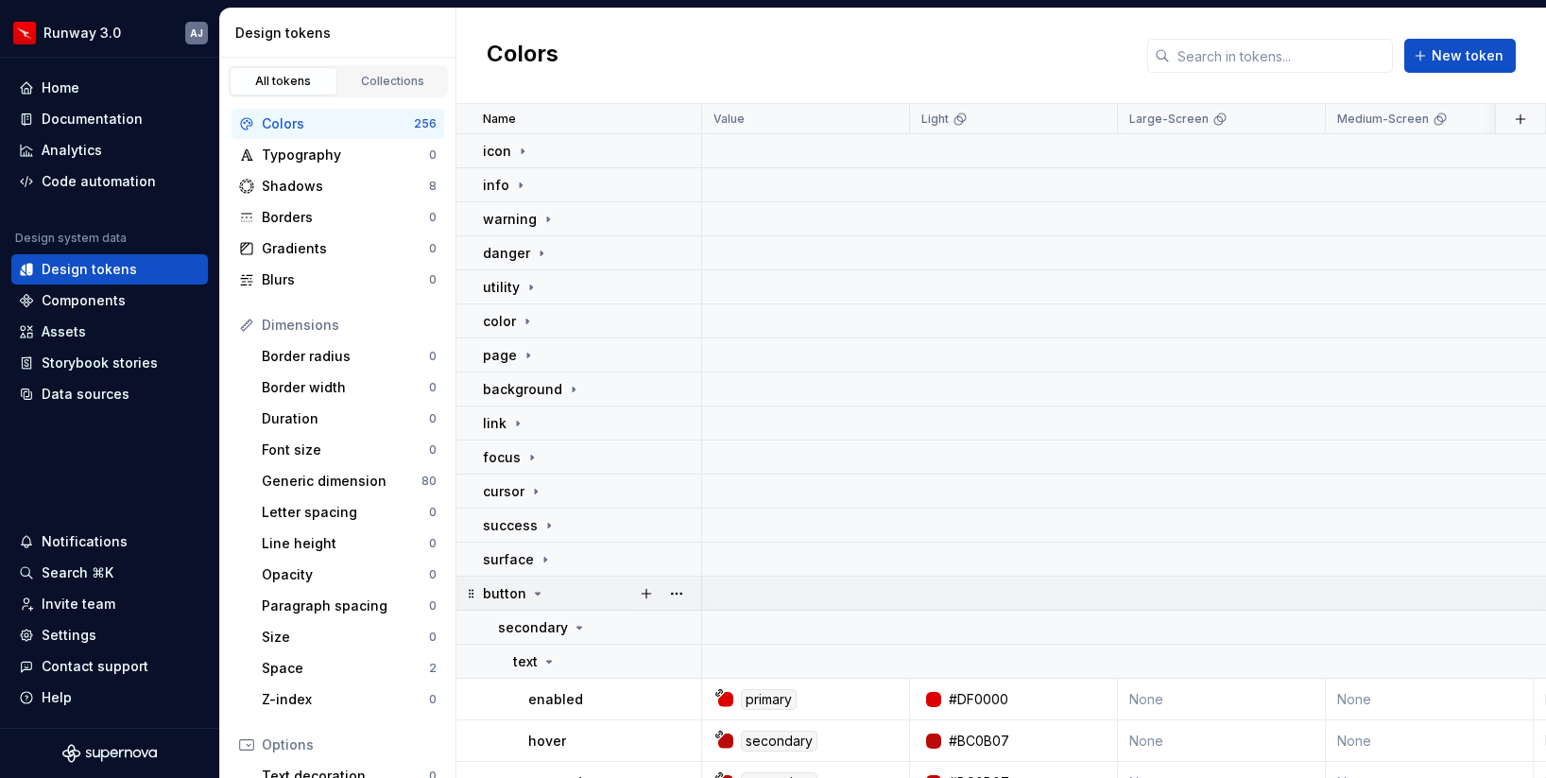
click at [545, 597] on div "button" at bounding box center [591, 593] width 217 height 19
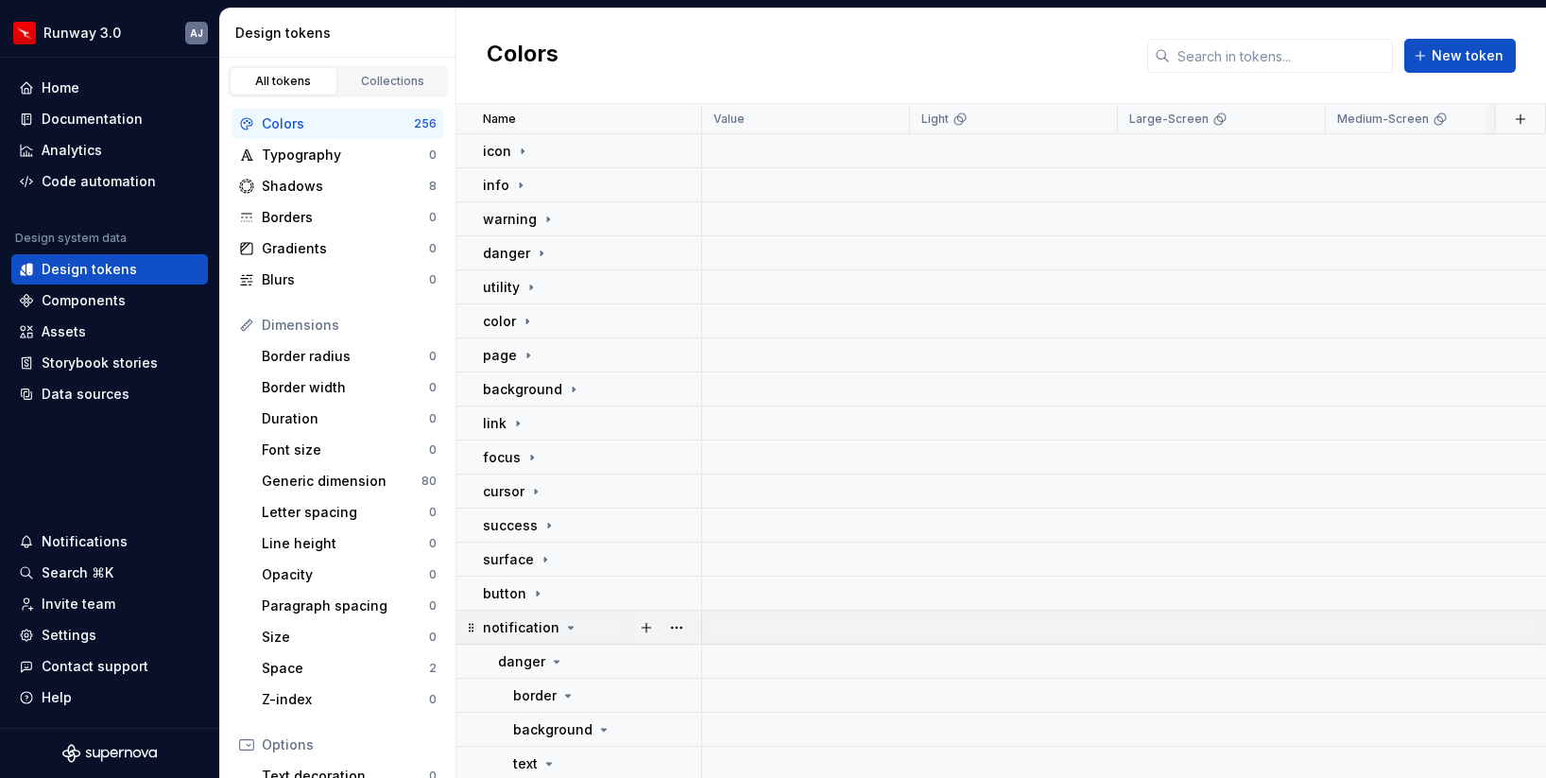
click at [554, 627] on p "notification" at bounding box center [521, 627] width 77 height 19
click at [545, 665] on div "badge" at bounding box center [591, 661] width 217 height 19
click at [680, 147] on button "button" at bounding box center [677, 151] width 26 height 26
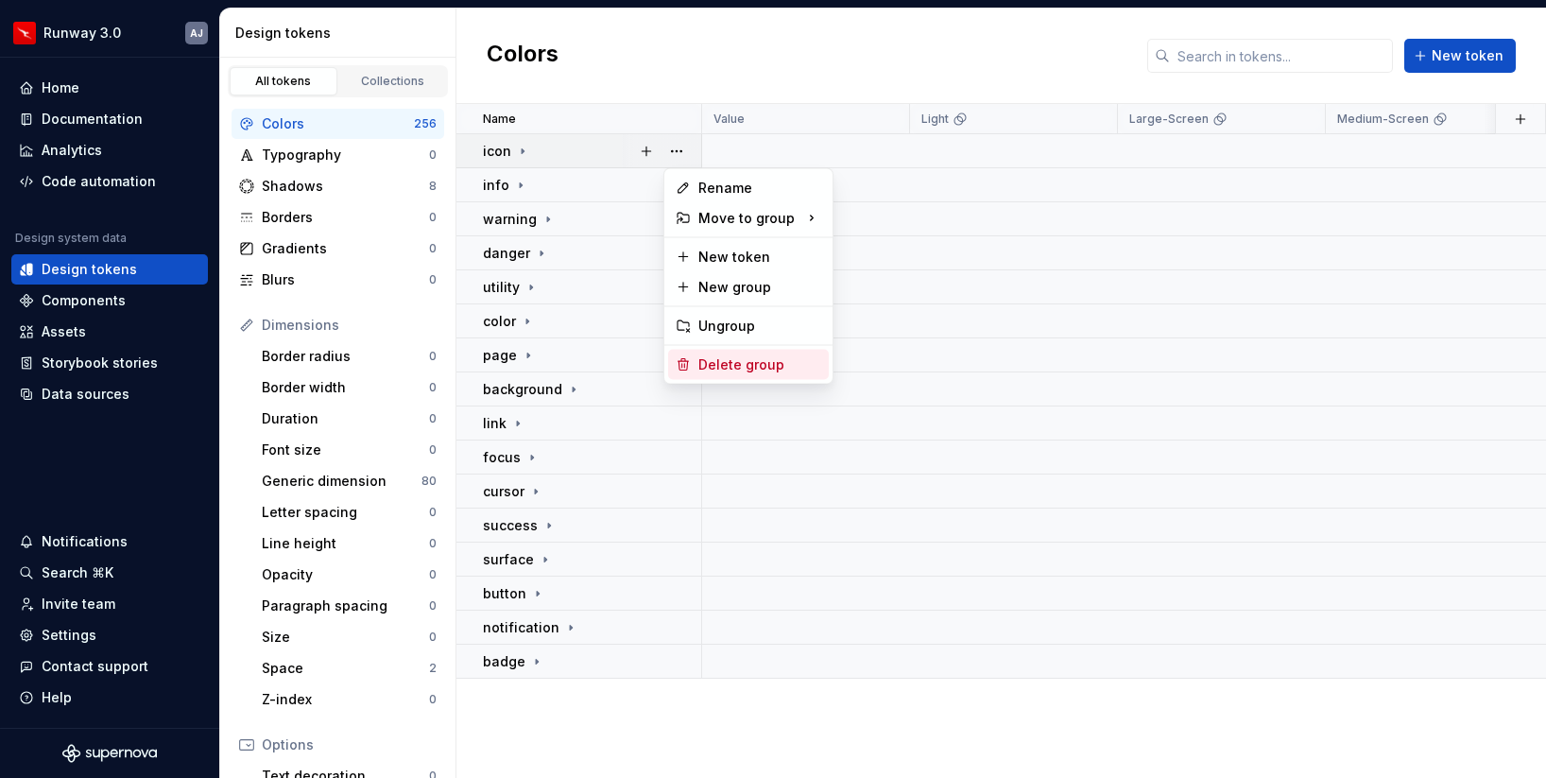
click at [729, 358] on div "Delete group" at bounding box center [760, 364] width 123 height 19
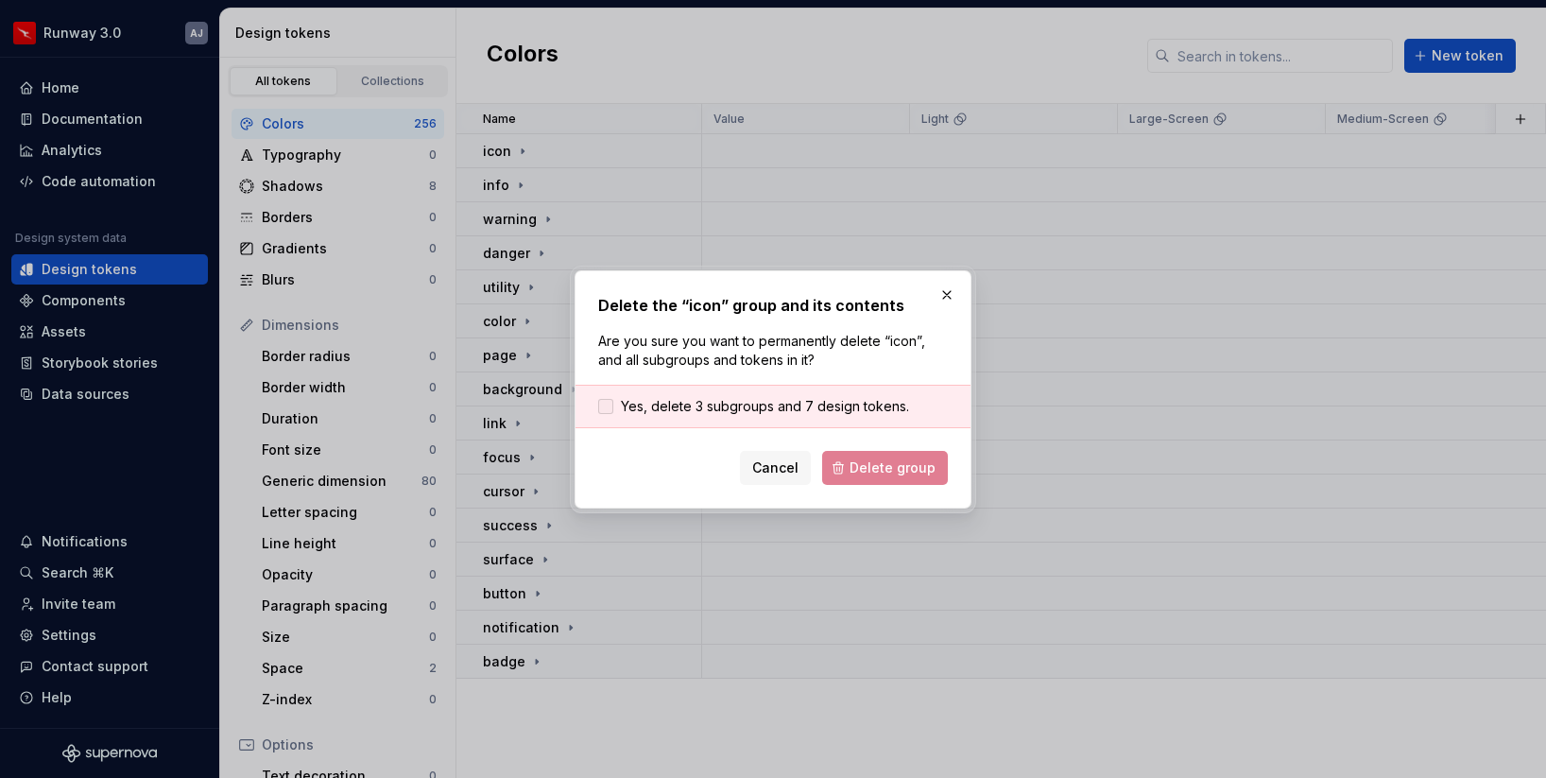
click at [753, 404] on span "Yes, delete 3 subgroups and 7 design tokens." at bounding box center [765, 406] width 288 height 19
click at [881, 449] on form "Yes, delete 3 subgroups and 7 design tokens. Cancel Delete group" at bounding box center [773, 435] width 350 height 100
click at [887, 465] on span "Delete group" at bounding box center [893, 467] width 86 height 19
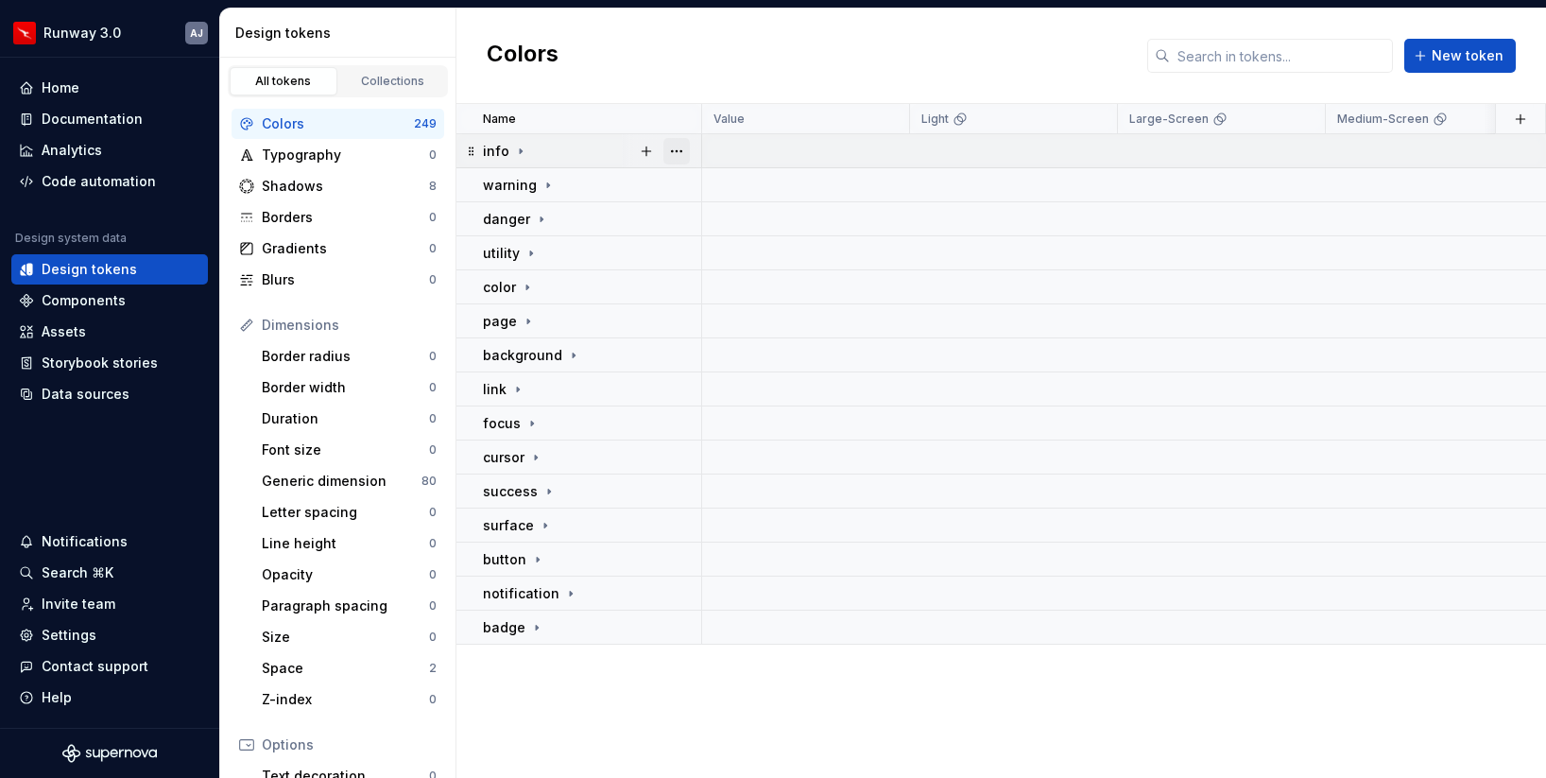
click at [674, 150] on button "button" at bounding box center [677, 151] width 26 height 26
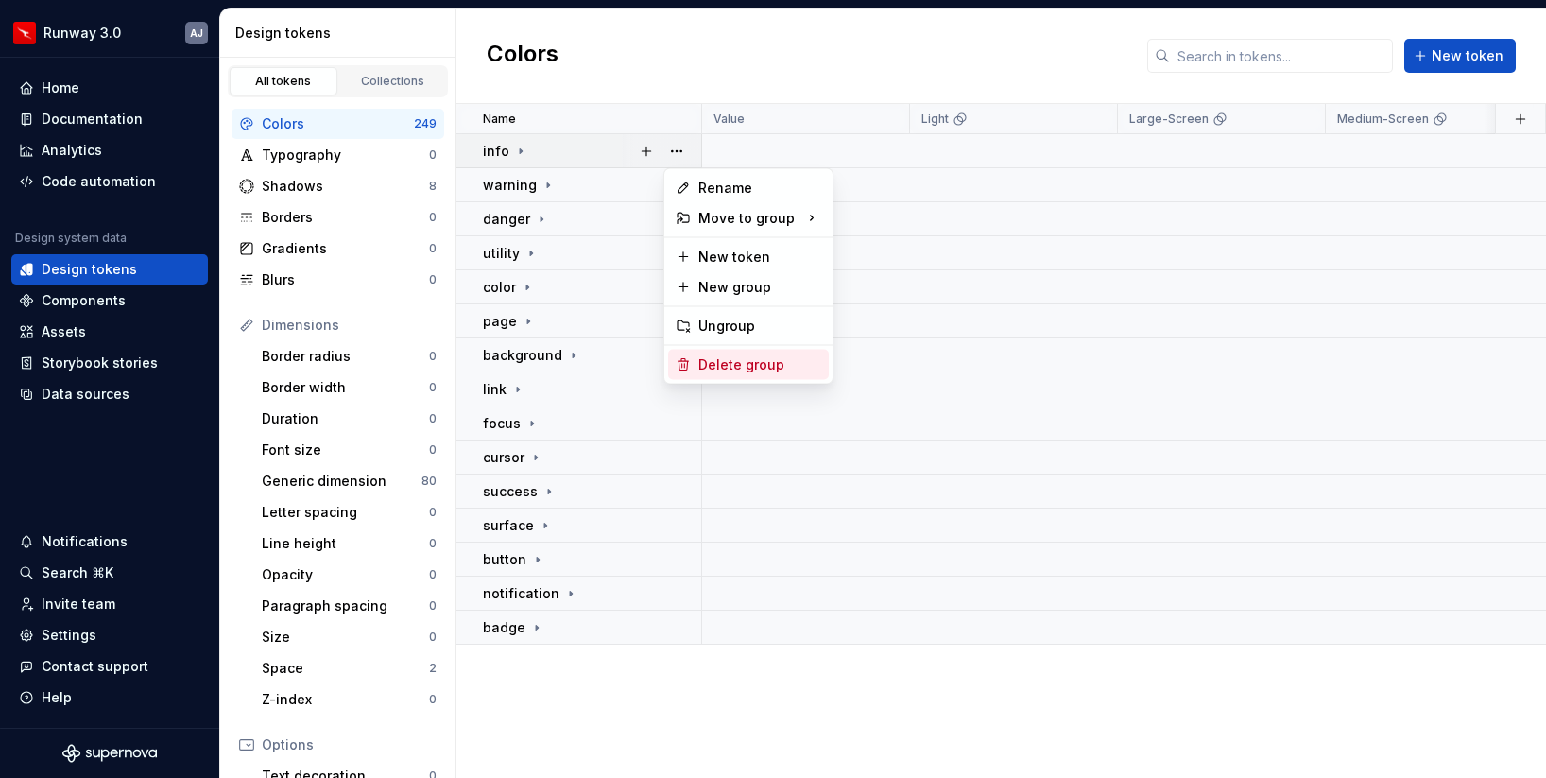
click at [733, 362] on div "Delete group" at bounding box center [760, 364] width 123 height 19
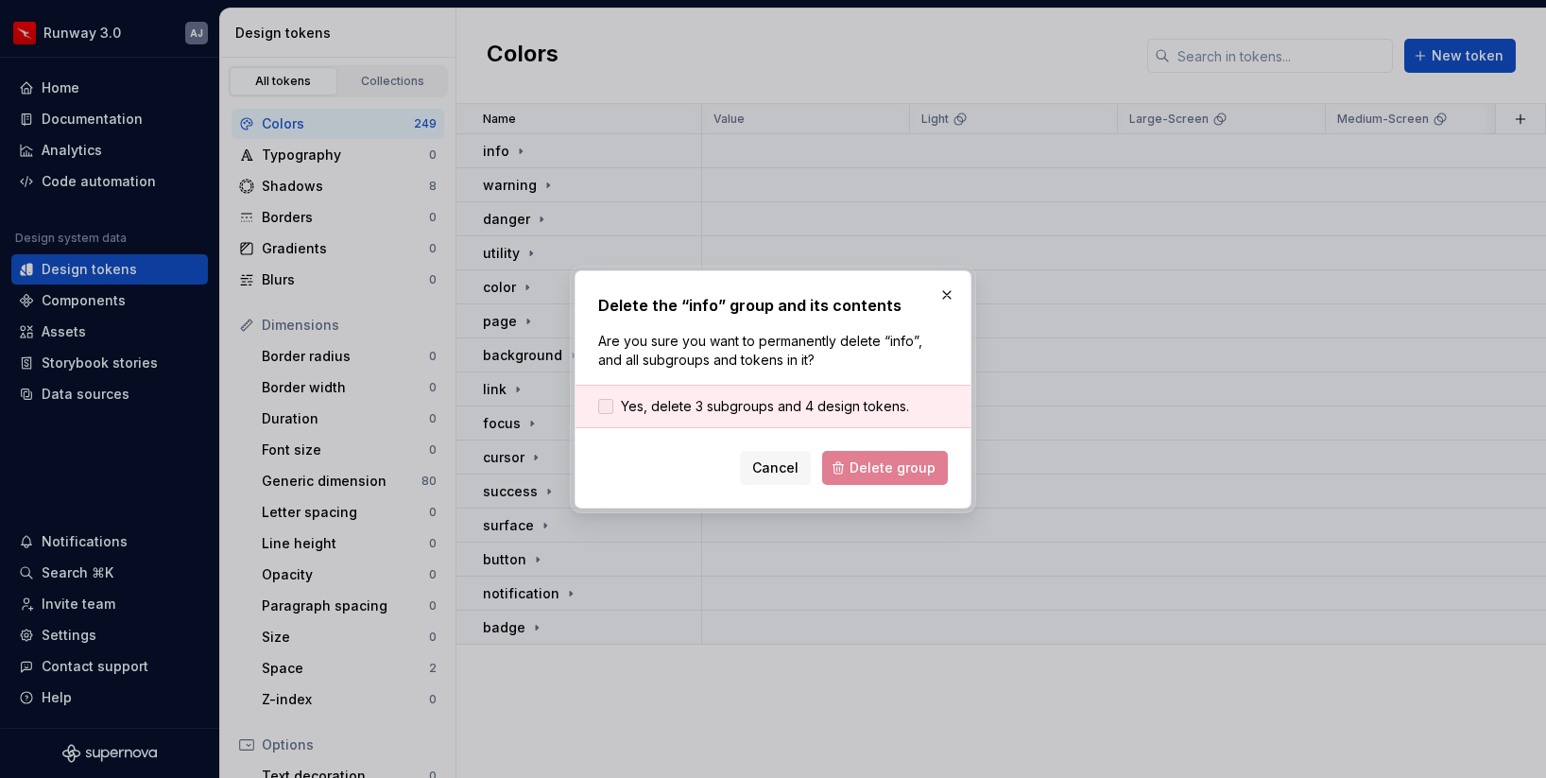
click at [690, 403] on span "Yes, delete 3 subgroups and 4 design tokens." at bounding box center [765, 406] width 288 height 19
click at [882, 474] on span "Delete group" at bounding box center [893, 467] width 86 height 19
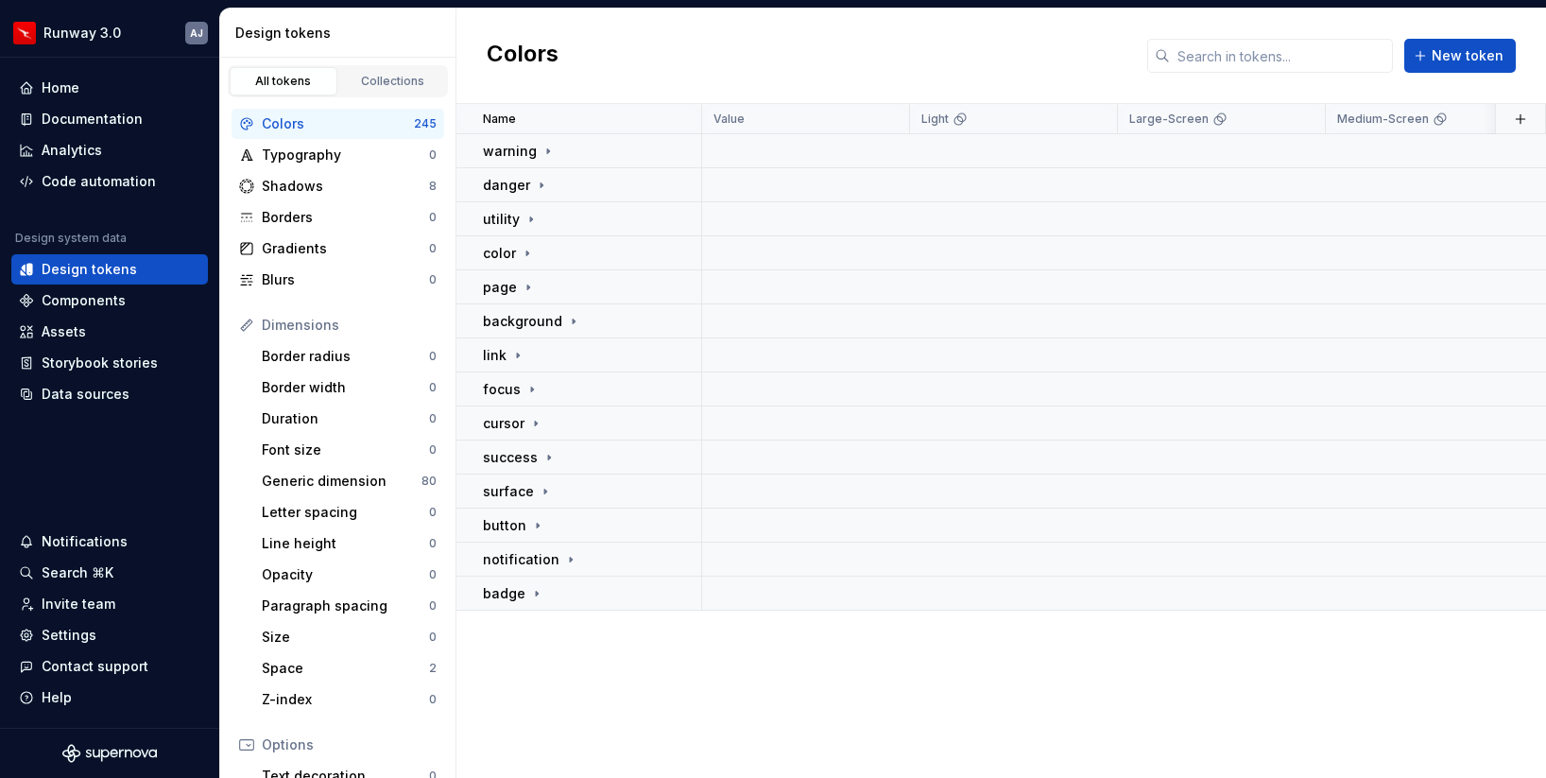
click at [673, 147] on button "button" at bounding box center [677, 151] width 26 height 26
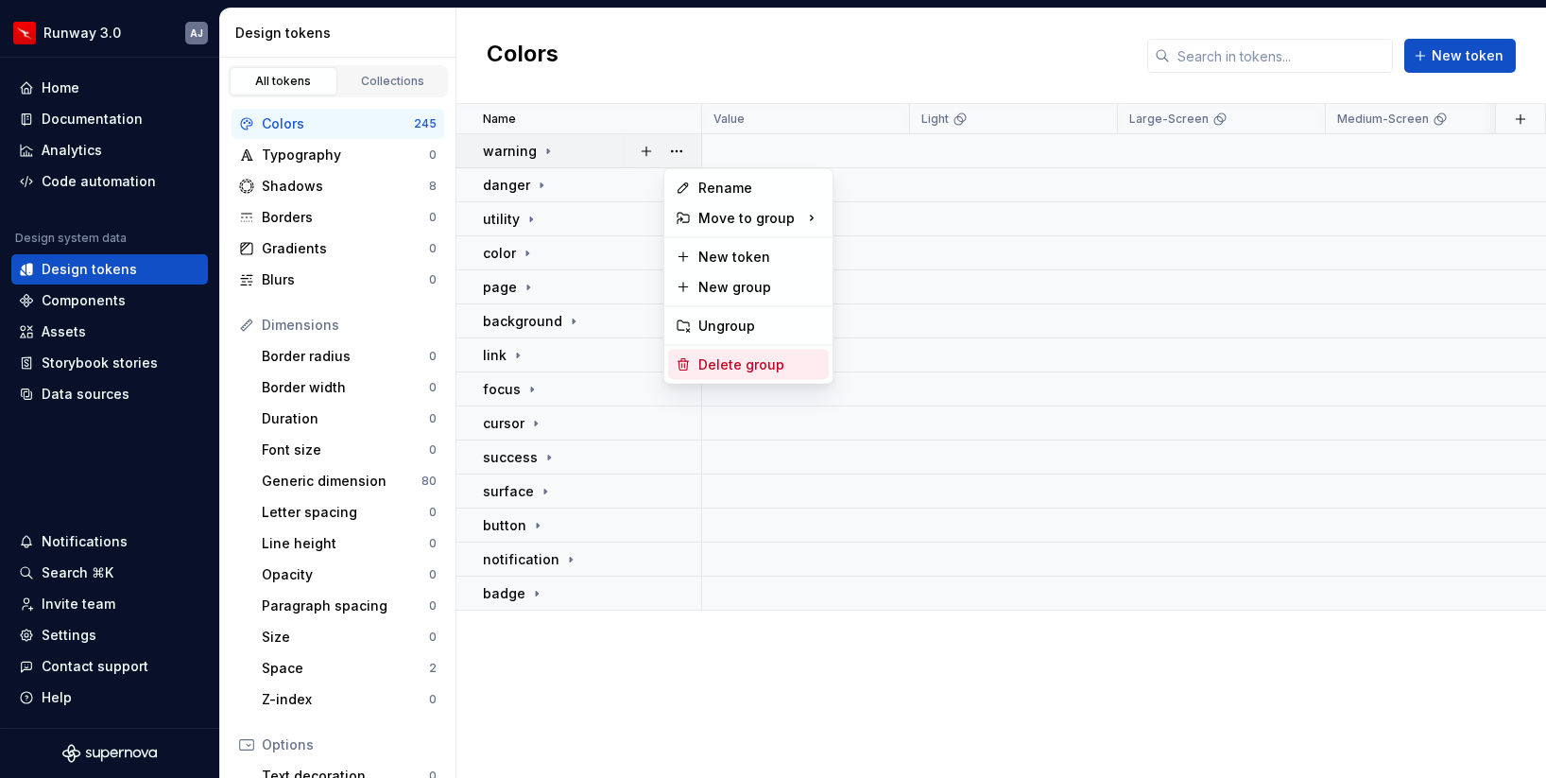
click at [735, 366] on div "Delete group" at bounding box center [760, 364] width 123 height 19
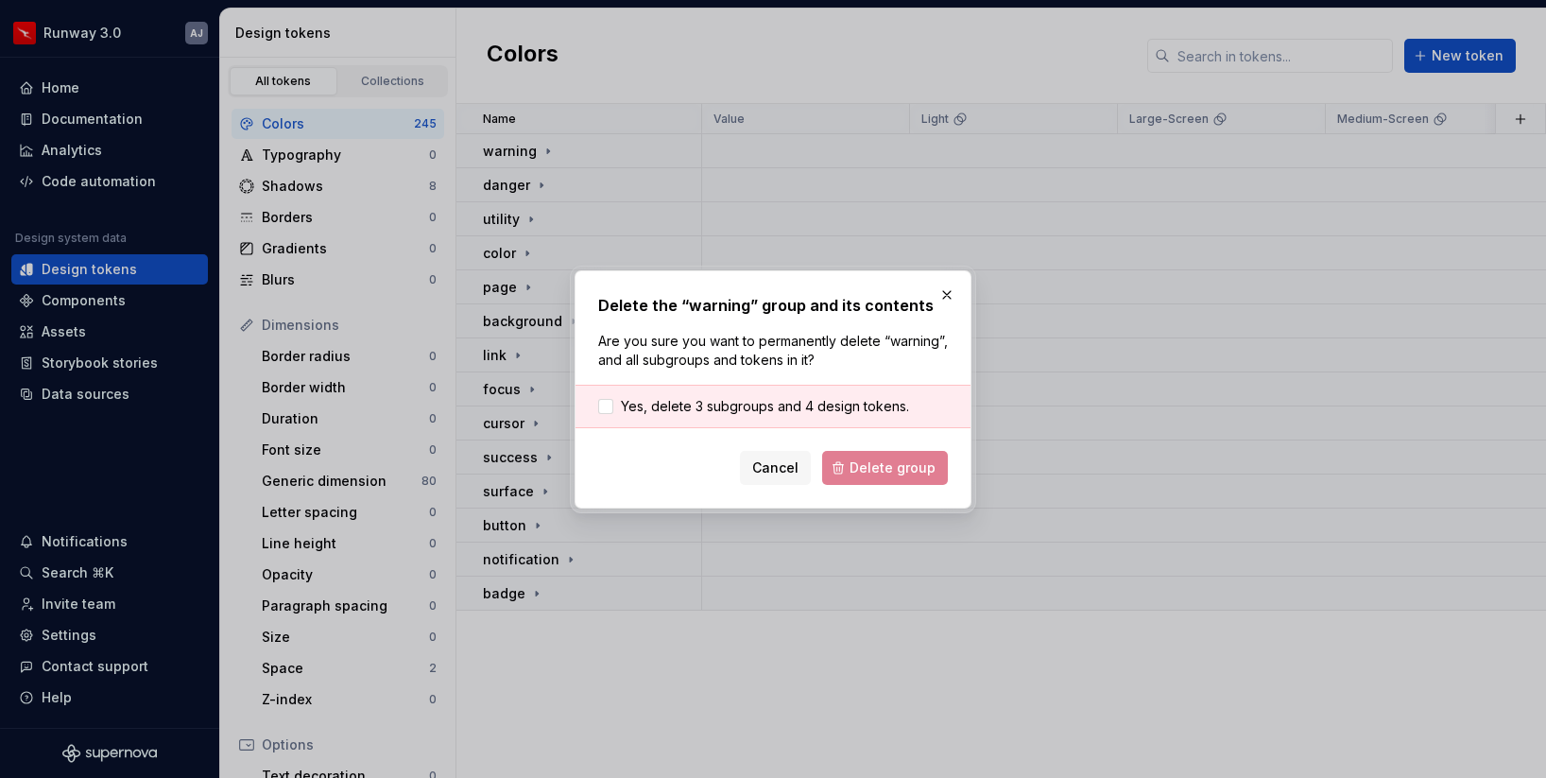
click at [678, 393] on div "Yes, delete 3 subgroups and 4 design tokens." at bounding box center [773, 406] width 395 height 43
click at [687, 406] on span "Yes, delete 3 subgroups and 4 design tokens." at bounding box center [765, 406] width 288 height 19
click at [864, 474] on span "Delete group" at bounding box center [893, 467] width 86 height 19
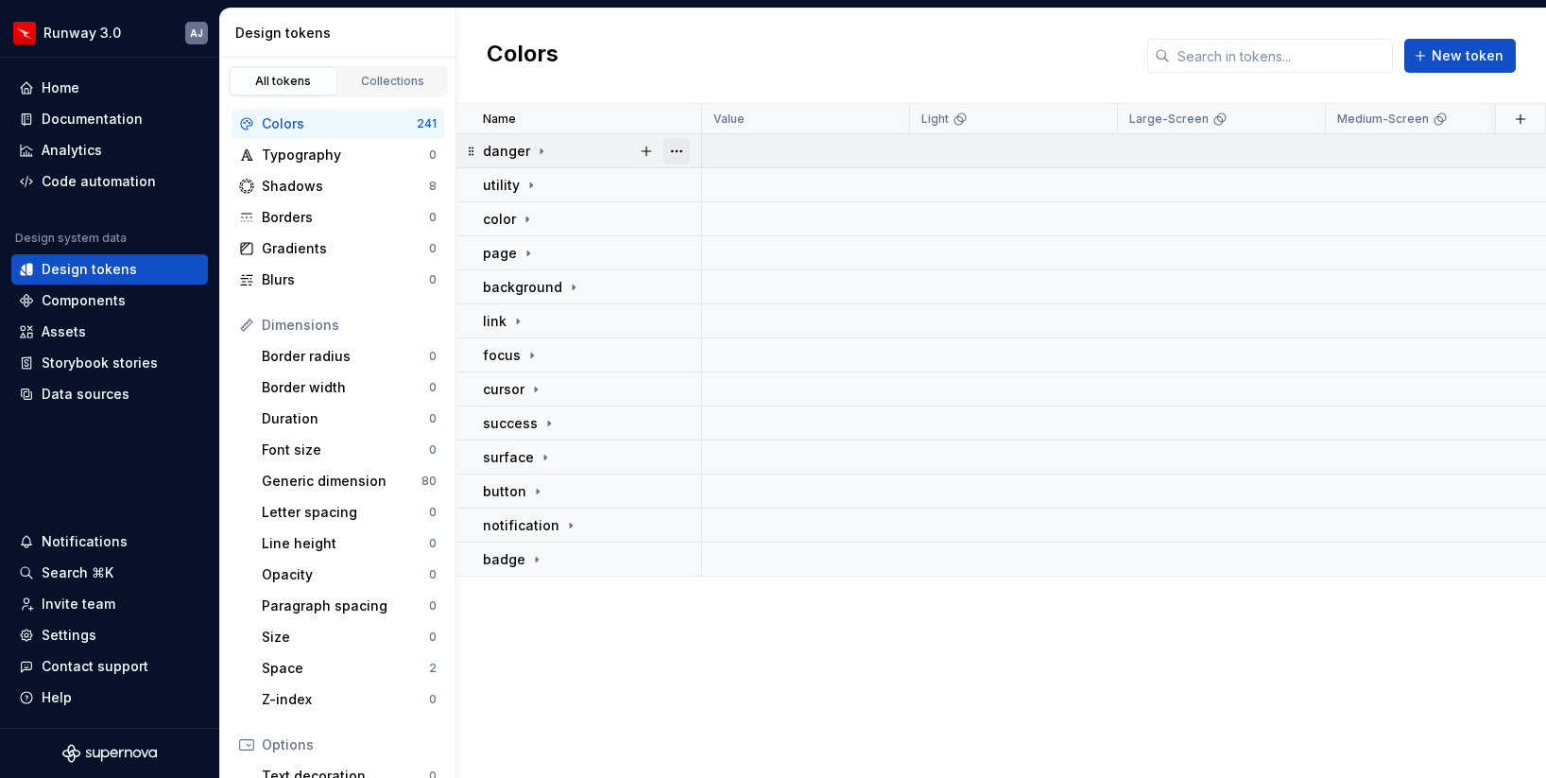
click at [674, 153] on button "button" at bounding box center [677, 151] width 26 height 26
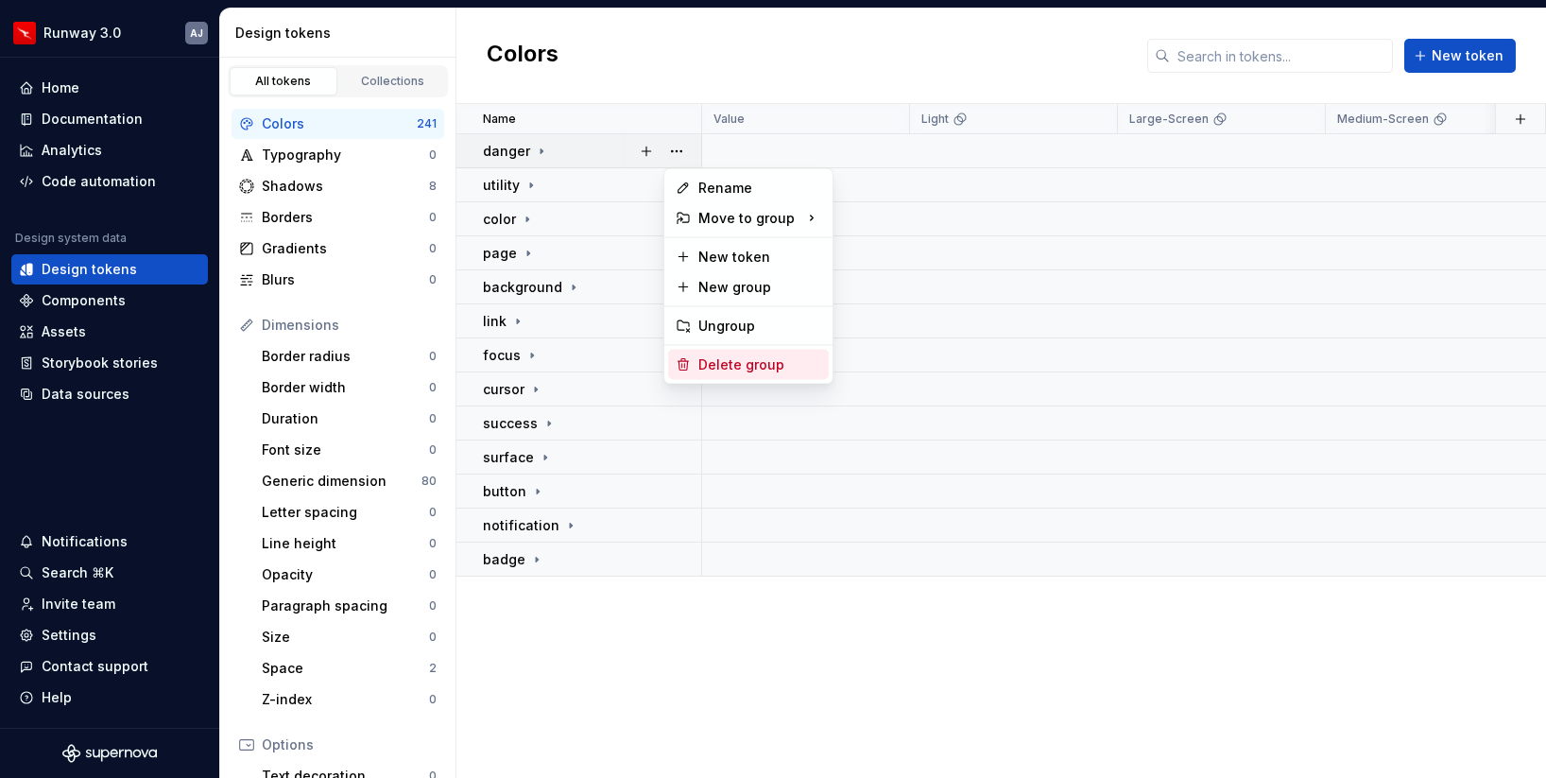
click at [740, 369] on div "Delete group" at bounding box center [760, 364] width 123 height 19
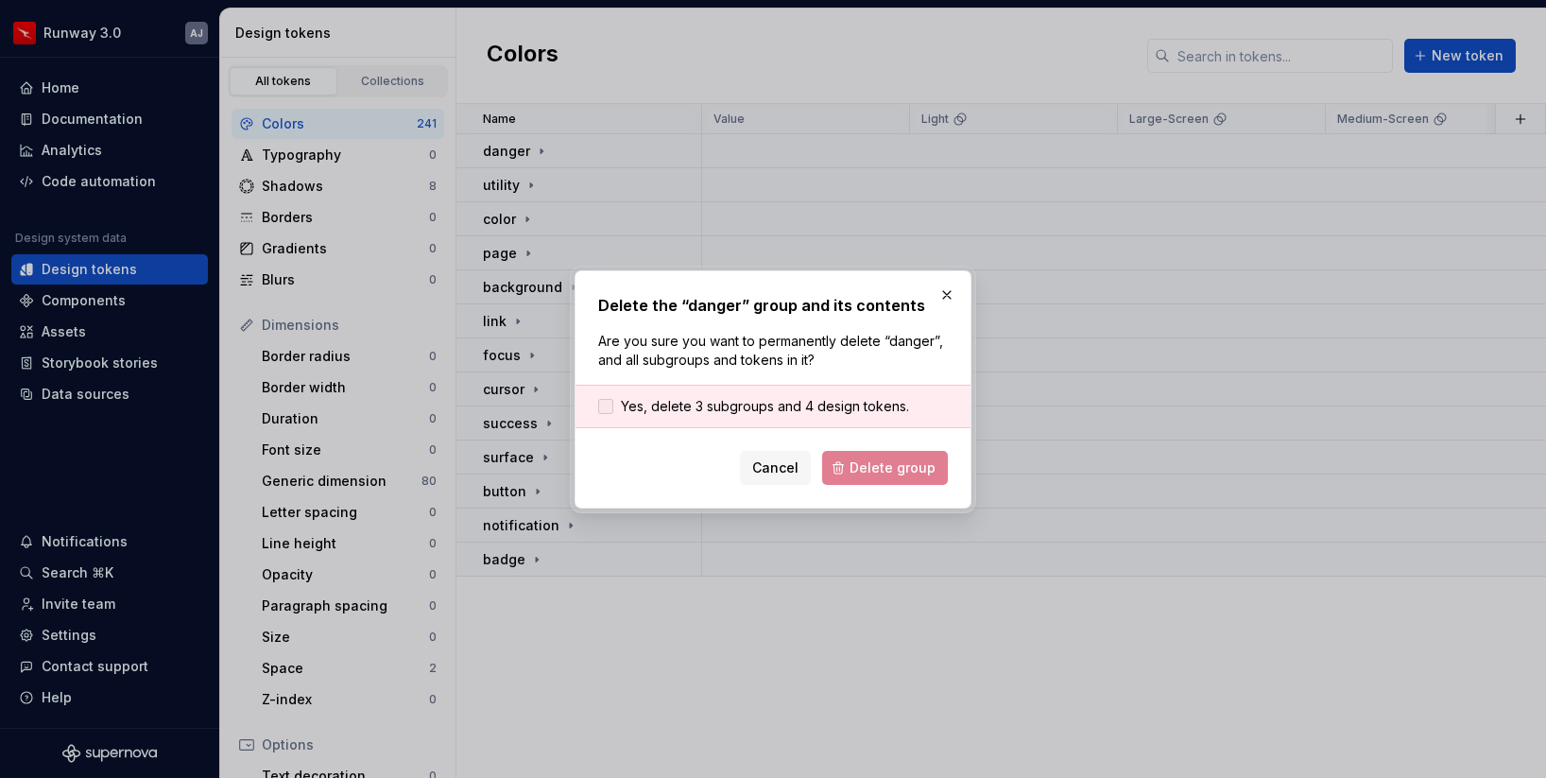
click at [712, 410] on span "Yes, delete 3 subgroups and 4 design tokens." at bounding box center [765, 406] width 288 height 19
click at [885, 477] on button "Delete group" at bounding box center [885, 468] width 126 height 34
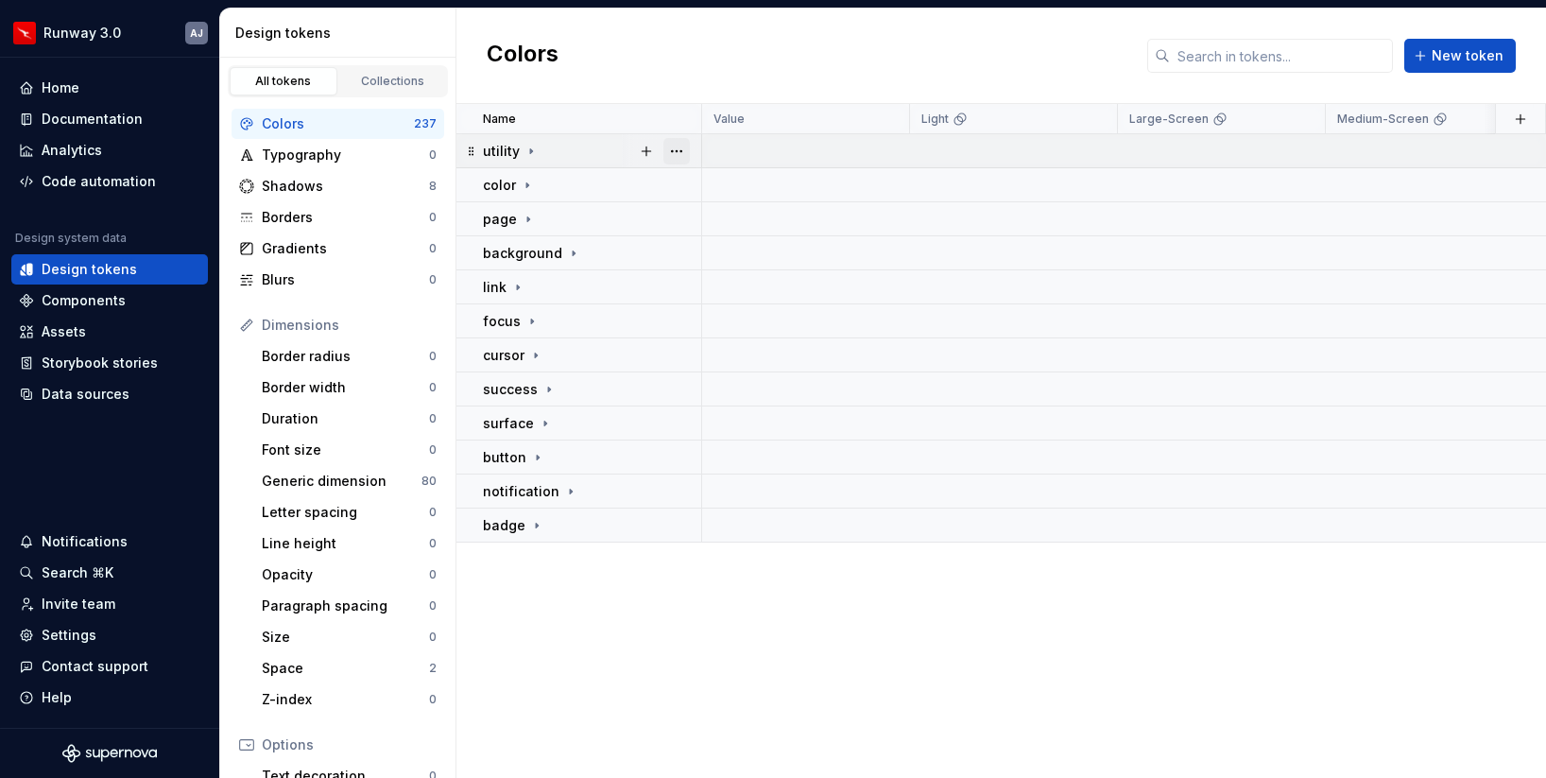
click at [674, 154] on button "button" at bounding box center [677, 151] width 26 height 26
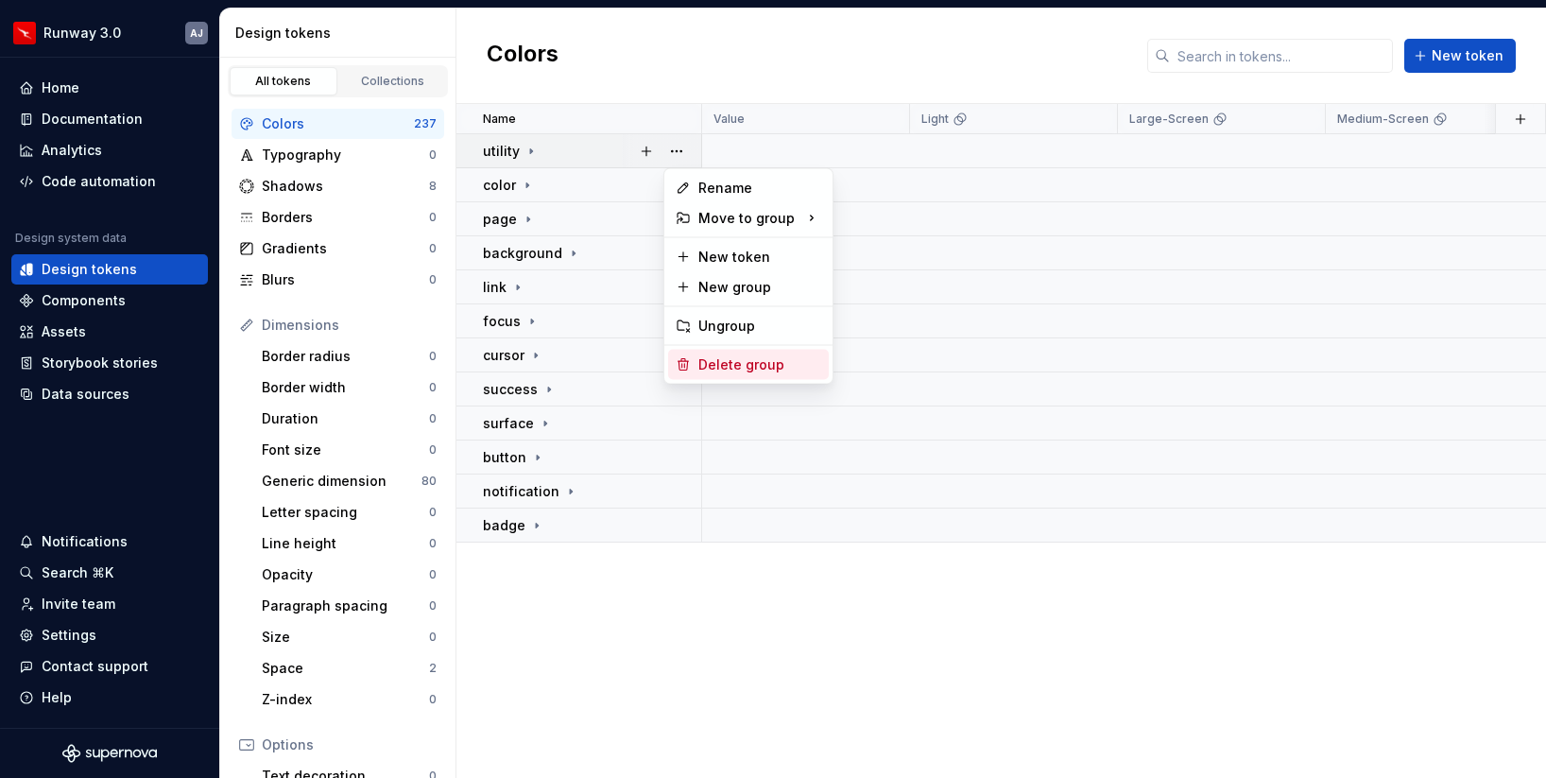
click at [730, 361] on div "Delete group" at bounding box center [760, 364] width 123 height 19
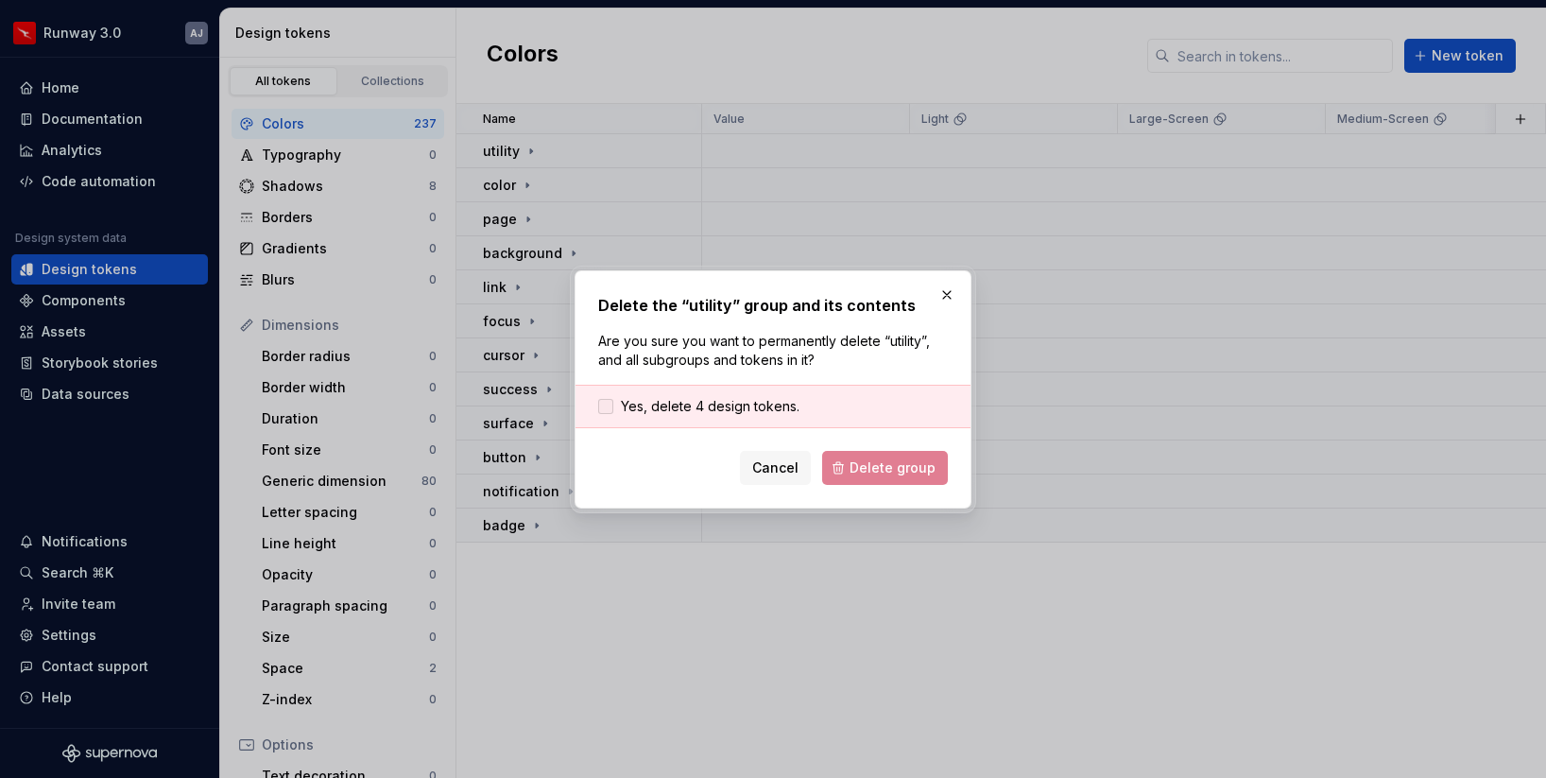
click at [732, 405] on span "Yes, delete 4 design tokens." at bounding box center [710, 406] width 179 height 19
click at [889, 470] on span "Delete group" at bounding box center [893, 467] width 86 height 19
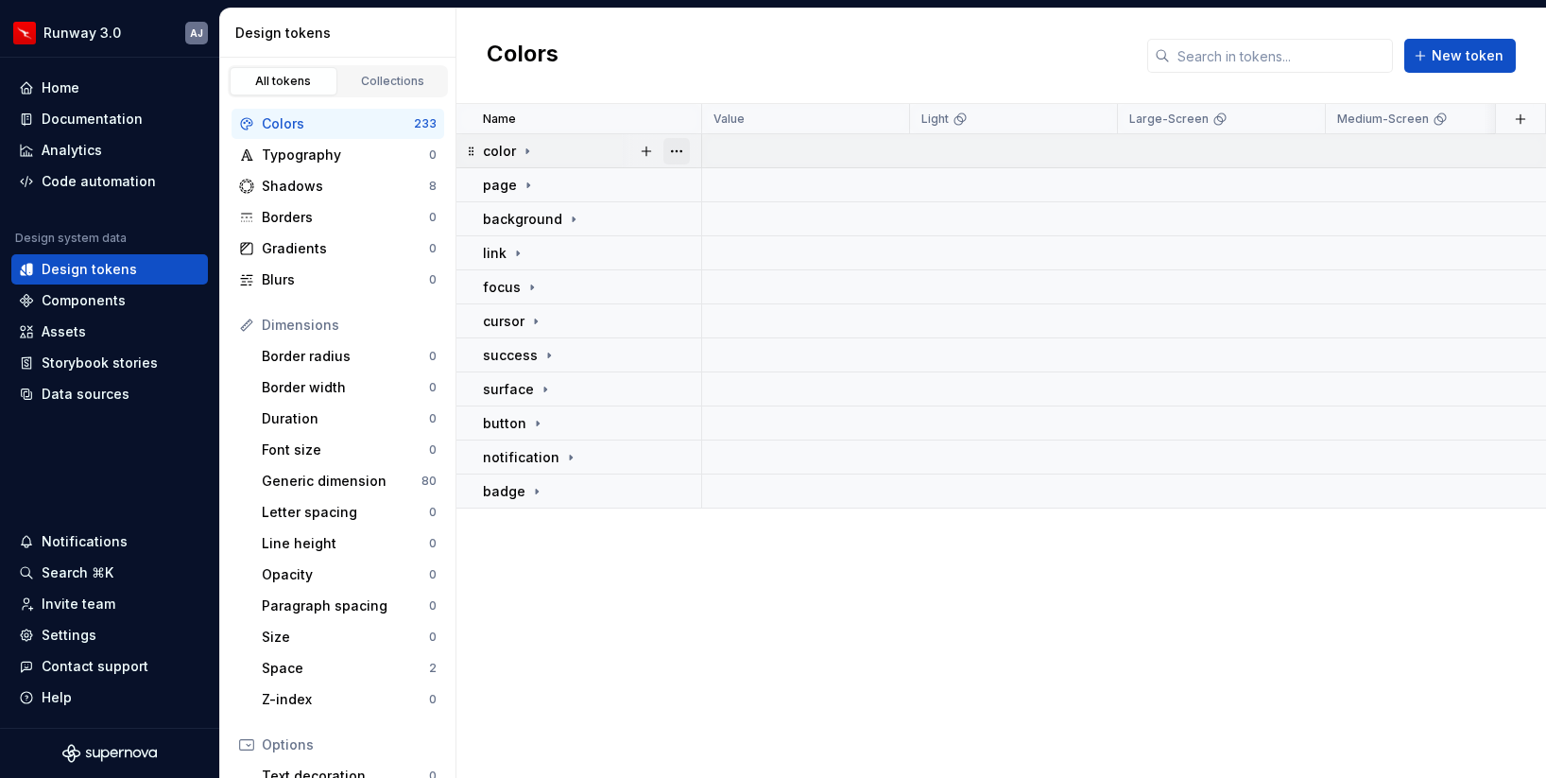
click at [672, 155] on button "button" at bounding box center [677, 151] width 26 height 26
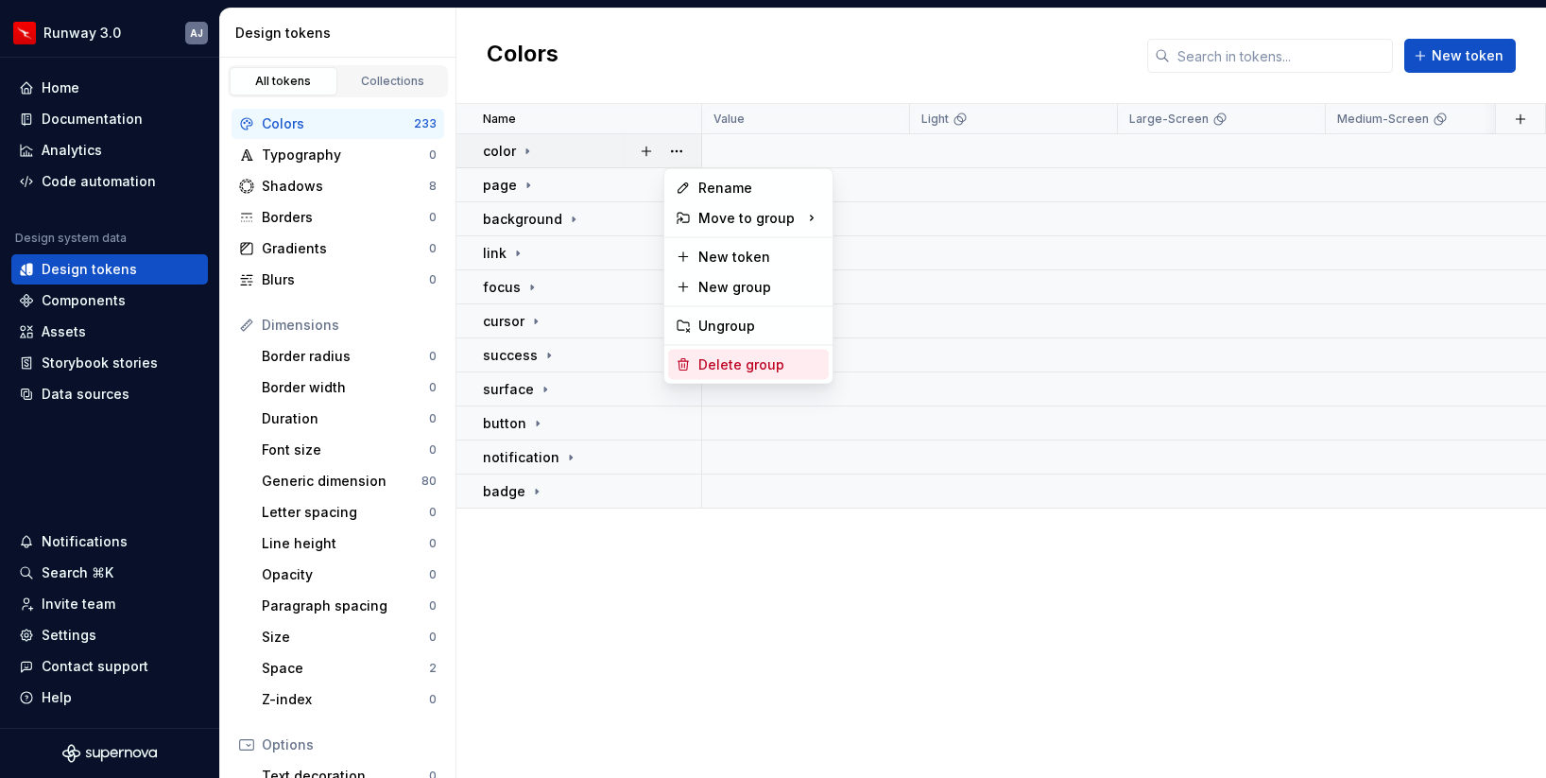
click at [725, 362] on div "Delete group" at bounding box center [760, 364] width 123 height 19
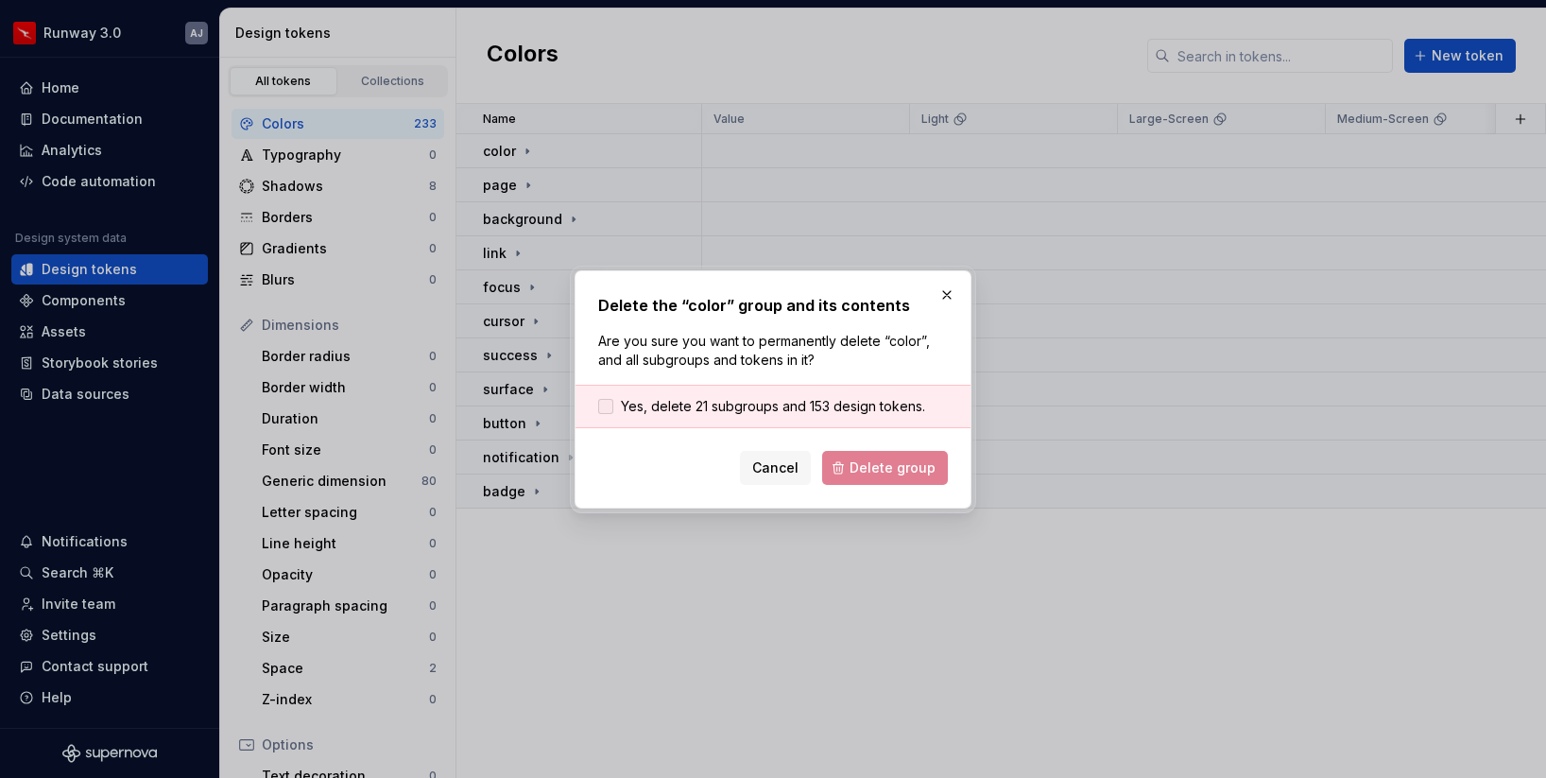
click at [712, 407] on span "Yes, delete 21 subgroups and 153 design tokens." at bounding box center [773, 406] width 304 height 19
click at [883, 465] on span "Delete group" at bounding box center [893, 467] width 86 height 19
click at [671, 148] on div at bounding box center [661, 150] width 79 height 33
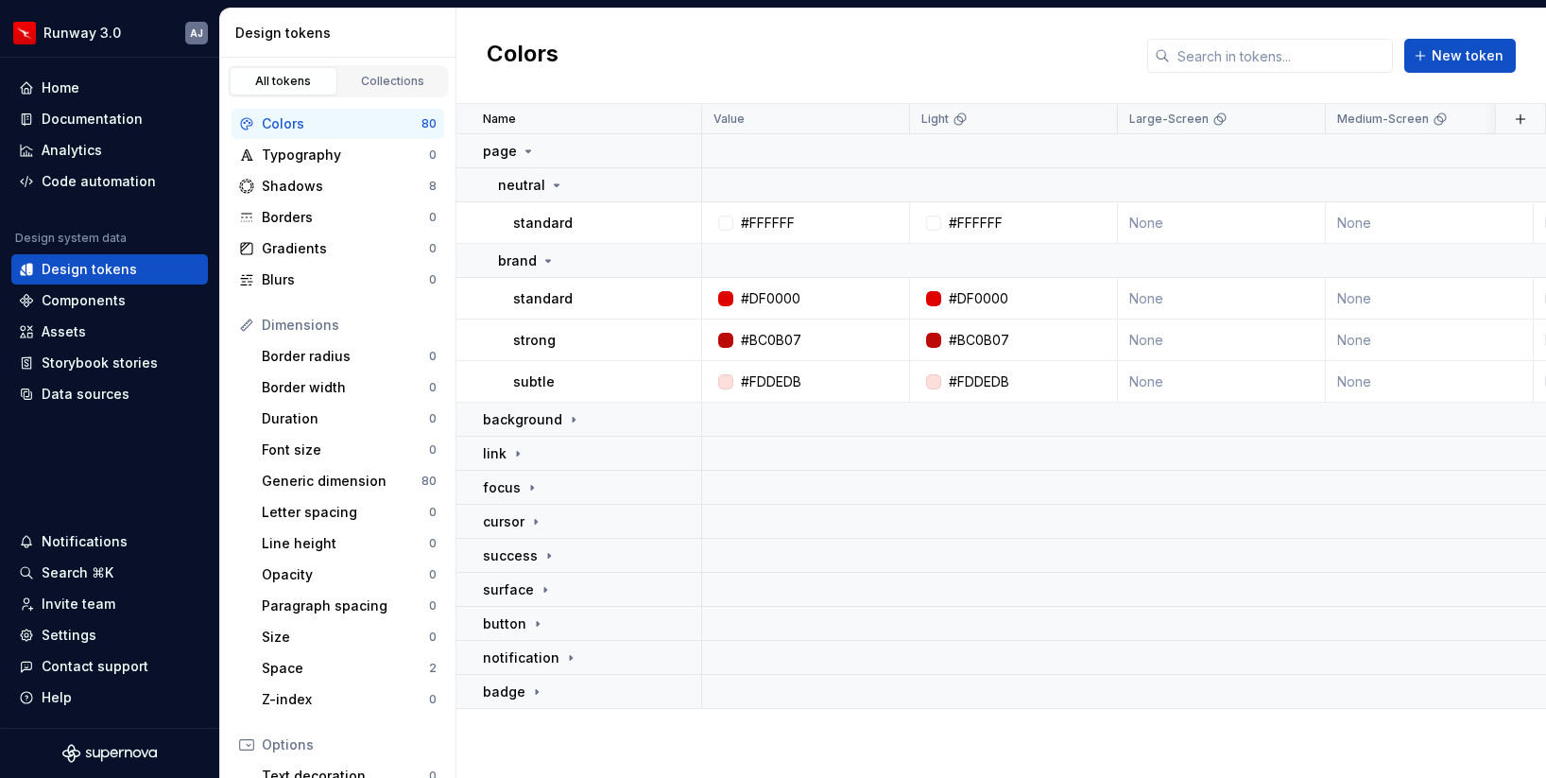
click at [671, 148] on button "button" at bounding box center [677, 151] width 26 height 26
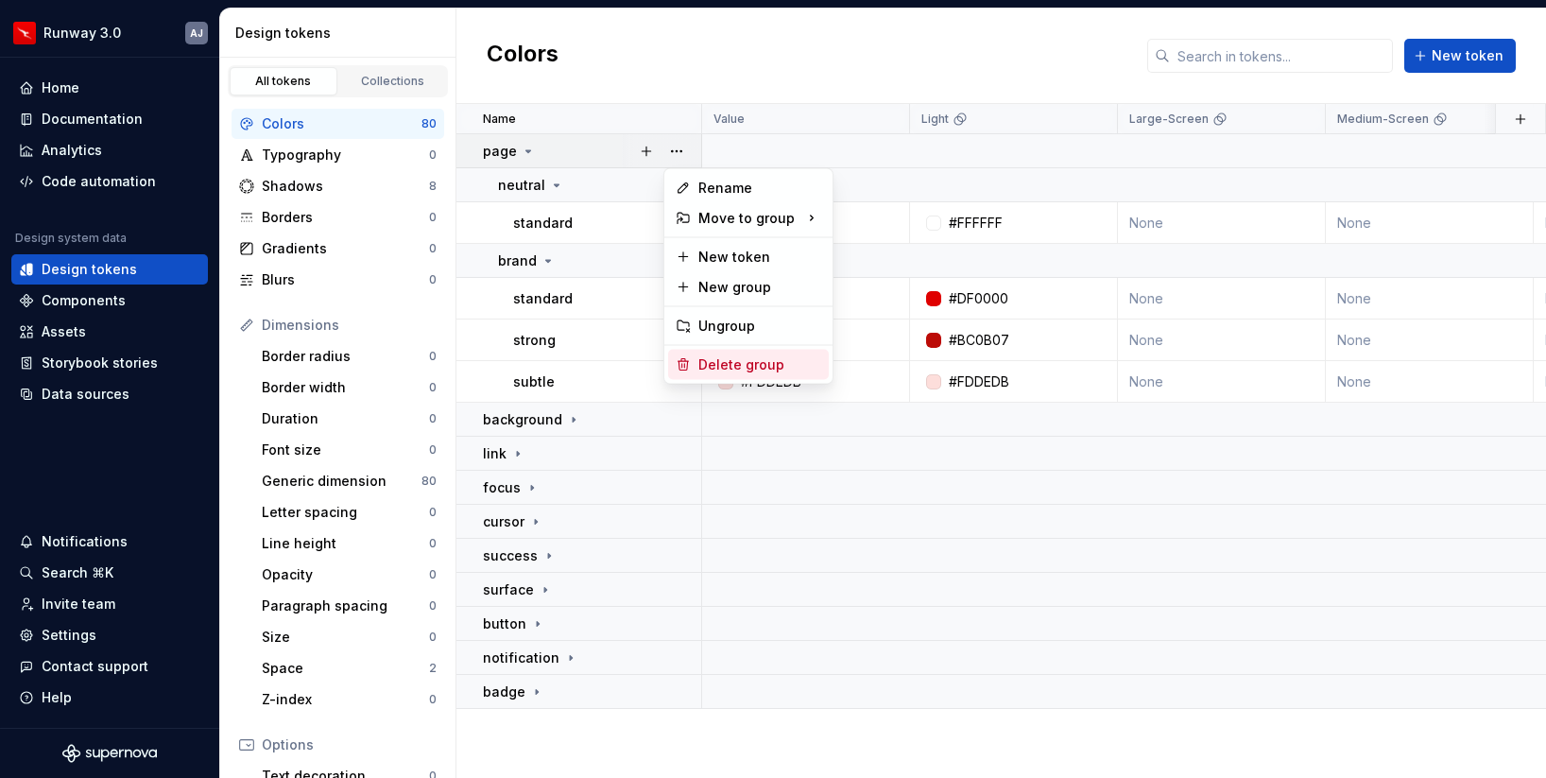
click at [759, 366] on div "Delete group" at bounding box center [760, 364] width 123 height 19
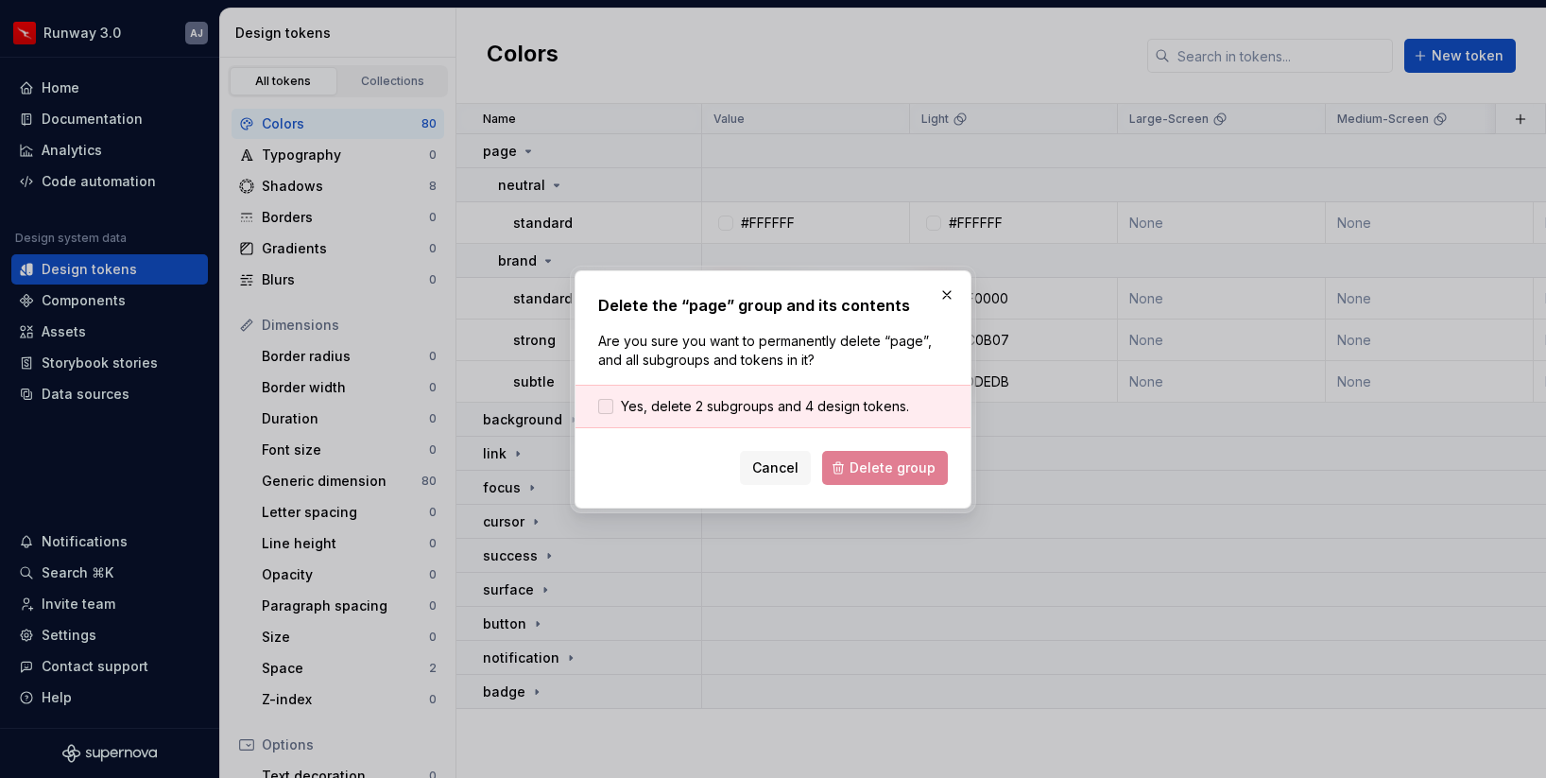
click at [696, 413] on span "Yes, delete 2 subgroups and 4 design tokens." at bounding box center [765, 406] width 288 height 19
click at [895, 470] on span "Delete group" at bounding box center [893, 467] width 86 height 19
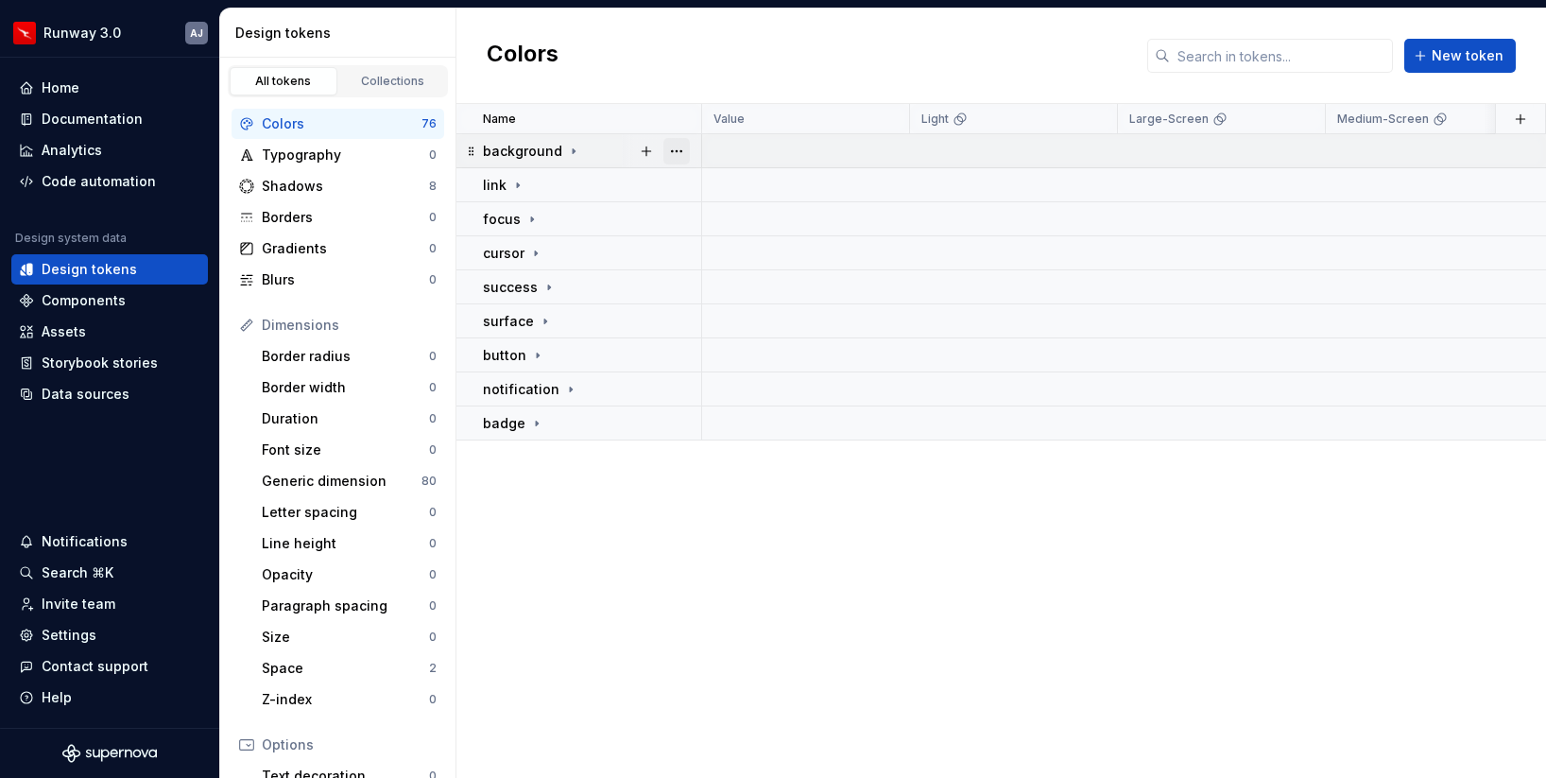
click at [677, 147] on button "button" at bounding box center [677, 151] width 26 height 26
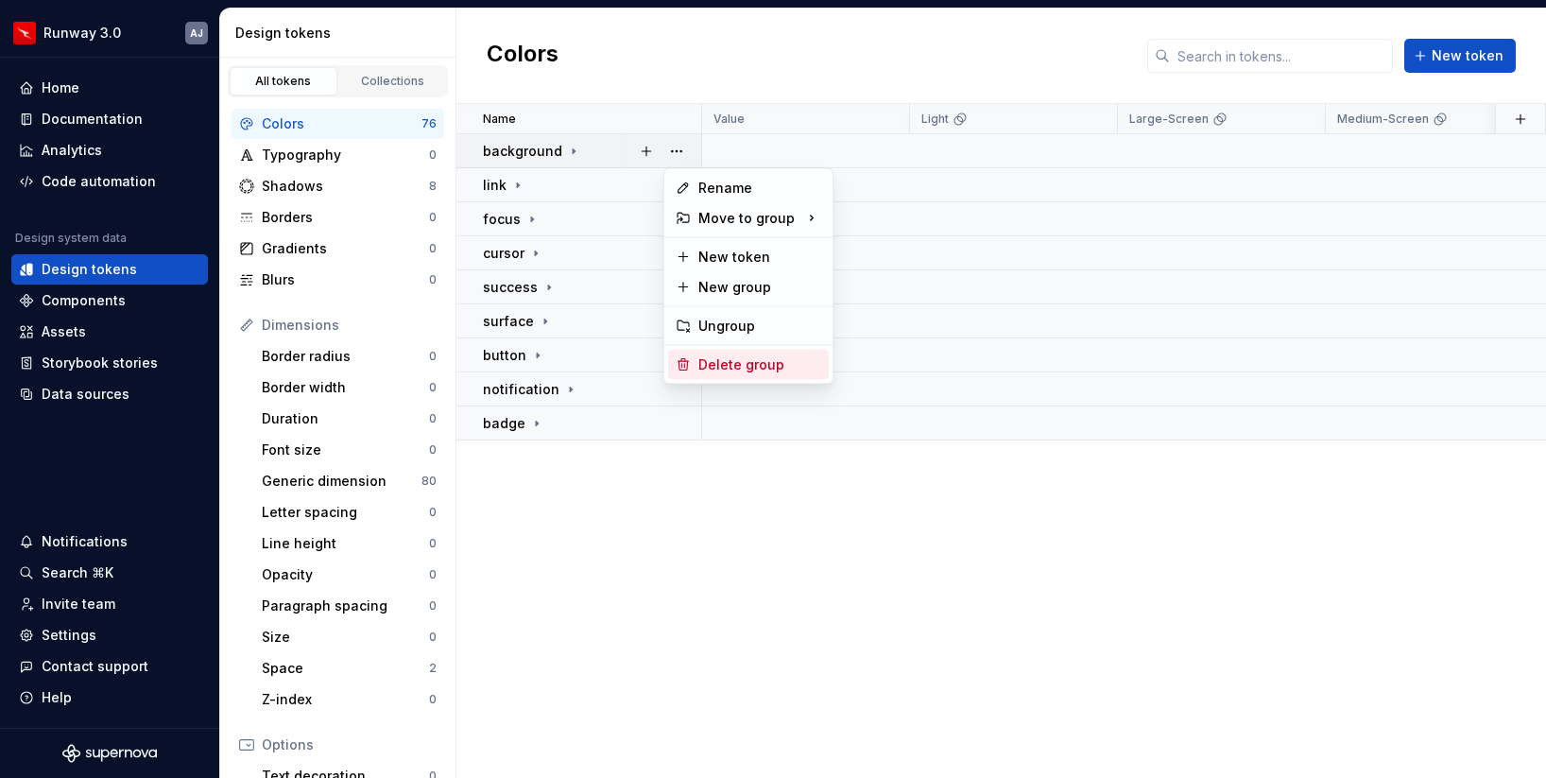
click at [741, 359] on div "Delete group" at bounding box center [760, 364] width 123 height 19
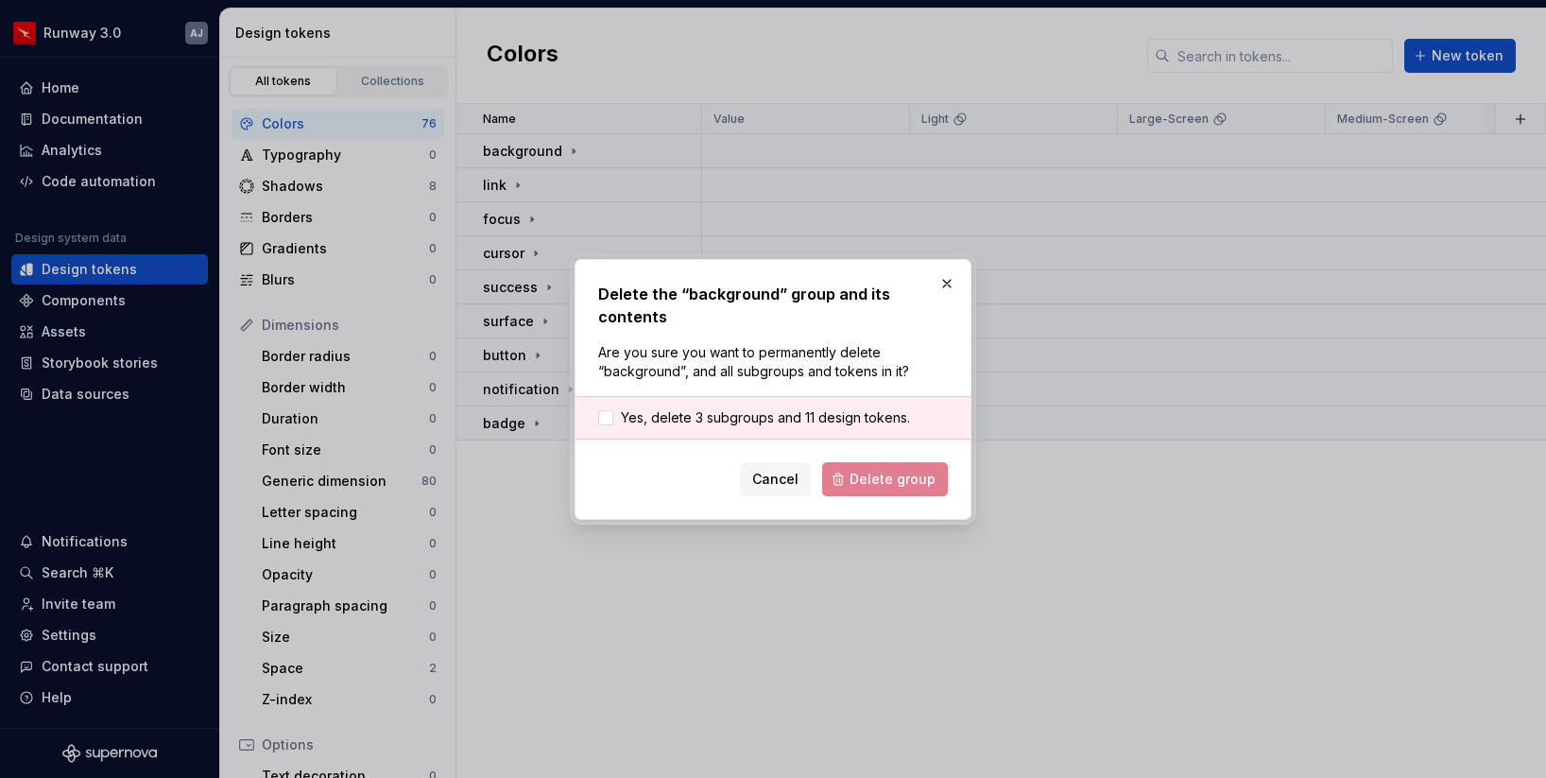
click at [699, 406] on div "Yes, delete 3 subgroups and 11 design tokens." at bounding box center [773, 417] width 395 height 43
click at [704, 416] on span "Yes, delete 3 subgroups and 11 design tokens." at bounding box center [765, 417] width 289 height 19
click at [918, 481] on span "Delete group" at bounding box center [893, 479] width 86 height 19
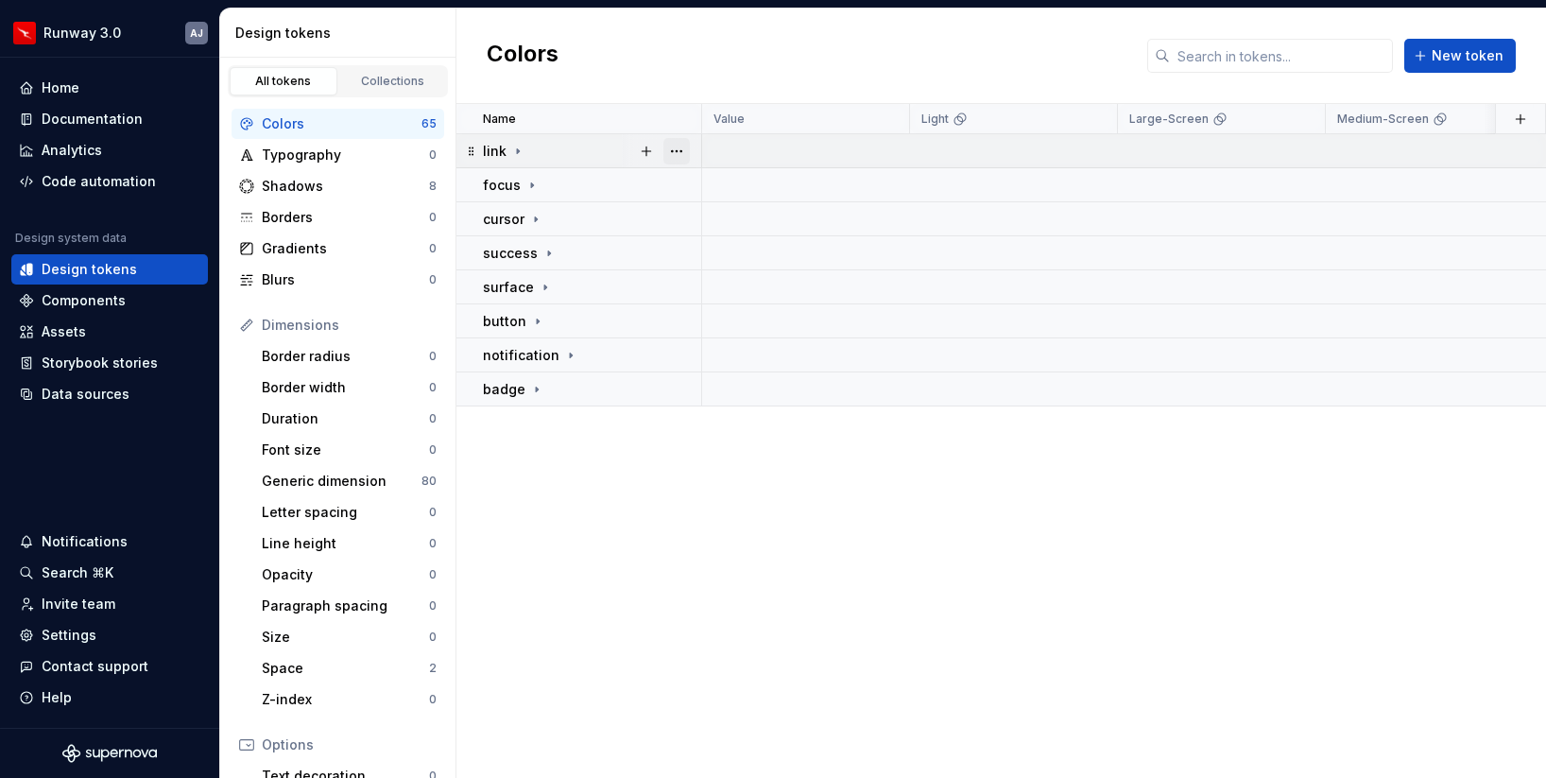
click at [682, 151] on button "button" at bounding box center [677, 151] width 26 height 26
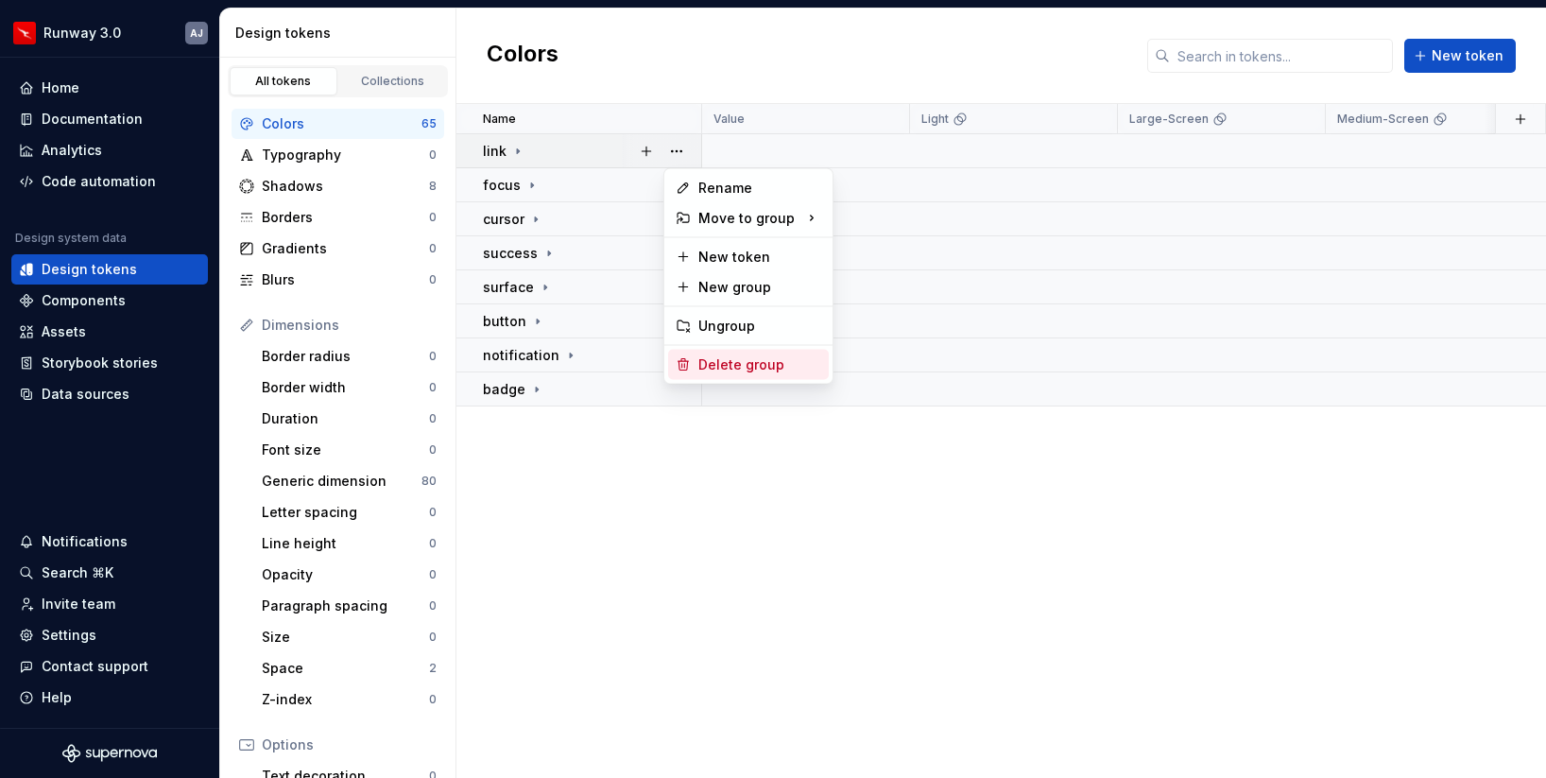
click at [732, 357] on div "Delete group" at bounding box center [760, 364] width 123 height 19
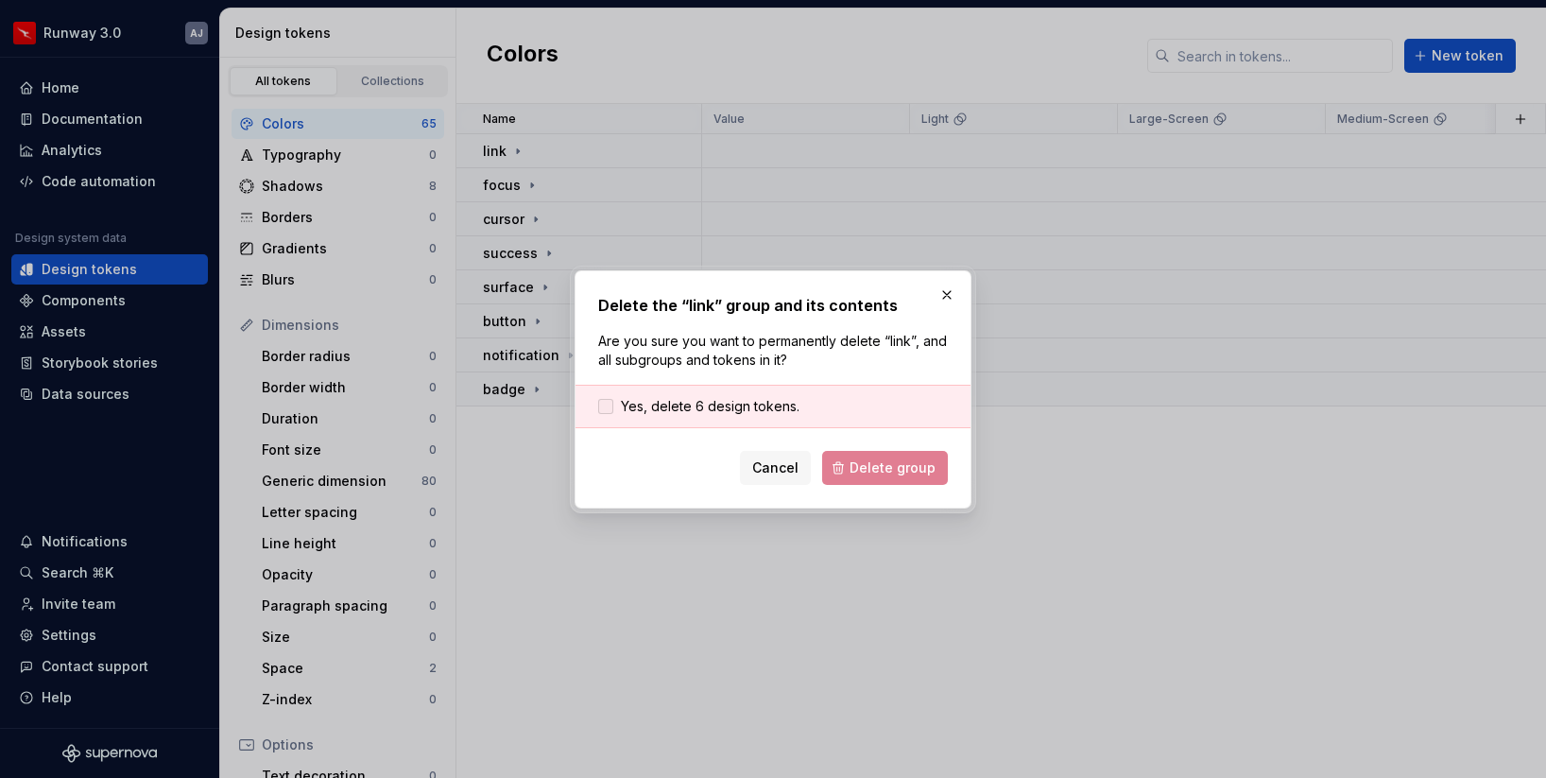
click at [665, 397] on span "Yes, delete 6 design tokens." at bounding box center [710, 406] width 179 height 19
click at [875, 460] on span "Delete group" at bounding box center [893, 467] width 86 height 19
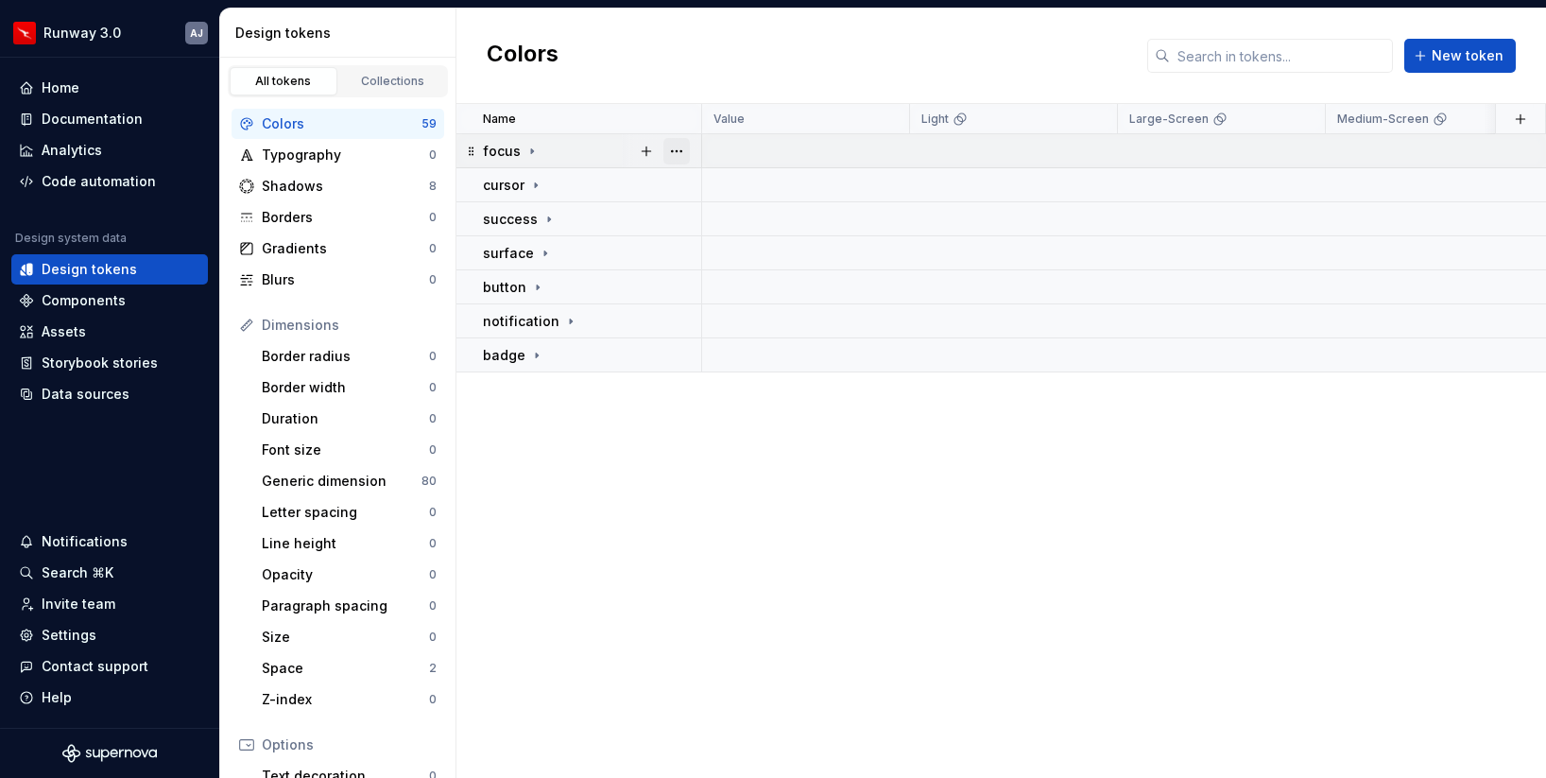
click at [682, 147] on button "button" at bounding box center [677, 151] width 26 height 26
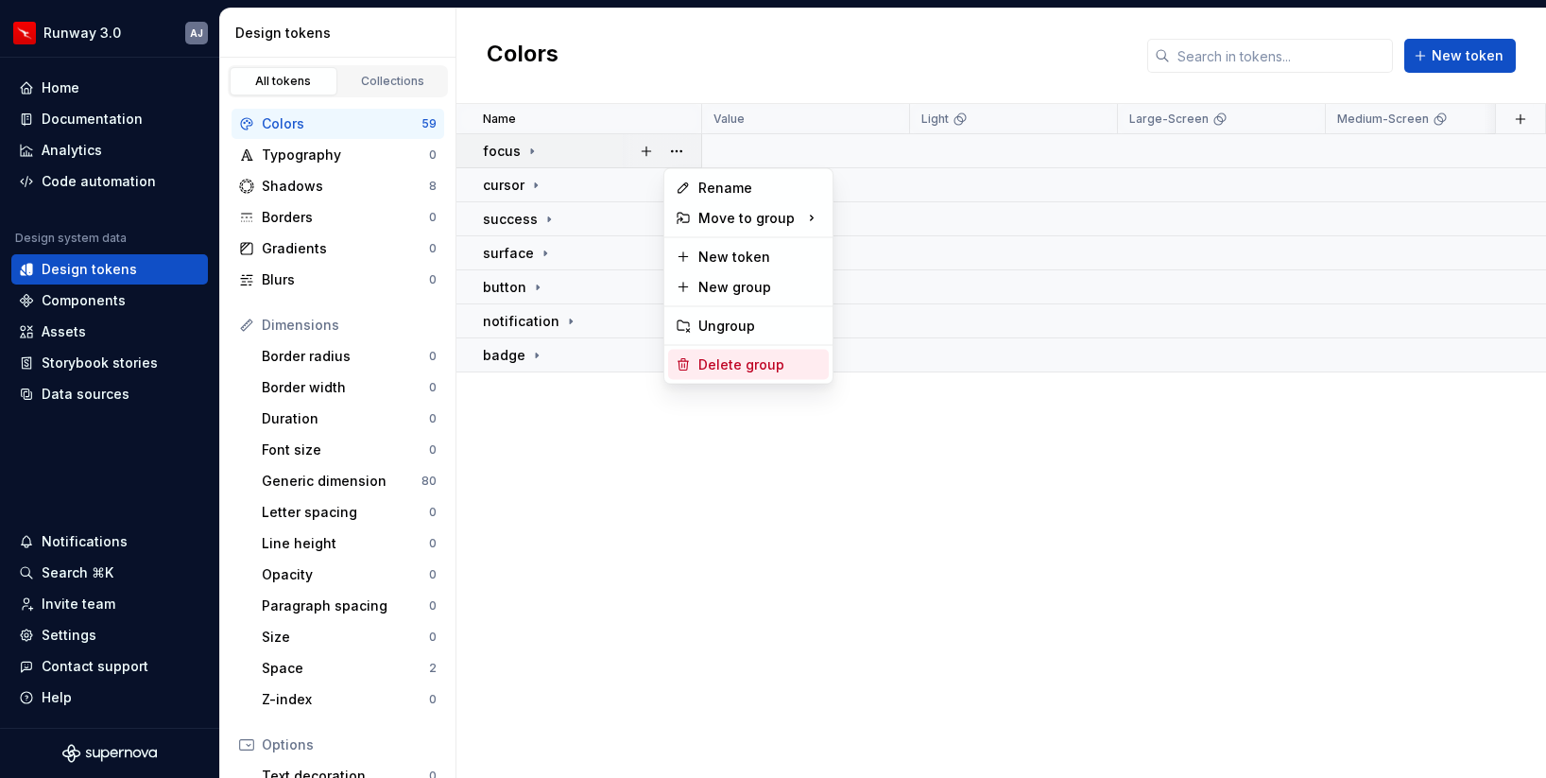
click at [744, 357] on div "Delete group" at bounding box center [760, 364] width 123 height 19
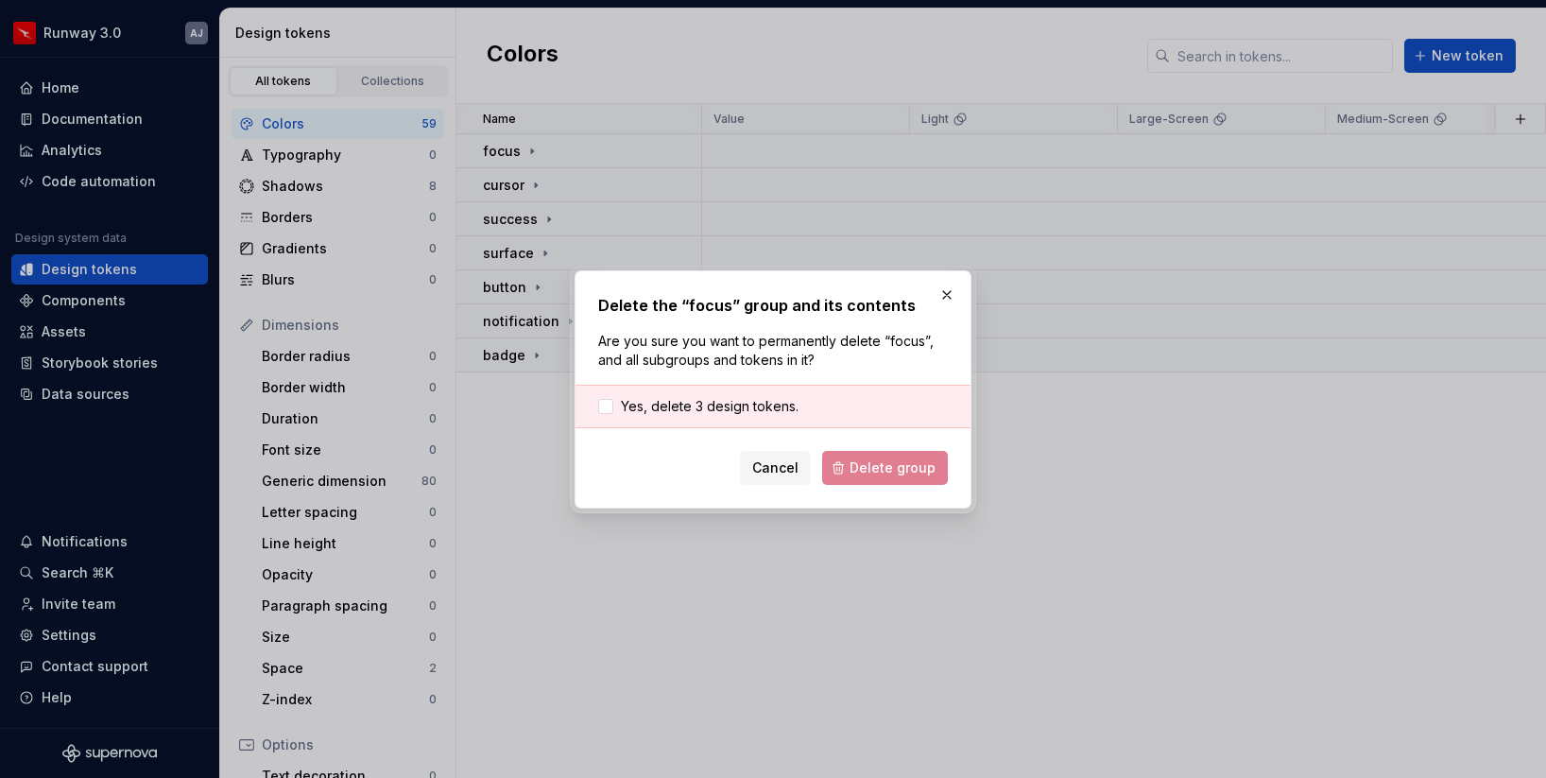
click at [675, 417] on div "Yes, delete 3 design tokens." at bounding box center [773, 406] width 395 height 43
click at [675, 402] on span "Yes, delete 3 design tokens." at bounding box center [710, 406] width 178 height 19
click at [885, 468] on span "Delete group" at bounding box center [893, 467] width 86 height 19
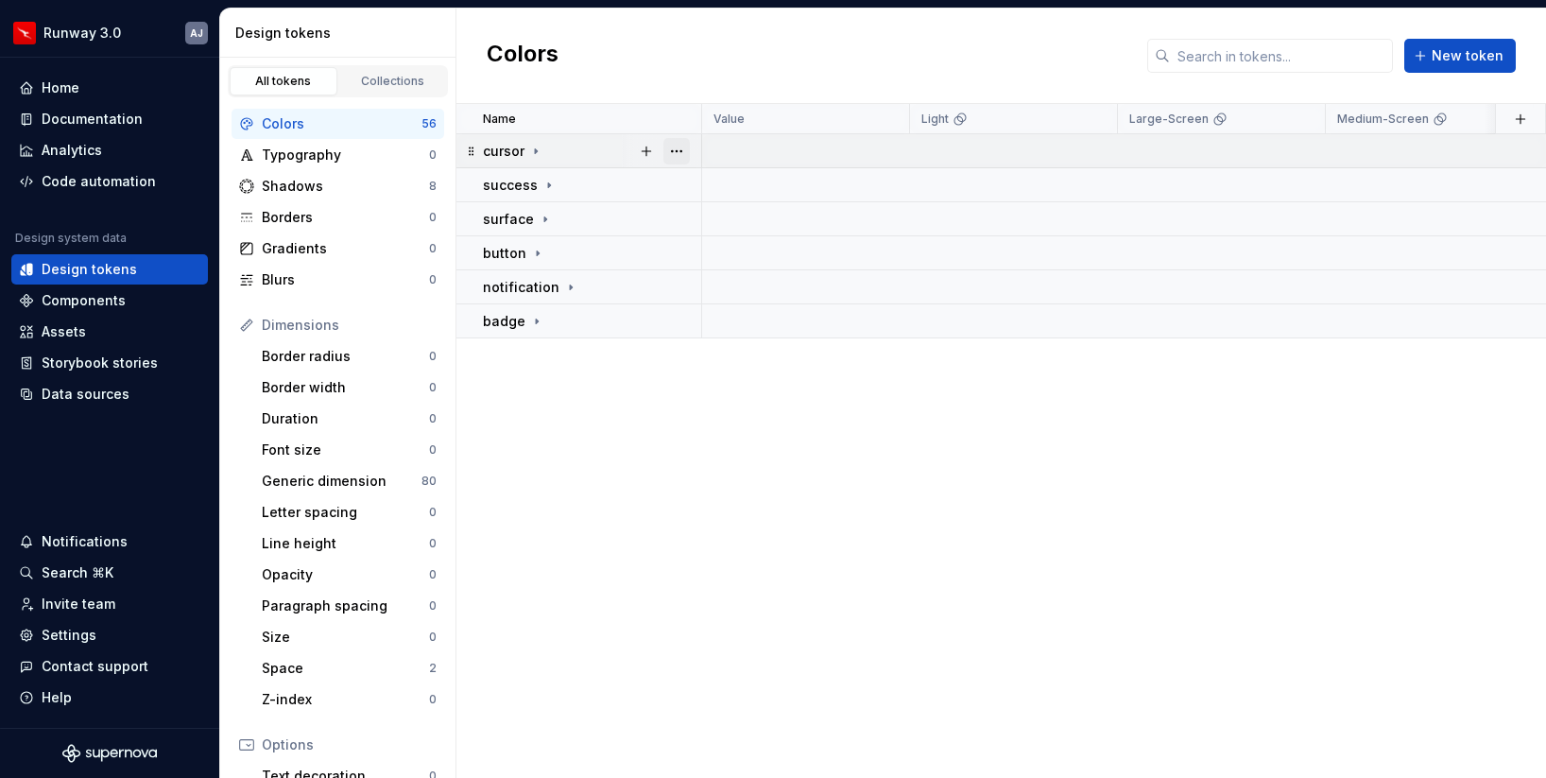
click at [668, 144] on button "button" at bounding box center [677, 151] width 26 height 26
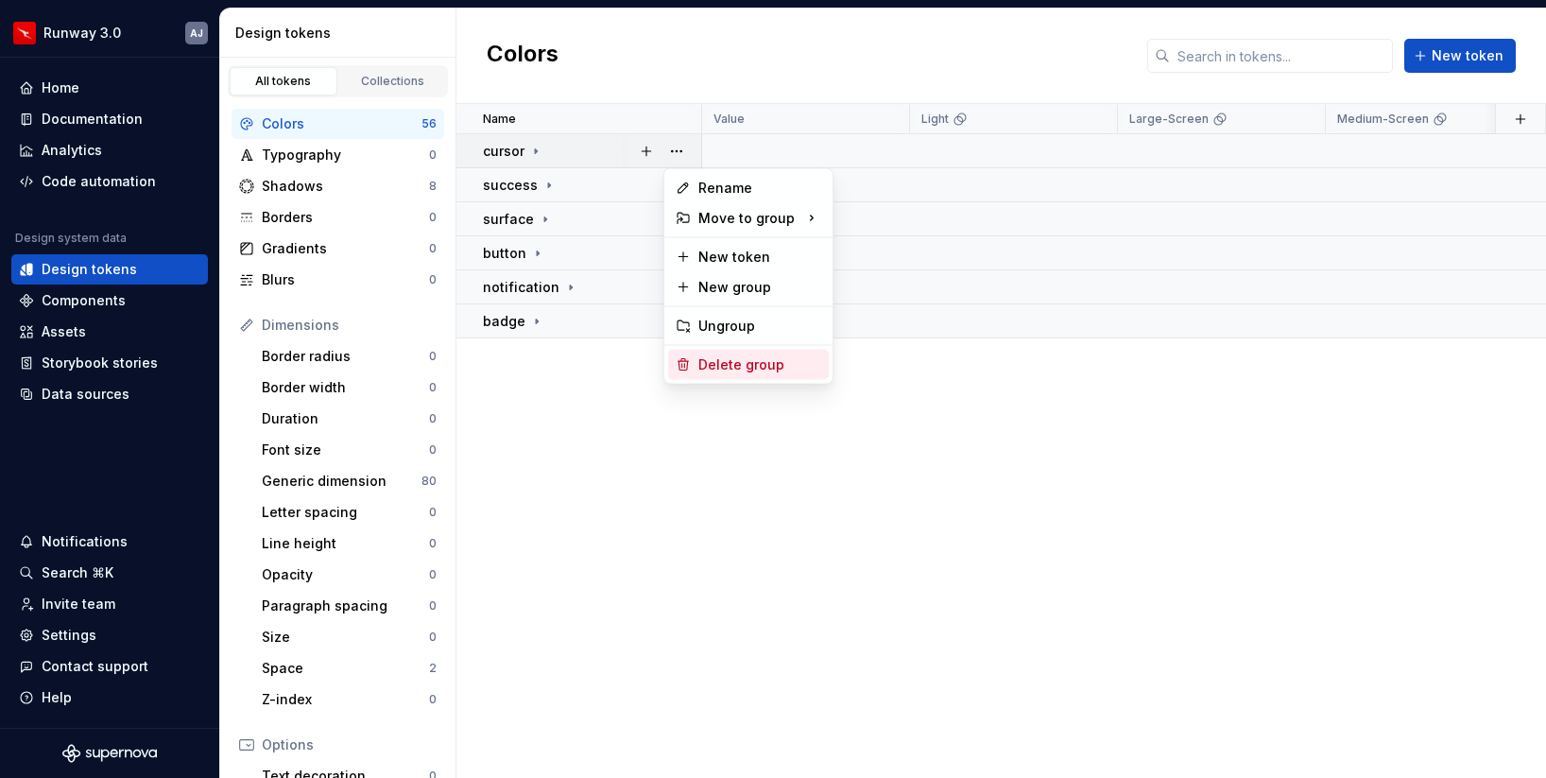
click at [738, 363] on div "Delete group" at bounding box center [760, 364] width 123 height 19
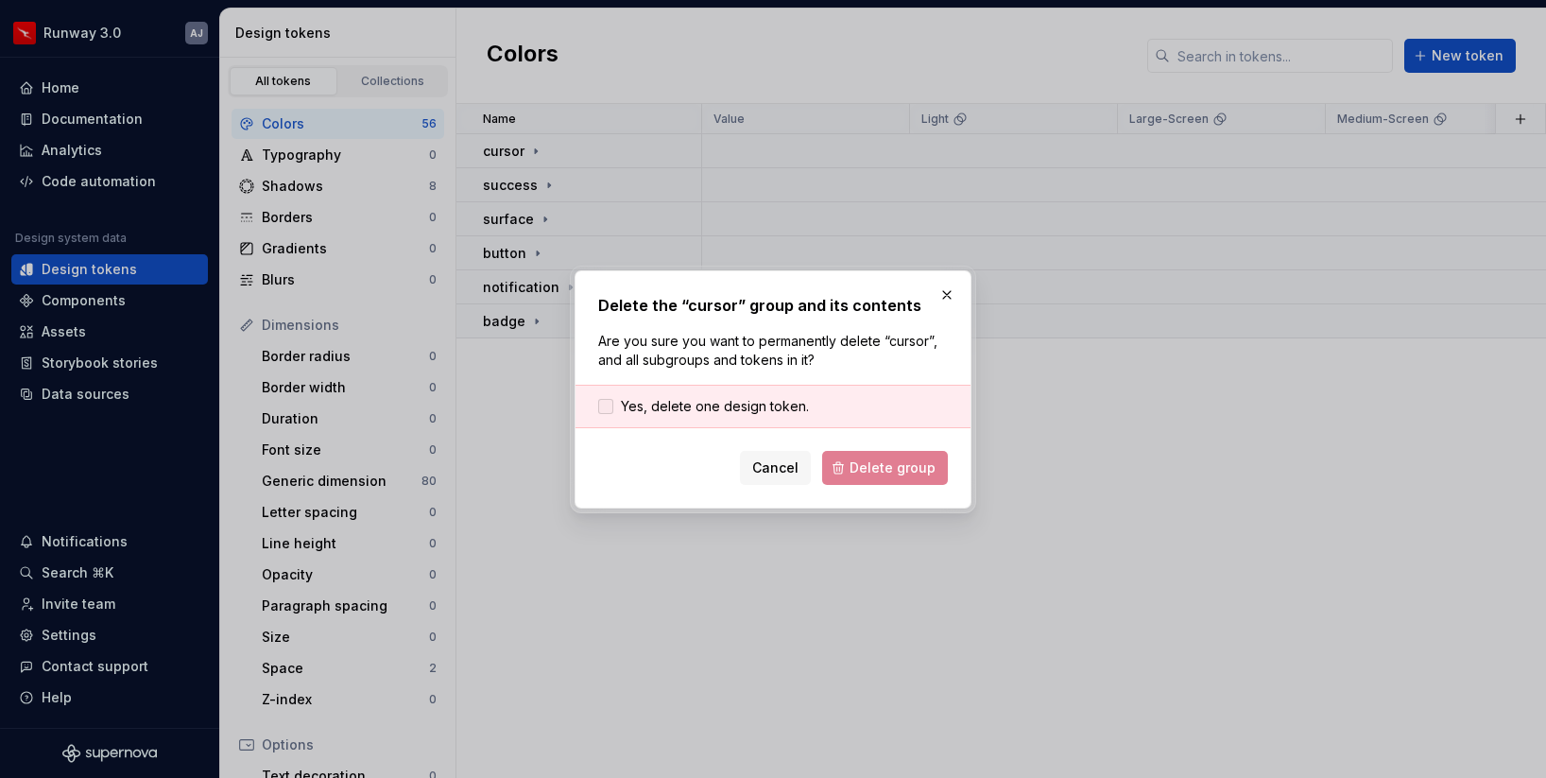
click at [711, 399] on span "Yes, delete one design token." at bounding box center [715, 406] width 188 height 19
click at [859, 474] on span "Delete group" at bounding box center [893, 467] width 86 height 19
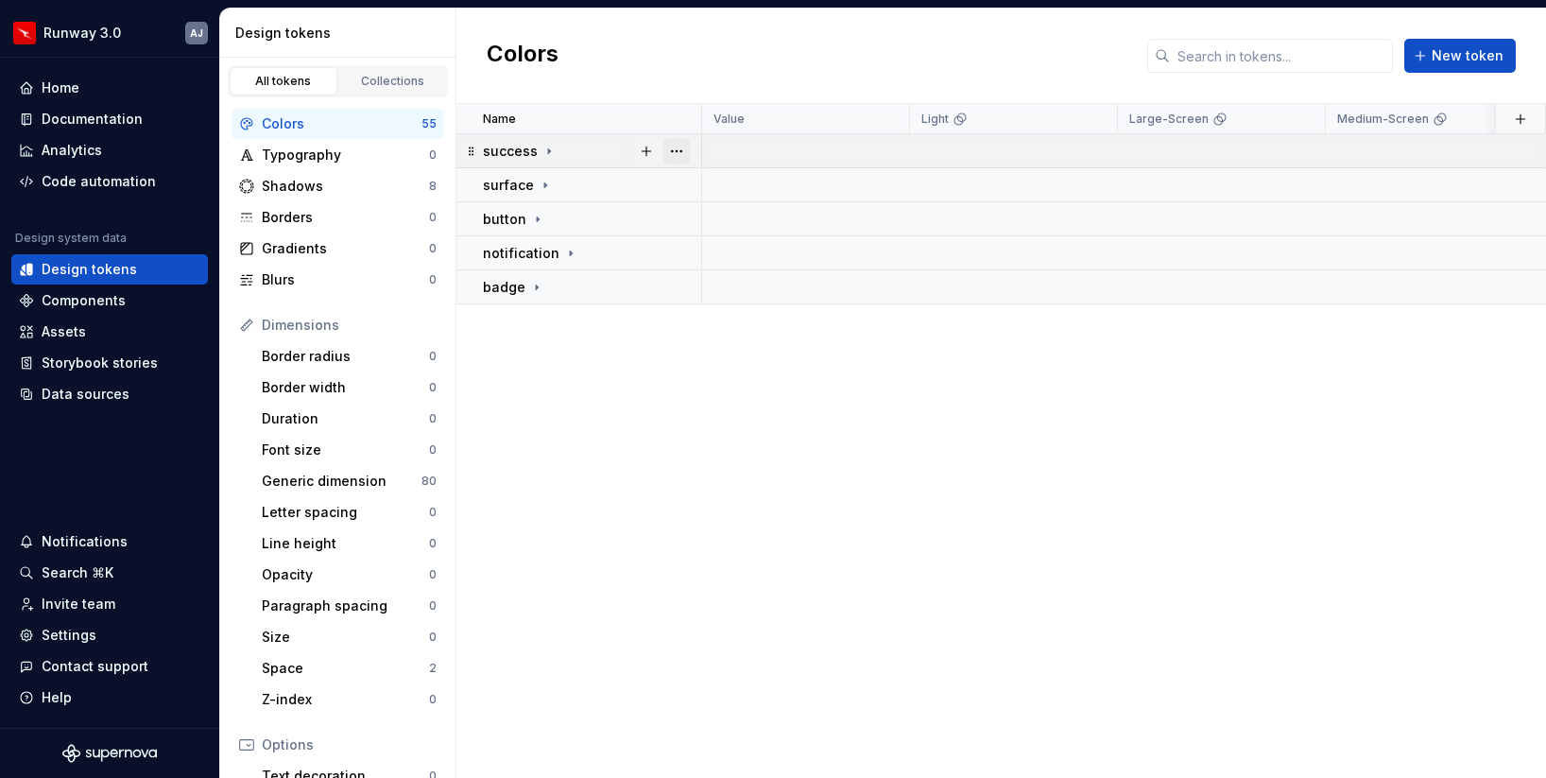
click at [686, 159] on button "button" at bounding box center [677, 151] width 26 height 26
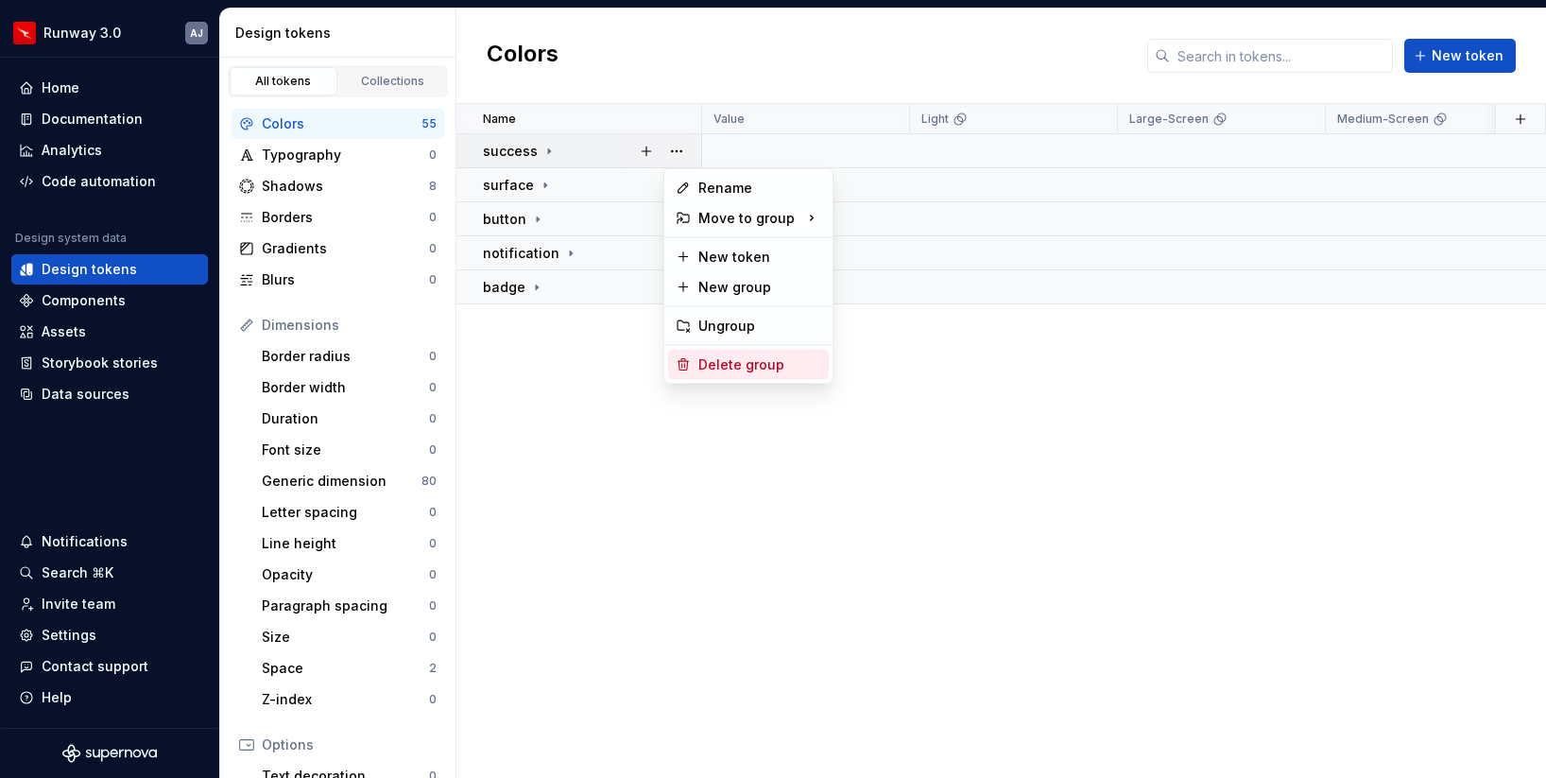
click at [751, 361] on div "Delete group" at bounding box center [760, 364] width 123 height 19
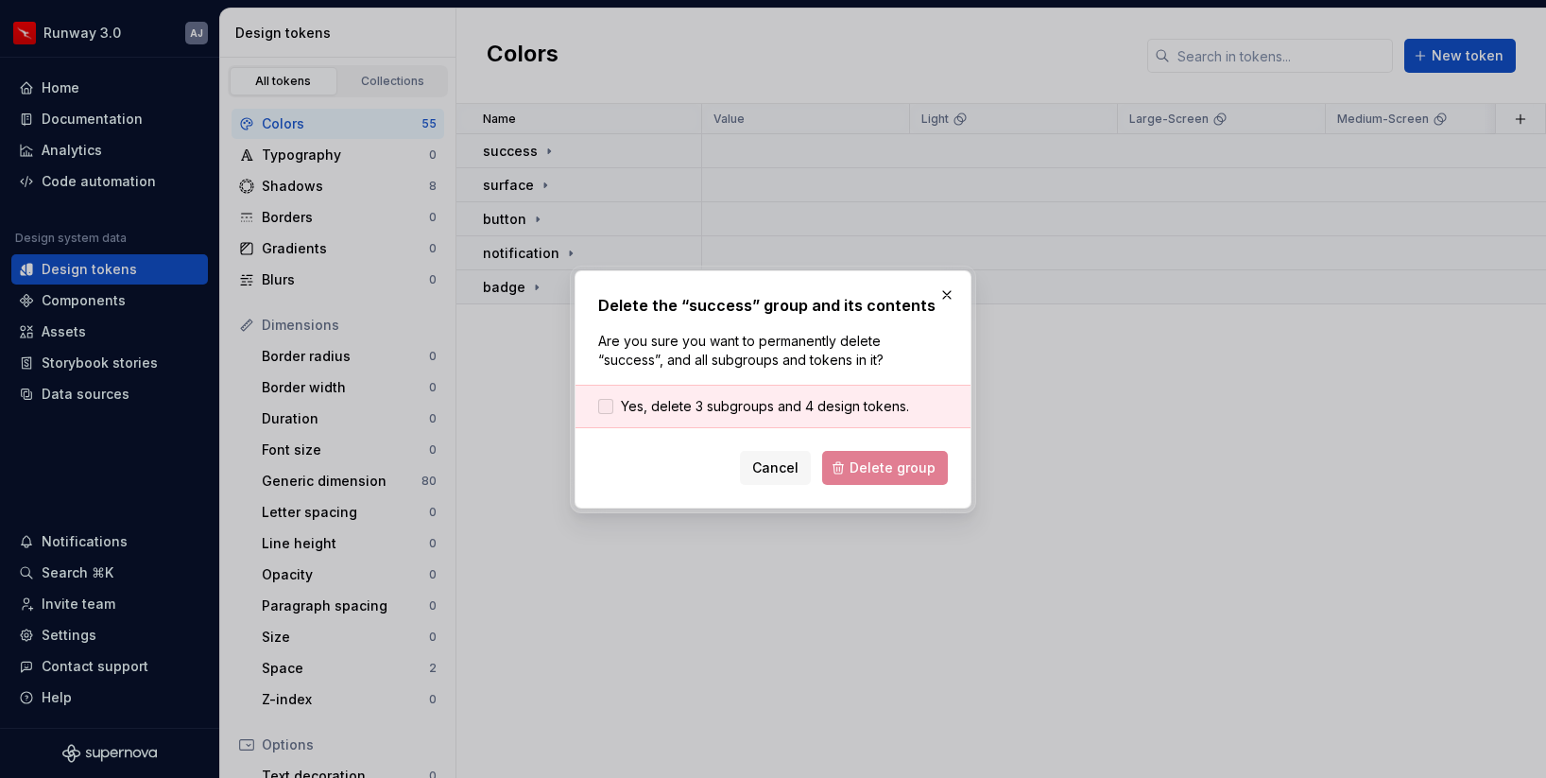
click at [742, 407] on span "Yes, delete 3 subgroups and 4 design tokens." at bounding box center [765, 406] width 288 height 19
click at [876, 468] on span "Delete group" at bounding box center [893, 467] width 86 height 19
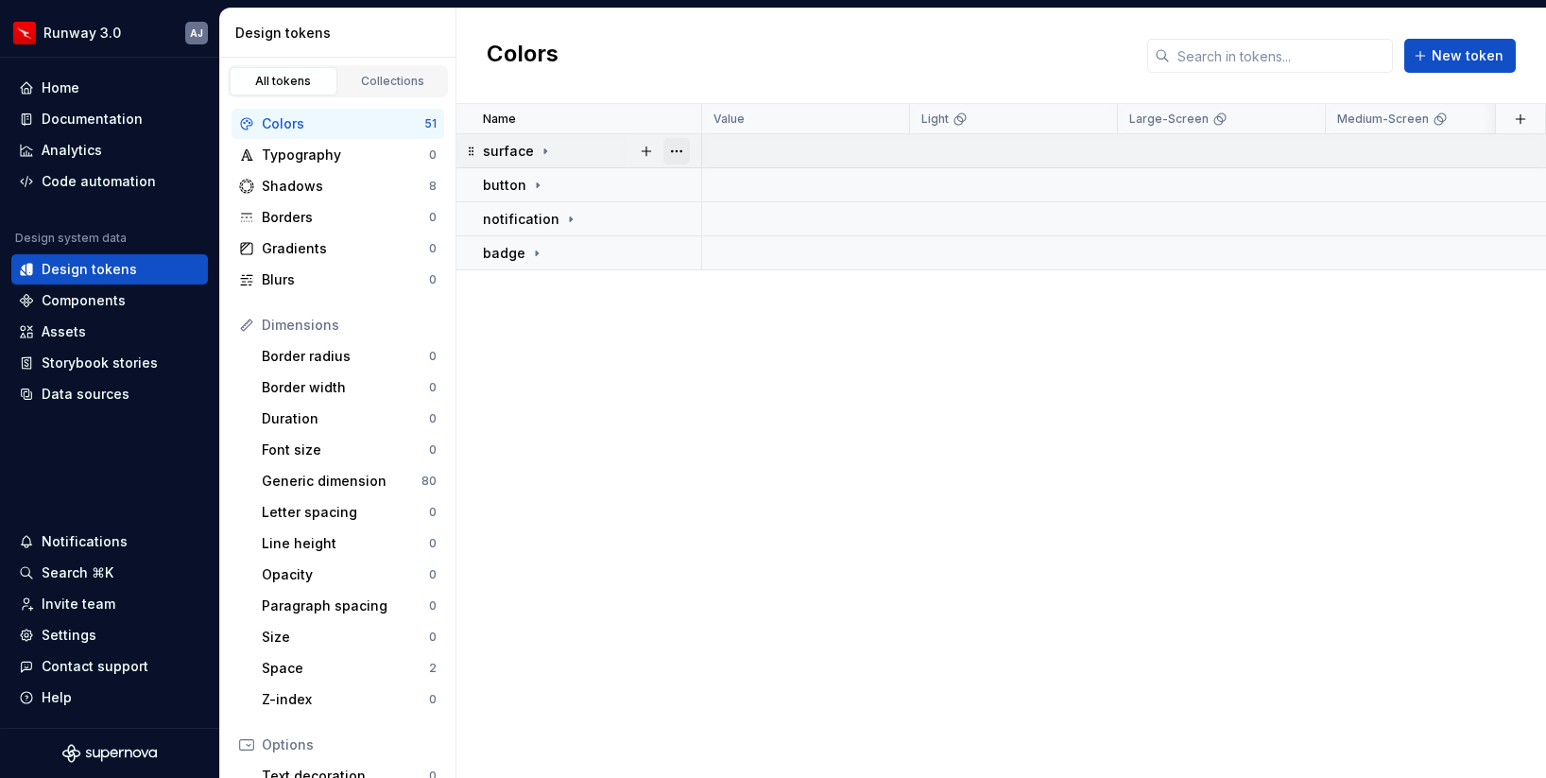
click at [682, 154] on button "button" at bounding box center [677, 151] width 26 height 26
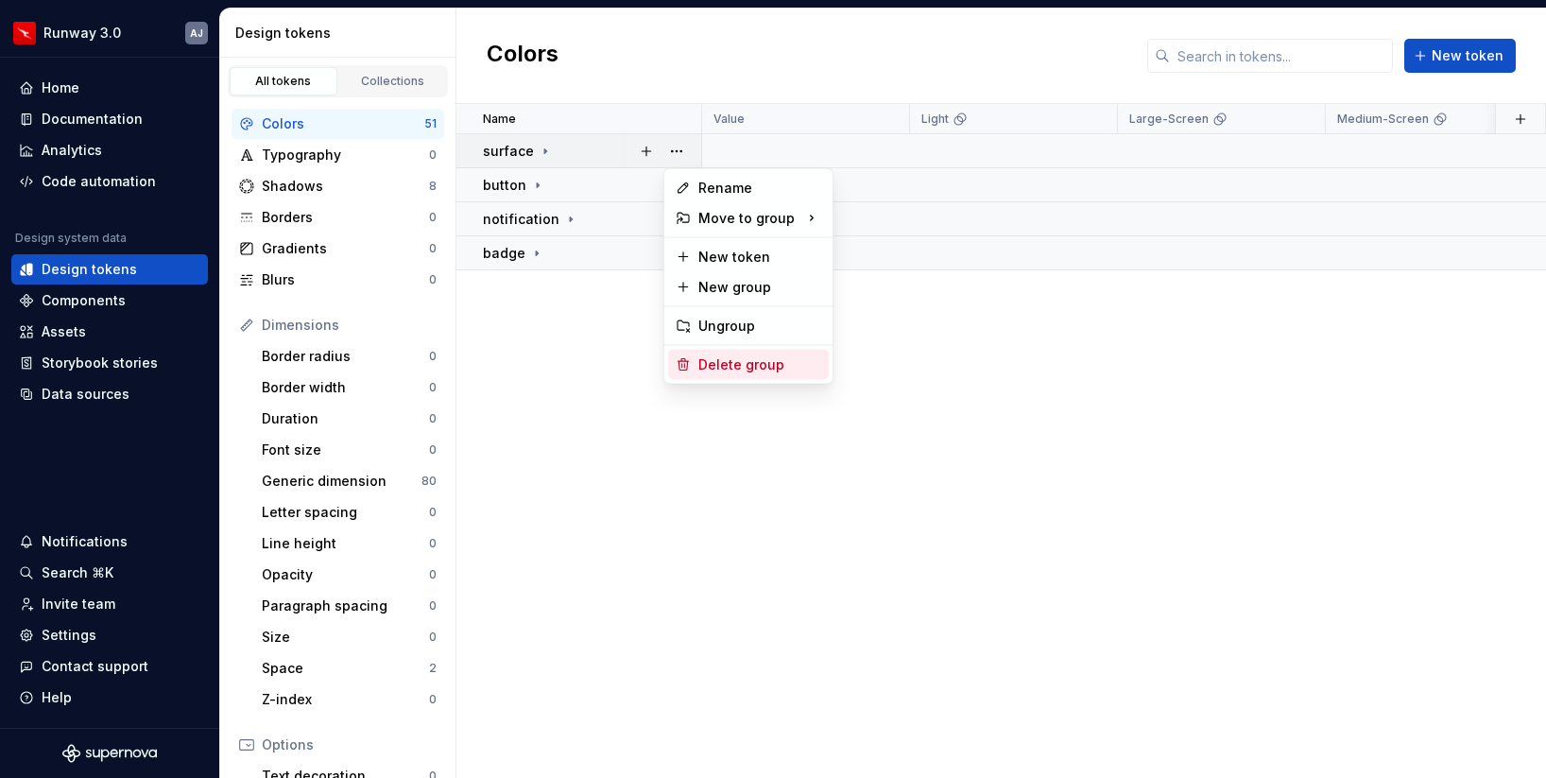
click at [755, 355] on div "Delete group" at bounding box center [760, 364] width 123 height 19
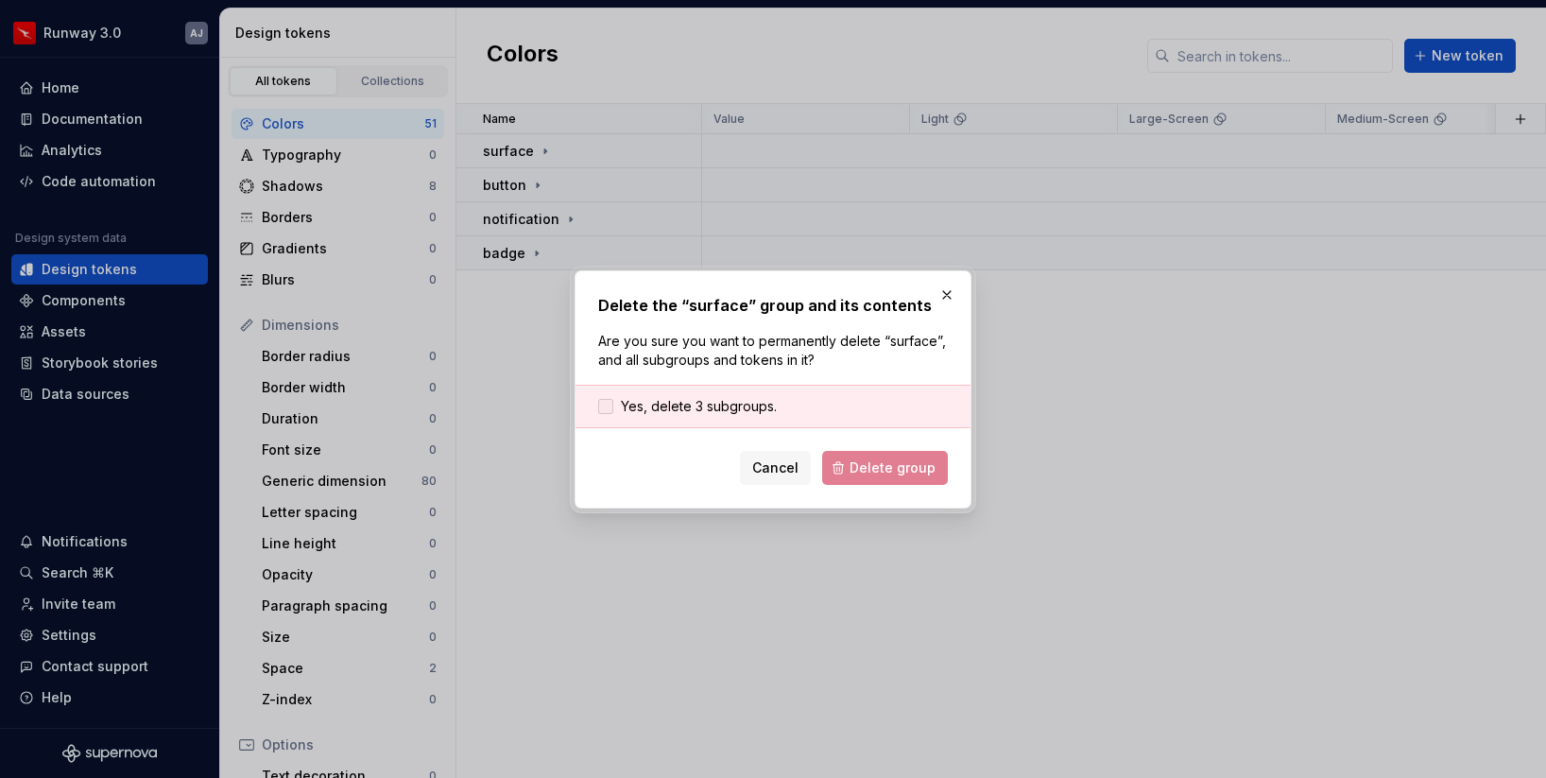
click at [730, 408] on span "Yes, delete 3 subgroups." at bounding box center [699, 406] width 156 height 19
click at [881, 461] on span "Delete group" at bounding box center [893, 467] width 86 height 19
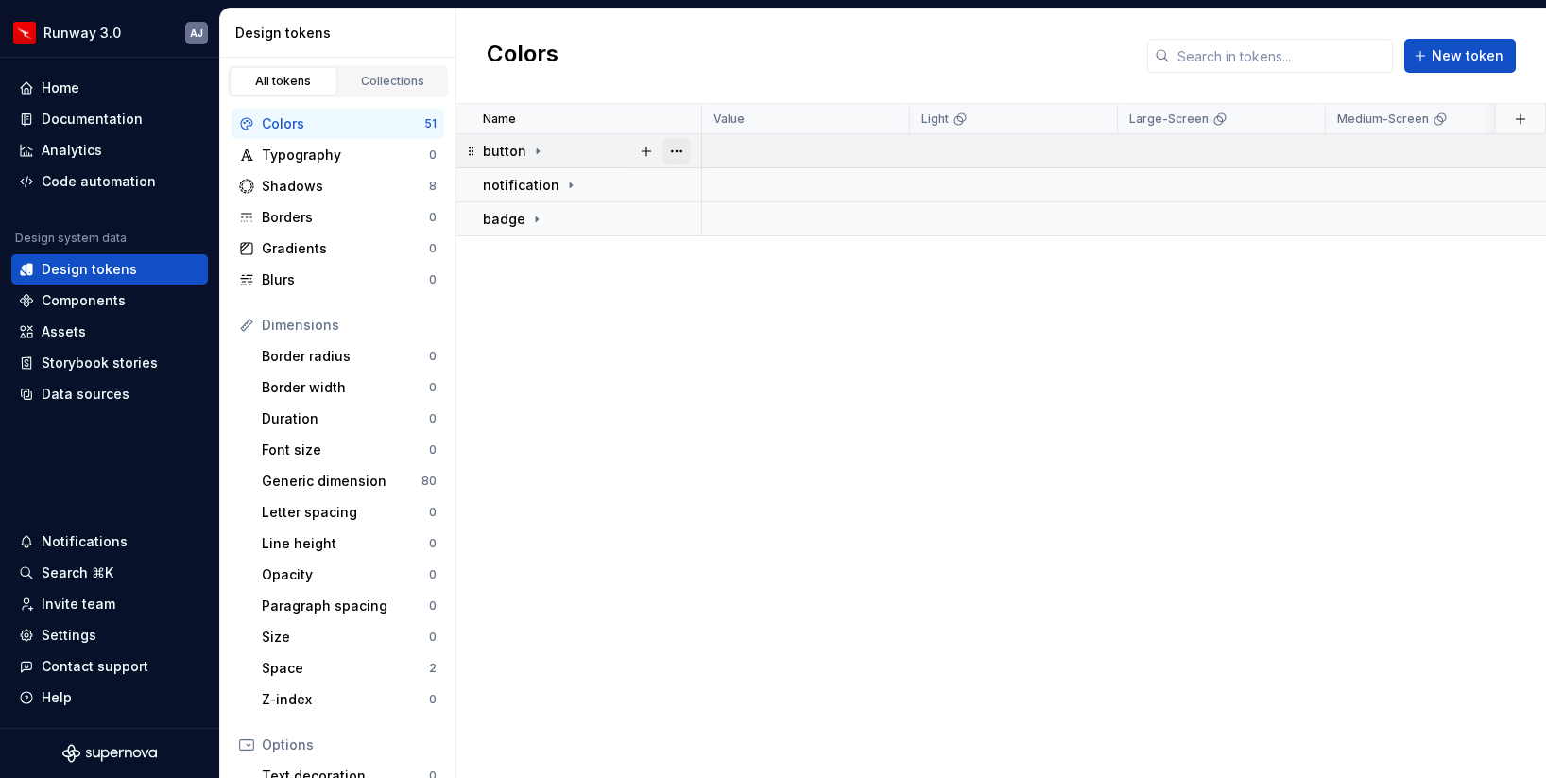
click at [685, 154] on button "button" at bounding box center [677, 151] width 26 height 26
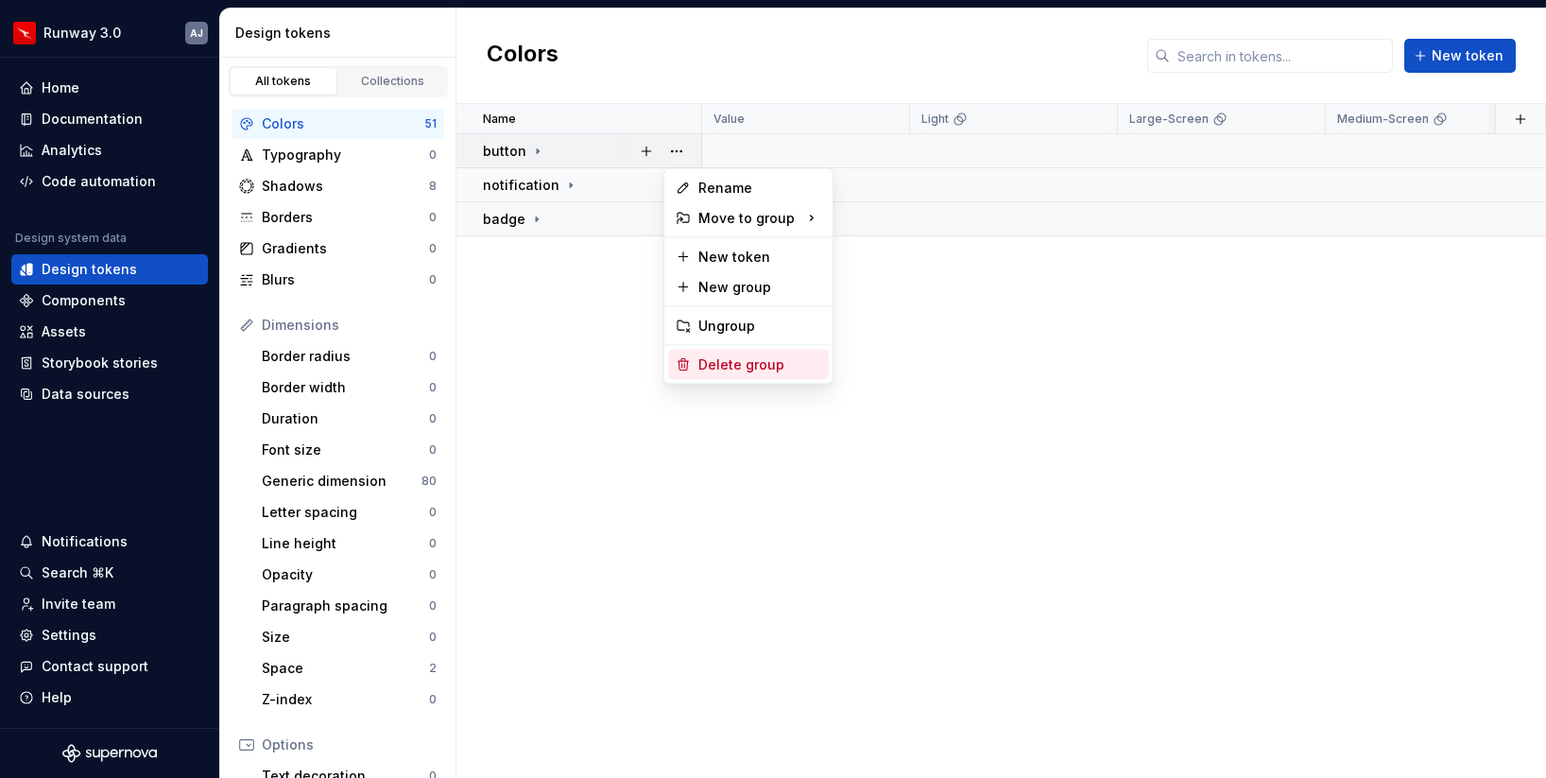
click at [764, 361] on div "Delete group" at bounding box center [760, 364] width 123 height 19
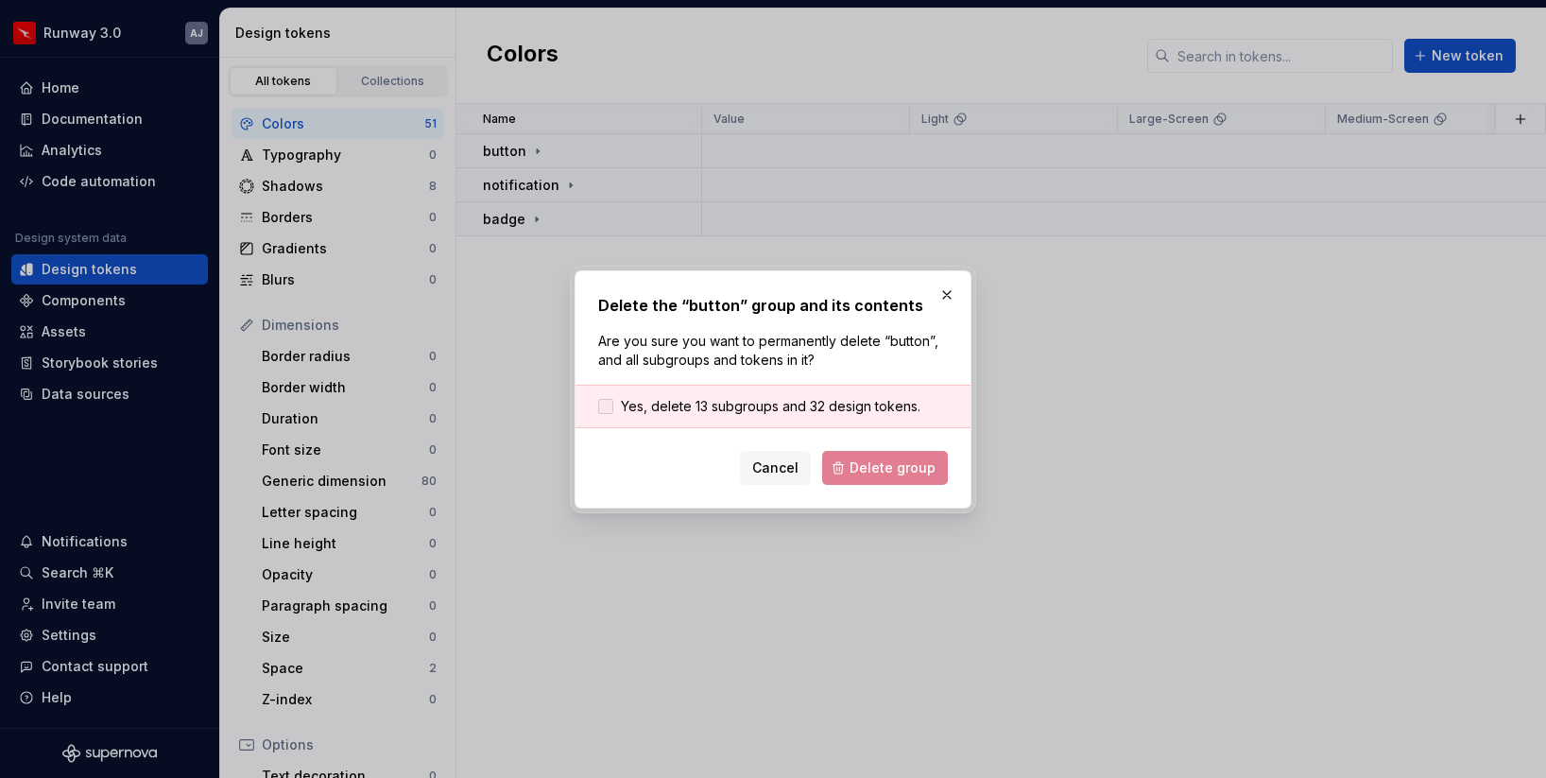
click at [670, 406] on span "Yes, delete 13 subgroups and 32 design tokens." at bounding box center [771, 406] width 300 height 19
click at [882, 467] on span "Delete group" at bounding box center [893, 467] width 86 height 19
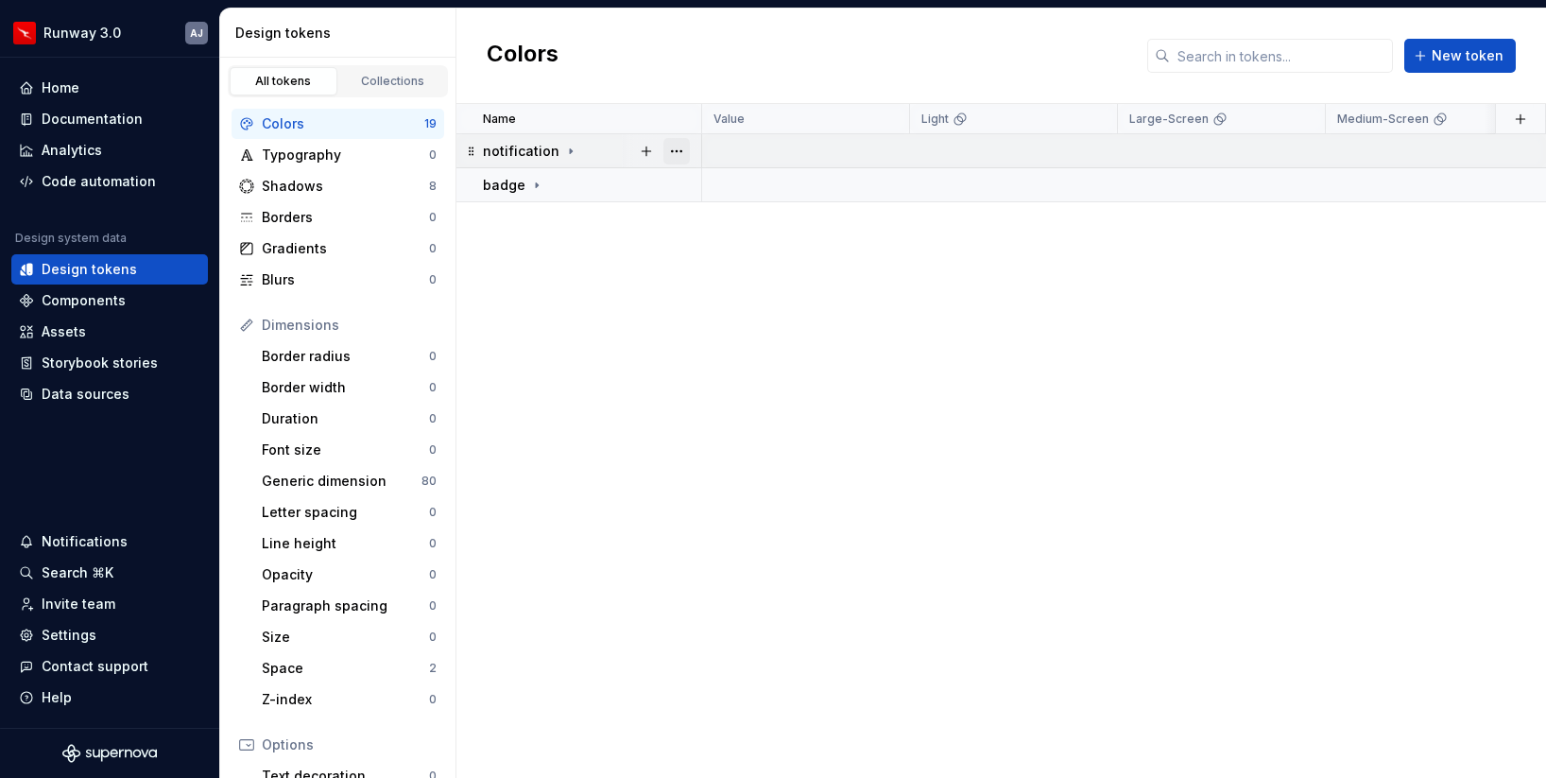
click at [677, 149] on button "button" at bounding box center [677, 151] width 26 height 26
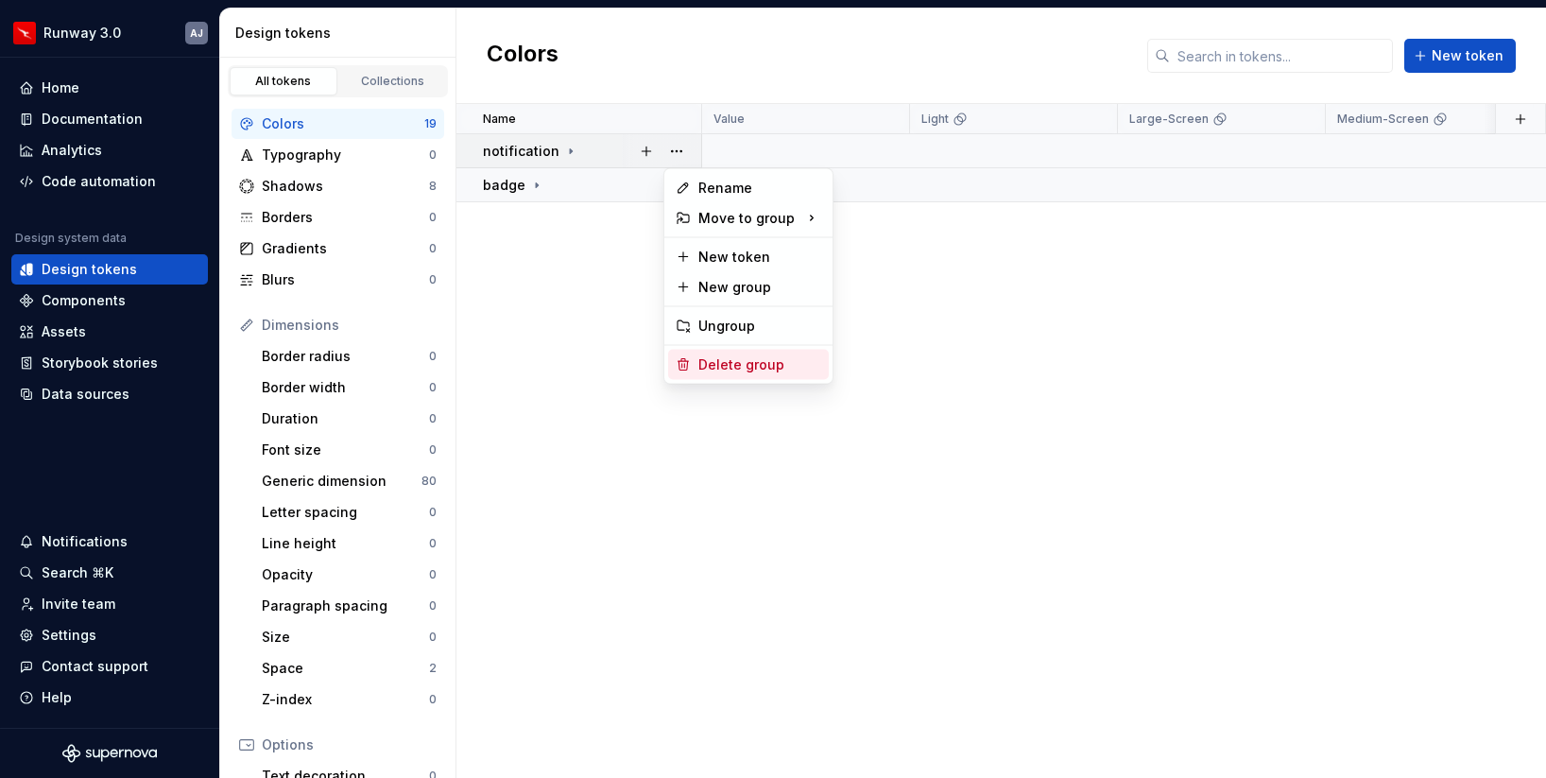
click at [739, 362] on div "Delete group" at bounding box center [760, 364] width 123 height 19
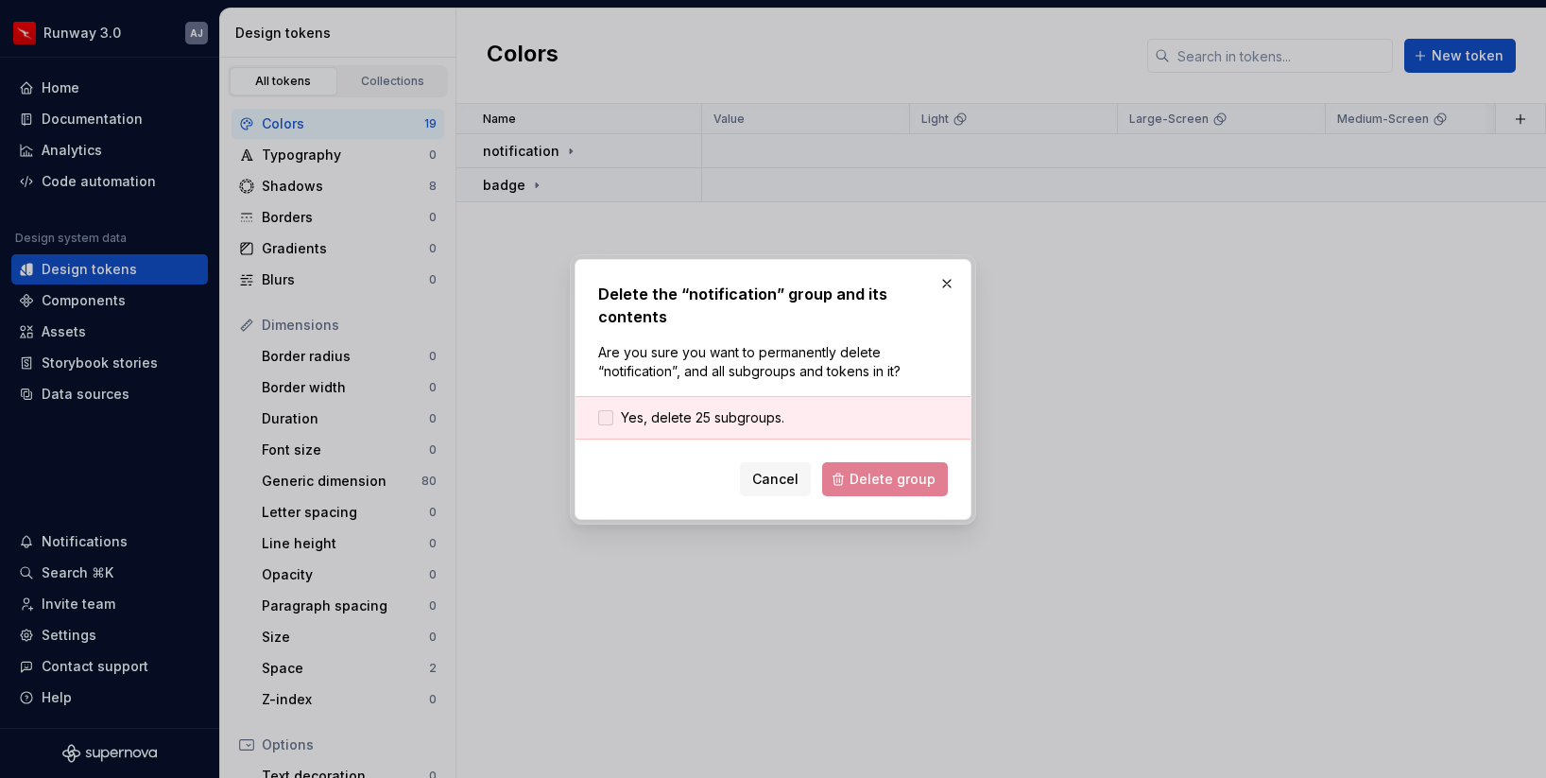
click at [701, 408] on span "Yes, delete 25 subgroups." at bounding box center [703, 417] width 164 height 19
click at [888, 470] on span "Delete group" at bounding box center [893, 479] width 86 height 19
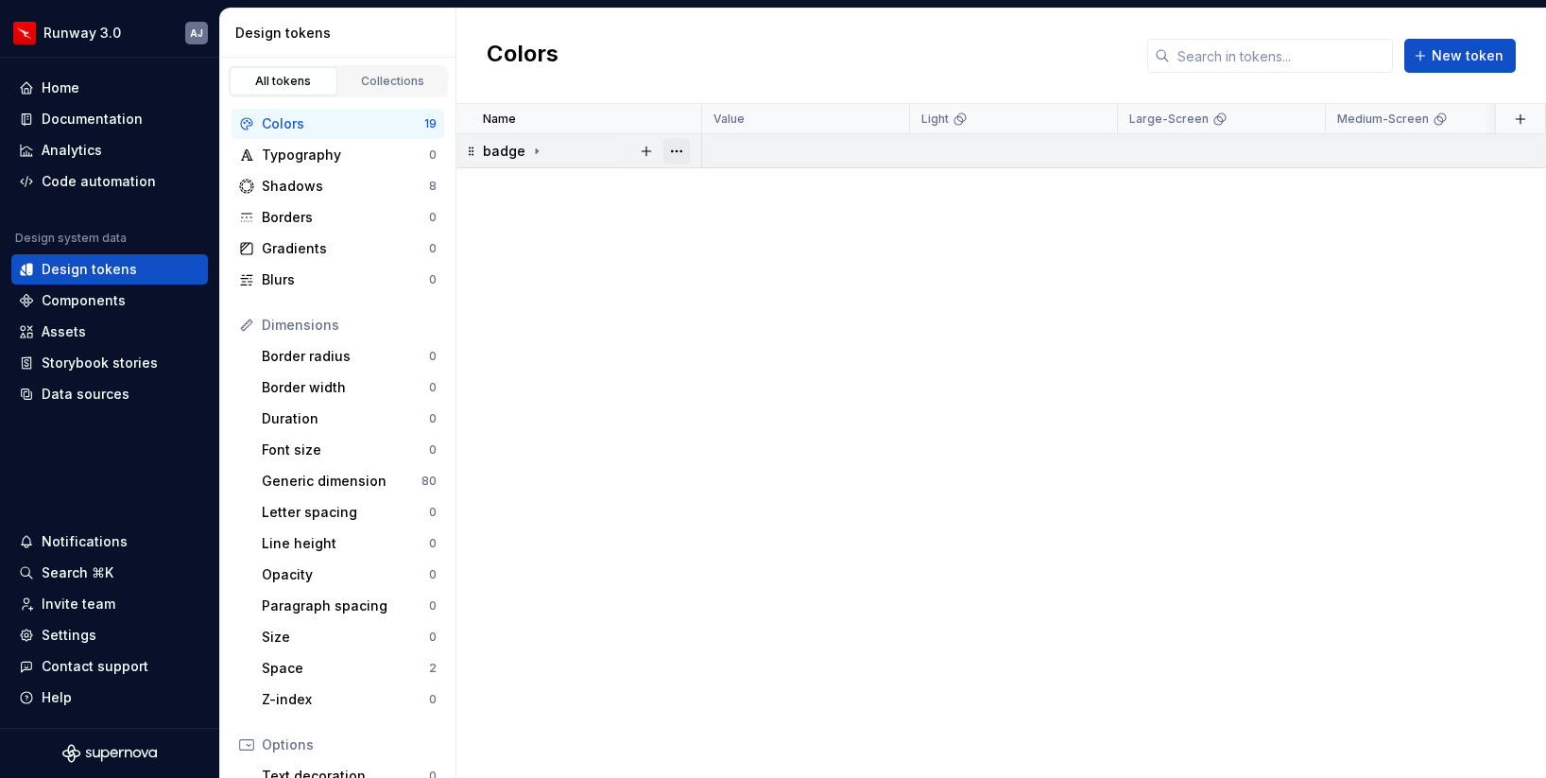
click at [681, 148] on button "button" at bounding box center [677, 151] width 26 height 26
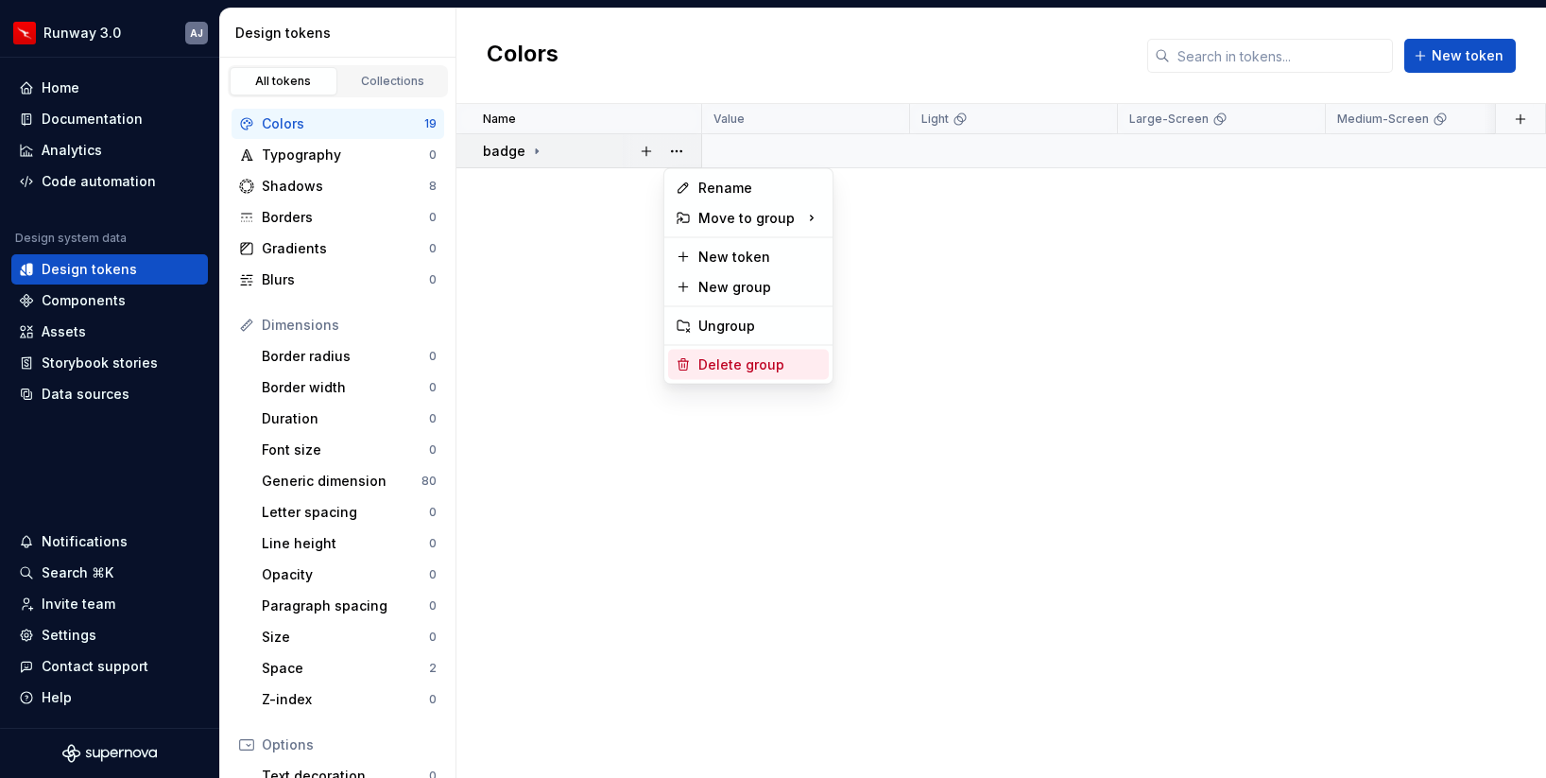
click at [749, 355] on div "Delete group" at bounding box center [760, 364] width 123 height 19
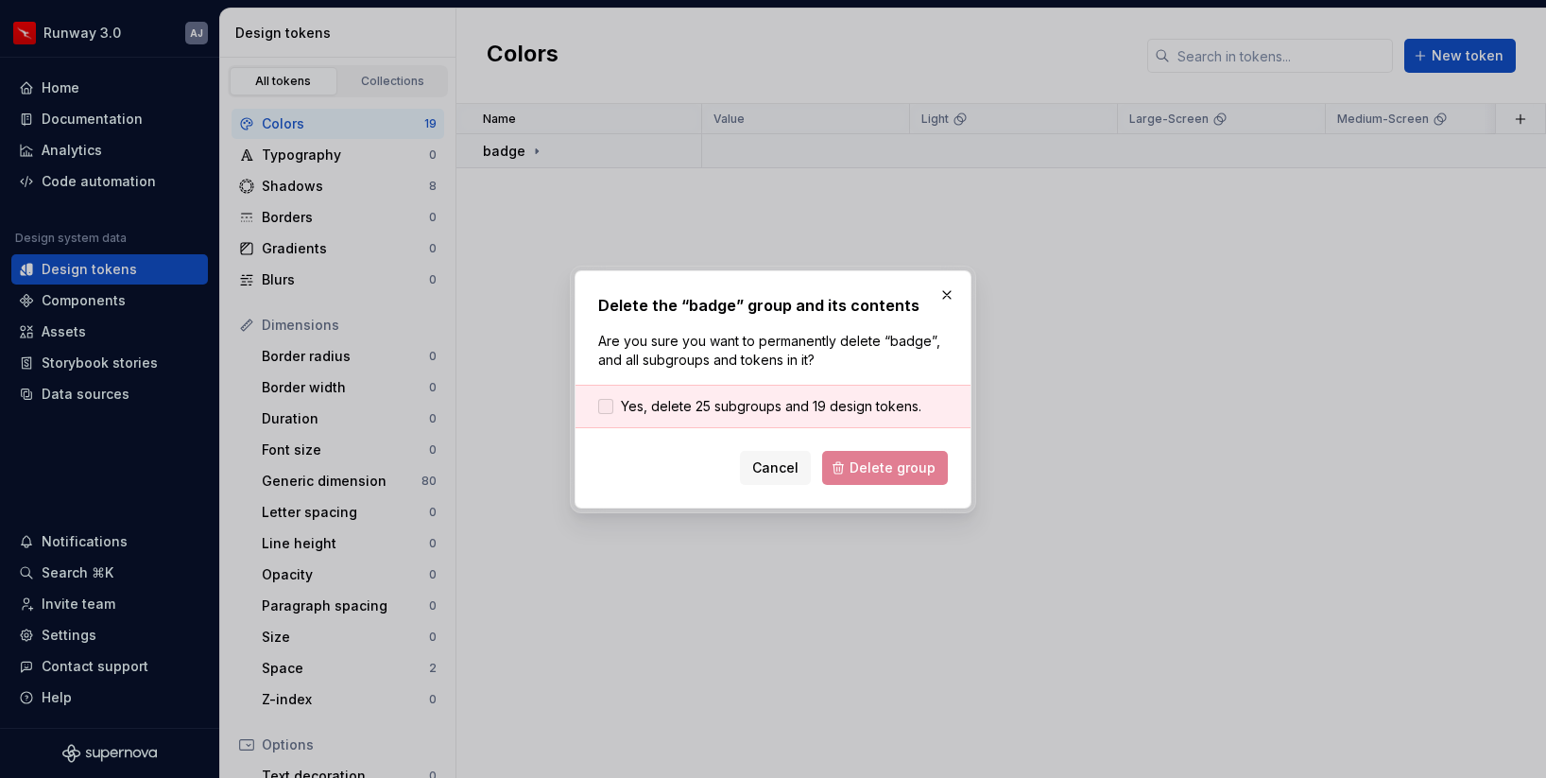
click at [748, 411] on span "Yes, delete 25 subgroups and 19 design tokens." at bounding box center [771, 406] width 301 height 19
click at [875, 478] on button "Delete group" at bounding box center [885, 468] width 126 height 34
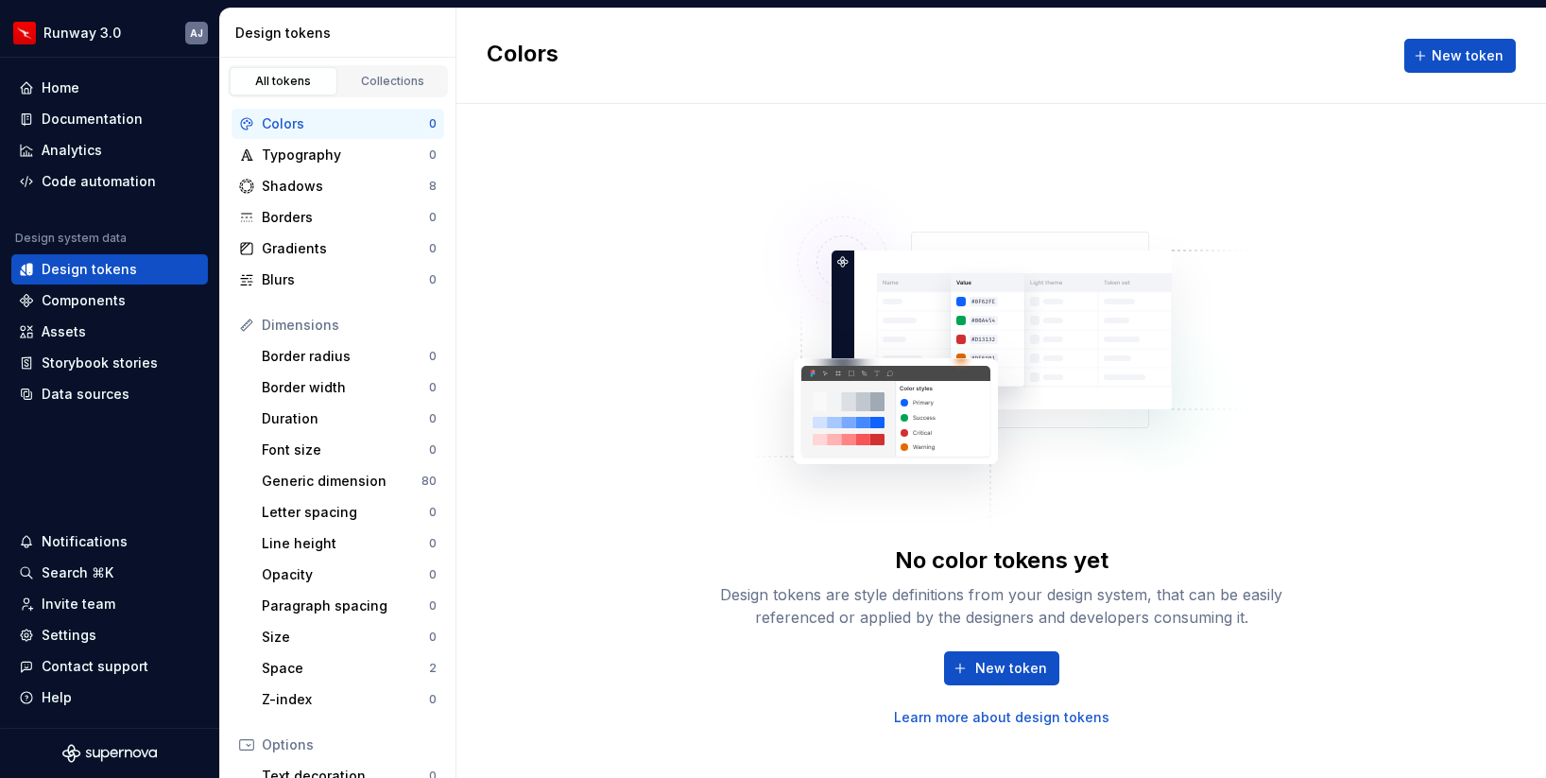
click at [730, 354] on div "No color tokens yet Design tokens are style definitions from your design system…" at bounding box center [1001, 441] width 605 height 571
click at [114, 271] on div "Design tokens" at bounding box center [89, 269] width 95 height 19
click at [117, 394] on div "Data sources" at bounding box center [86, 394] width 88 height 19
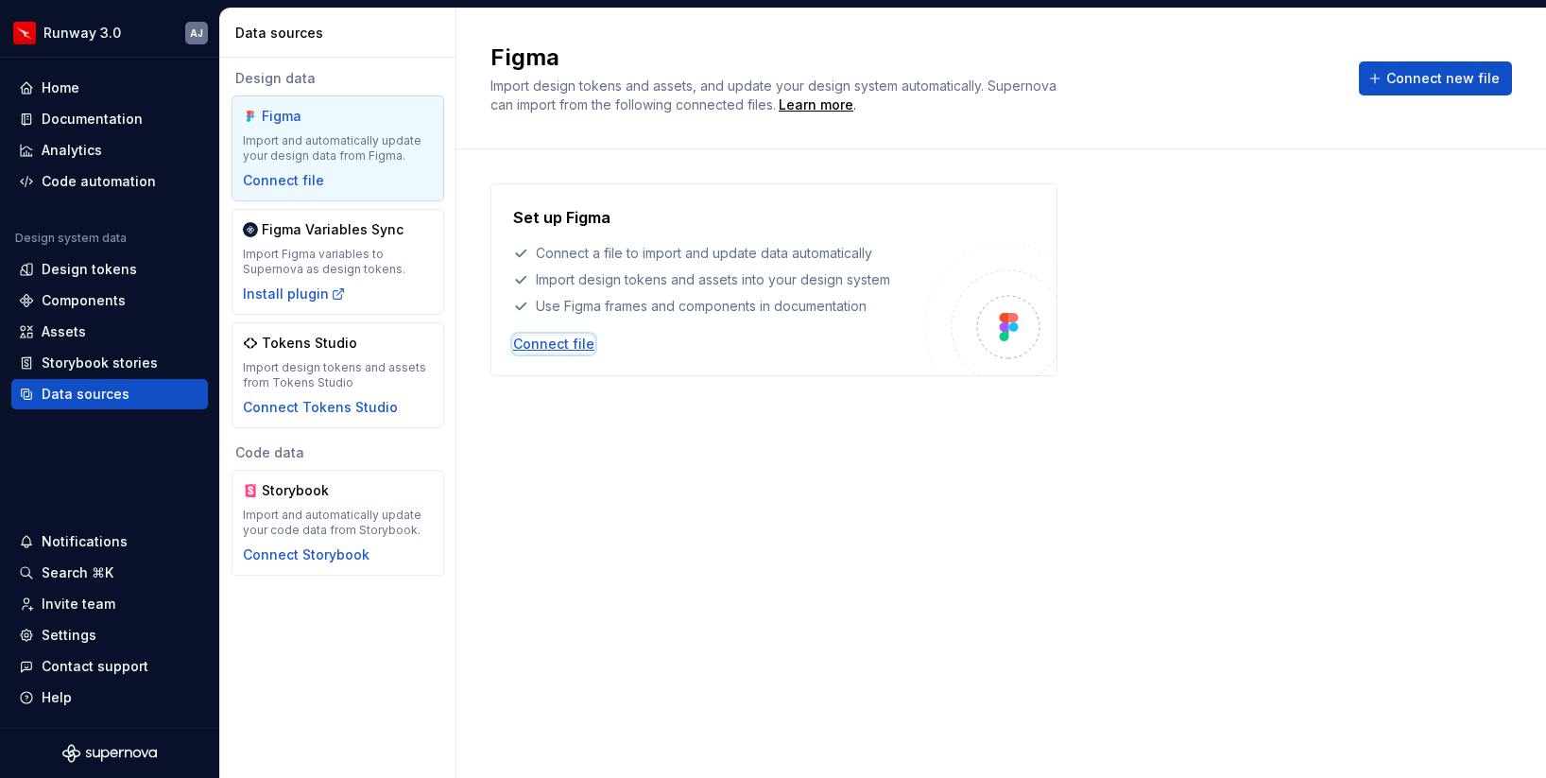
click at [562, 347] on div "Connect file" at bounding box center [553, 344] width 81 height 19
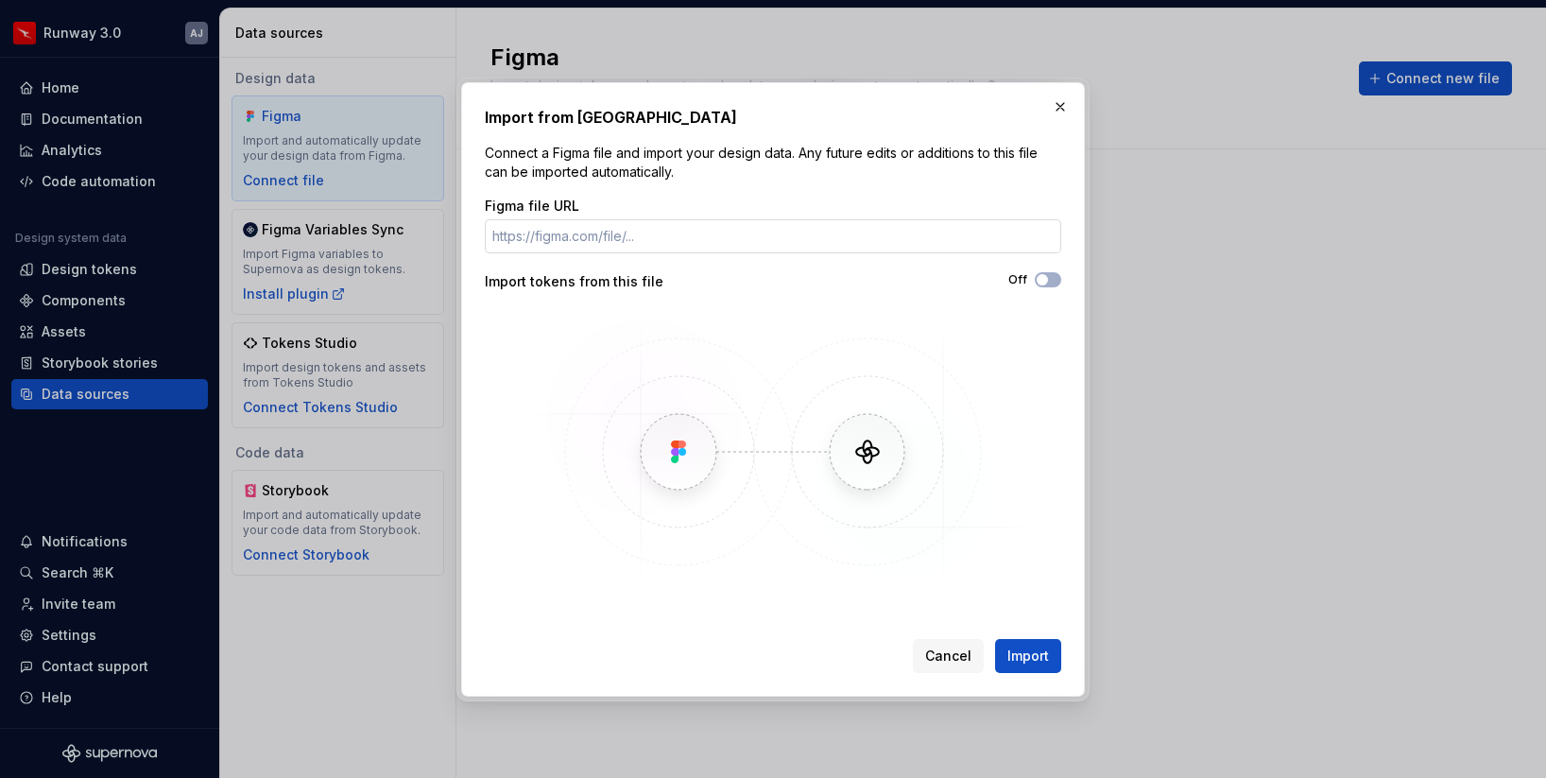
click at [607, 244] on input "Figma file URL" at bounding box center [773, 236] width 577 height 34
type input "https://www.figma.com/design/OxqIjMKWkKk6C0MalnL25H/Tokens-v2?node-id=18-1769&t…"
click at [1028, 640] on button "Import" at bounding box center [1028, 656] width 66 height 34
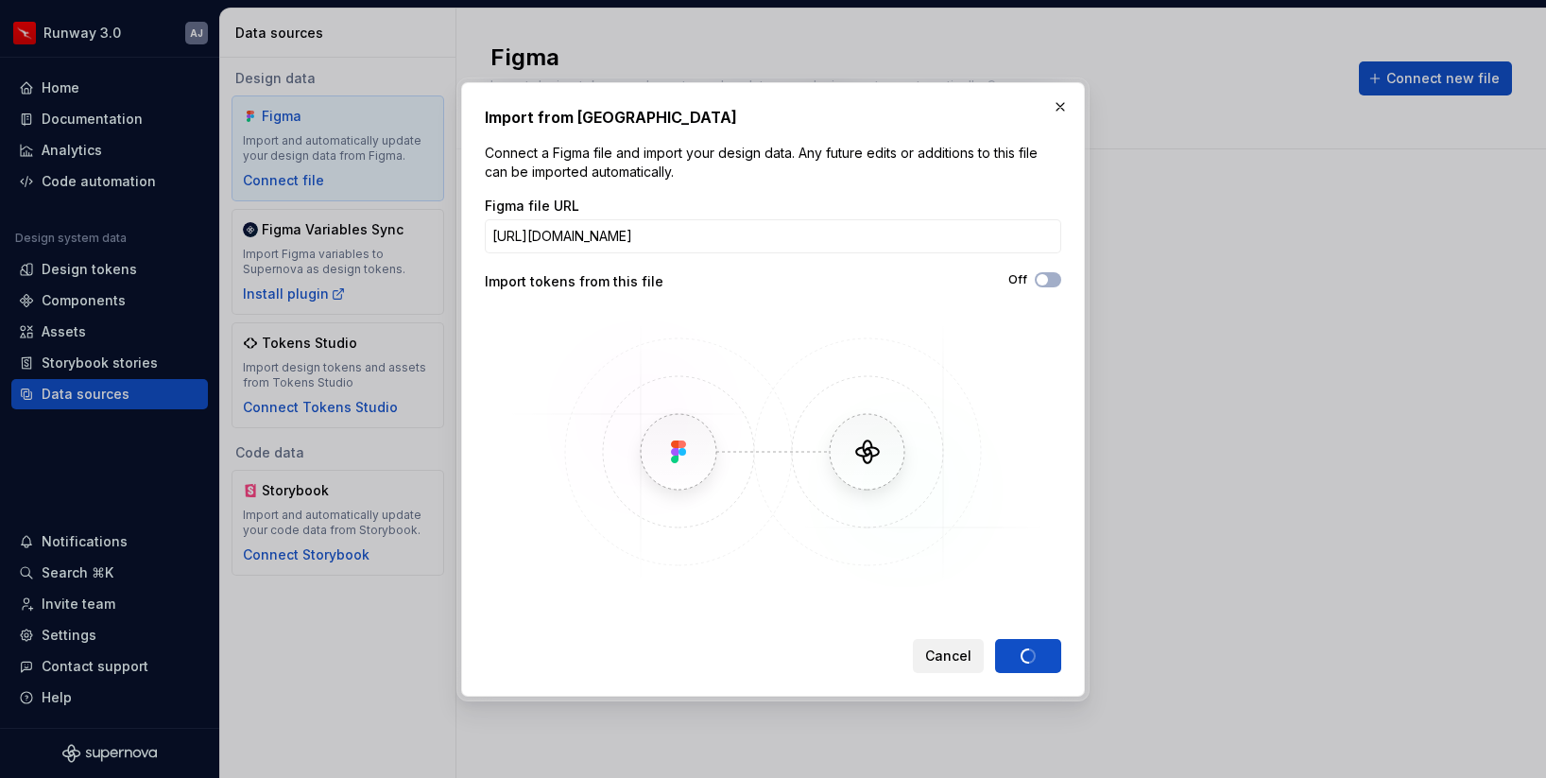
click at [957, 660] on span "Cancel" at bounding box center [948, 656] width 46 height 19
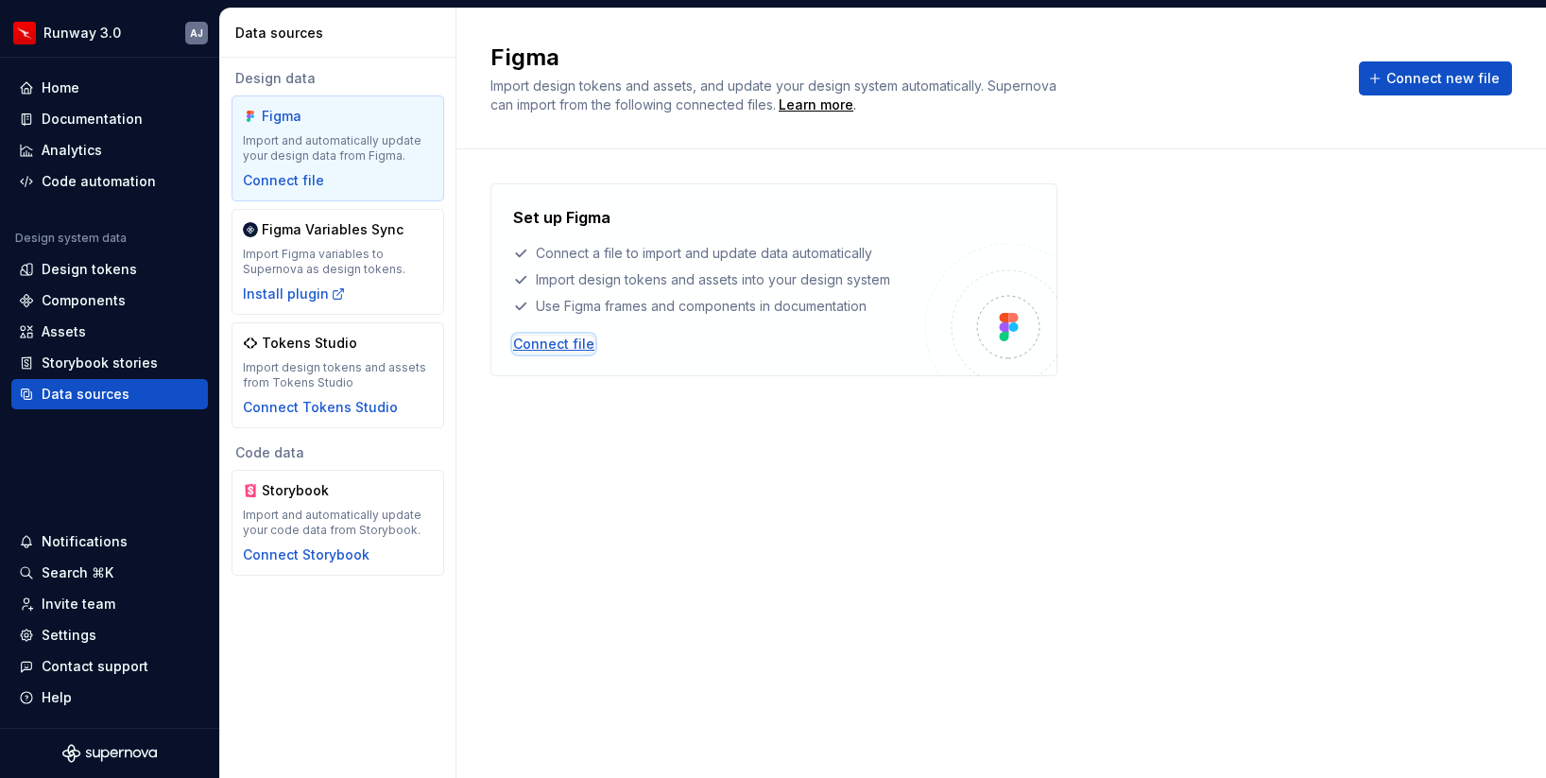
click at [560, 348] on div "Connect file" at bounding box center [553, 344] width 81 height 19
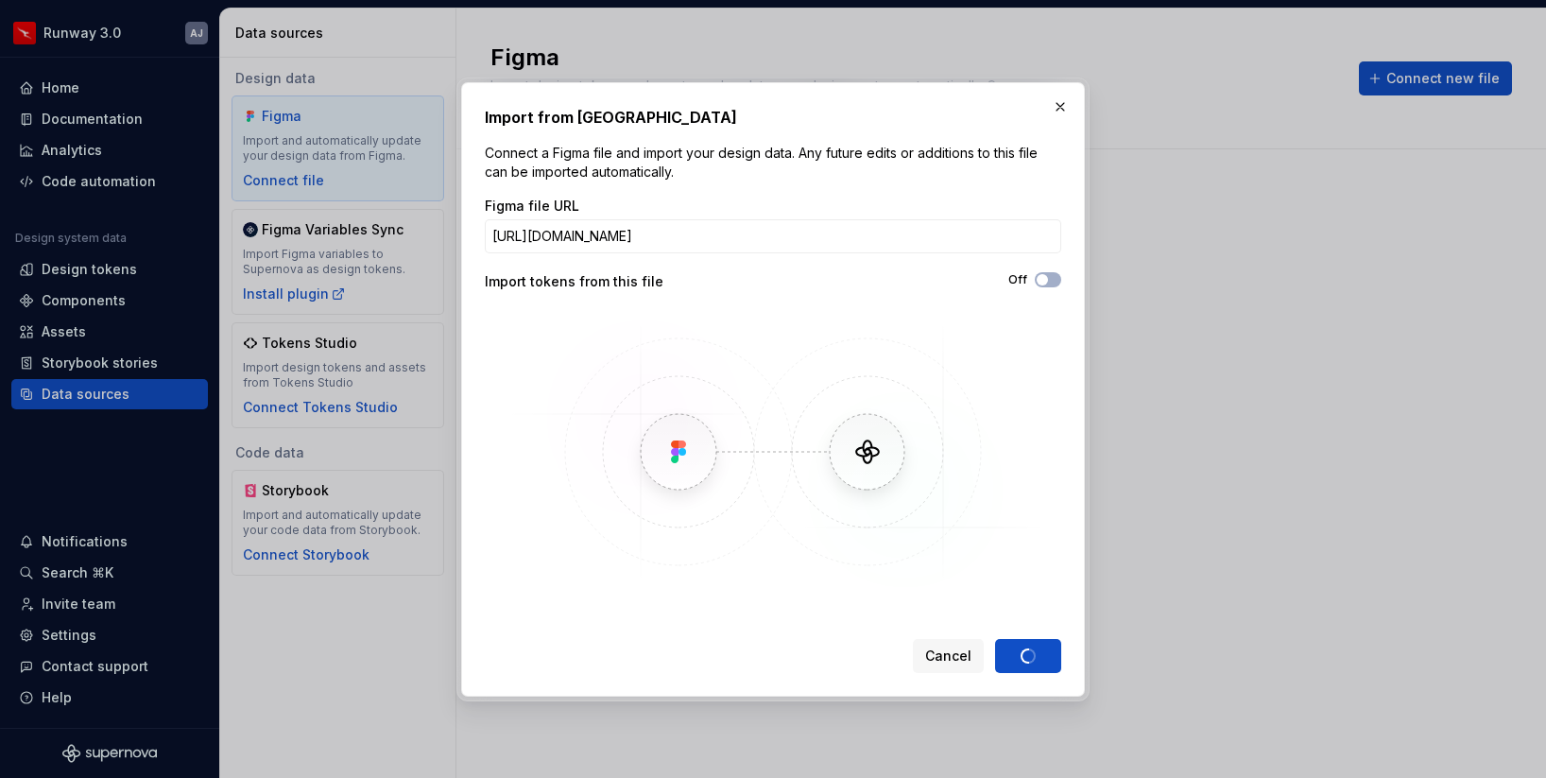
click at [1045, 294] on div "Figma file URL https://www.figma.com/design/OxqIjMKWkKk6C0MalnL25H/Tokens-v2?no…" at bounding box center [773, 395] width 577 height 397
click at [1052, 276] on button "Off" at bounding box center [1048, 279] width 26 height 15
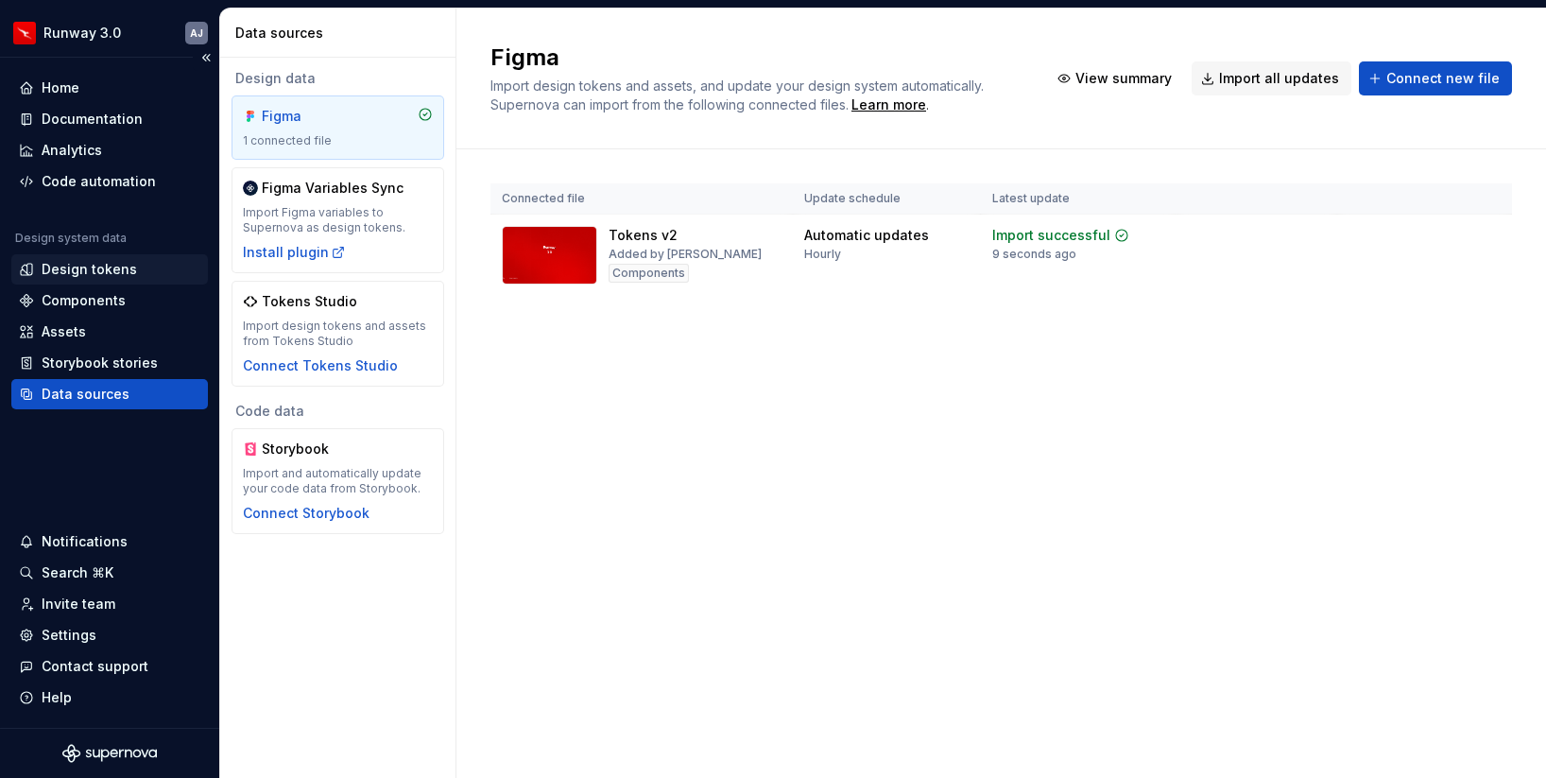
click at [90, 271] on div "Design tokens" at bounding box center [89, 269] width 95 height 19
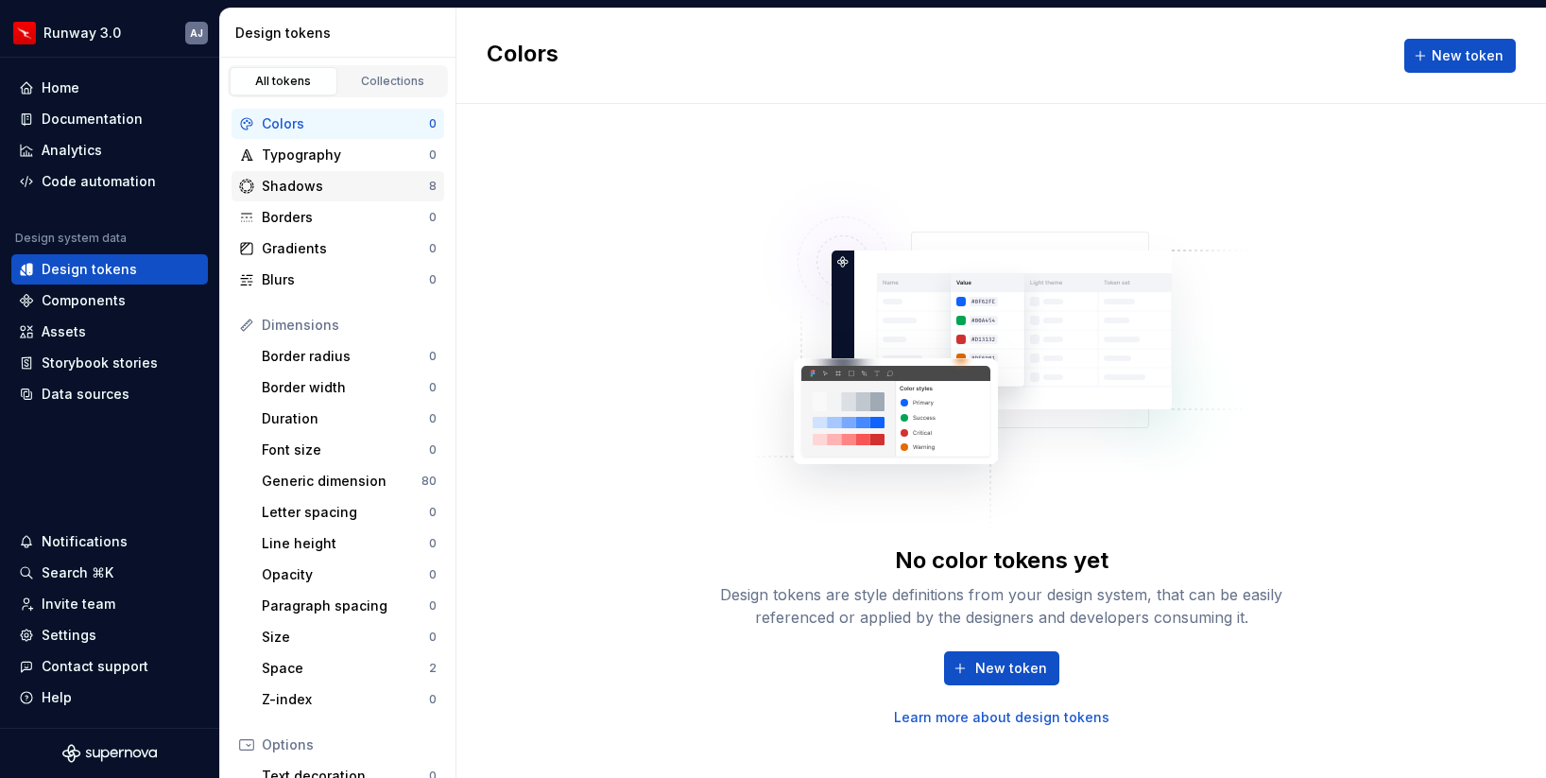
click at [304, 186] on div "Shadows" at bounding box center [345, 186] width 167 height 19
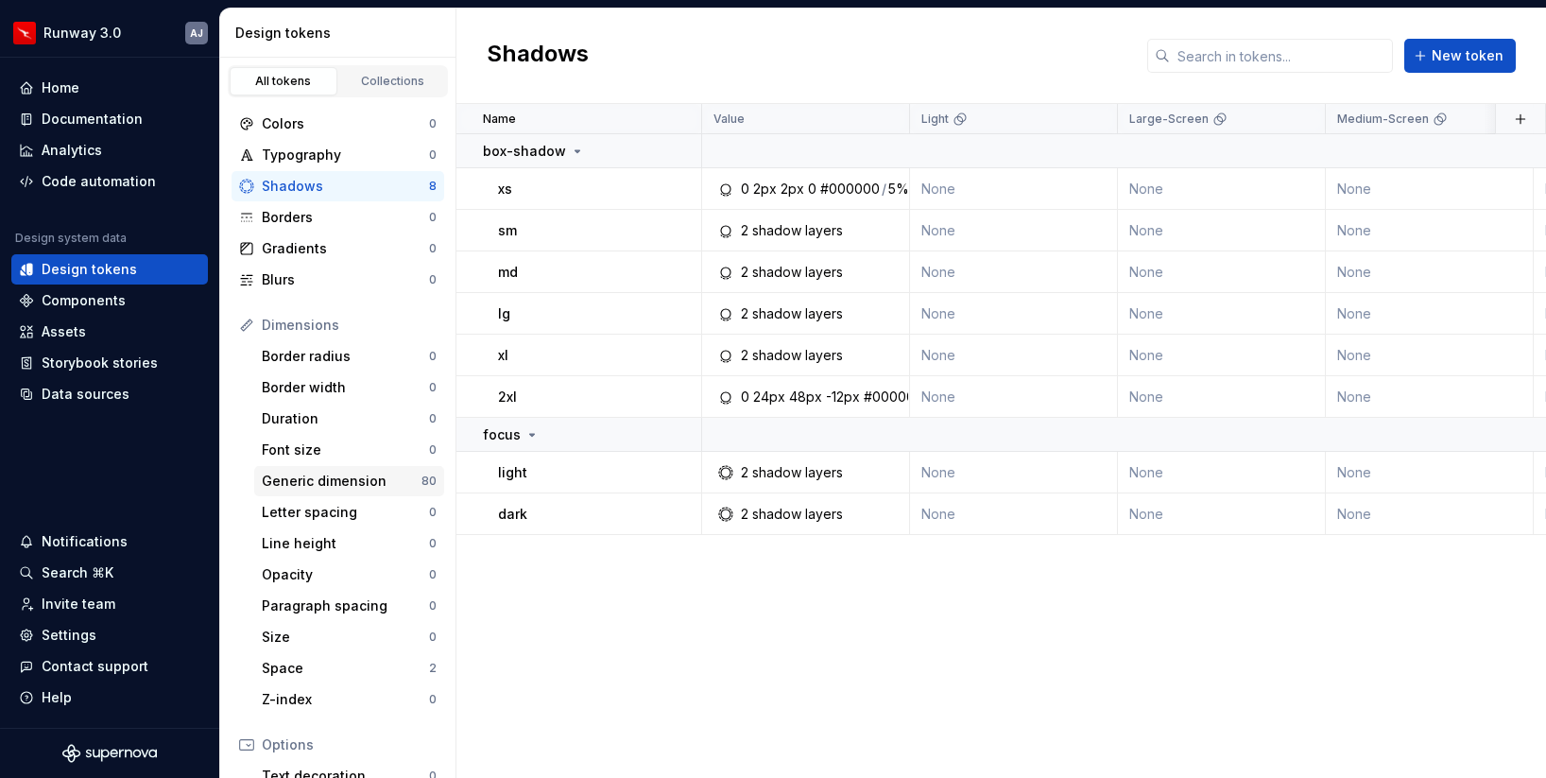
click at [346, 486] on div "Generic dimension" at bounding box center [342, 481] width 160 height 19
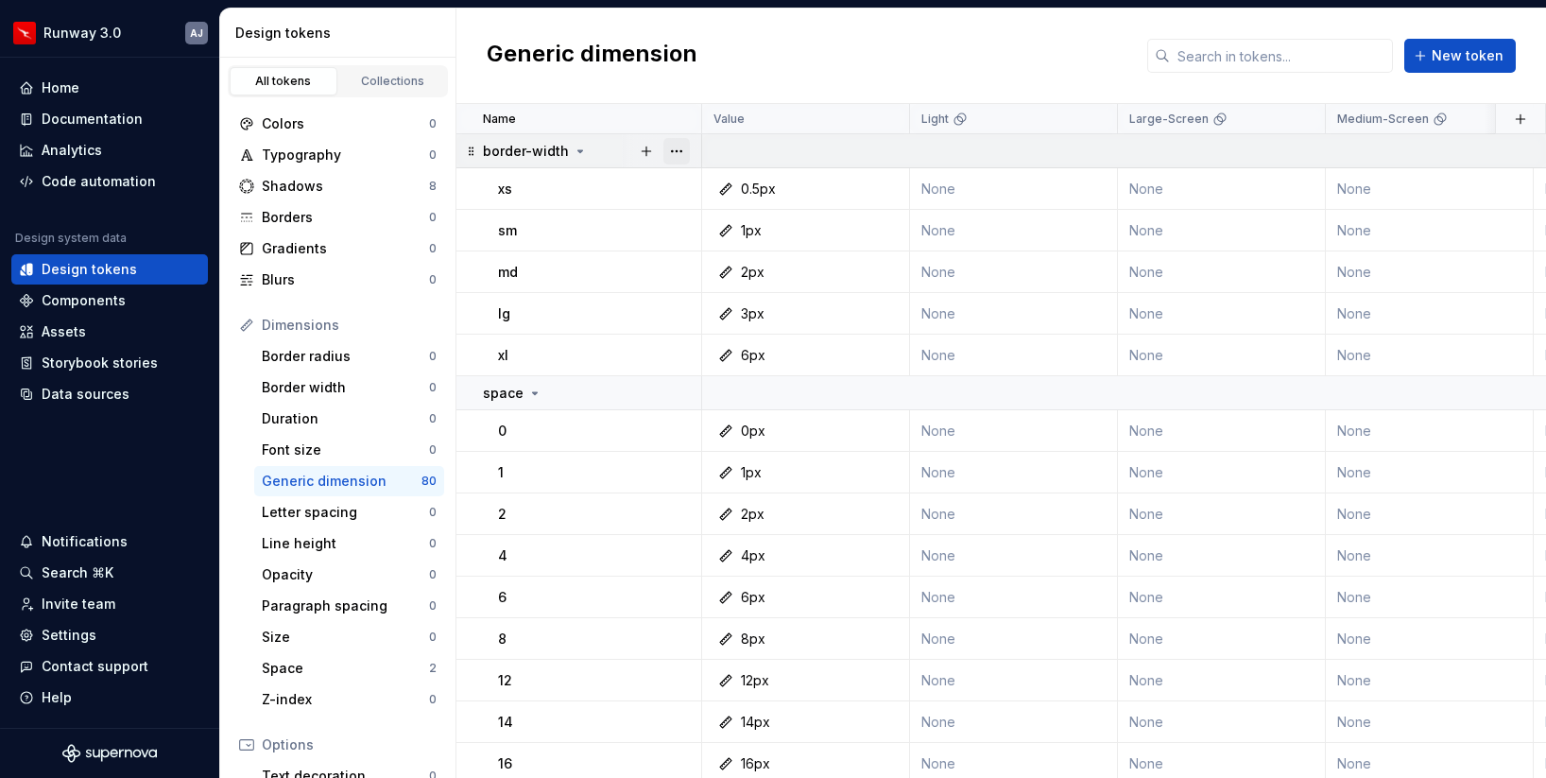
click at [681, 151] on button "button" at bounding box center [677, 151] width 26 height 26
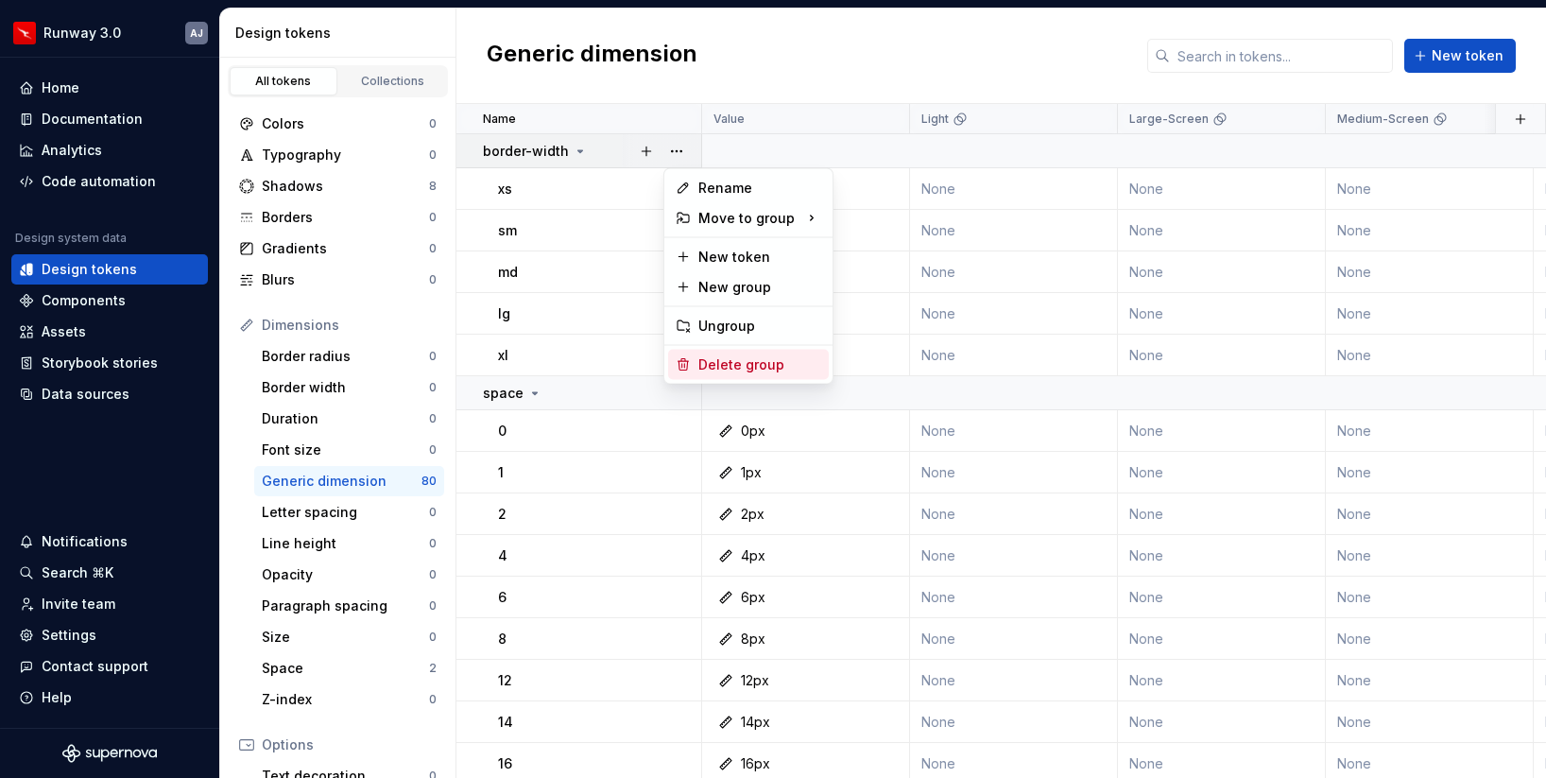
click at [735, 358] on div "Delete group" at bounding box center [760, 364] width 123 height 19
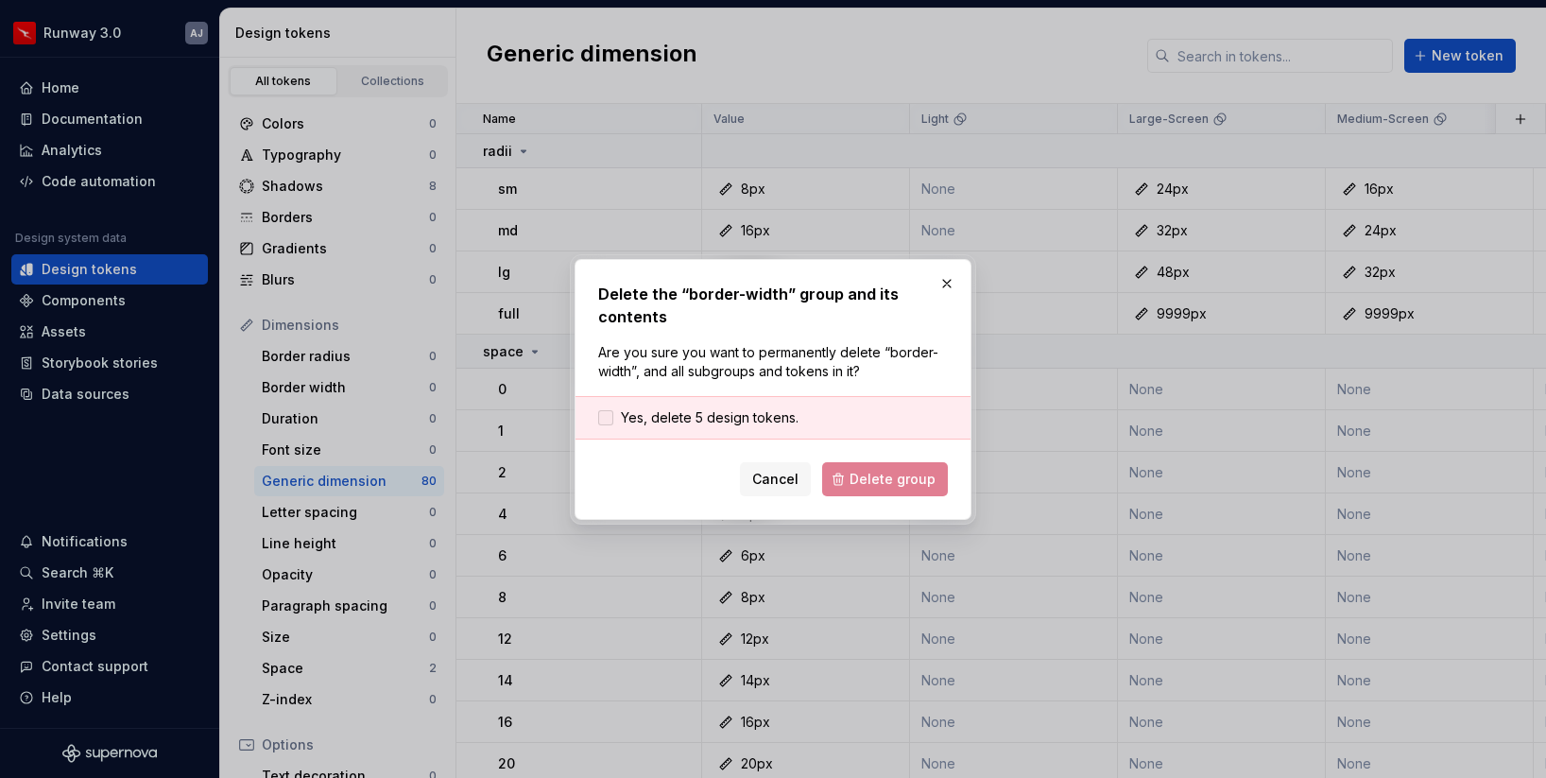
click at [699, 424] on span "Yes, delete 5 design tokens." at bounding box center [710, 417] width 178 height 19
click at [888, 470] on span "Delete group" at bounding box center [893, 479] width 86 height 19
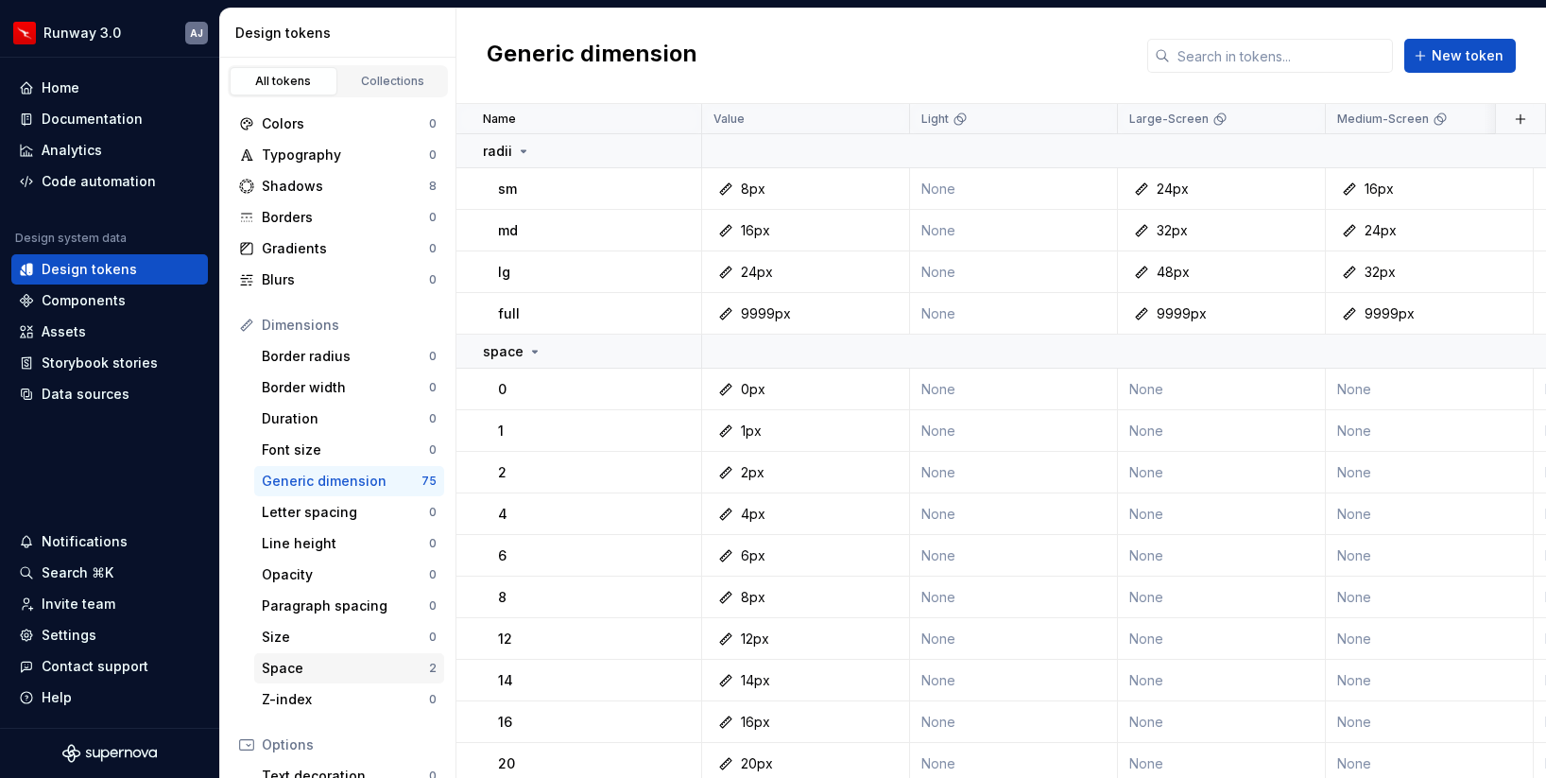
click at [378, 667] on div "Space" at bounding box center [345, 668] width 167 height 19
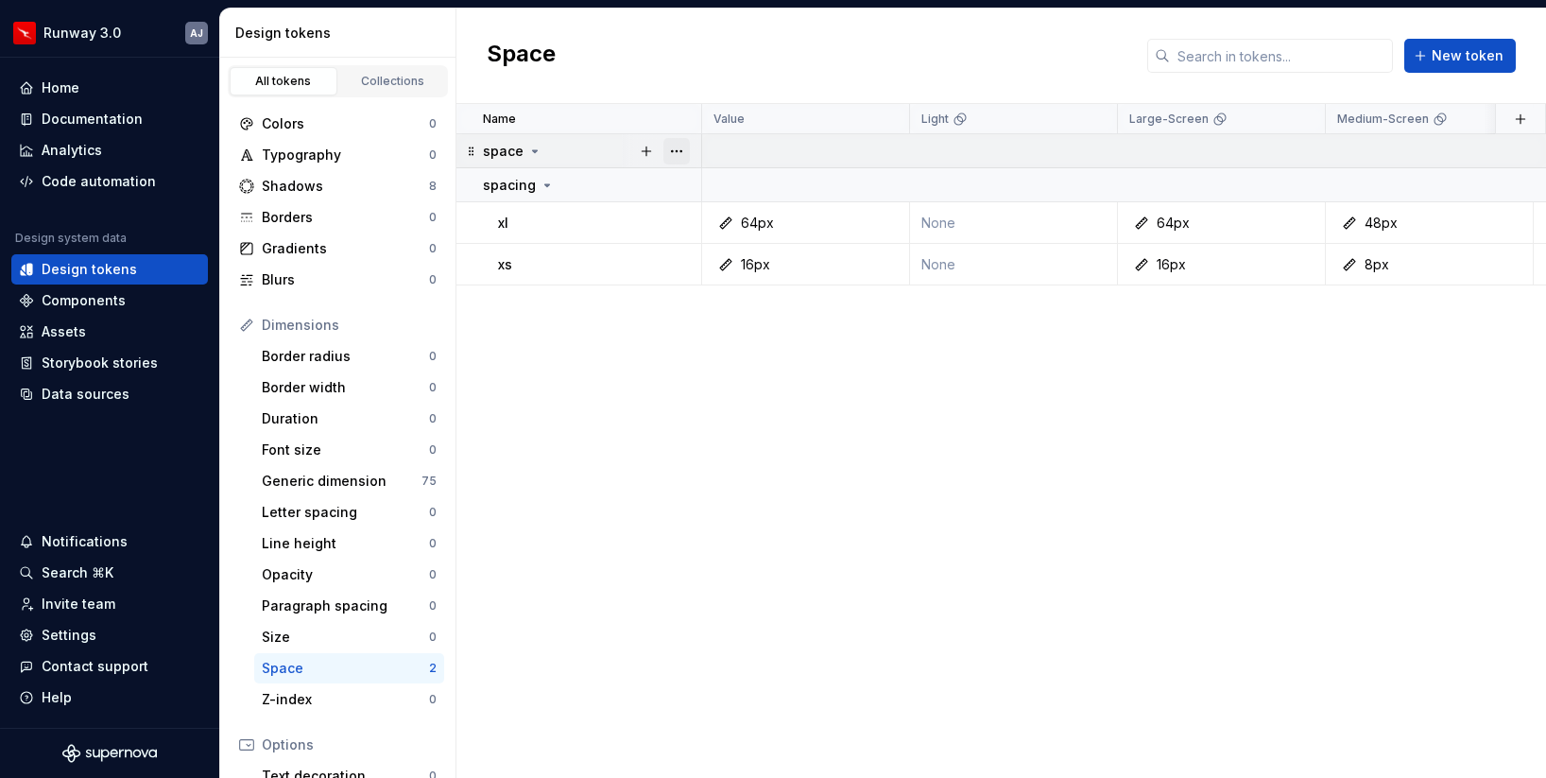
click at [677, 149] on button "button" at bounding box center [677, 151] width 26 height 26
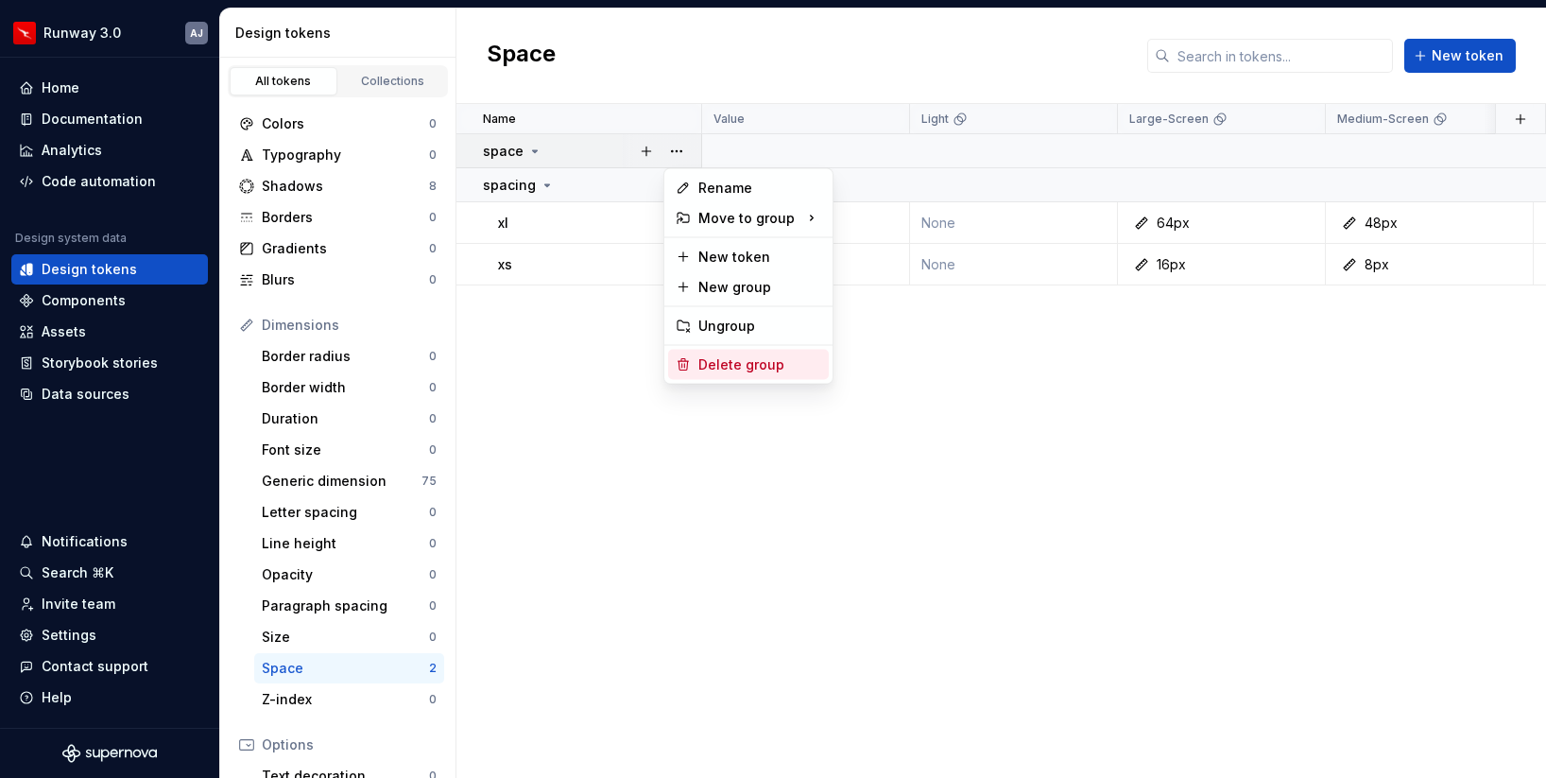
click at [720, 372] on div "Delete group" at bounding box center [760, 364] width 123 height 19
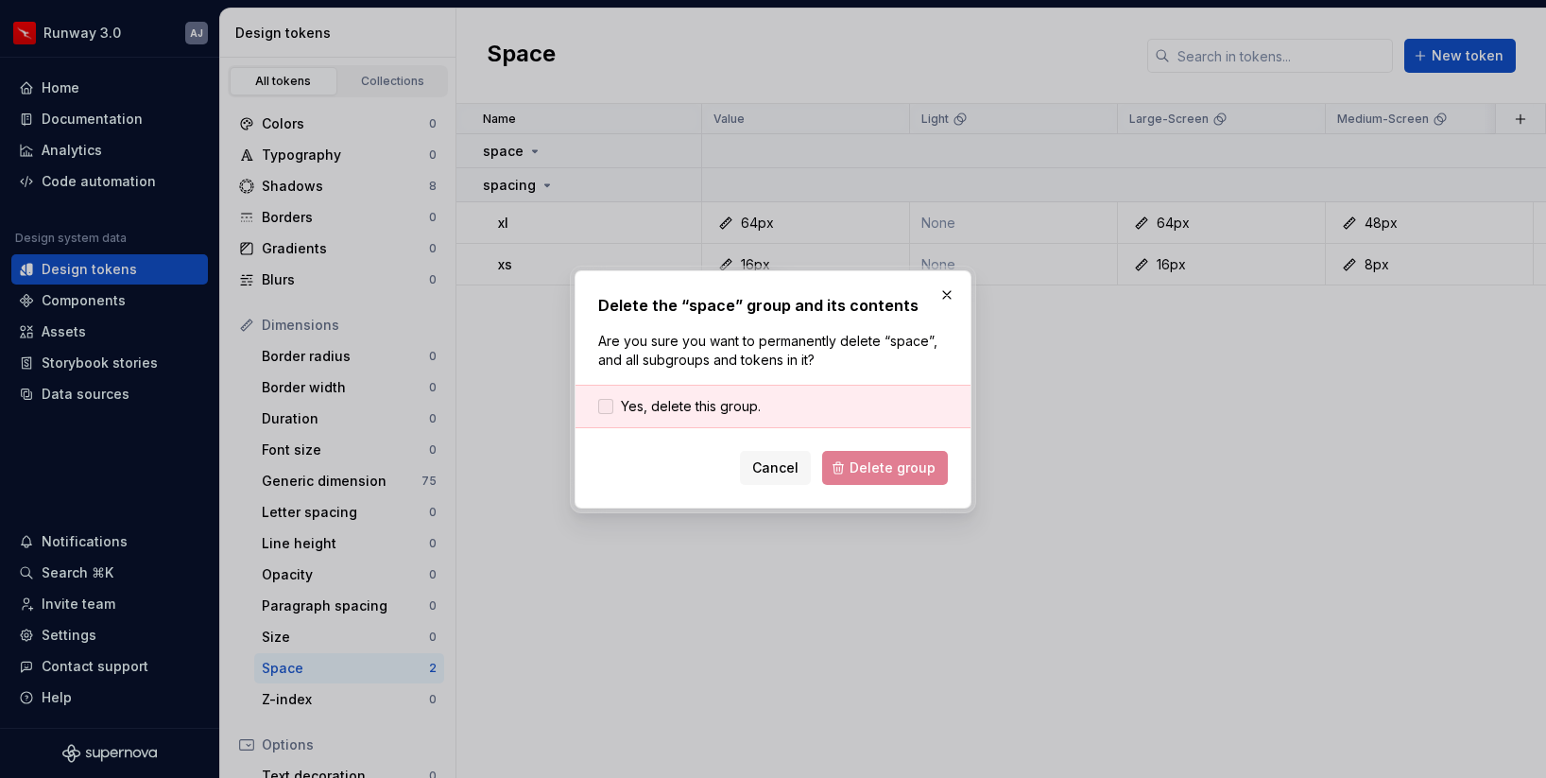
click at [717, 412] on span "Yes, delete this group." at bounding box center [691, 406] width 140 height 19
click at [892, 463] on span "Delete group" at bounding box center [893, 467] width 86 height 19
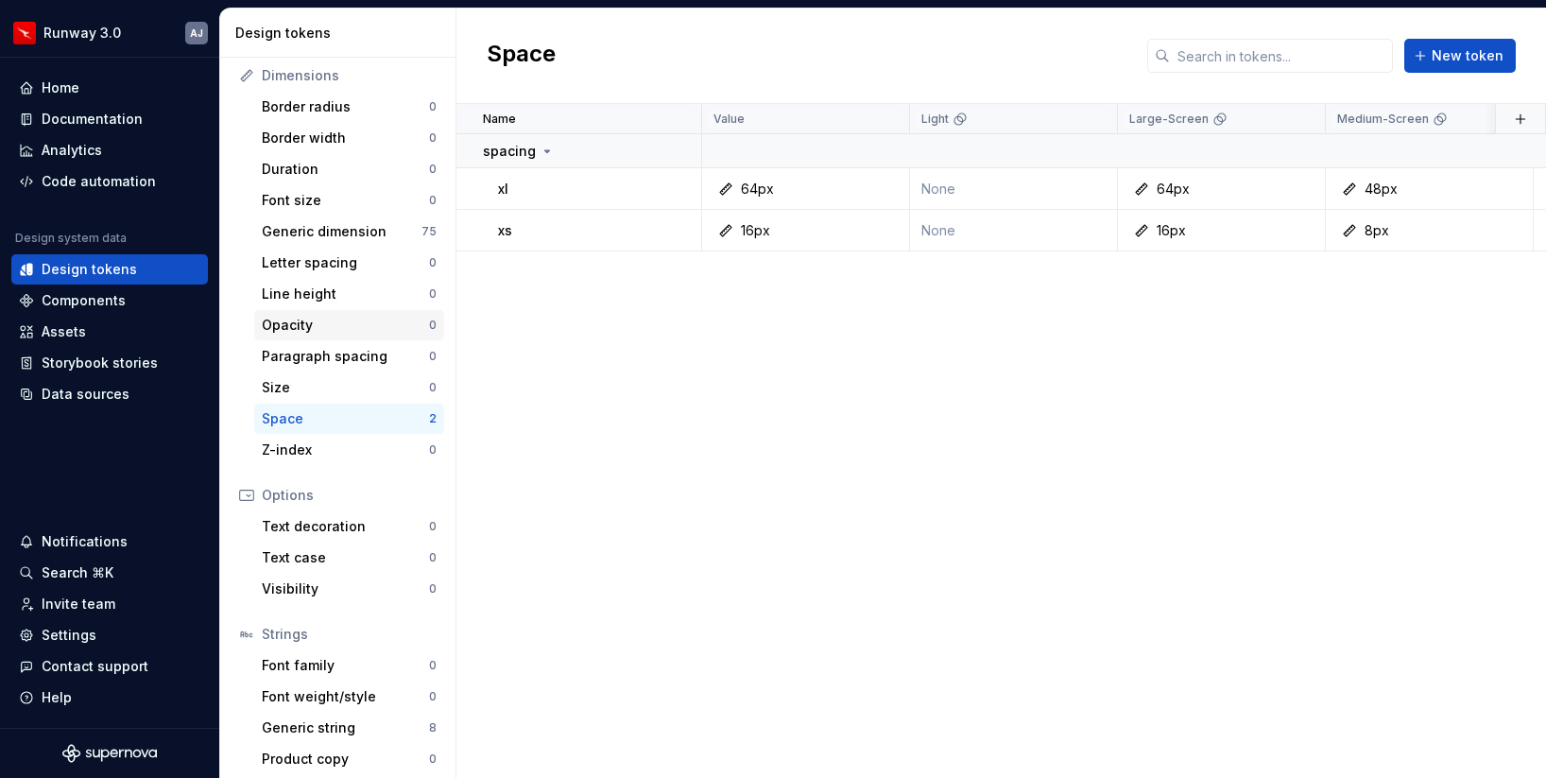
scroll to position [257, 0]
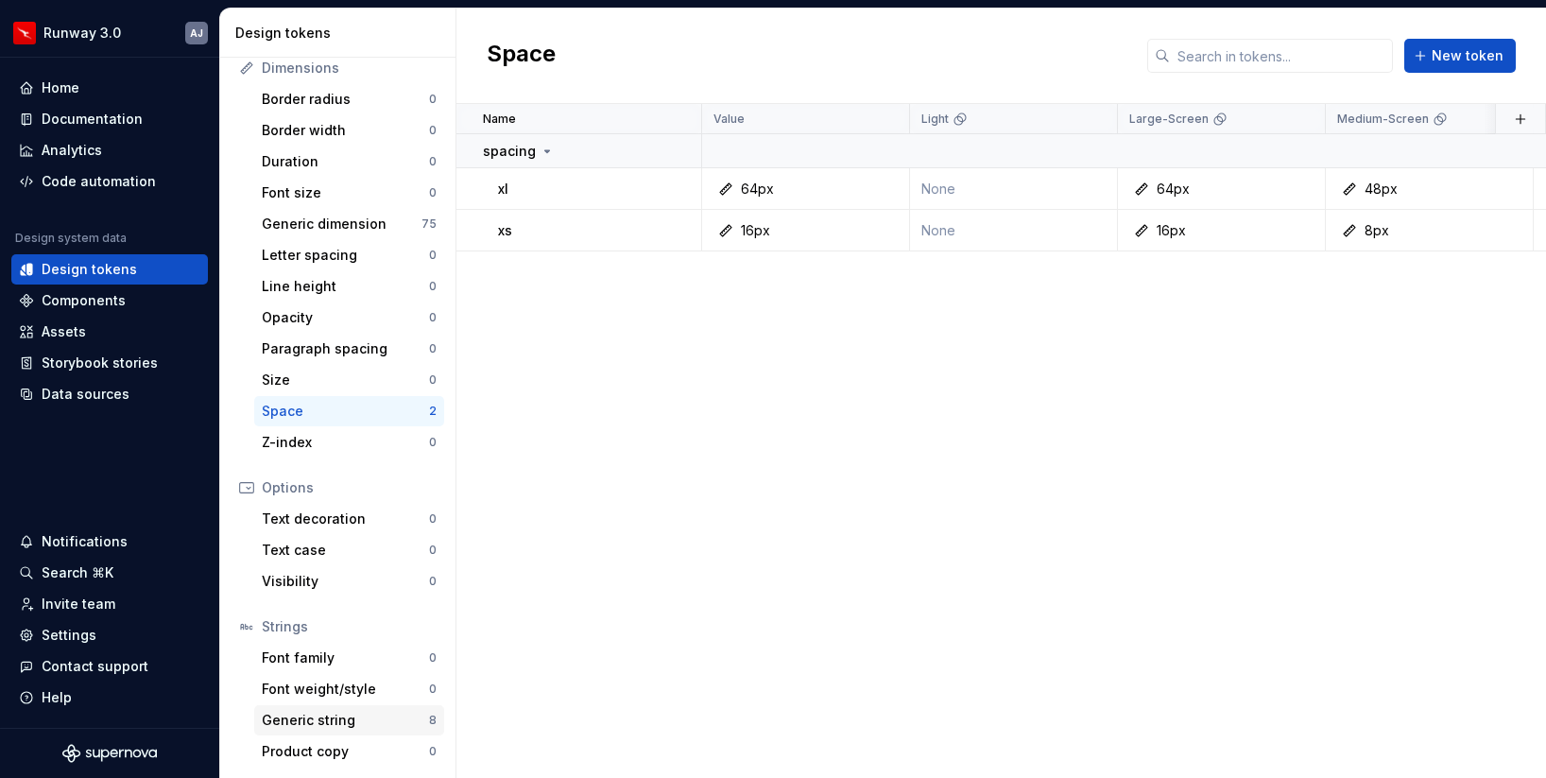
click at [370, 727] on div "Generic string" at bounding box center [345, 720] width 167 height 19
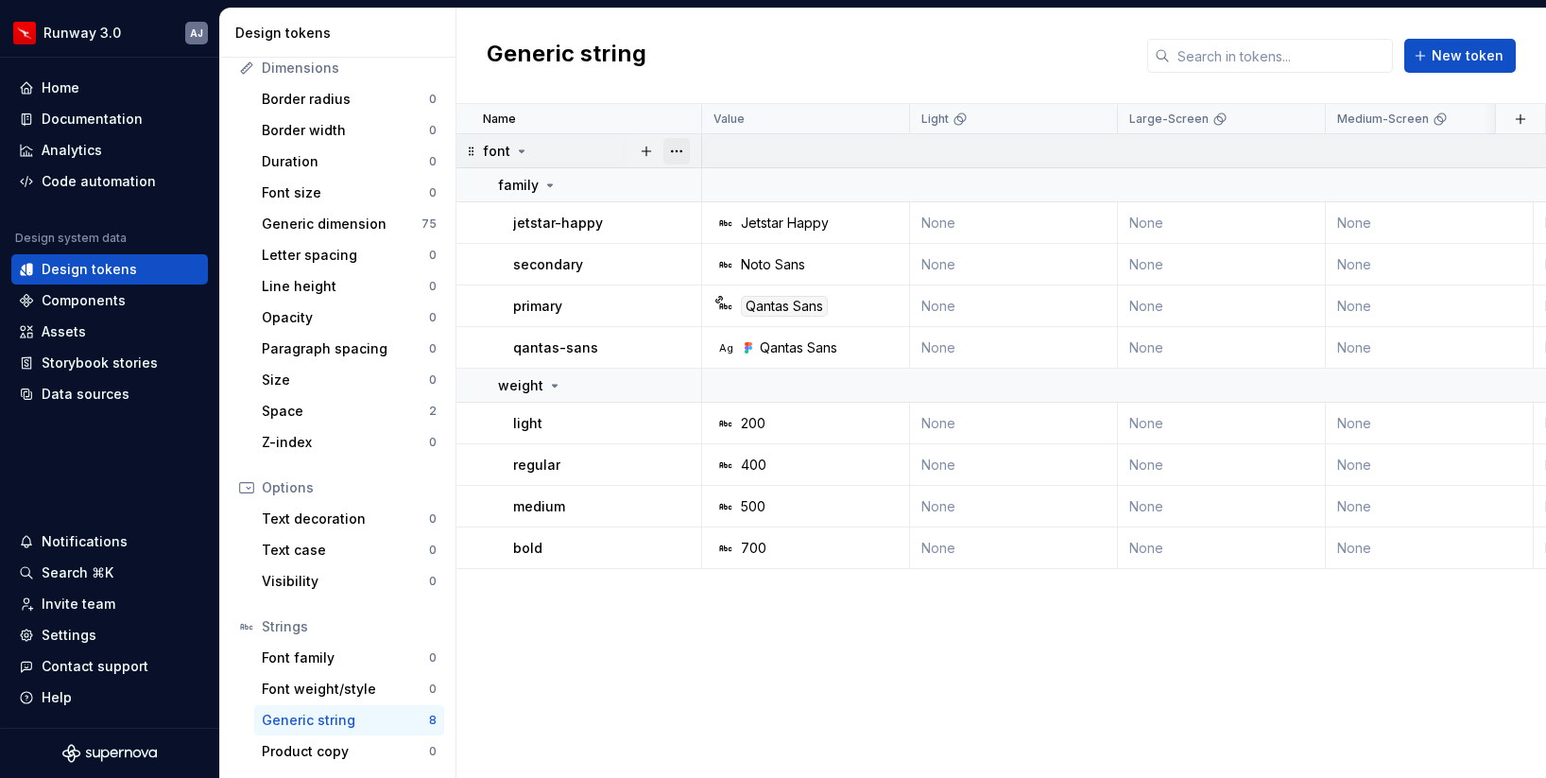
click at [674, 152] on button "button" at bounding box center [677, 151] width 26 height 26
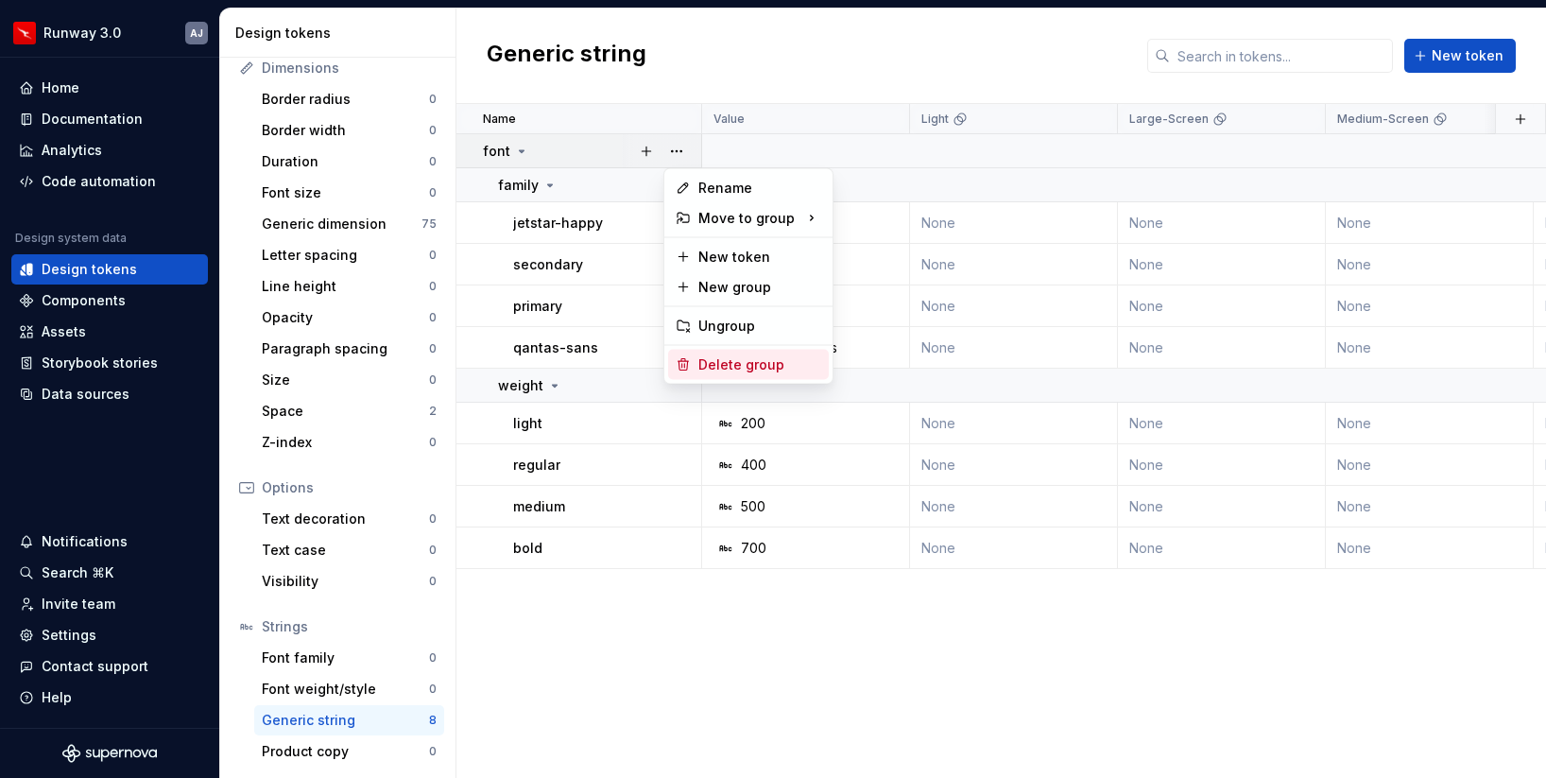
click at [718, 360] on div "Delete group" at bounding box center [760, 364] width 123 height 19
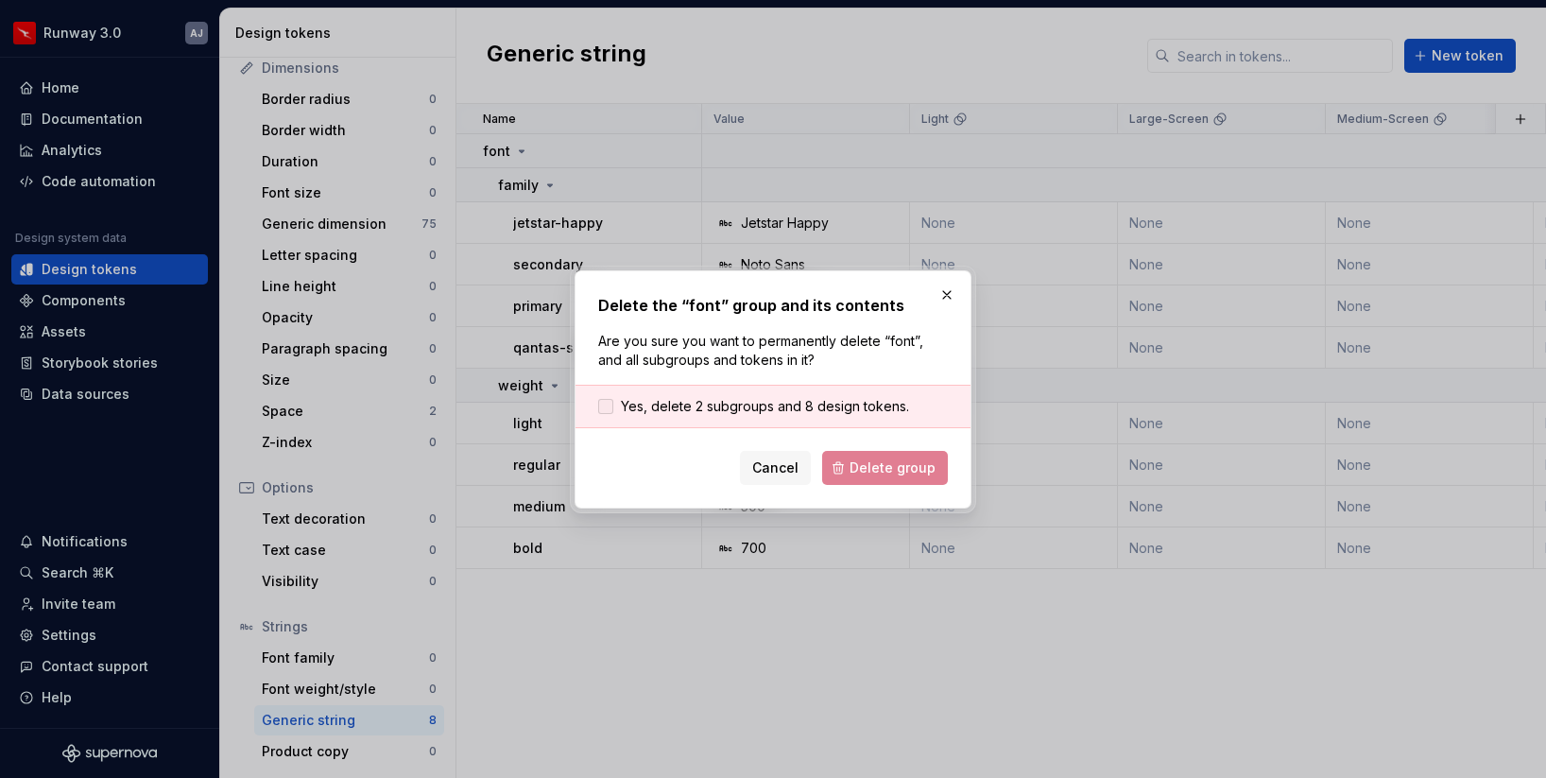
click at [728, 406] on span "Yes, delete 2 subgroups and 8 design tokens." at bounding box center [765, 406] width 288 height 19
click at [870, 476] on span "Delete group" at bounding box center [893, 467] width 86 height 19
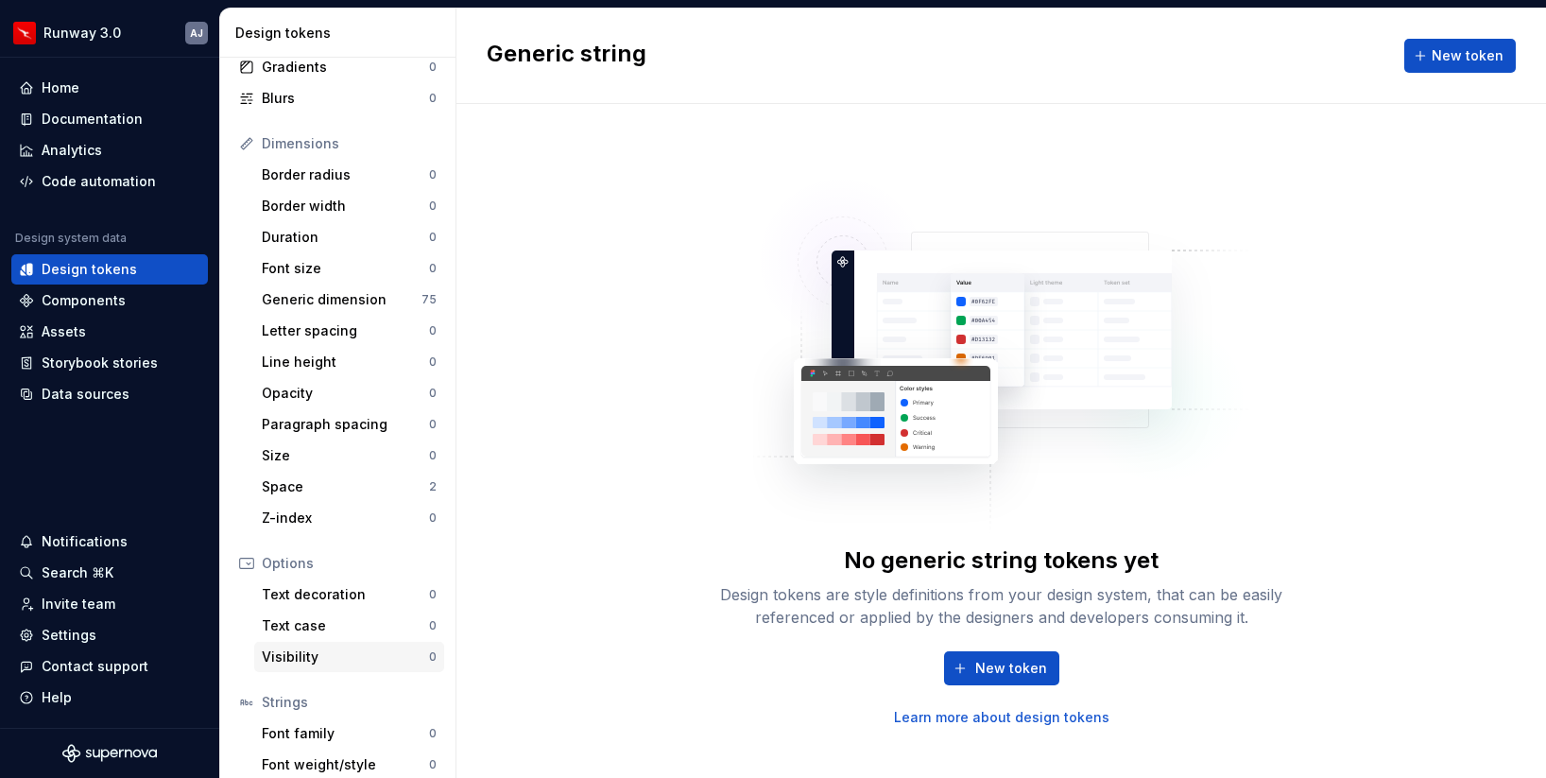
scroll to position [180, 0]
click at [368, 481] on div "Space" at bounding box center [345, 488] width 167 height 19
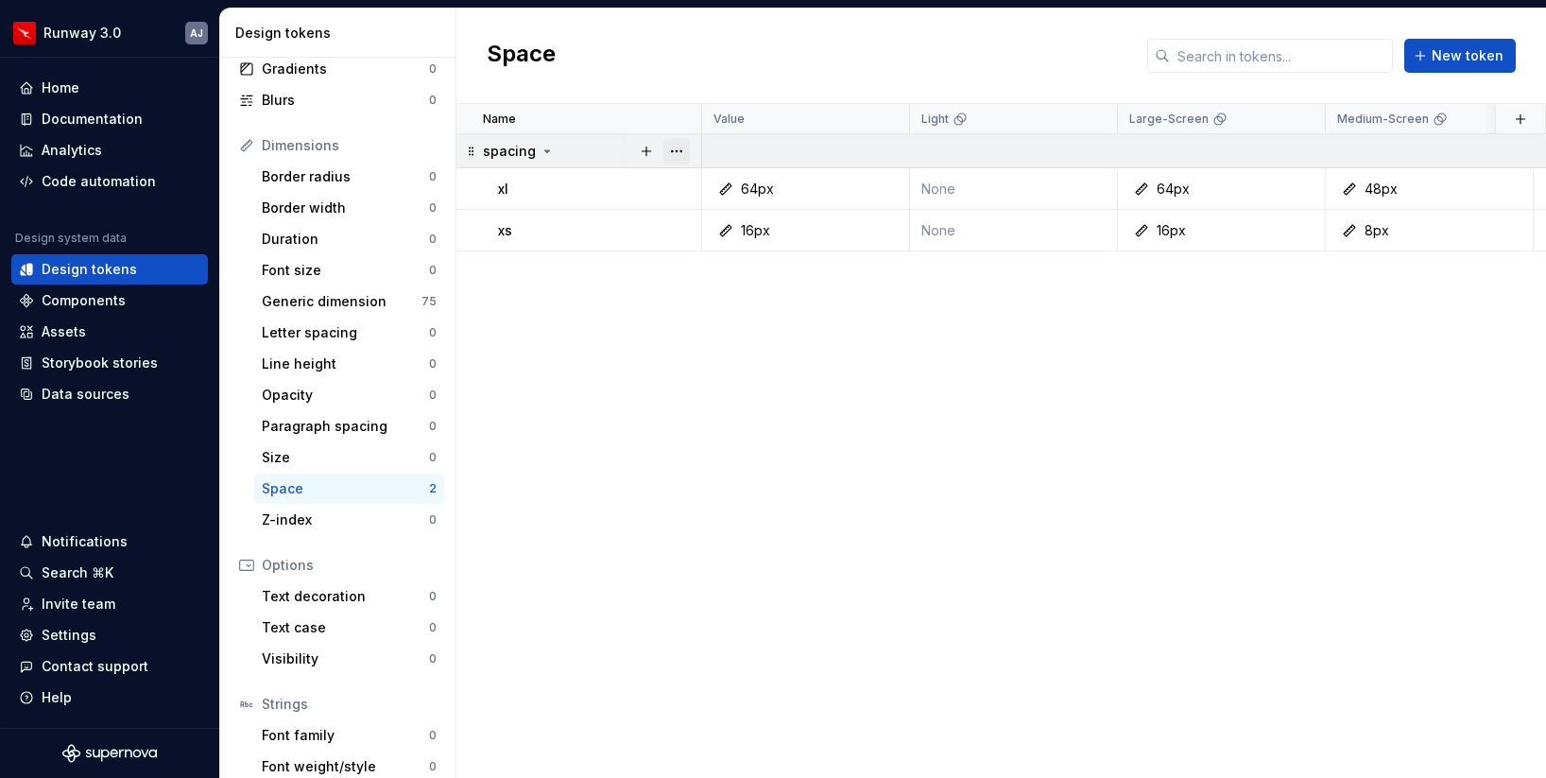
click at [676, 144] on button "button" at bounding box center [677, 151] width 26 height 26
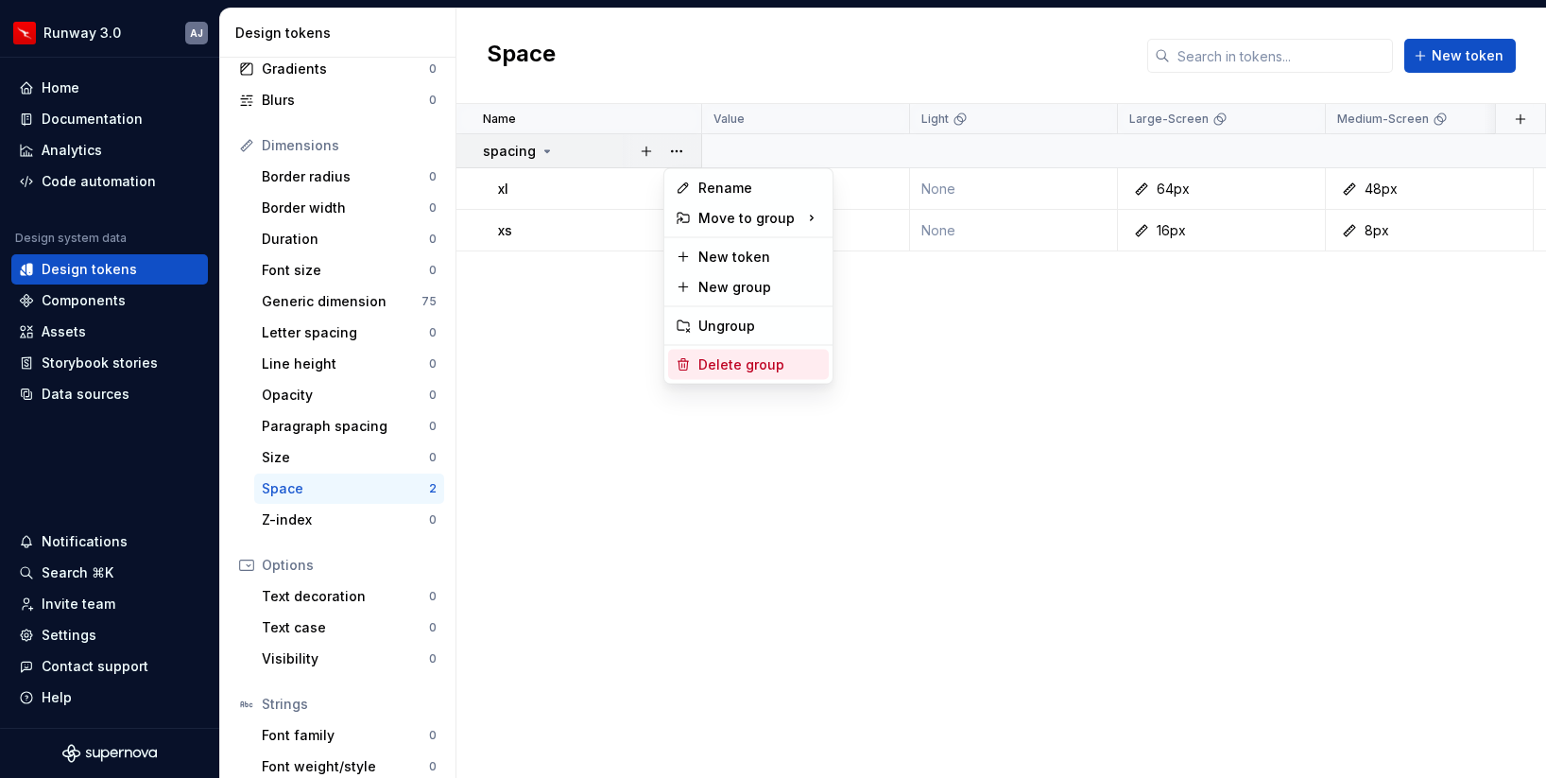
click at [734, 360] on div "Delete group" at bounding box center [760, 364] width 123 height 19
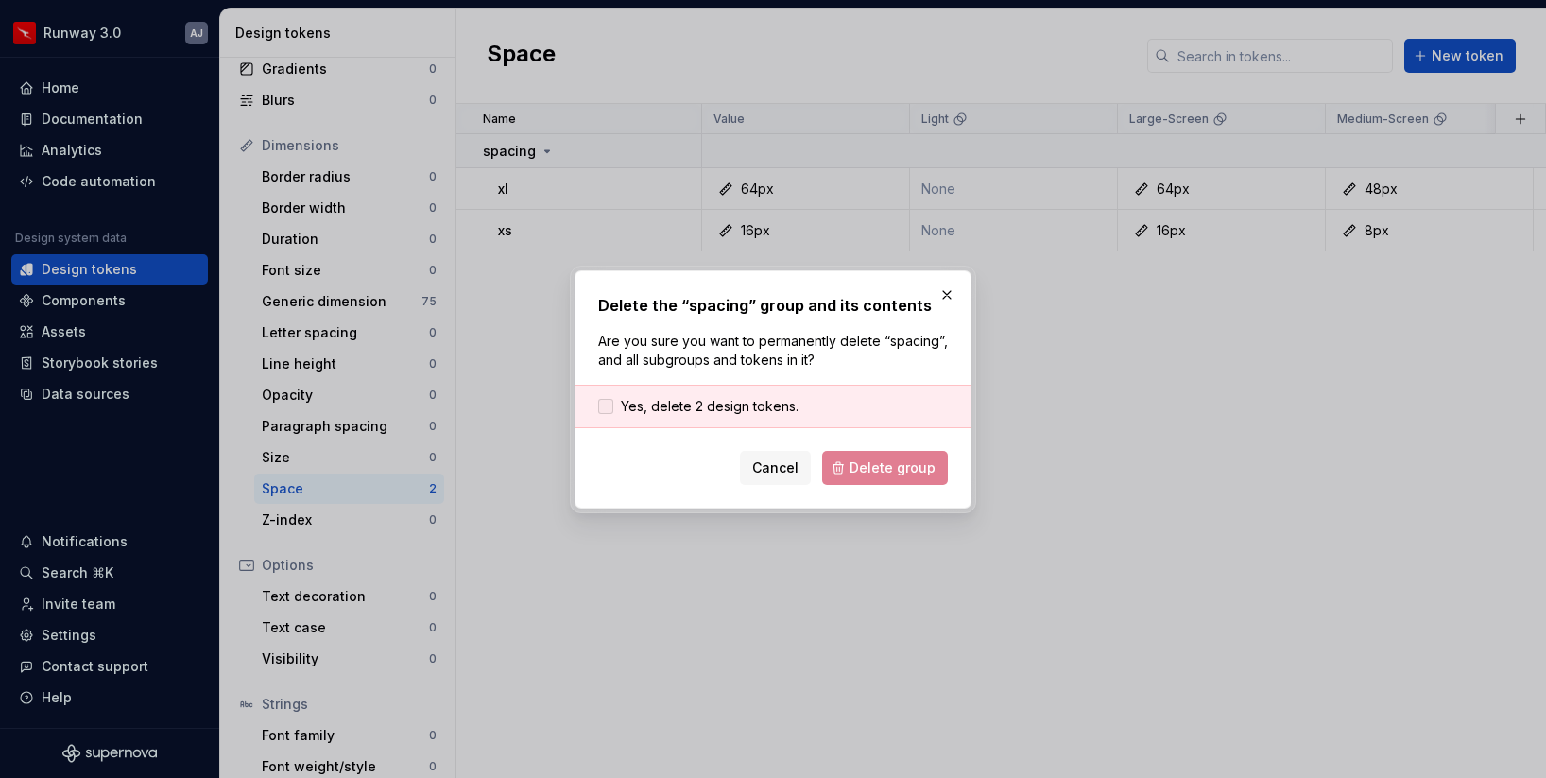
click at [714, 412] on span "Yes, delete 2 design tokens." at bounding box center [710, 406] width 178 height 19
click at [885, 475] on span "Delete group" at bounding box center [893, 467] width 86 height 19
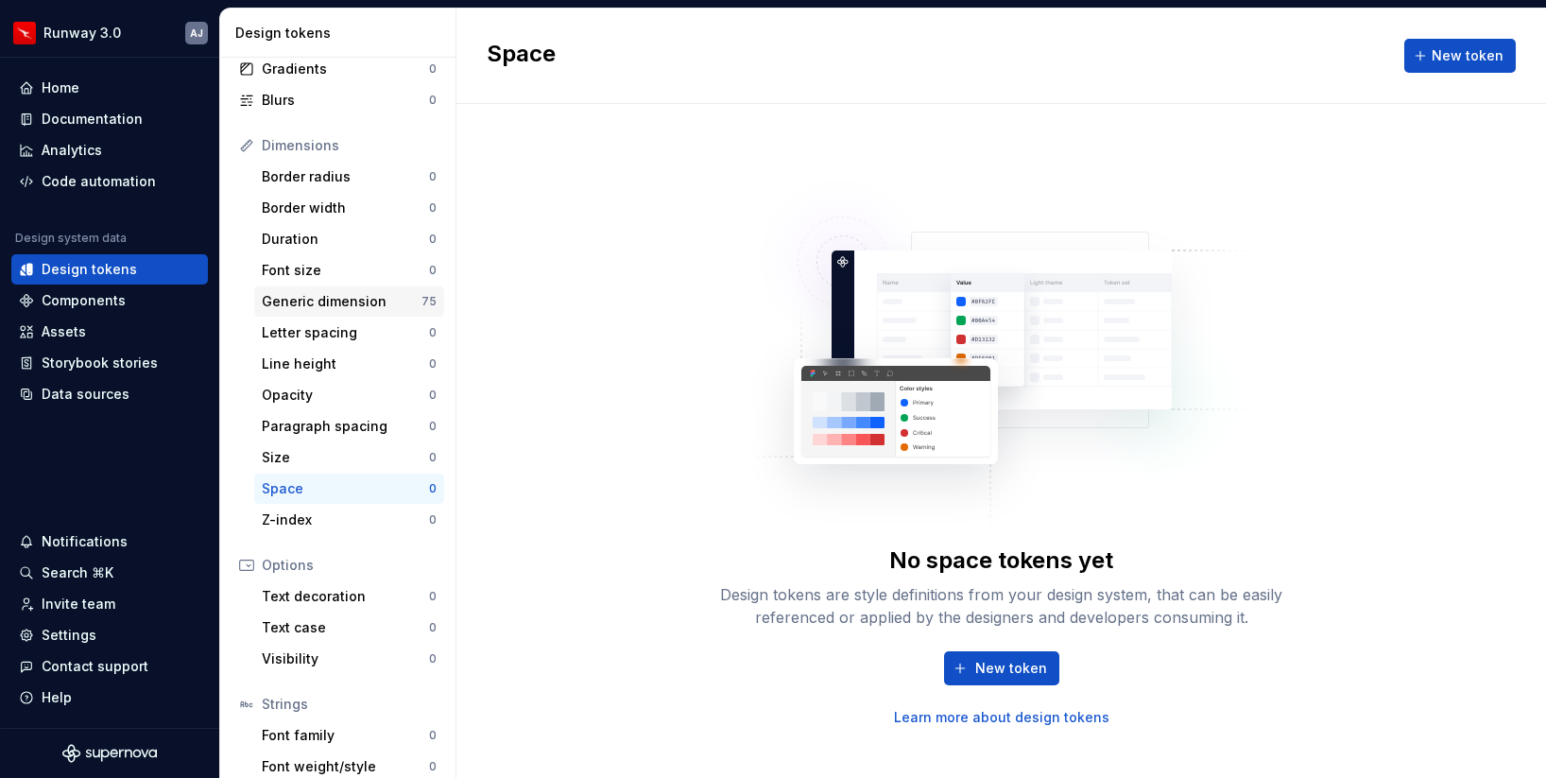
click at [385, 307] on div "Generic dimension" at bounding box center [342, 301] width 160 height 19
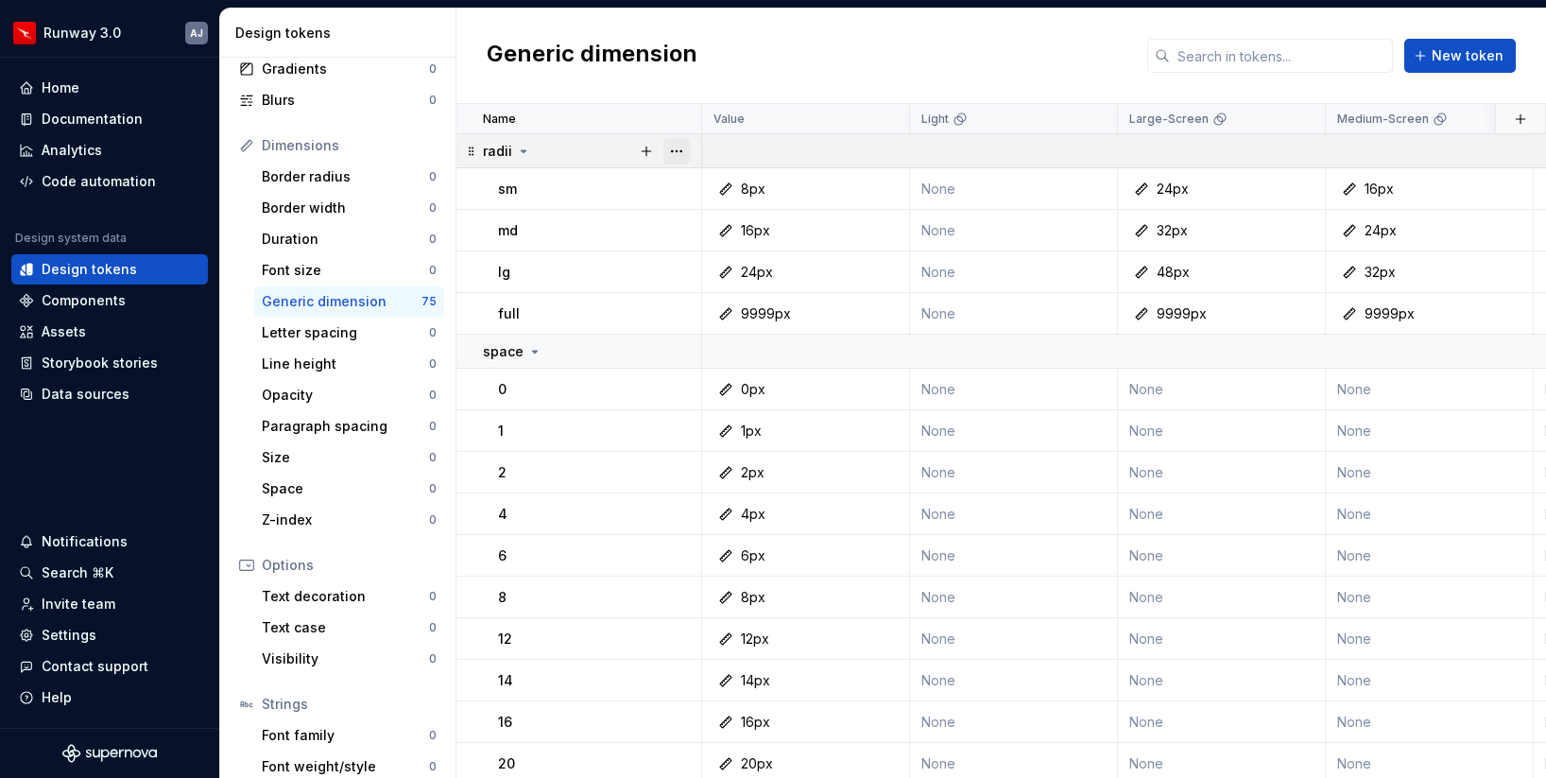
click at [677, 152] on button "button" at bounding box center [677, 151] width 26 height 26
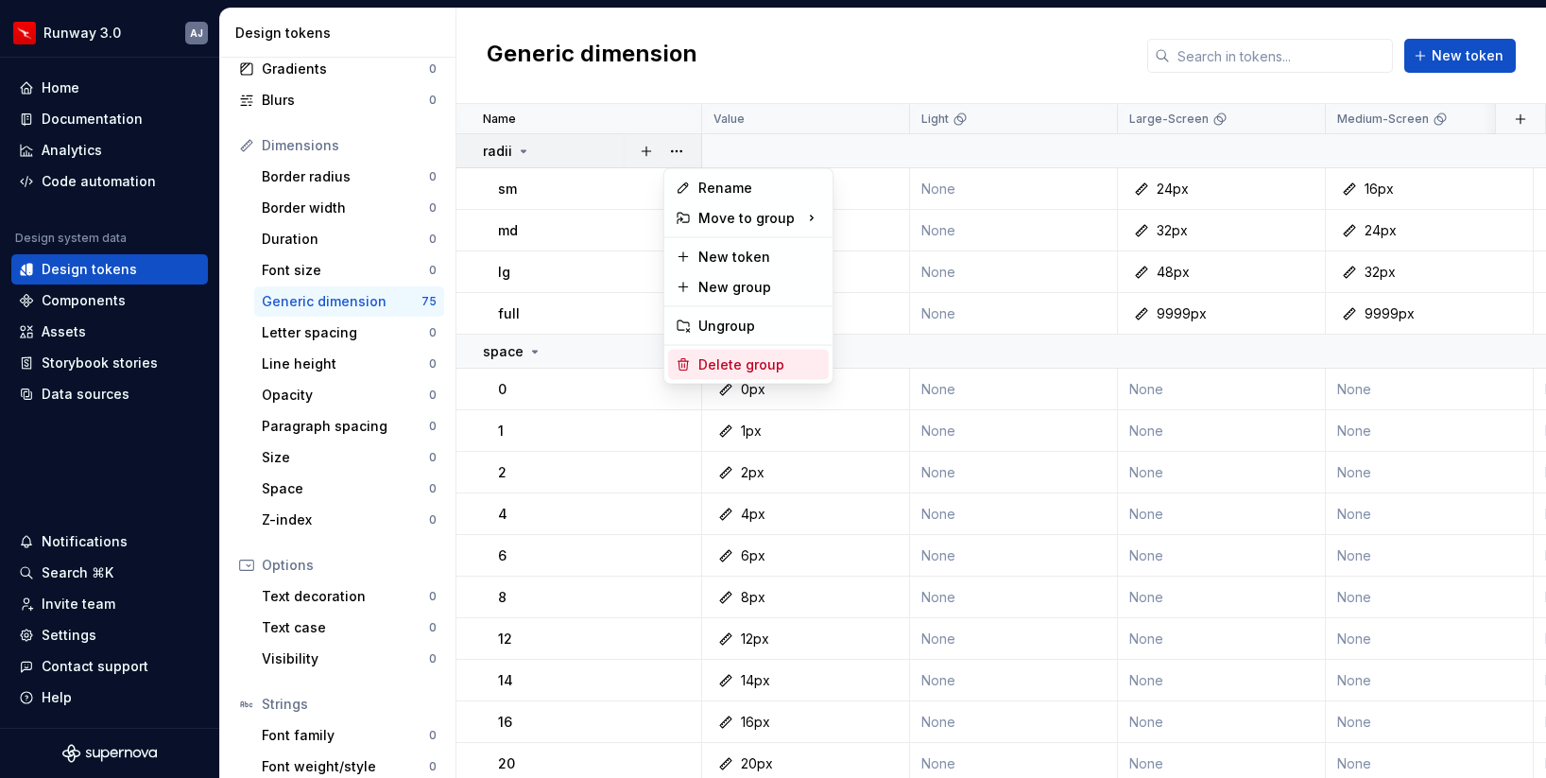
click at [725, 359] on div "Delete group" at bounding box center [760, 364] width 123 height 19
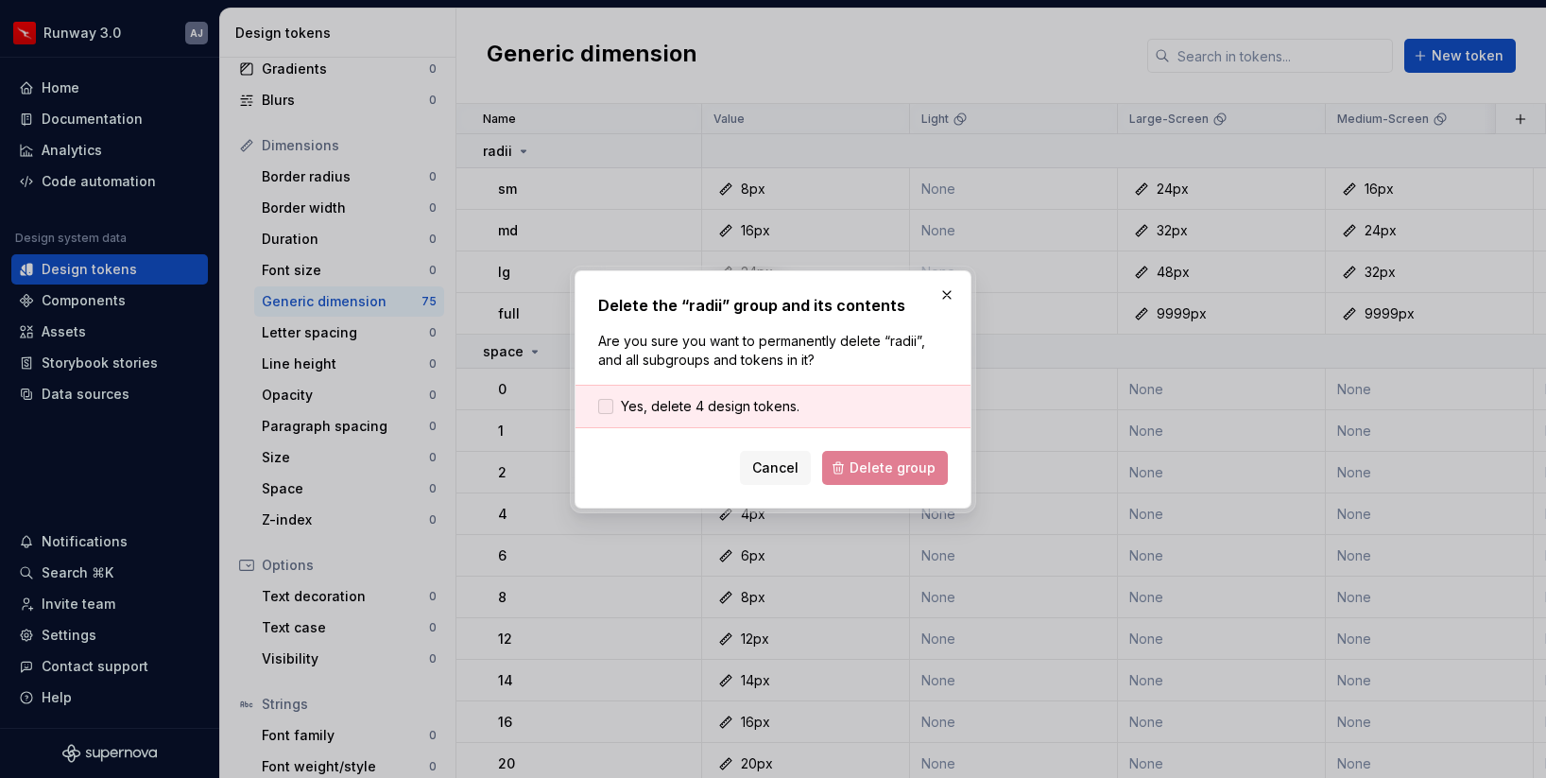
click at [717, 405] on span "Yes, delete 4 design tokens." at bounding box center [710, 406] width 179 height 19
click at [906, 475] on span "Delete group" at bounding box center [893, 467] width 86 height 19
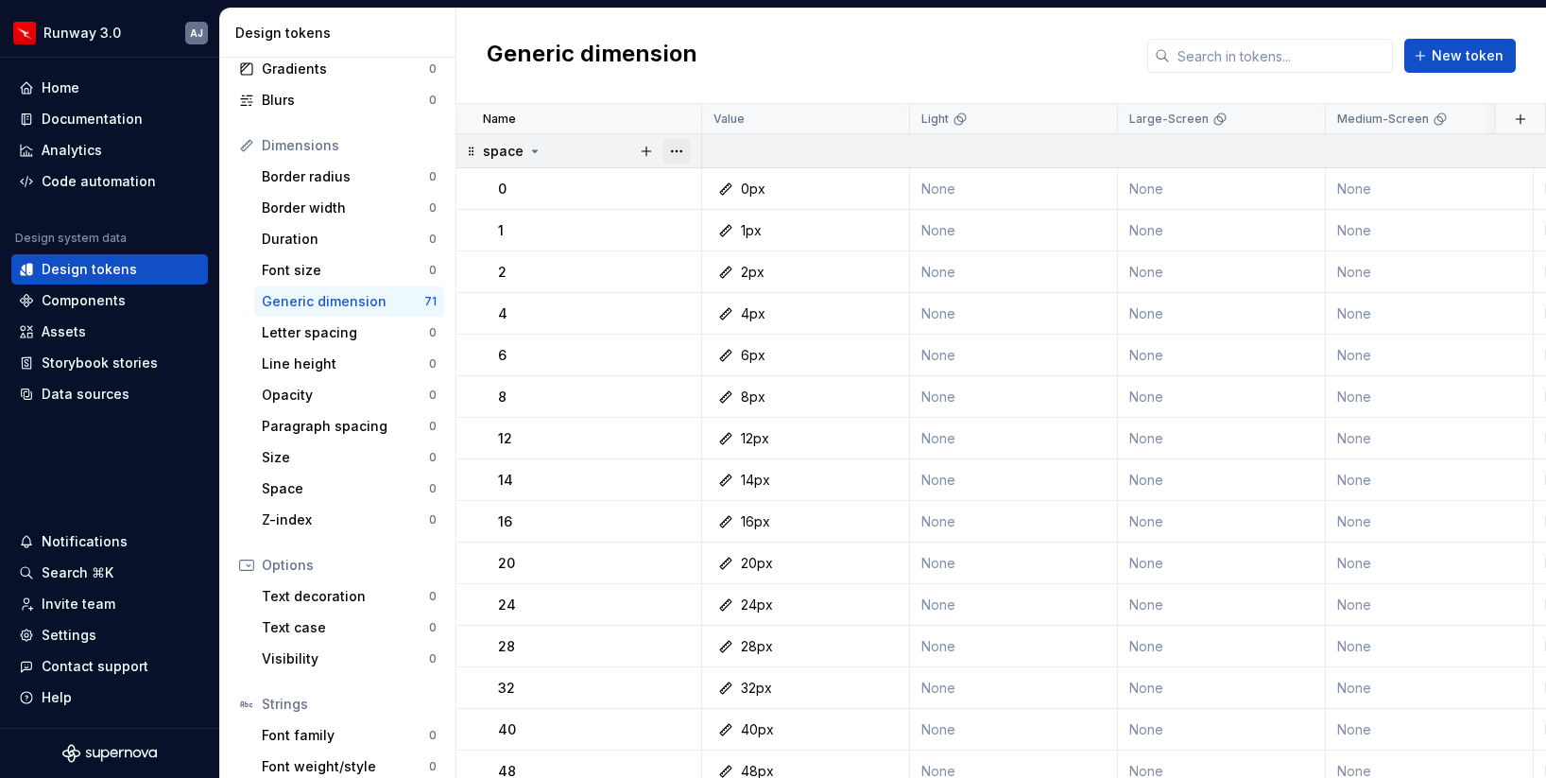
click at [684, 159] on button "button" at bounding box center [677, 151] width 26 height 26
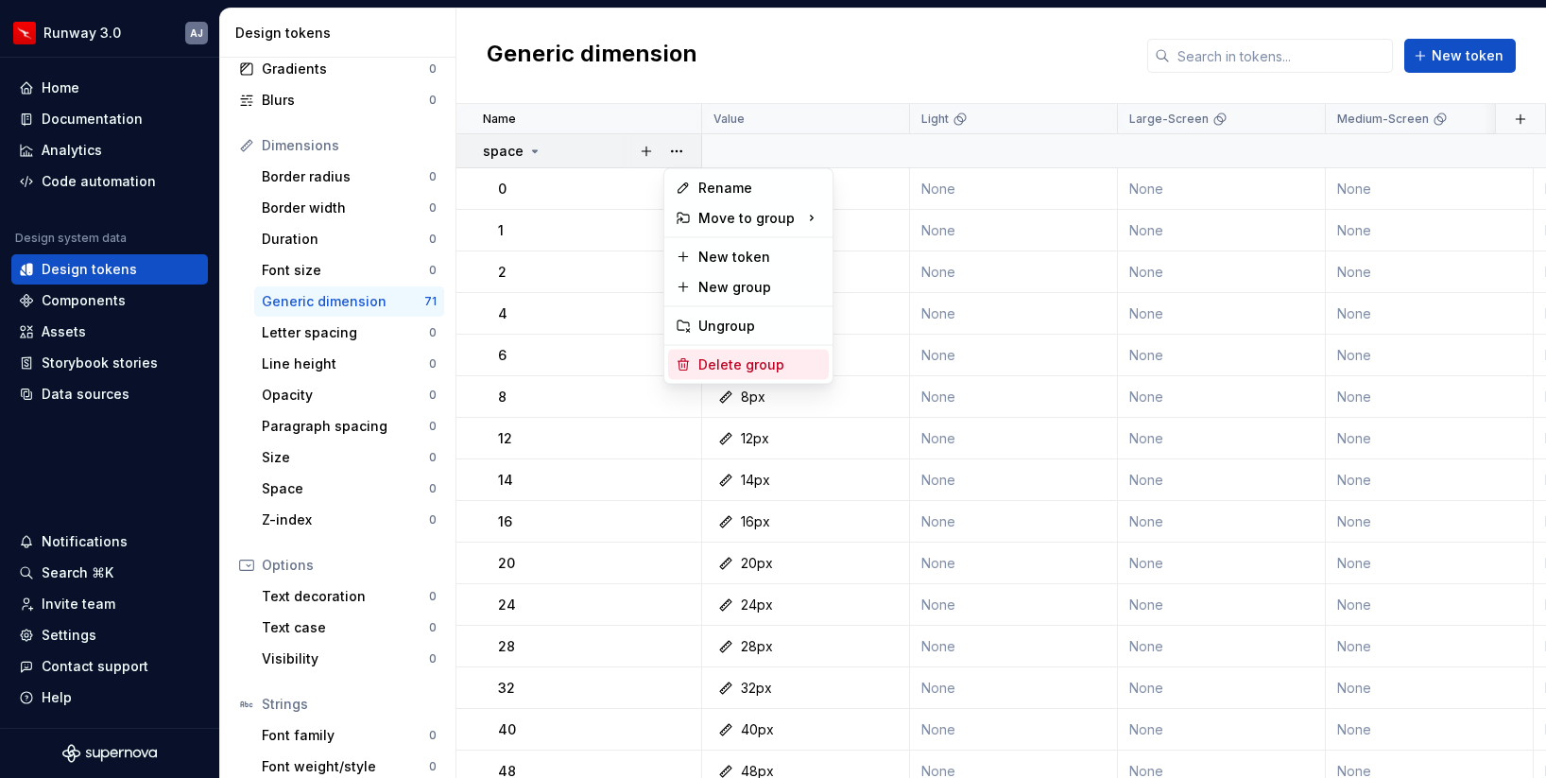
click at [740, 352] on div "Delete group" at bounding box center [748, 365] width 161 height 30
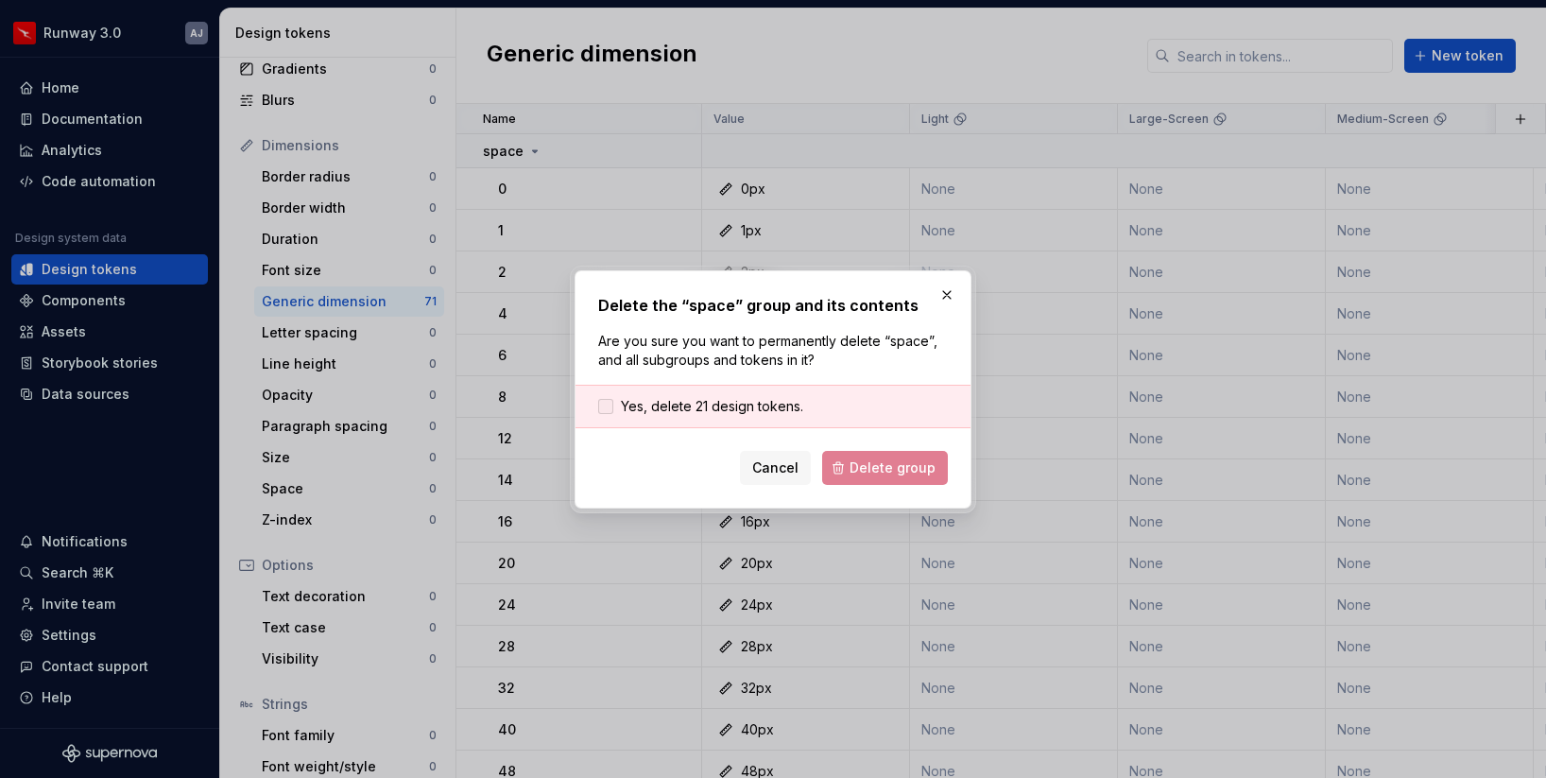
click at [720, 403] on span "Yes, delete 21 design tokens." at bounding box center [712, 406] width 182 height 19
click at [888, 460] on span "Delete group" at bounding box center [893, 467] width 86 height 19
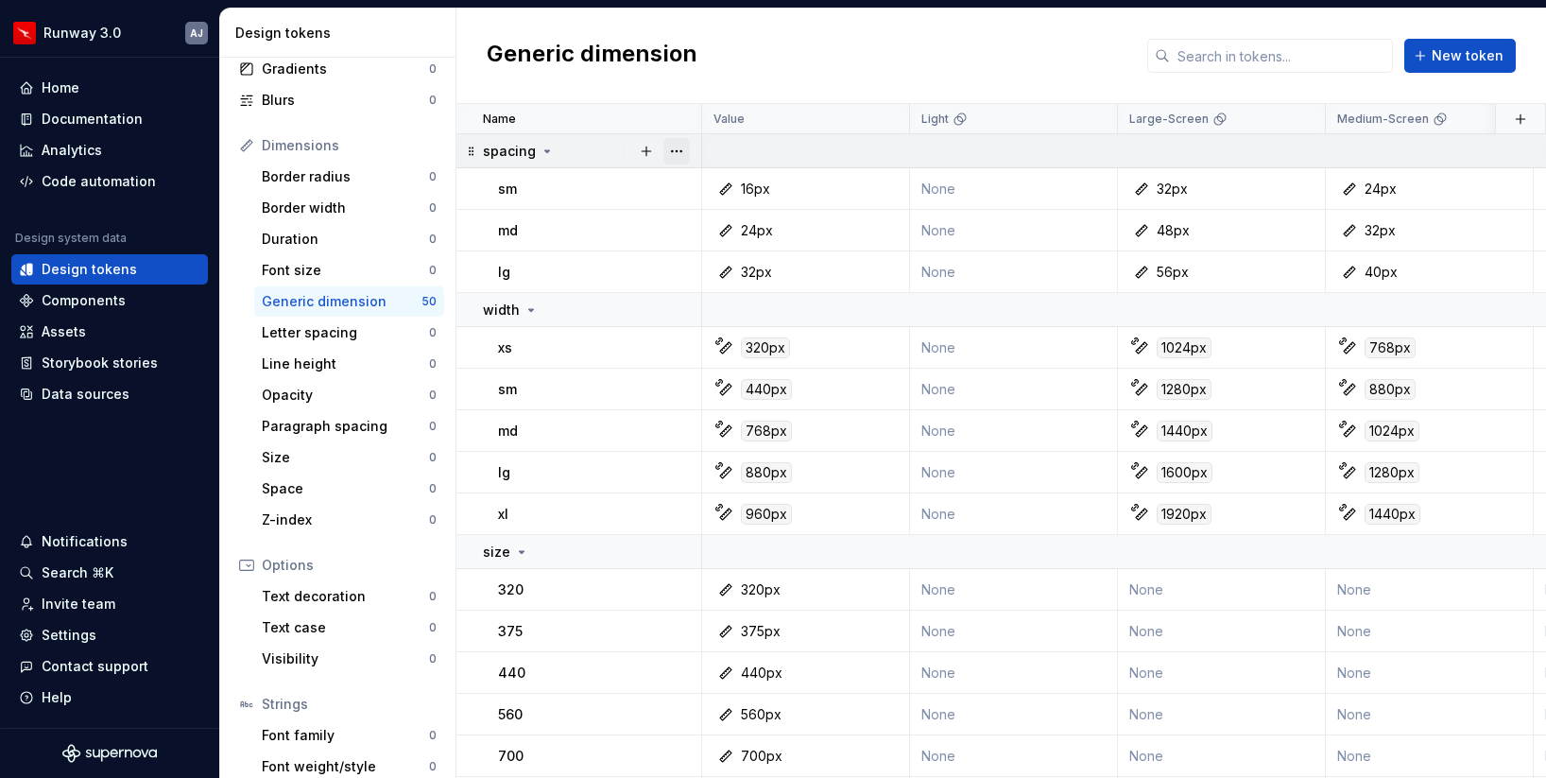
click at [671, 157] on button "button" at bounding box center [677, 151] width 26 height 26
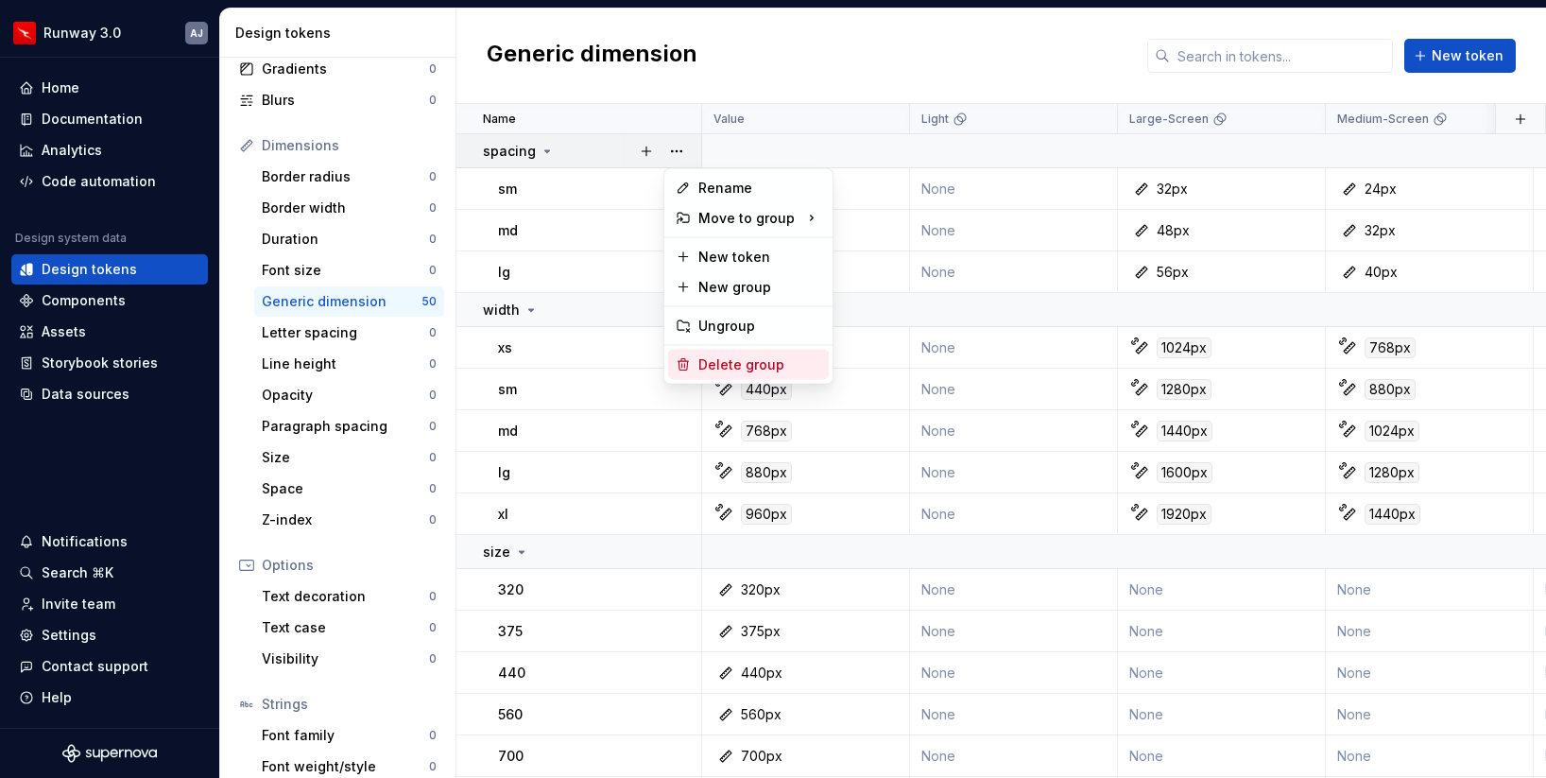
click at [726, 358] on div "Delete group" at bounding box center [760, 364] width 123 height 19
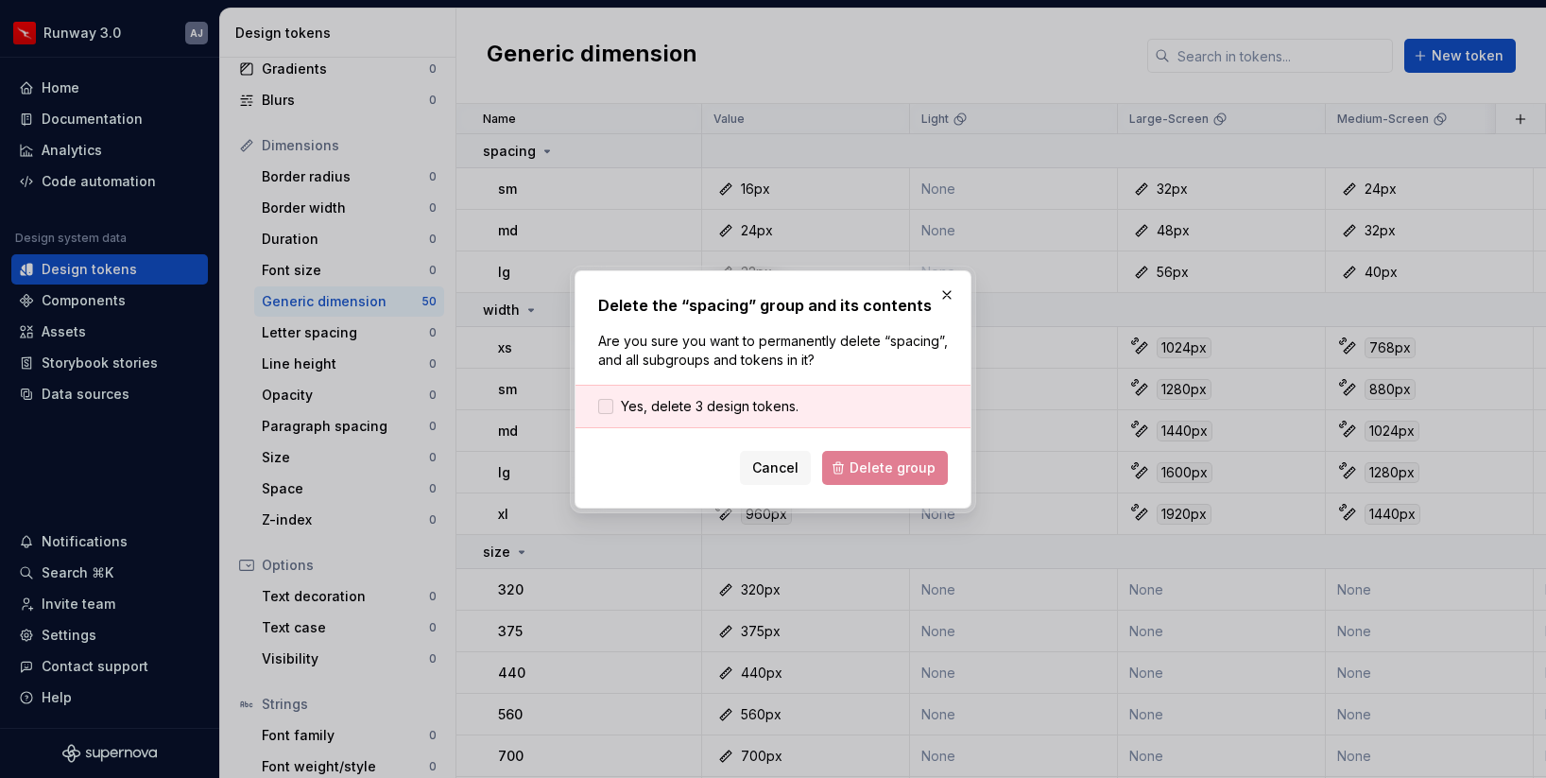
click at [752, 407] on span "Yes, delete 3 design tokens." at bounding box center [710, 406] width 178 height 19
click at [874, 458] on span "Delete group" at bounding box center [893, 467] width 86 height 19
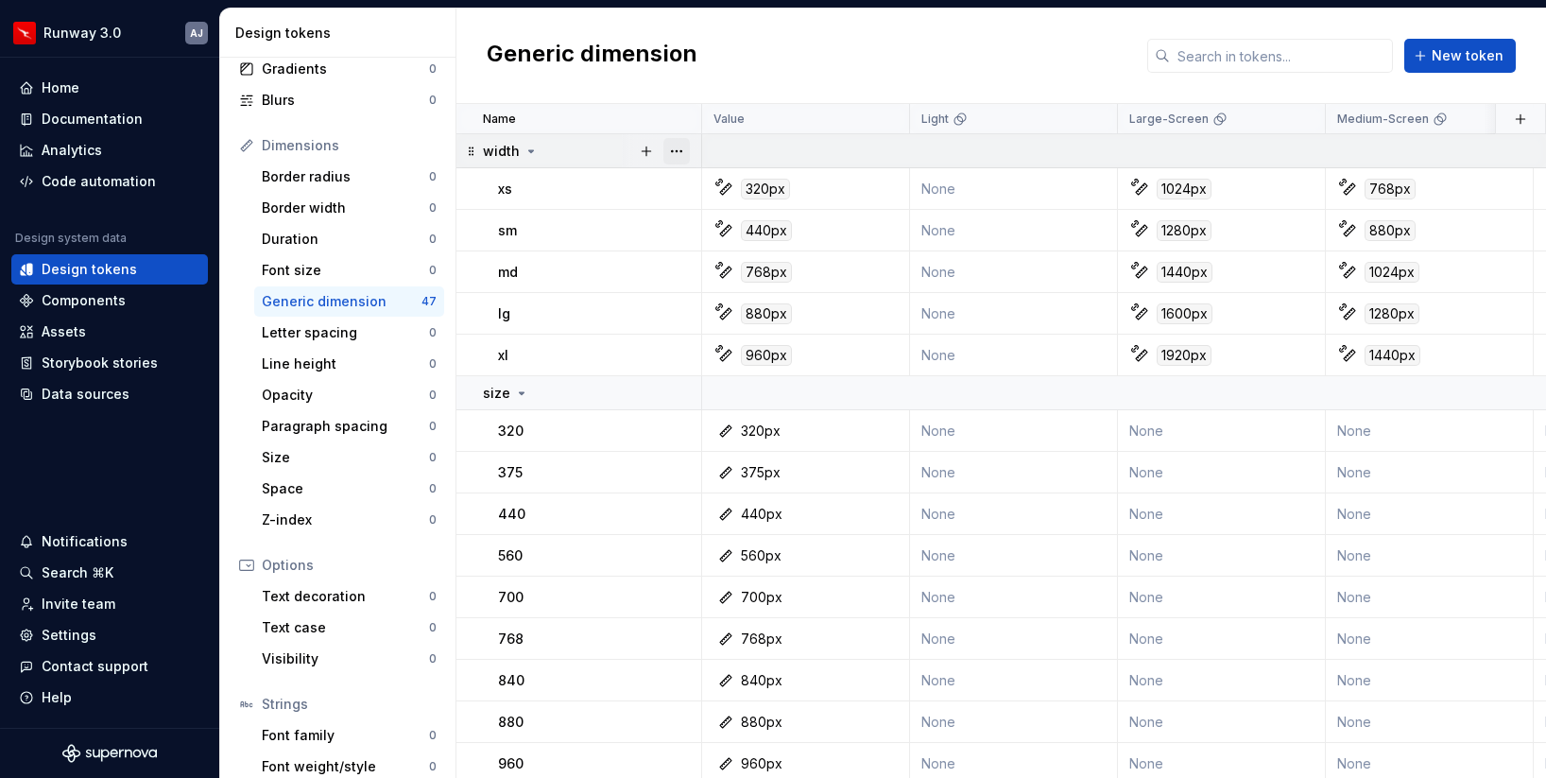
click at [675, 155] on button "button" at bounding box center [677, 151] width 26 height 26
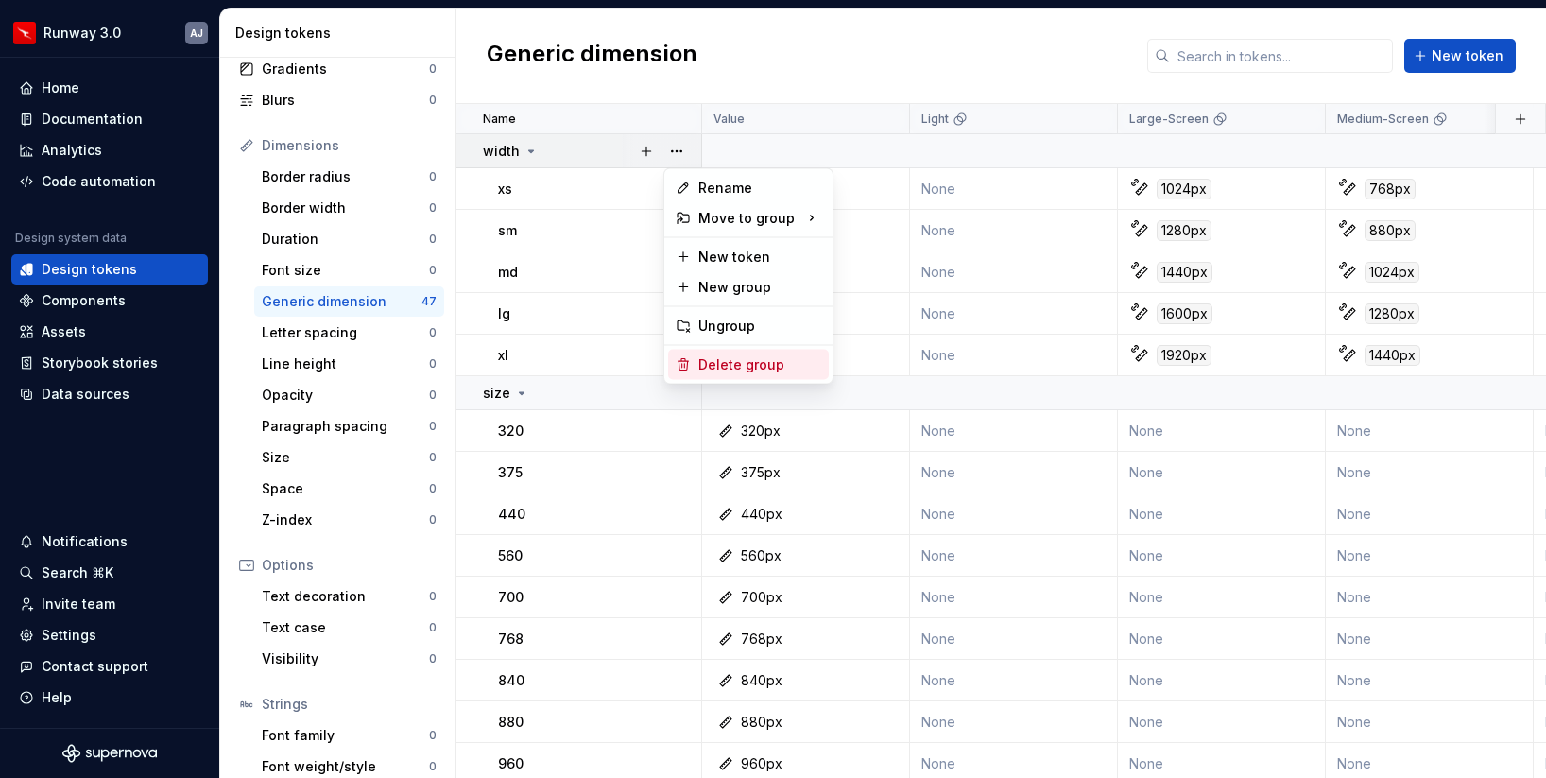
click at [721, 361] on div "Delete group" at bounding box center [760, 364] width 123 height 19
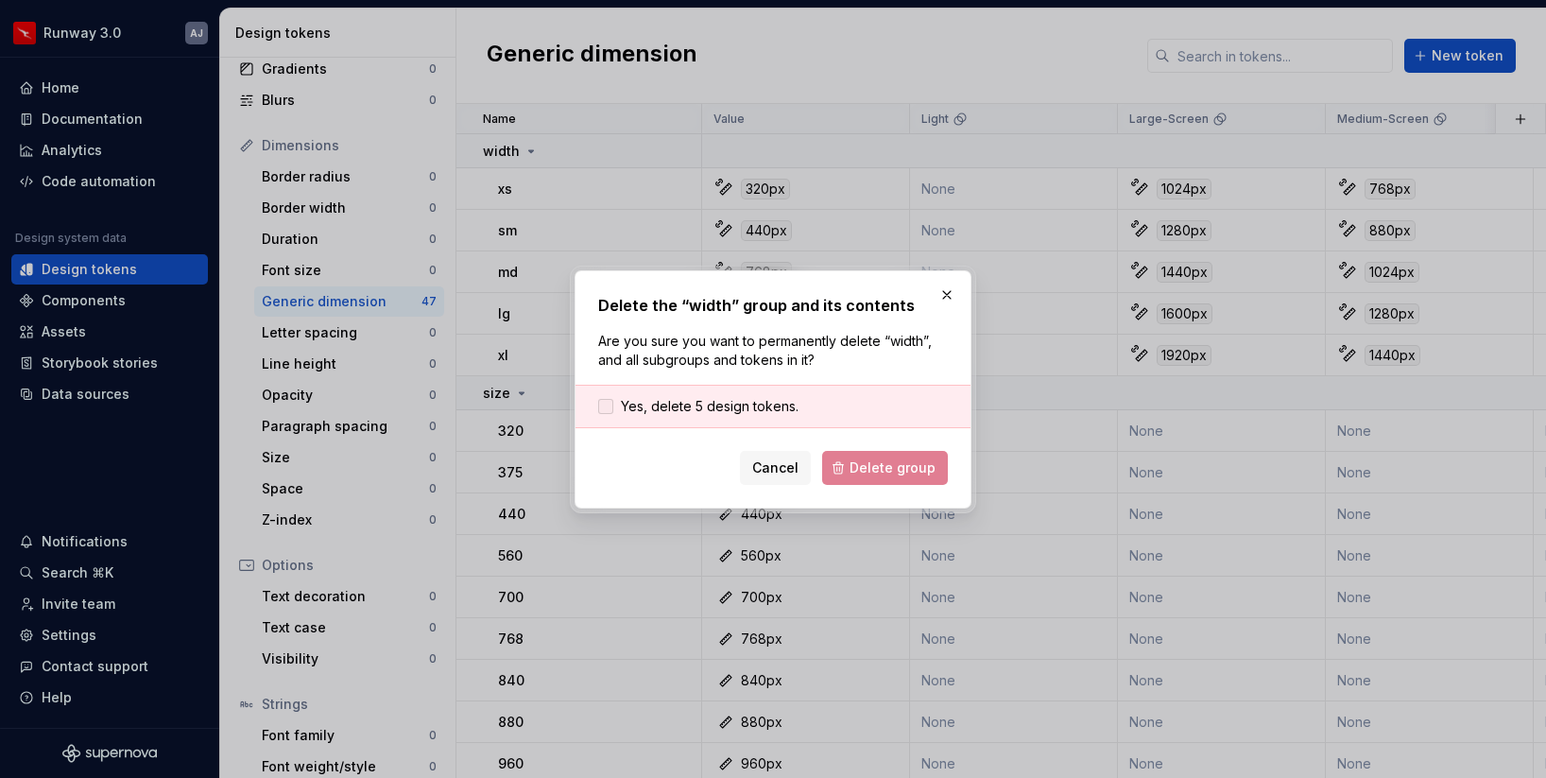
click at [699, 411] on span "Yes, delete 5 design tokens." at bounding box center [710, 406] width 178 height 19
click at [863, 459] on span "Delete group" at bounding box center [893, 467] width 86 height 19
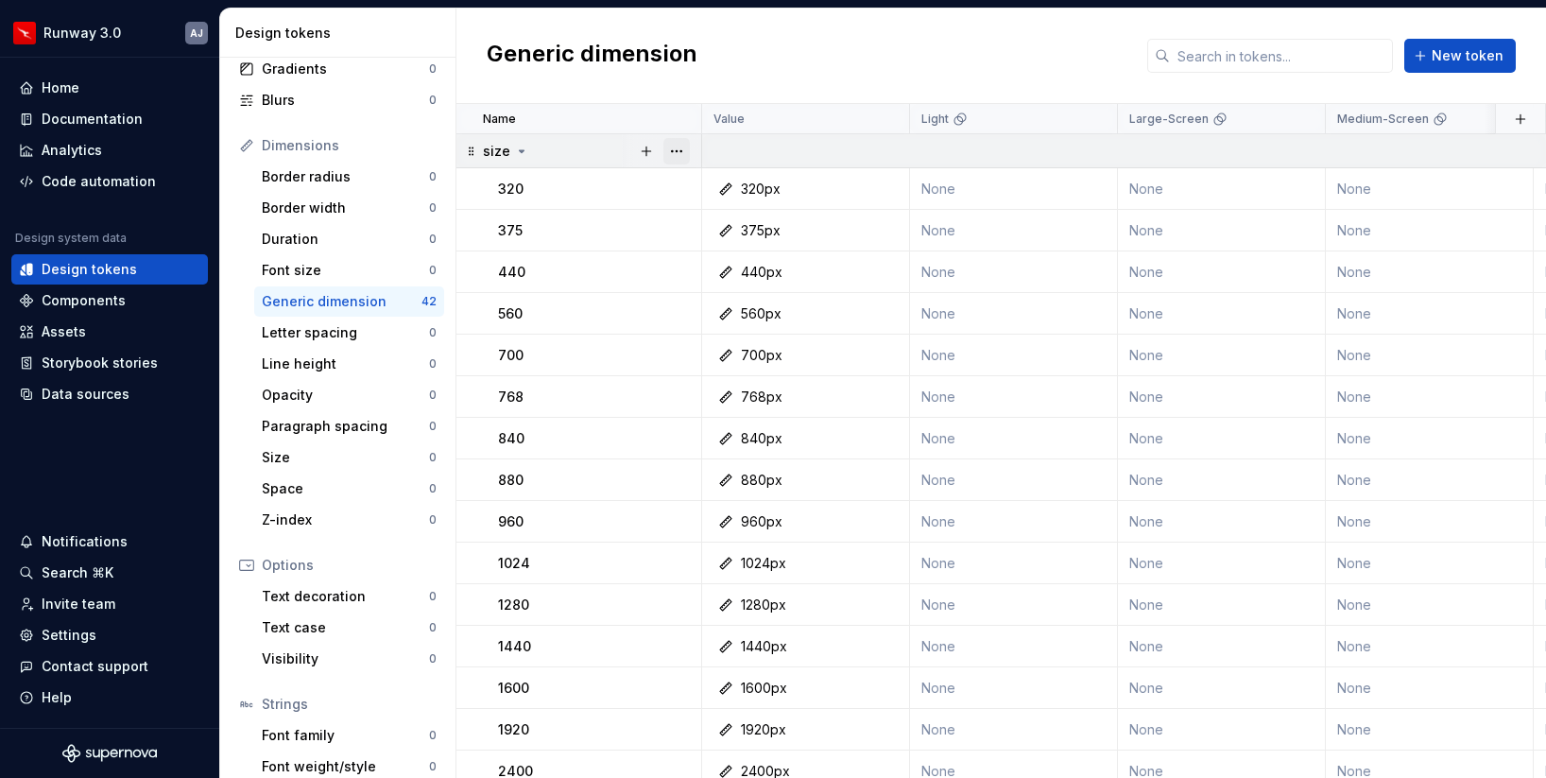
click at [679, 147] on button "button" at bounding box center [677, 151] width 26 height 26
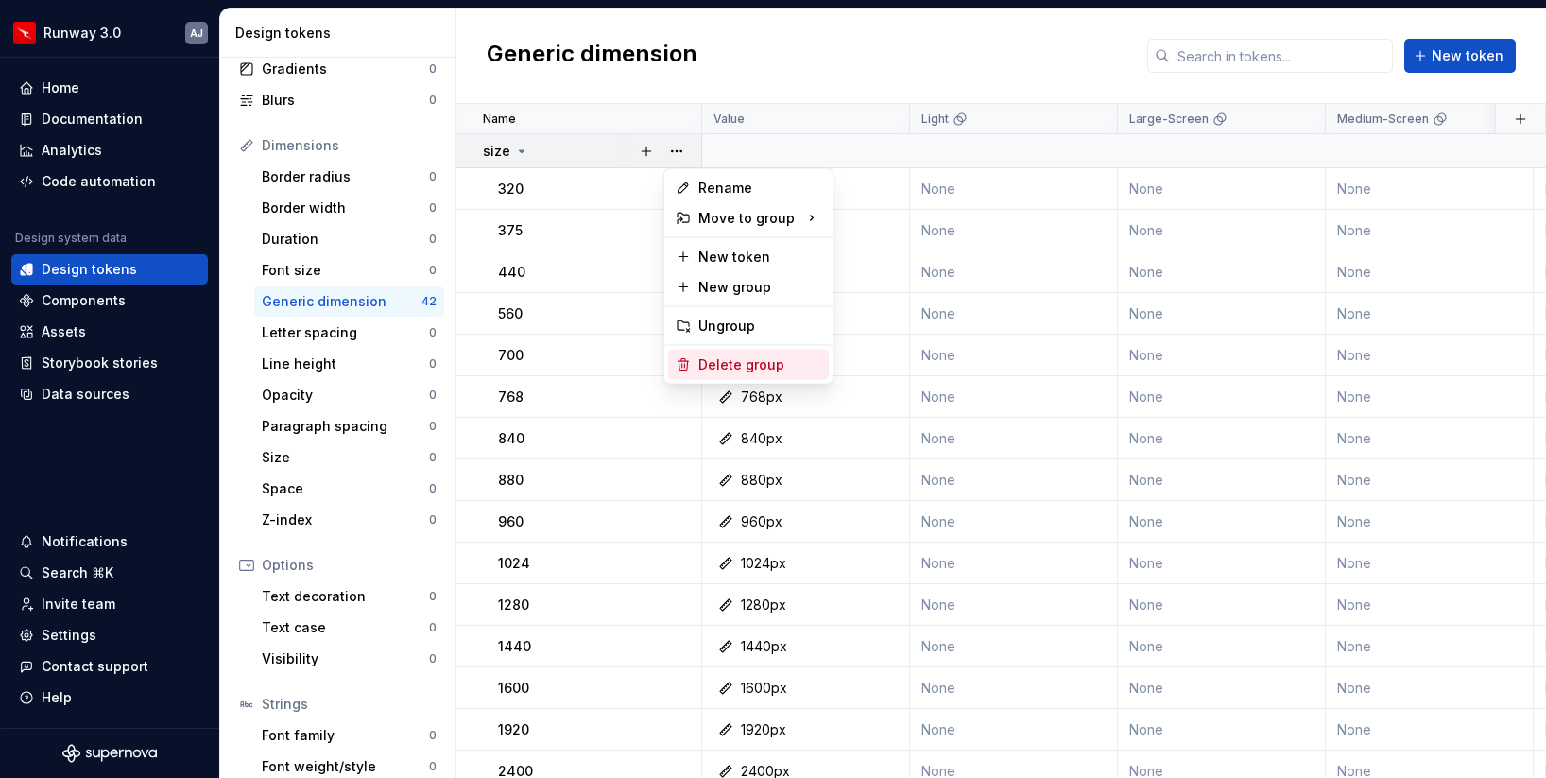
click at [737, 362] on div "Delete group" at bounding box center [760, 364] width 123 height 19
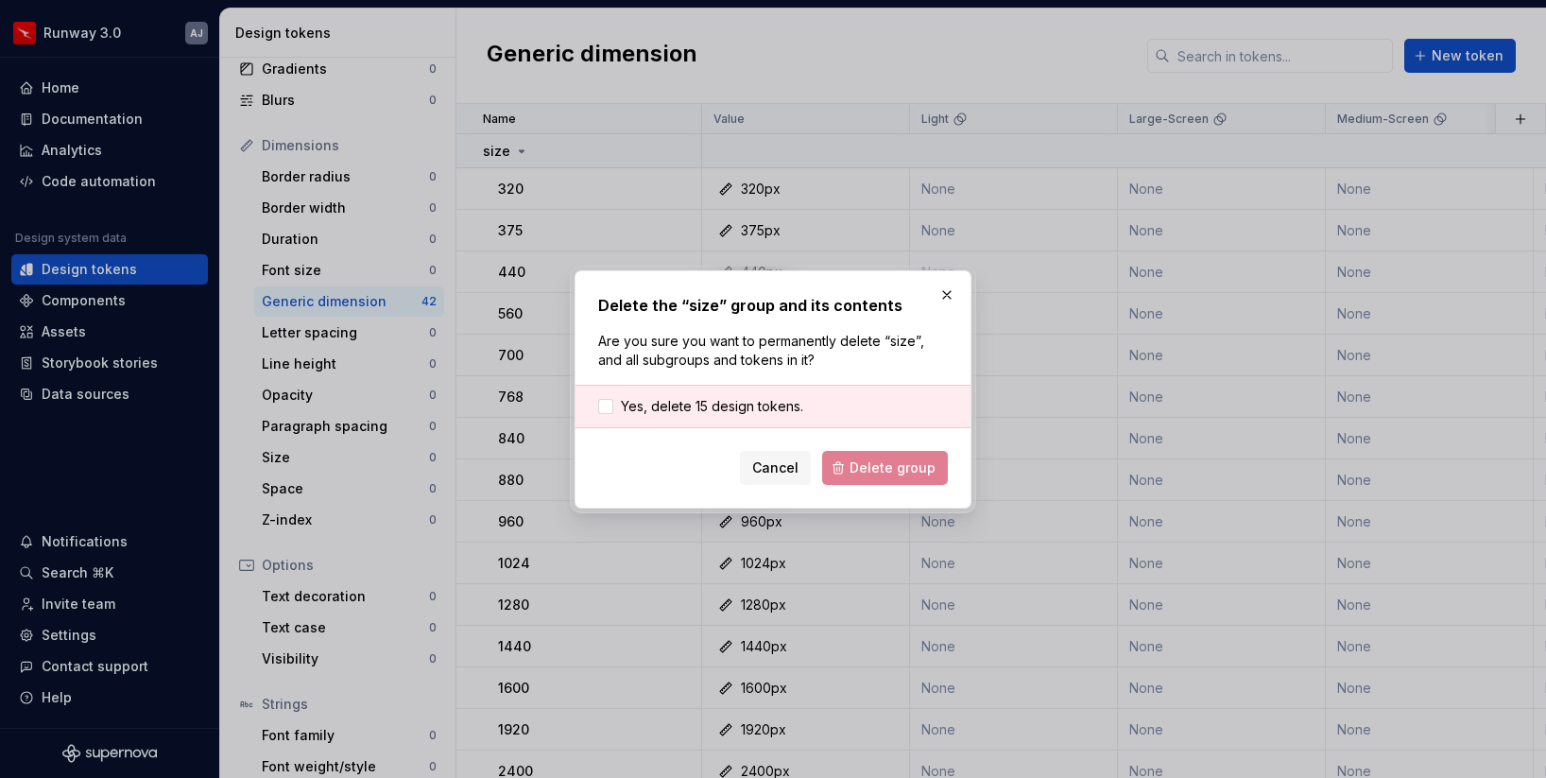
click at [752, 418] on div "Yes, delete 15 design tokens." at bounding box center [773, 406] width 395 height 43
click at [745, 404] on span "Yes, delete 15 design tokens." at bounding box center [712, 406] width 182 height 19
click at [876, 458] on span "Delete group" at bounding box center [893, 467] width 86 height 19
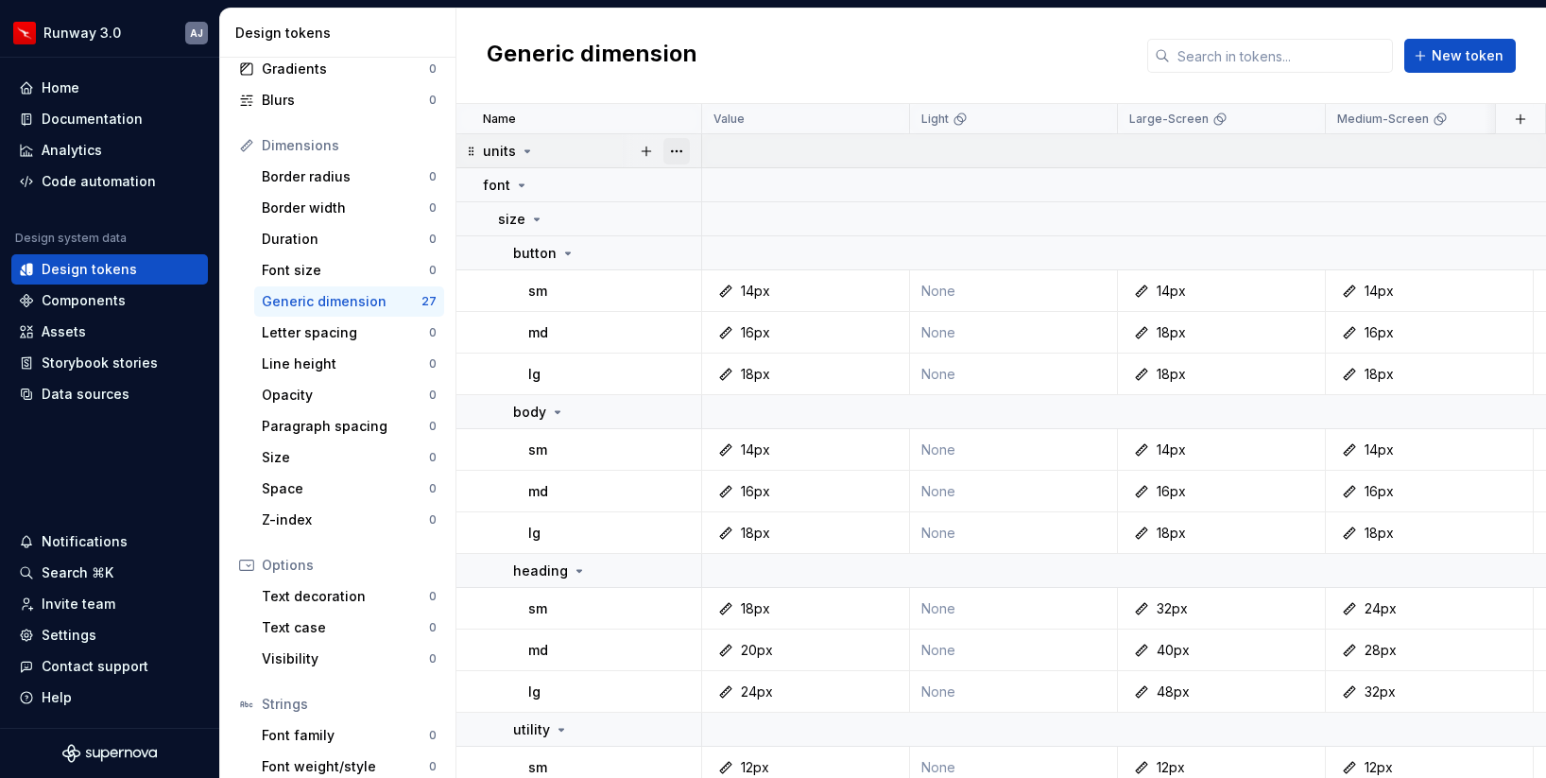
click at [671, 147] on button "button" at bounding box center [677, 151] width 26 height 26
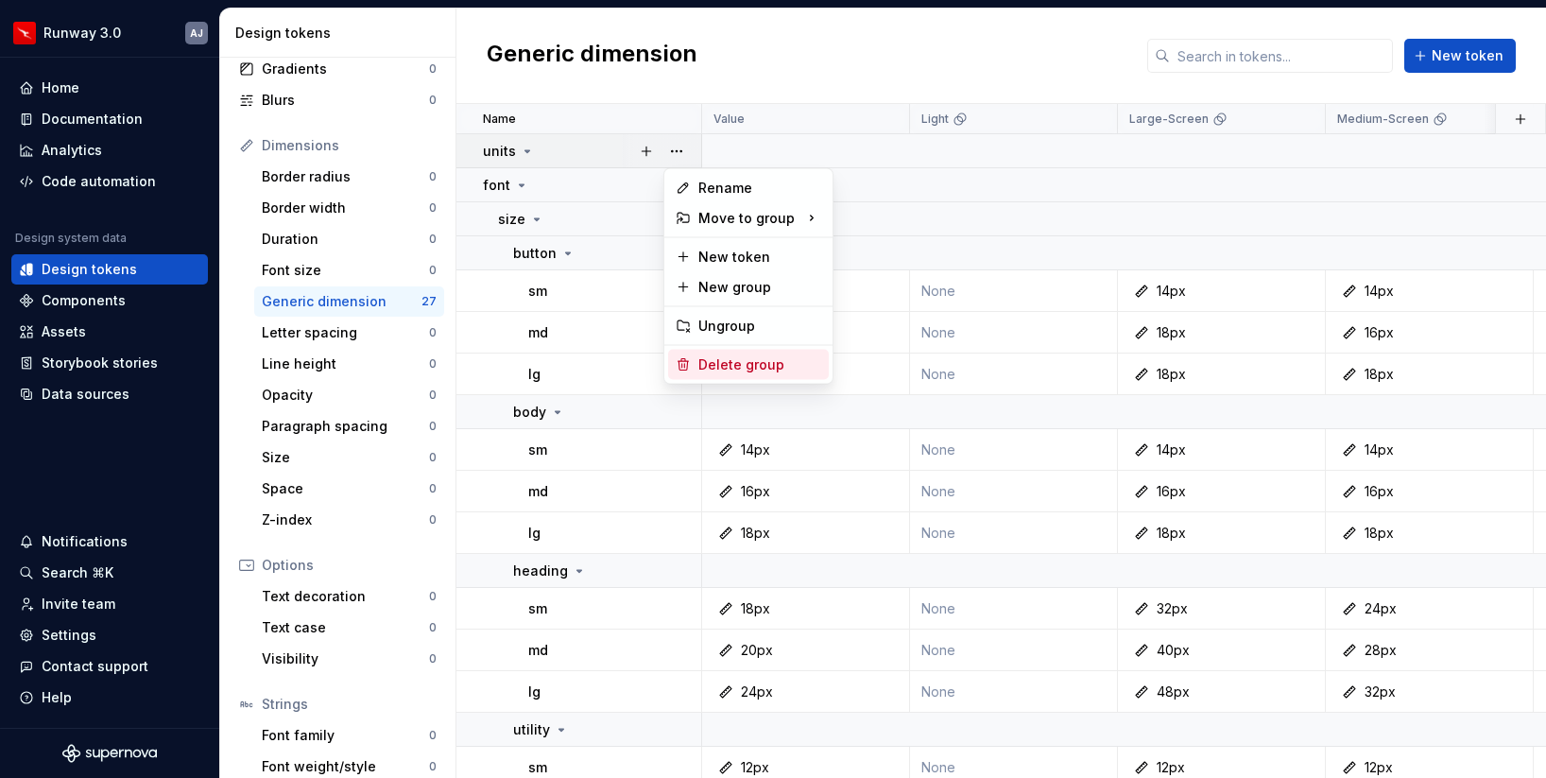
click at [740, 361] on div "Delete group" at bounding box center [760, 364] width 123 height 19
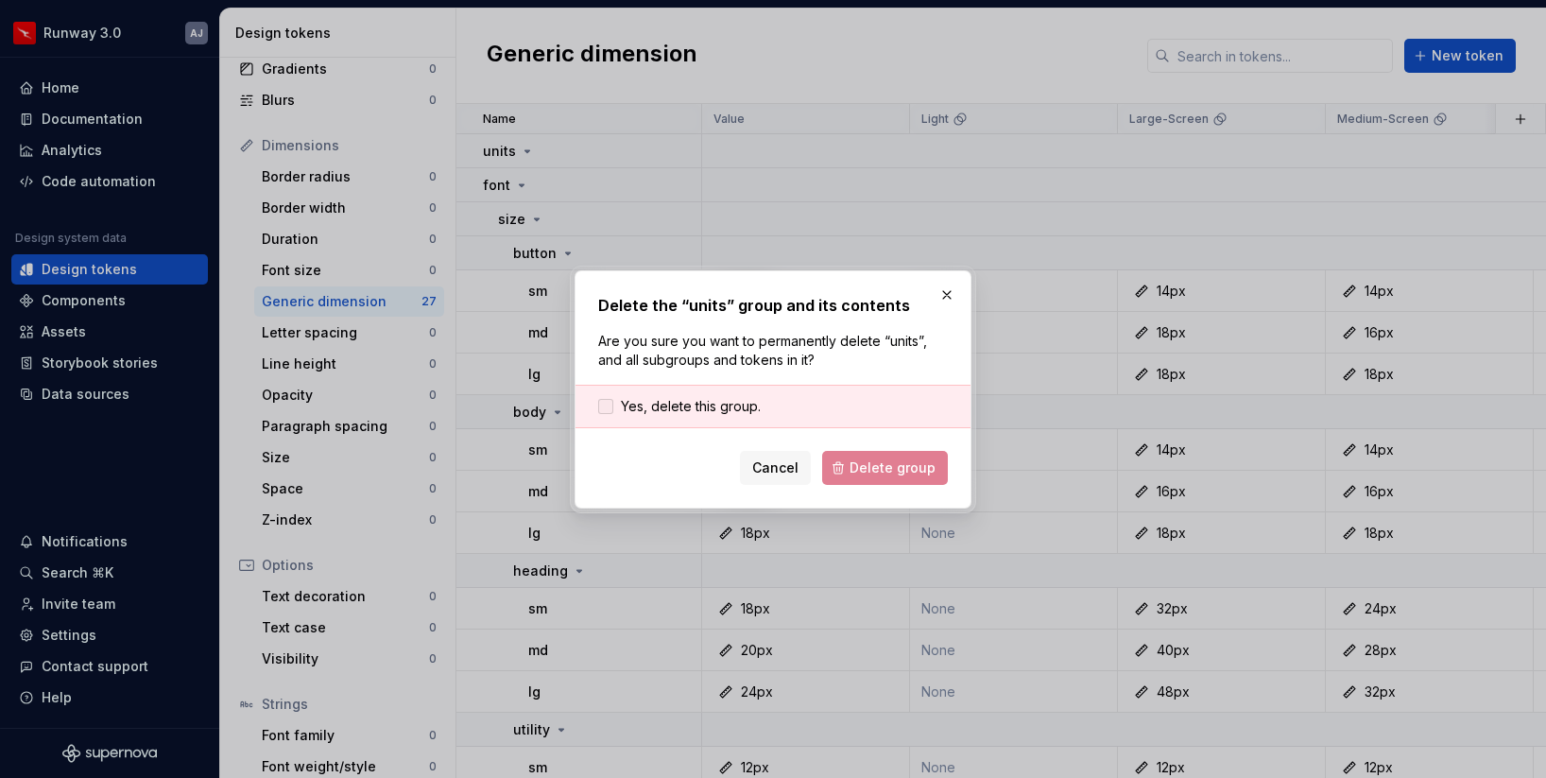
click at [753, 404] on span "Yes, delete this group." at bounding box center [691, 406] width 140 height 19
click at [889, 467] on span "Delete group" at bounding box center [893, 467] width 86 height 19
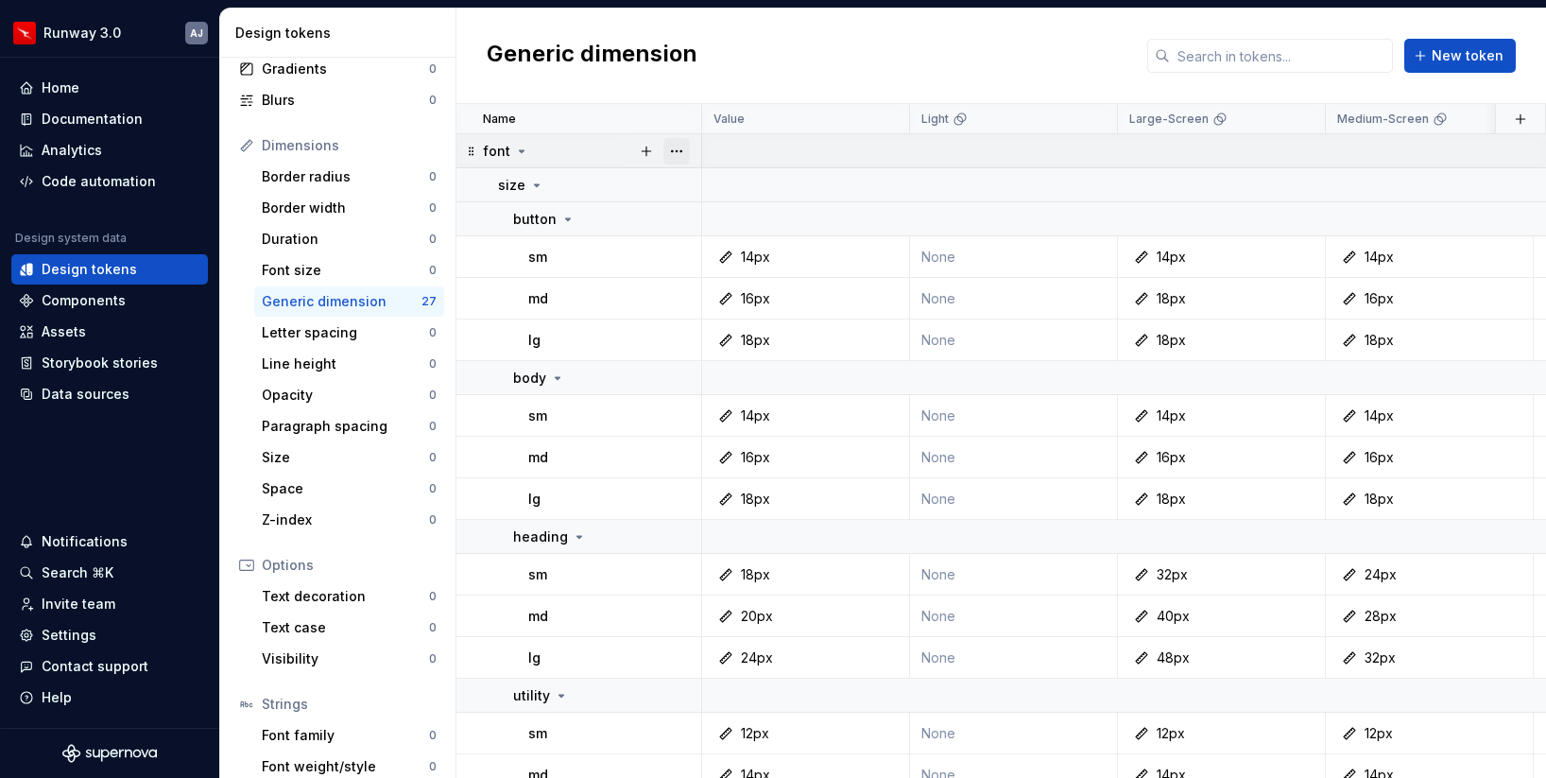
click at [676, 163] on button "button" at bounding box center [677, 151] width 26 height 26
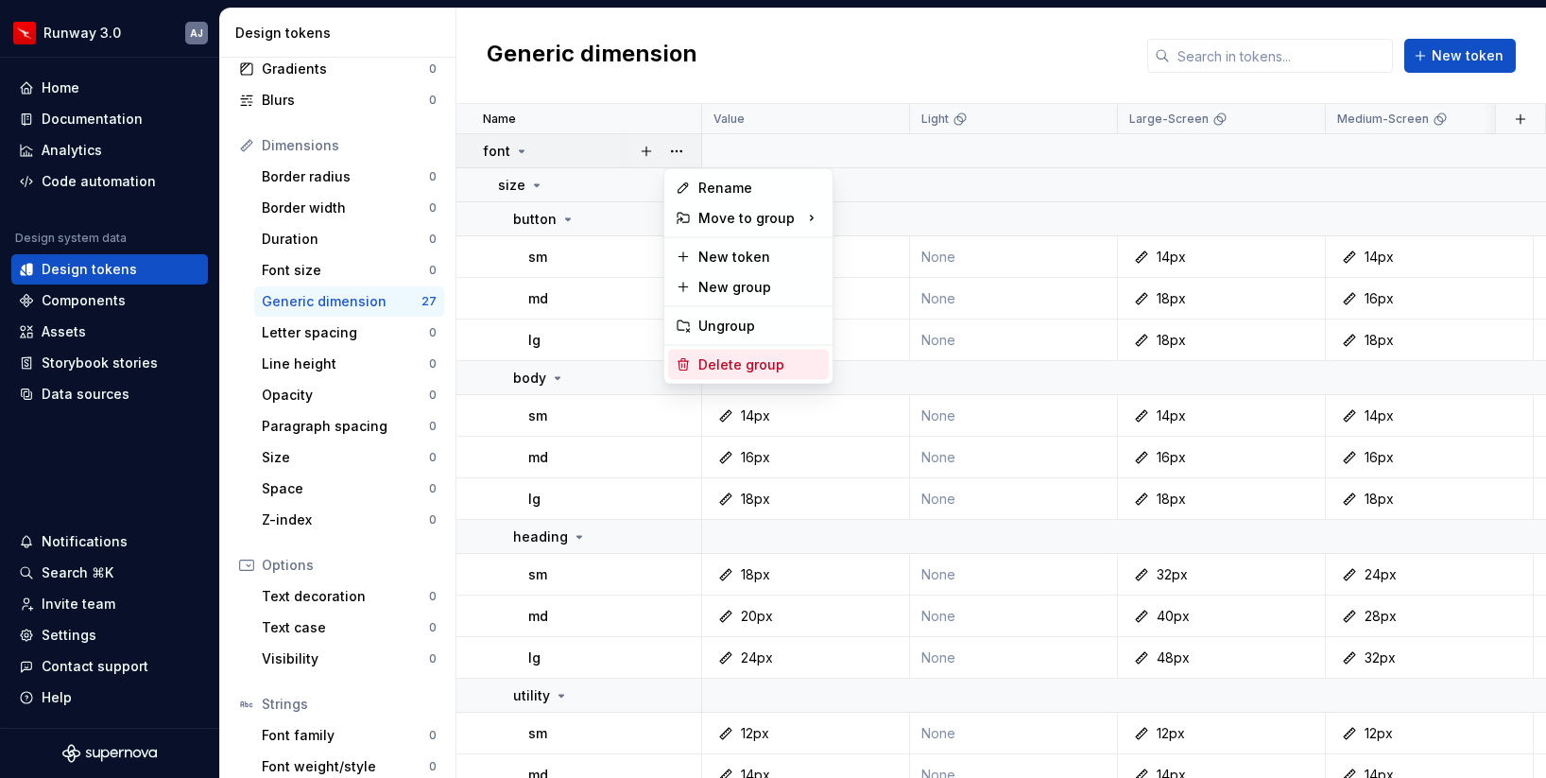
click at [737, 357] on div "Delete group" at bounding box center [760, 364] width 123 height 19
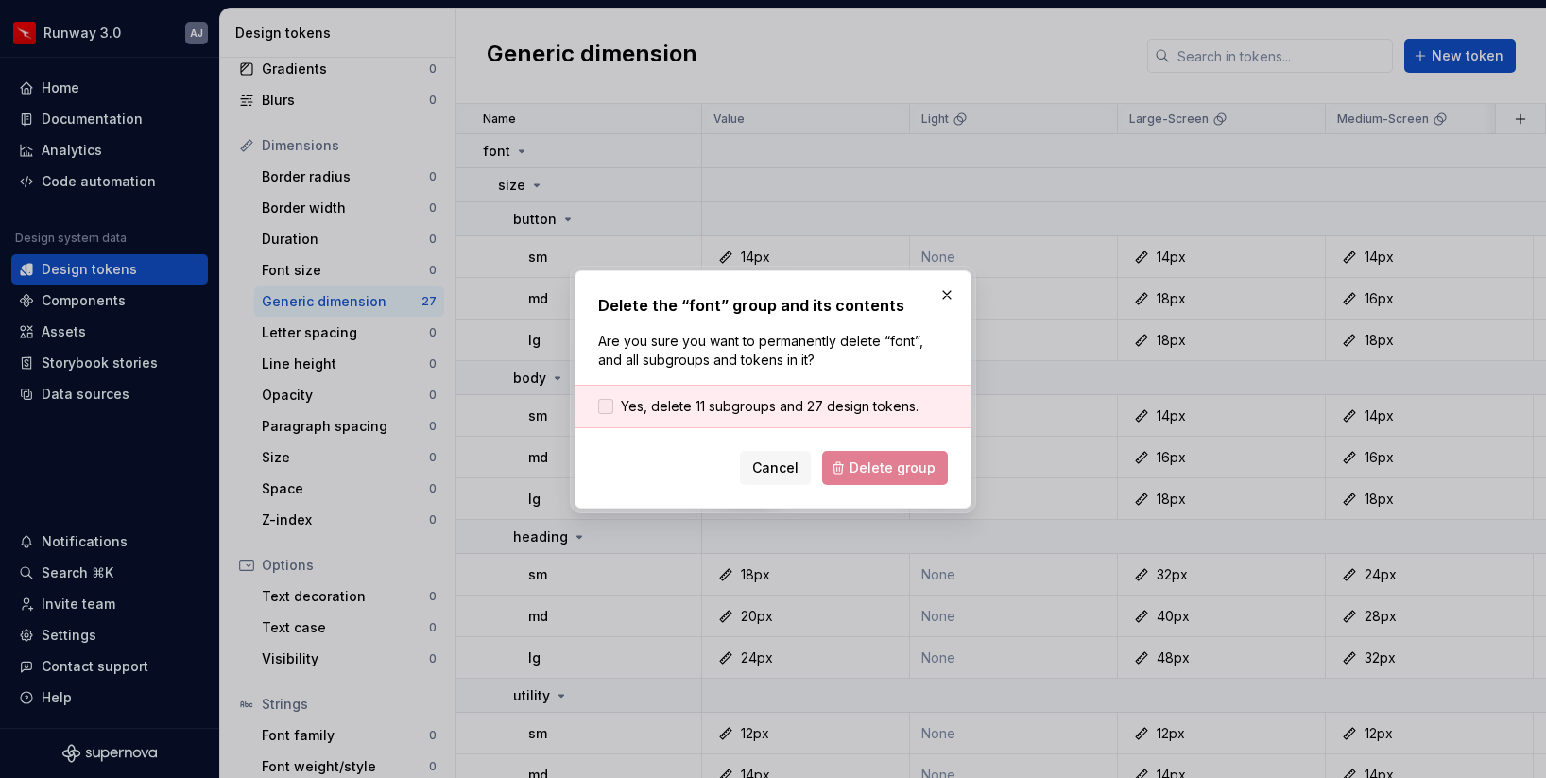
click at [749, 403] on span "Yes, delete 11 subgroups and 27 design tokens." at bounding box center [770, 406] width 298 height 19
click at [896, 463] on span "Delete group" at bounding box center [893, 467] width 86 height 19
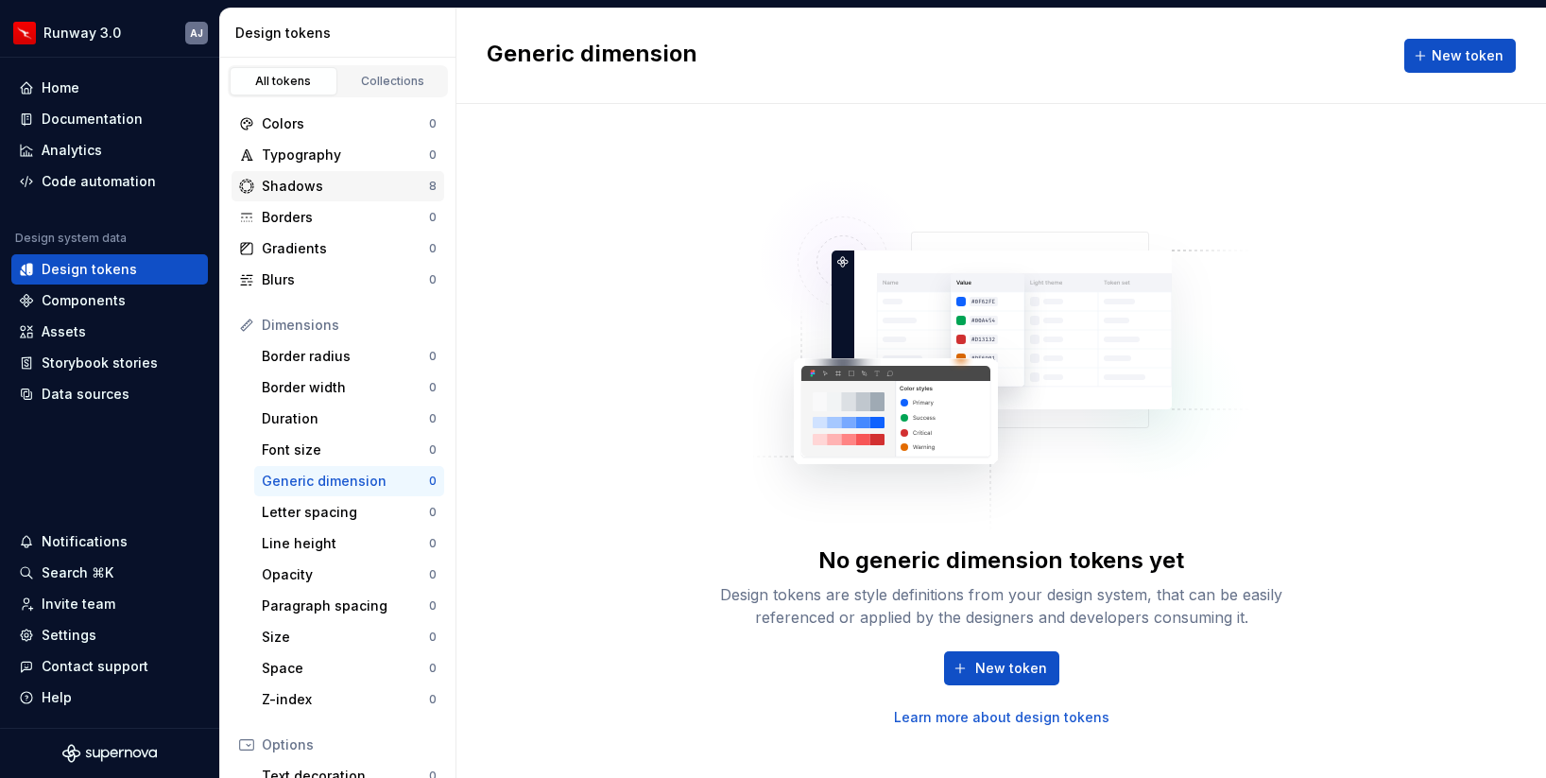
click at [356, 185] on div "Shadows" at bounding box center [345, 186] width 167 height 19
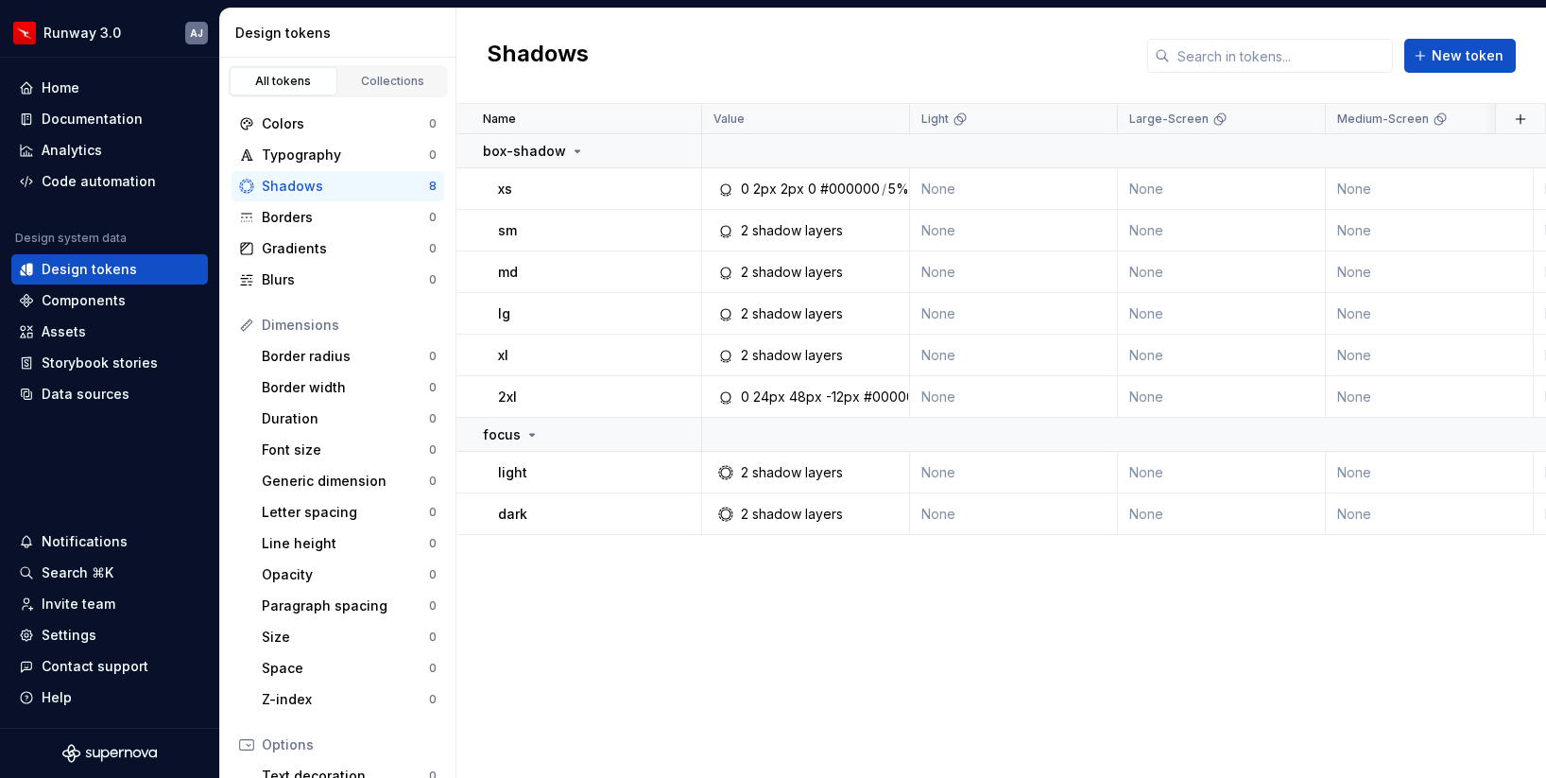
click at [318, 184] on div "Shadows" at bounding box center [345, 186] width 167 height 19
click at [120, 268] on div "Design tokens" at bounding box center [89, 269] width 95 height 19
click at [106, 393] on div "Data sources" at bounding box center [86, 394] width 88 height 19
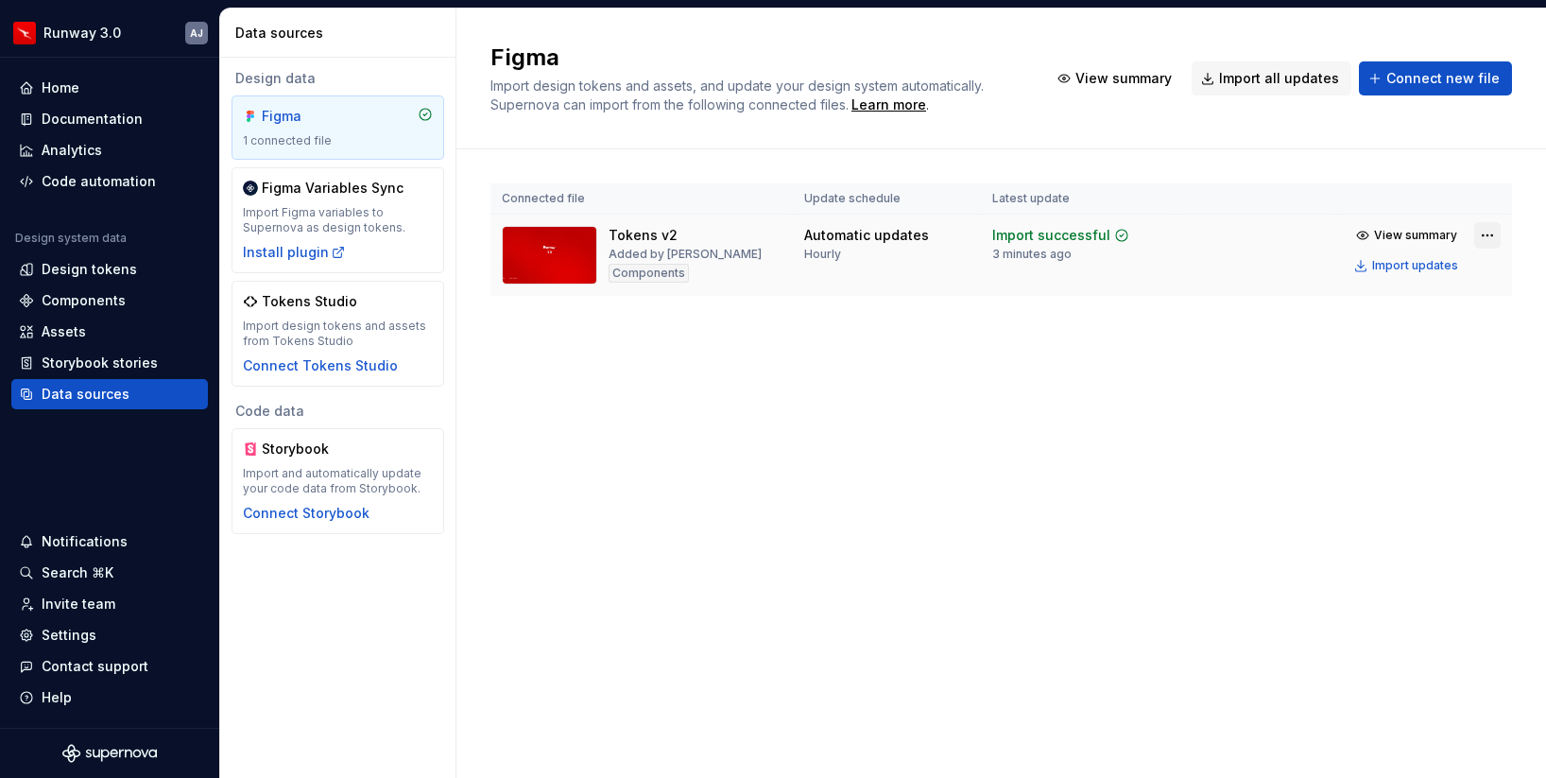
click at [1487, 233] on html "Runway 3.0 AJ Home Documentation Analytics Code automation Design system data D…" at bounding box center [773, 389] width 1546 height 778
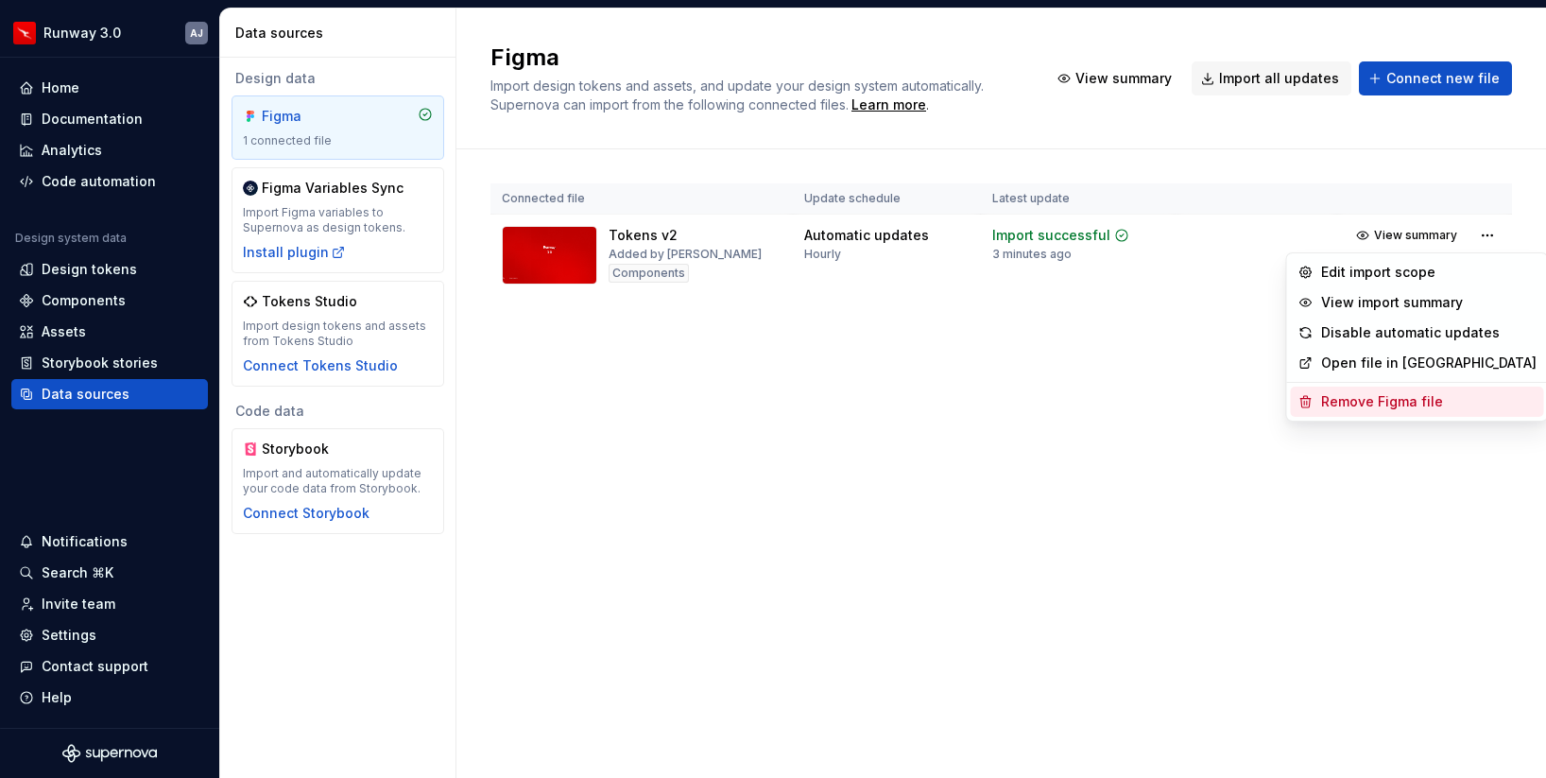
click at [1411, 406] on div "Remove Figma file" at bounding box center [1429, 401] width 216 height 19
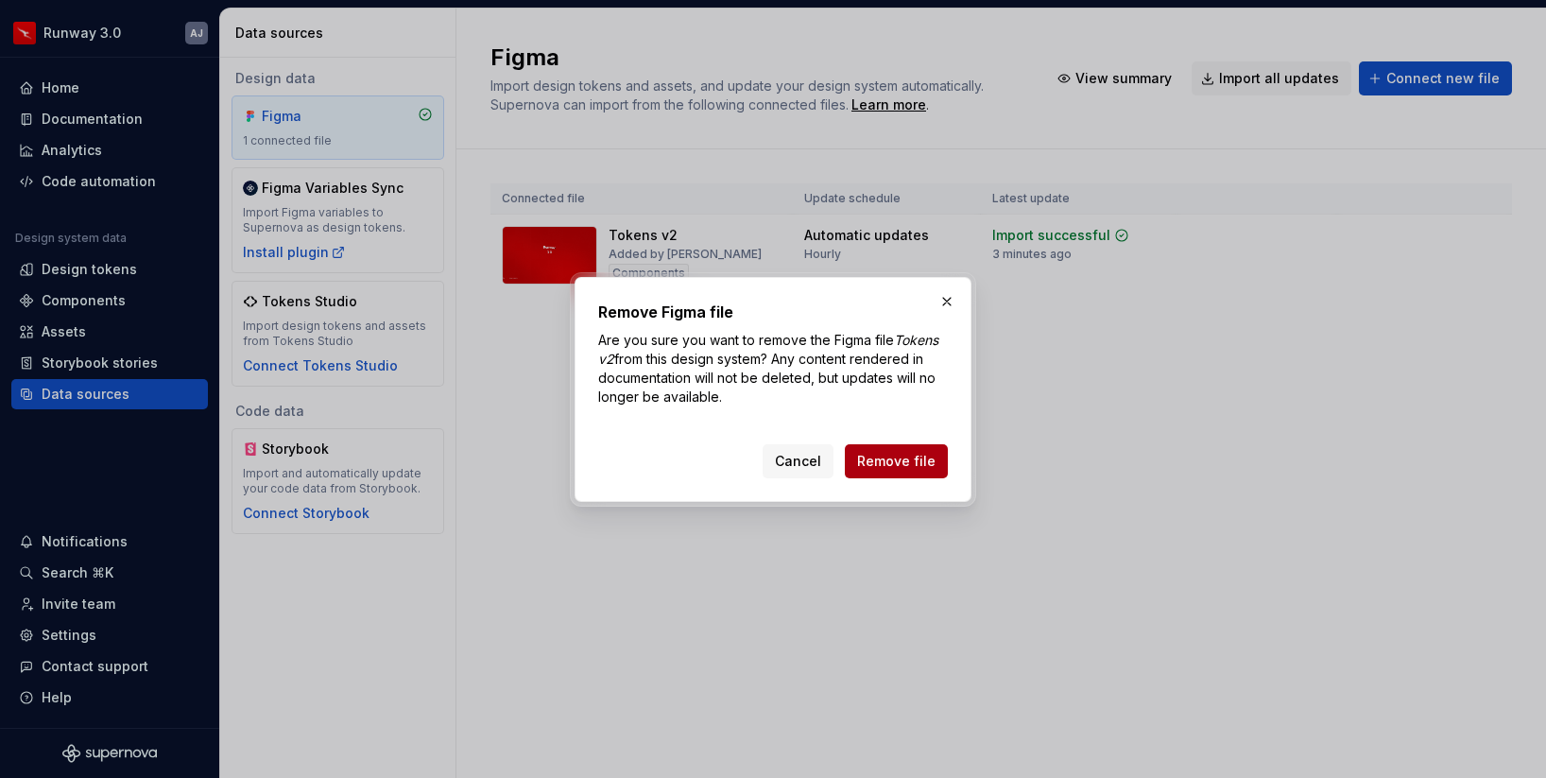
click at [898, 458] on span "Remove file" at bounding box center [896, 461] width 78 height 19
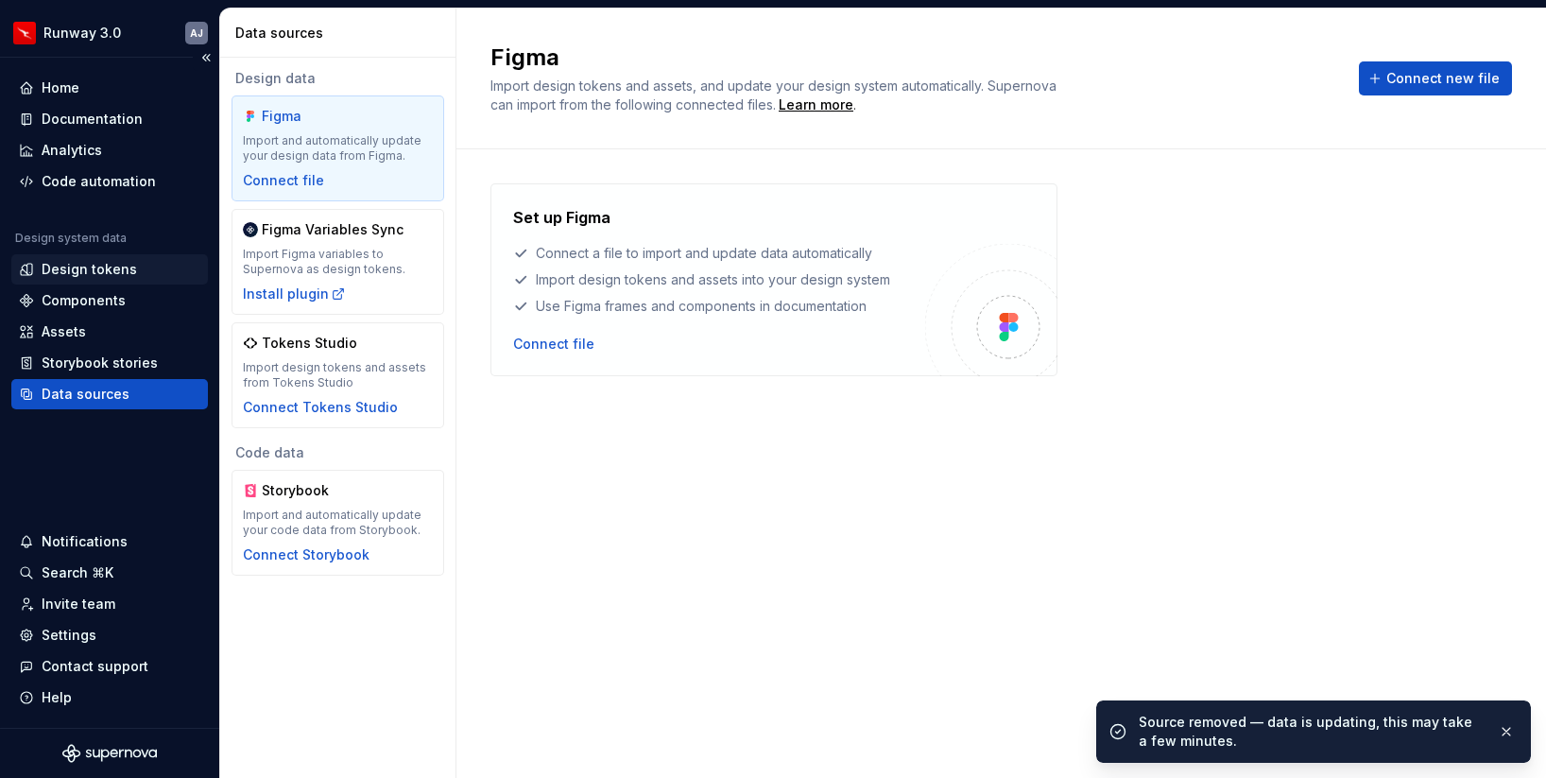
click at [95, 267] on div "Design tokens" at bounding box center [89, 269] width 95 height 19
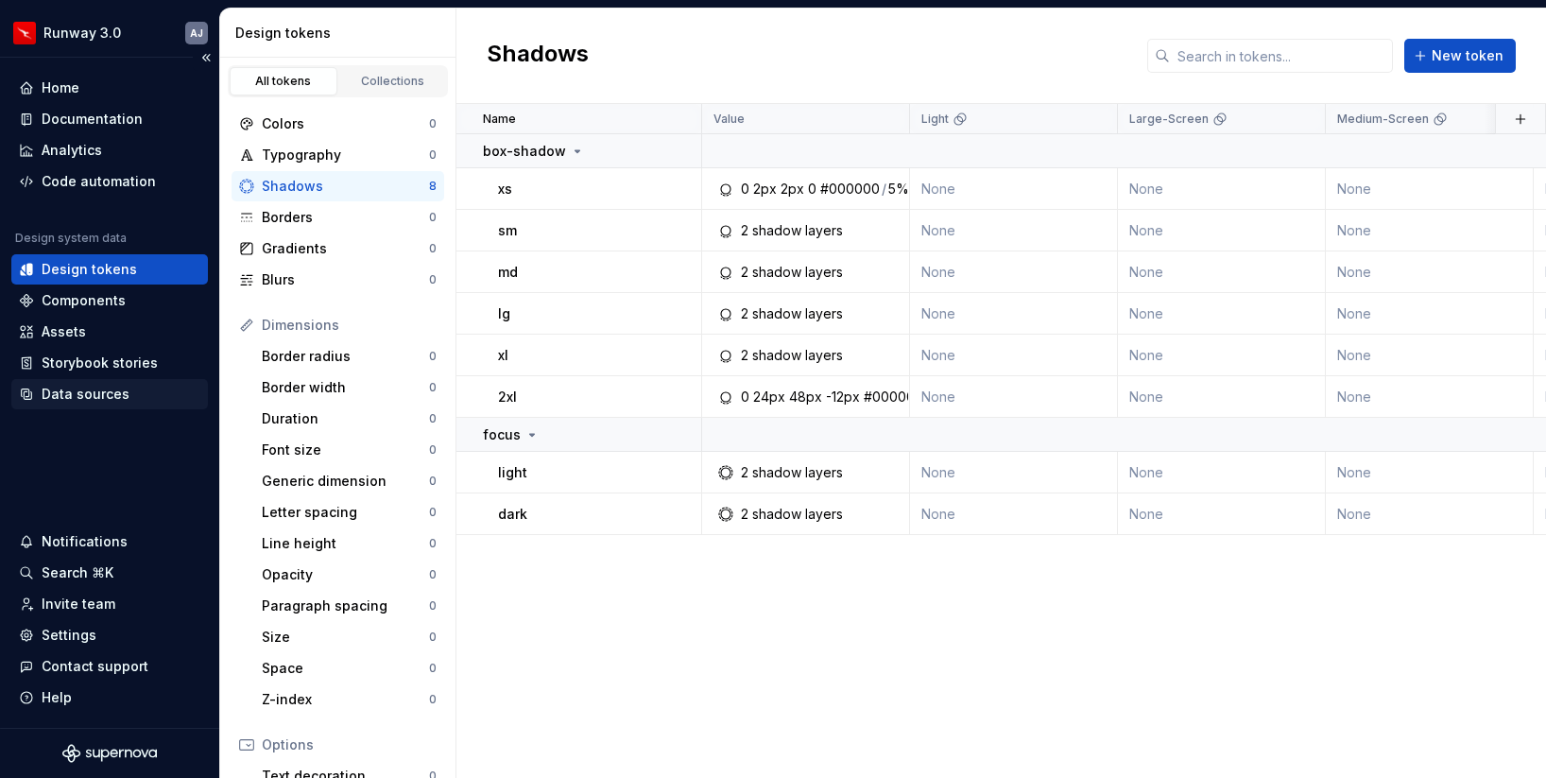
click at [107, 394] on div "Data sources" at bounding box center [86, 394] width 88 height 19
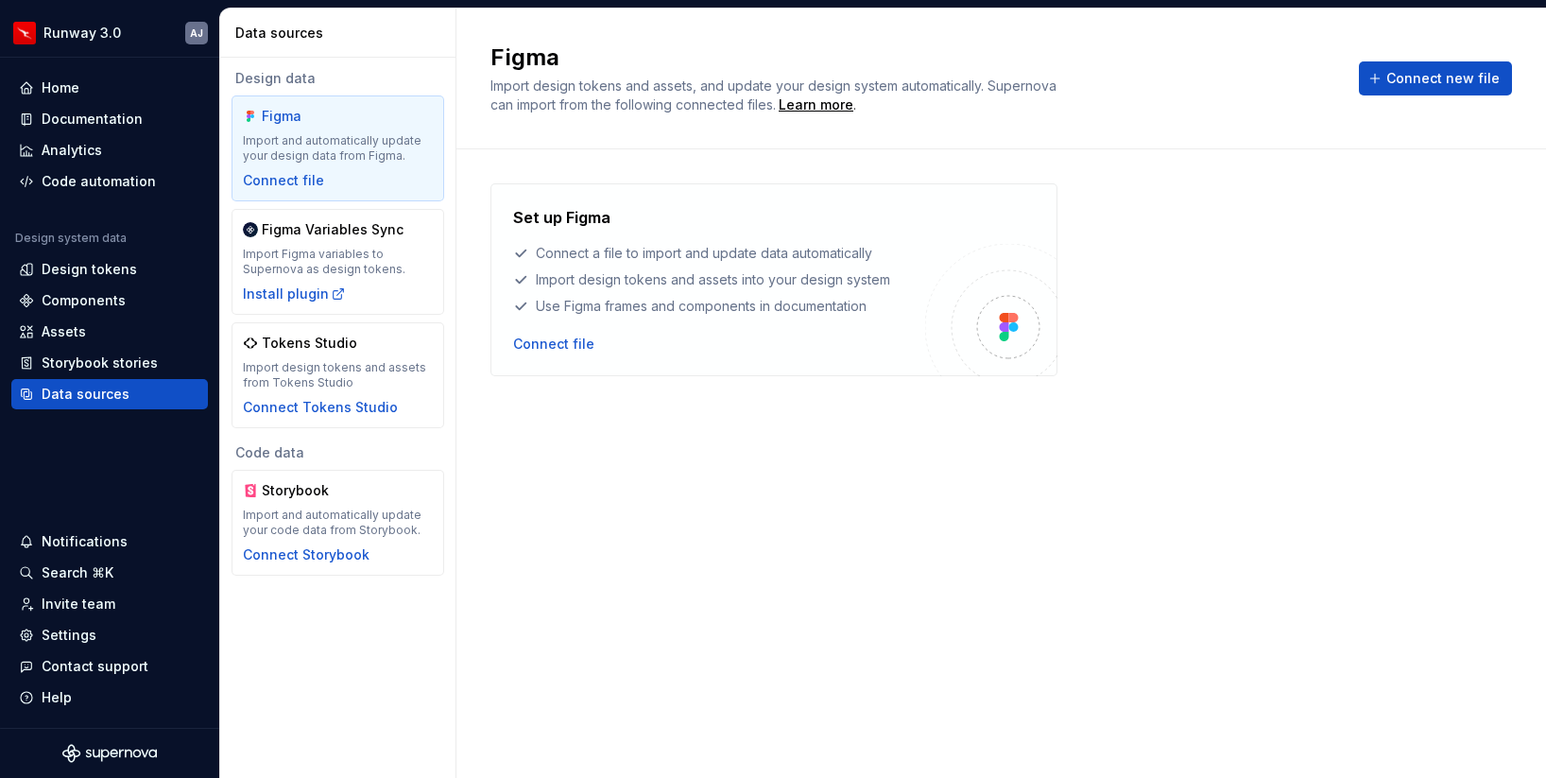
click at [536, 445] on div "Set up Figma Connect a file to import and update data automatically Import desi…" at bounding box center [1002, 444] width 1022 height 523
click at [731, 530] on div "Set up Figma Connect a file to import and update data automatically Import desi…" at bounding box center [1002, 444] width 1022 height 523
click at [107, 268] on div "Design tokens" at bounding box center [89, 269] width 95 height 19
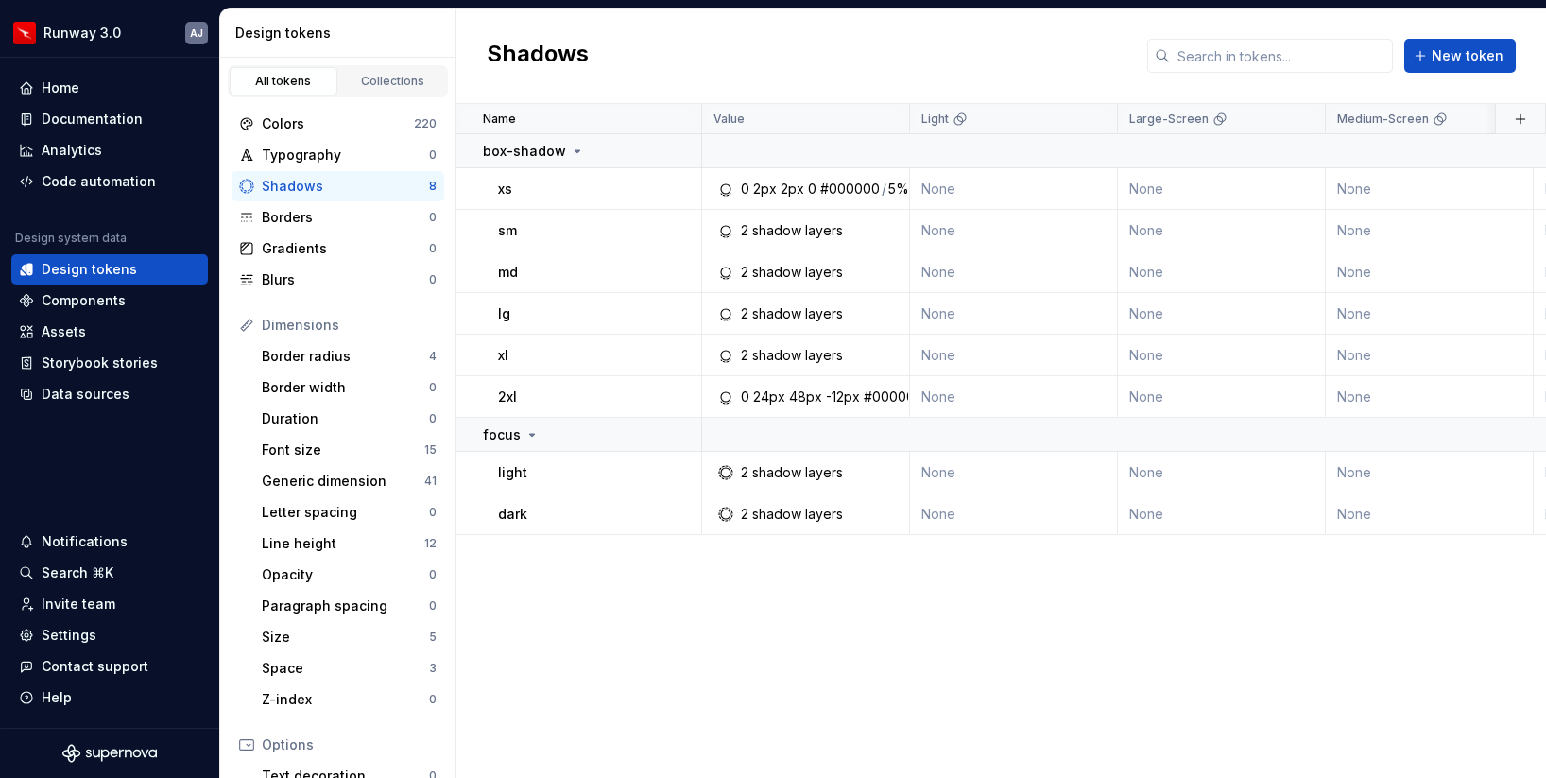
click at [360, 107] on div "Colors 220 Typography 0 Shadows 8 Borders 0 Gradients 0 Blurs 0 Dimensions Bord…" at bounding box center [337, 566] width 235 height 938
click at [360, 114] on div "Colors" at bounding box center [338, 123] width 152 height 19
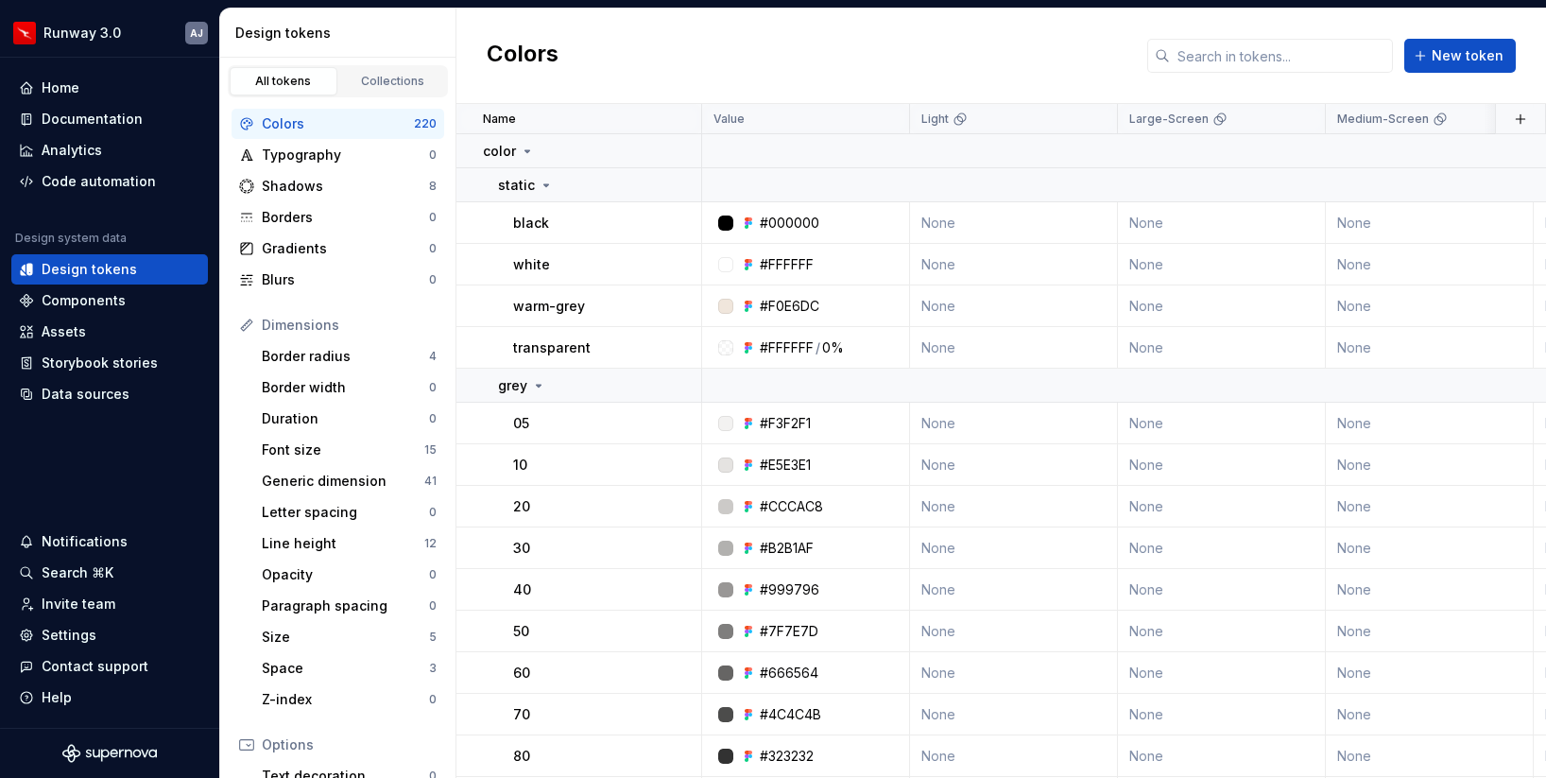
click at [247, 324] on icon at bounding box center [246, 325] width 15 height 15
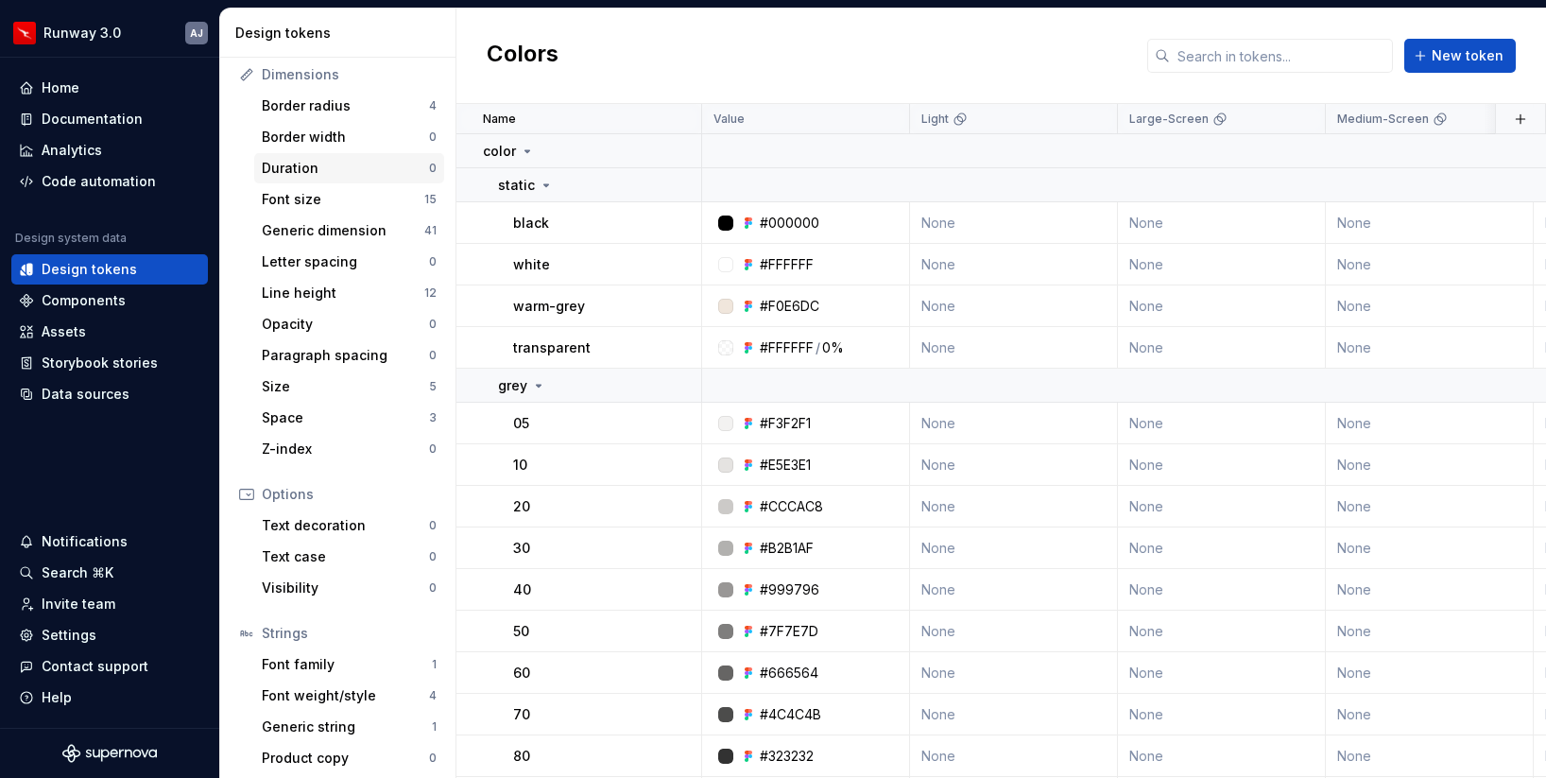
scroll to position [257, 0]
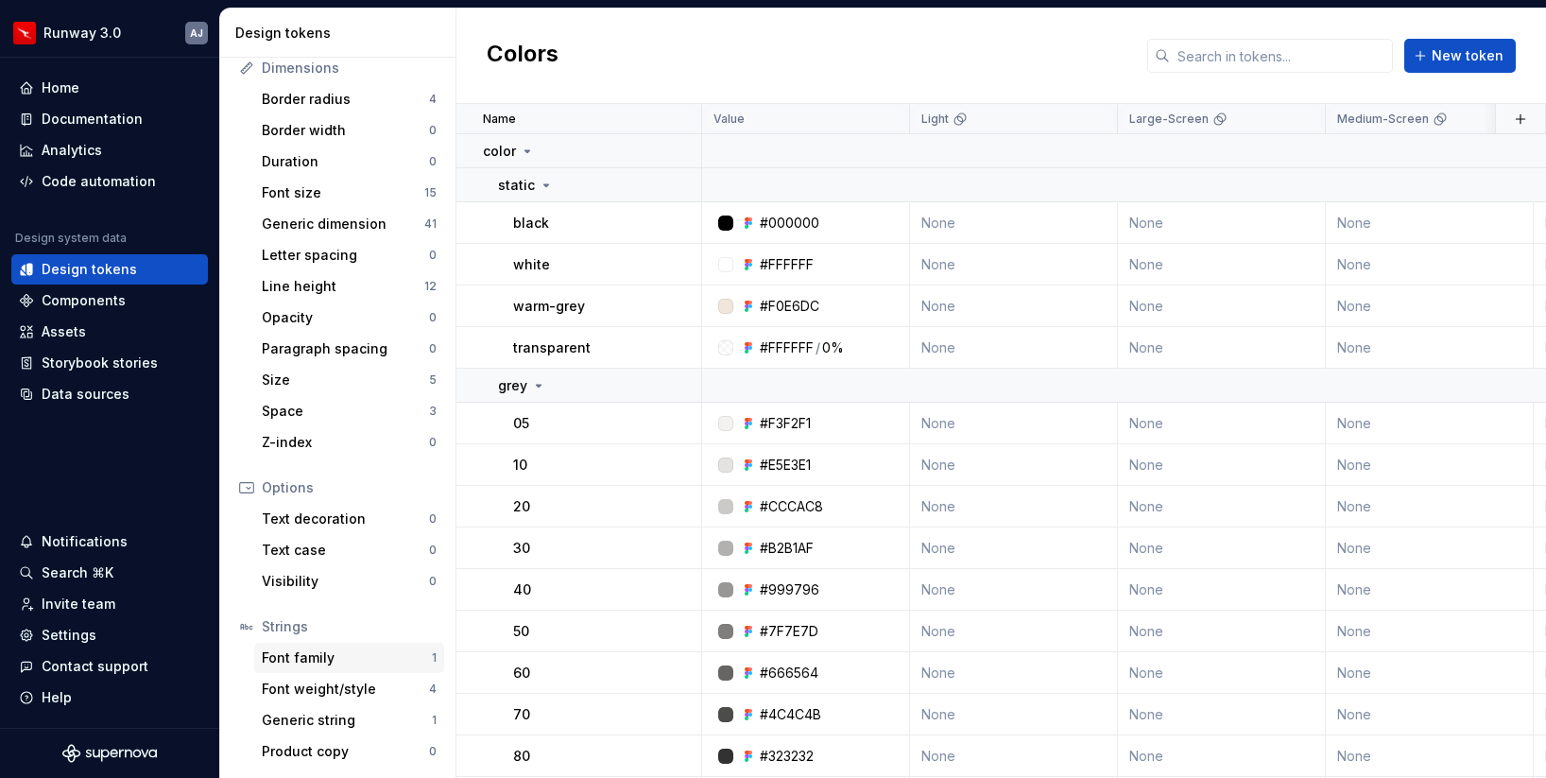
click at [356, 651] on div "Font family" at bounding box center [347, 657] width 170 height 19
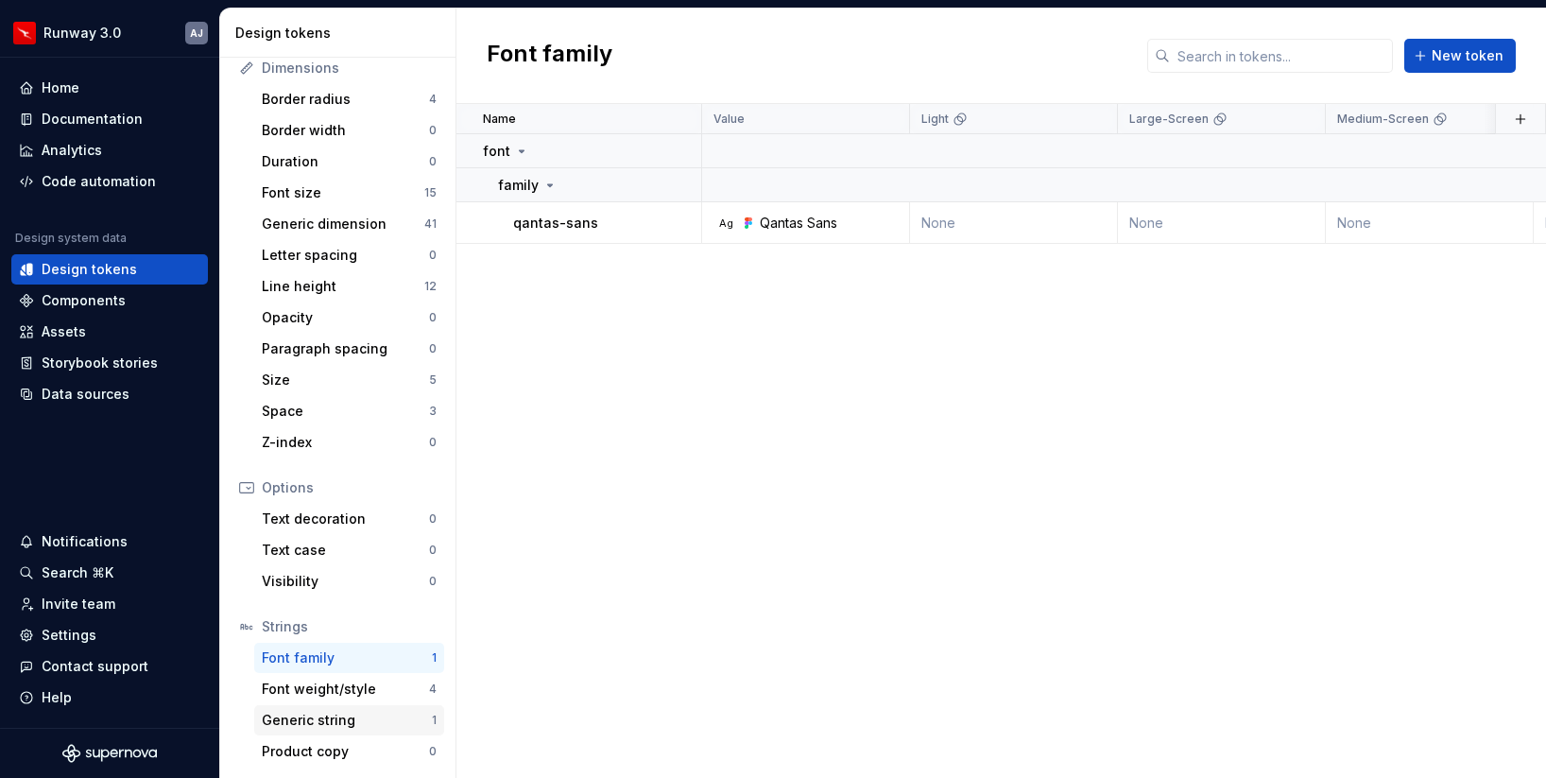
click at [365, 724] on div "Generic string" at bounding box center [347, 720] width 170 height 19
click at [331, 295] on div "Line height" at bounding box center [343, 286] width 163 height 19
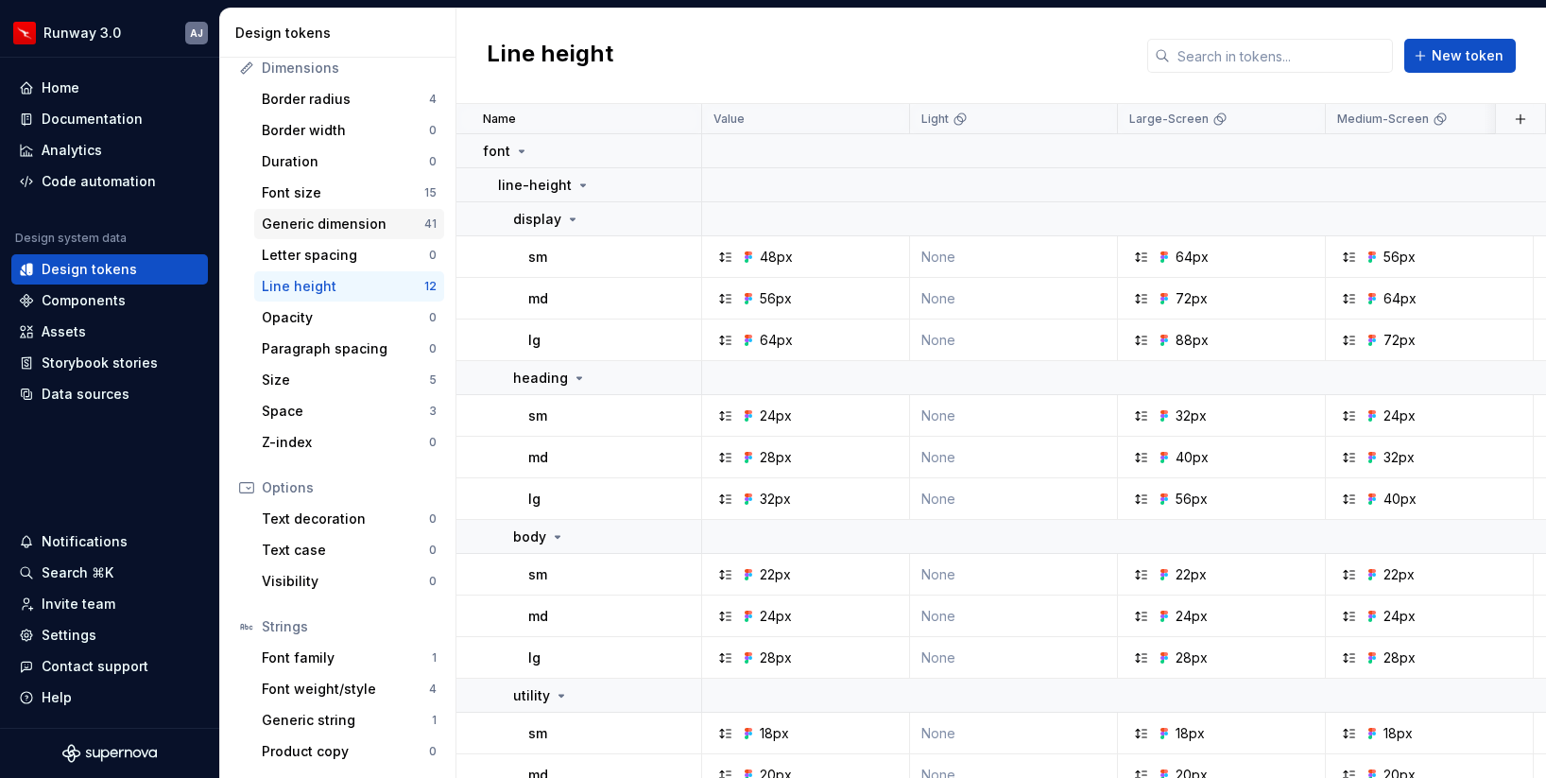
click at [316, 227] on div "Generic dimension" at bounding box center [343, 224] width 163 height 19
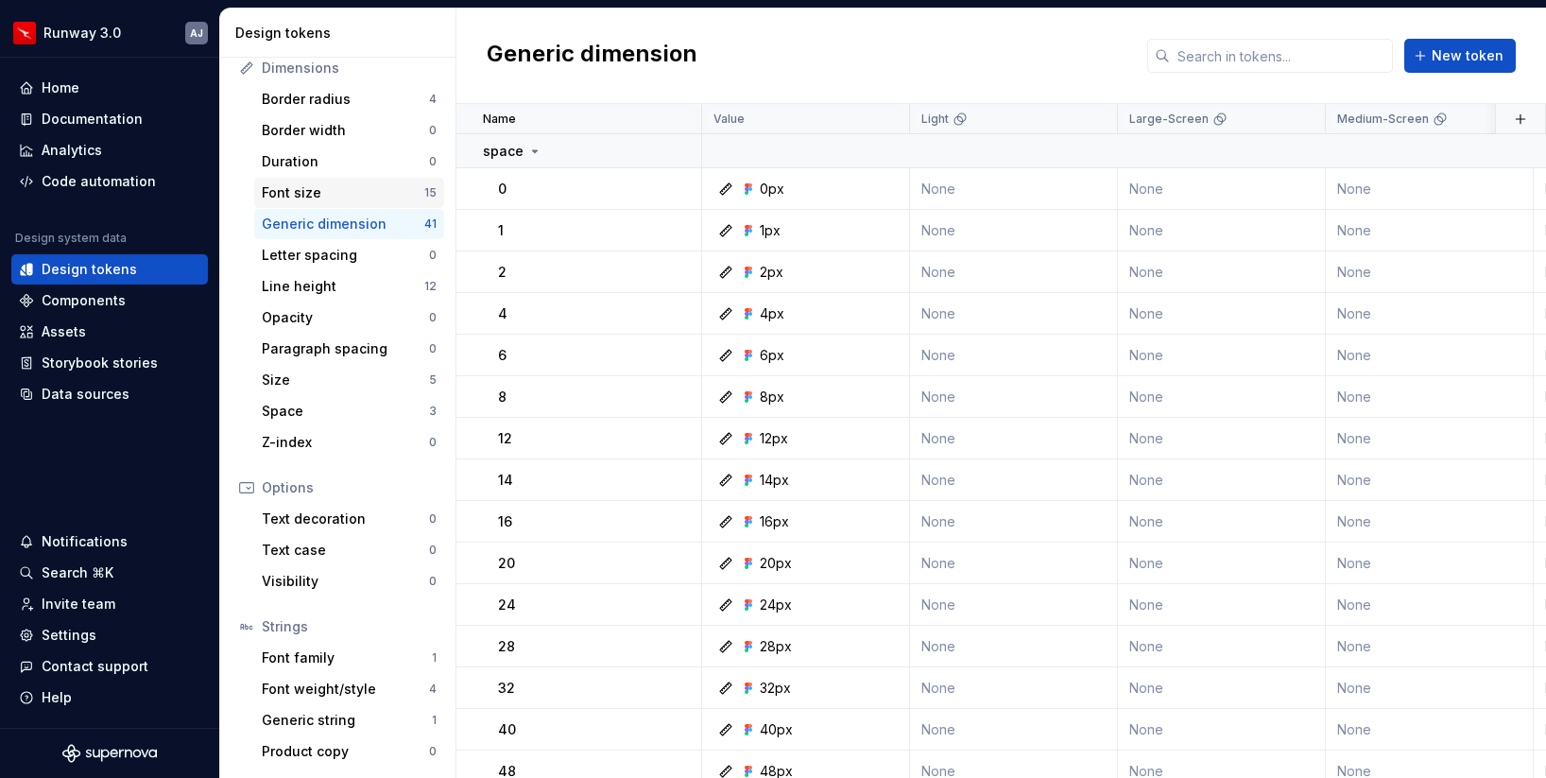
click at [317, 205] on div "Font size 15" at bounding box center [349, 193] width 190 height 30
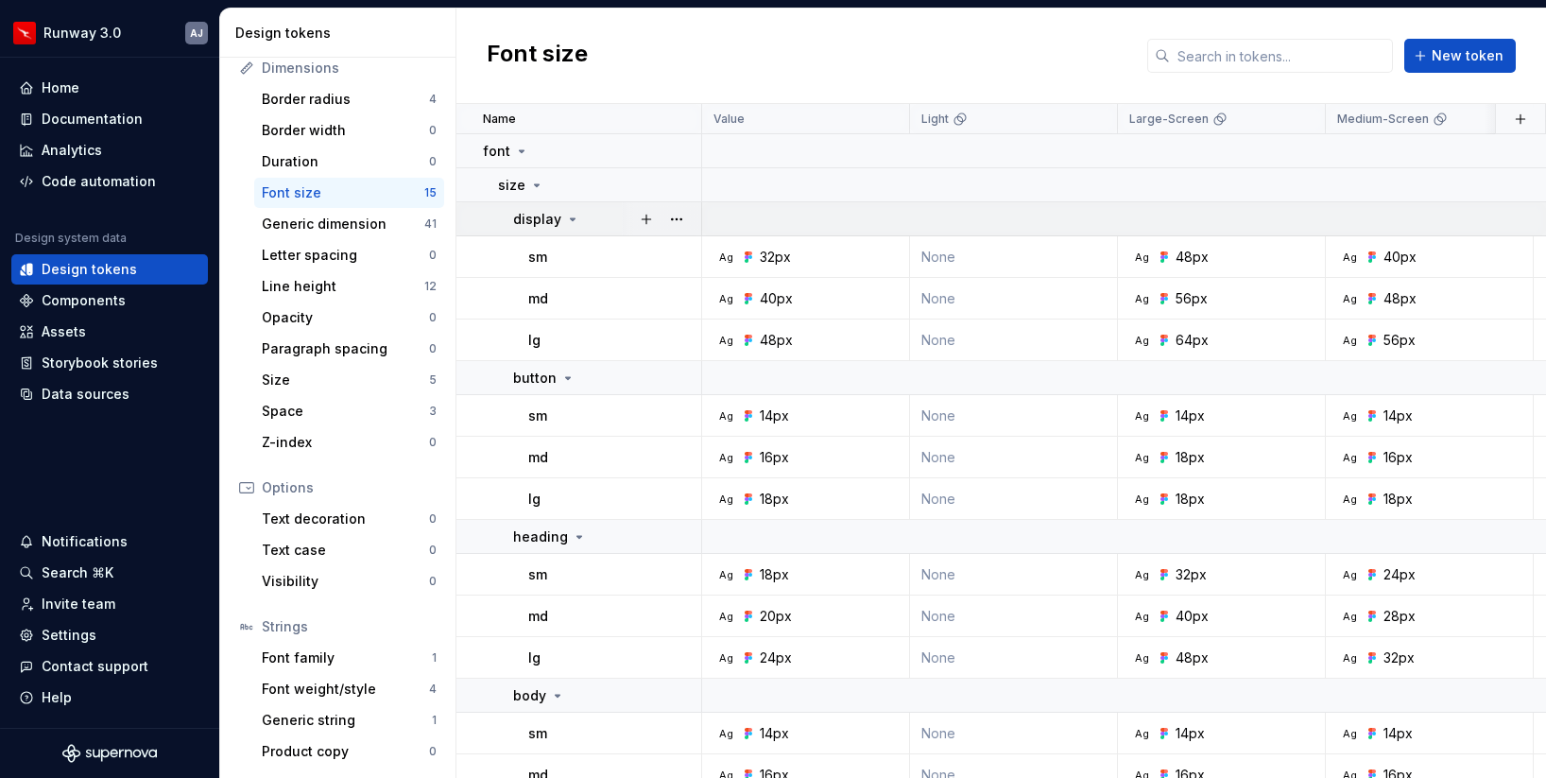
click at [571, 218] on icon at bounding box center [573, 219] width 5 height 2
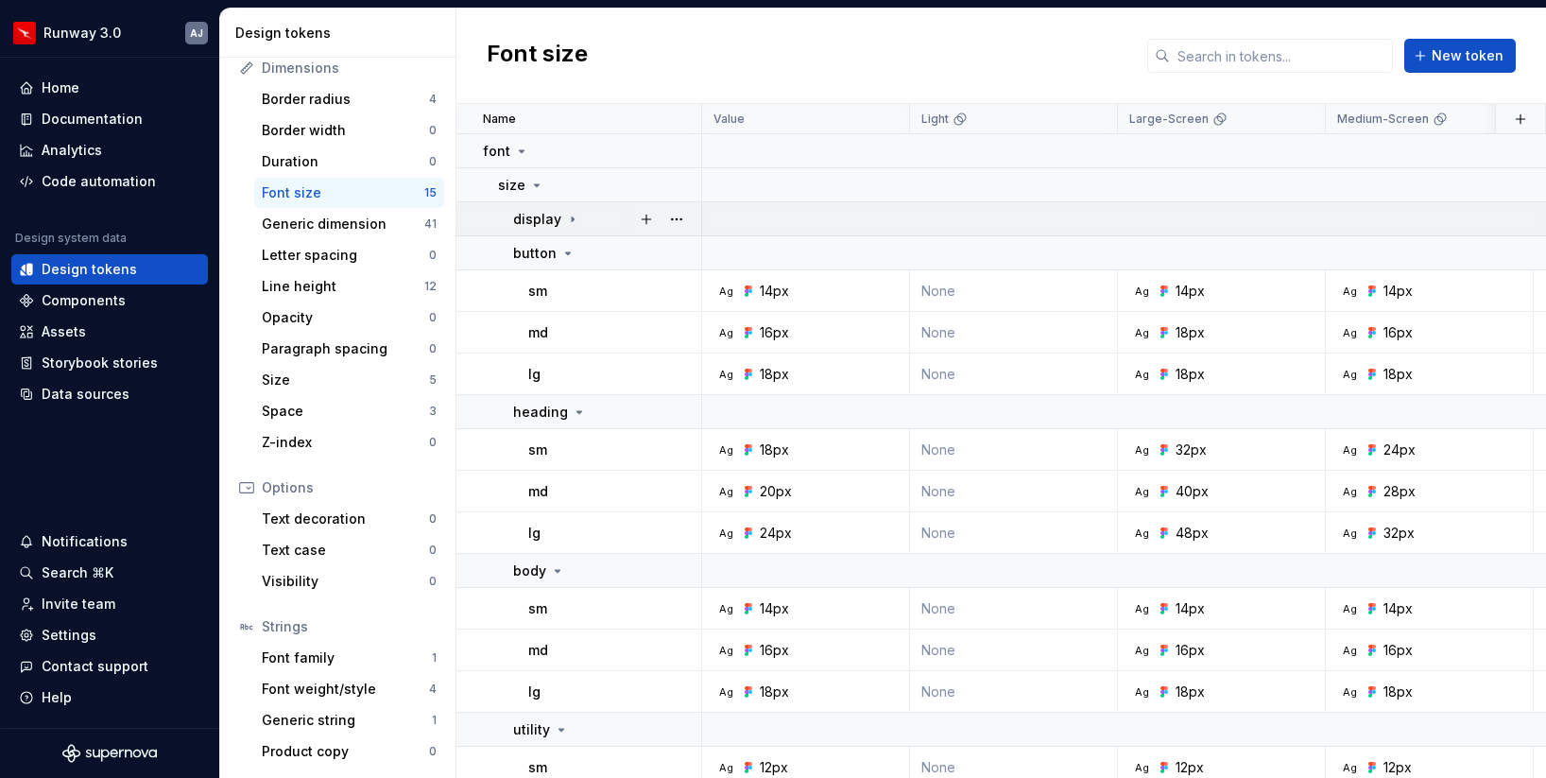
click at [566, 218] on icon at bounding box center [572, 219] width 15 height 15
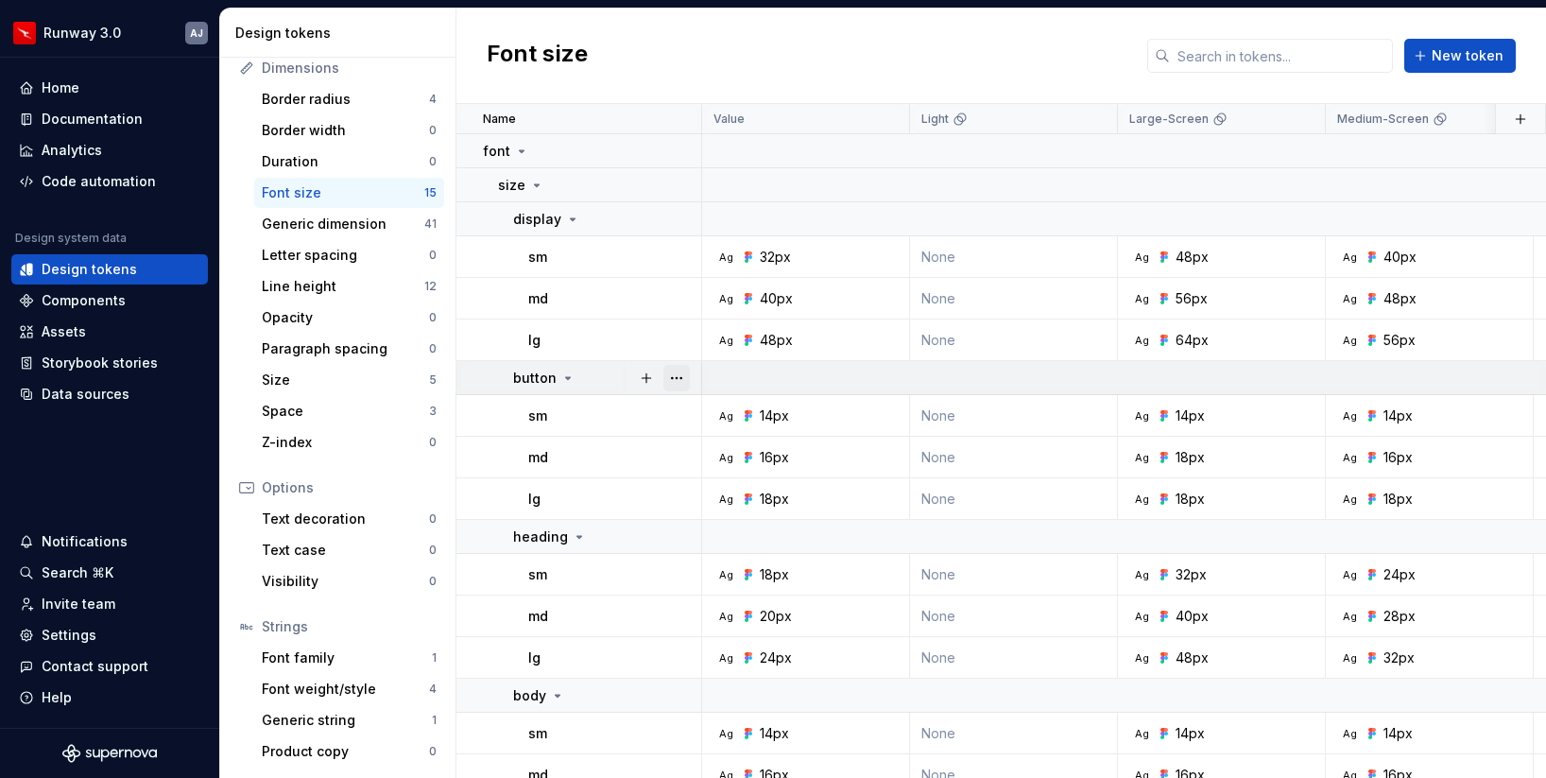
click at [671, 377] on button "button" at bounding box center [677, 378] width 26 height 26
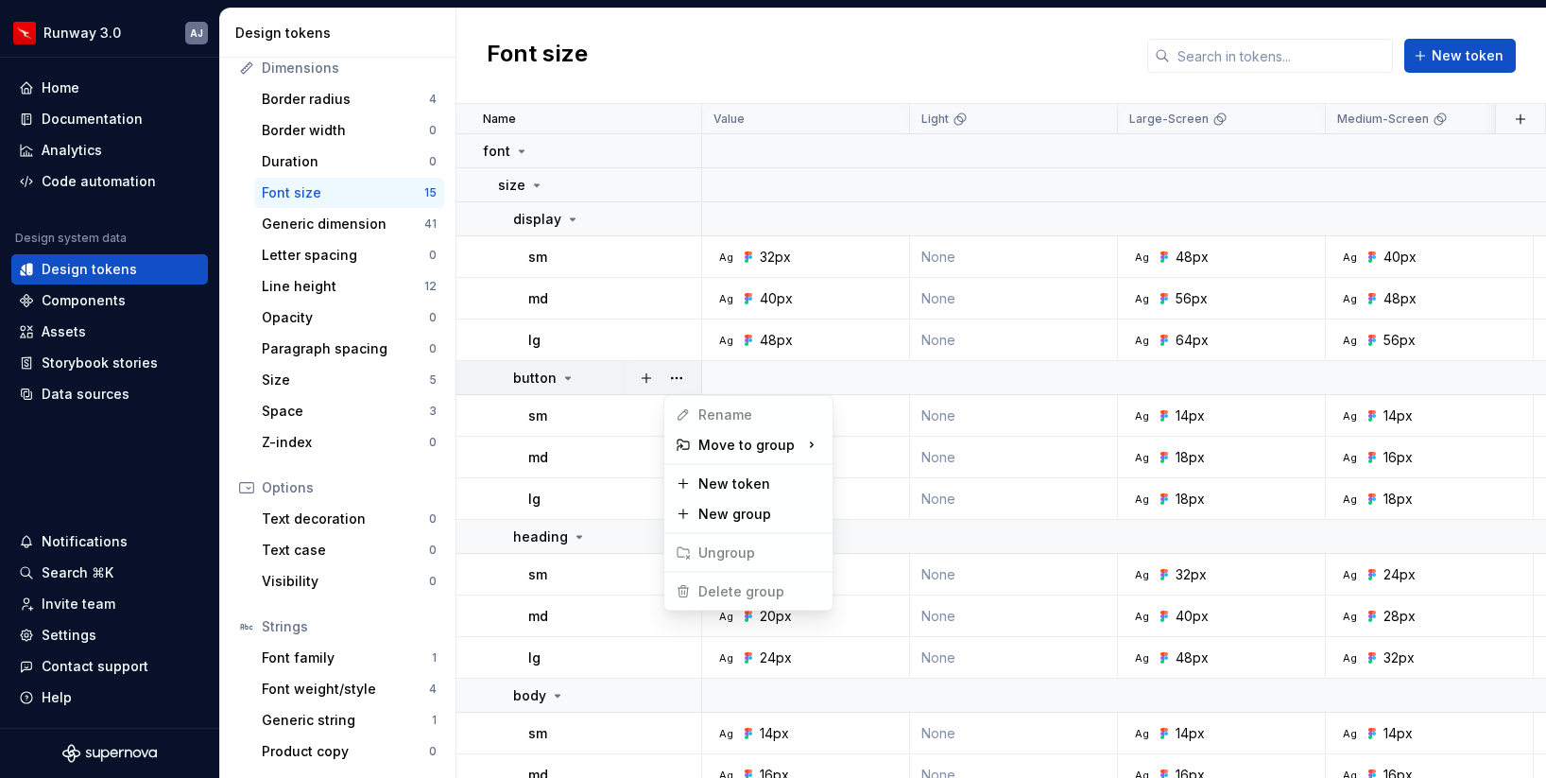
click at [615, 386] on html "Runway 3.0 AJ Home Documentation Analytics Code automation Design system data D…" at bounding box center [773, 389] width 1546 height 778
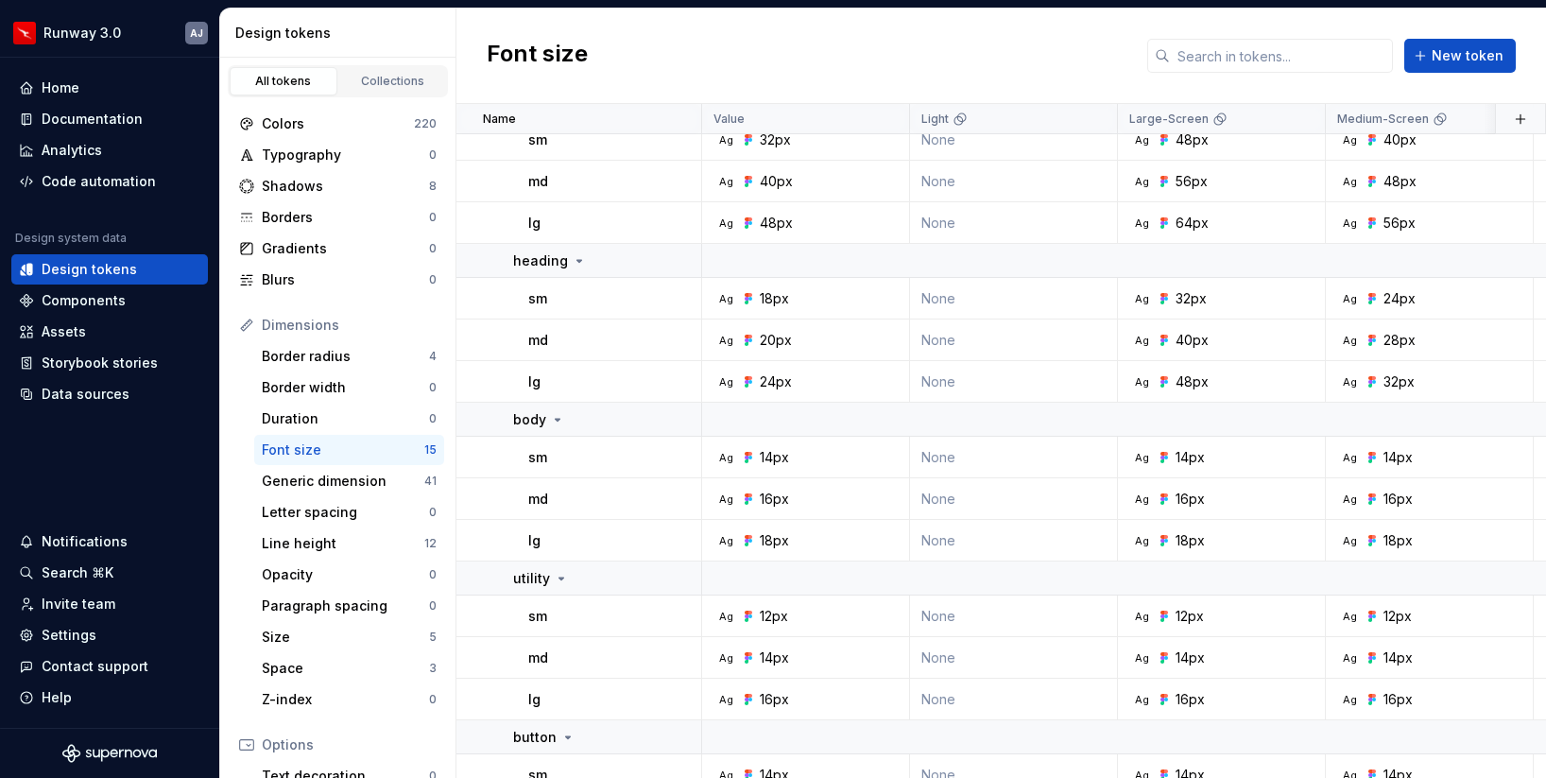
scroll to position [218, 0]
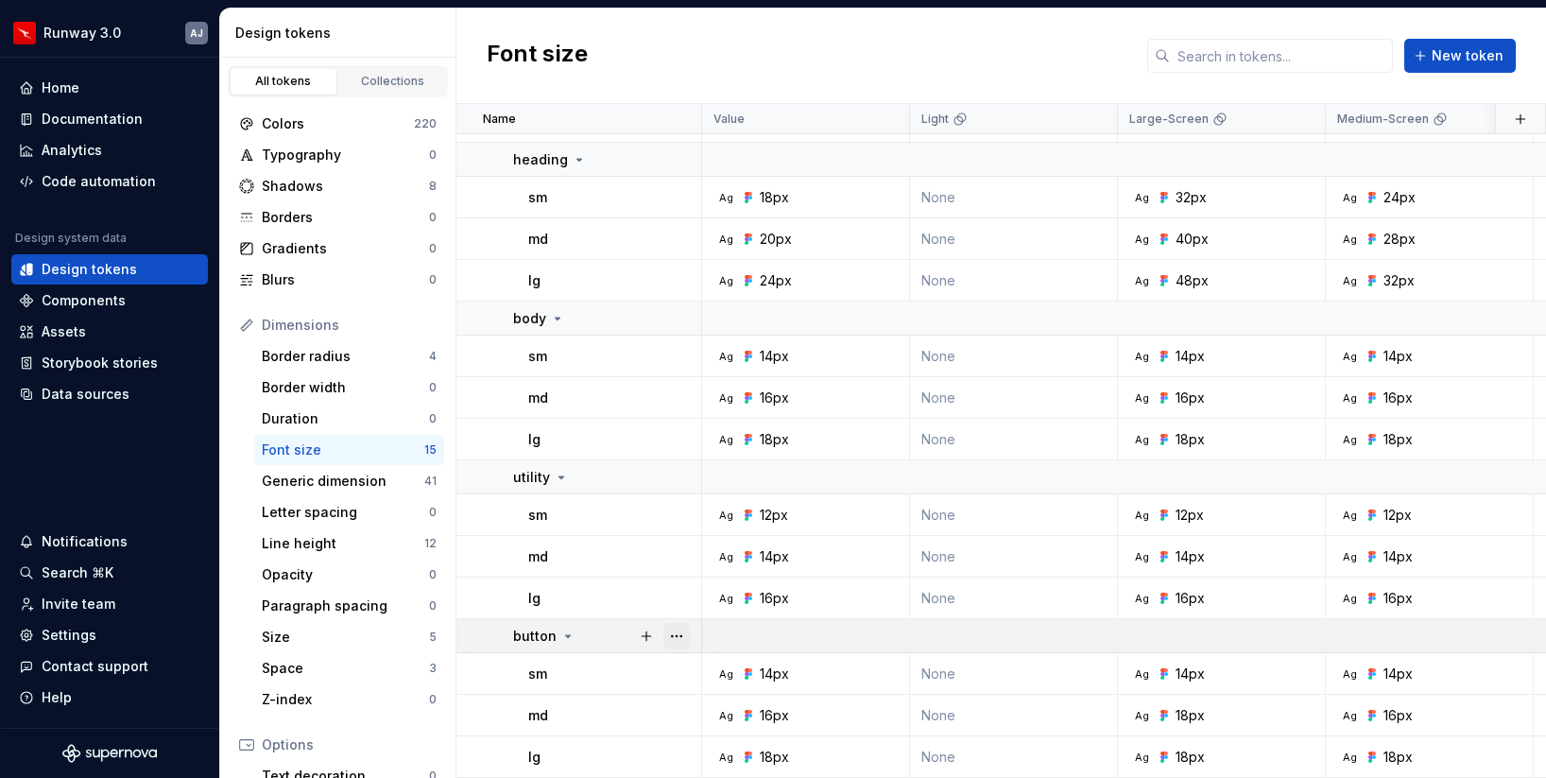
click at [681, 639] on button "button" at bounding box center [677, 636] width 26 height 26
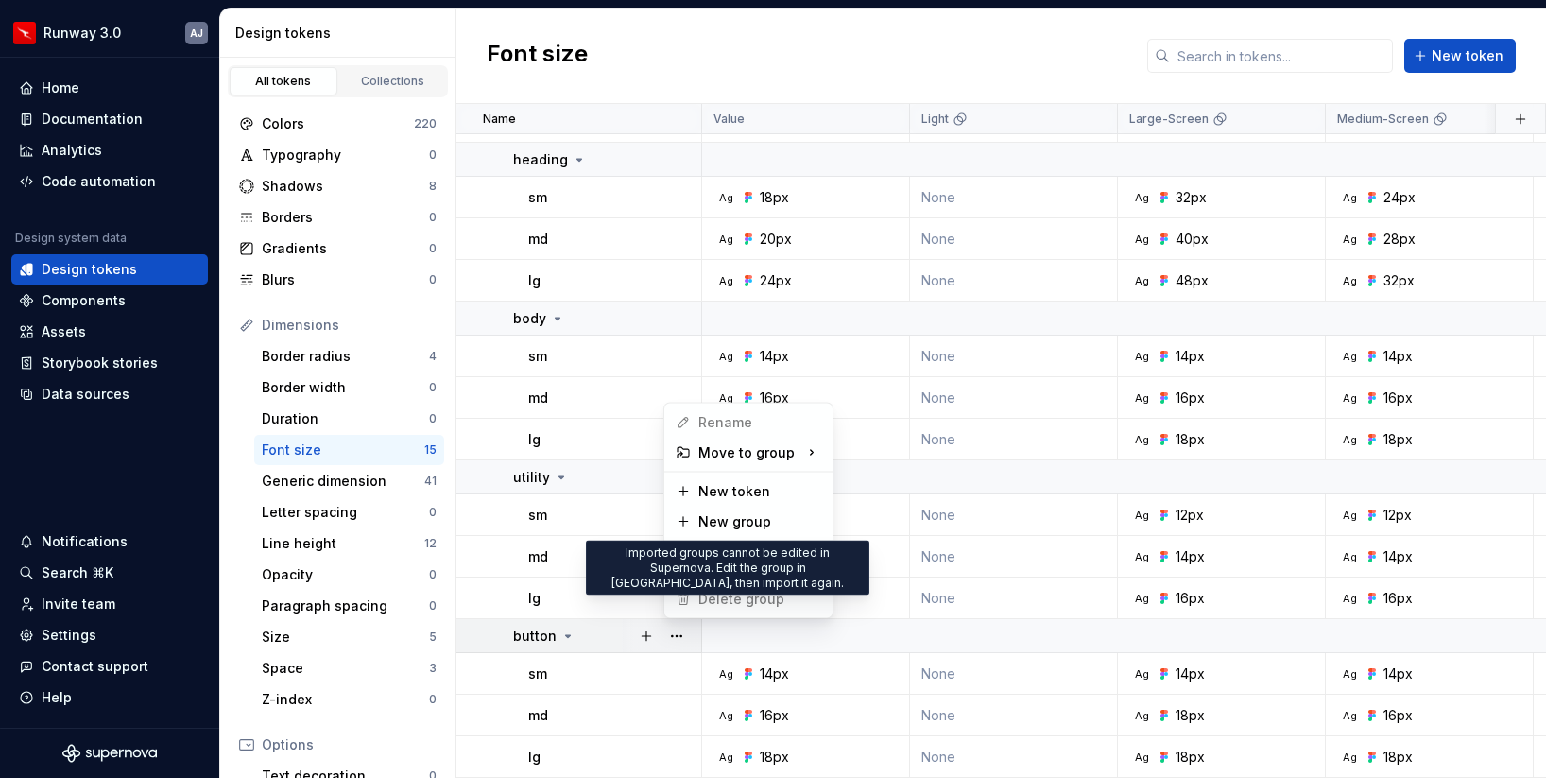
click at [723, 596] on span "Delete group" at bounding box center [730, 599] width 124 height 30
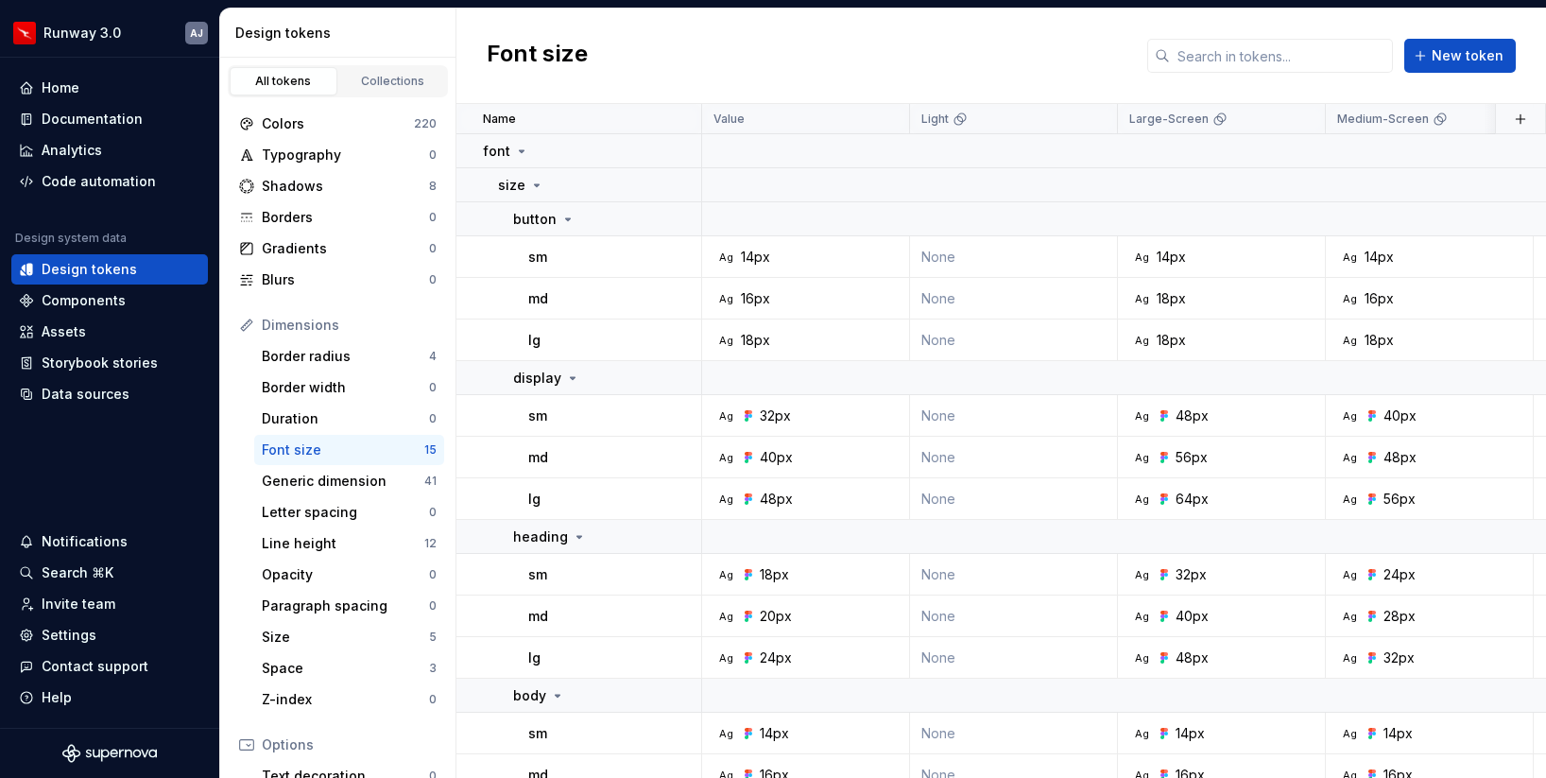
click at [655, 41] on div "Font size New token" at bounding box center [1002, 56] width 1090 height 95
click at [670, 215] on button "button" at bounding box center [677, 219] width 26 height 26
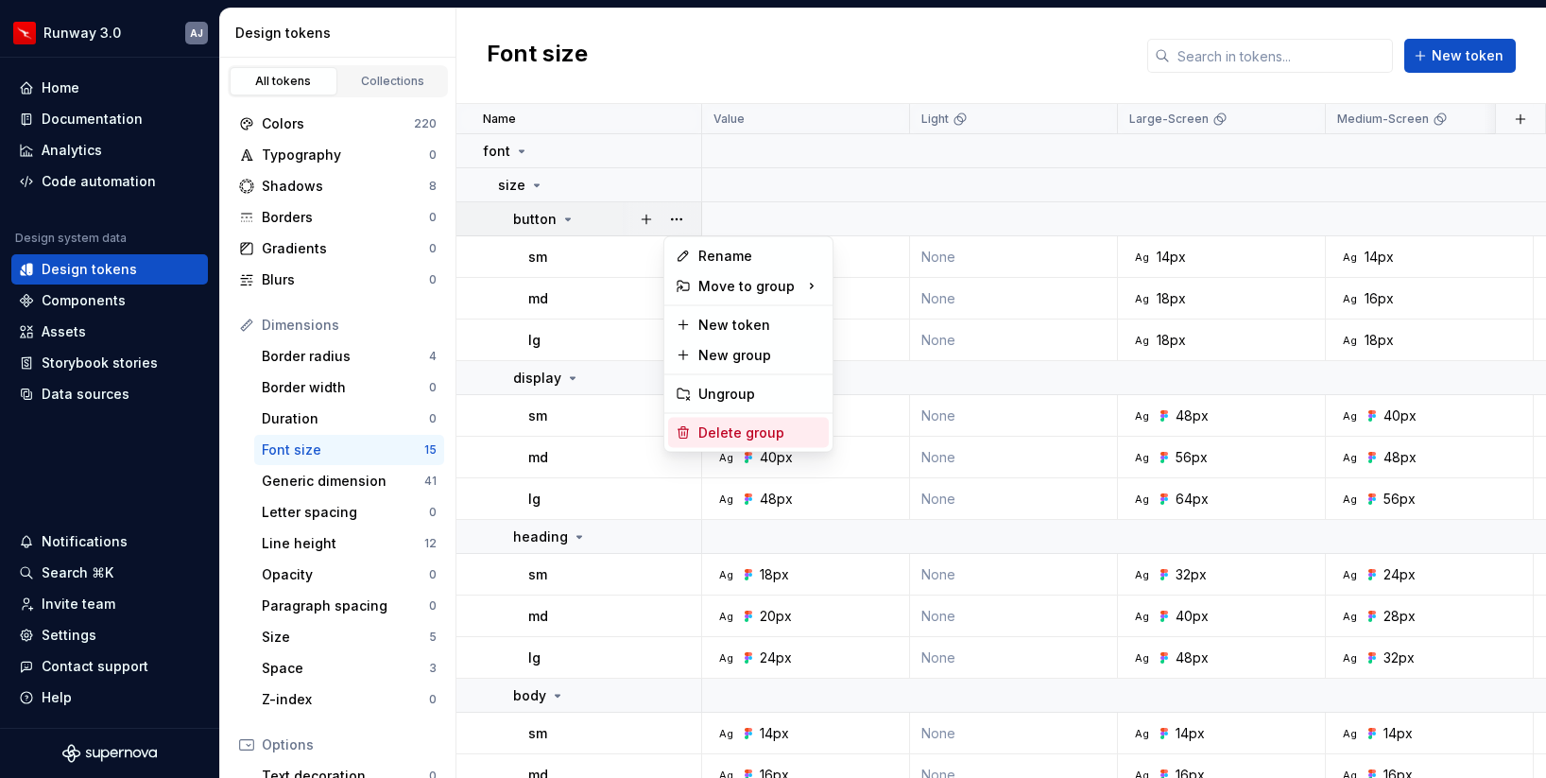
click at [734, 423] on div "Delete group" at bounding box center [760, 432] width 123 height 19
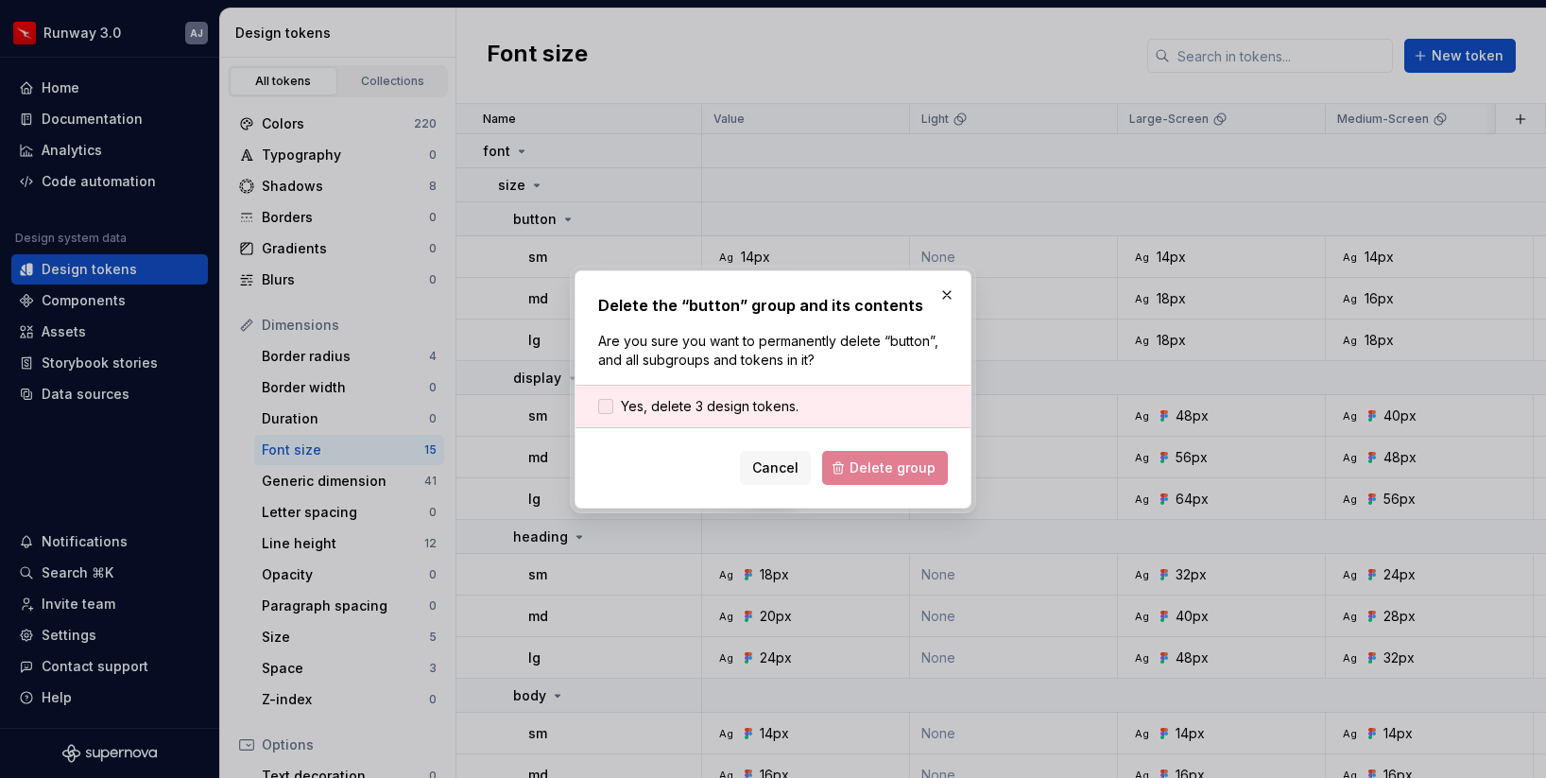
click at [707, 411] on span "Yes, delete 3 design tokens." at bounding box center [710, 406] width 178 height 19
click at [899, 469] on span "Delete group" at bounding box center [893, 467] width 86 height 19
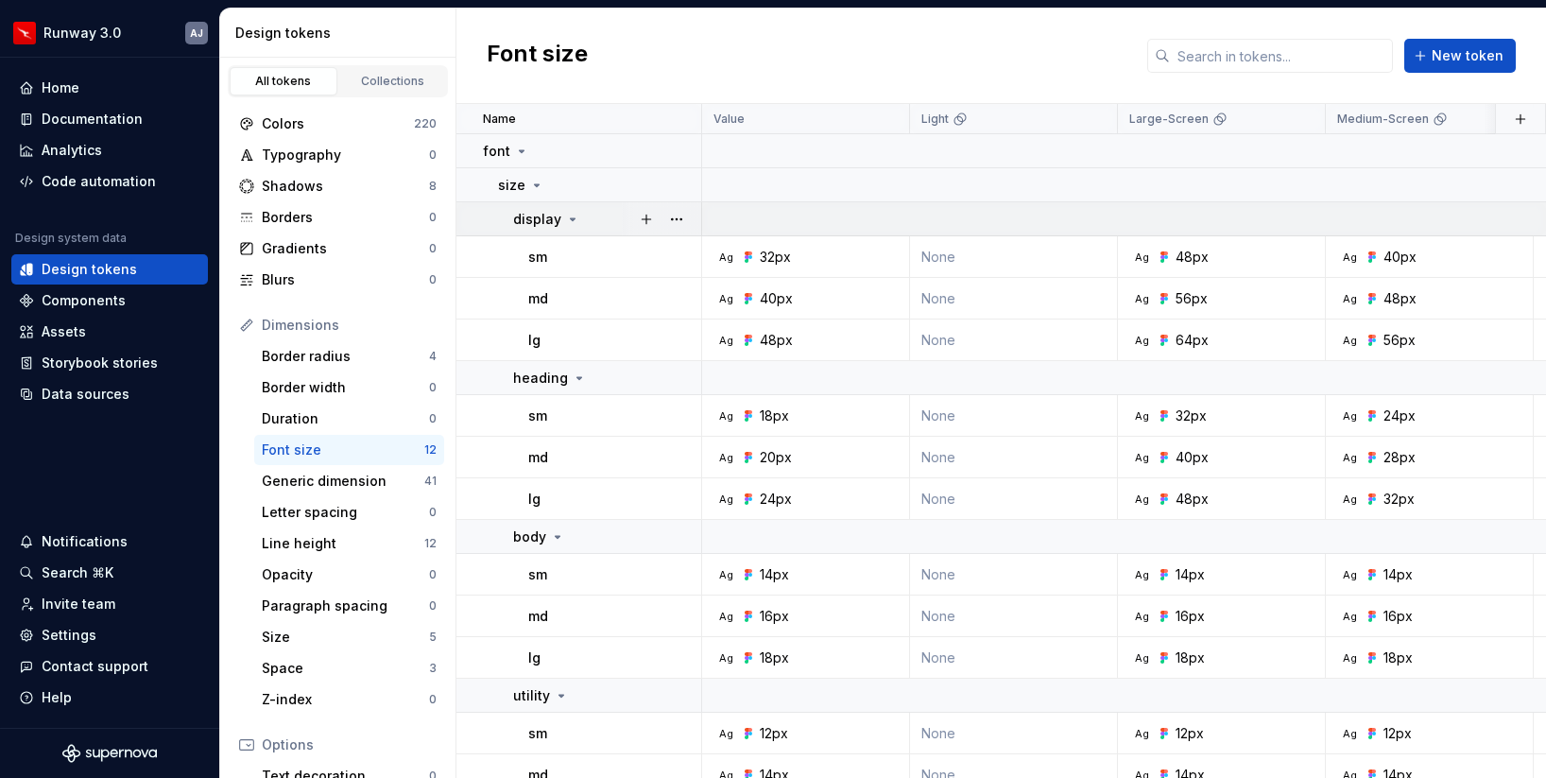
click at [577, 217] on icon at bounding box center [572, 219] width 15 height 15
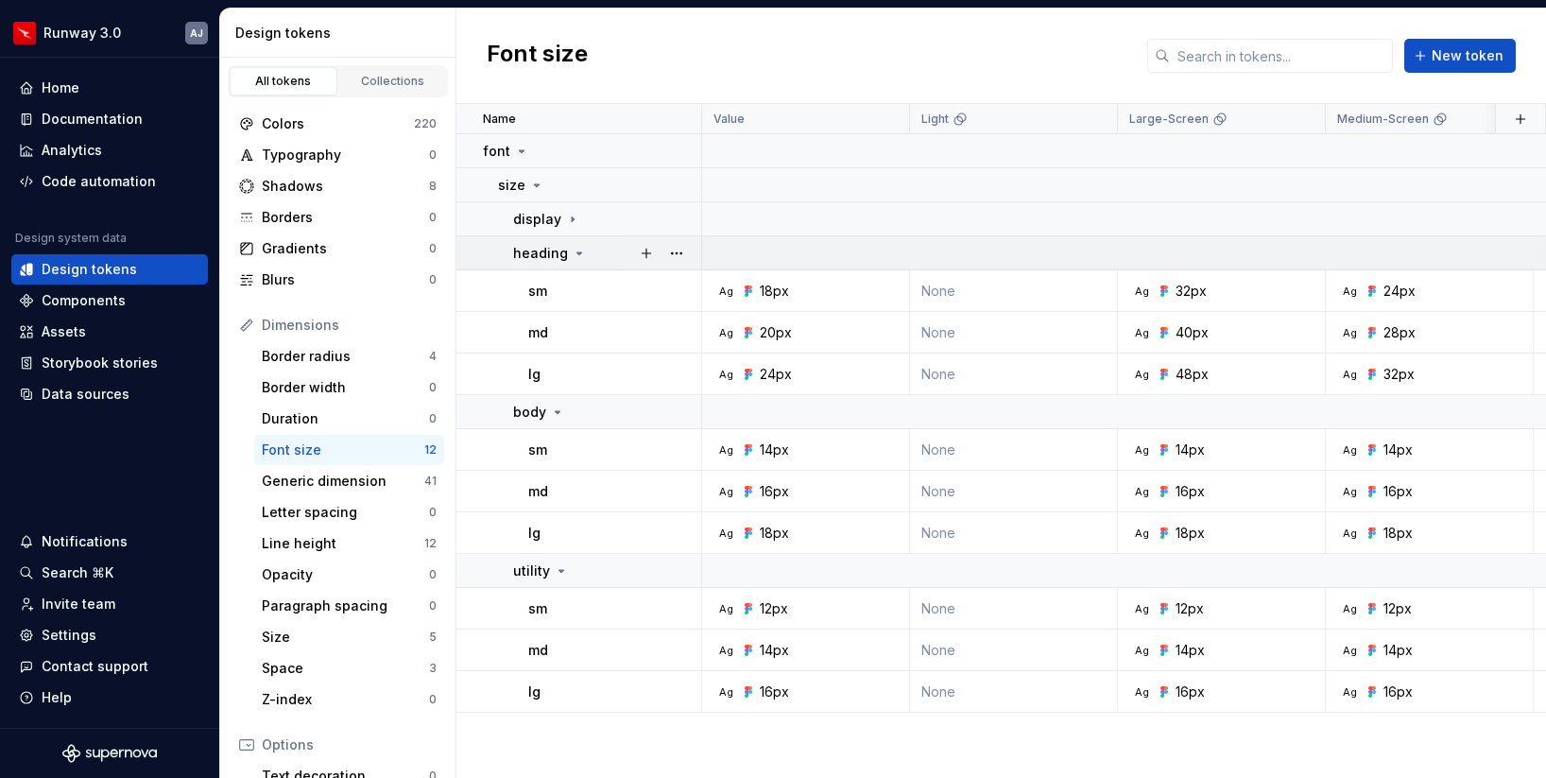
click at [578, 252] on icon at bounding box center [580, 253] width 5 height 2
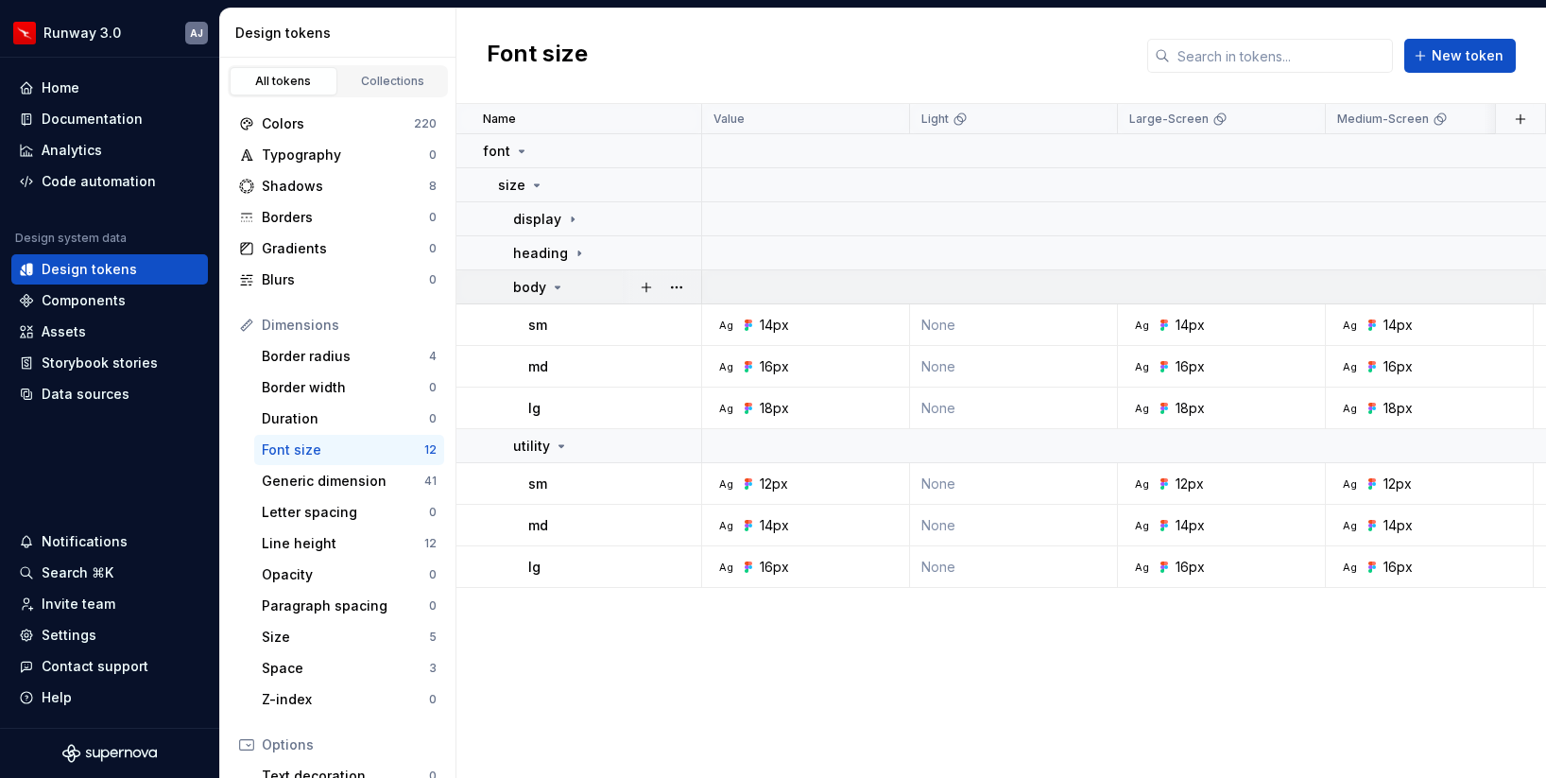
click at [562, 294] on div "body" at bounding box center [539, 287] width 52 height 19
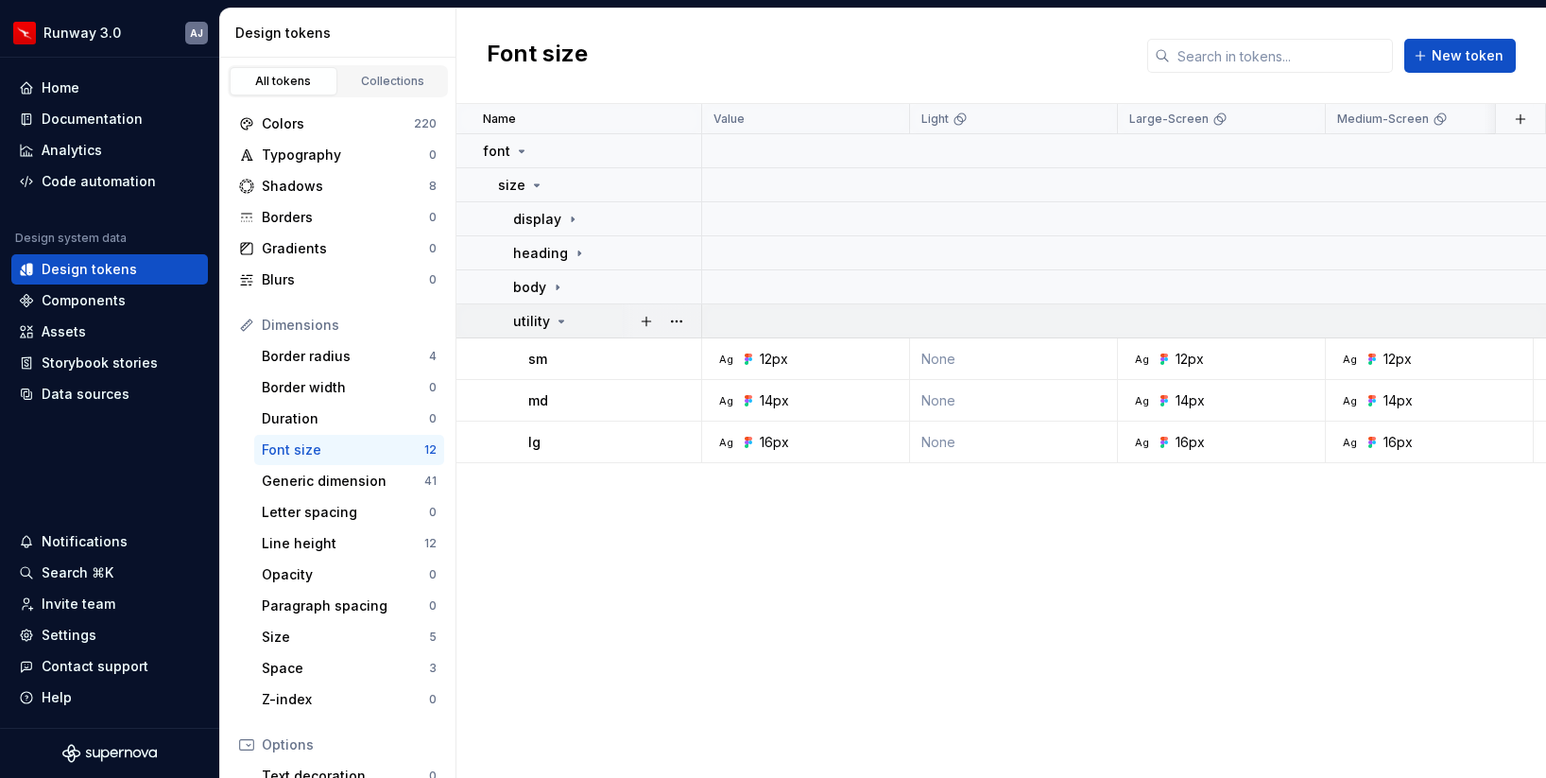
click at [562, 327] on icon at bounding box center [561, 321] width 15 height 15
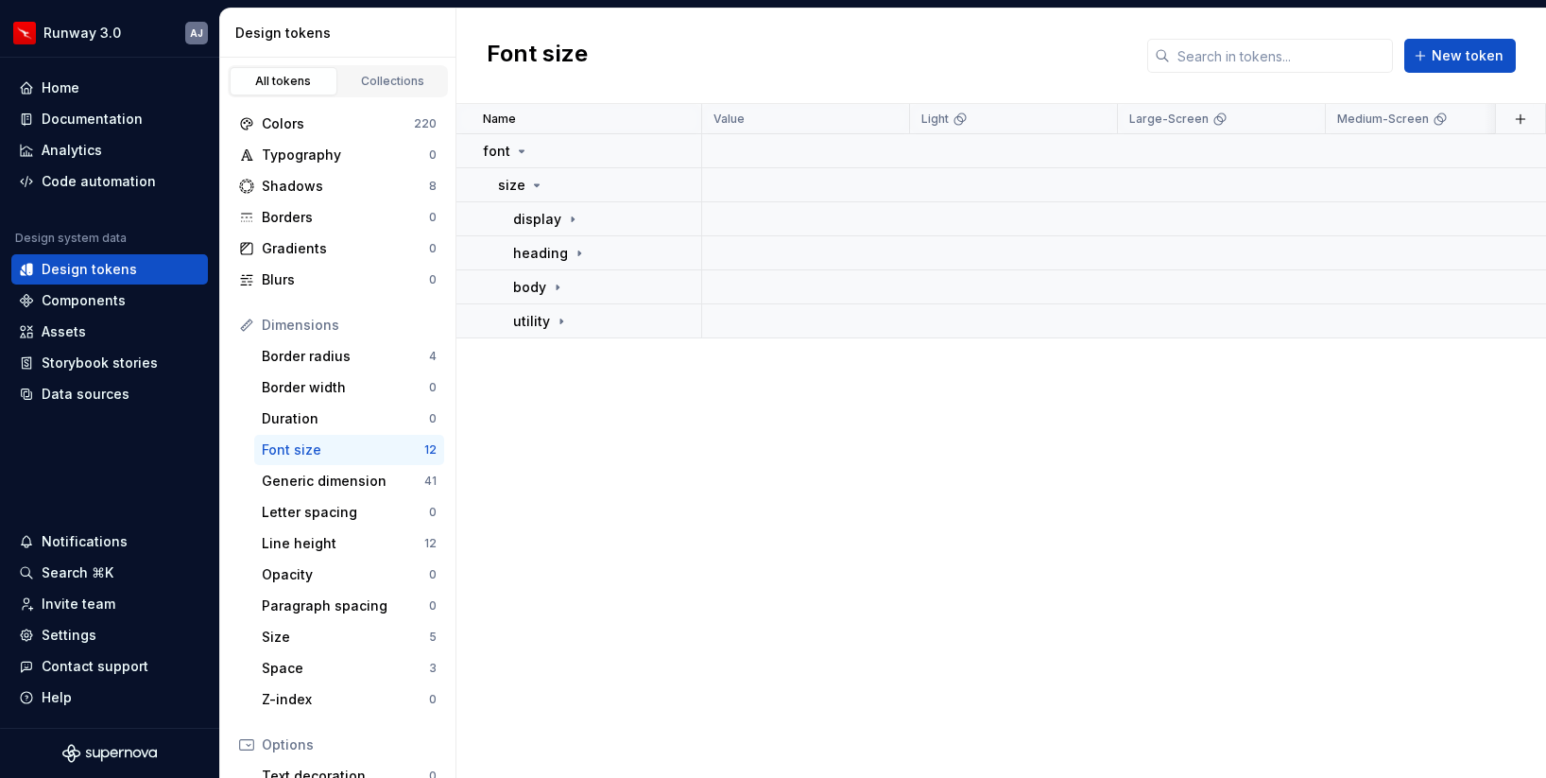
click at [309, 65] on div "All tokens Collections" at bounding box center [338, 81] width 220 height 32
click at [378, 74] on div "Collections" at bounding box center [393, 81] width 95 height 15
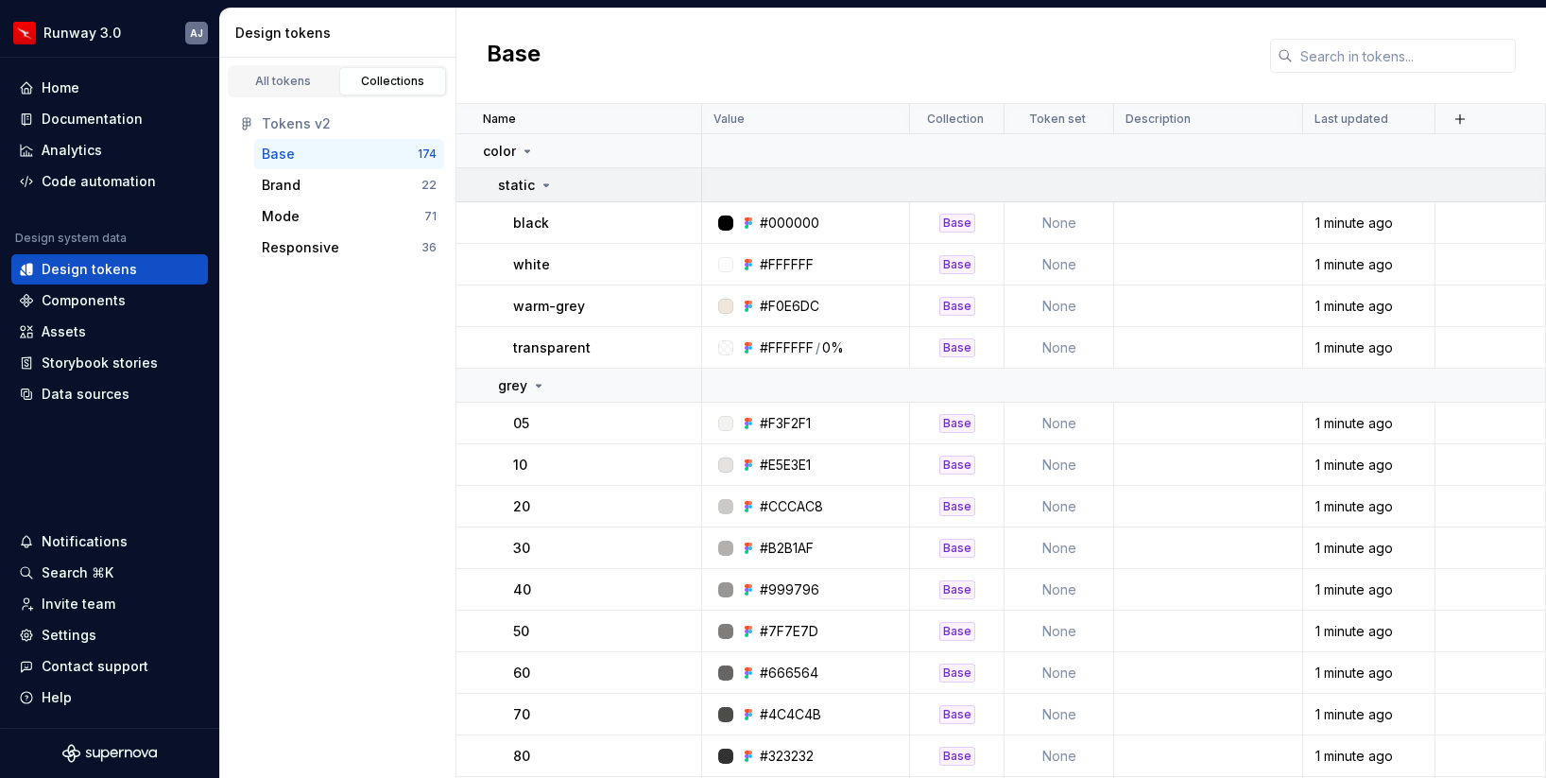
click at [545, 182] on icon at bounding box center [546, 185] width 15 height 15
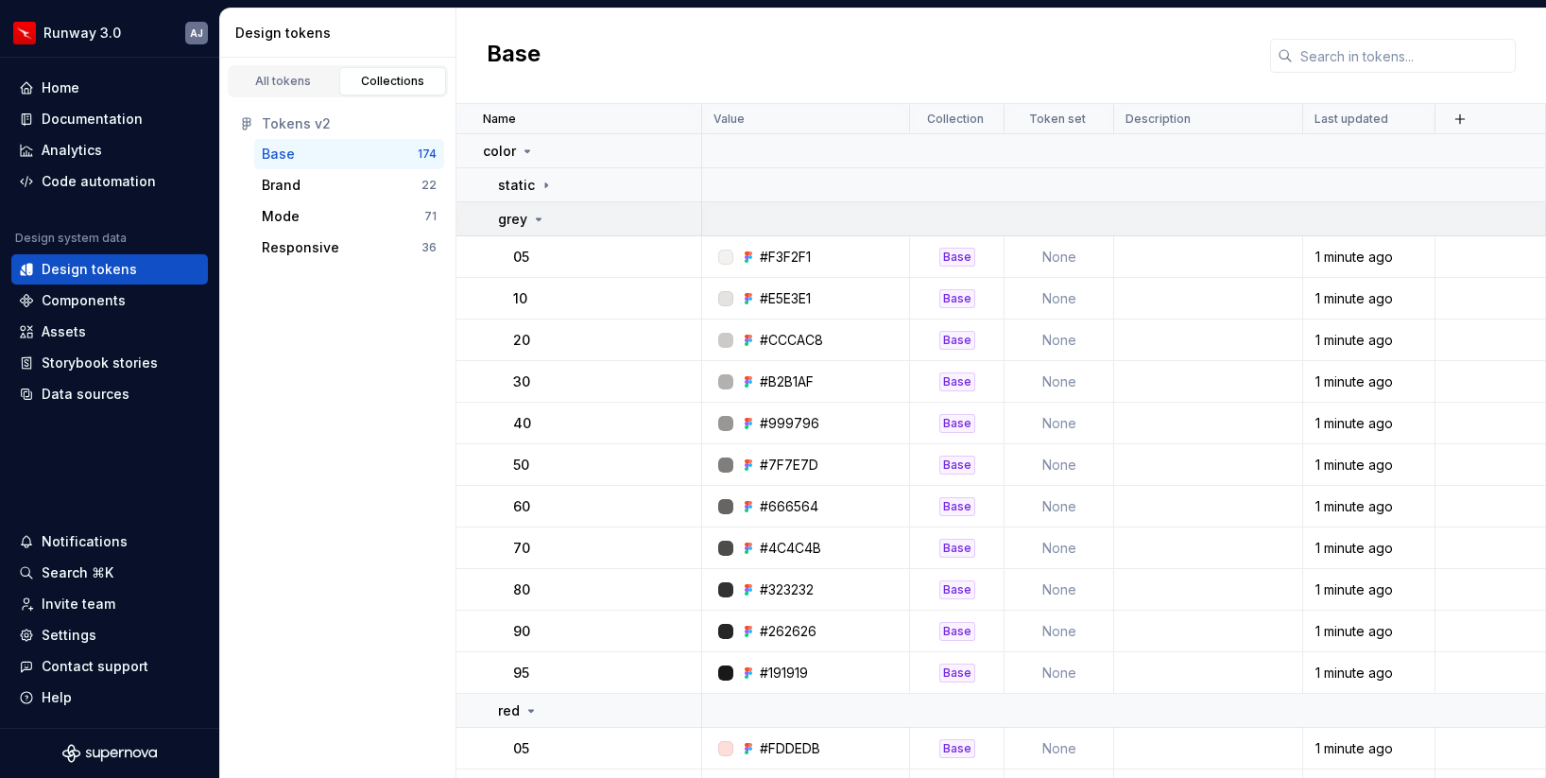
click at [536, 220] on icon at bounding box center [538, 219] width 15 height 15
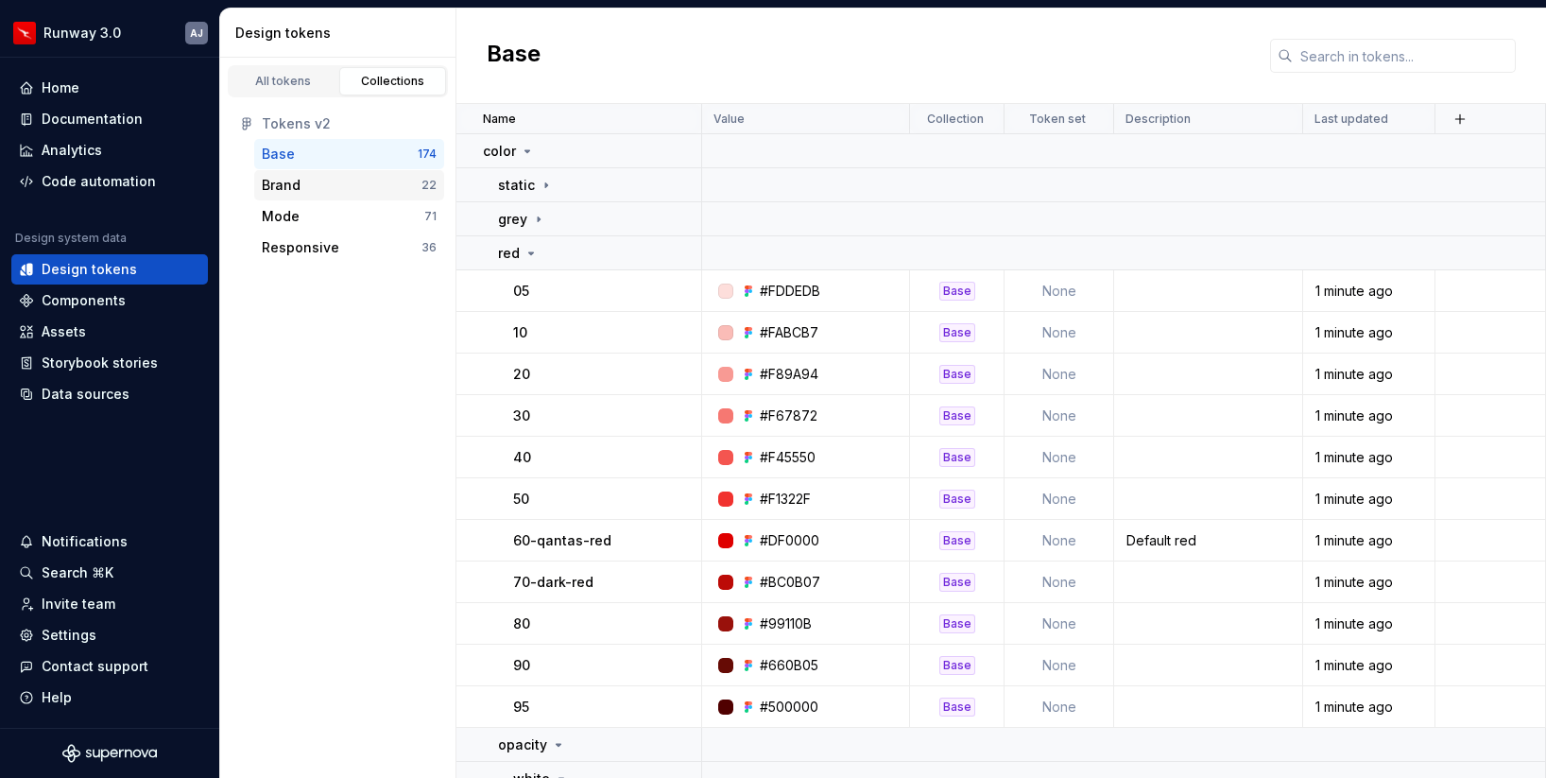
click at [354, 188] on div "Brand" at bounding box center [342, 185] width 160 height 19
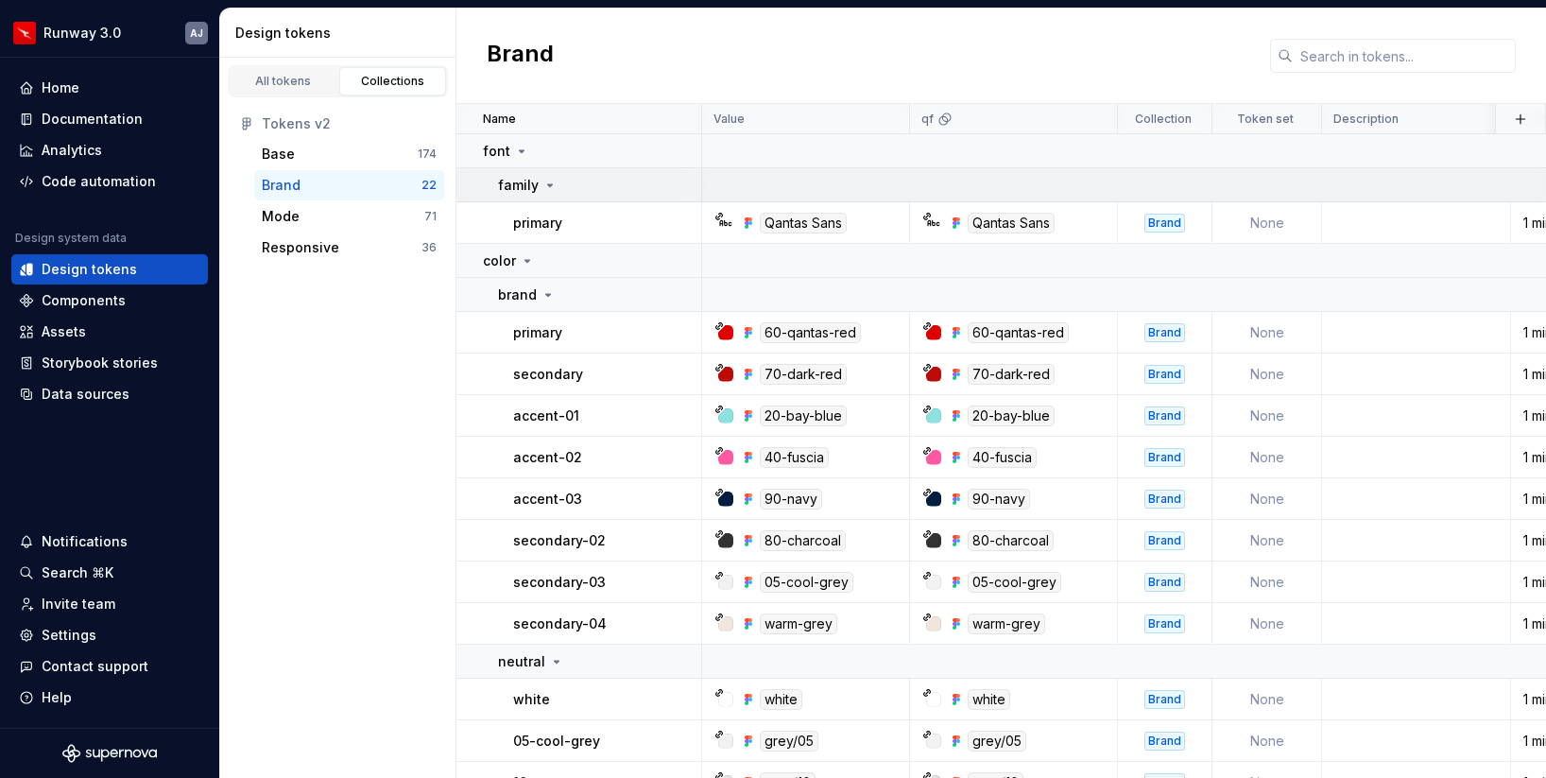
click at [544, 184] on icon at bounding box center [550, 185] width 15 height 15
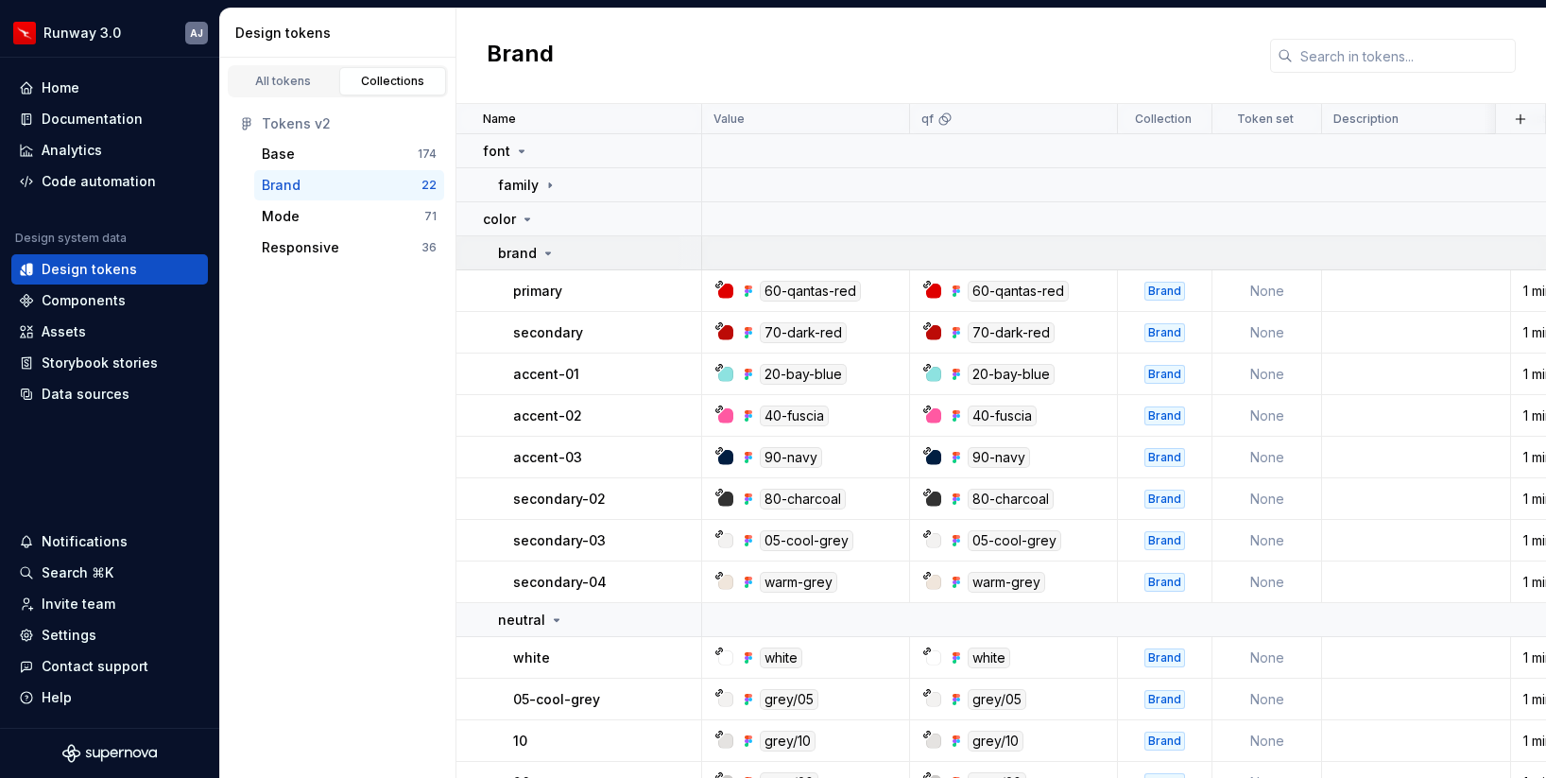
click at [550, 253] on icon at bounding box center [548, 253] width 15 height 15
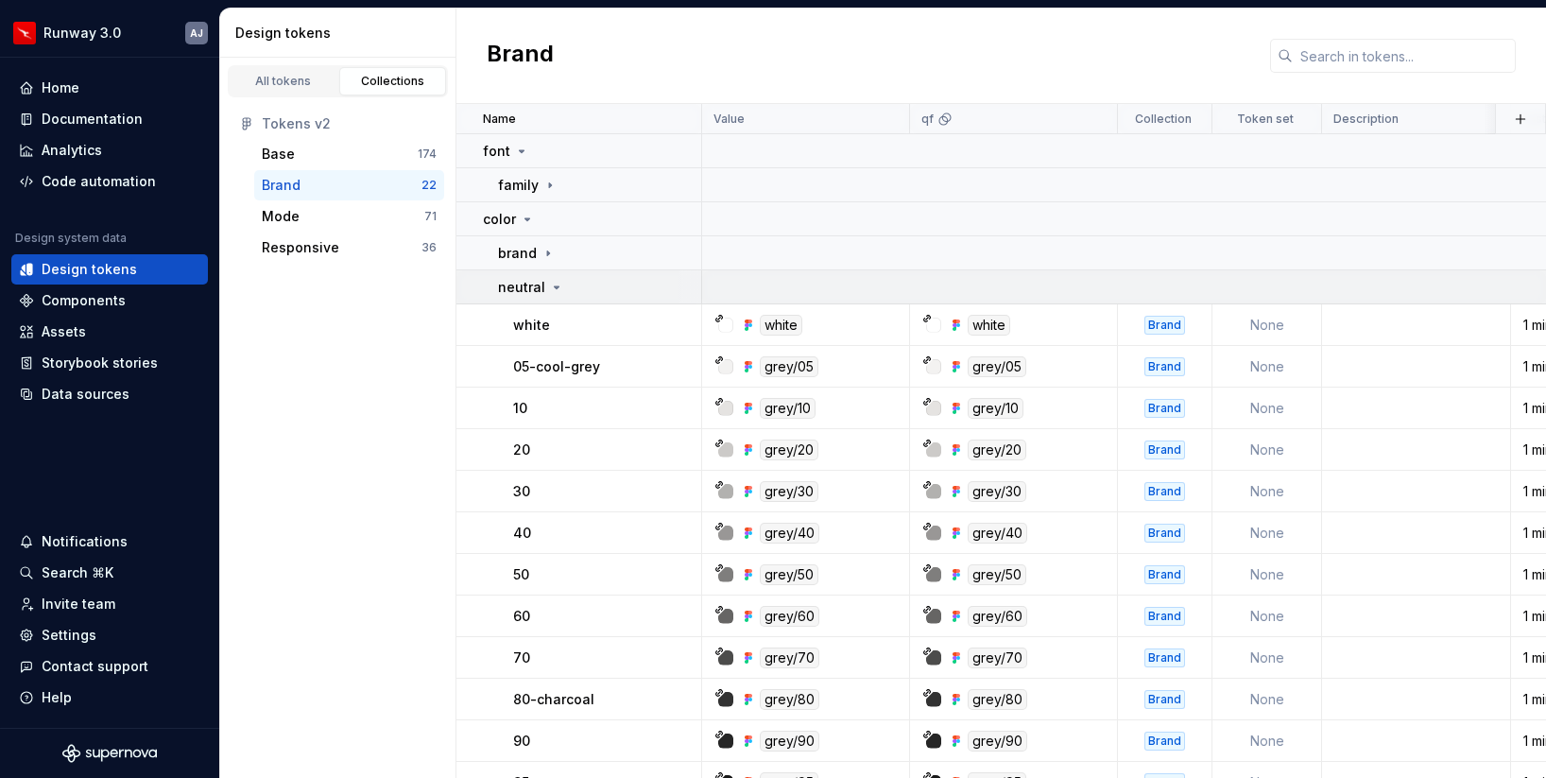
click at [555, 286] on icon at bounding box center [557, 287] width 5 height 2
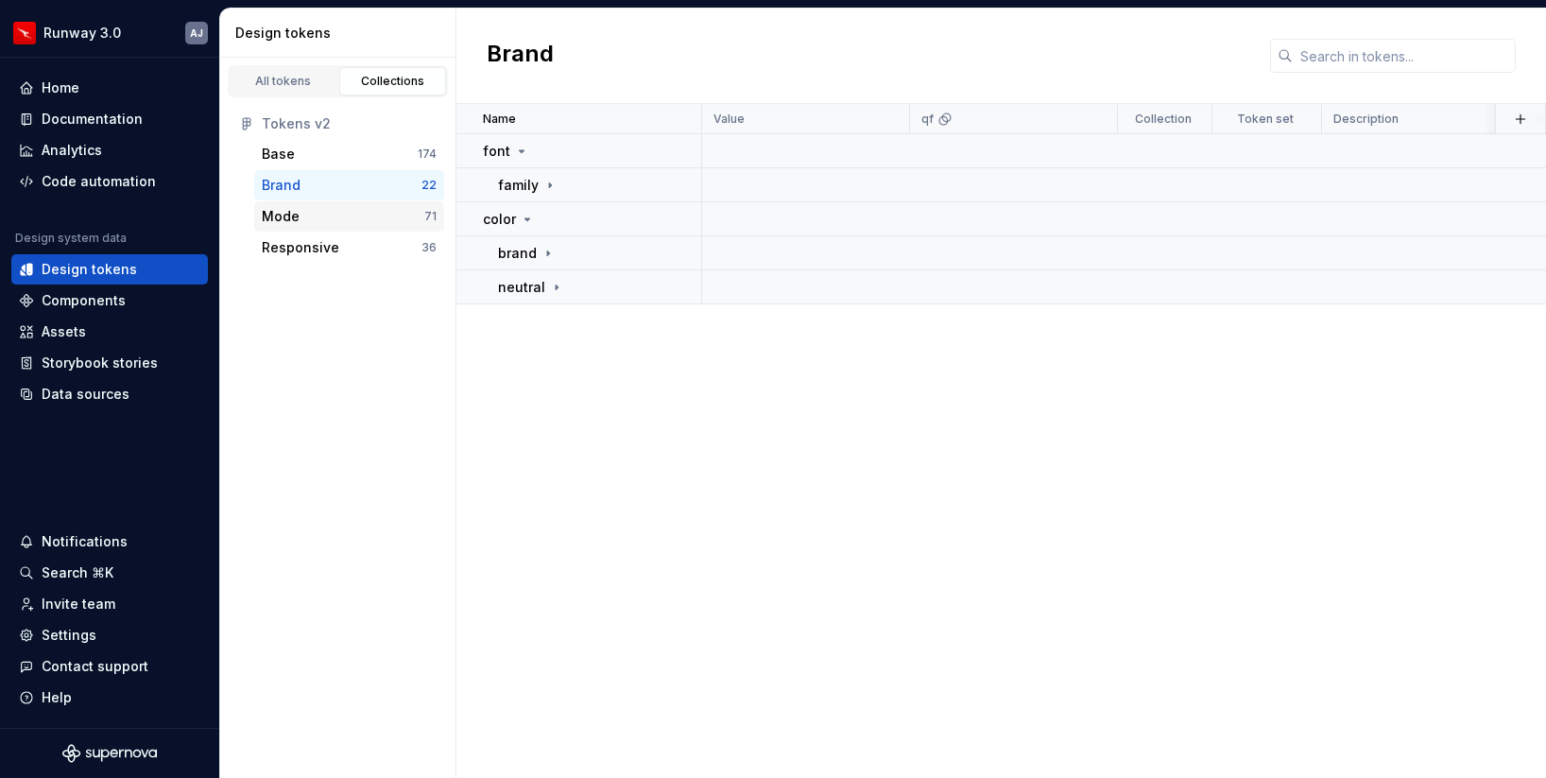
click at [359, 221] on div "Mode" at bounding box center [343, 216] width 163 height 19
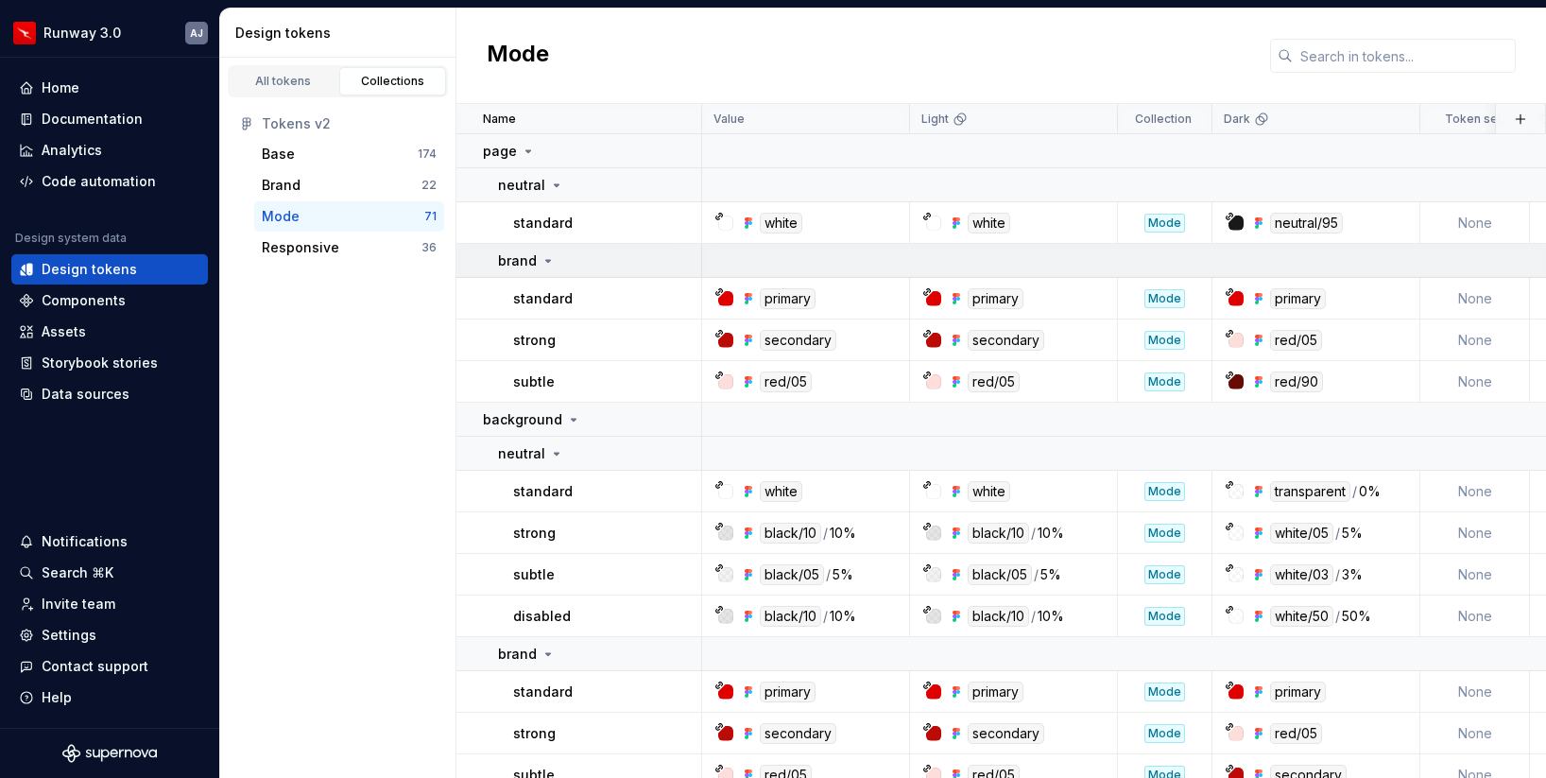
click at [552, 261] on icon at bounding box center [548, 260] width 15 height 15
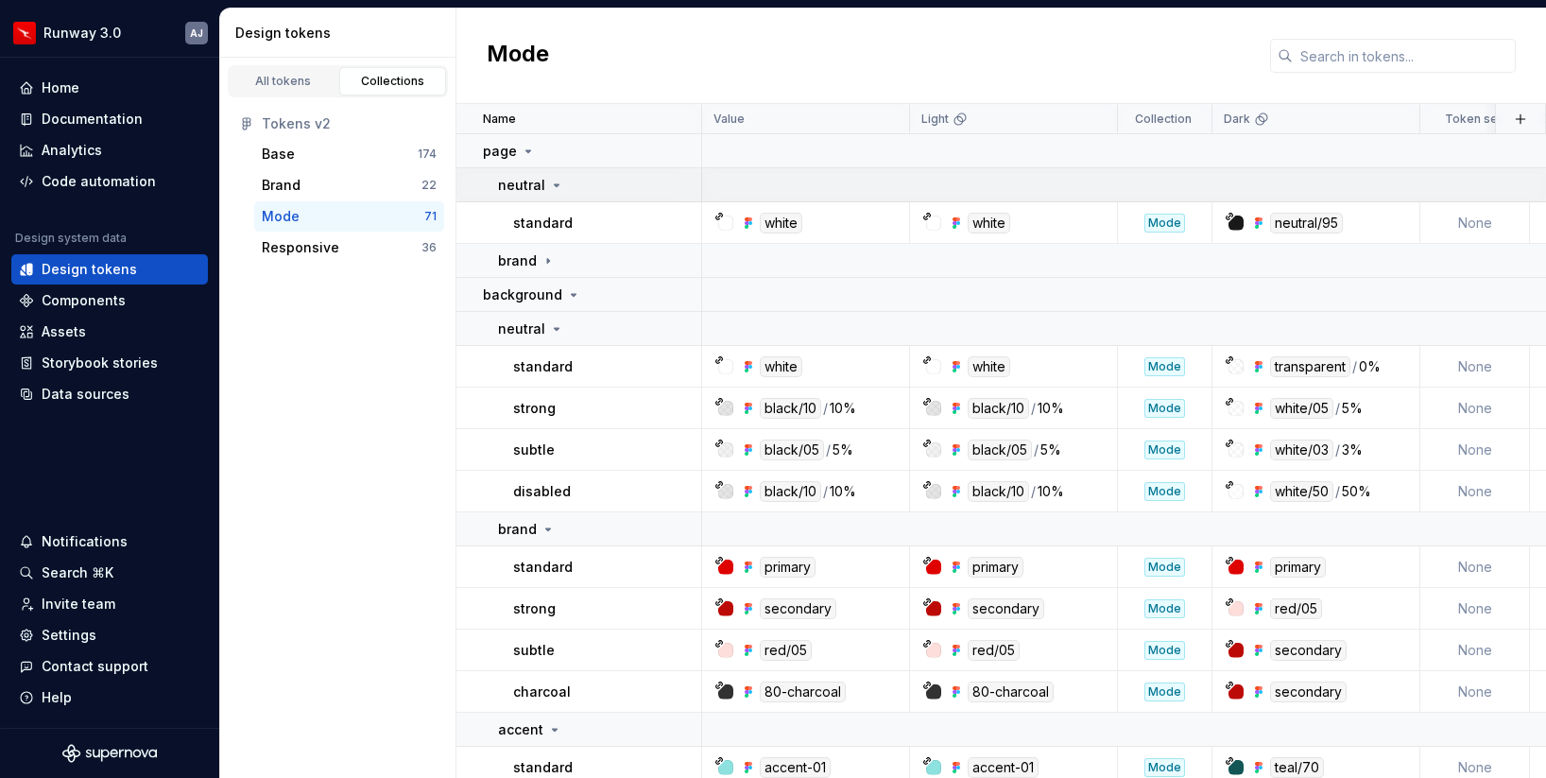
click at [558, 194] on div "neutral" at bounding box center [531, 185] width 66 height 19
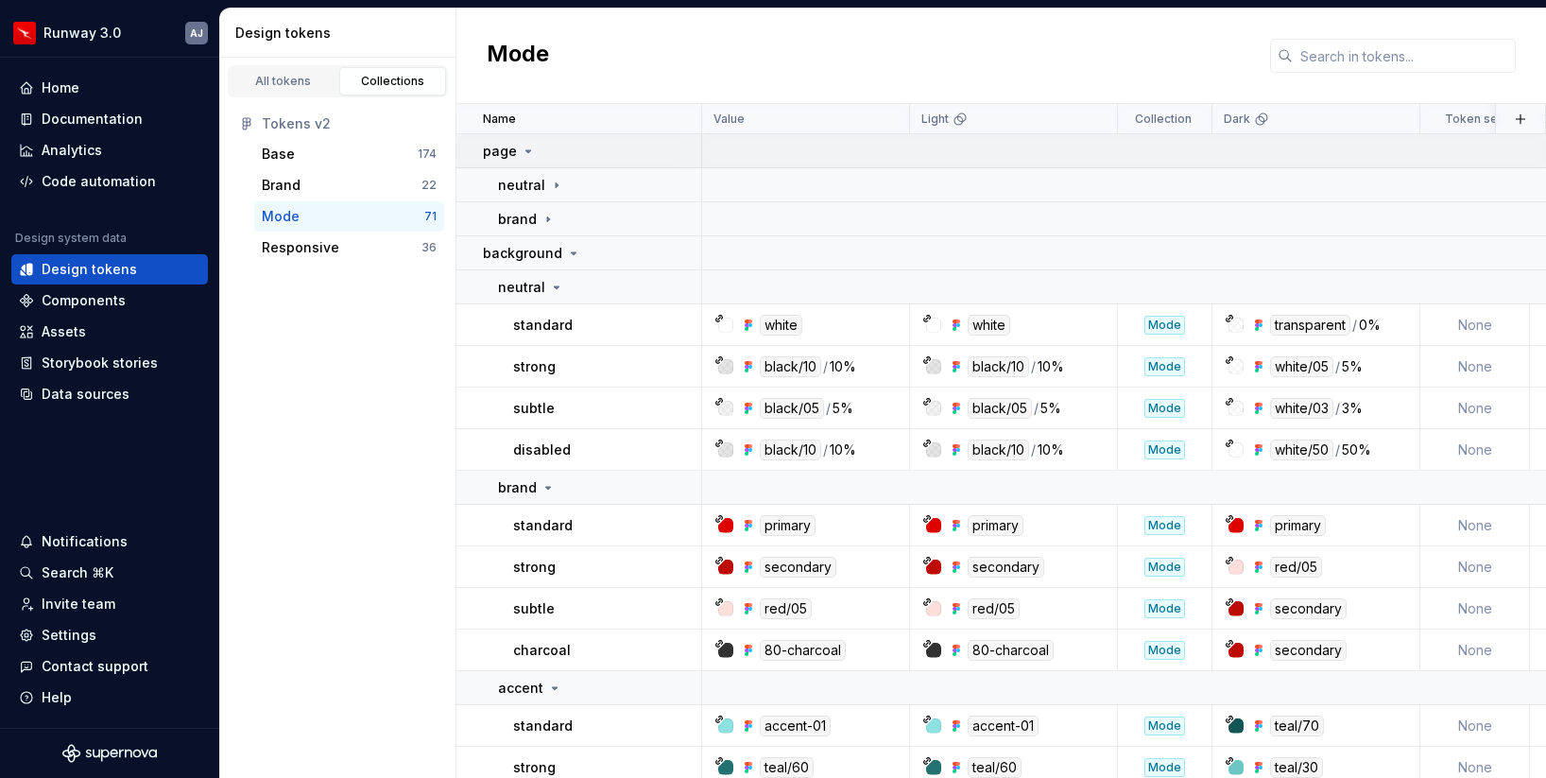
click at [527, 147] on icon at bounding box center [528, 151] width 15 height 15
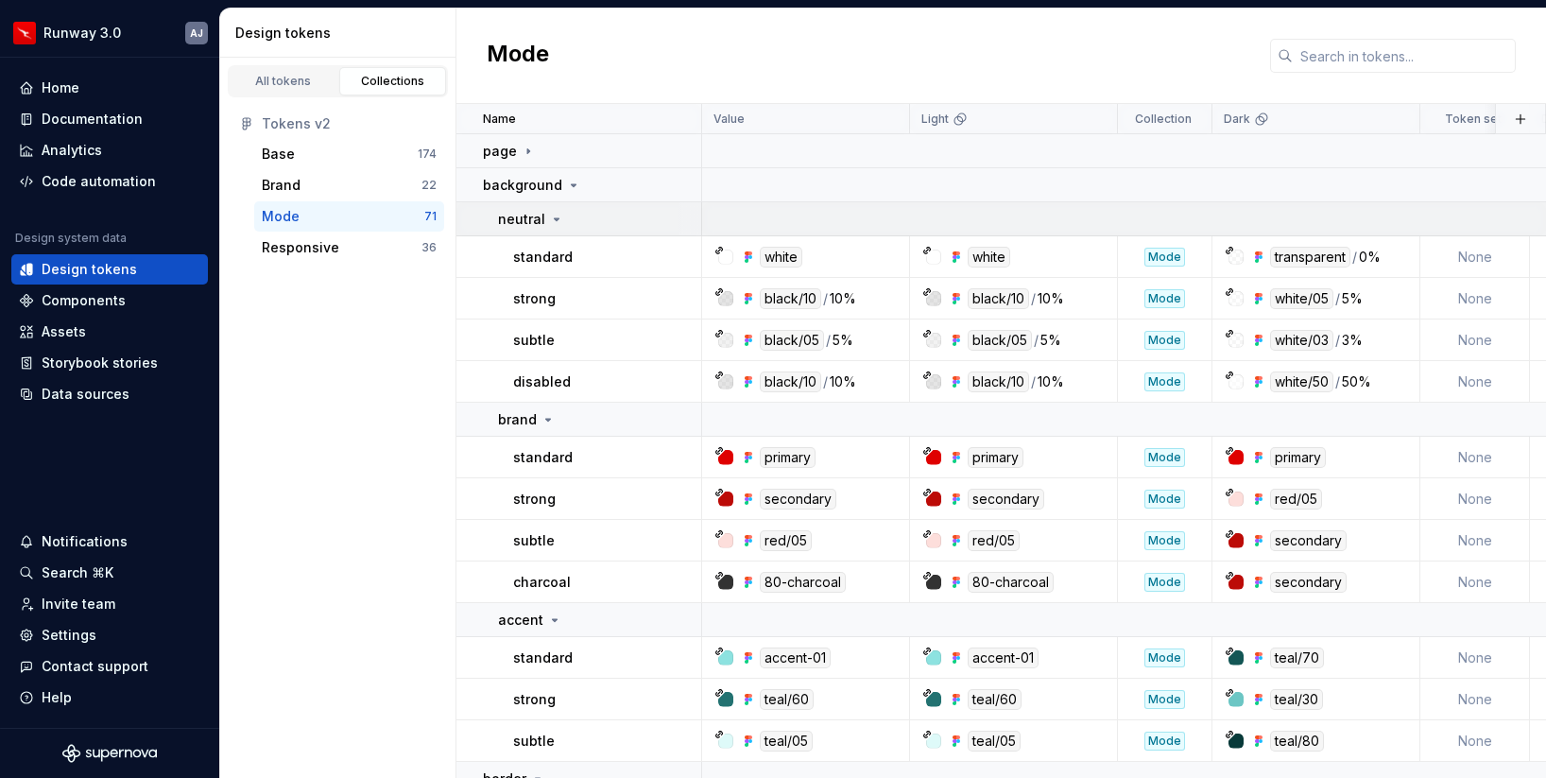
click at [556, 219] on icon at bounding box center [556, 219] width 15 height 15
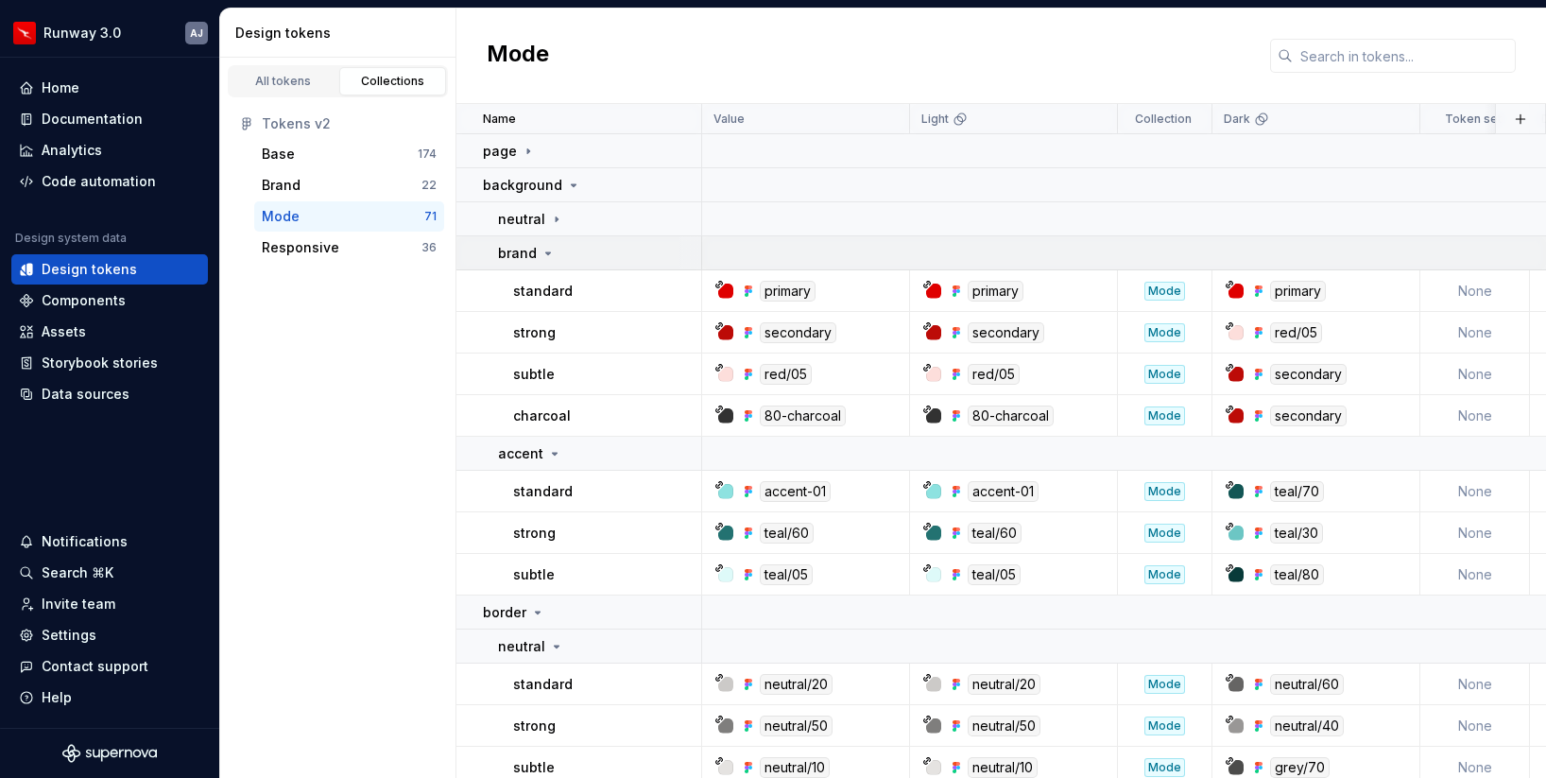
click at [553, 251] on icon at bounding box center [548, 253] width 15 height 15
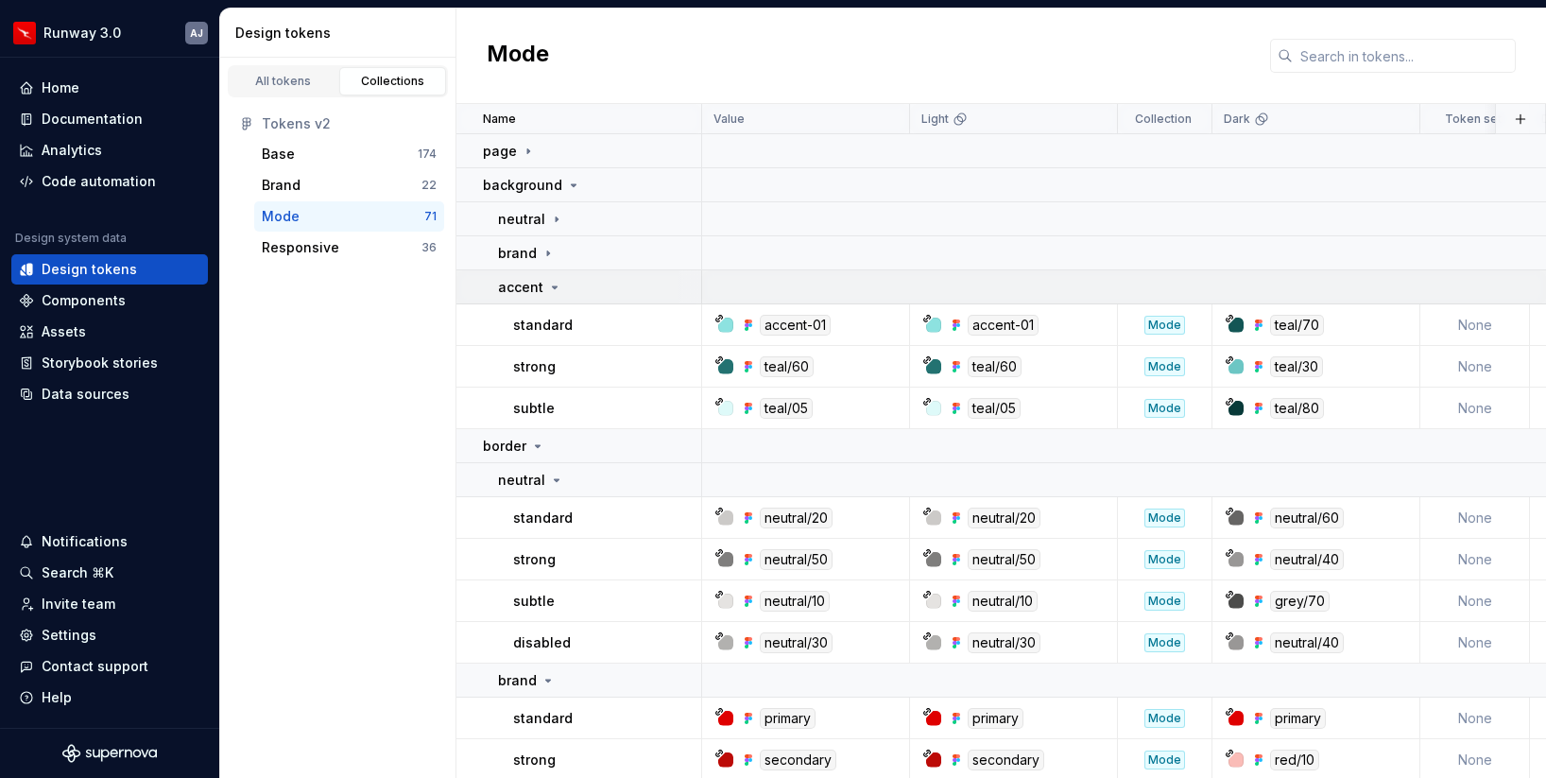
click at [559, 287] on icon at bounding box center [554, 287] width 15 height 15
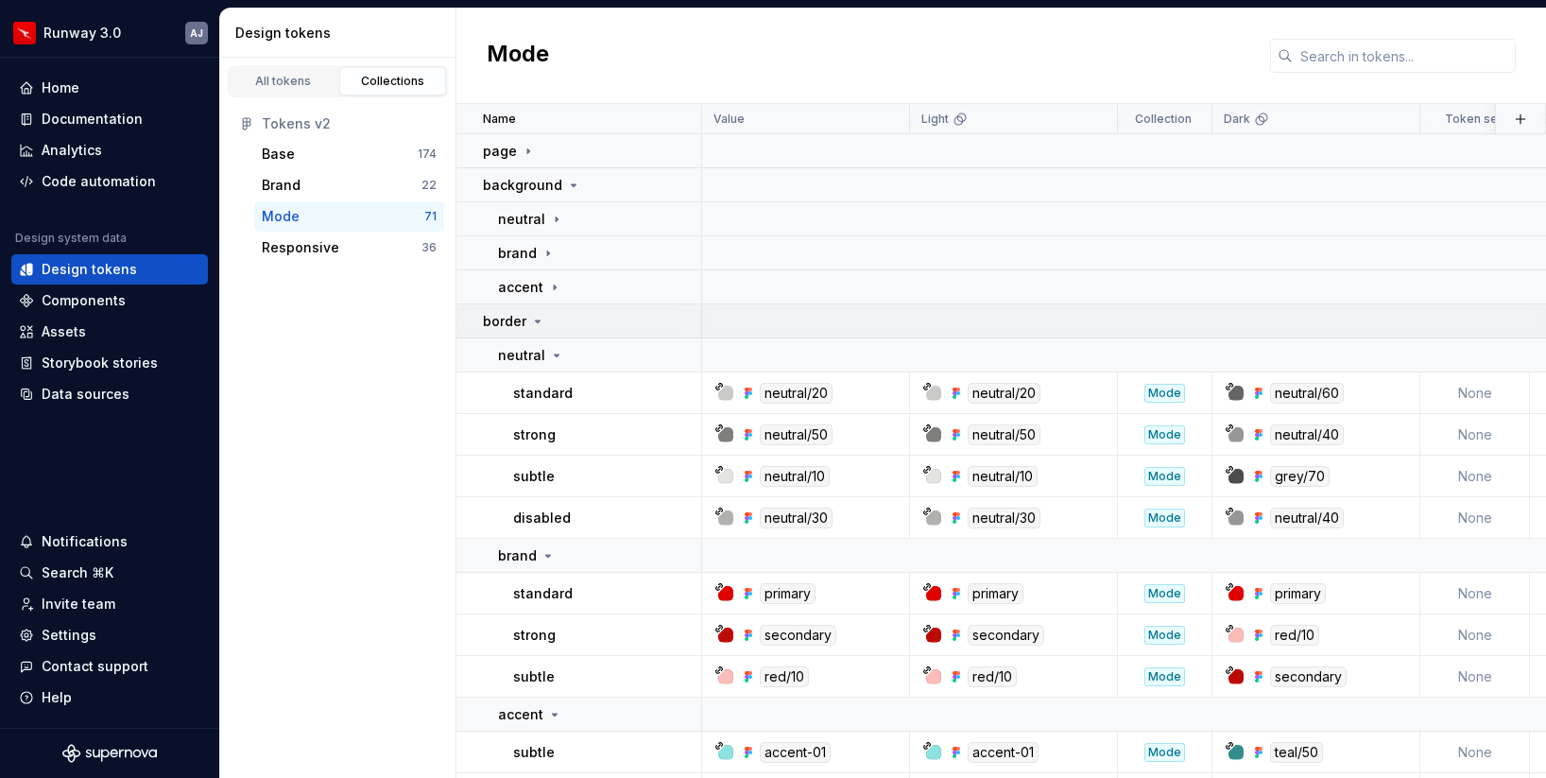
click at [534, 318] on icon at bounding box center [537, 321] width 15 height 15
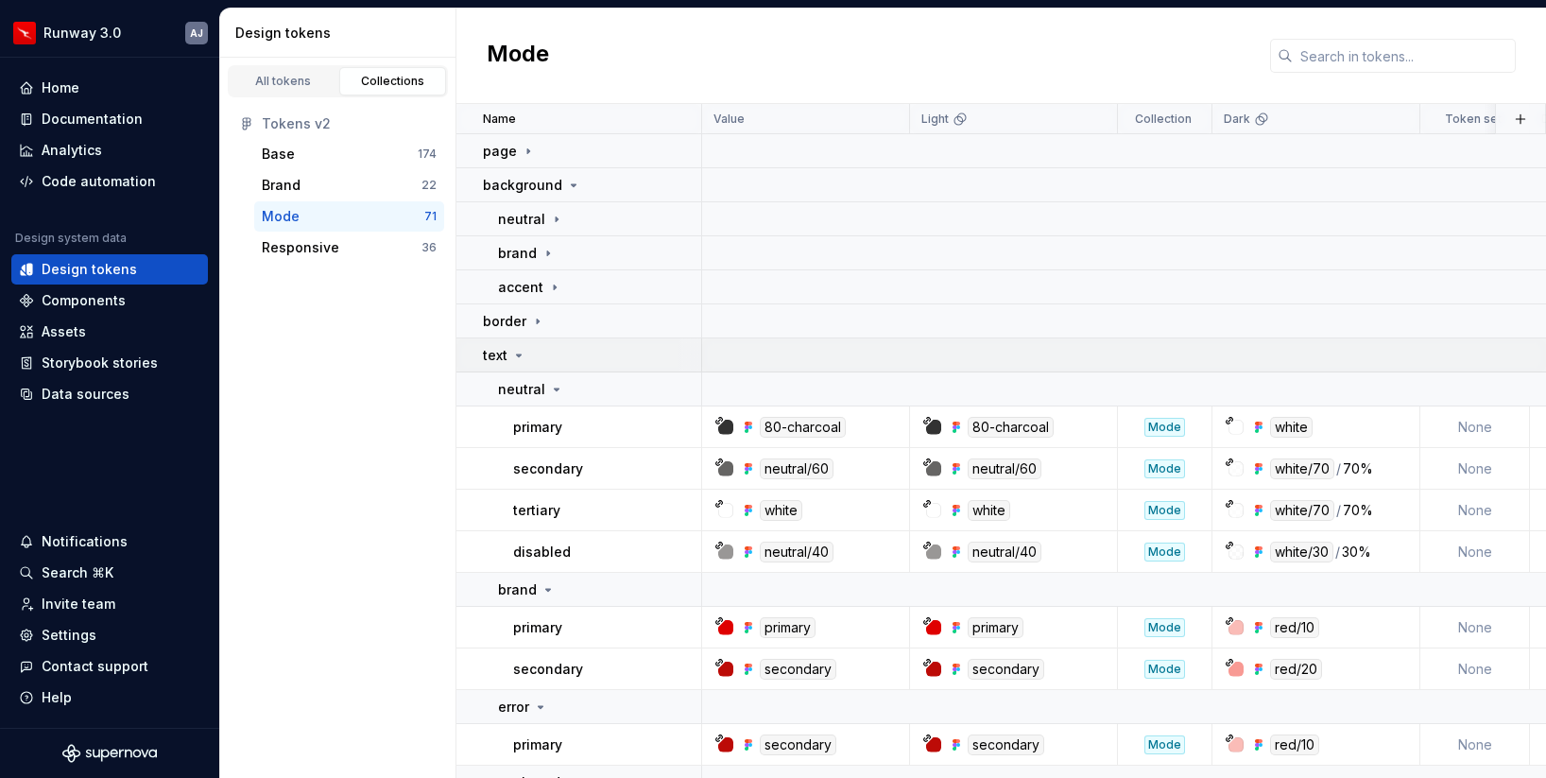
click at [522, 352] on icon at bounding box center [518, 355] width 15 height 15
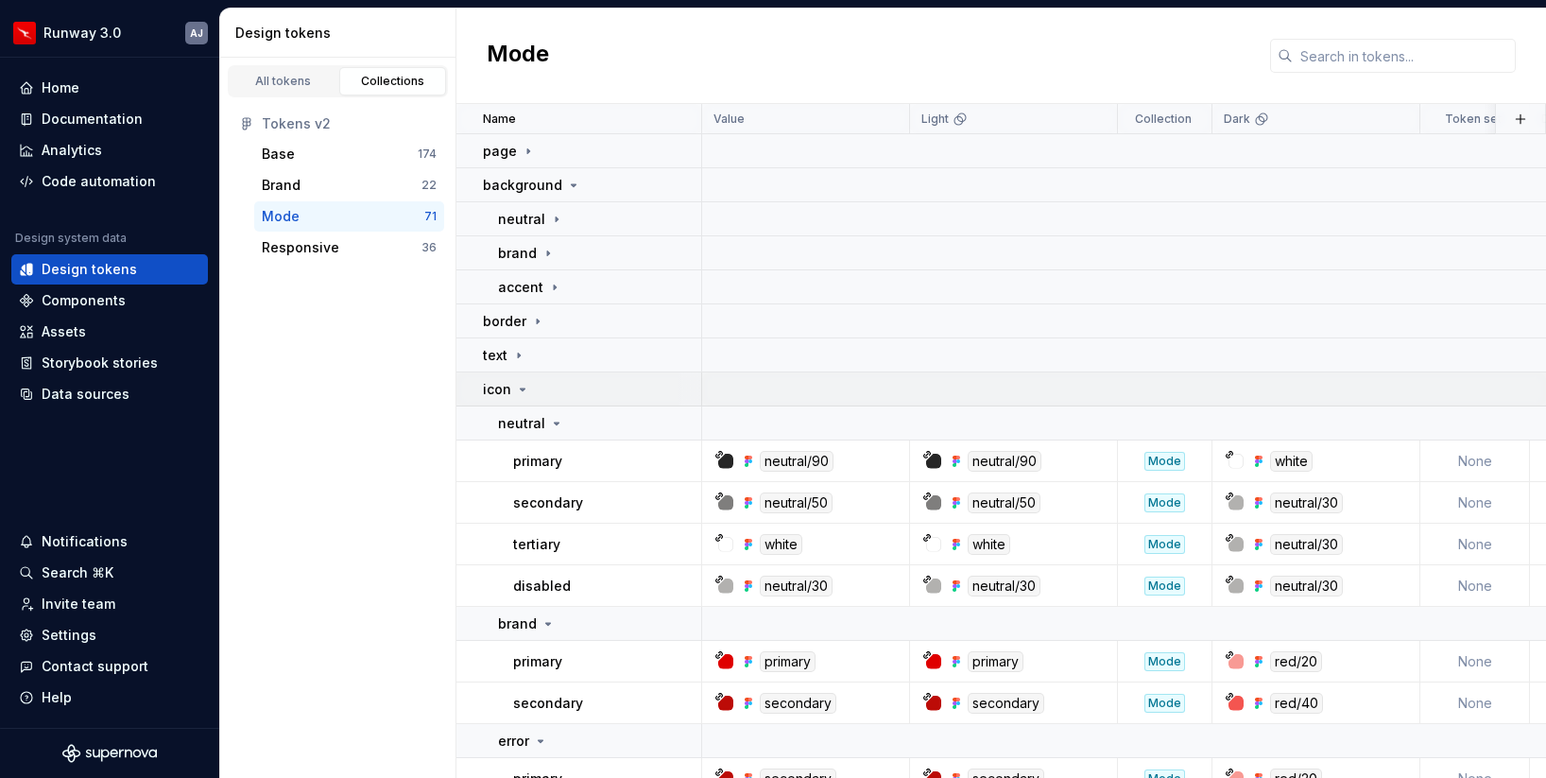
click at [523, 383] on icon at bounding box center [522, 389] width 15 height 15
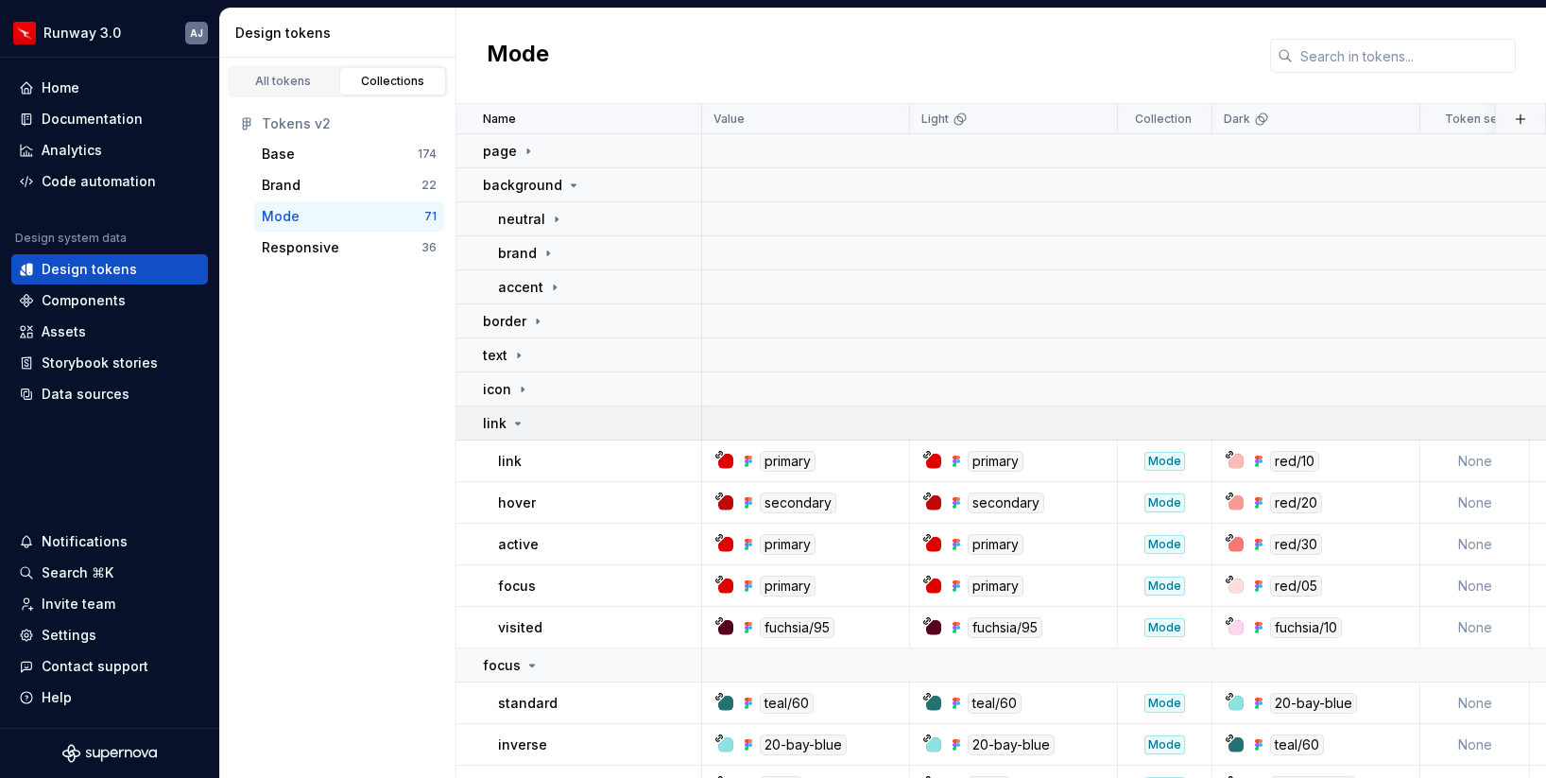
click at [525, 430] on div "link" at bounding box center [591, 423] width 217 height 19
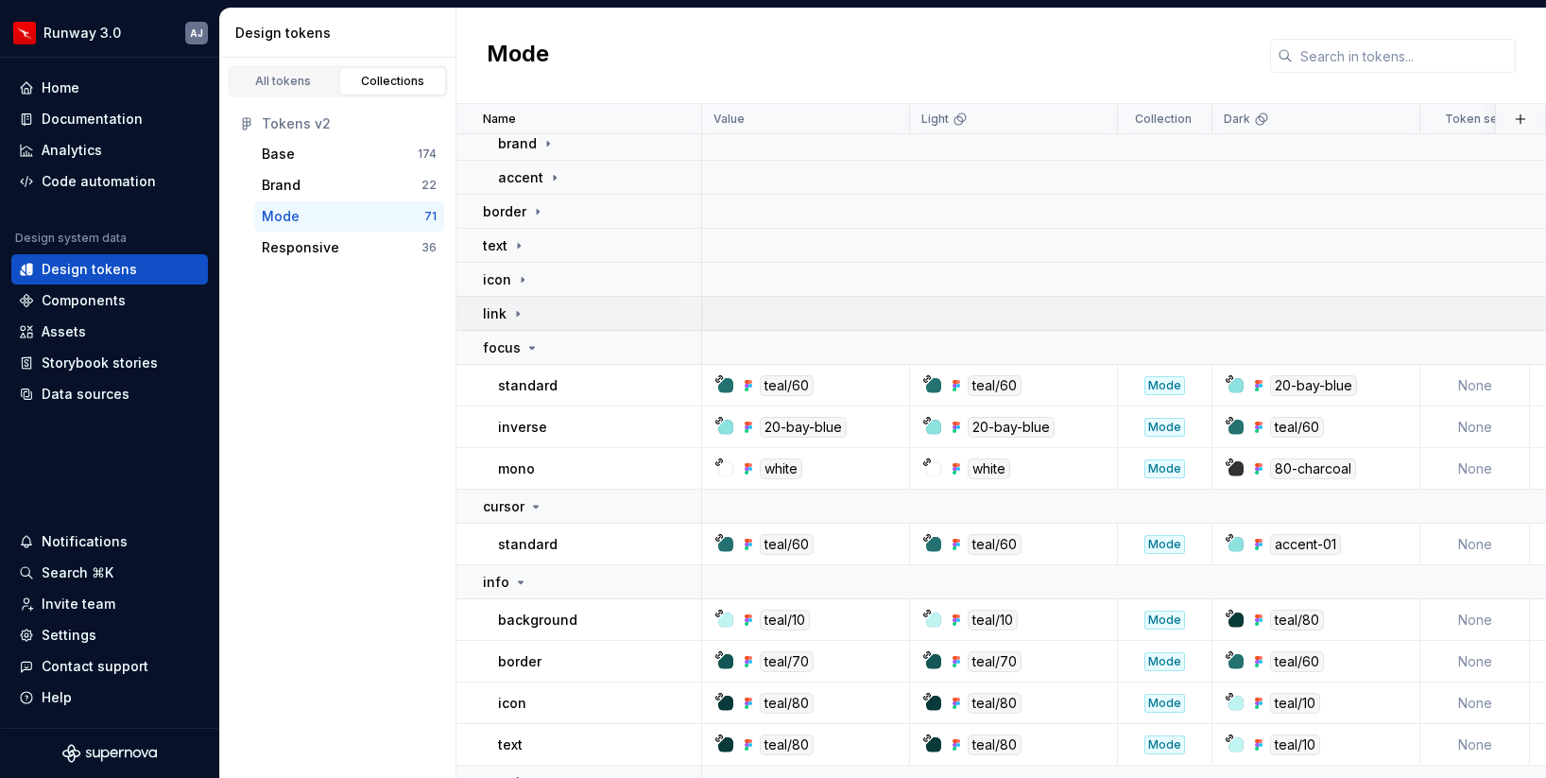
scroll to position [181, 0]
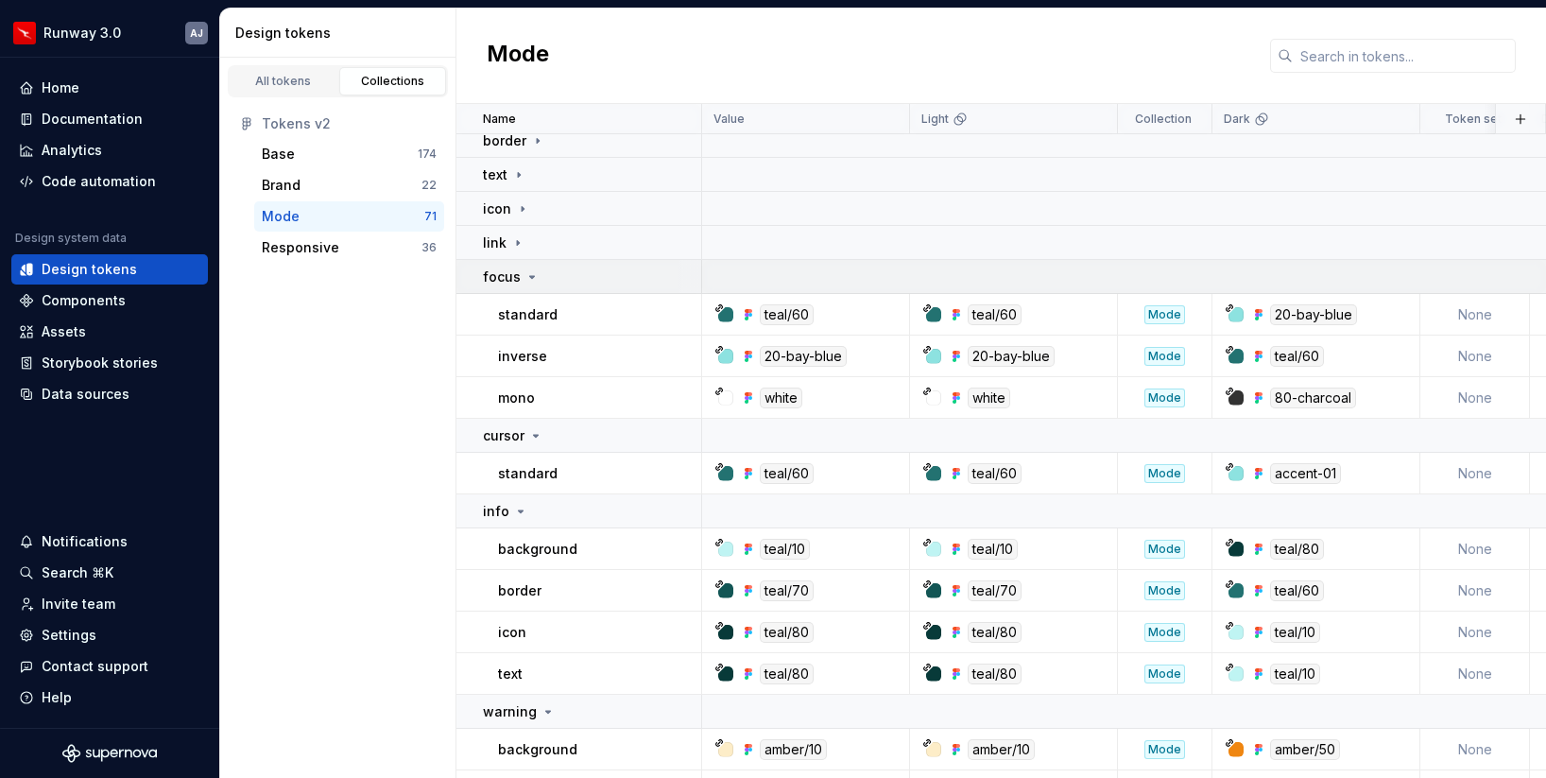
click at [528, 278] on icon at bounding box center [532, 276] width 15 height 15
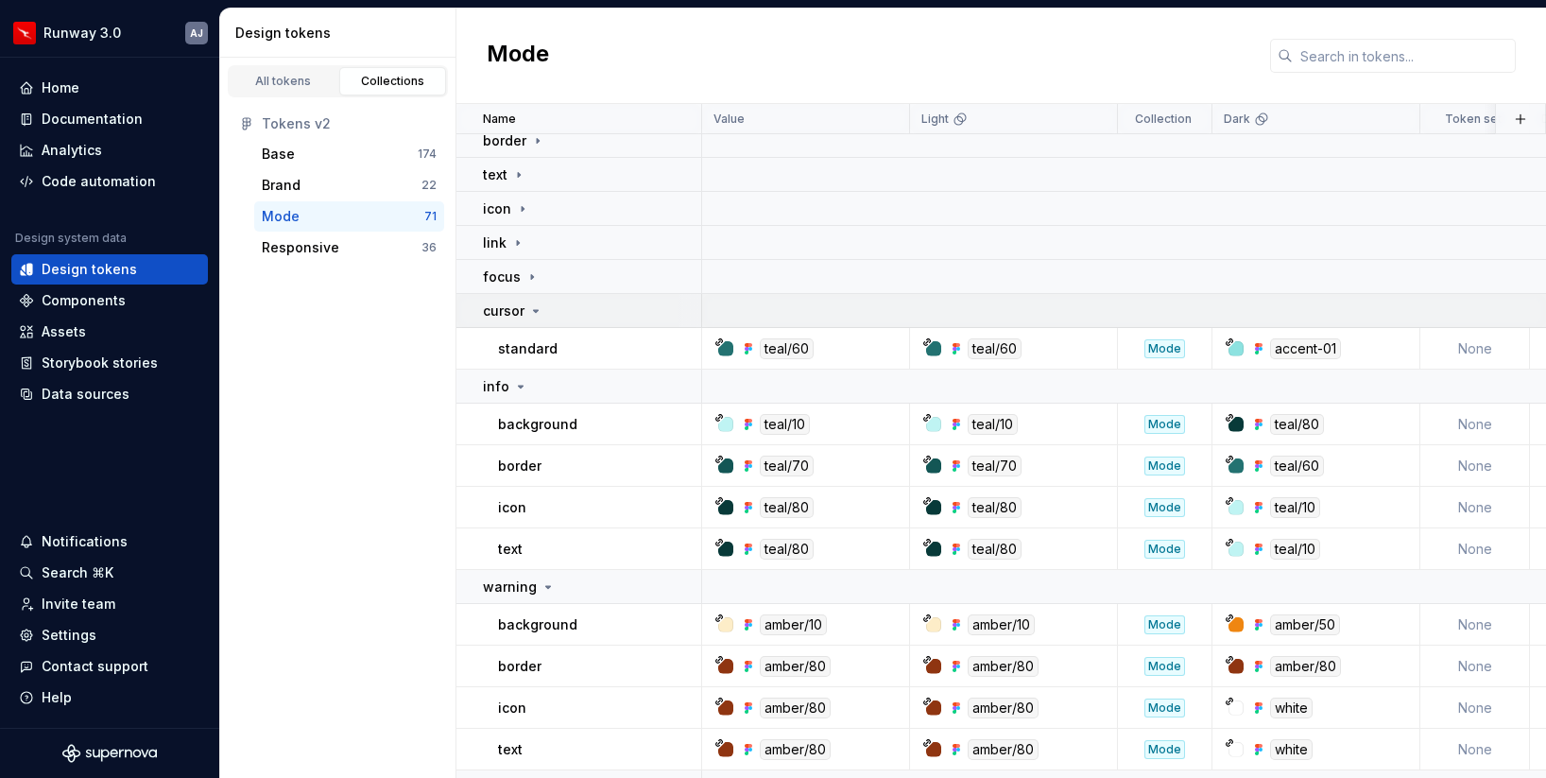
click at [534, 311] on icon at bounding box center [536, 311] width 5 height 2
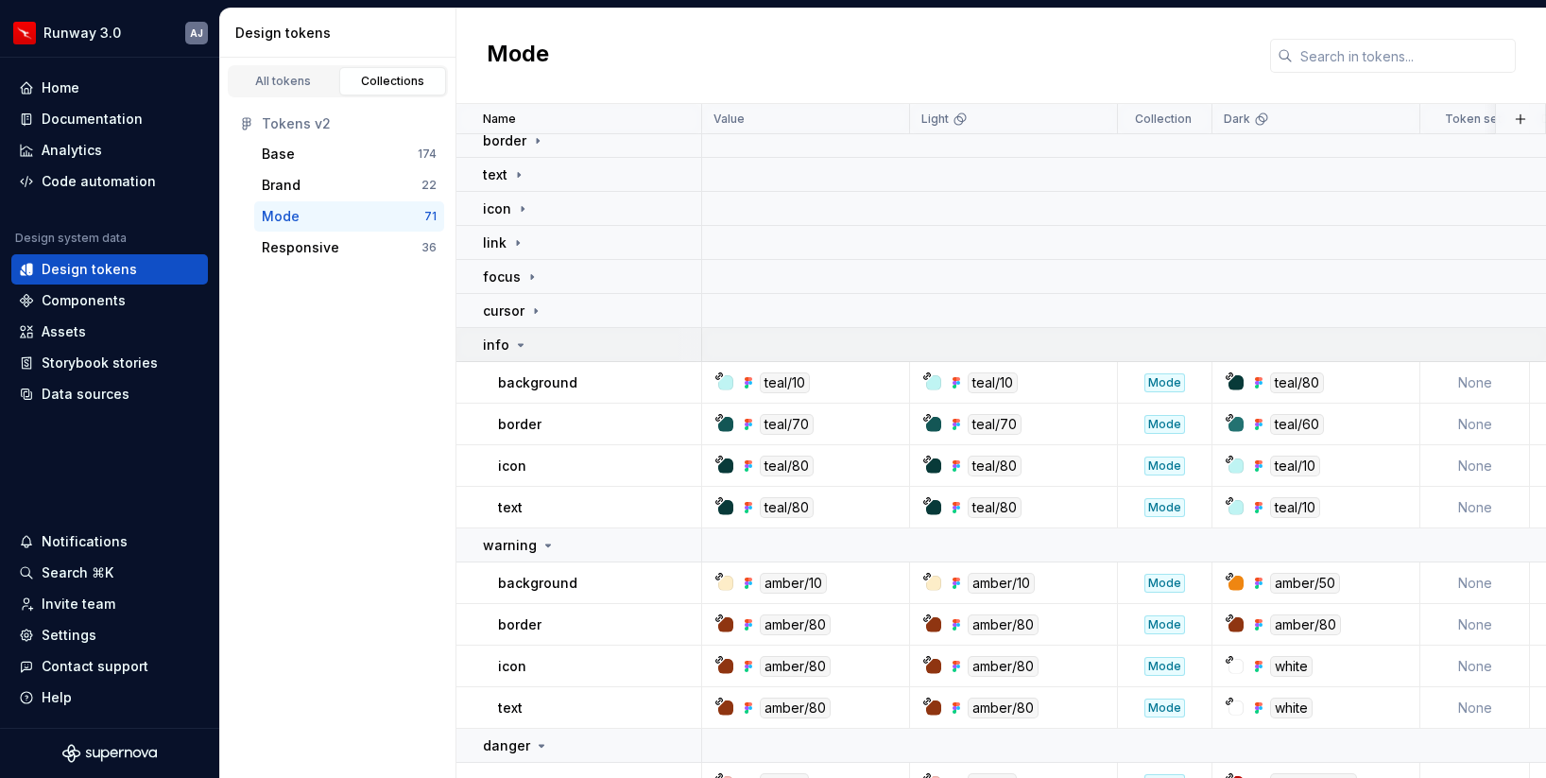
click at [520, 345] on icon at bounding box center [520, 344] width 15 height 15
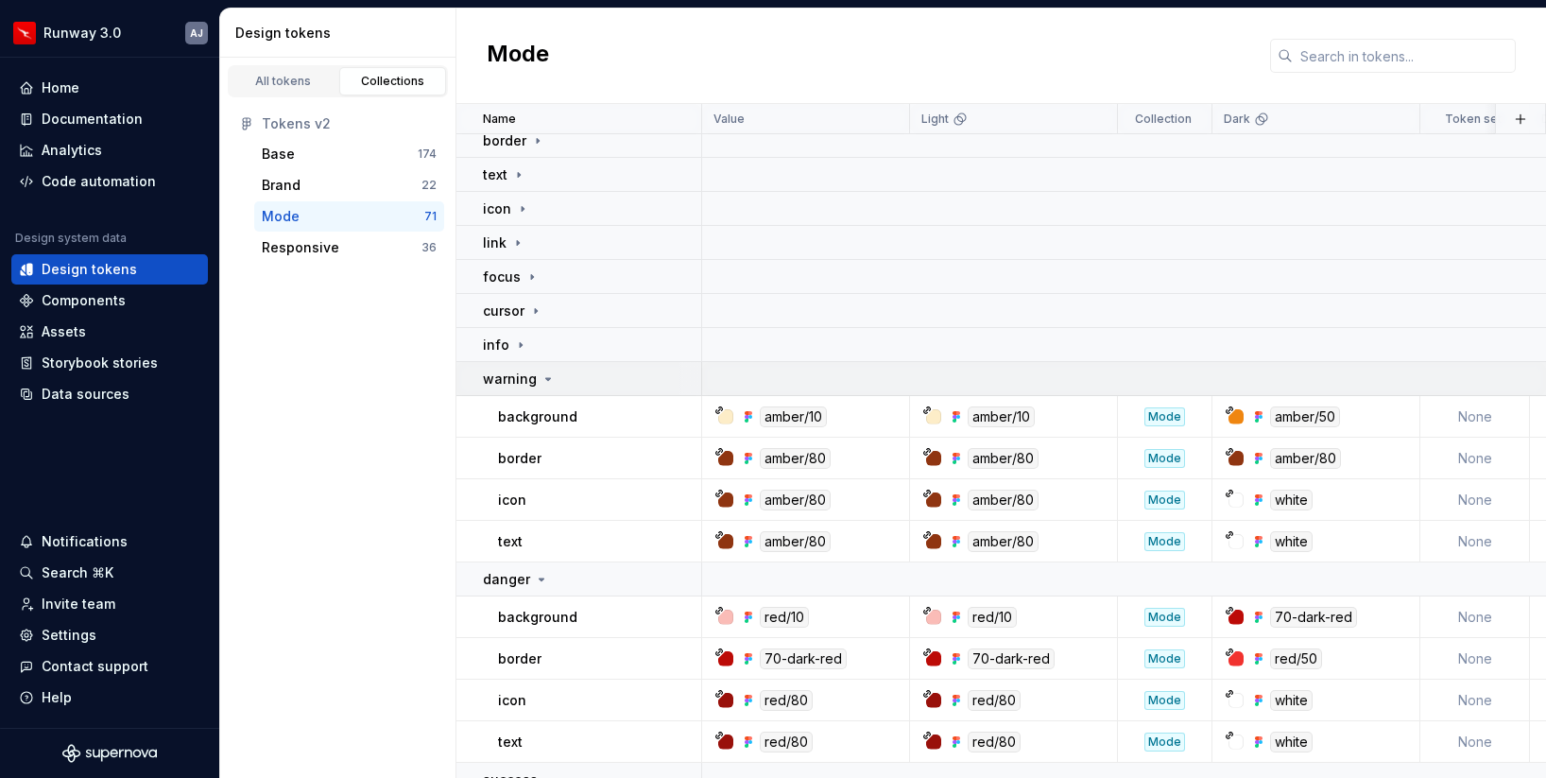
click at [544, 376] on icon at bounding box center [548, 378] width 15 height 15
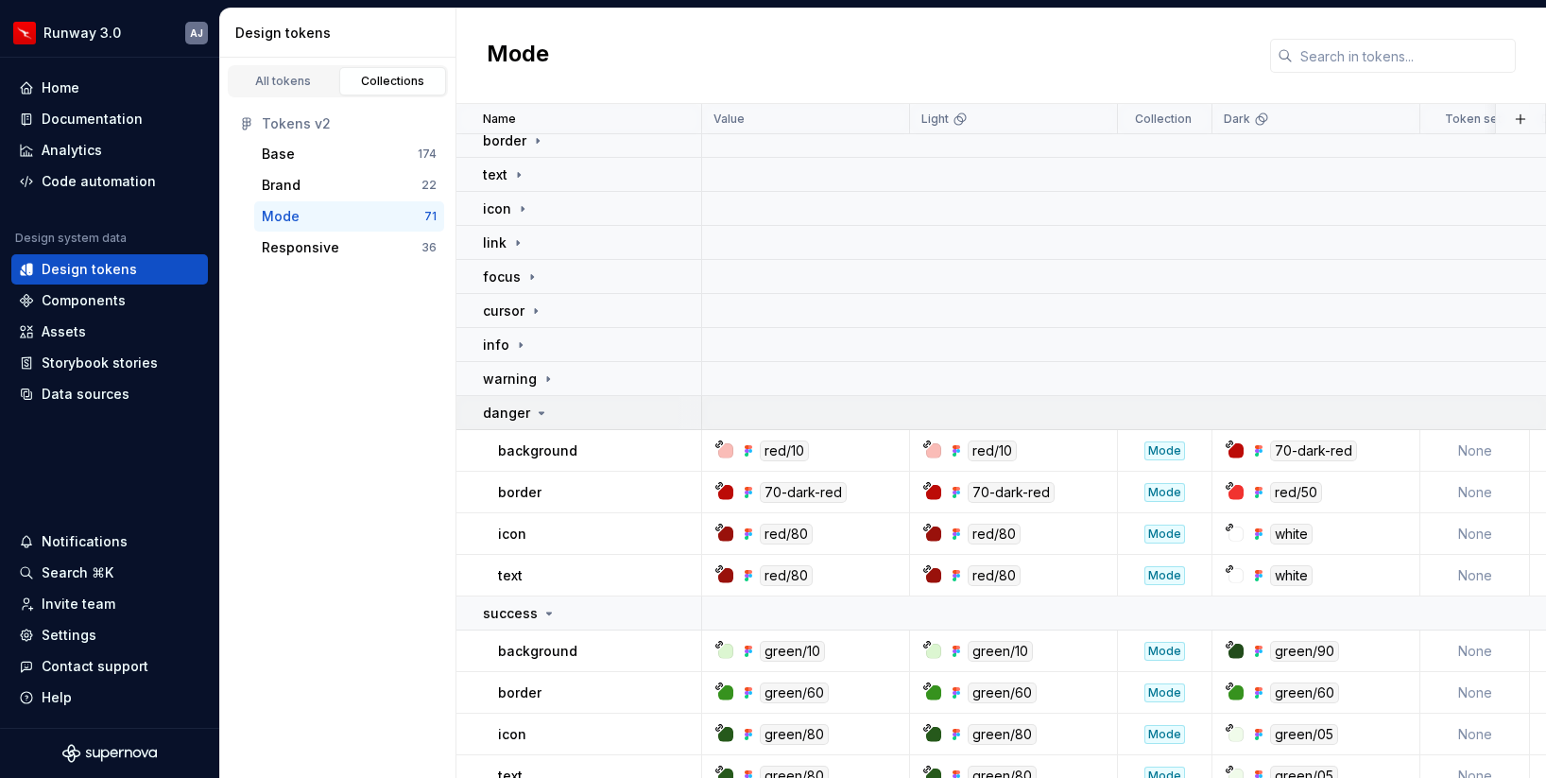
click at [540, 409] on icon at bounding box center [541, 413] width 15 height 15
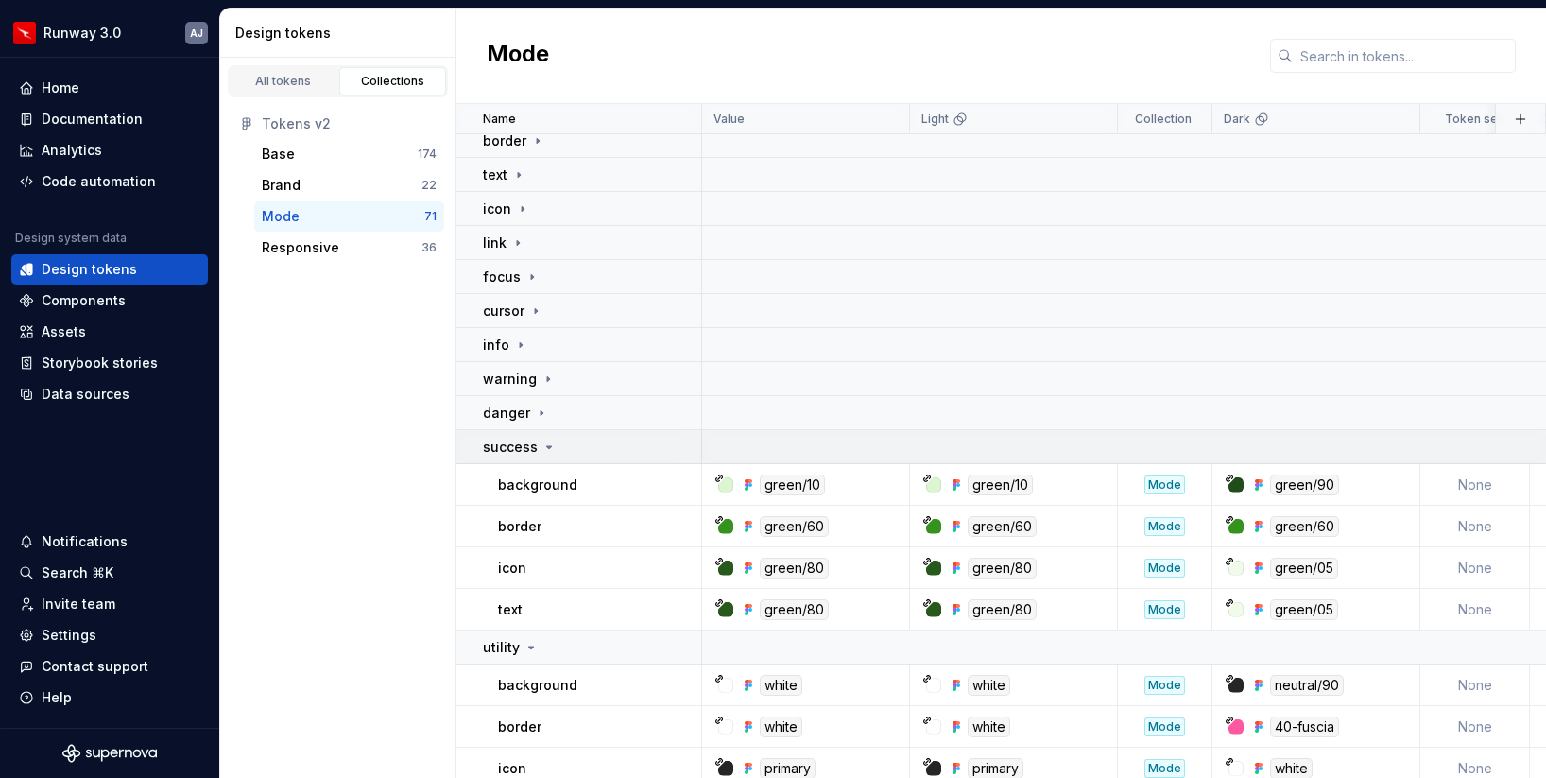
click at [547, 453] on icon at bounding box center [549, 447] width 15 height 15
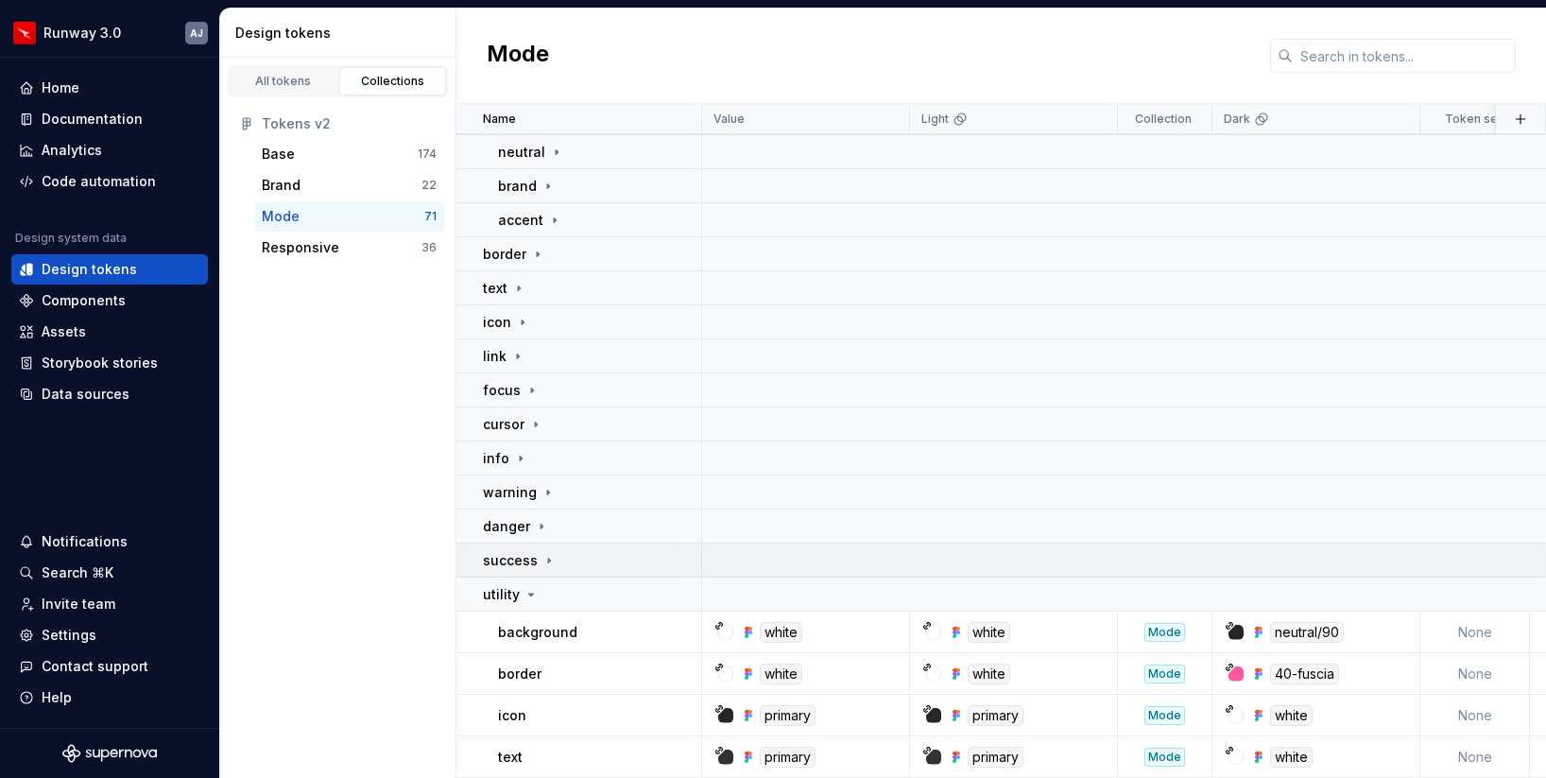
scroll to position [67, 0]
click at [529, 595] on icon at bounding box center [531, 595] width 5 height 2
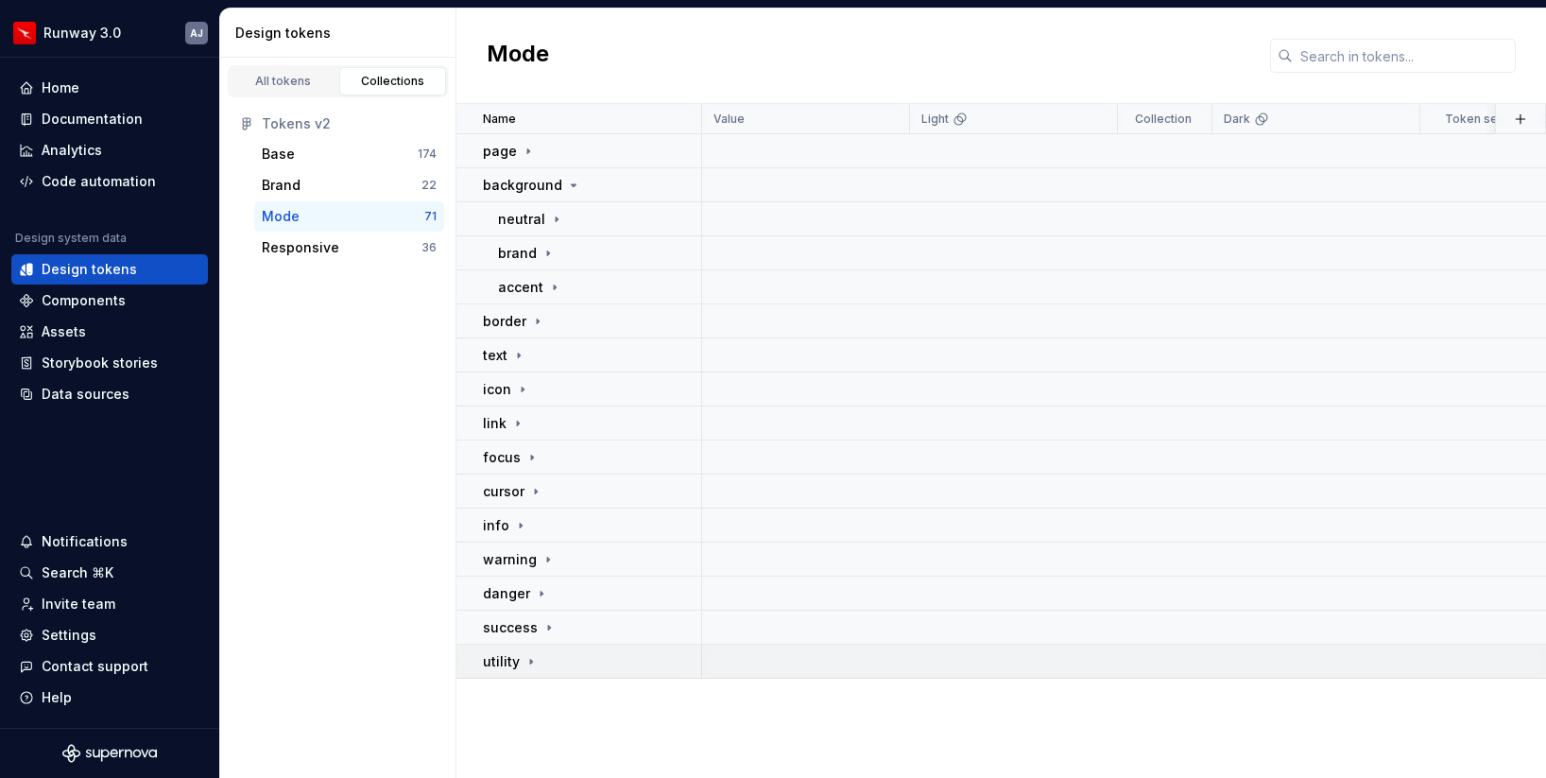
scroll to position [0, 0]
click at [384, 423] on div "All tokens Collections Tokens v2 Base 174 Brand 22 Mode 71 Responsive 36" at bounding box center [338, 418] width 236 height 720
click at [95, 384] on div "Data sources" at bounding box center [109, 394] width 197 height 30
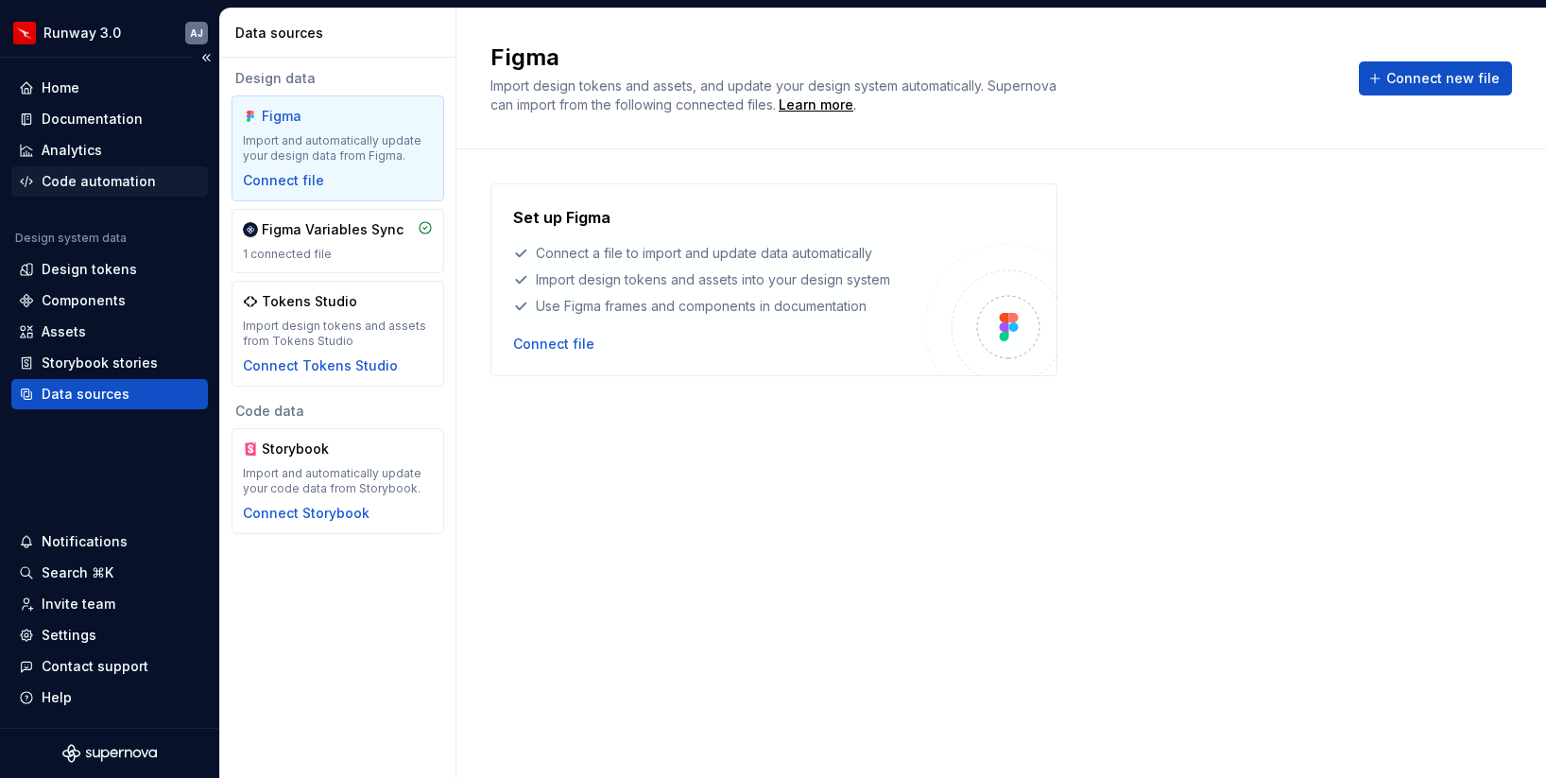
click at [89, 172] on div "Code automation" at bounding box center [99, 181] width 114 height 19
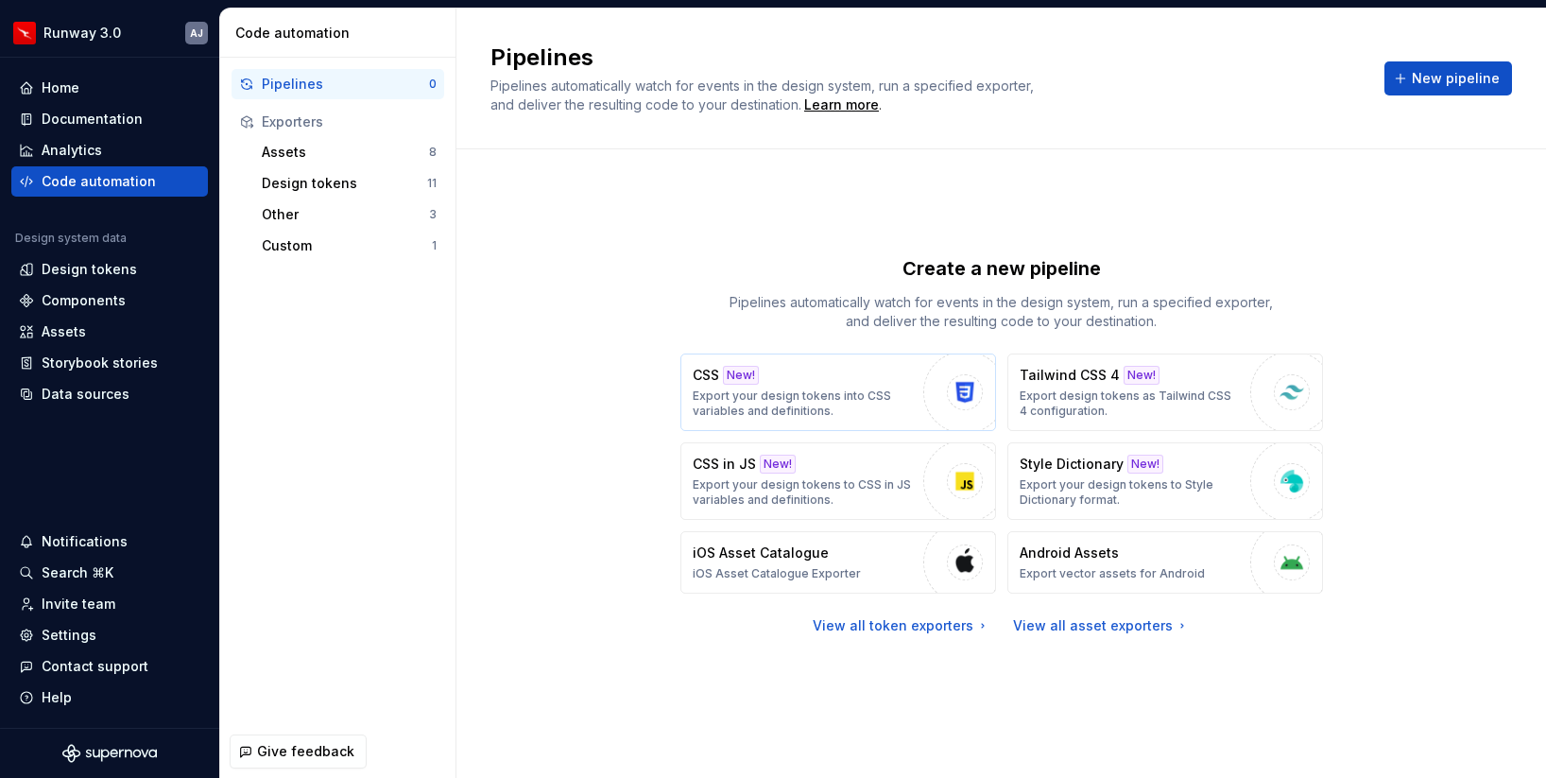
click at [970, 392] on img "button" at bounding box center [965, 392] width 28 height 28
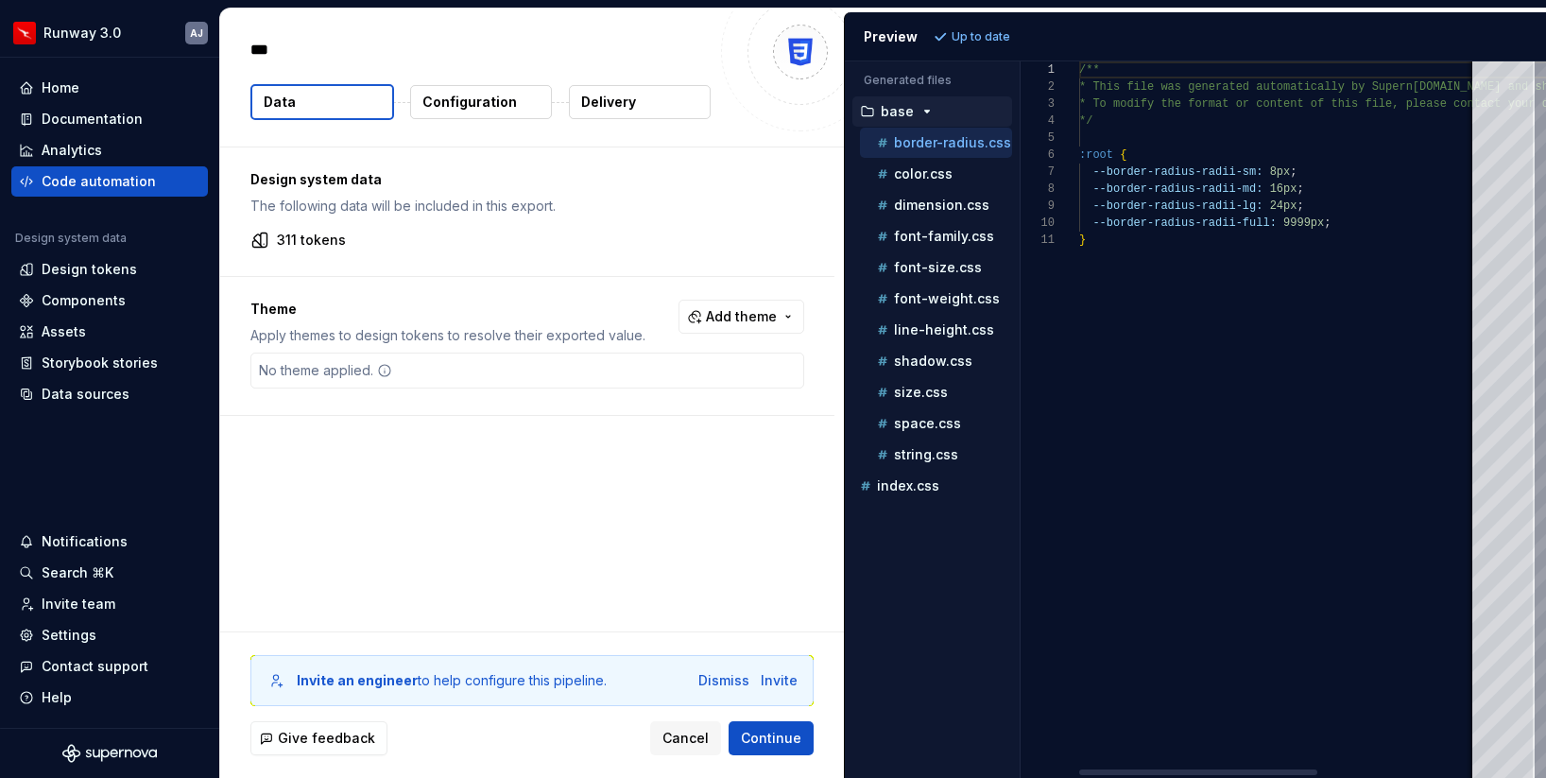
type textarea "*"
click at [313, 248] on p "311 tokens" at bounding box center [311, 240] width 69 height 19
click at [404, 233] on div "311 tokens" at bounding box center [527, 240] width 554 height 19
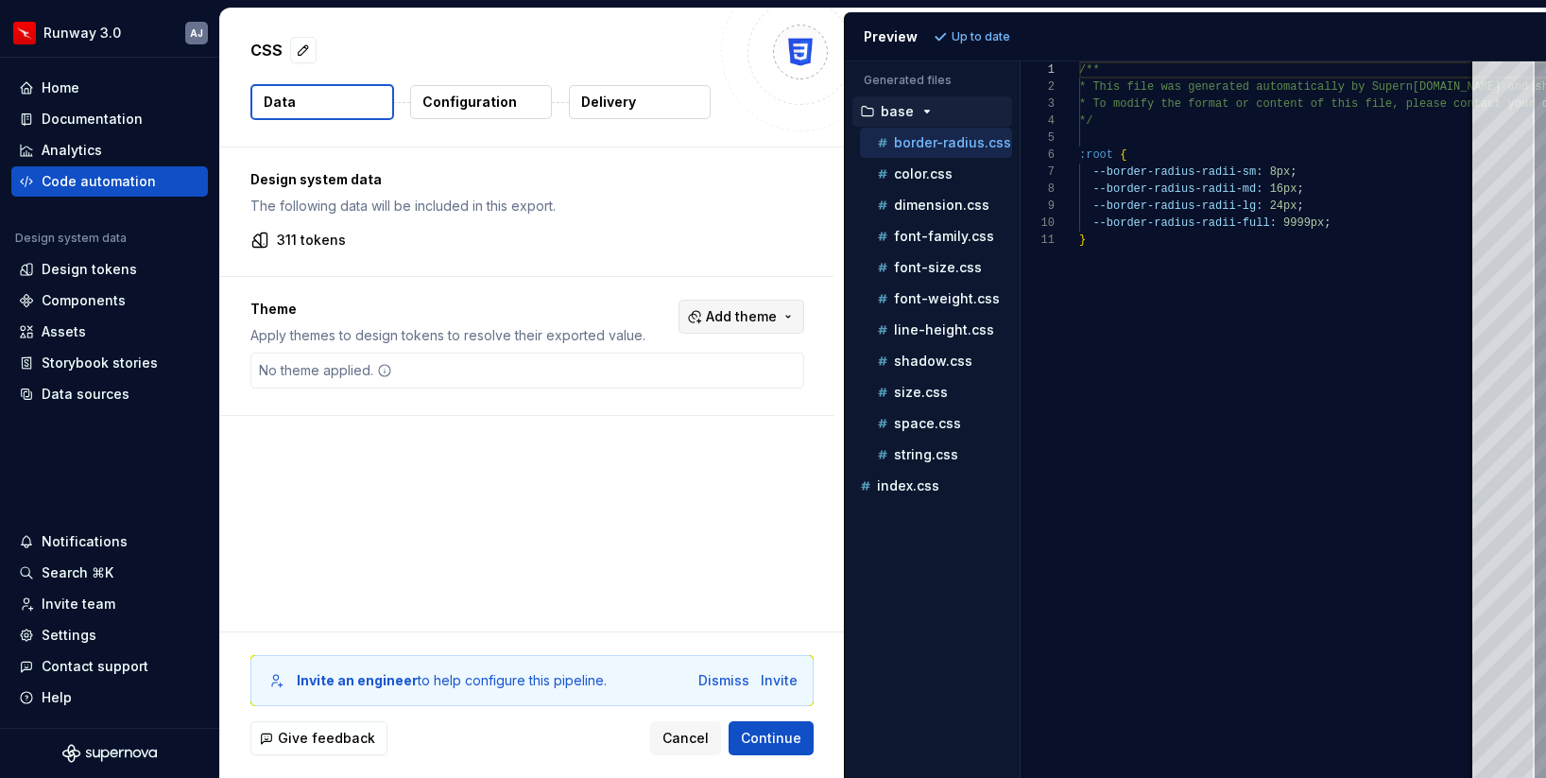
click at [758, 316] on span "Add theme" at bounding box center [741, 316] width 71 height 19
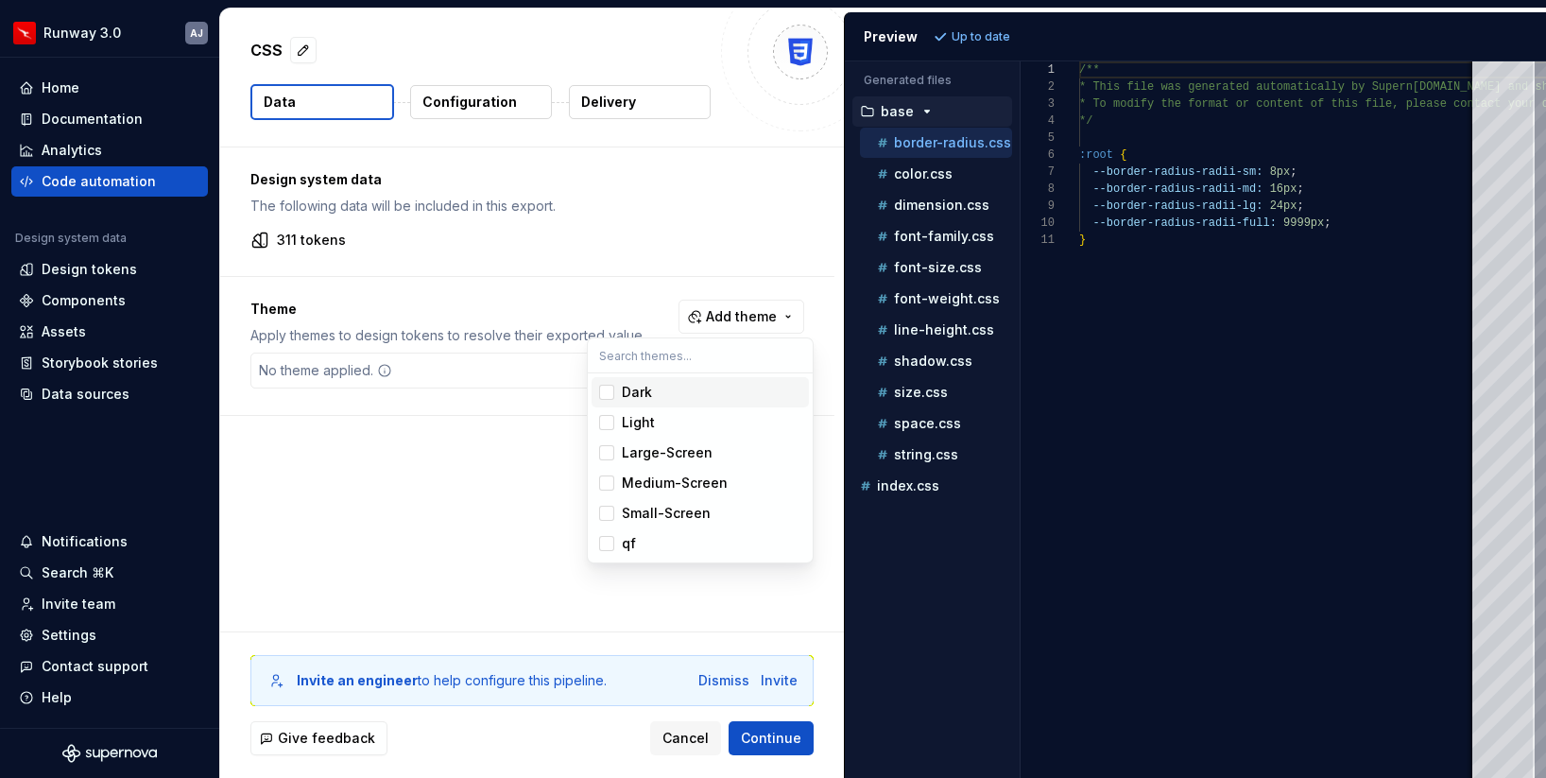
click at [756, 313] on html "Runway 3.0 AJ Home Documentation Analytics Code automation Design system data D…" at bounding box center [773, 389] width 1546 height 778
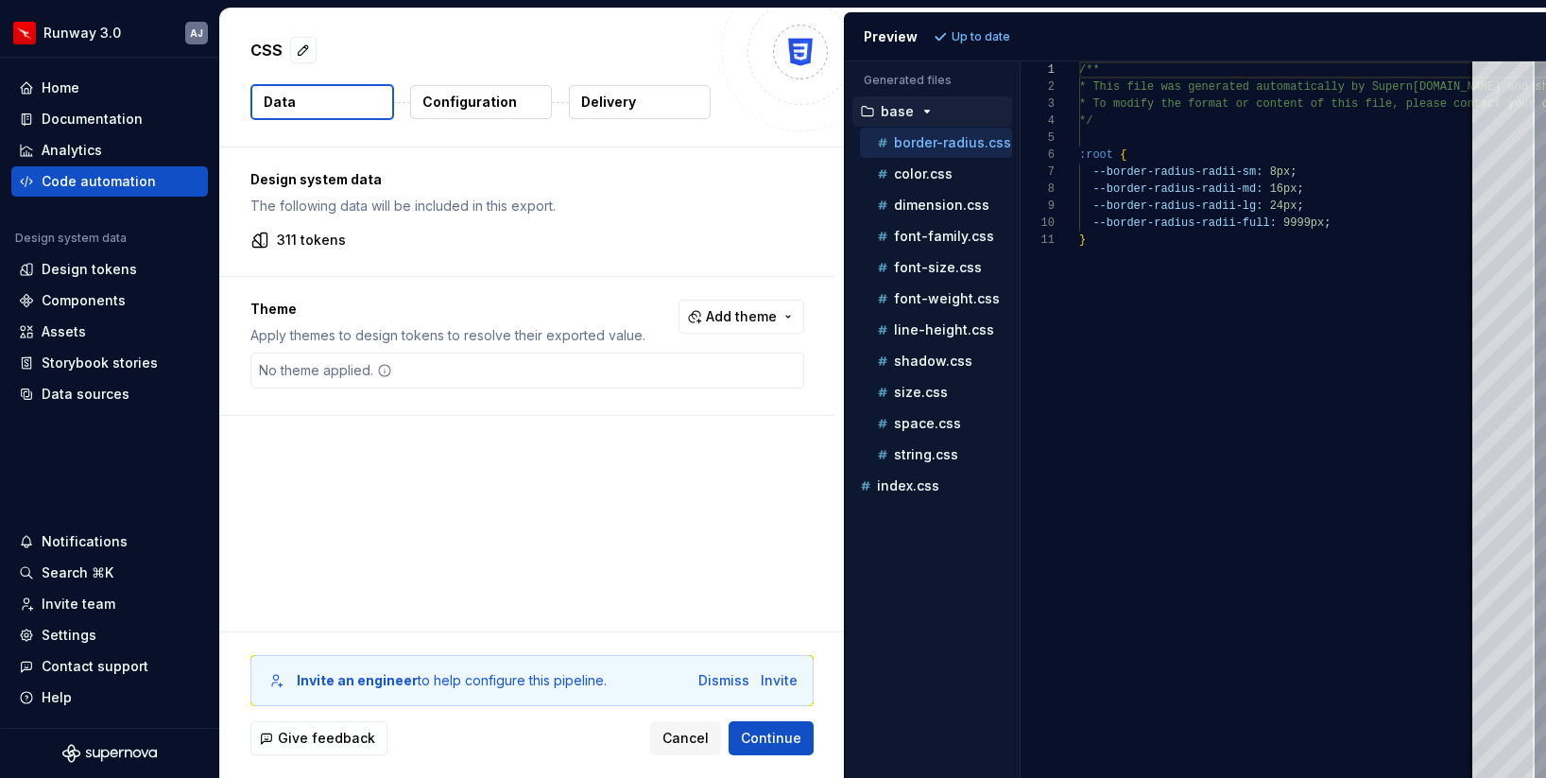
click at [537, 105] on button "Configuration" at bounding box center [481, 102] width 142 height 34
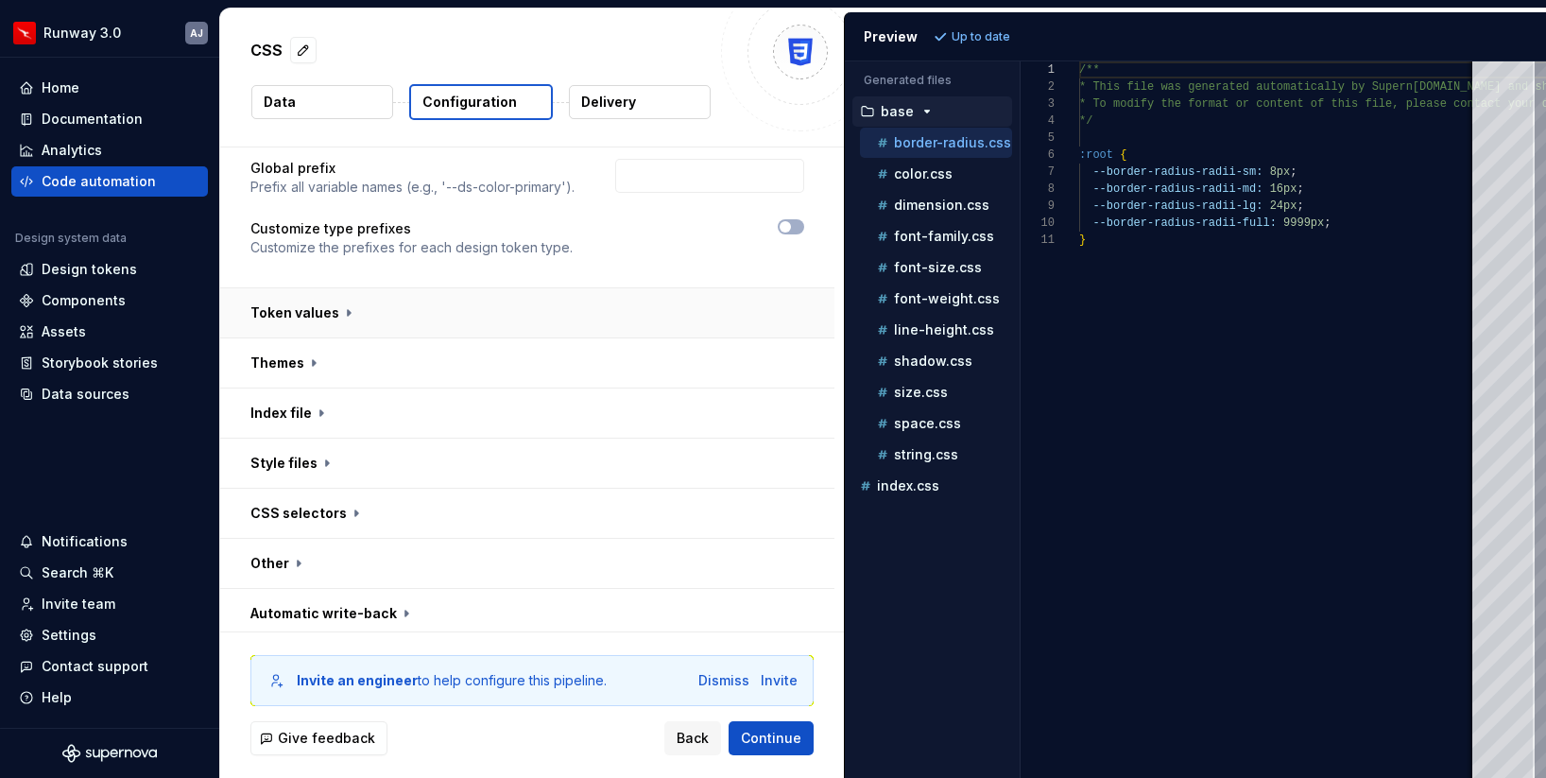
scroll to position [193, 0]
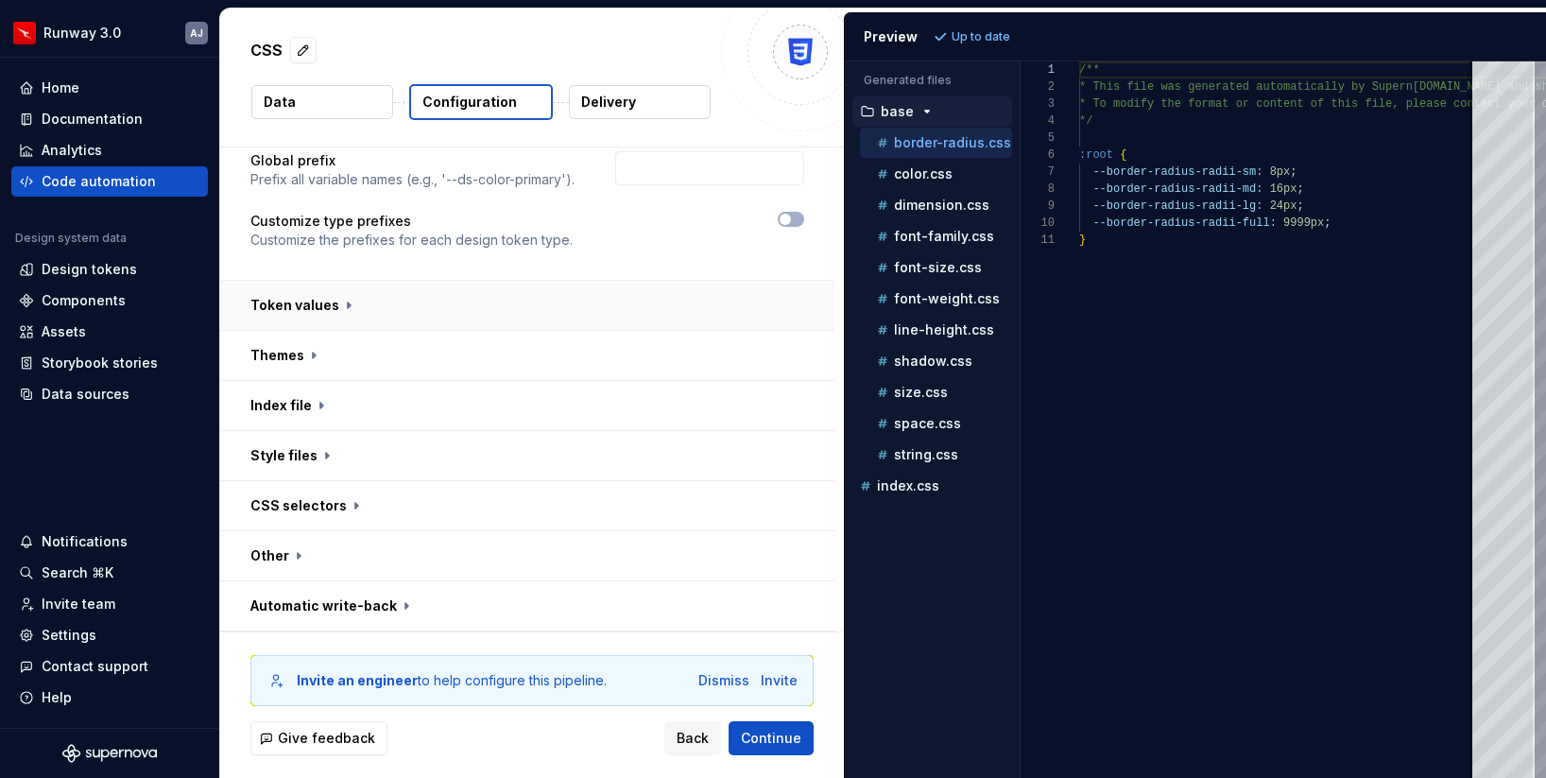
click at [590, 302] on button "button" at bounding box center [527, 305] width 614 height 49
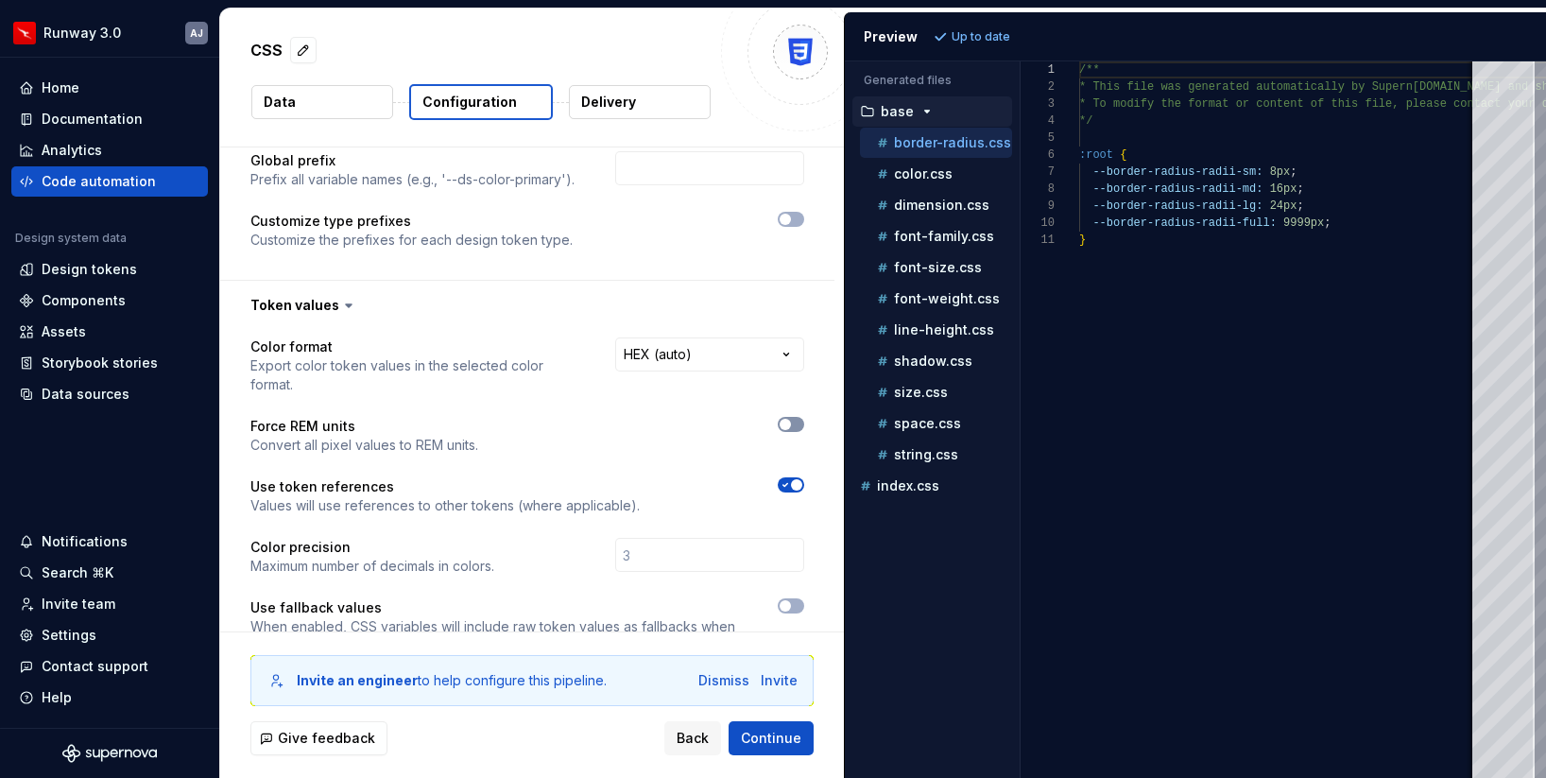
click at [793, 419] on icon "button" at bounding box center [785, 424] width 15 height 11
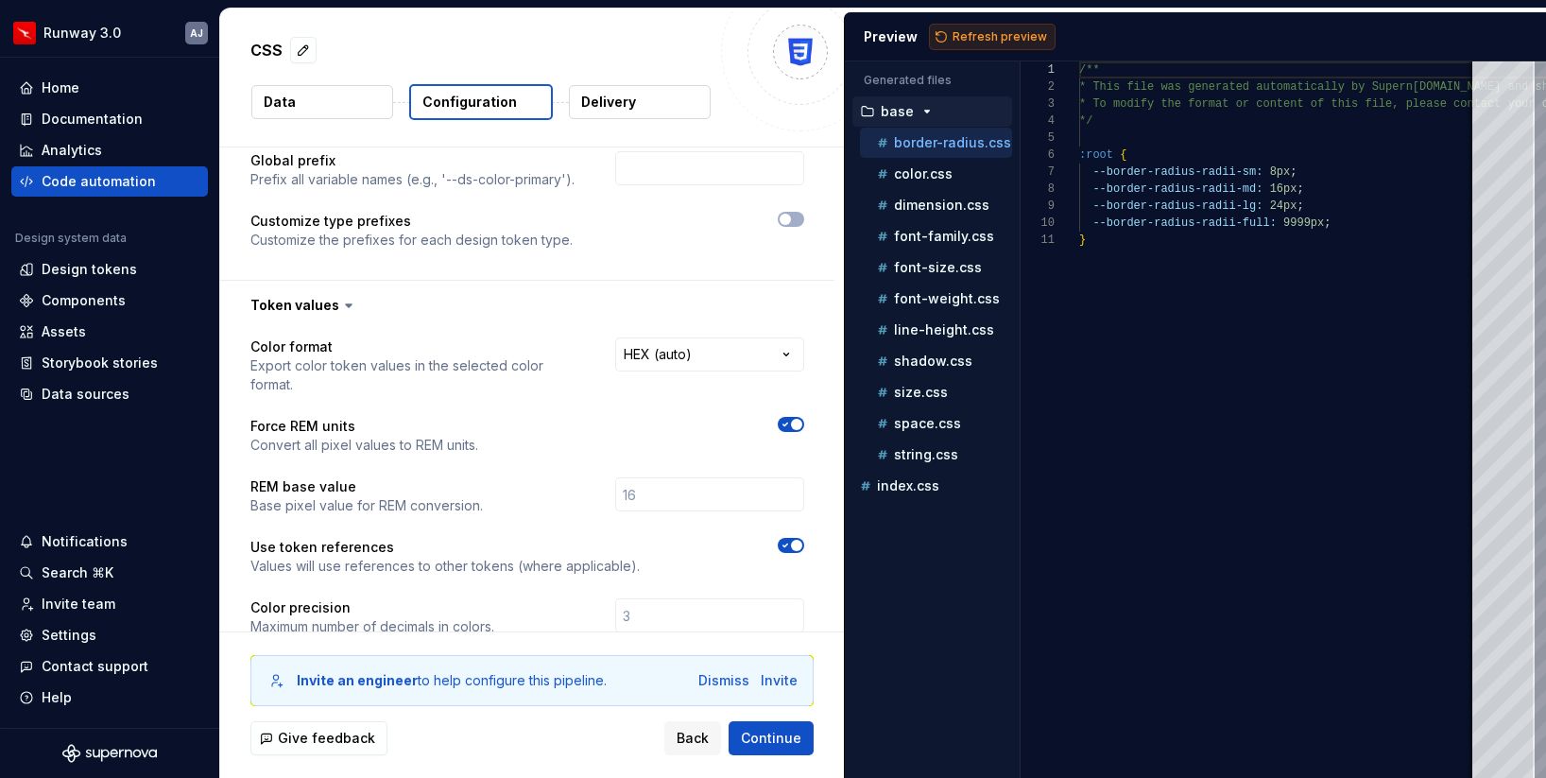
click at [987, 29] on span "Refresh preview" at bounding box center [1000, 36] width 95 height 15
type textarea "**********"
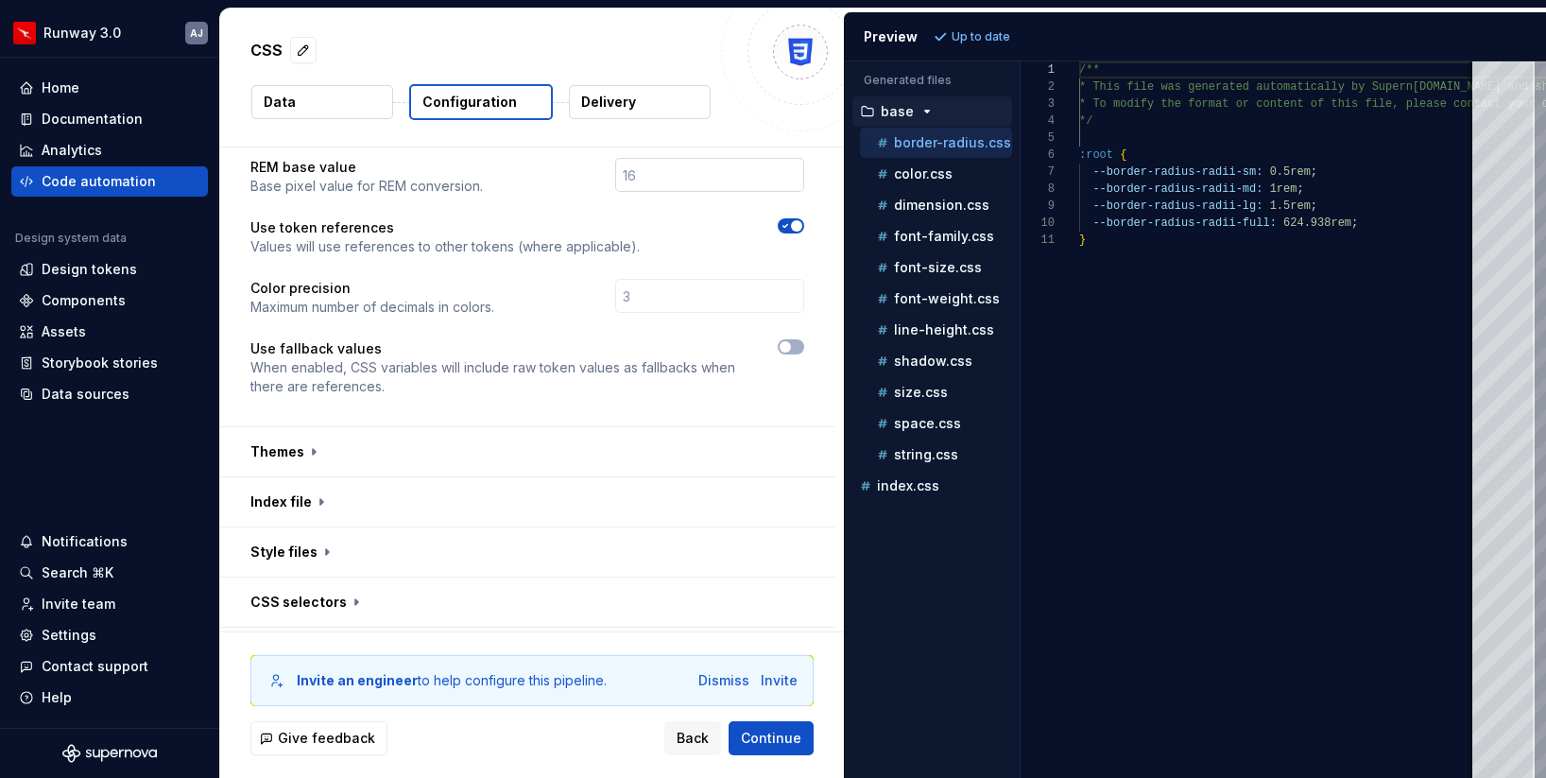
scroll to position [517, 0]
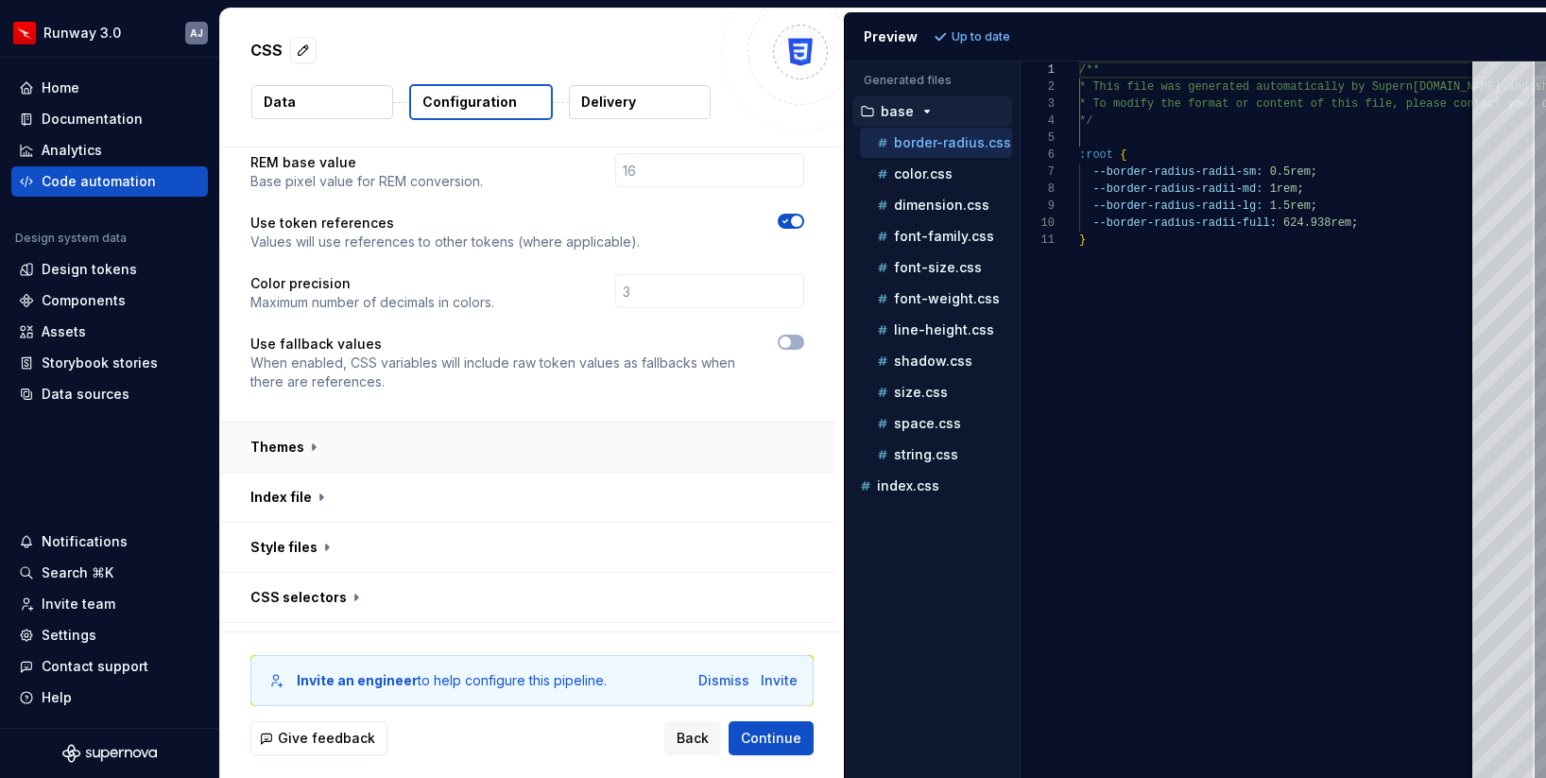
click at [660, 423] on button "button" at bounding box center [527, 447] width 614 height 49
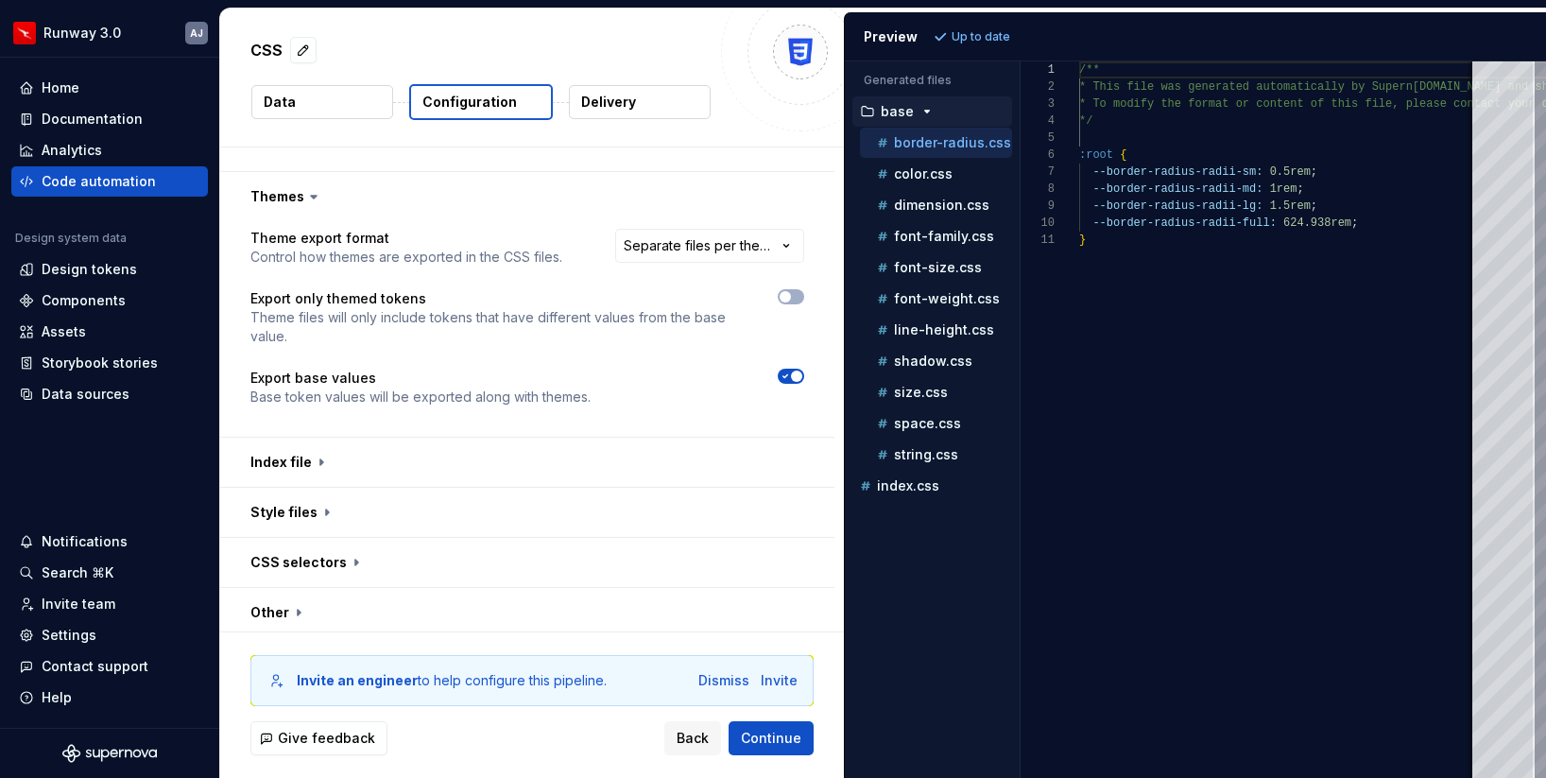
scroll to position [802, 0]
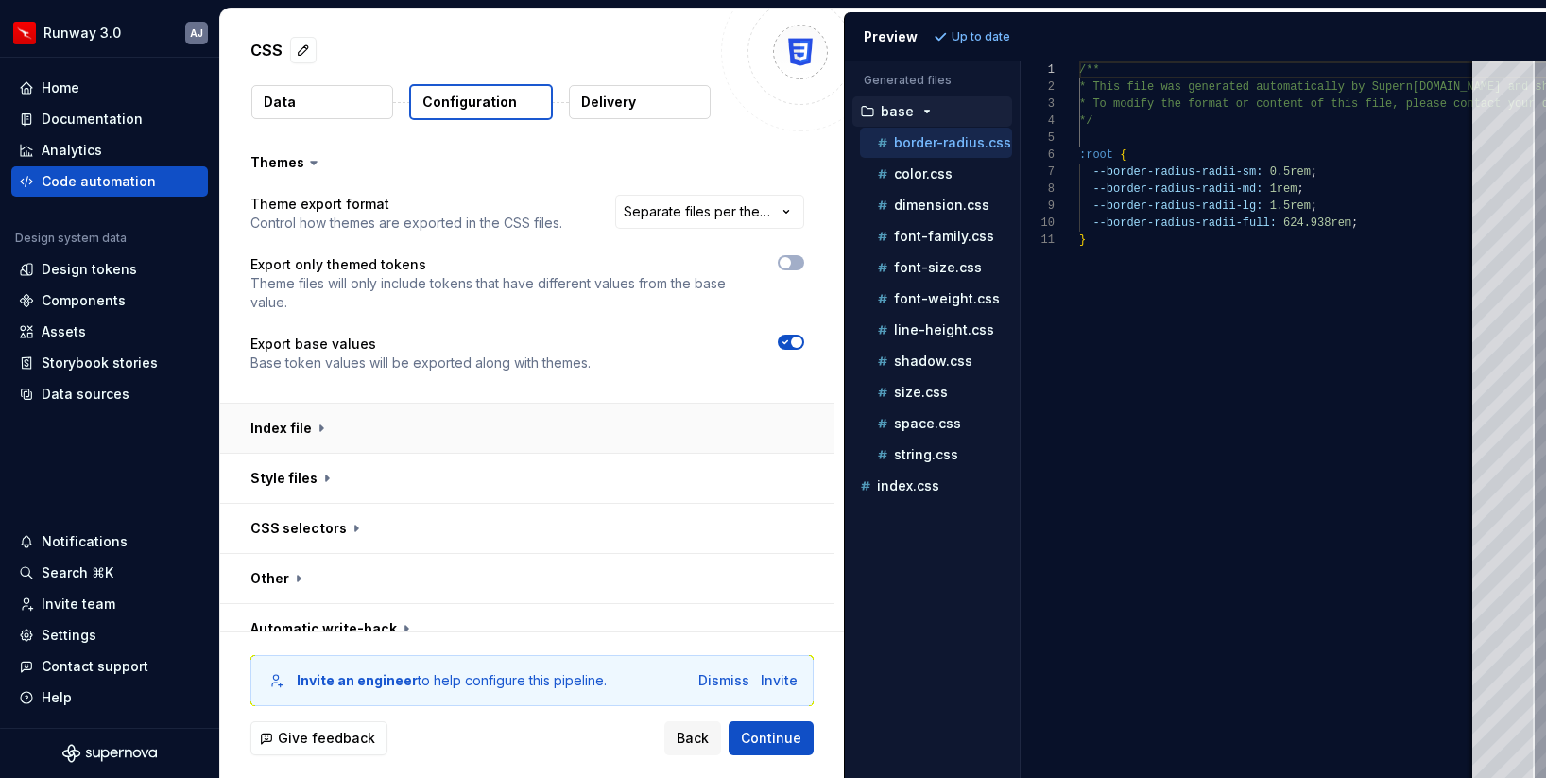
click at [646, 404] on button "button" at bounding box center [527, 428] width 614 height 49
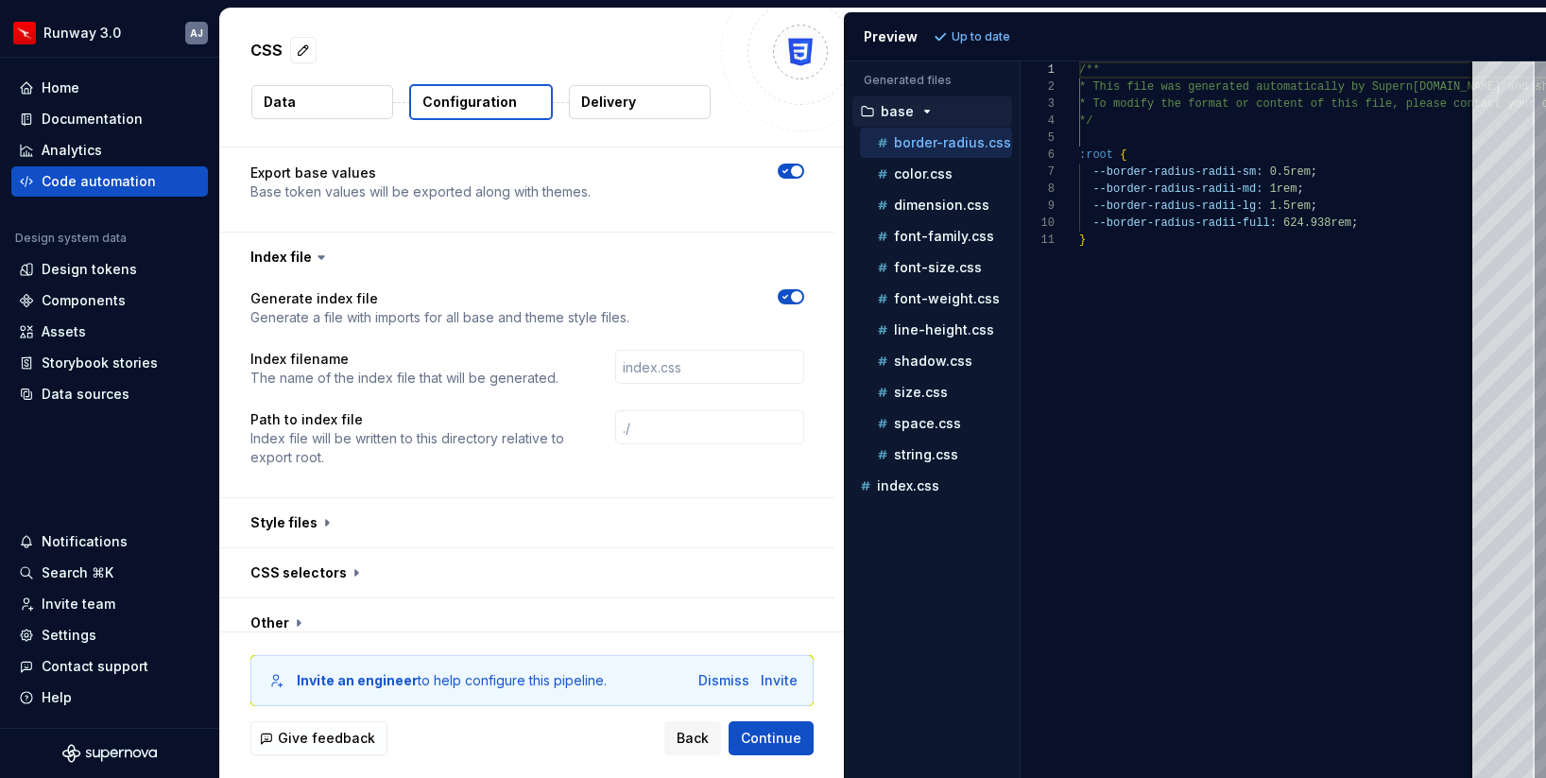
scroll to position [1021, 0]
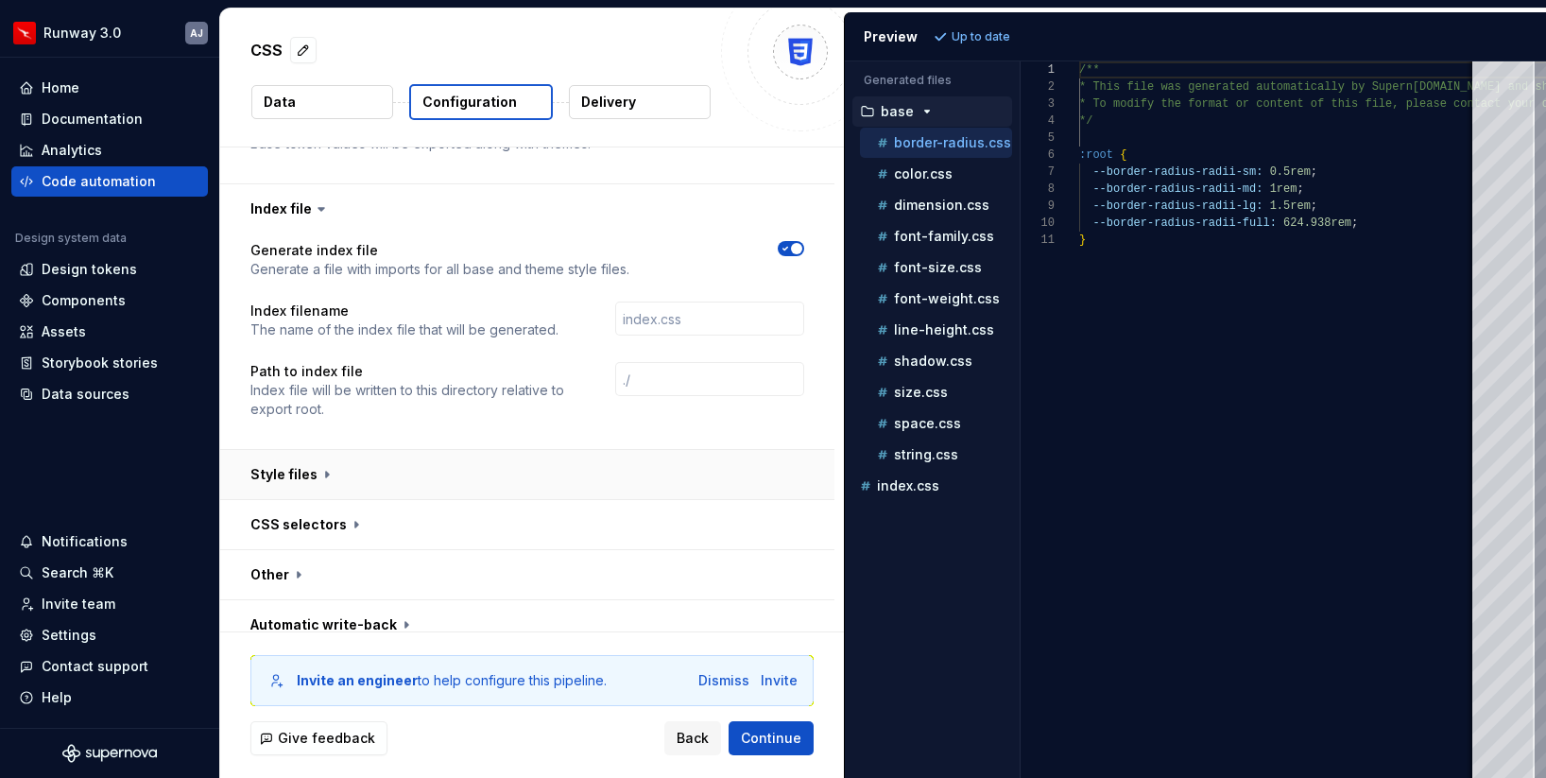
click at [643, 458] on button "button" at bounding box center [527, 474] width 614 height 49
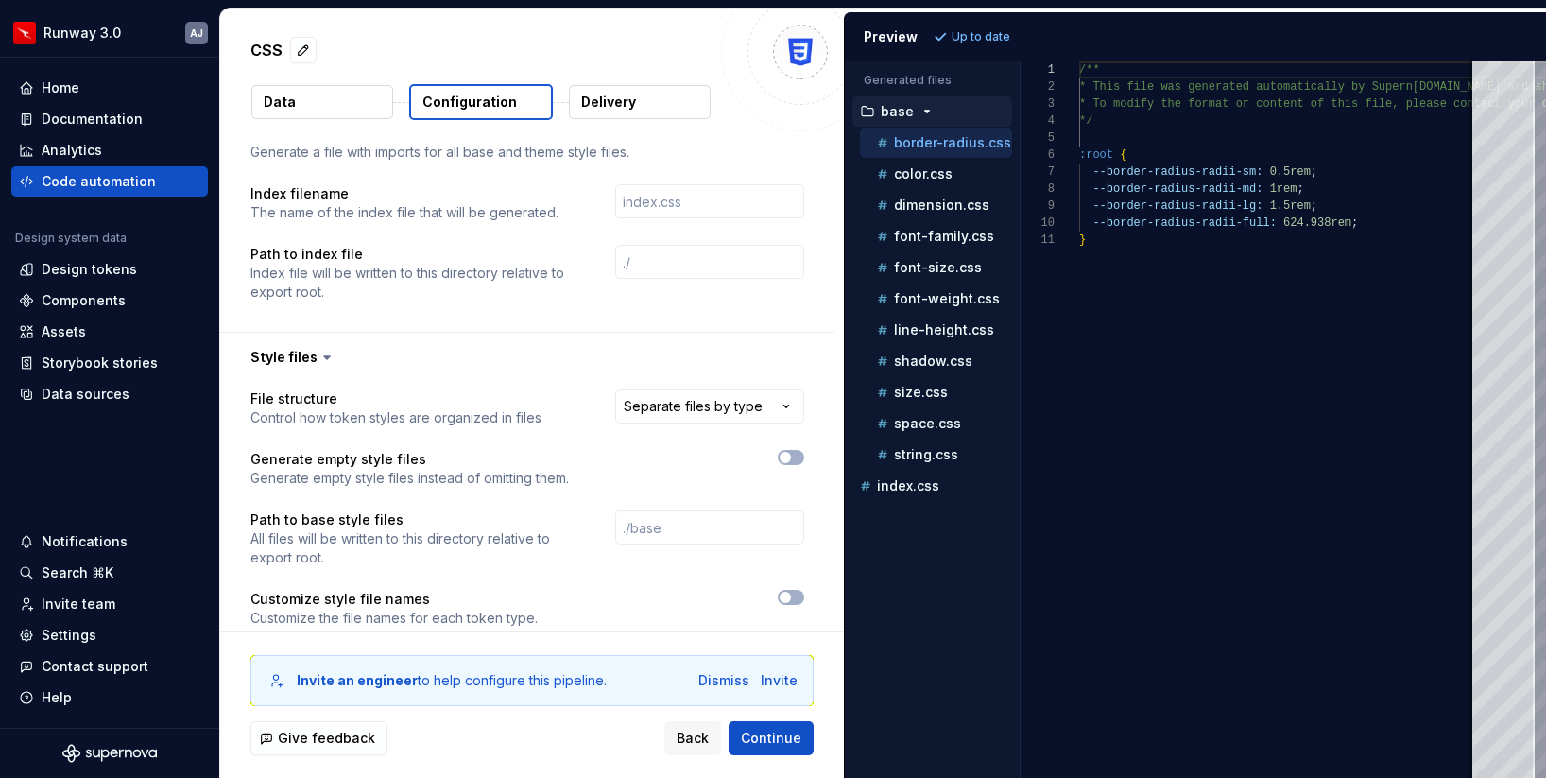
scroll to position [1194, 0]
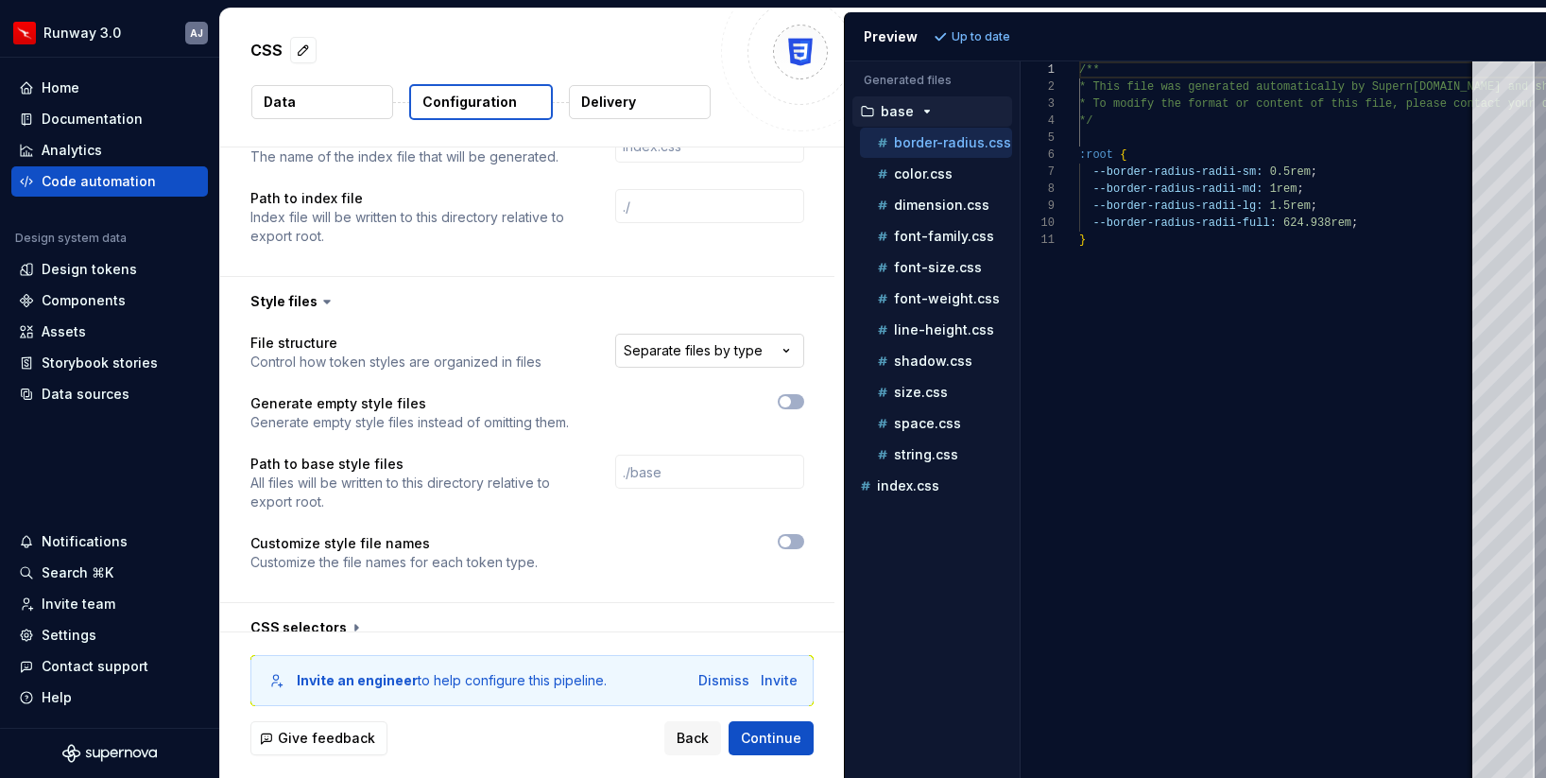
click at [705, 334] on html "**********" at bounding box center [773, 389] width 1546 height 778
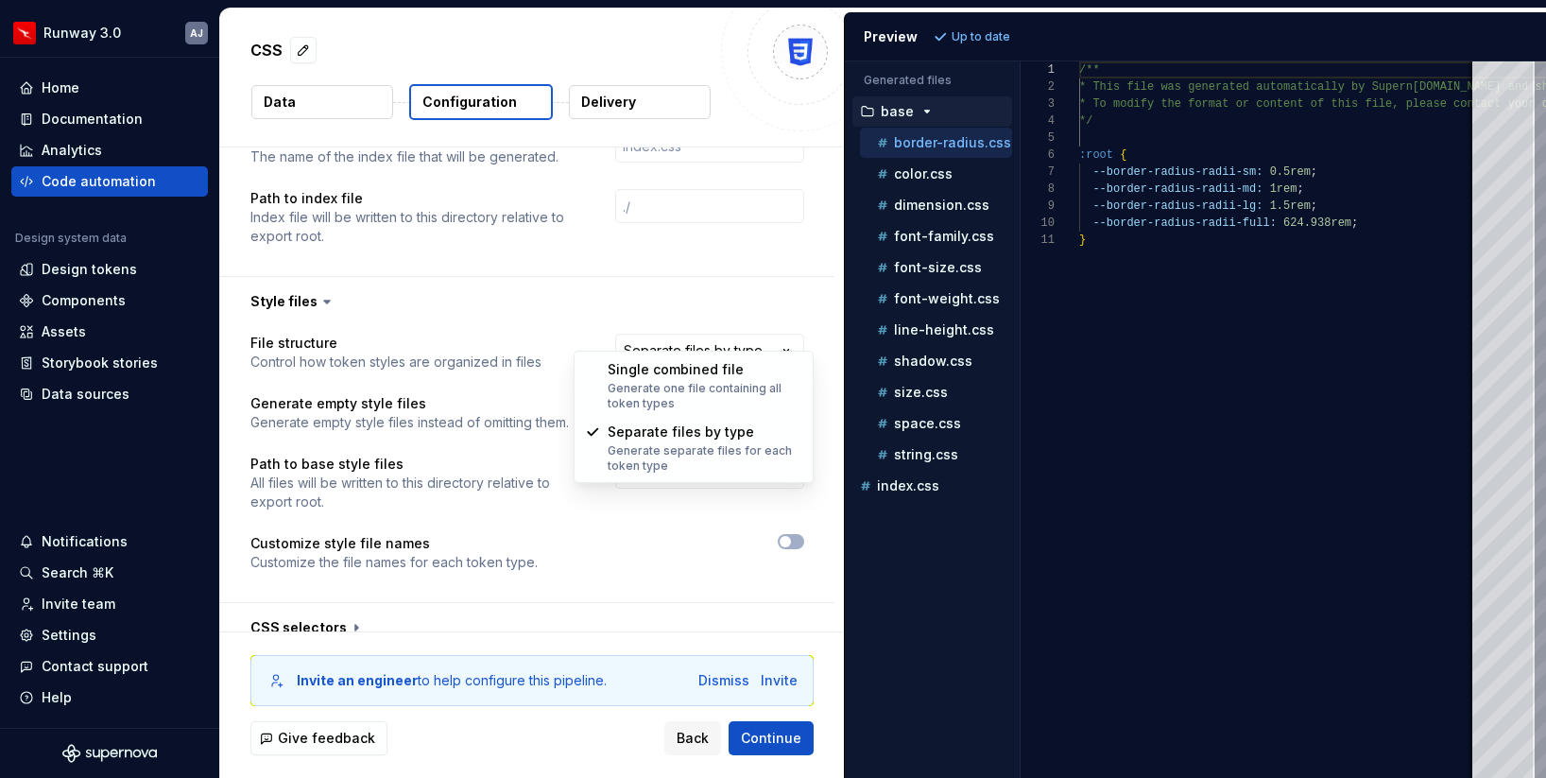
select select "**********"
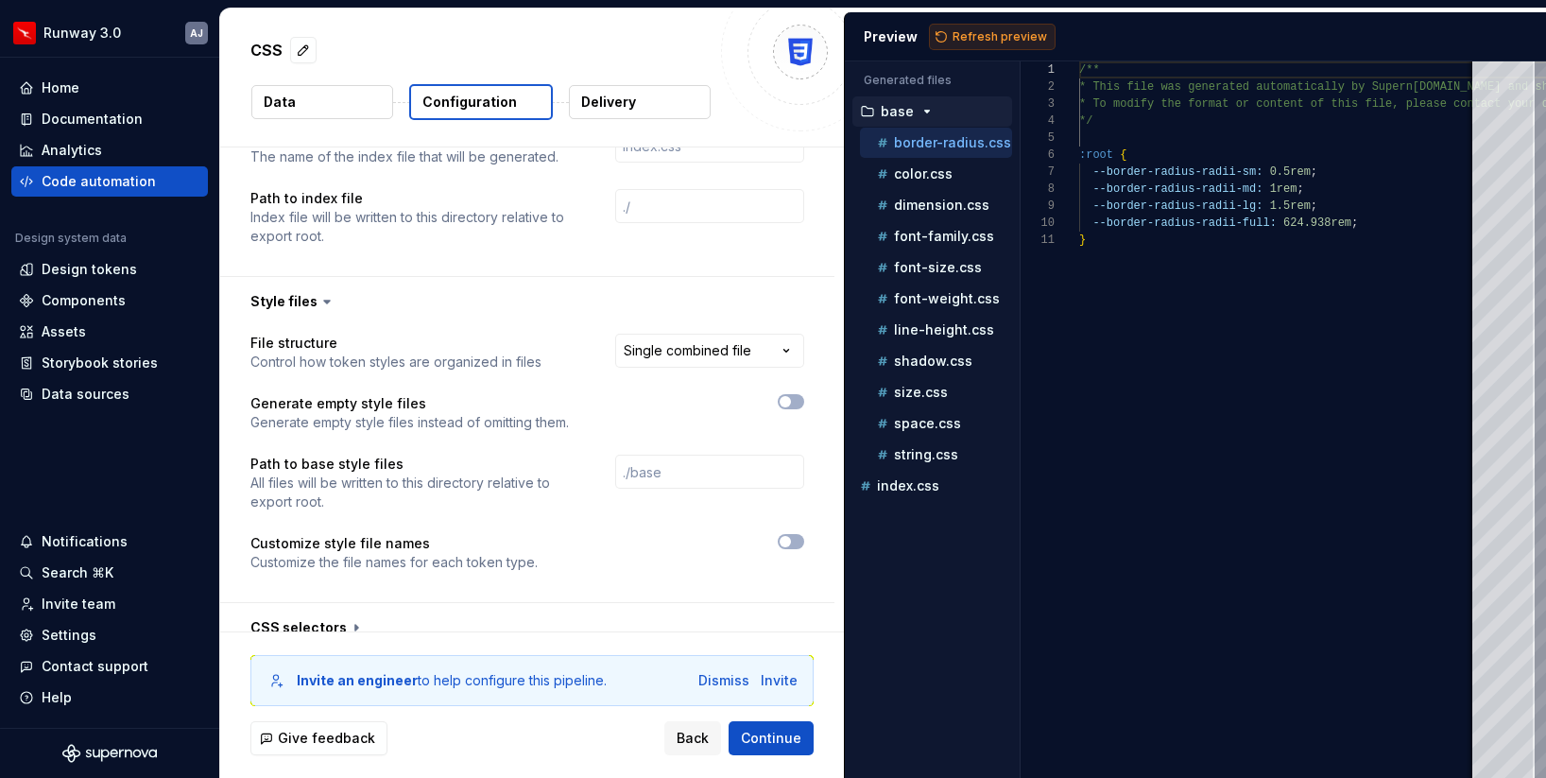
click at [989, 37] on span "Refresh preview" at bounding box center [1000, 36] width 95 height 15
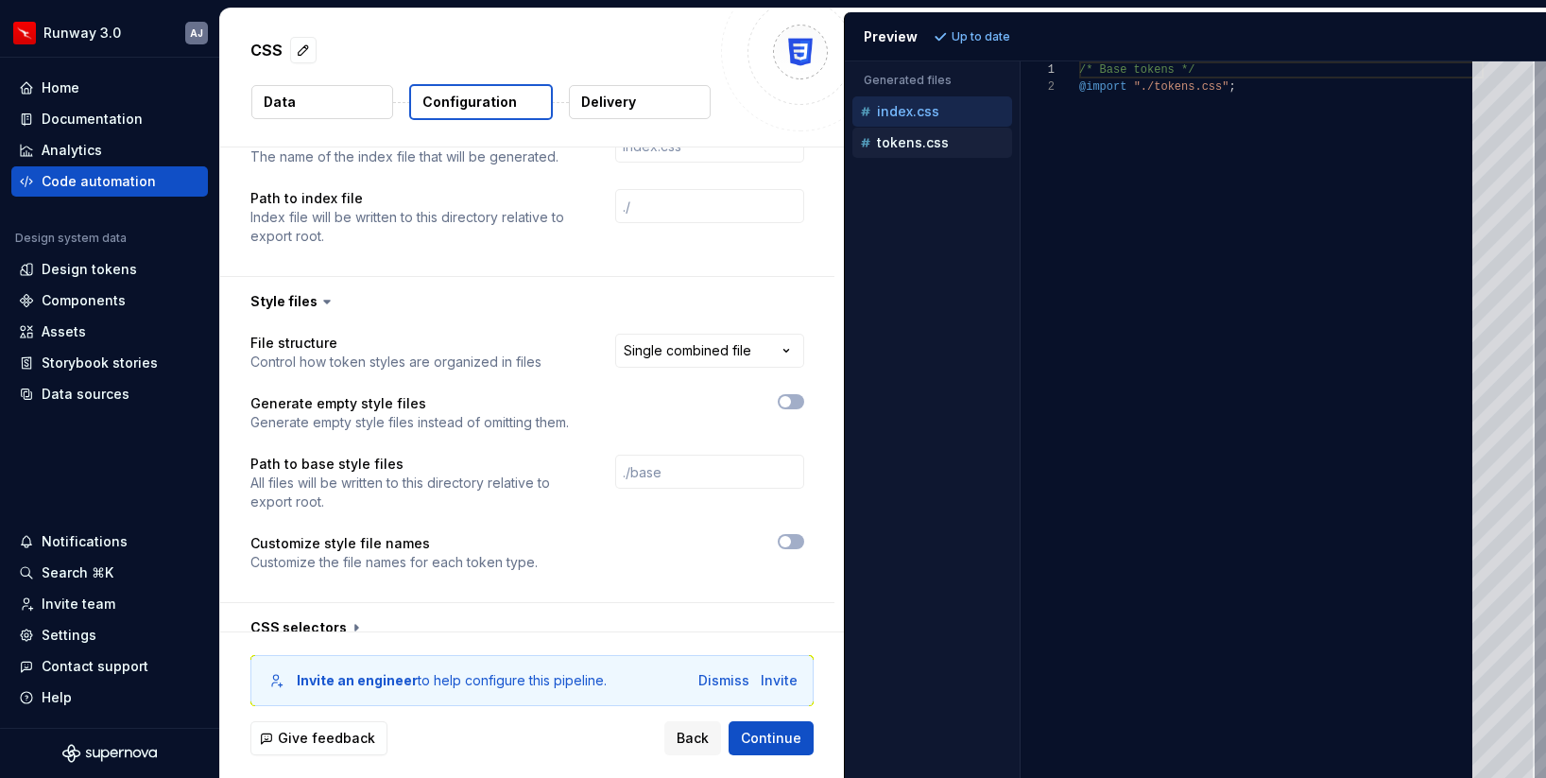
click at [928, 147] on p "tokens.css" at bounding box center [913, 142] width 72 height 15
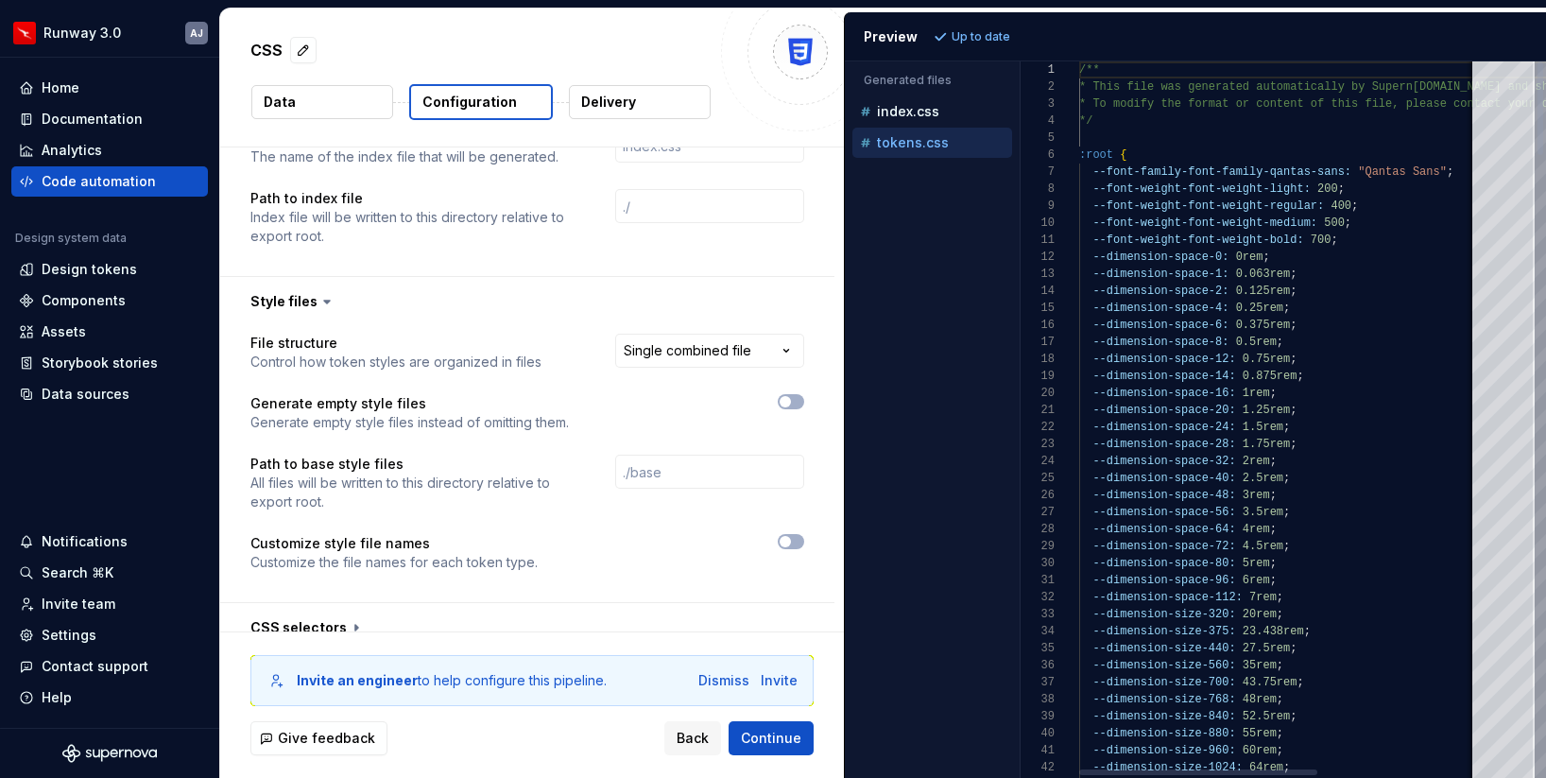
scroll to position [170, 0]
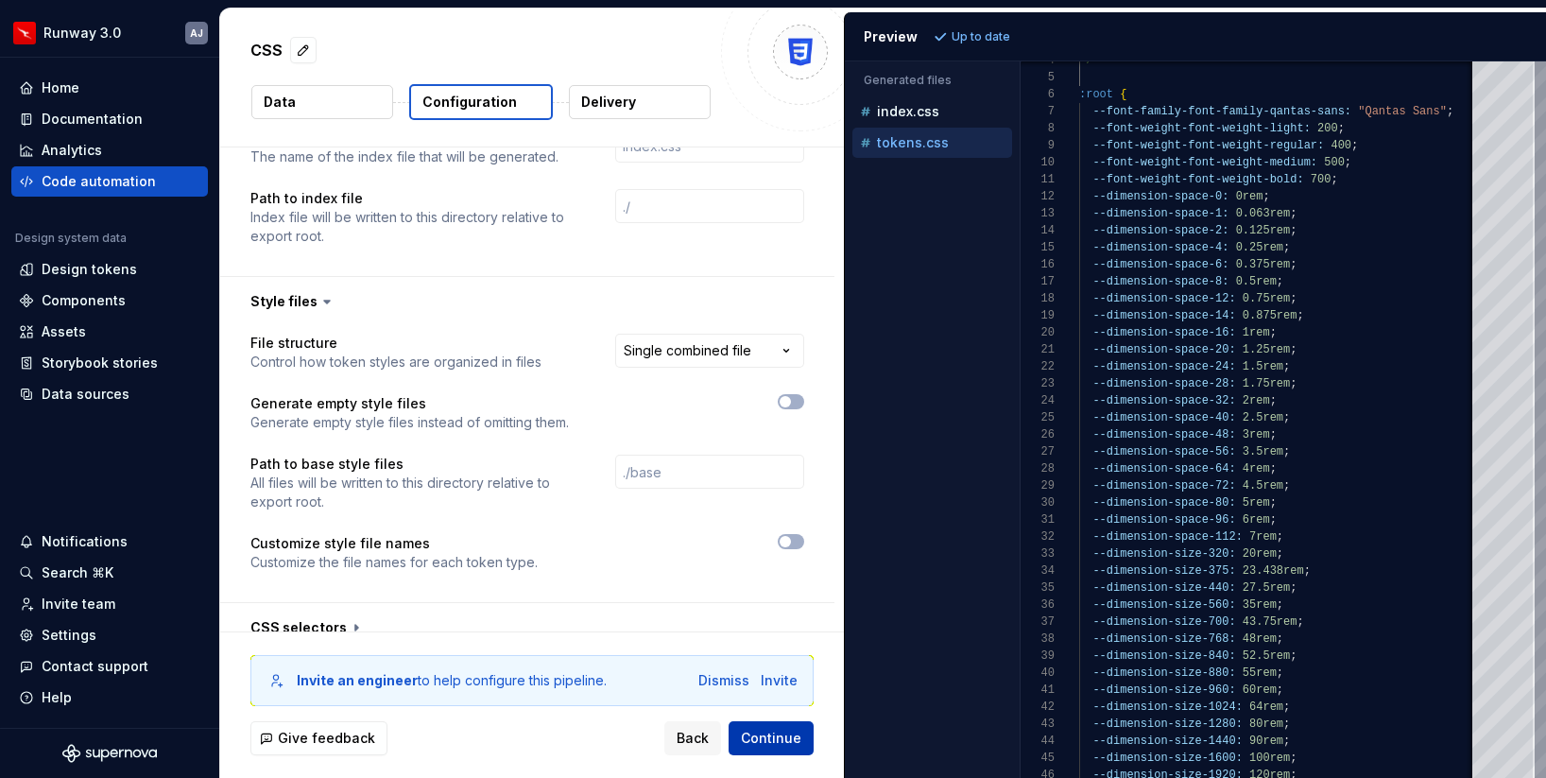
click at [777, 734] on span "Continue" at bounding box center [771, 738] width 60 height 19
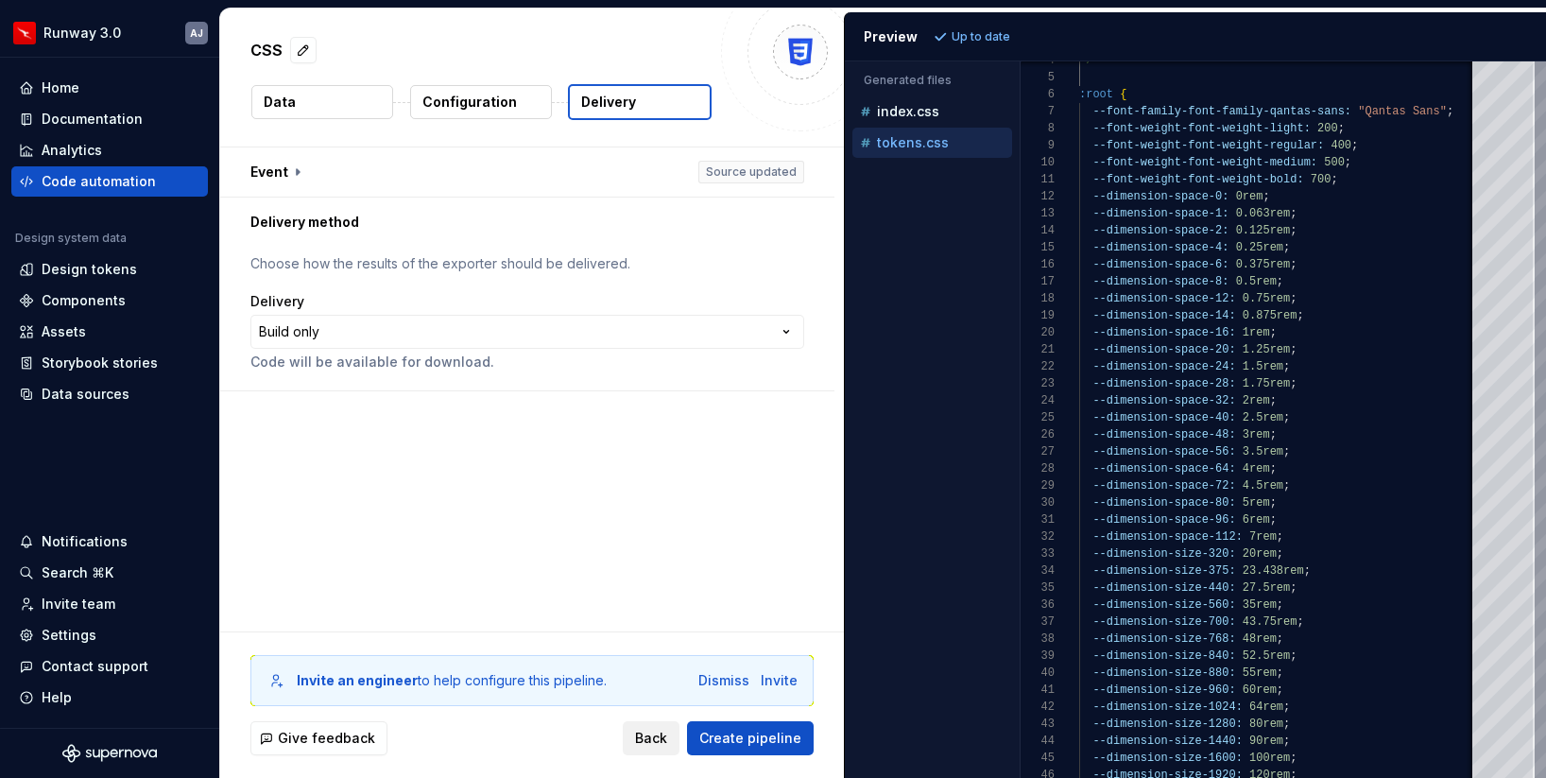
click at [661, 729] on span "Back" at bounding box center [651, 738] width 32 height 19
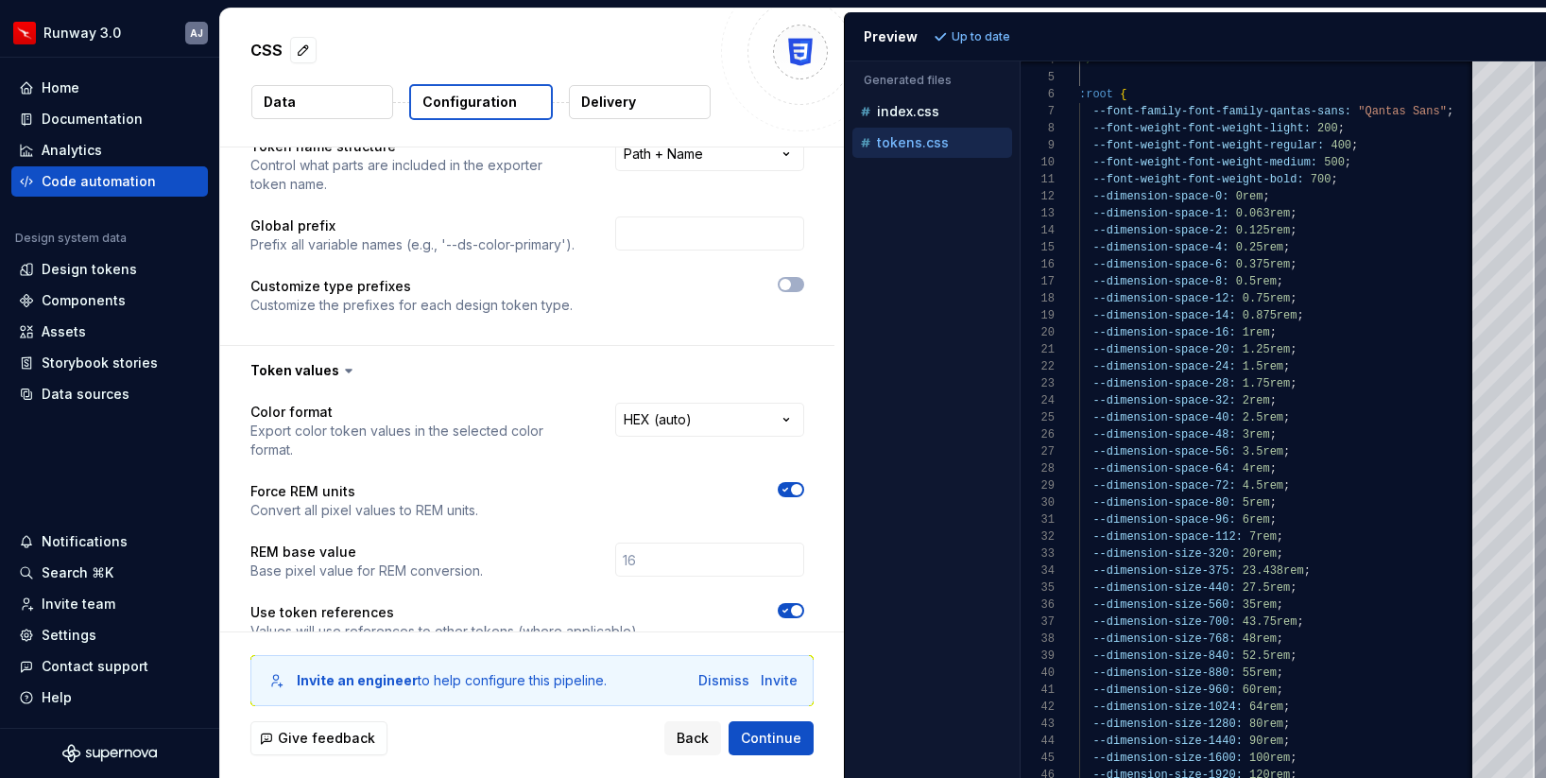
scroll to position [129, 0]
click at [803, 282] on button "button" at bounding box center [791, 282] width 26 height 15
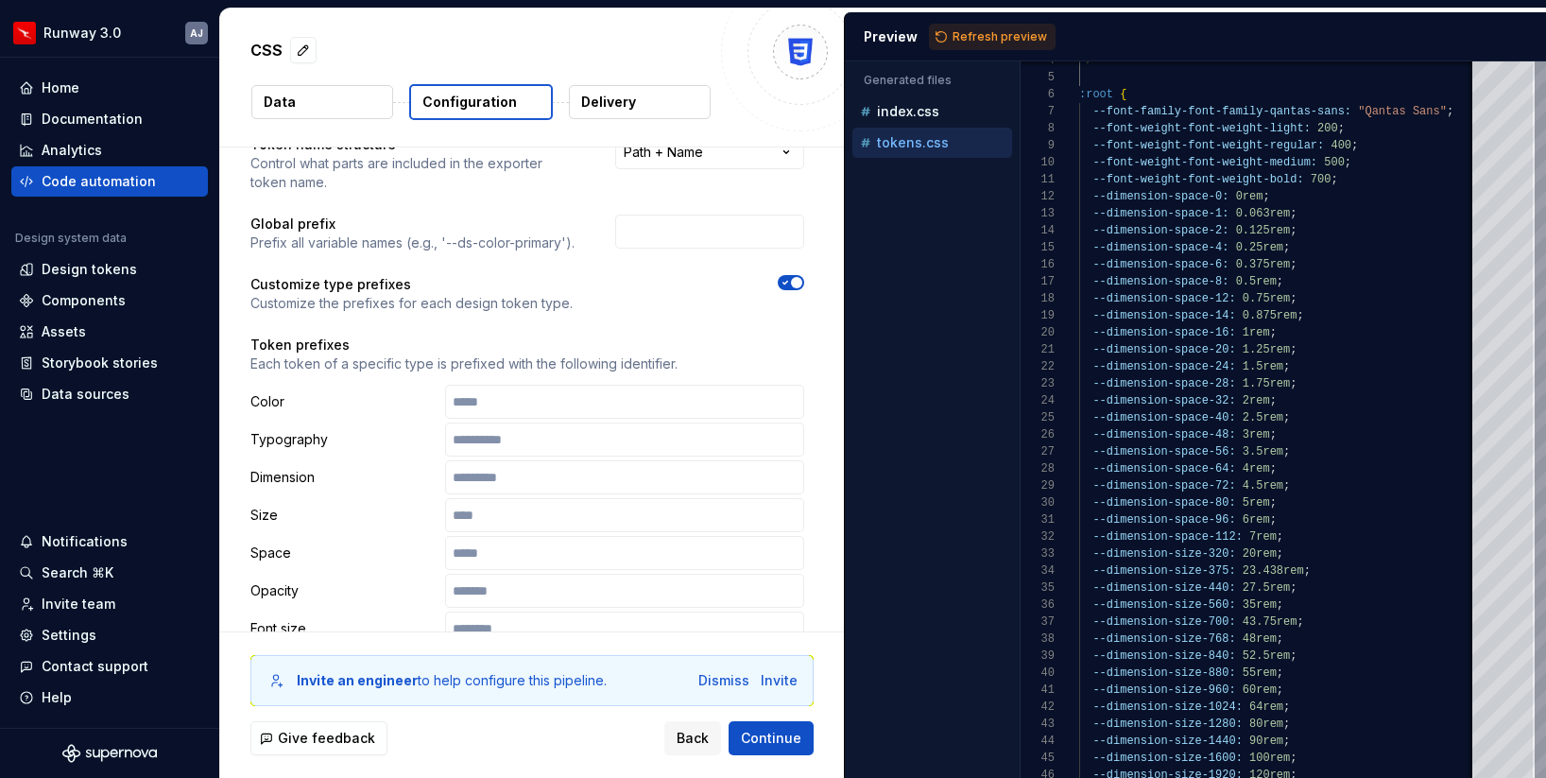
click at [803, 282] on span "button" at bounding box center [796, 282] width 11 height 11
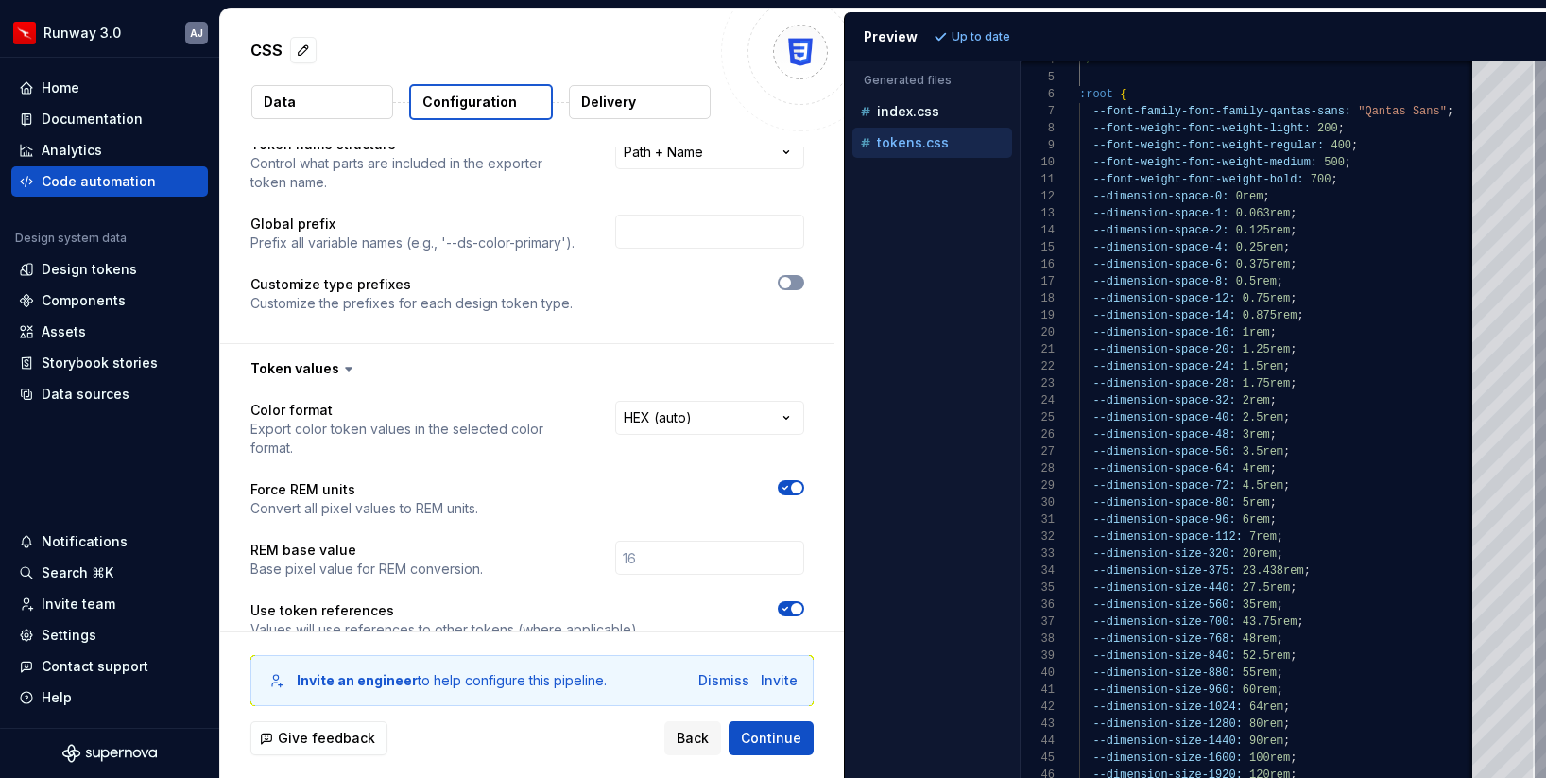
click at [803, 282] on button "button" at bounding box center [791, 282] width 26 height 15
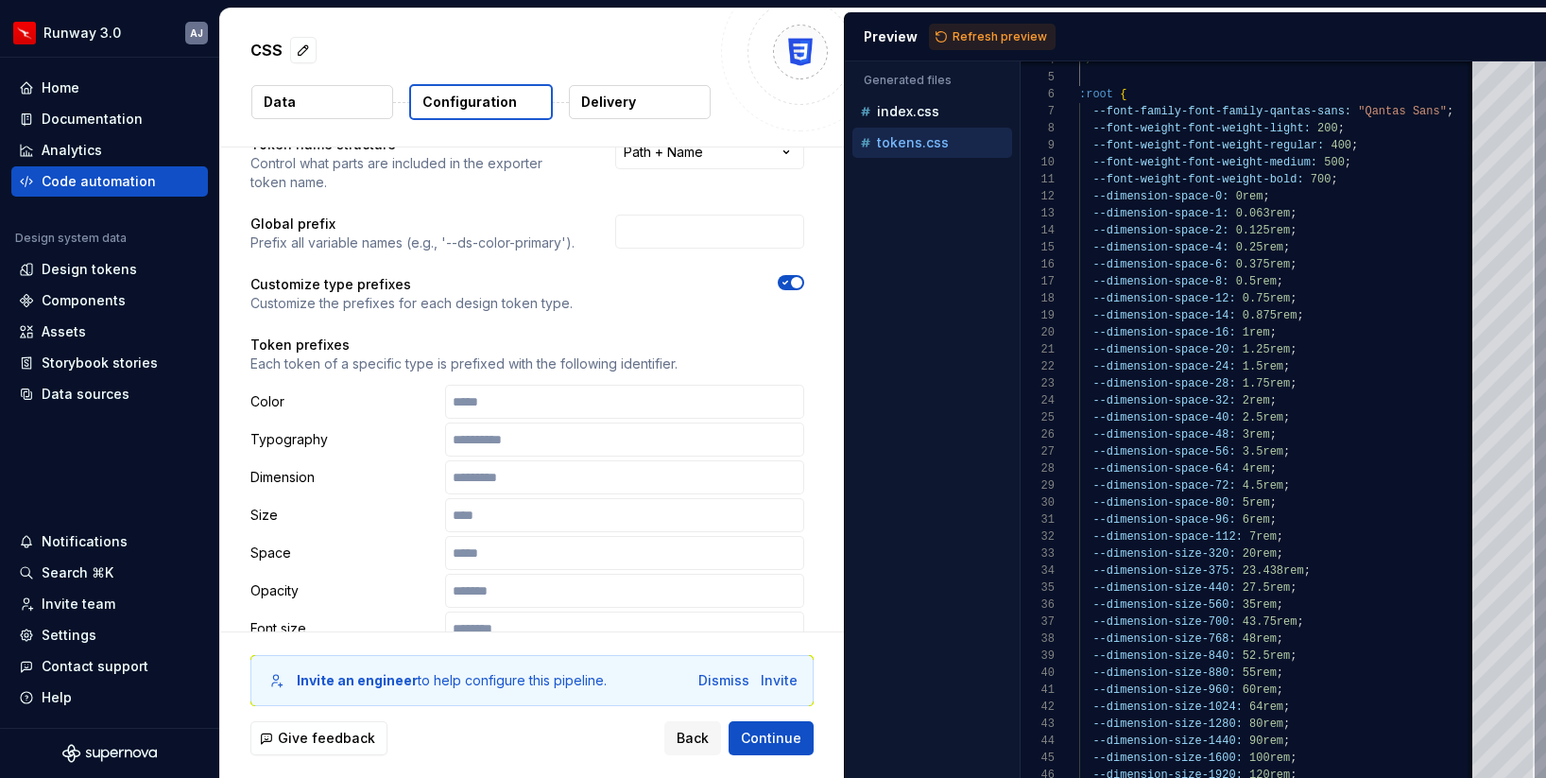
click at [803, 282] on span "button" at bounding box center [796, 282] width 11 height 11
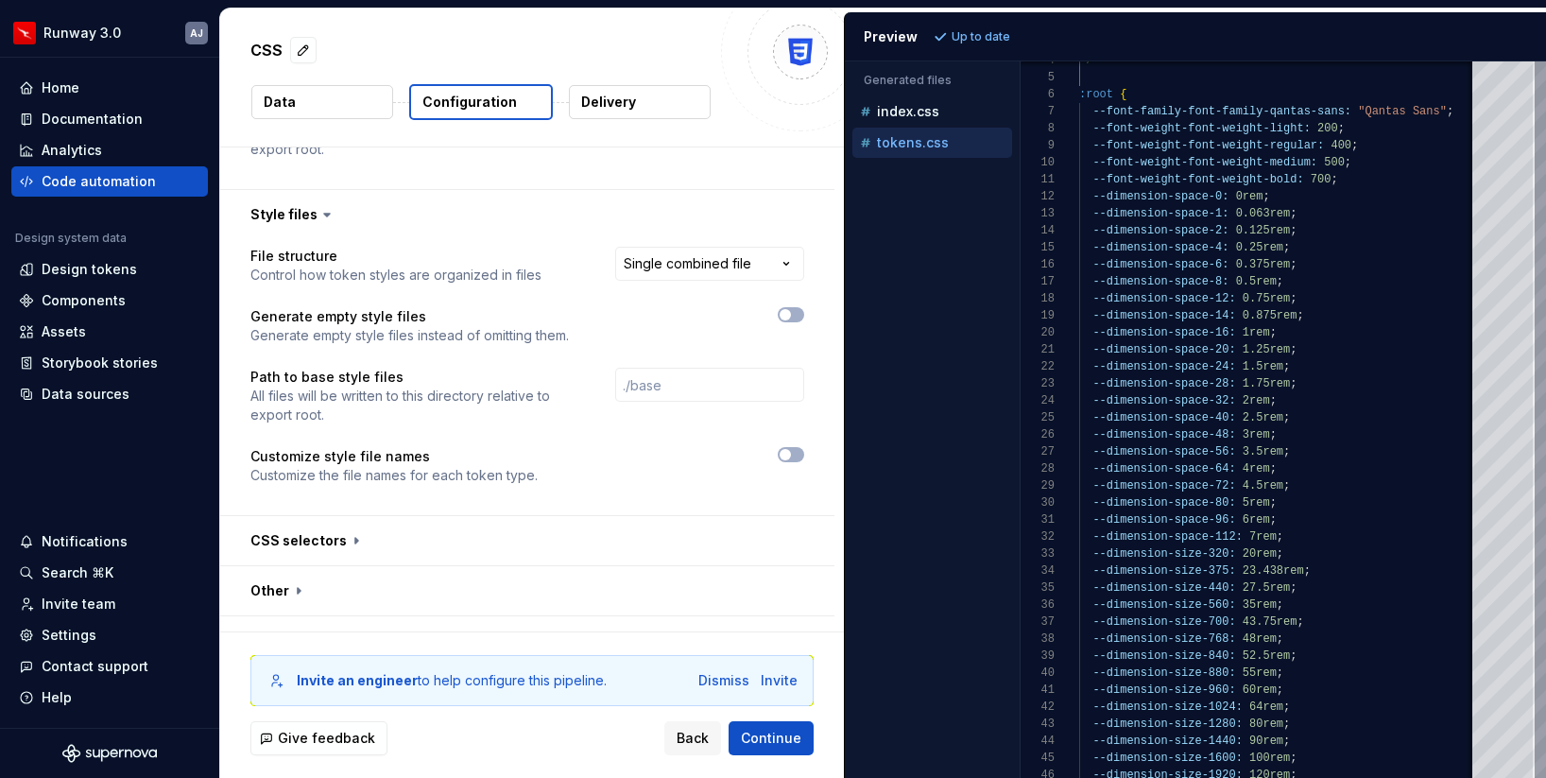
scroll to position [1297, 0]
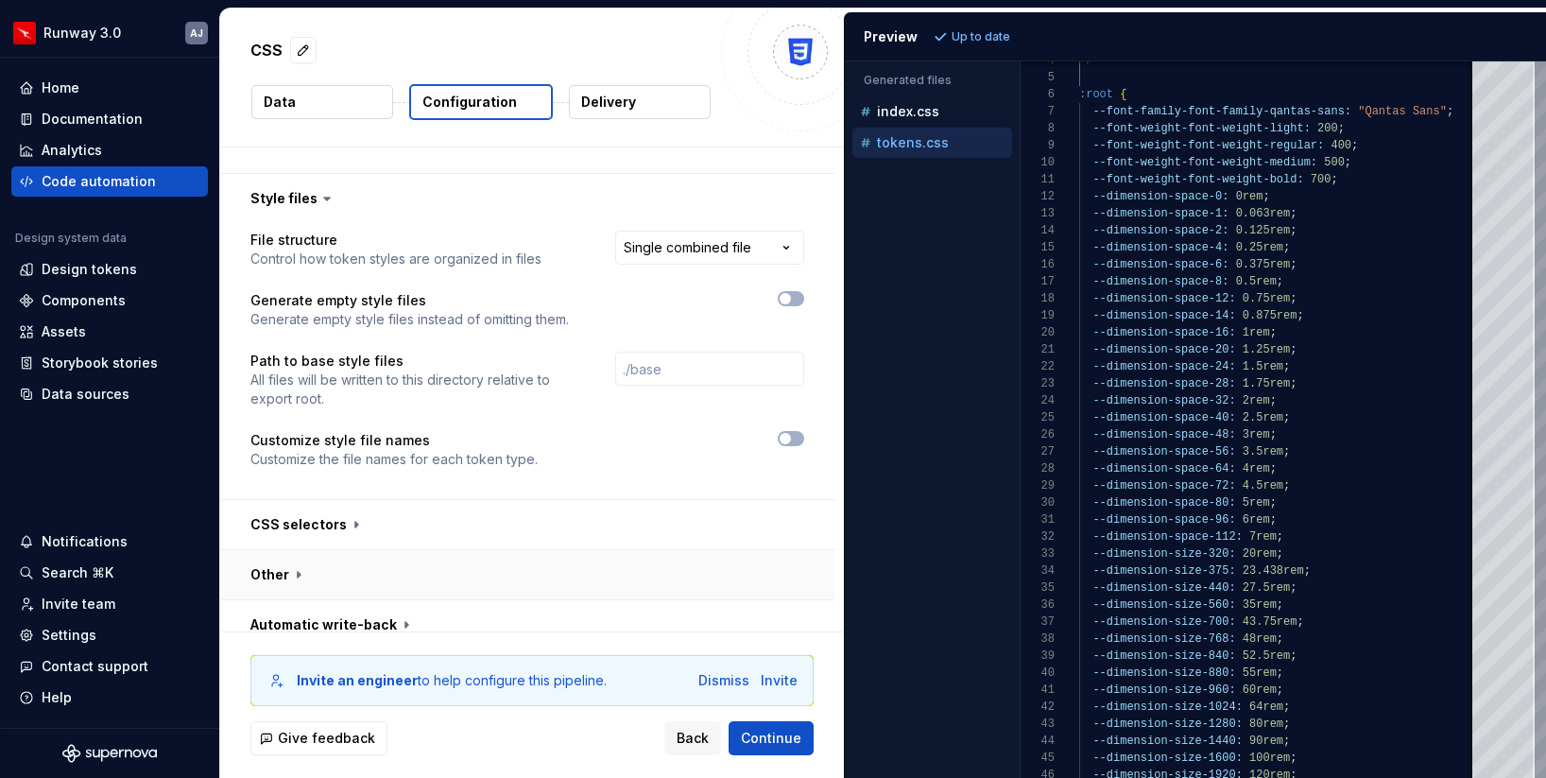
click at [660, 550] on button "button" at bounding box center [527, 574] width 614 height 49
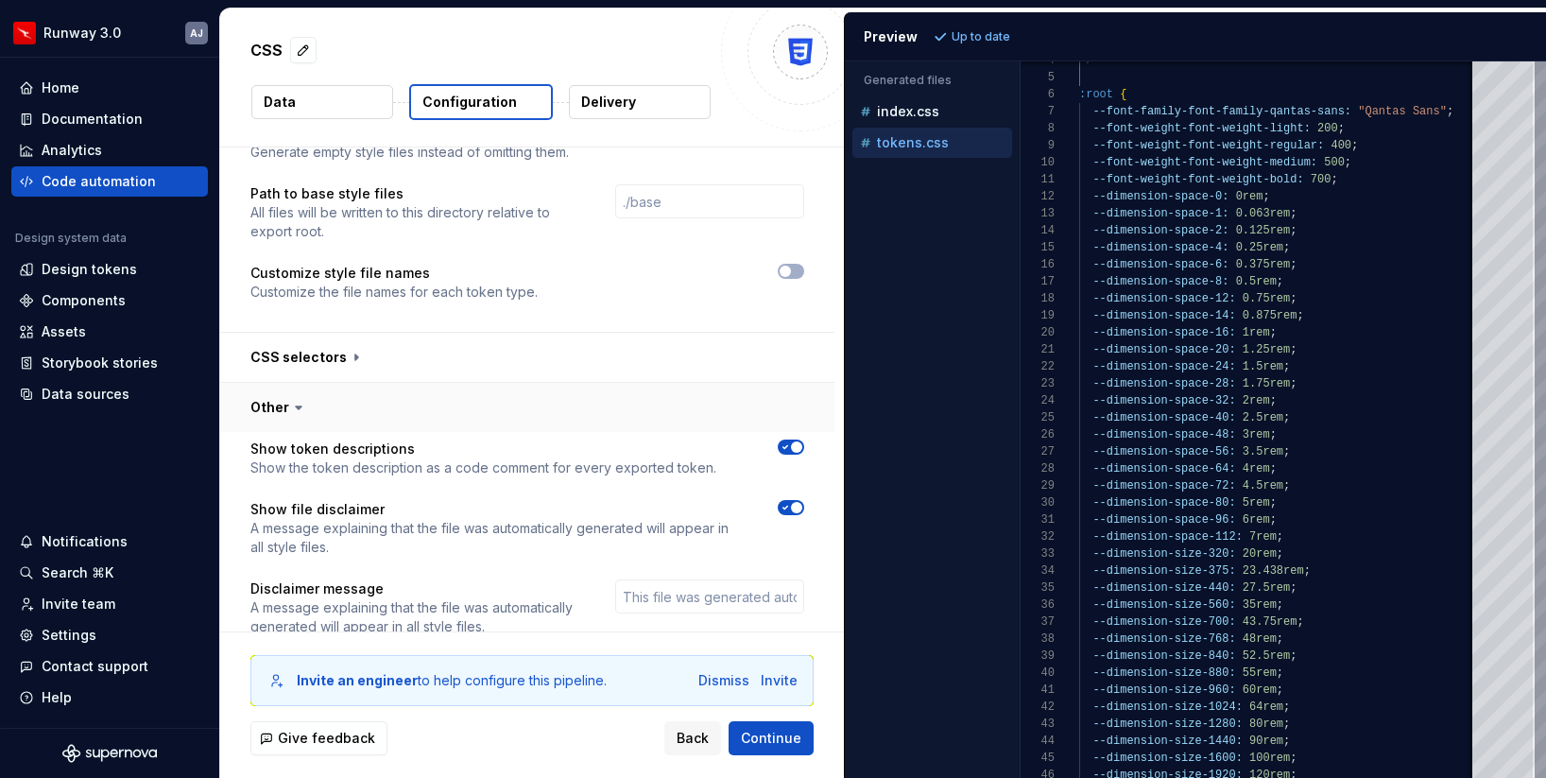
scroll to position [1488, 0]
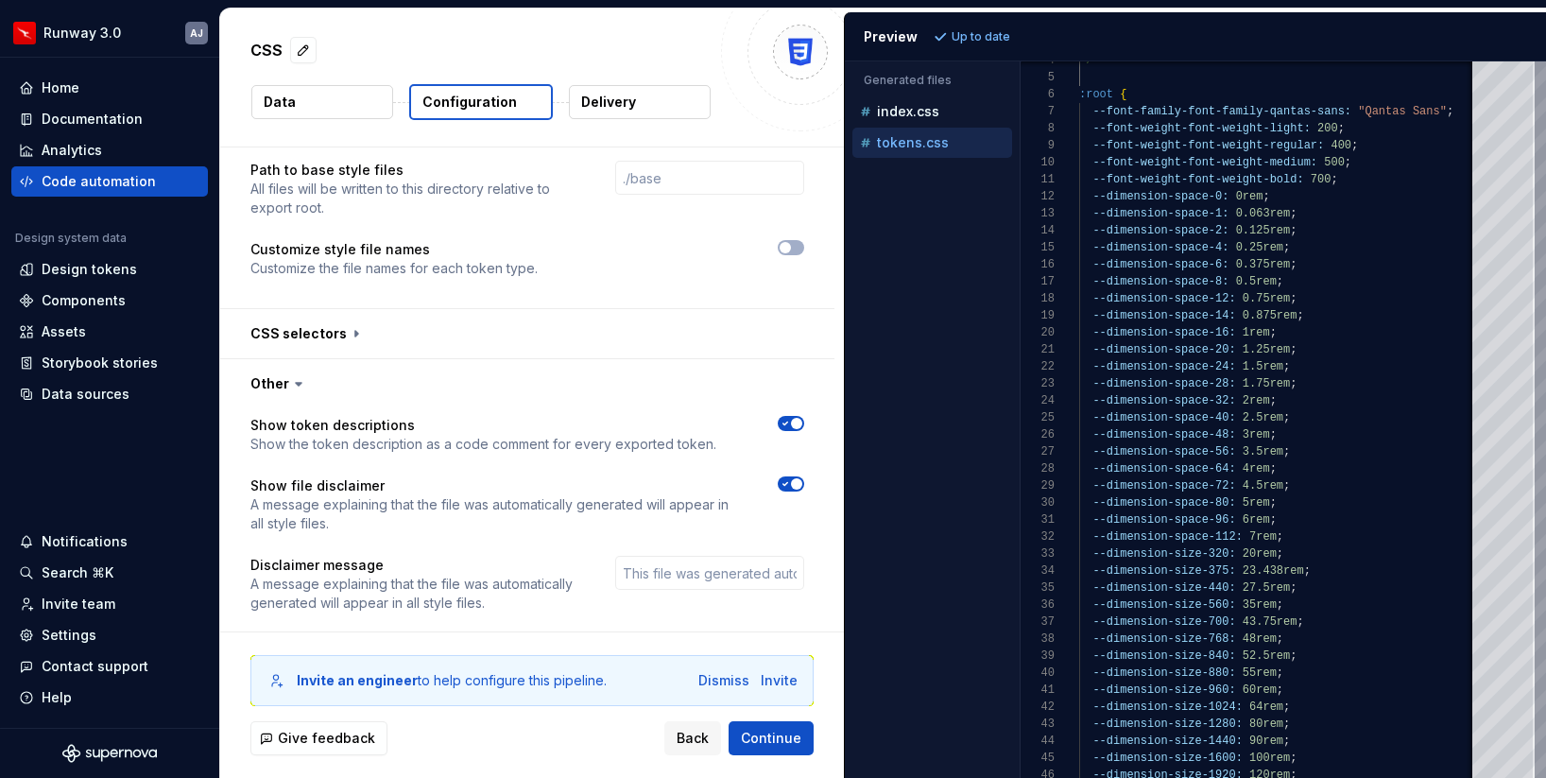
click at [793, 418] on icon "button" at bounding box center [785, 423] width 15 height 11
click at [988, 36] on span "Refresh preview" at bounding box center [1000, 36] width 95 height 15
click at [803, 478] on span "button" at bounding box center [796, 483] width 11 height 11
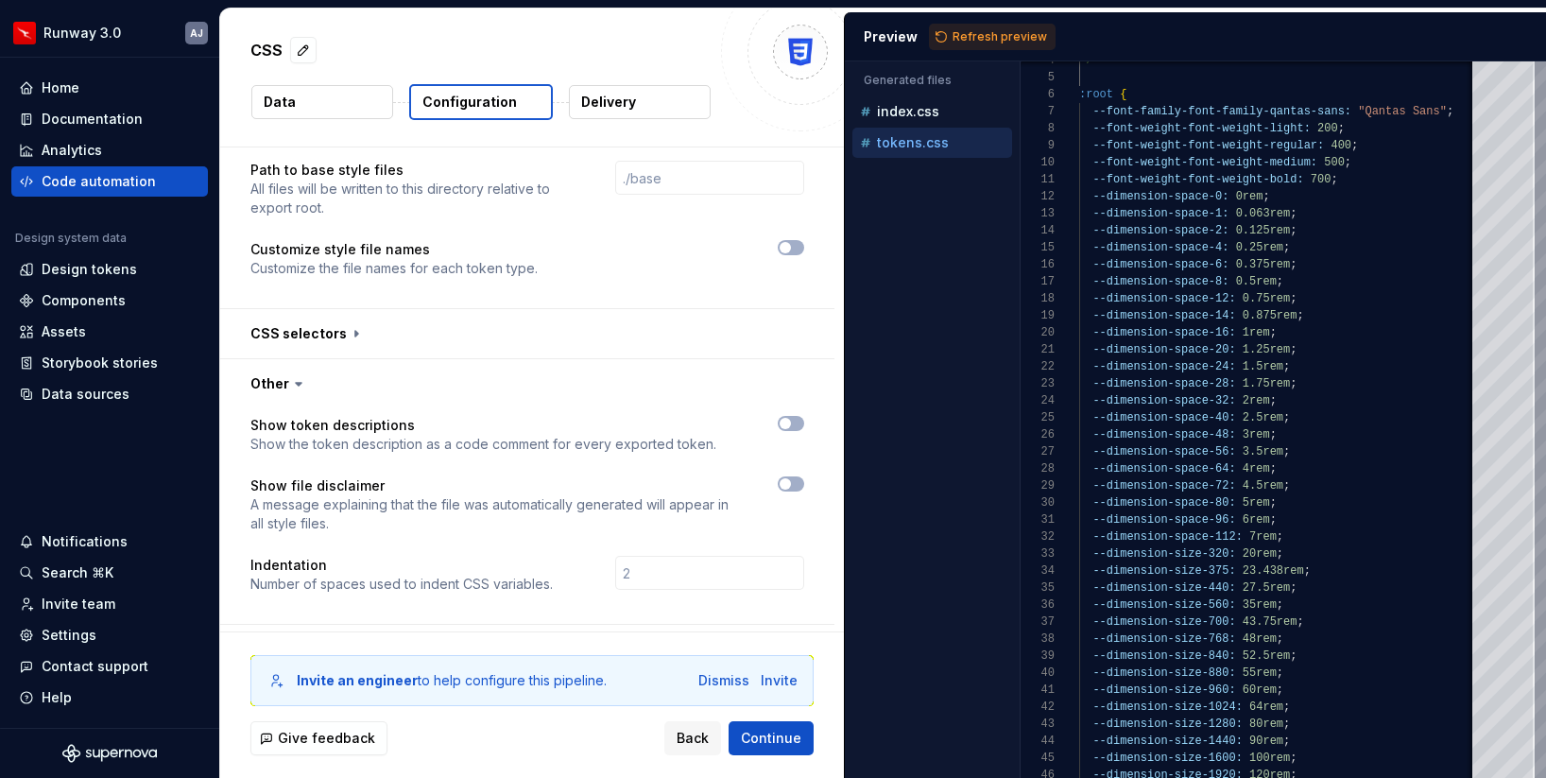
scroll to position [1512, 0]
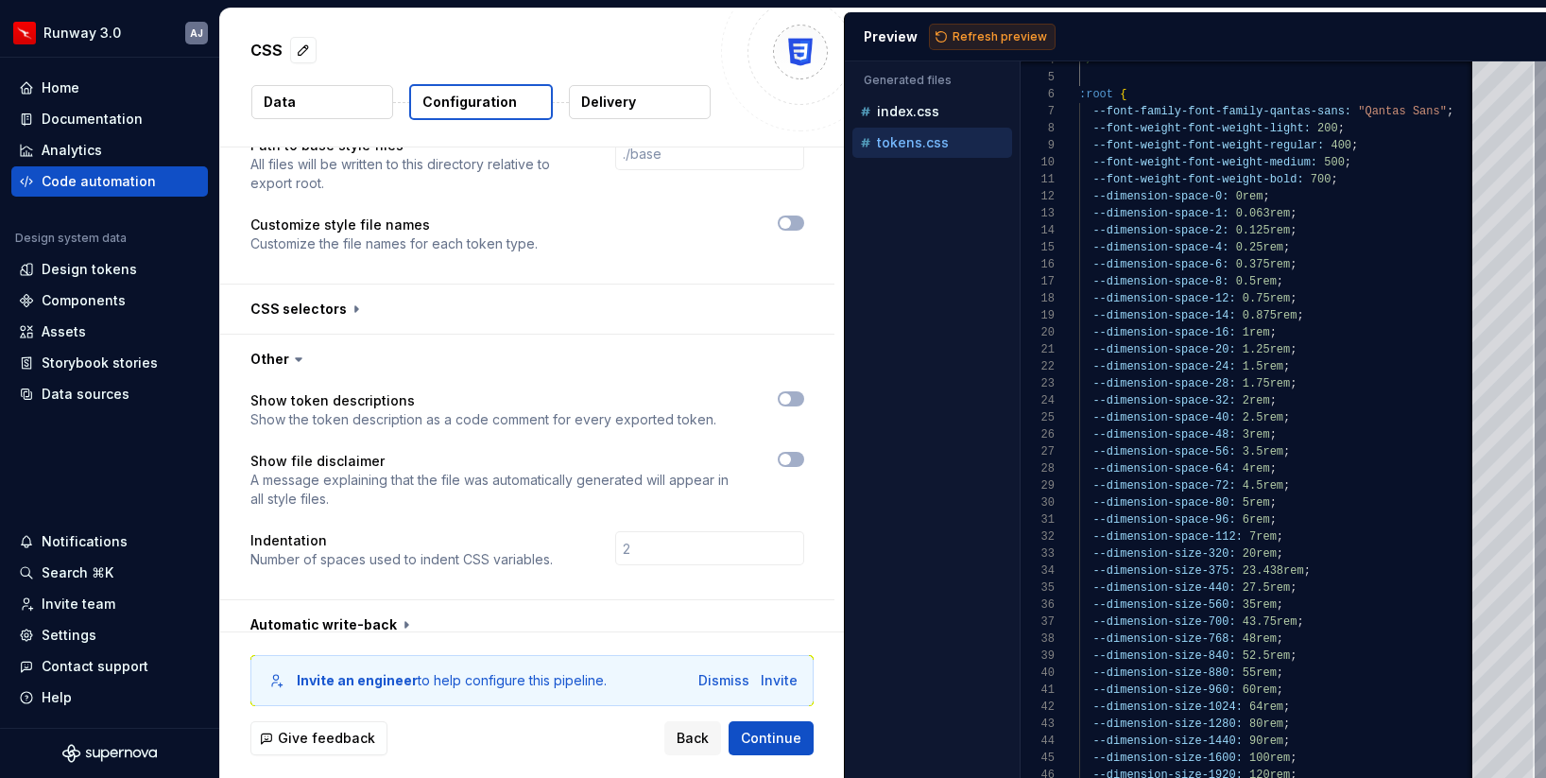
click at [974, 24] on button "Refresh preview" at bounding box center [992, 37] width 127 height 26
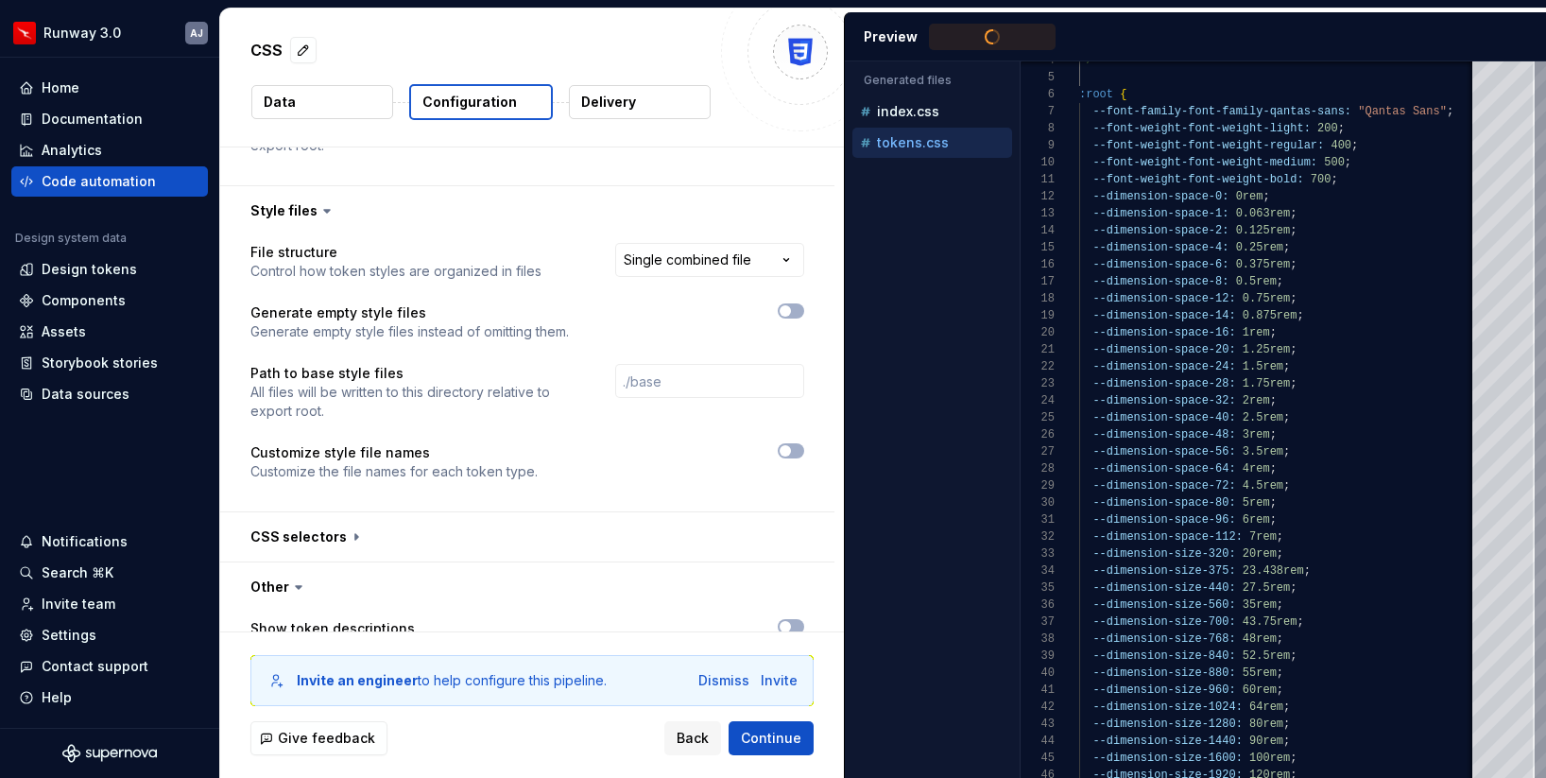
type textarea "**********"
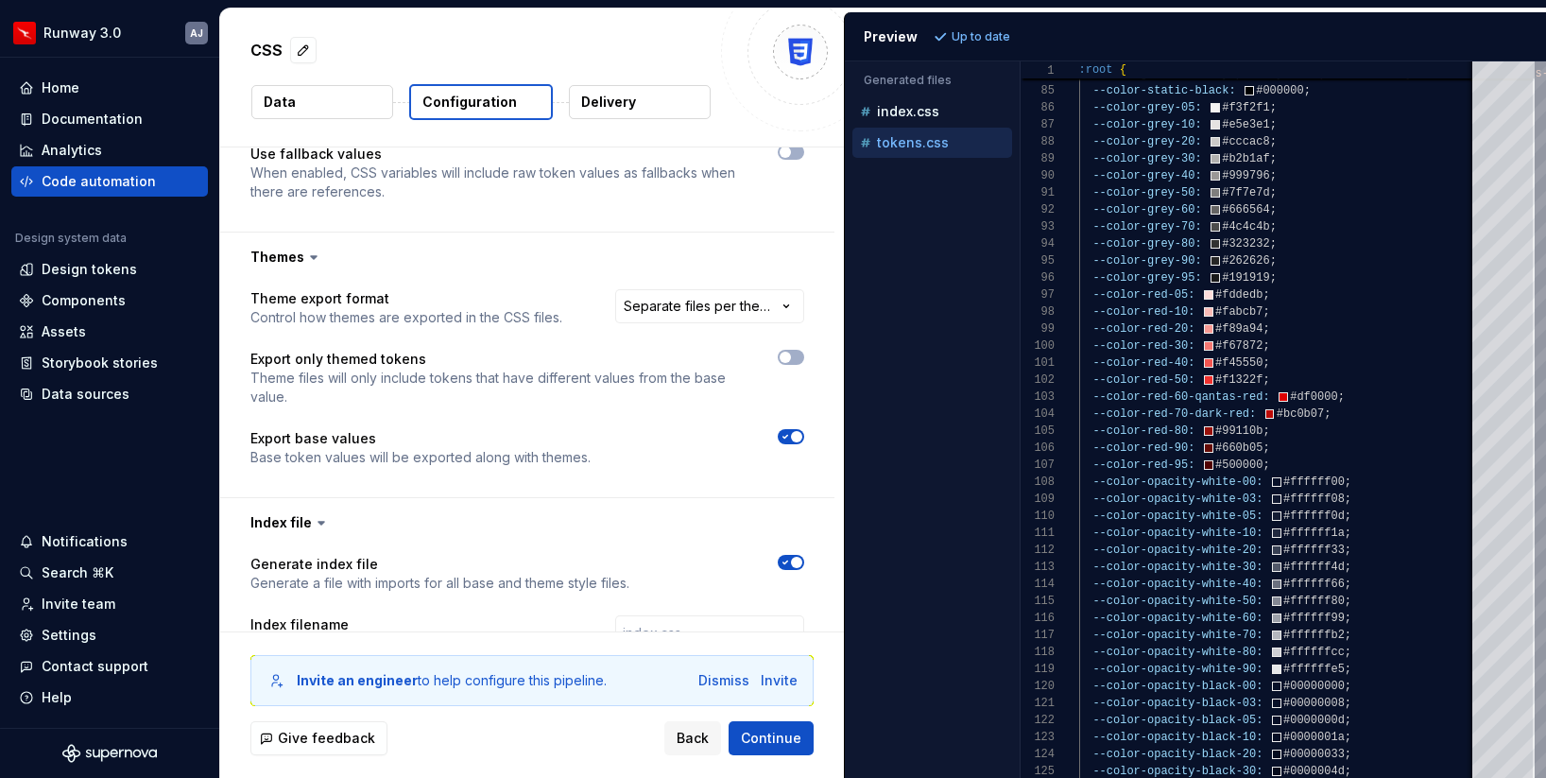
scroll to position [0, 0]
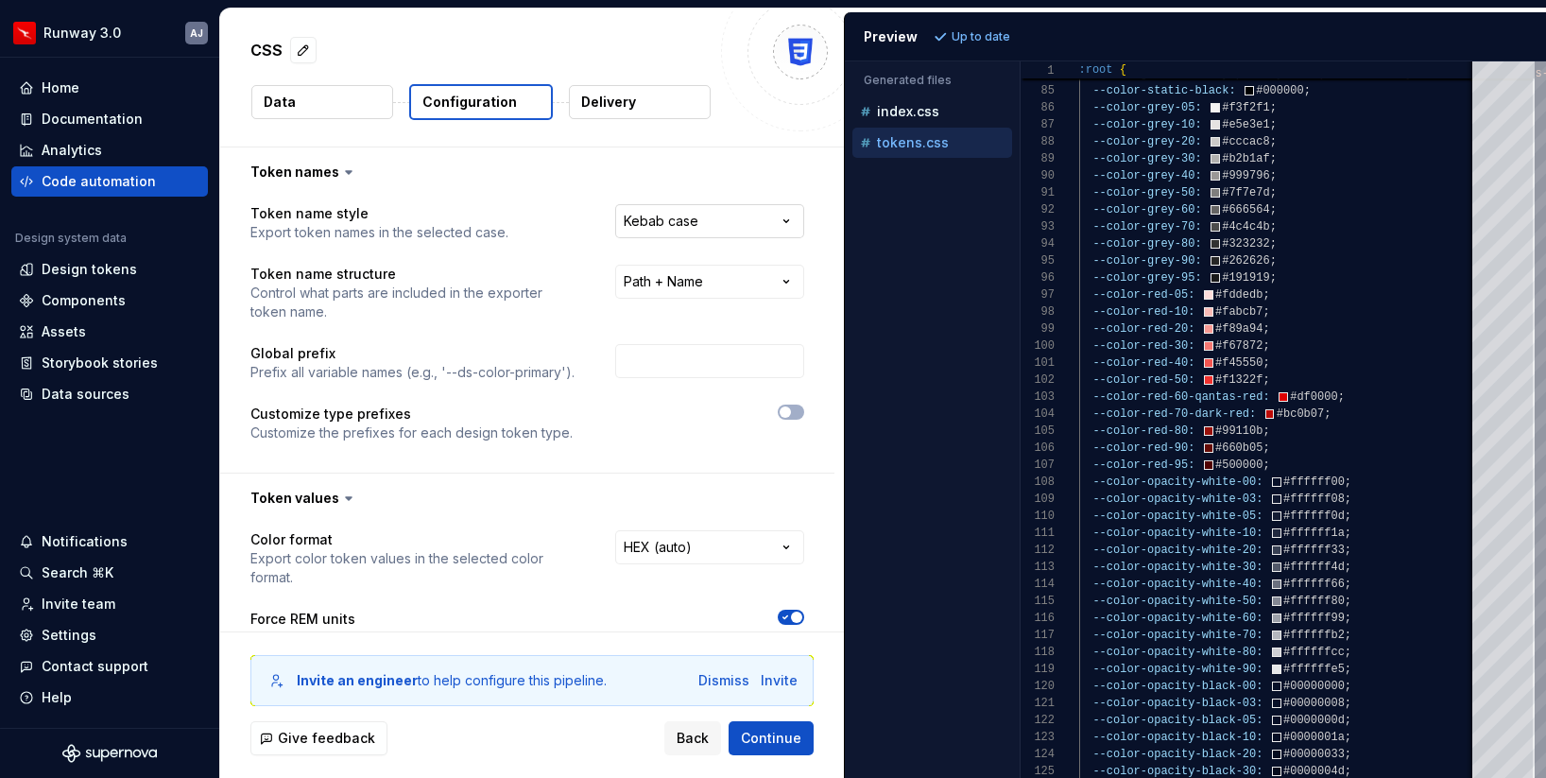
click at [675, 218] on html "**********" at bounding box center [773, 389] width 1546 height 778
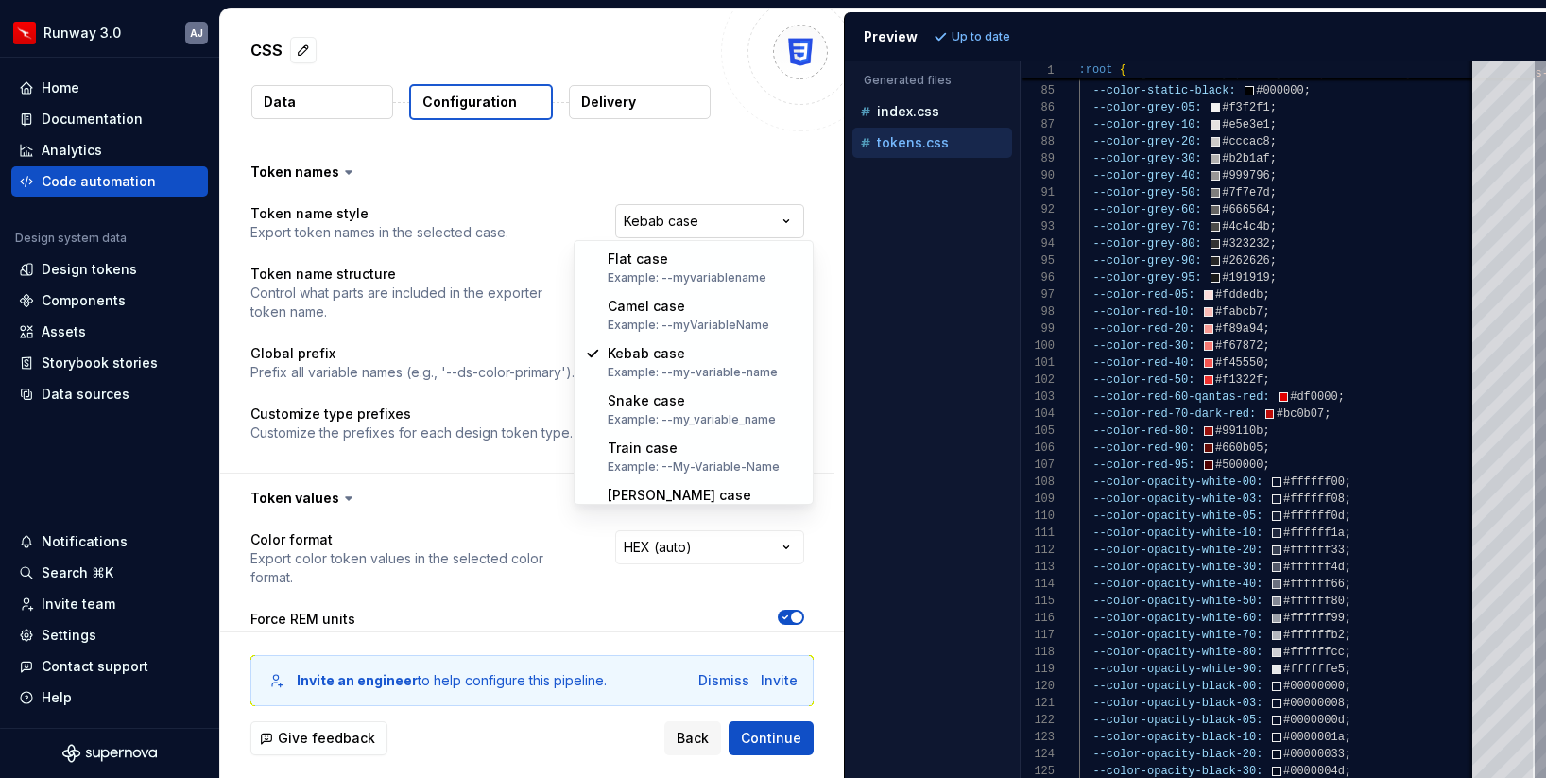
click at [675, 218] on html "**********" at bounding box center [773, 389] width 1546 height 778
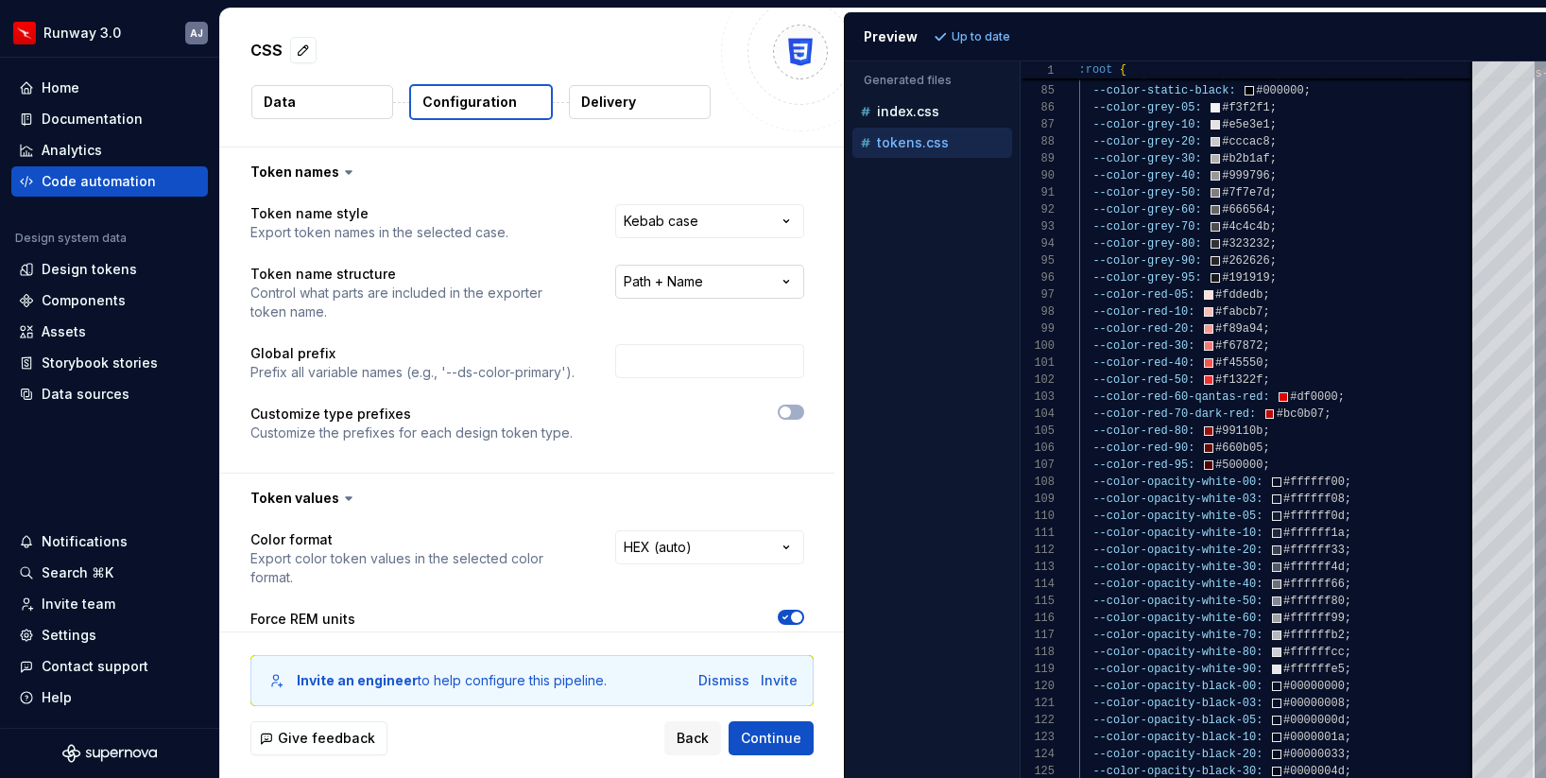
click at [701, 285] on html "**********" at bounding box center [773, 389] width 1546 height 778
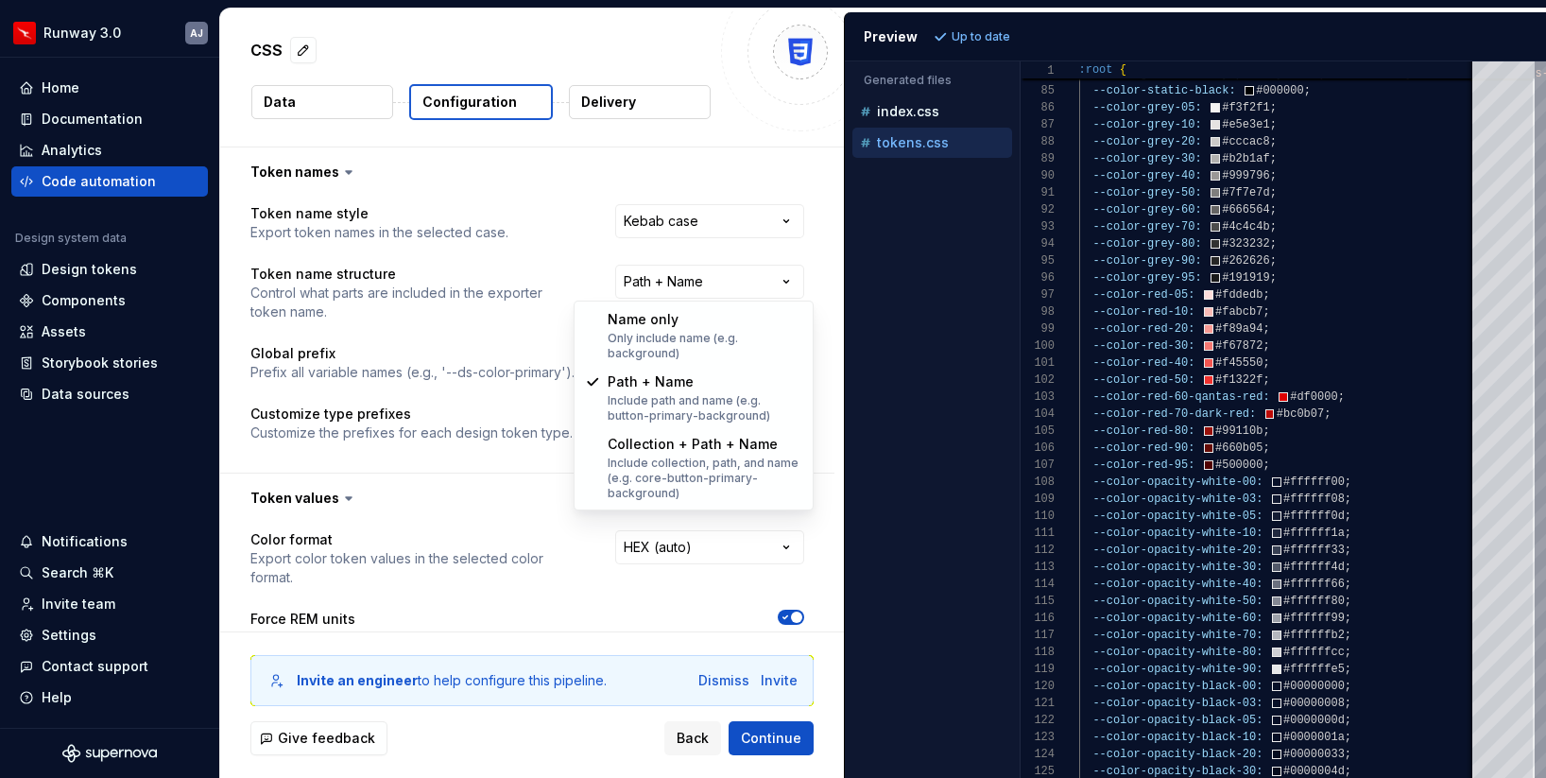
select select "********"
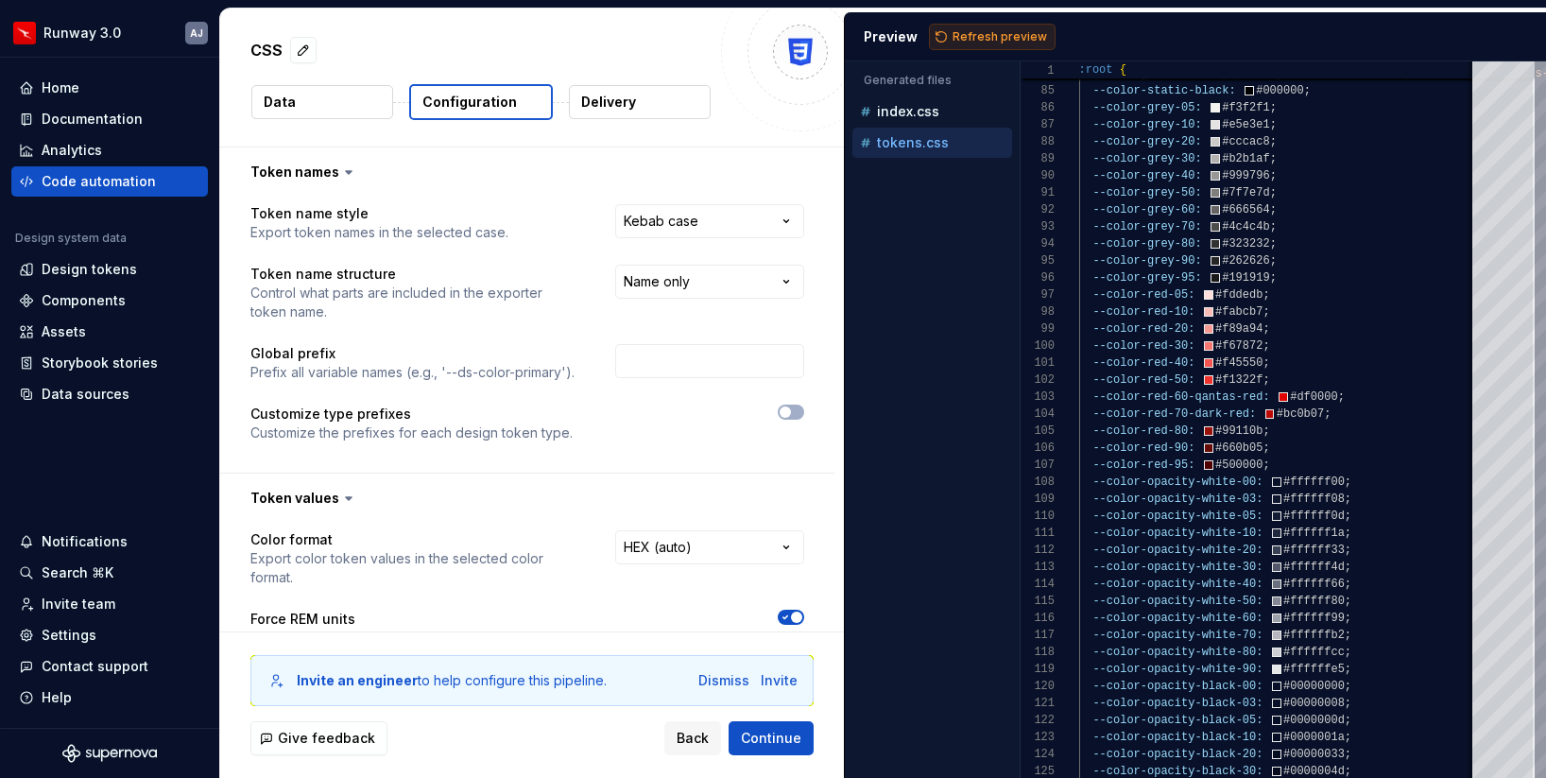
click at [968, 39] on span "Refresh preview" at bounding box center [1000, 36] width 95 height 15
type textarea "**********"
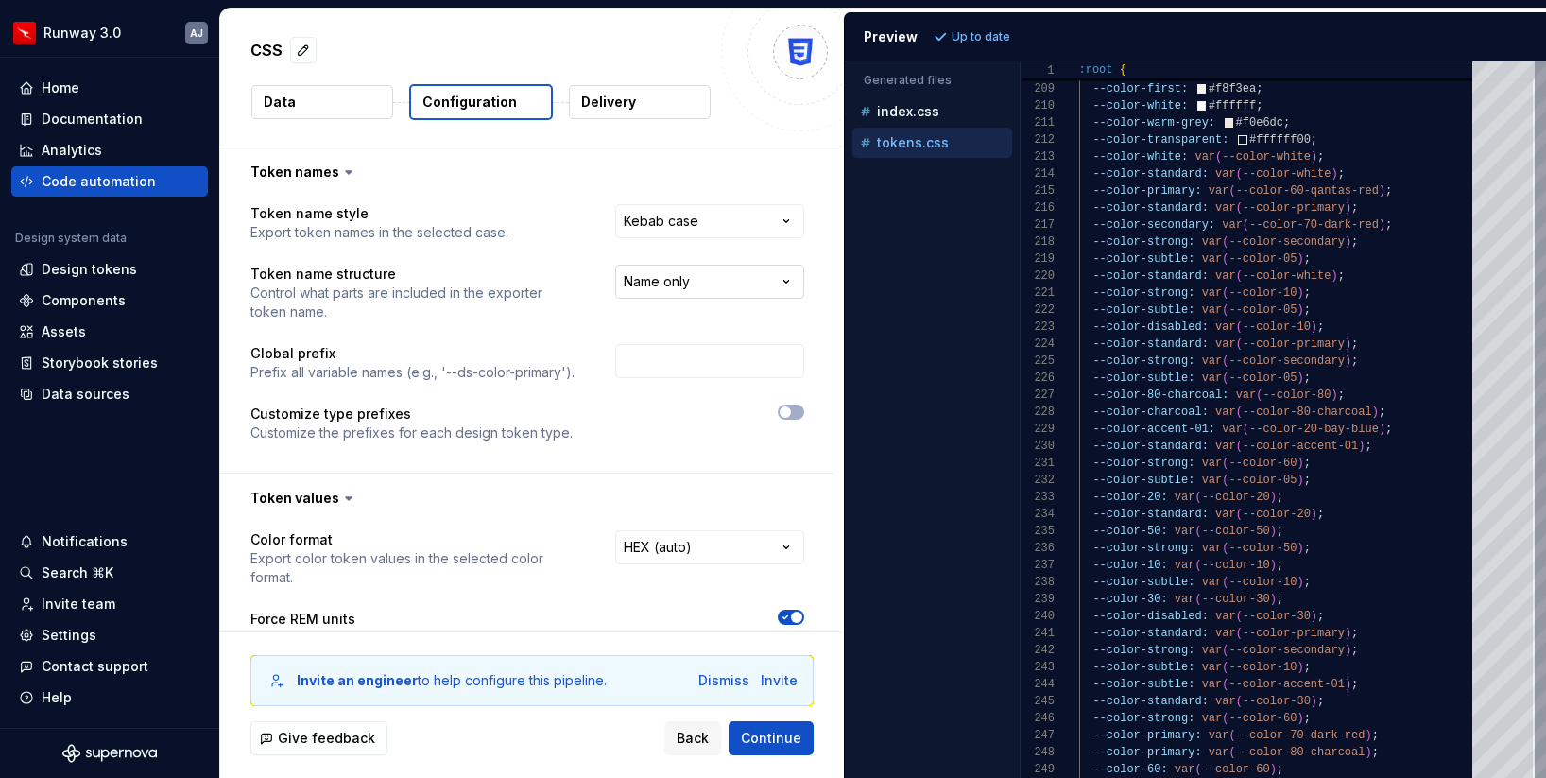
click at [715, 279] on html "**********" at bounding box center [773, 389] width 1546 height 778
click at [793, 410] on icon "button" at bounding box center [785, 411] width 15 height 11
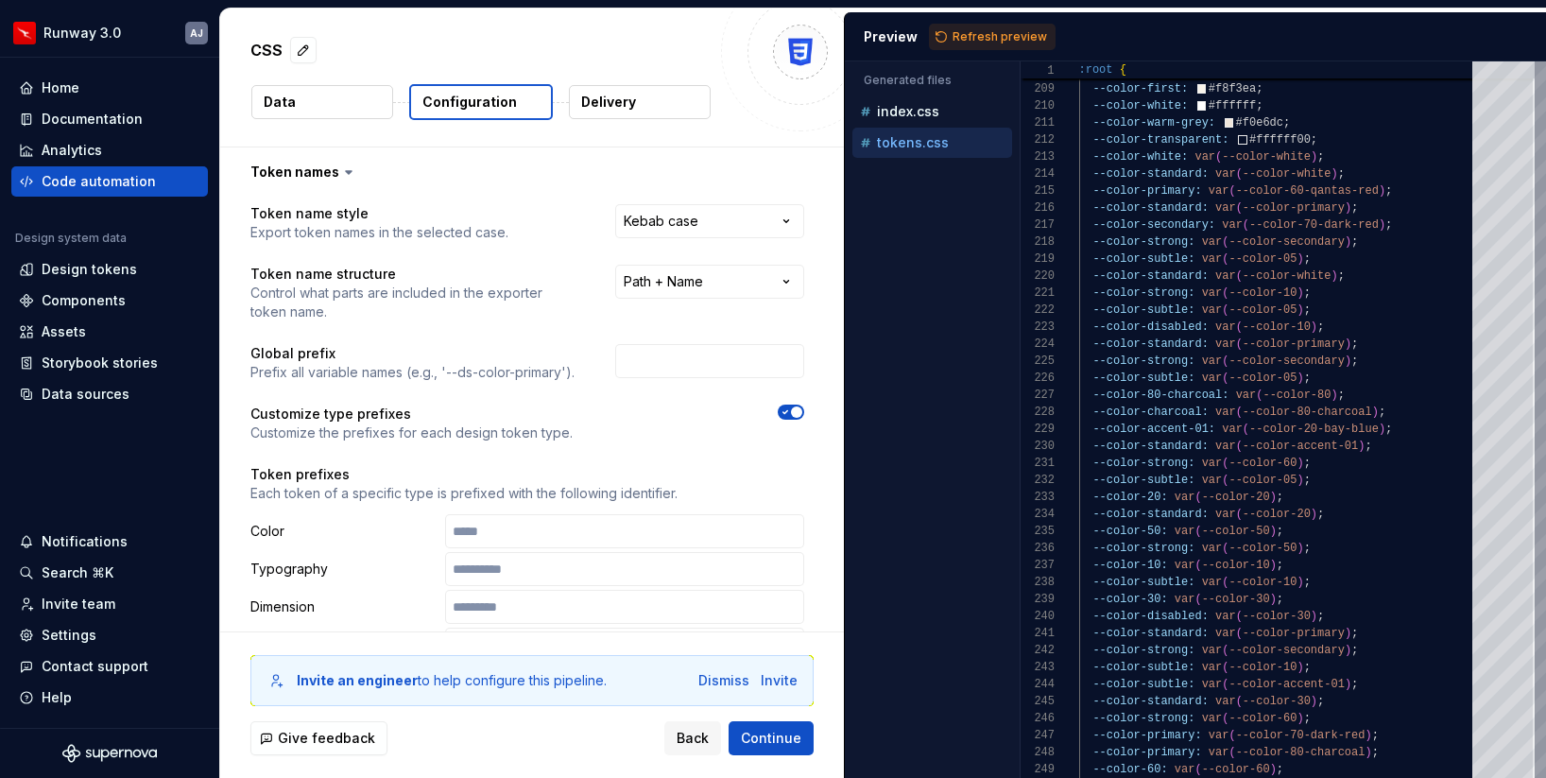
click at [801, 410] on span "button" at bounding box center [796, 411] width 11 height 11
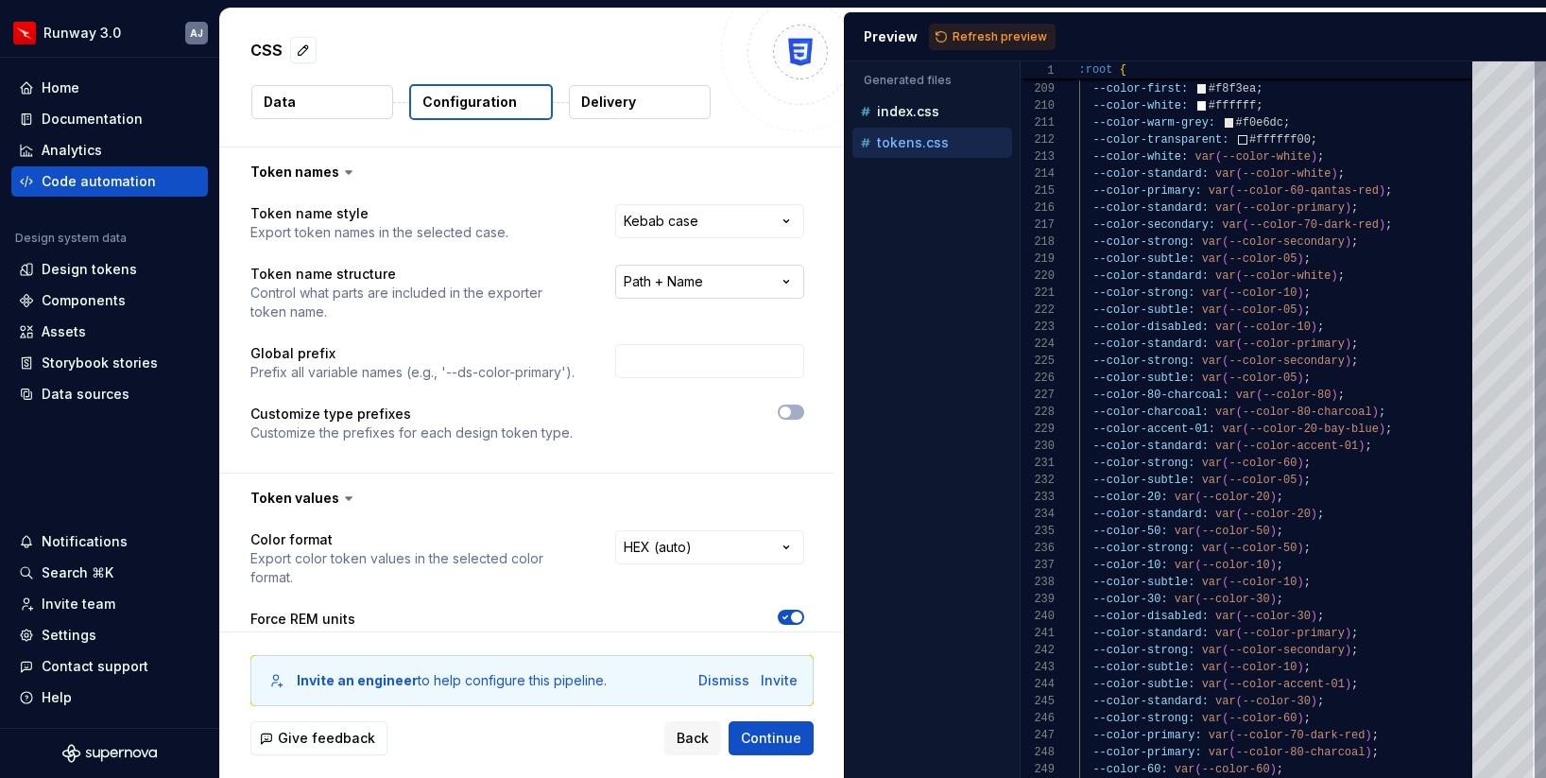
click at [728, 277] on html "**********" at bounding box center [773, 389] width 1546 height 778
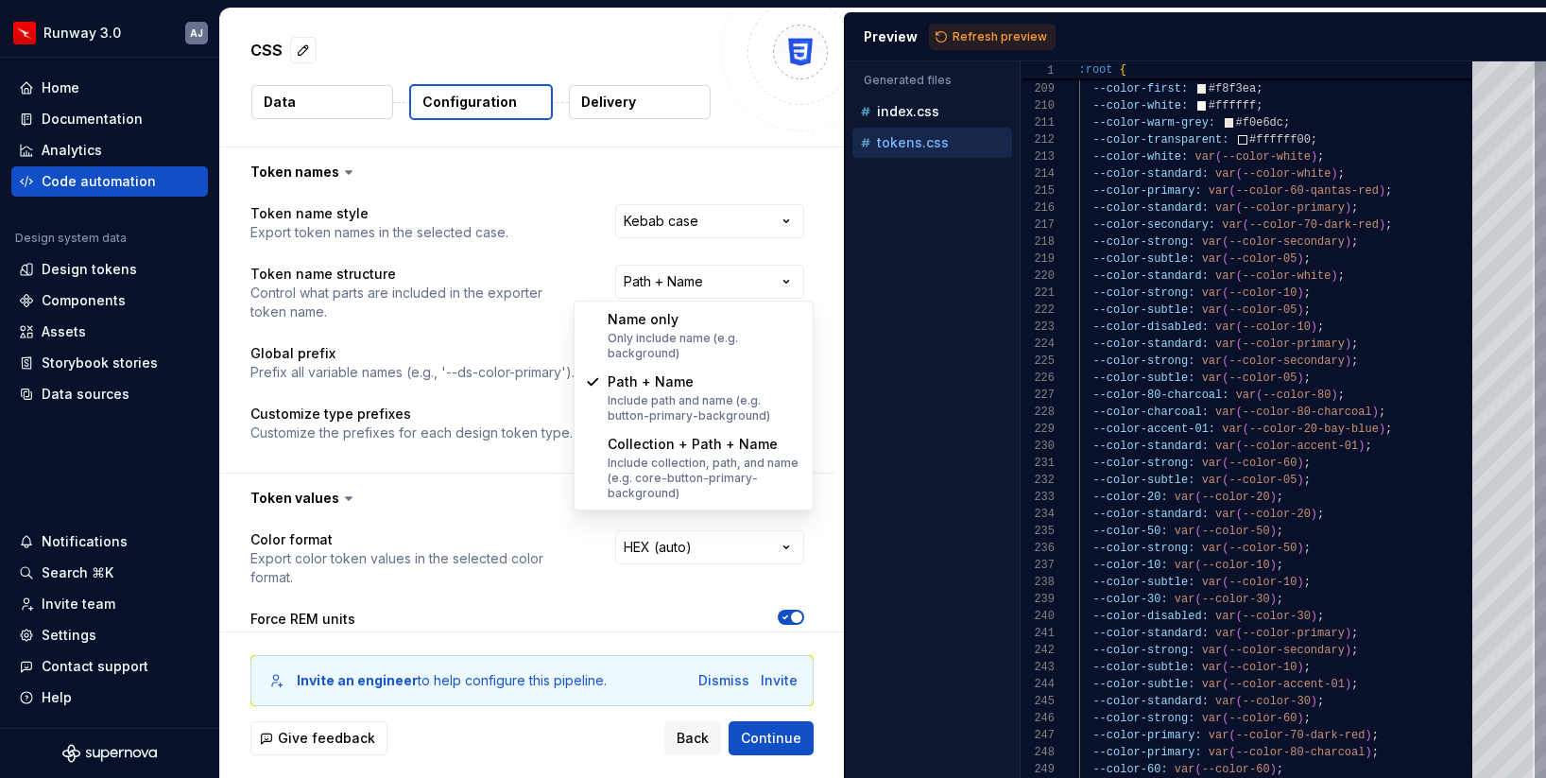
select select "**********"
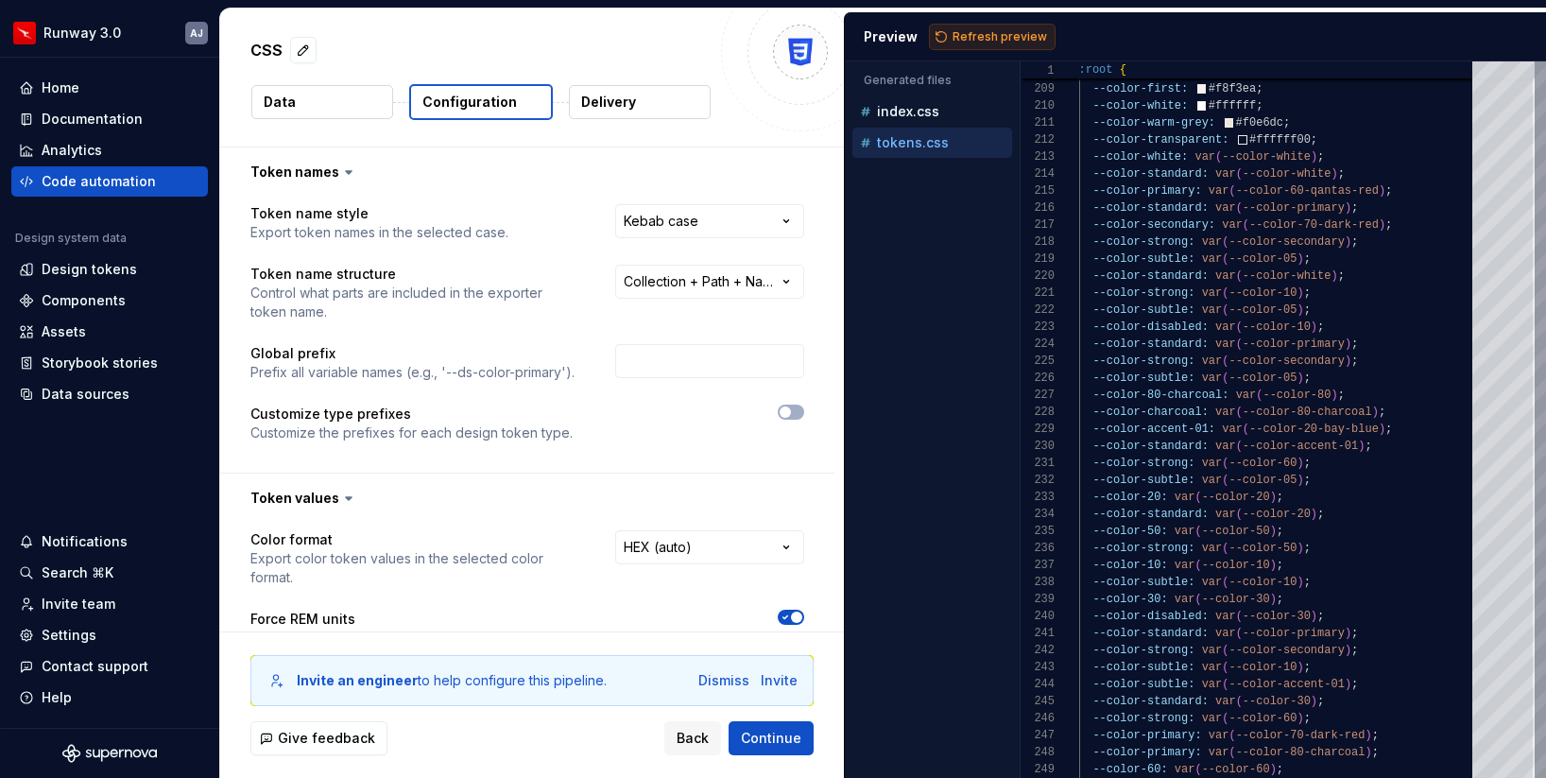
click at [984, 38] on span "Refresh preview" at bounding box center [1000, 36] width 95 height 15
type textarea "**********"
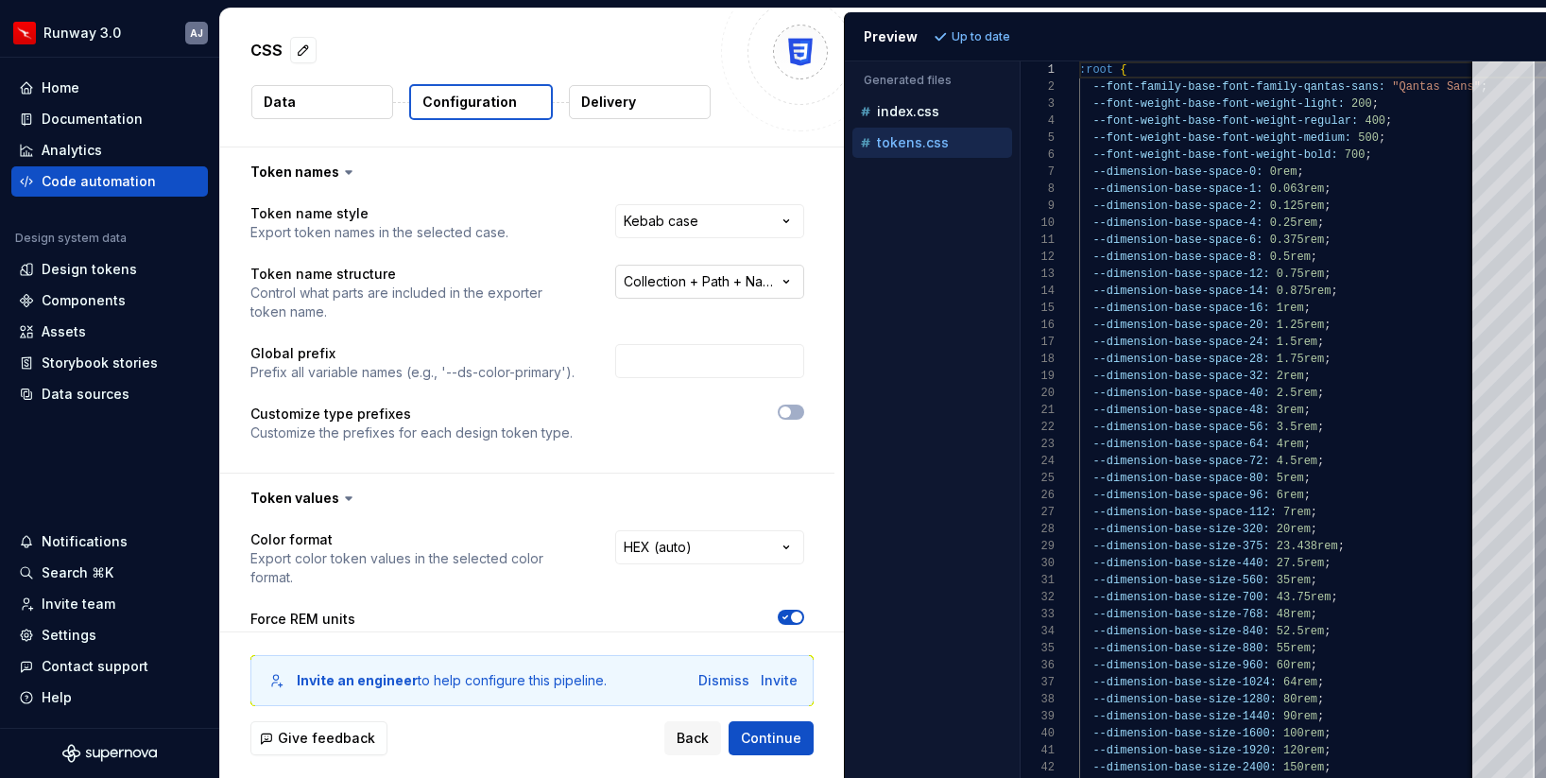
click at [776, 291] on html "**********" at bounding box center [773, 389] width 1546 height 778
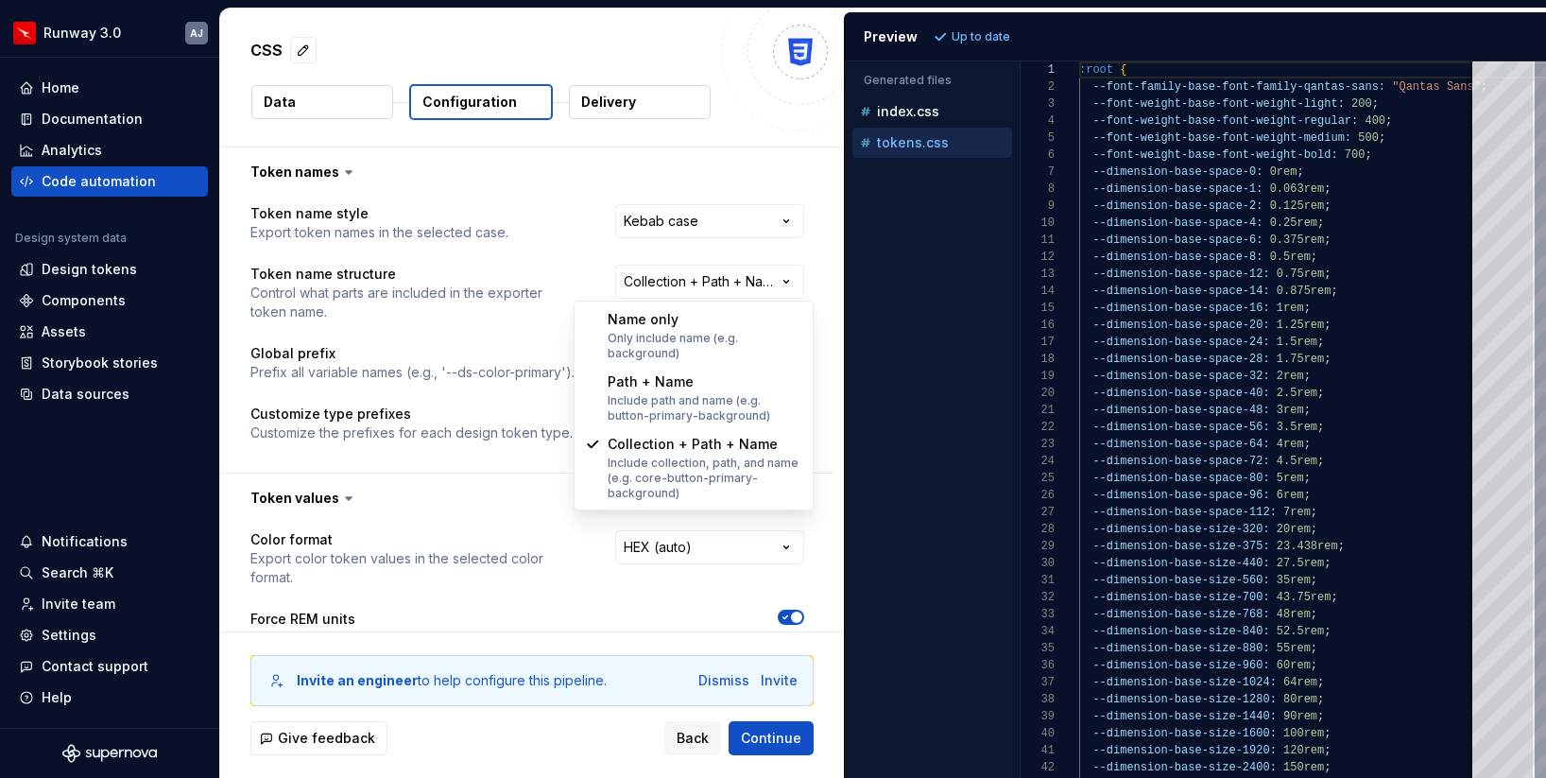
select select "**********"
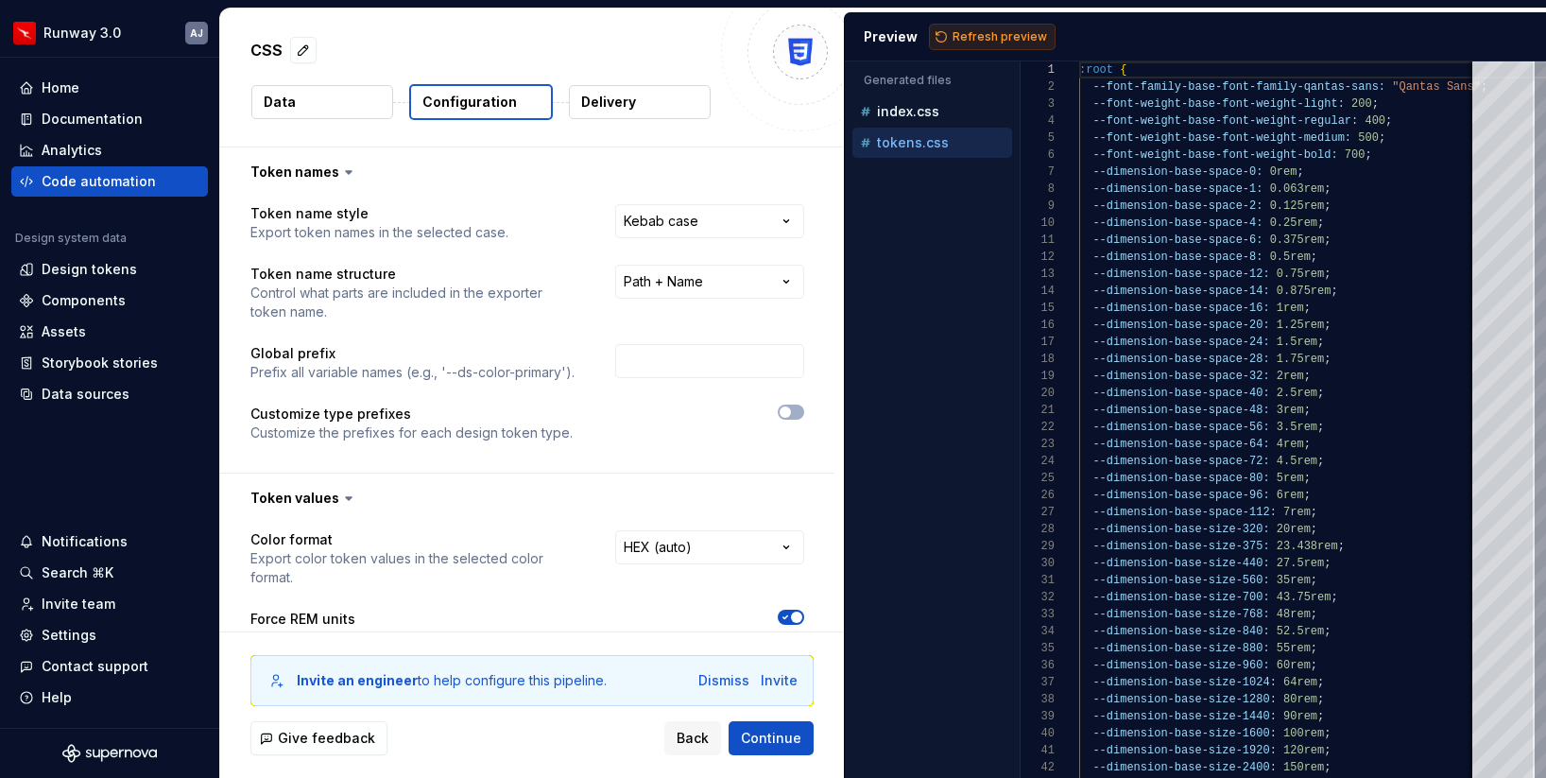
click at [984, 35] on span "Refresh preview" at bounding box center [1000, 36] width 95 height 15
click at [776, 737] on span "Continue" at bounding box center [771, 738] width 60 height 19
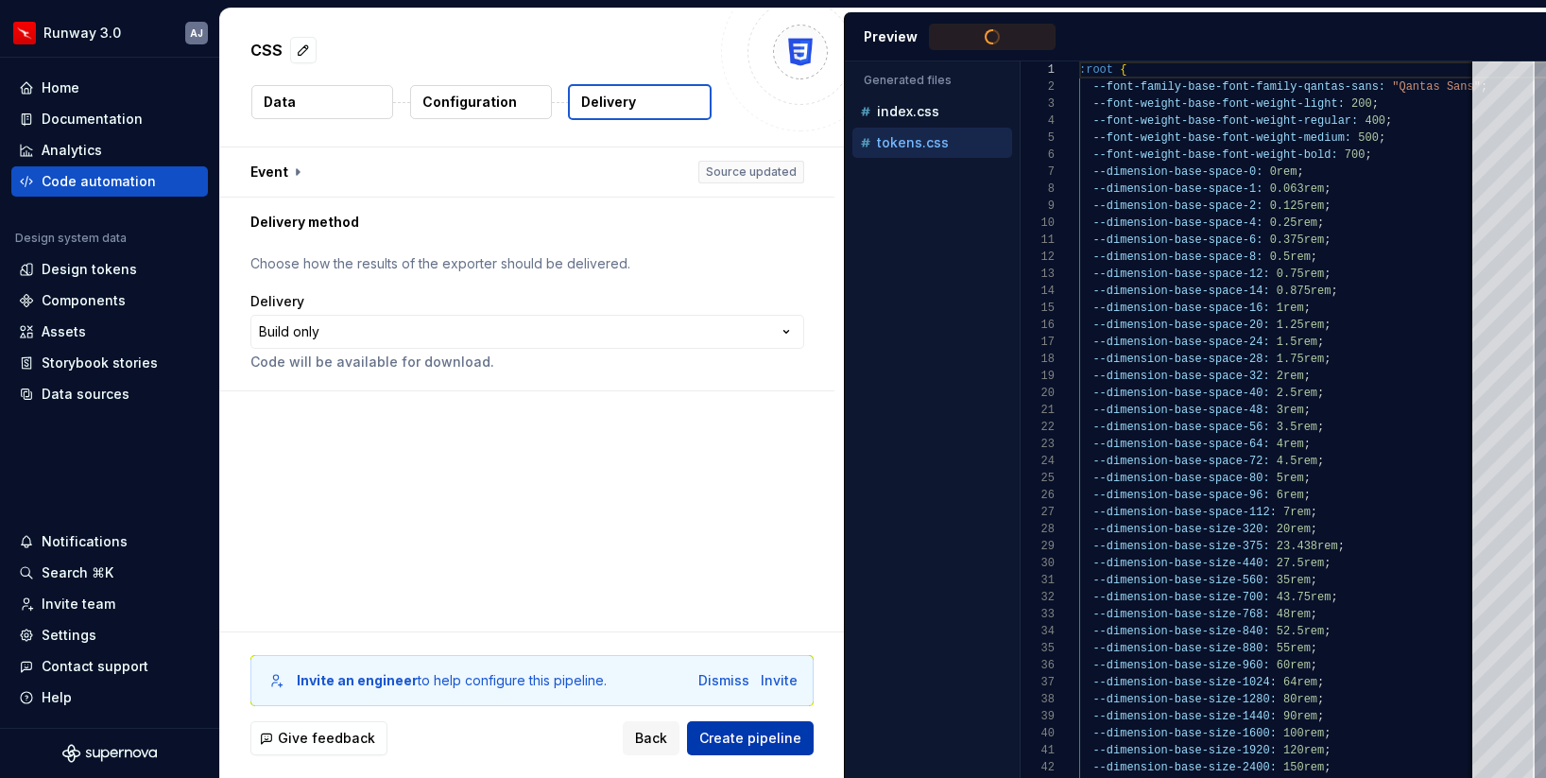
type textarea "**********"
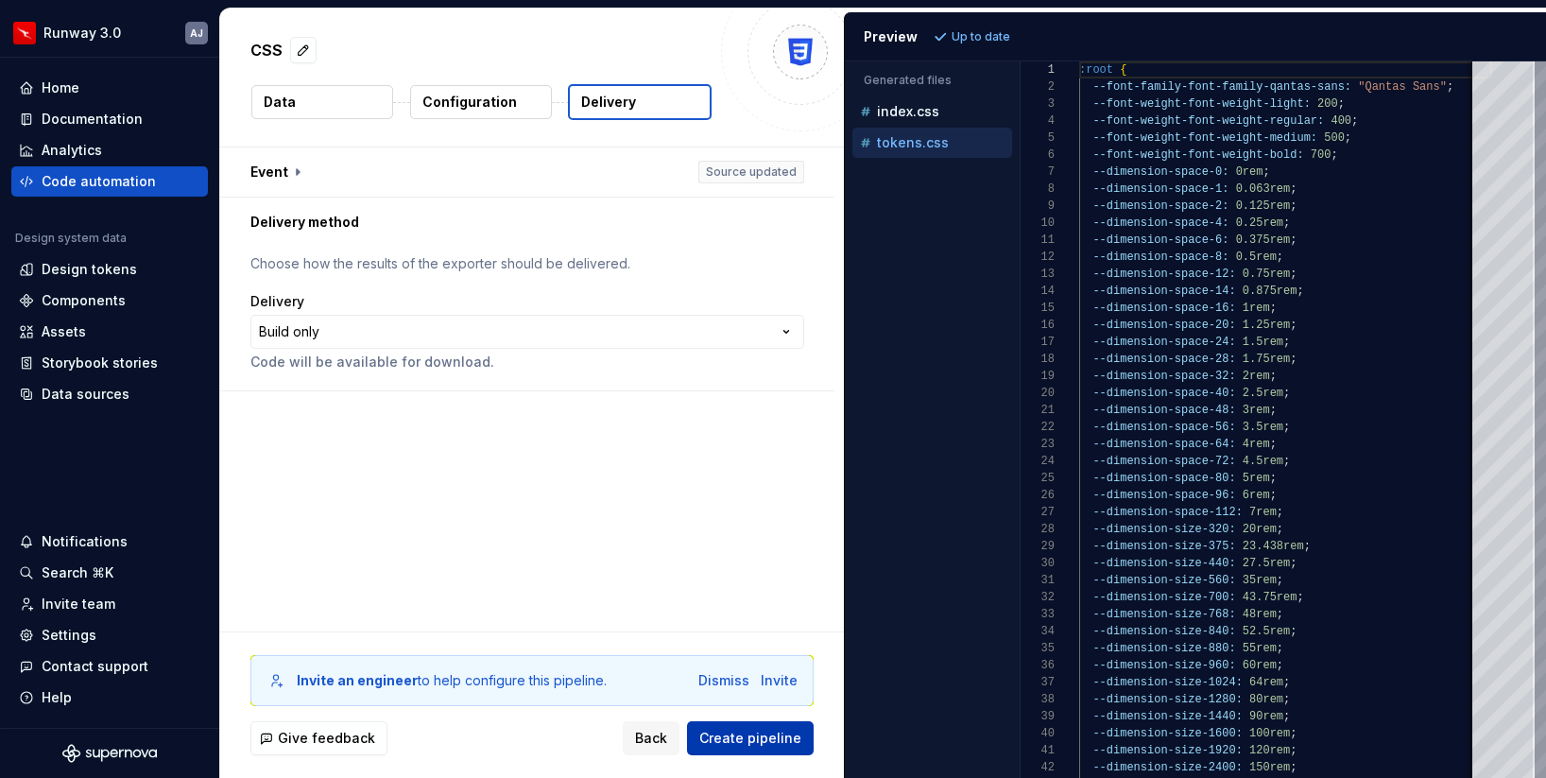
click at [776, 737] on span "Create pipeline" at bounding box center [750, 738] width 102 height 19
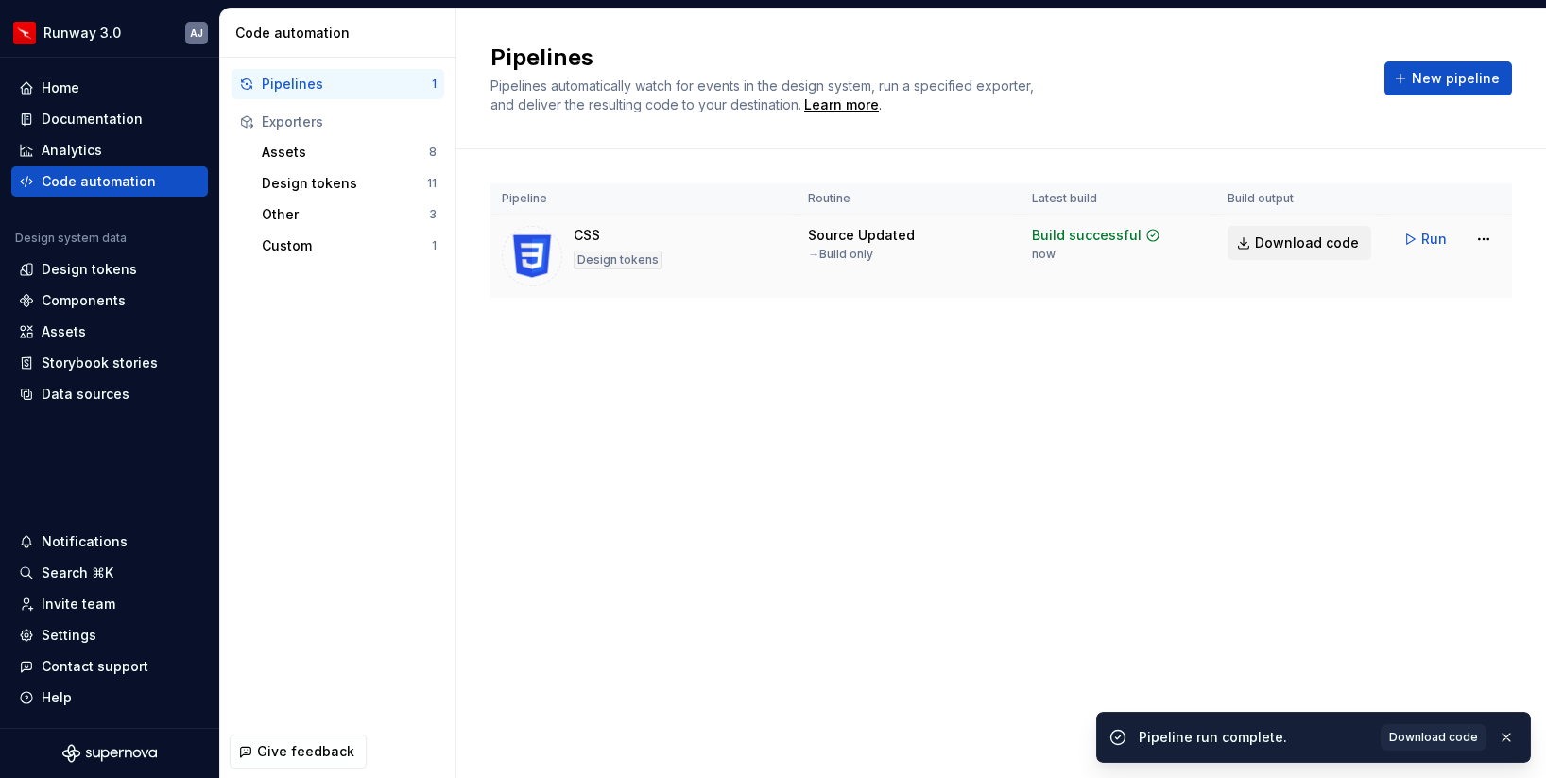
click at [1302, 247] on span "Download code" at bounding box center [1307, 242] width 104 height 19
